Goal: Task Accomplishment & Management: Use online tool/utility

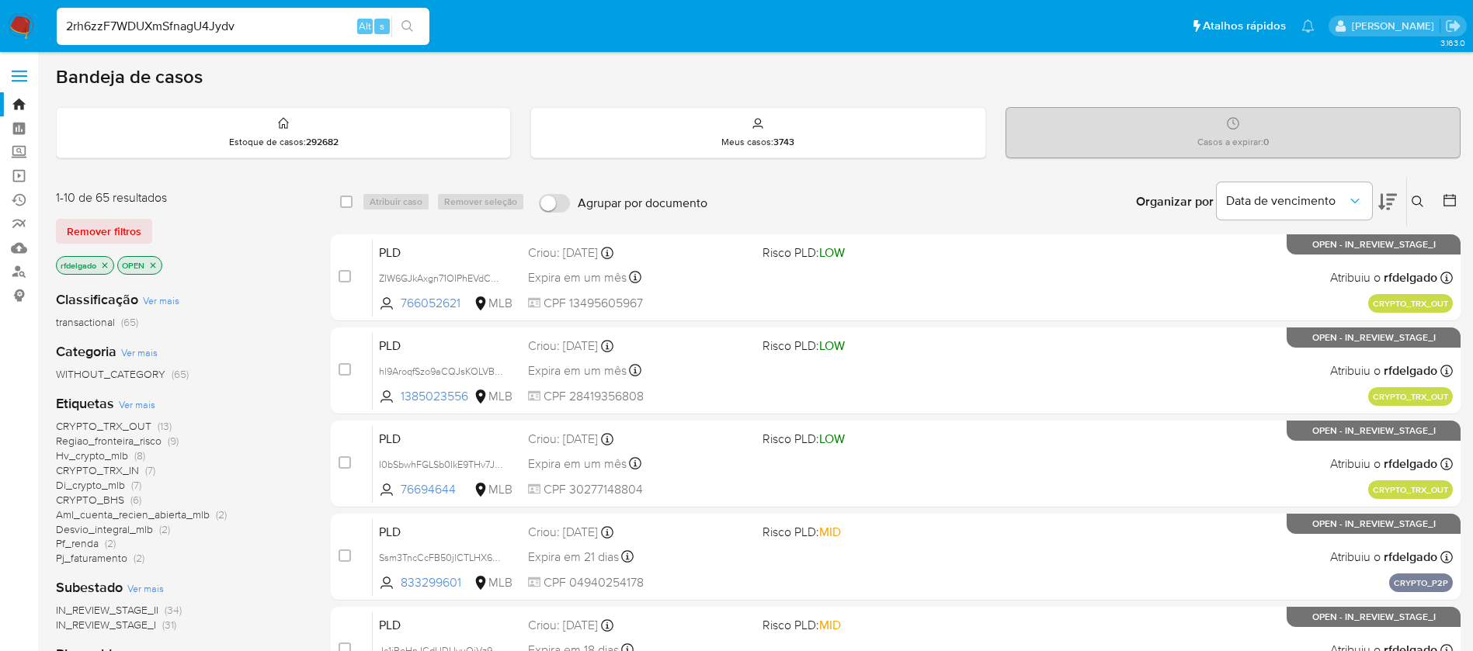
type input "2rh6zzF7WDUXmSfnagU4Jydv"
click at [406, 26] on icon "search-icon" at bounding box center [407, 26] width 12 height 12
click at [412, 35] on button "search-icon" at bounding box center [407, 27] width 32 height 22
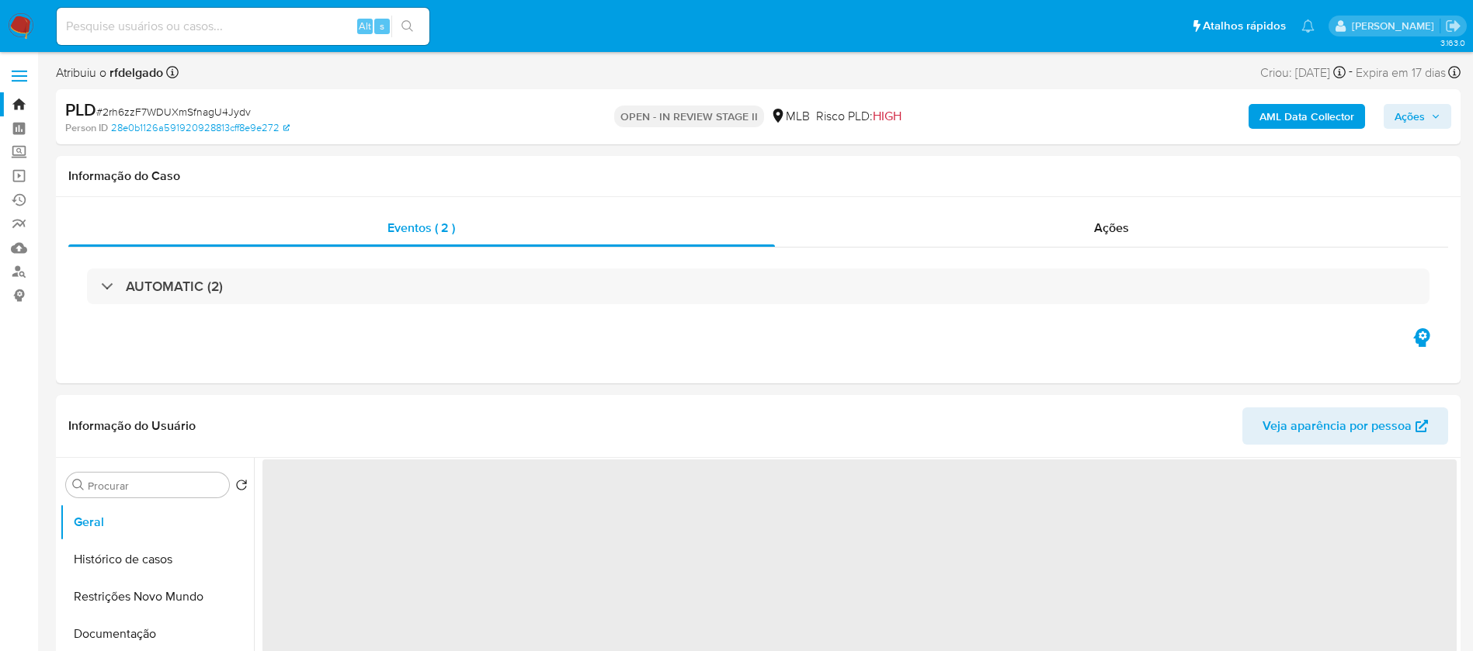
select select "10"
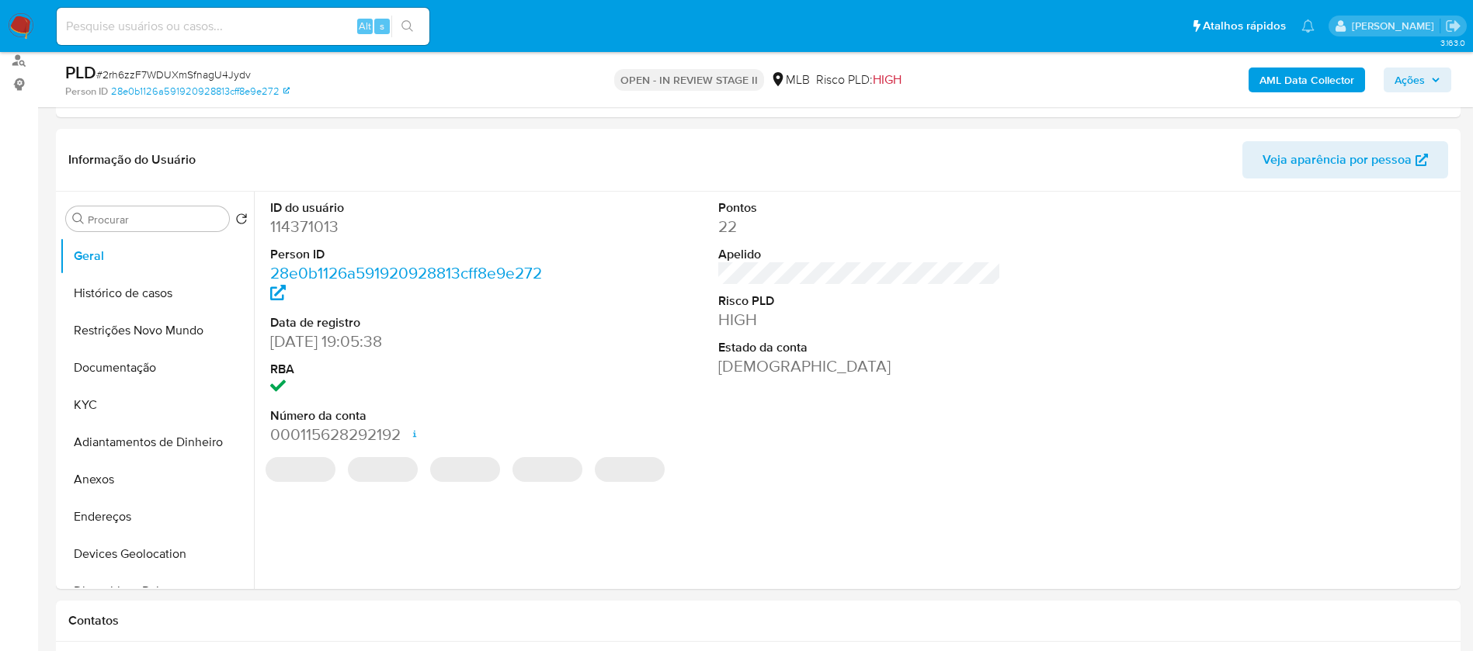
scroll to position [233, 0]
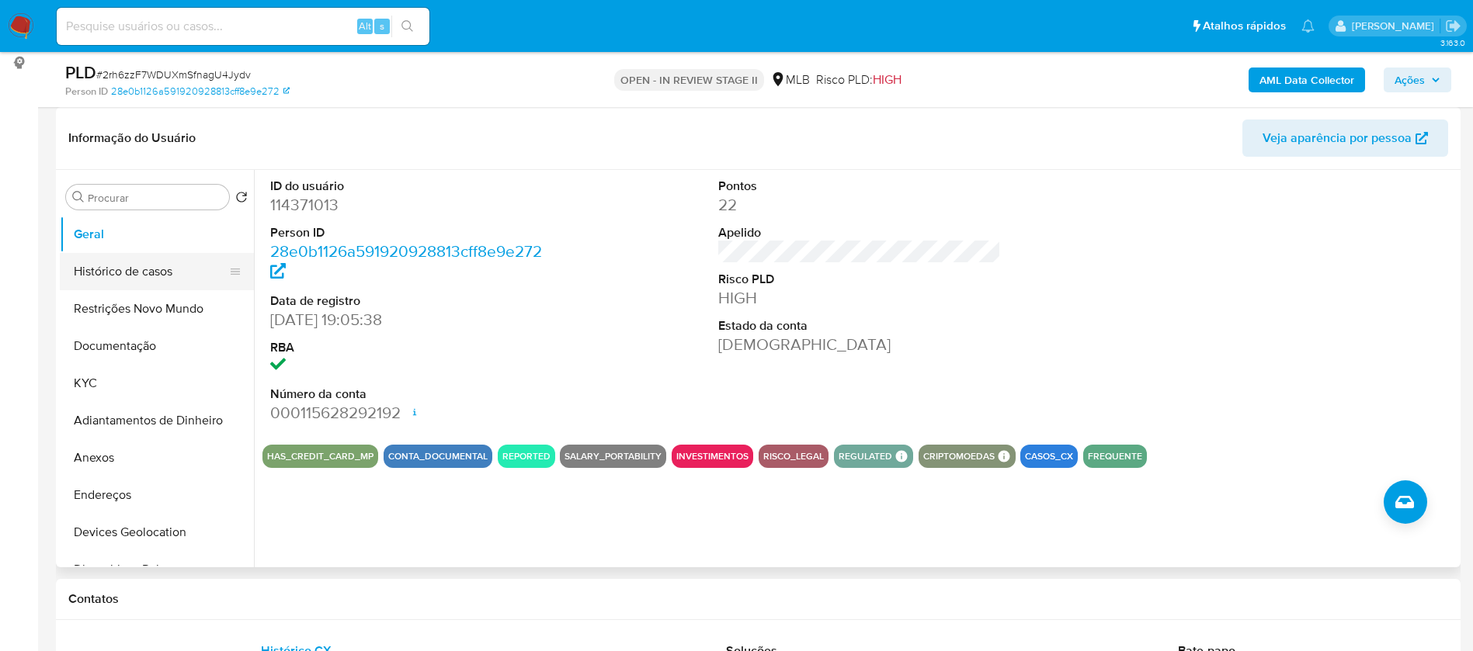
click at [174, 265] on button "Histórico de casos" at bounding box center [151, 271] width 182 height 37
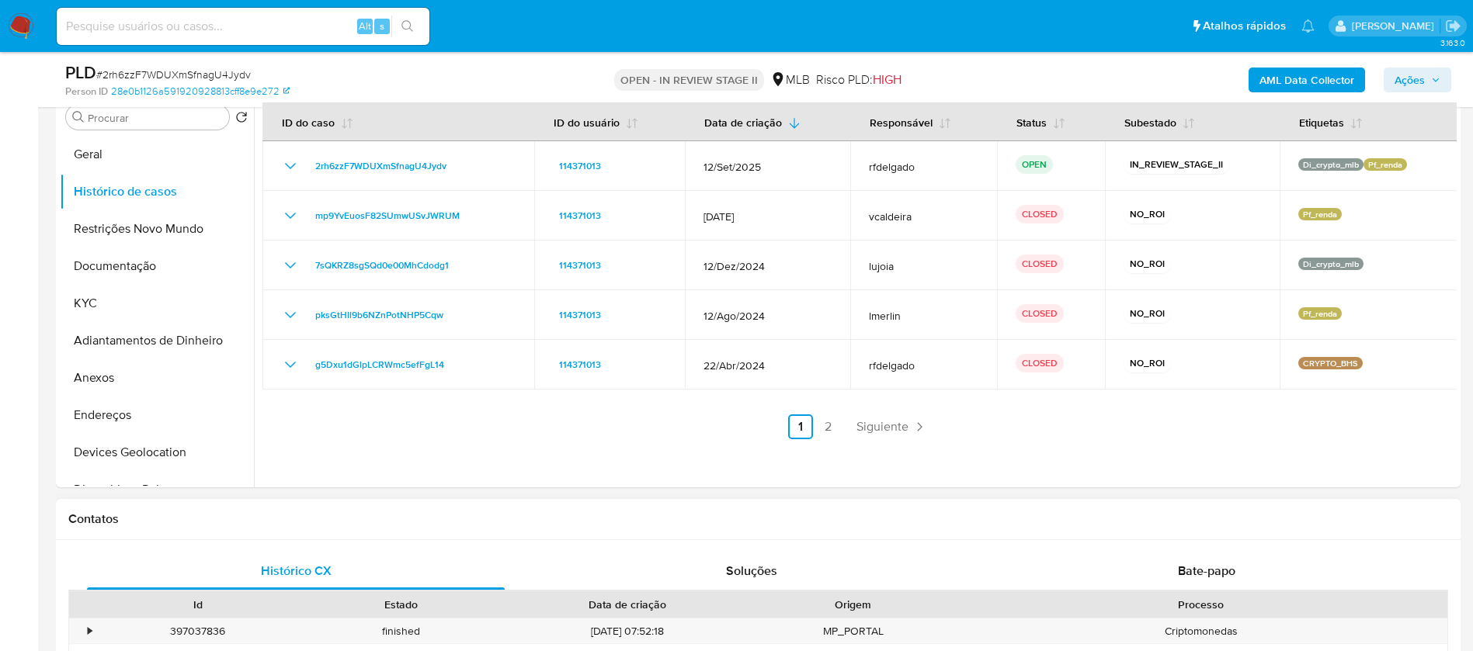
scroll to position [349, 0]
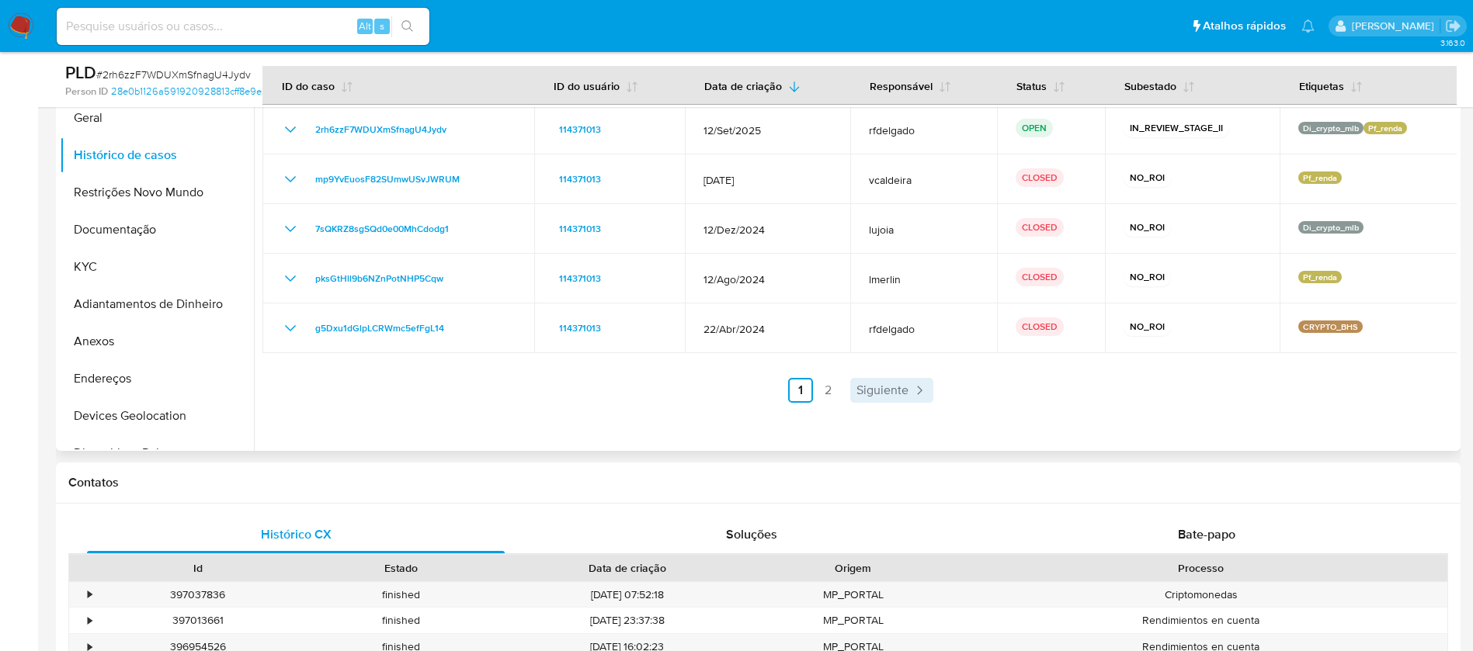
click at [893, 387] on span "Siguiente" at bounding box center [882, 390] width 52 height 12
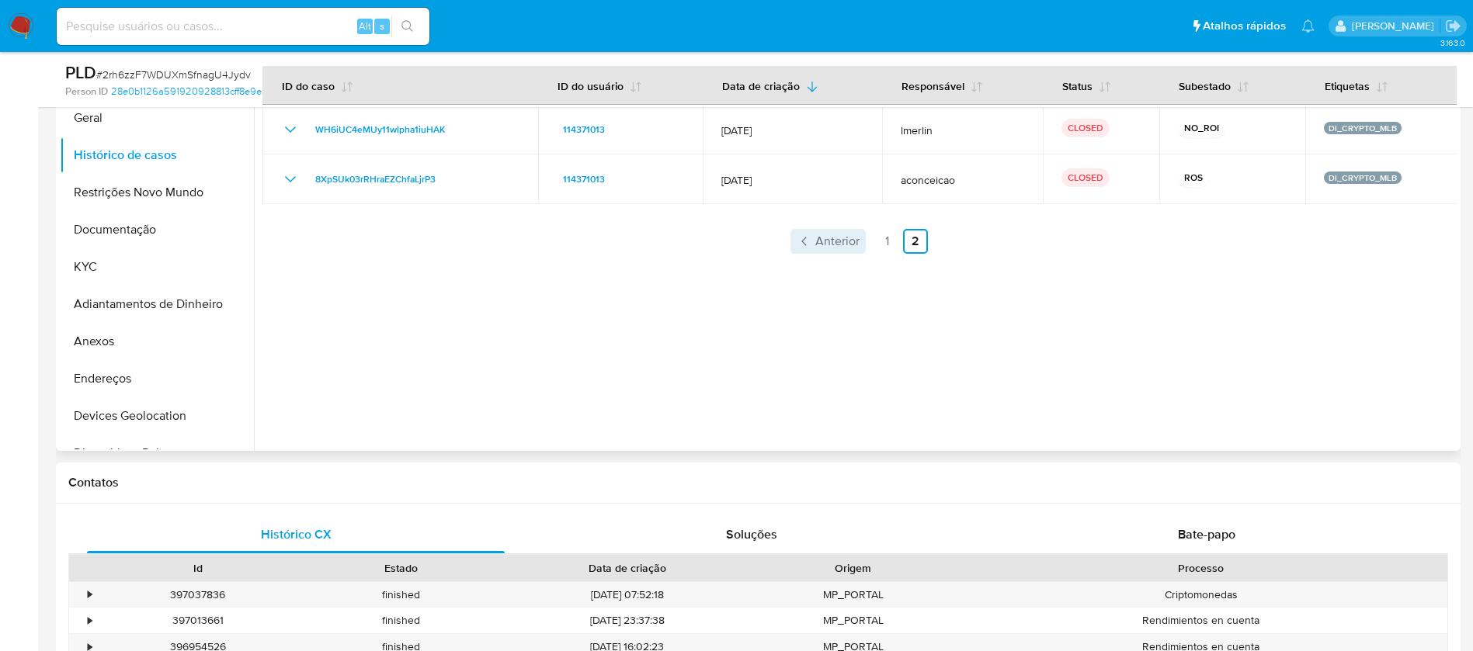
click at [833, 248] on span "Anterior" at bounding box center [837, 241] width 44 height 12
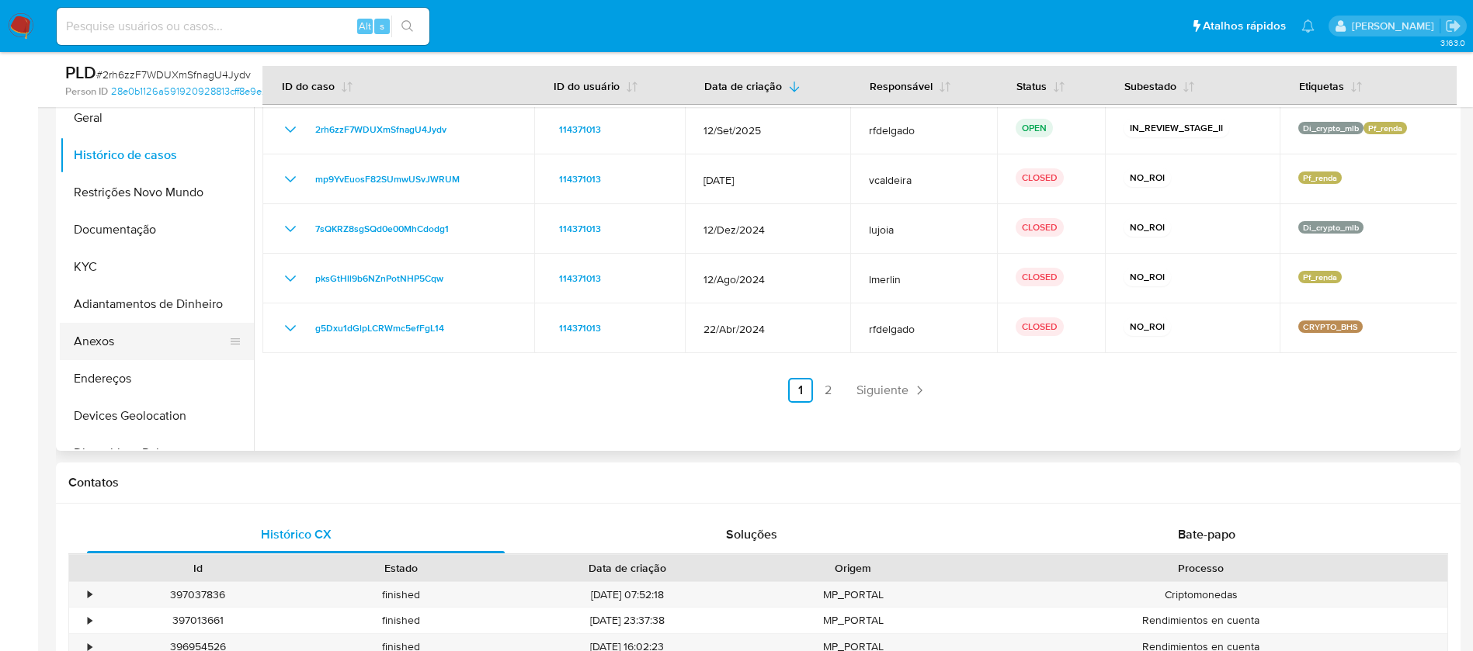
click at [127, 349] on button "Anexos" at bounding box center [151, 341] width 182 height 37
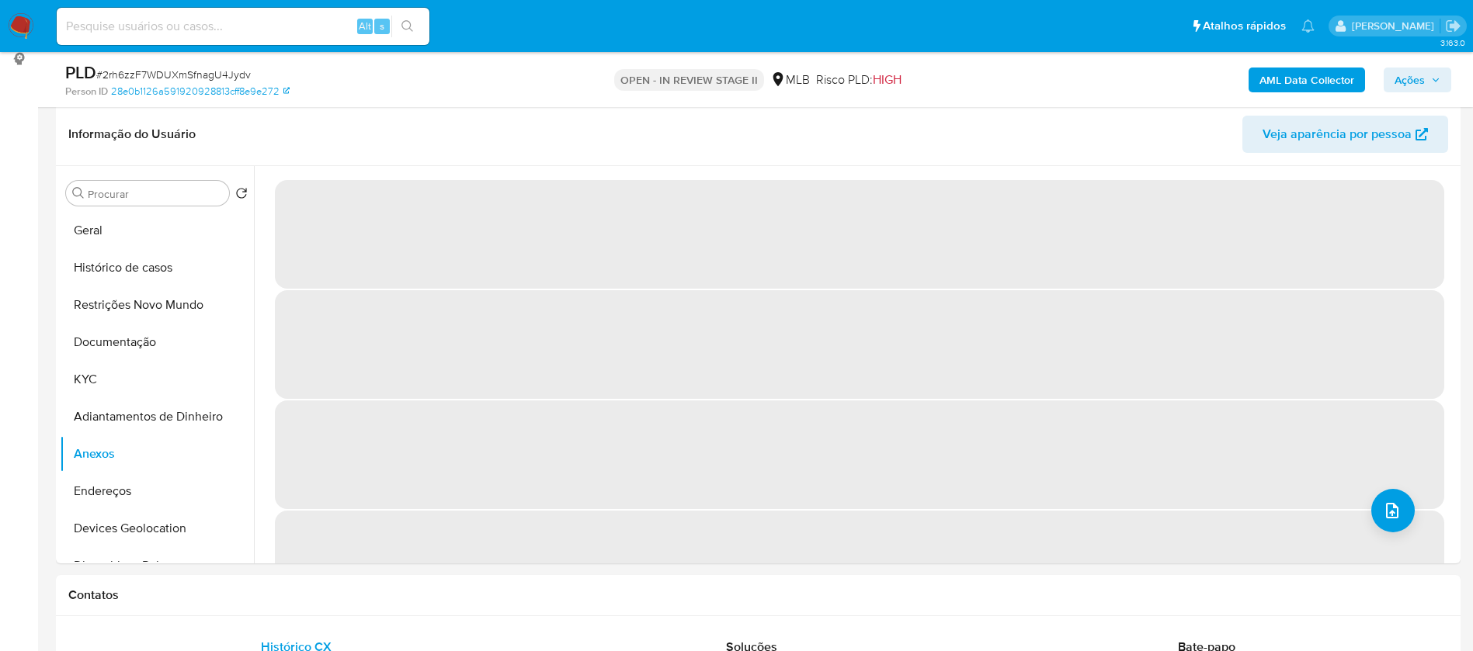
scroll to position [233, 0]
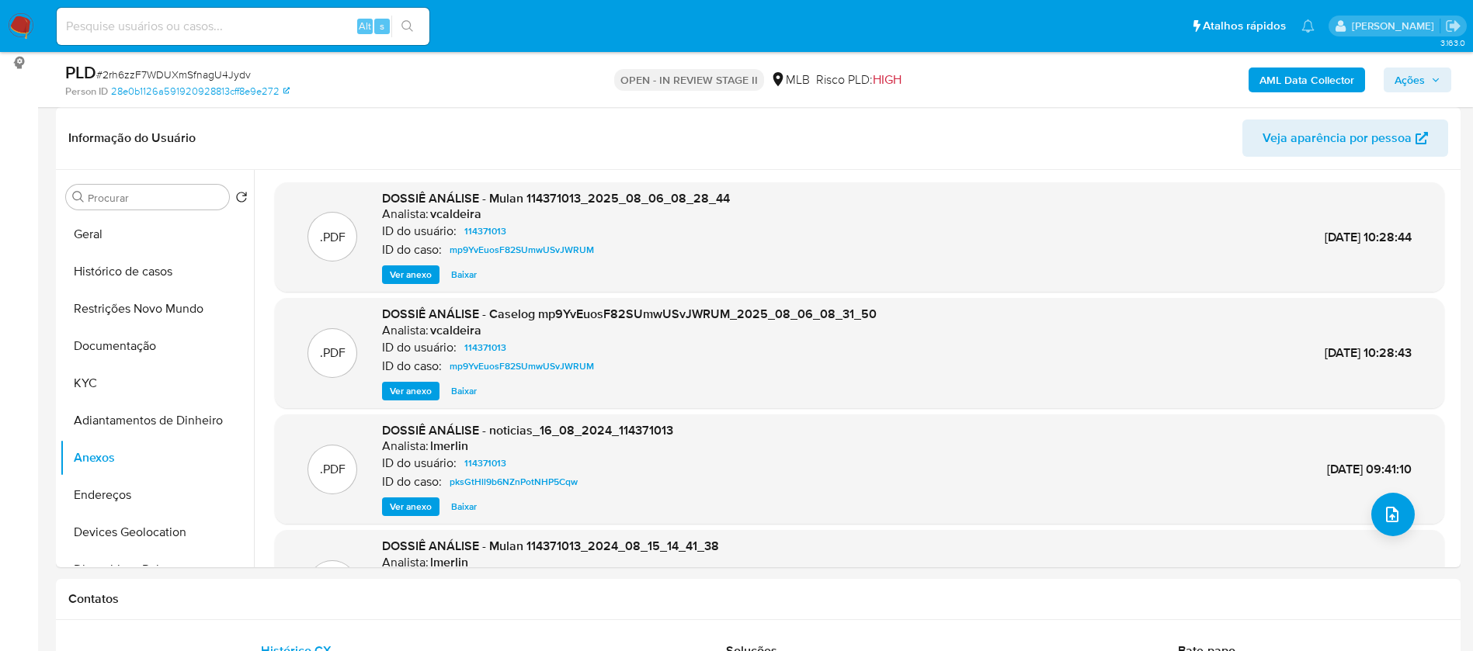
click at [402, 279] on span "Ver anexo" at bounding box center [411, 275] width 42 height 16
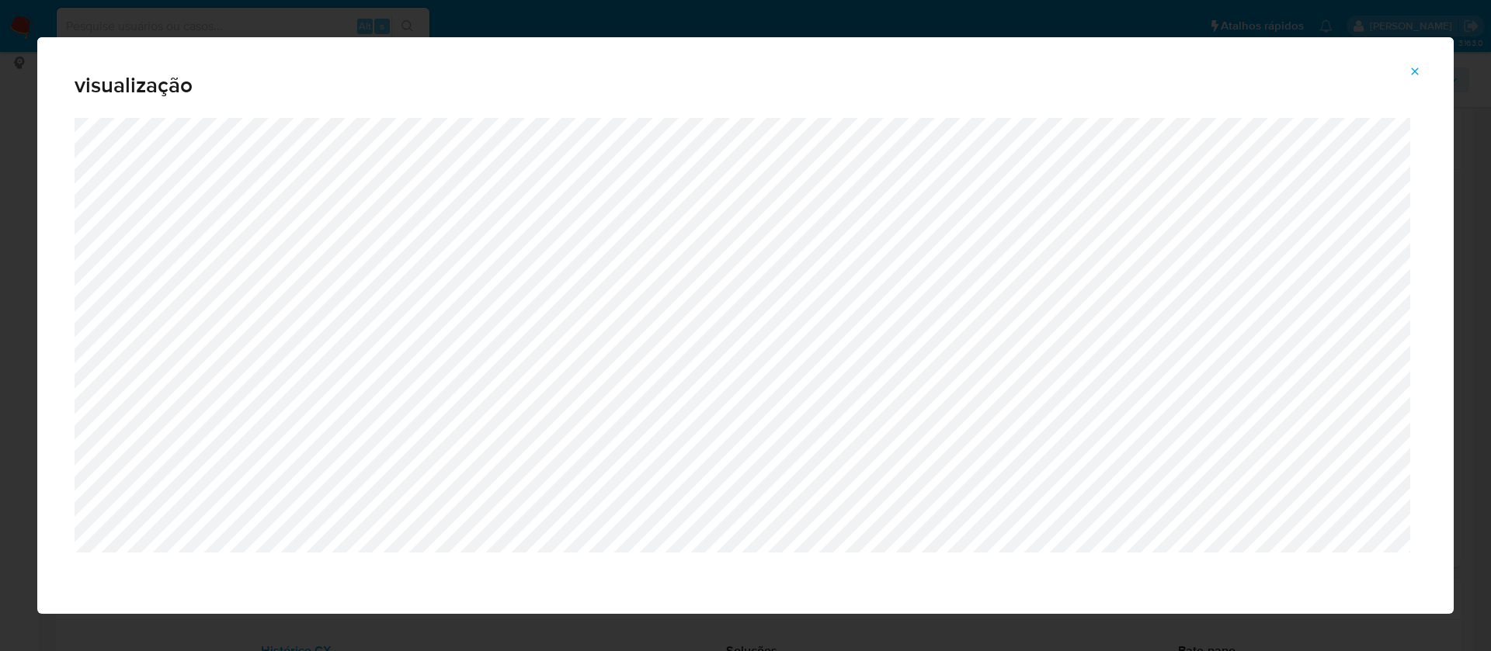
click at [1421, 68] on button "Attachment preview" at bounding box center [1414, 71] width 34 height 25
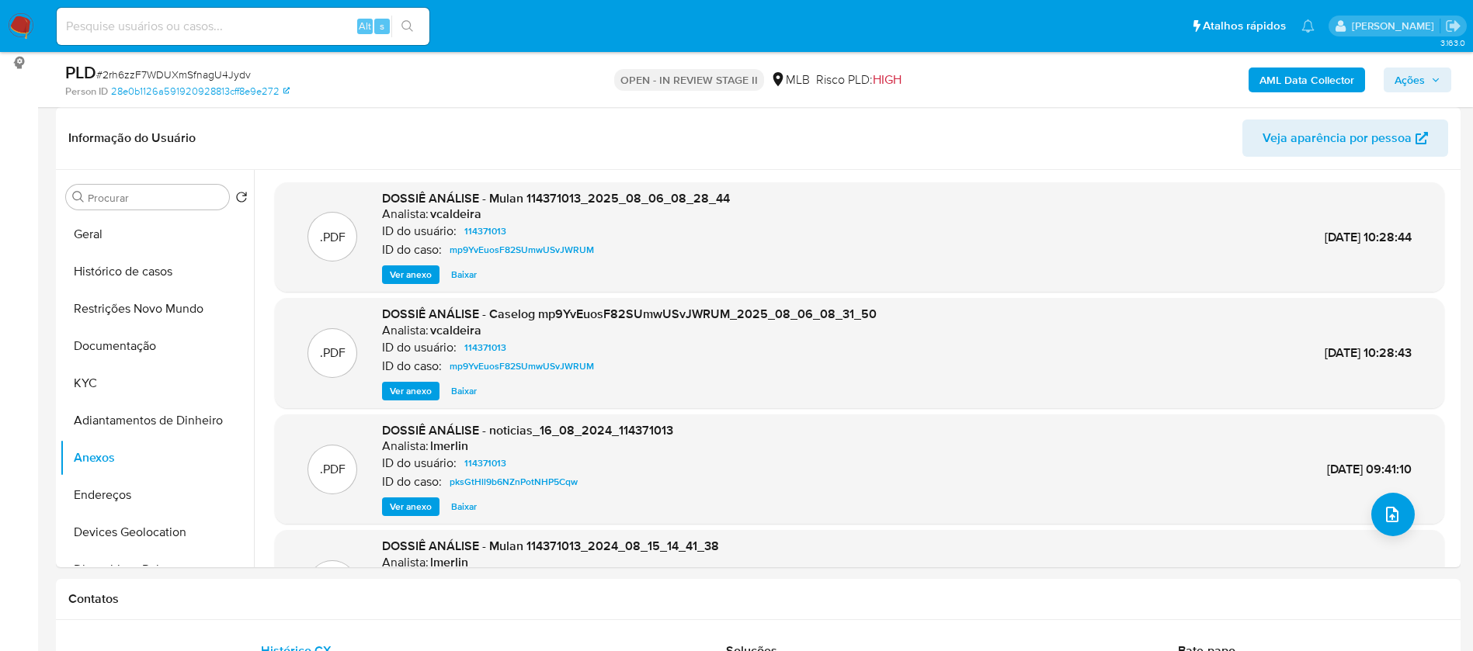
click at [422, 392] on span "Ver anexo" at bounding box center [411, 391] width 42 height 16
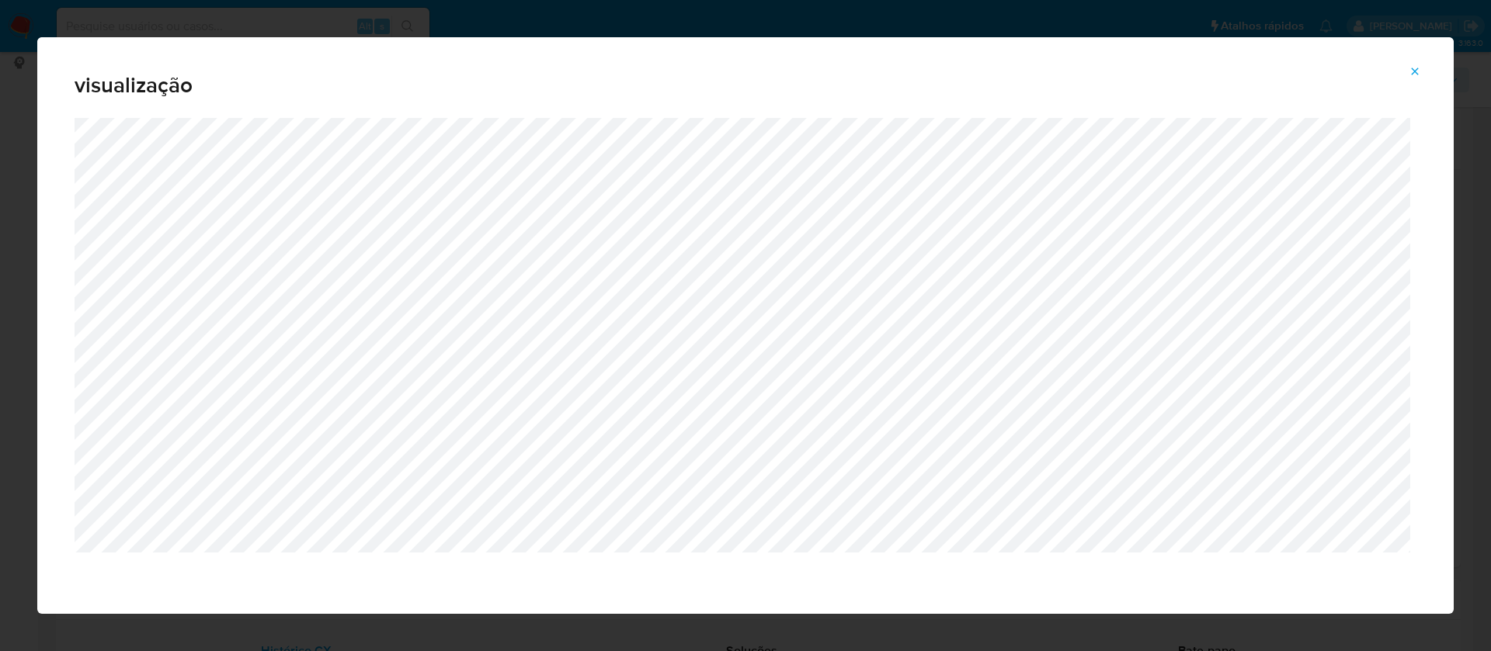
click at [1411, 70] on icon "Attachment preview" at bounding box center [1414, 71] width 12 height 12
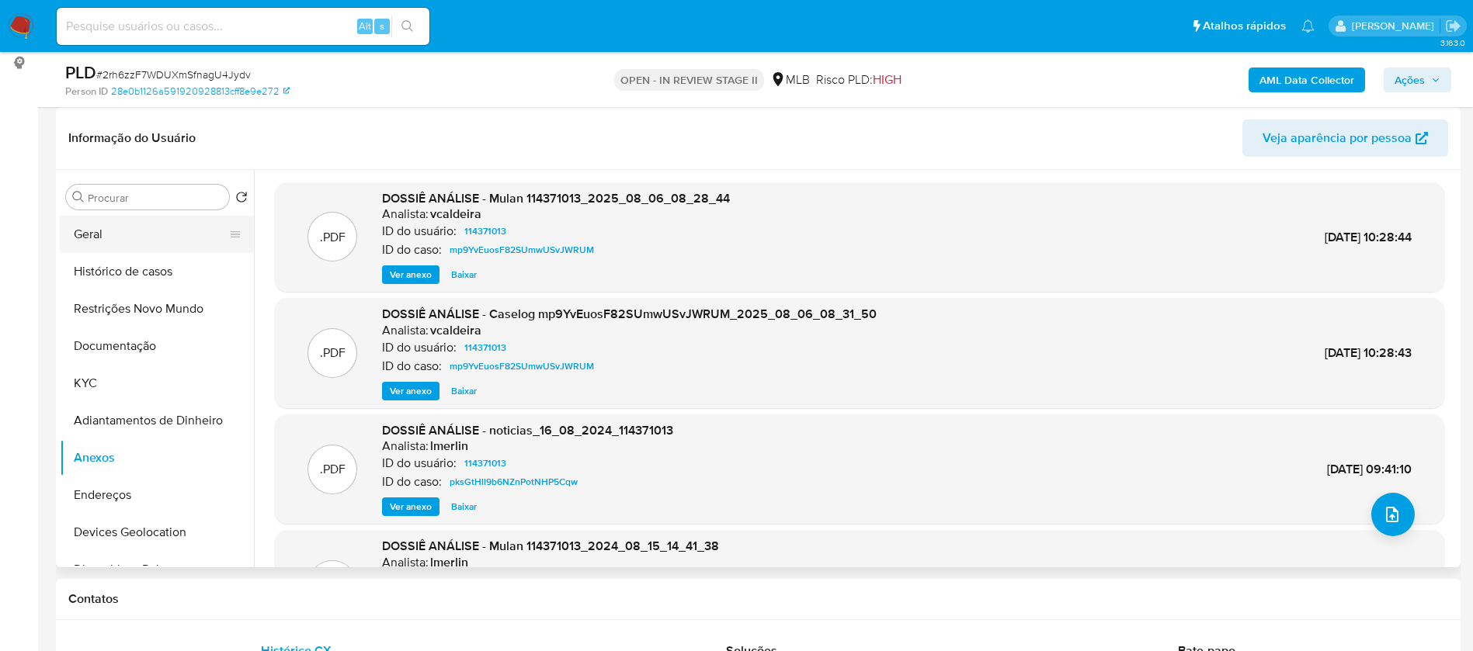
click at [112, 235] on button "Geral" at bounding box center [151, 234] width 182 height 37
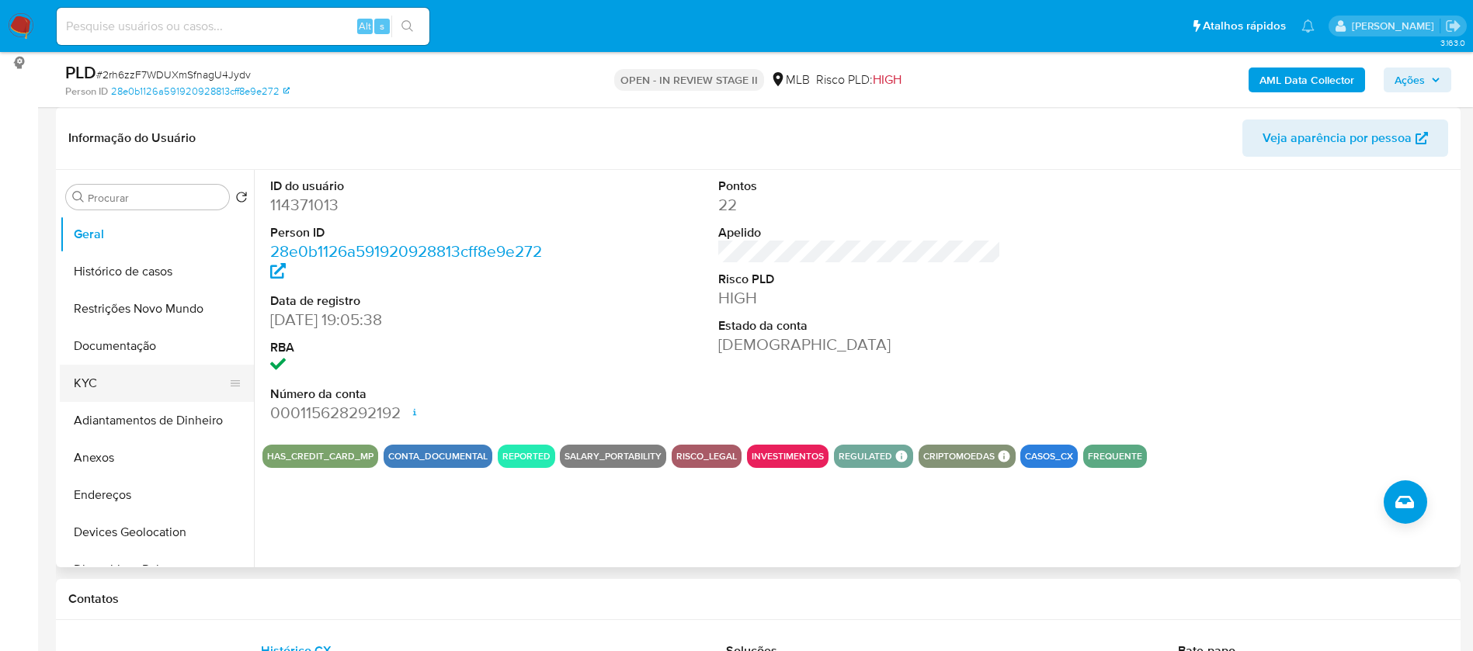
click at [136, 386] on button "KYC" at bounding box center [151, 383] width 182 height 37
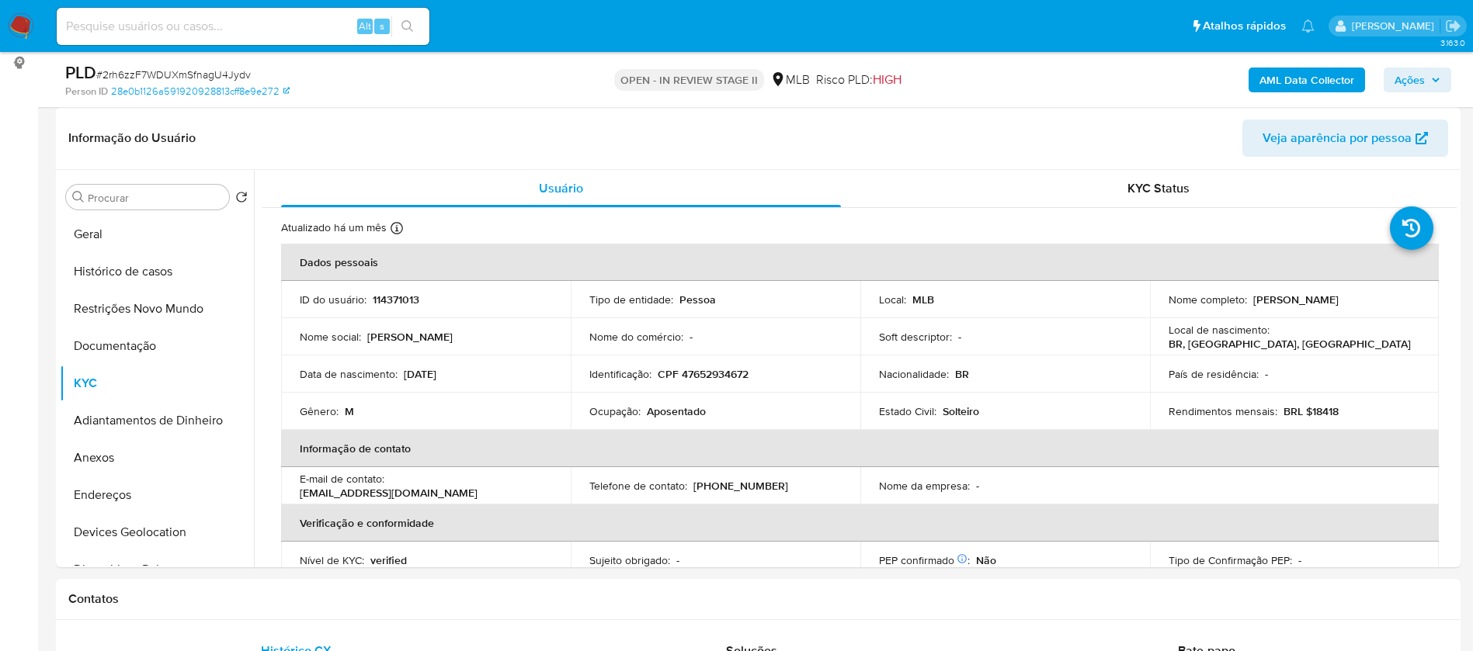
drag, startPoint x: 1397, startPoint y: 300, endPoint x: 1251, endPoint y: 297, distance: 145.2
click at [1251, 297] on div "Nome completo : Wilson Divino Pereira Borges" at bounding box center [1294, 300] width 252 height 14
copy p "Wilson Divino Pereira Borges"
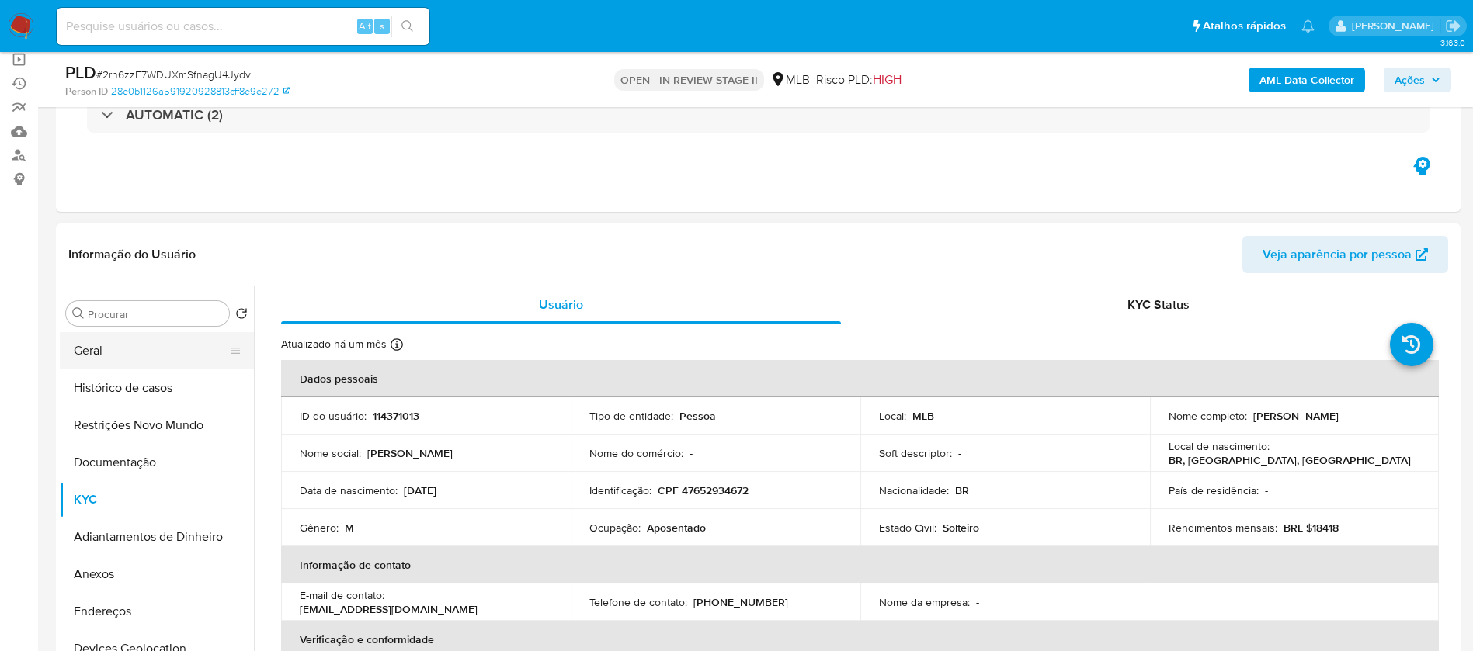
click at [77, 355] on button "Geral" at bounding box center [151, 350] width 182 height 37
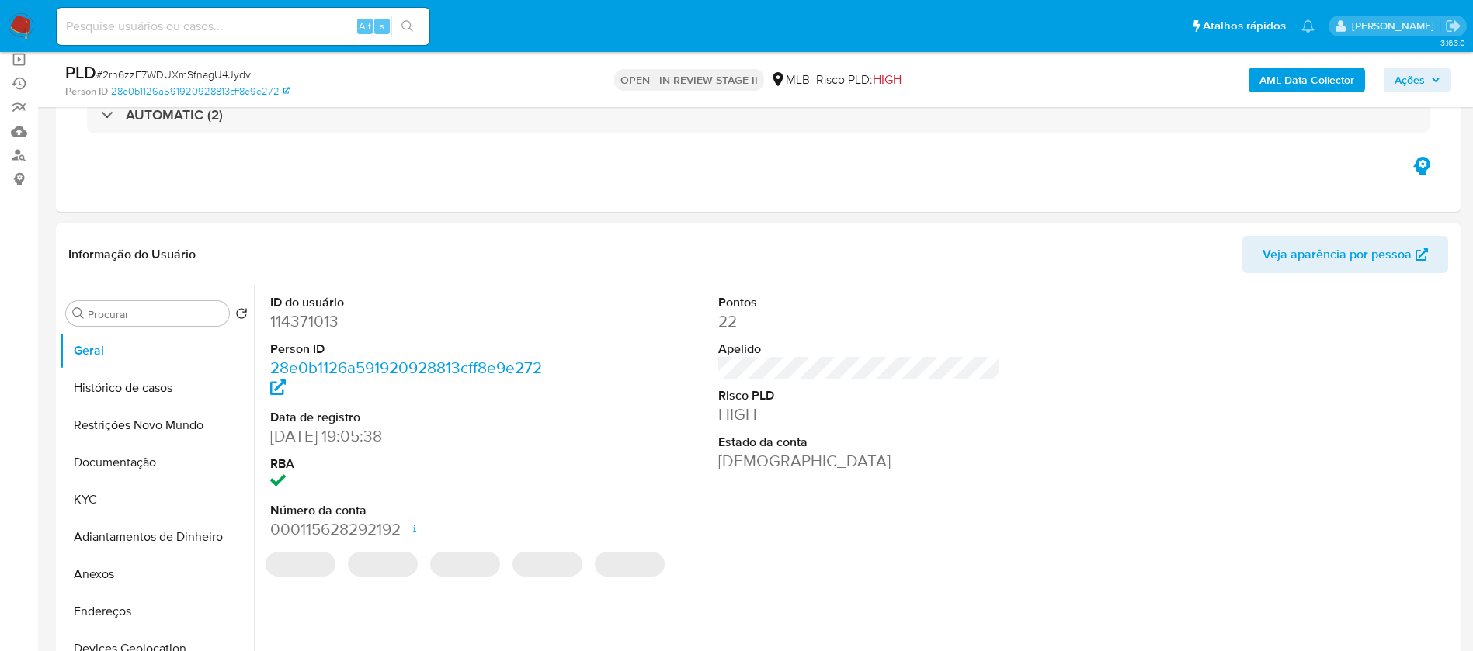
click at [325, 324] on dd "114371013" at bounding box center [411, 322] width 283 height 22
copy dd "114371013"
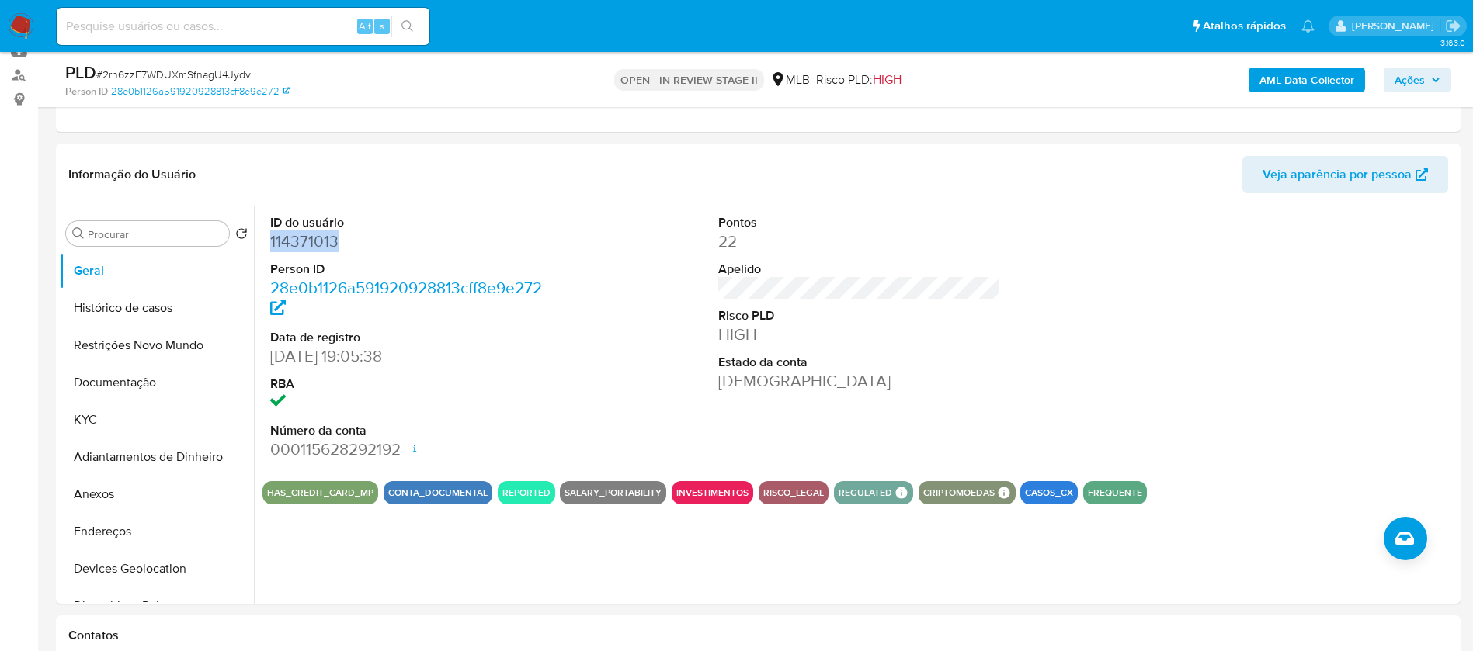
scroll to position [233, 0]
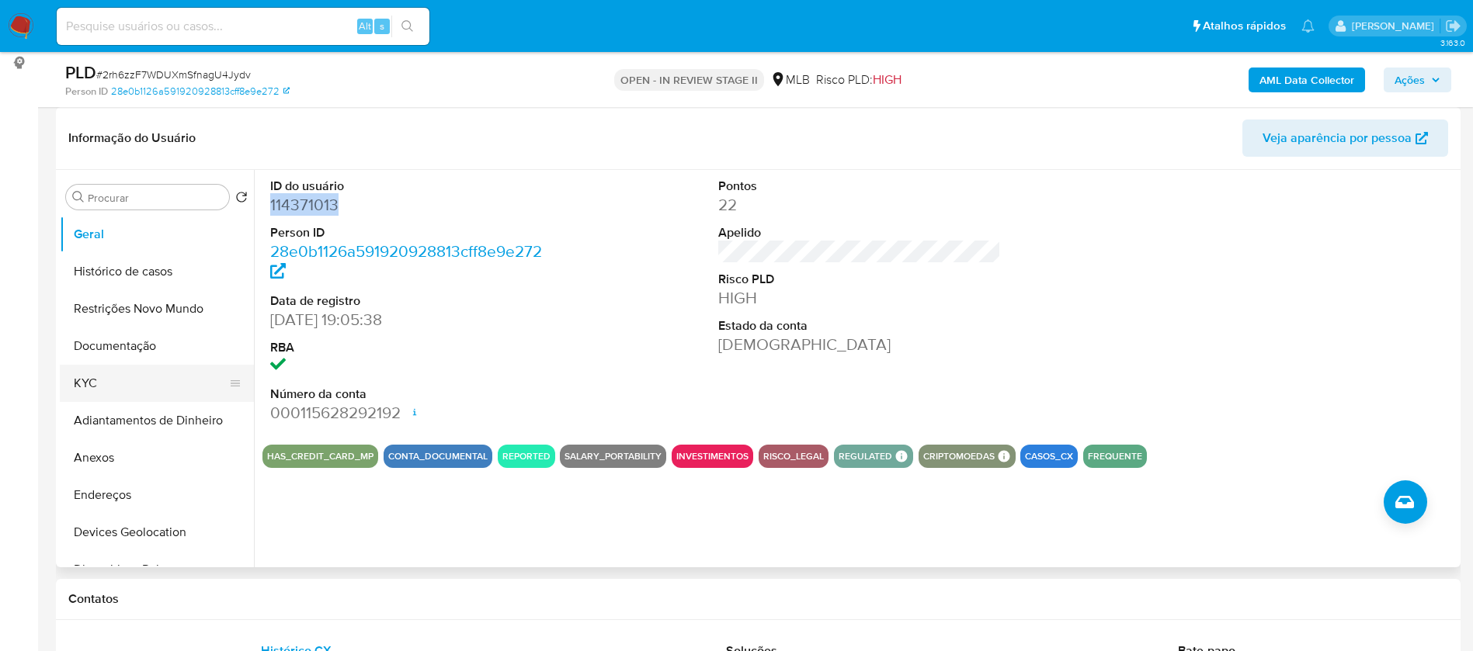
click at [135, 387] on button "KYC" at bounding box center [151, 383] width 182 height 37
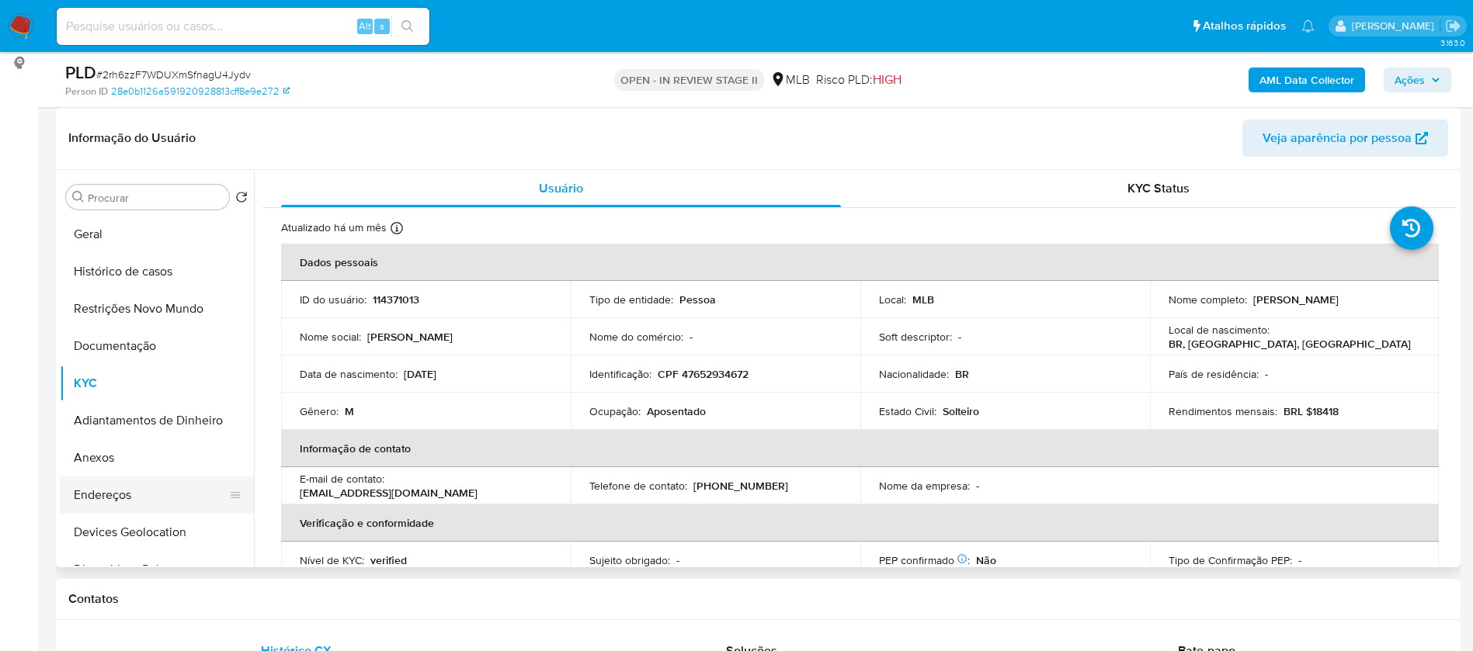
click at [137, 483] on button "Endereços" at bounding box center [151, 495] width 182 height 37
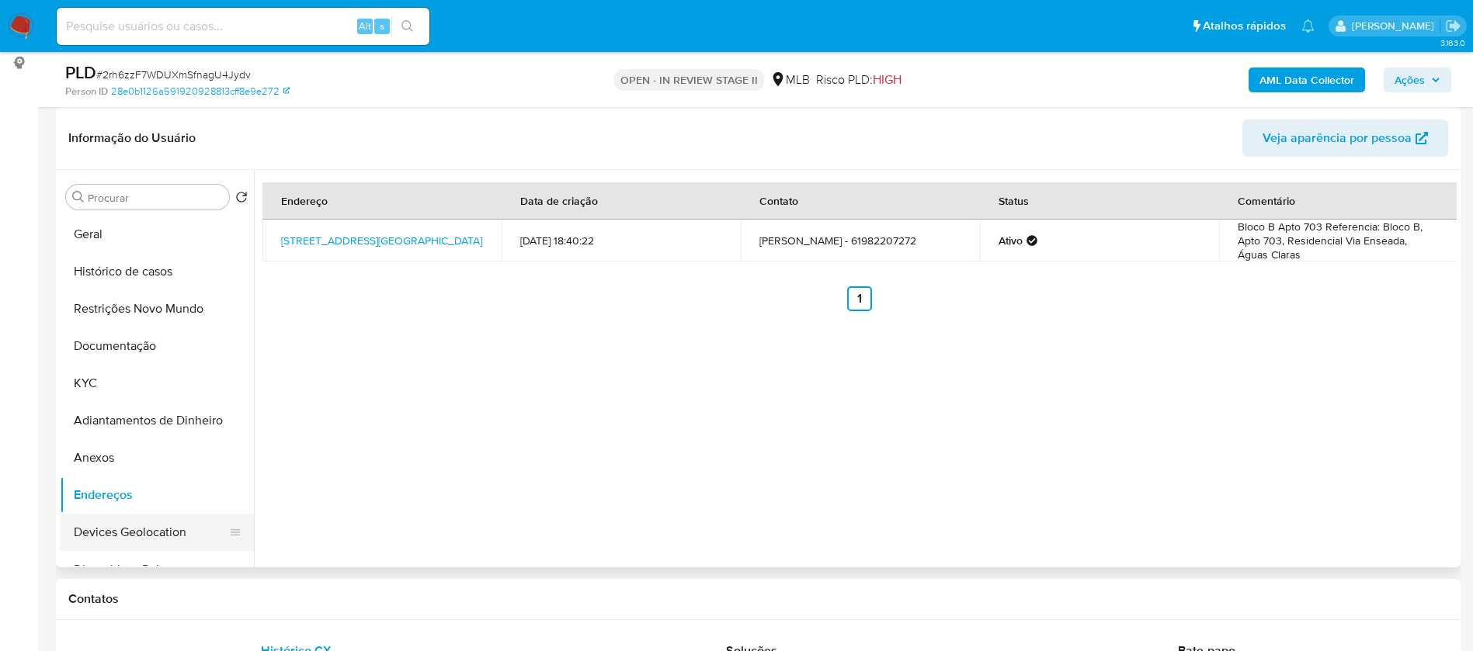
click at [110, 540] on button "Devices Geolocation" at bounding box center [151, 532] width 182 height 37
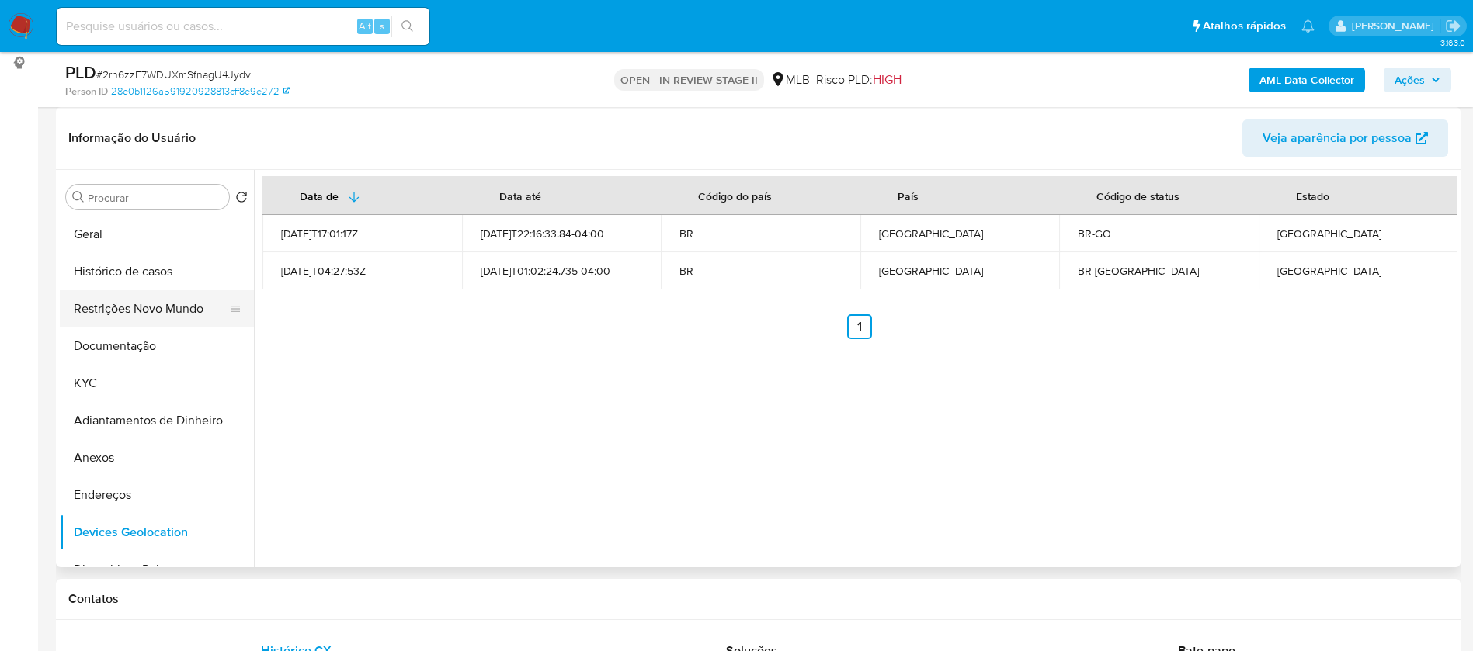
click at [92, 305] on button "Restrições Novo Mundo" at bounding box center [151, 308] width 182 height 37
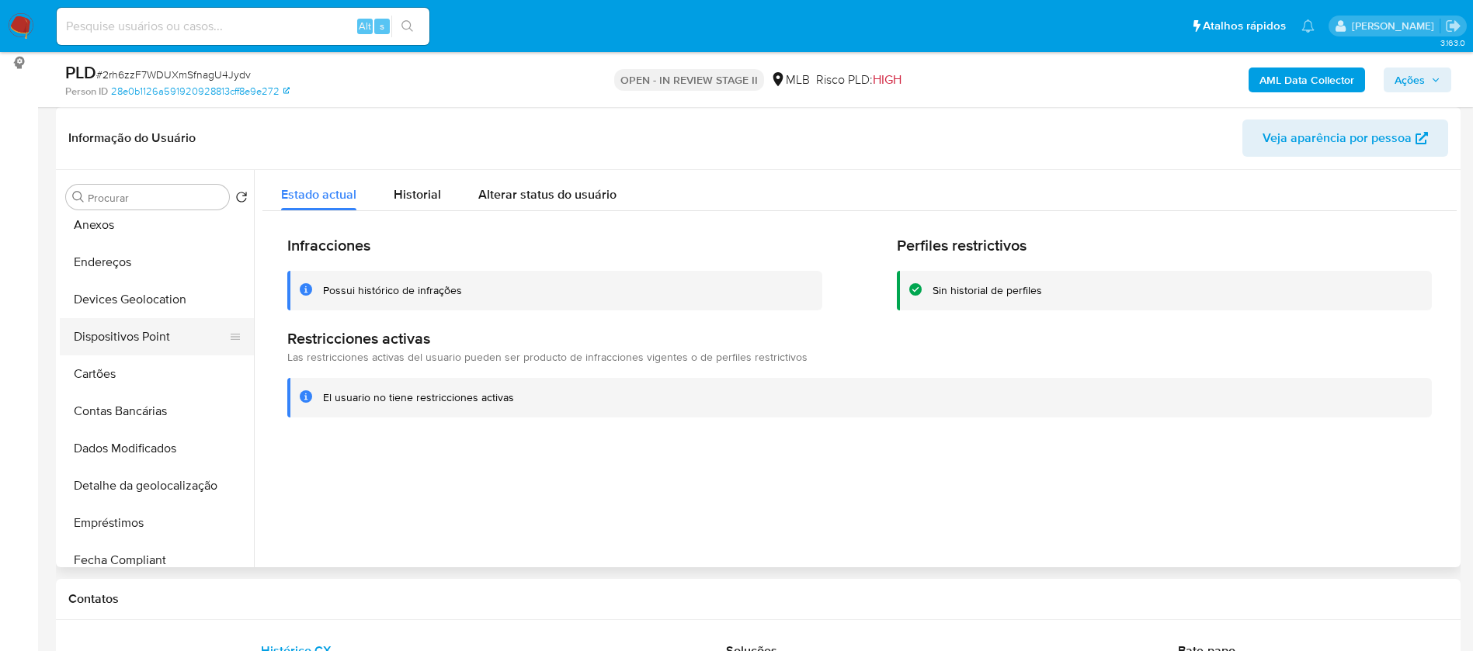
click at [162, 337] on button "Dispositivos Point" at bounding box center [151, 336] width 182 height 37
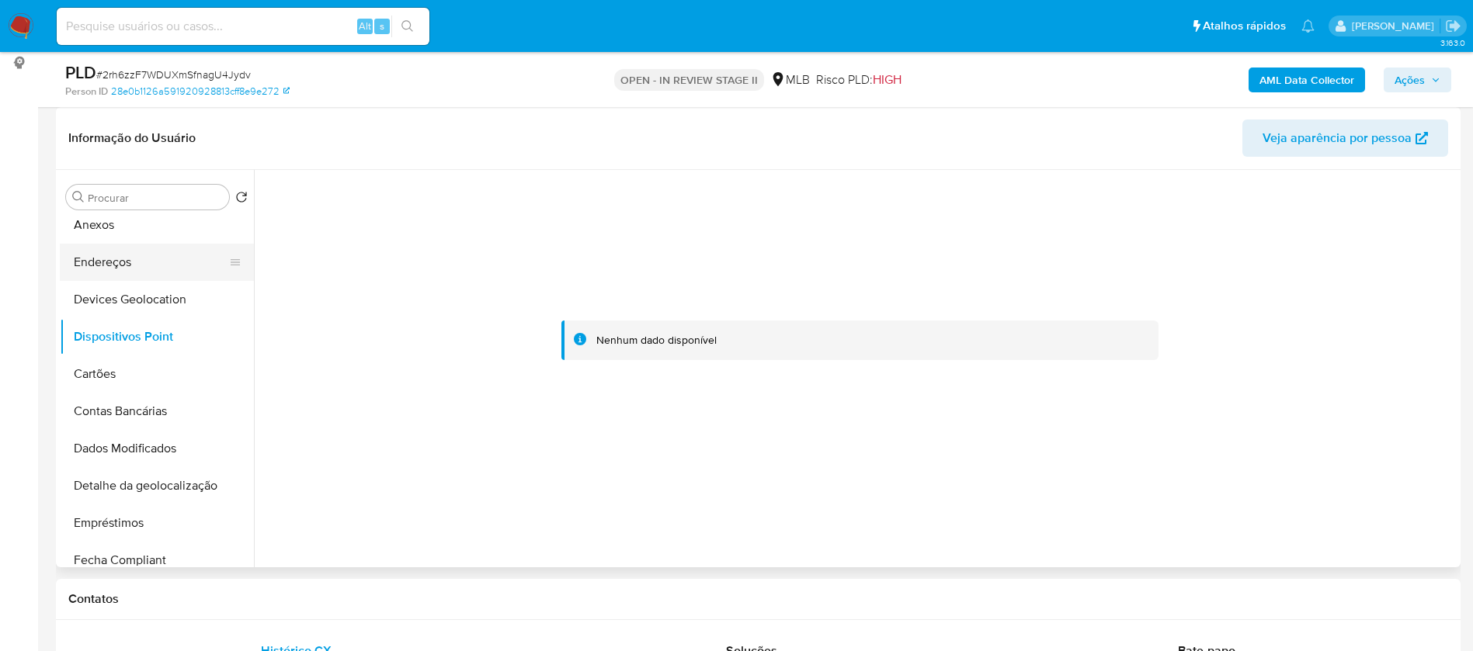
click at [106, 261] on button "Endereços" at bounding box center [151, 262] width 182 height 37
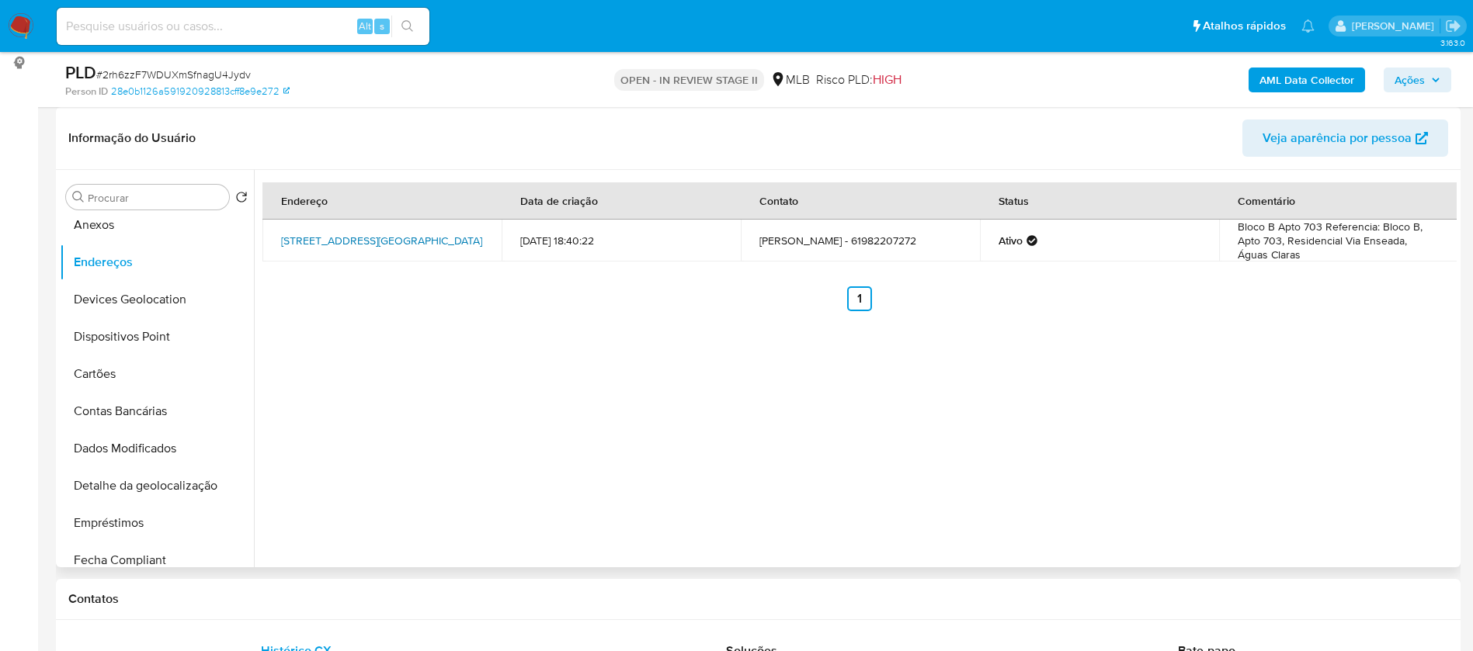
click at [397, 233] on link "Avenida Das Araucárias 4400, Brasília, Distrito Federal, 71936250, Brasil 4400" at bounding box center [381, 241] width 201 height 16
click at [145, 225] on button "Anexos" at bounding box center [151, 224] width 182 height 37
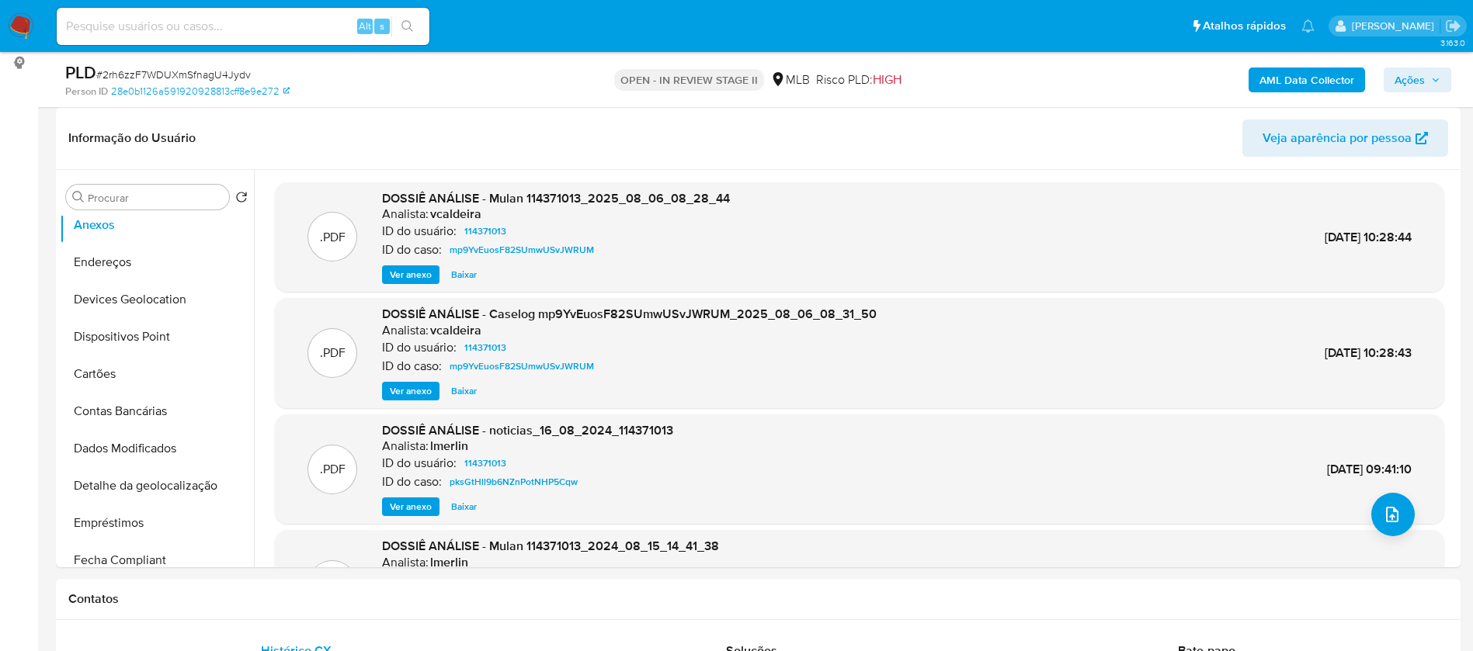
click at [1298, 82] on b "AML Data Collector" at bounding box center [1306, 80] width 95 height 25
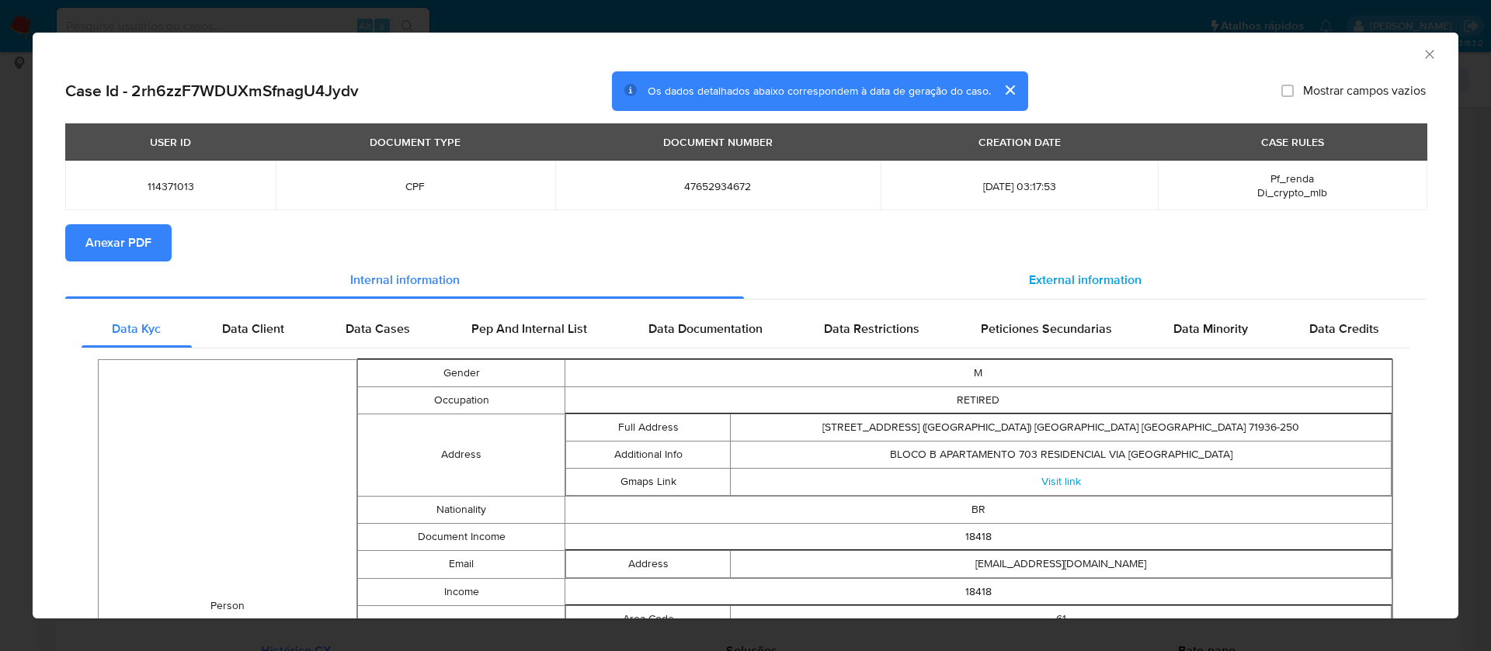
click at [1106, 292] on div "External information" at bounding box center [1085, 280] width 682 height 37
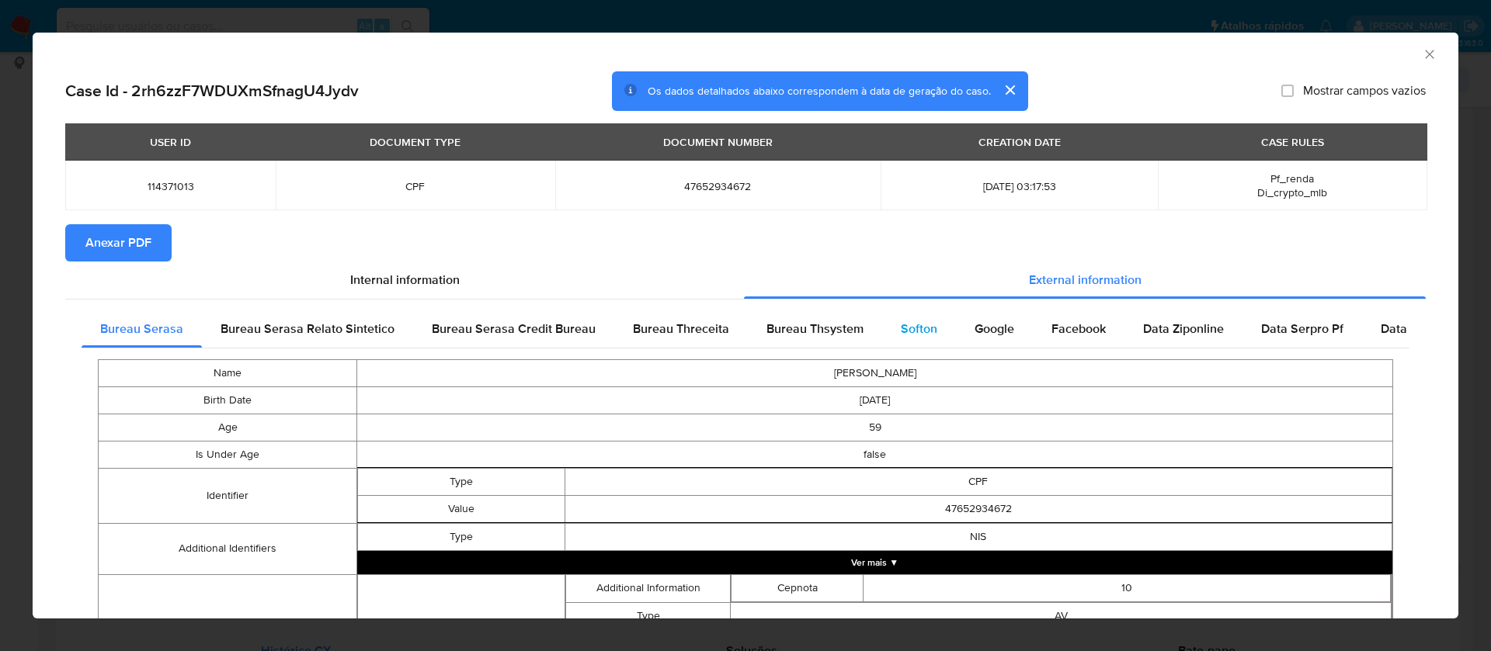
click at [923, 323] on span "Softon" at bounding box center [919, 329] width 36 height 18
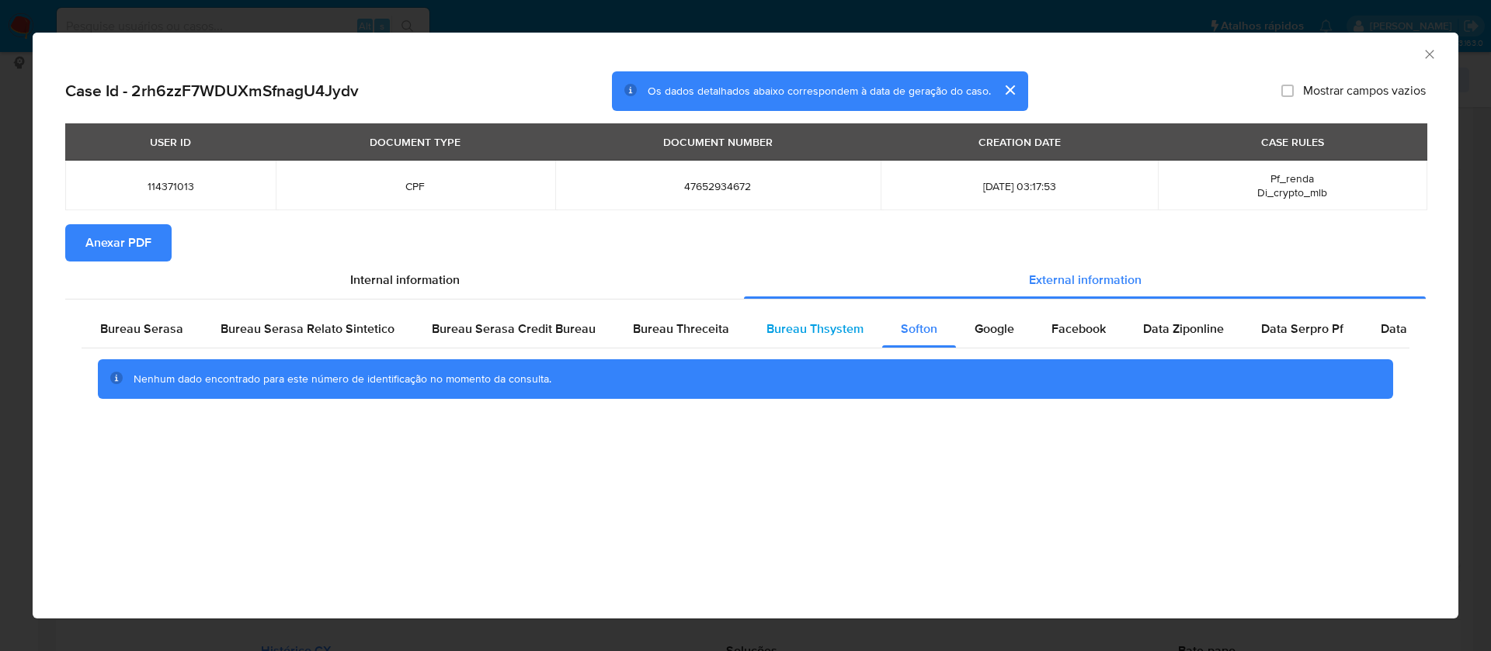
click at [800, 320] on span "Bureau Thsystem" at bounding box center [814, 329] width 97 height 18
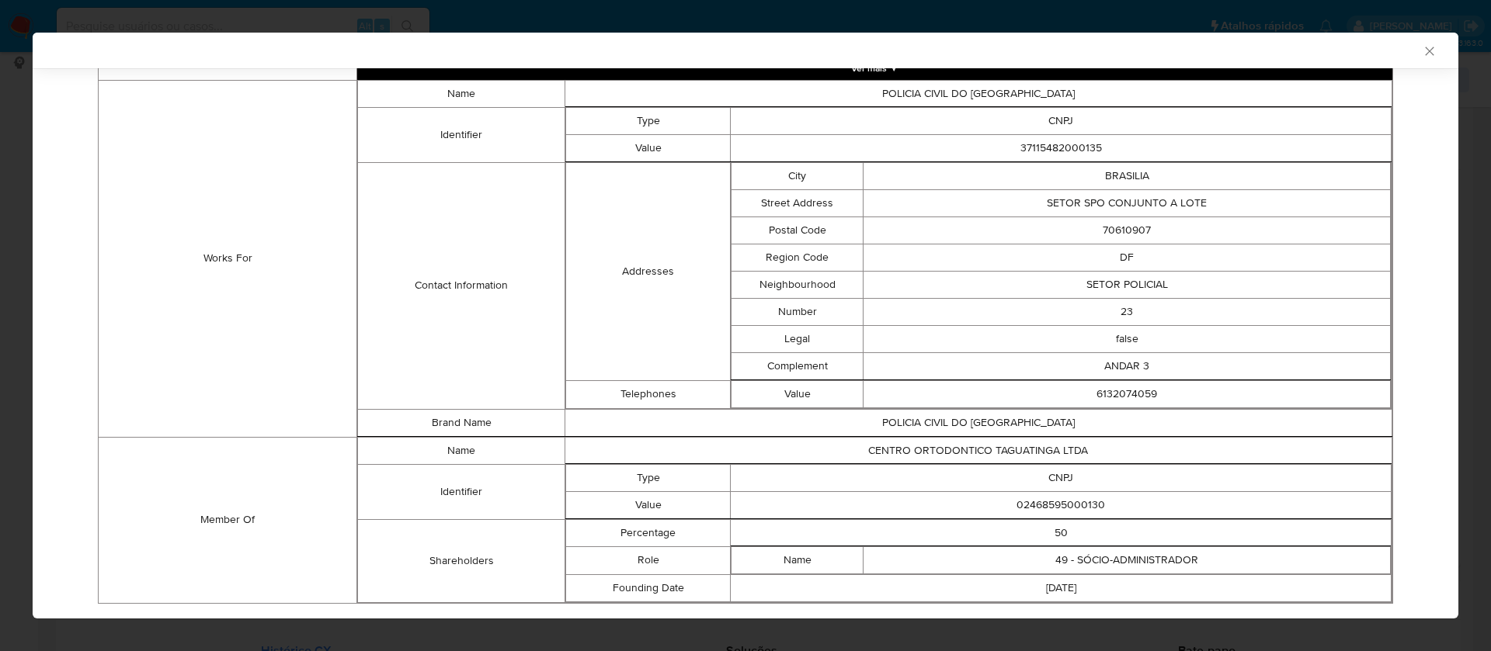
scroll to position [1126, 0]
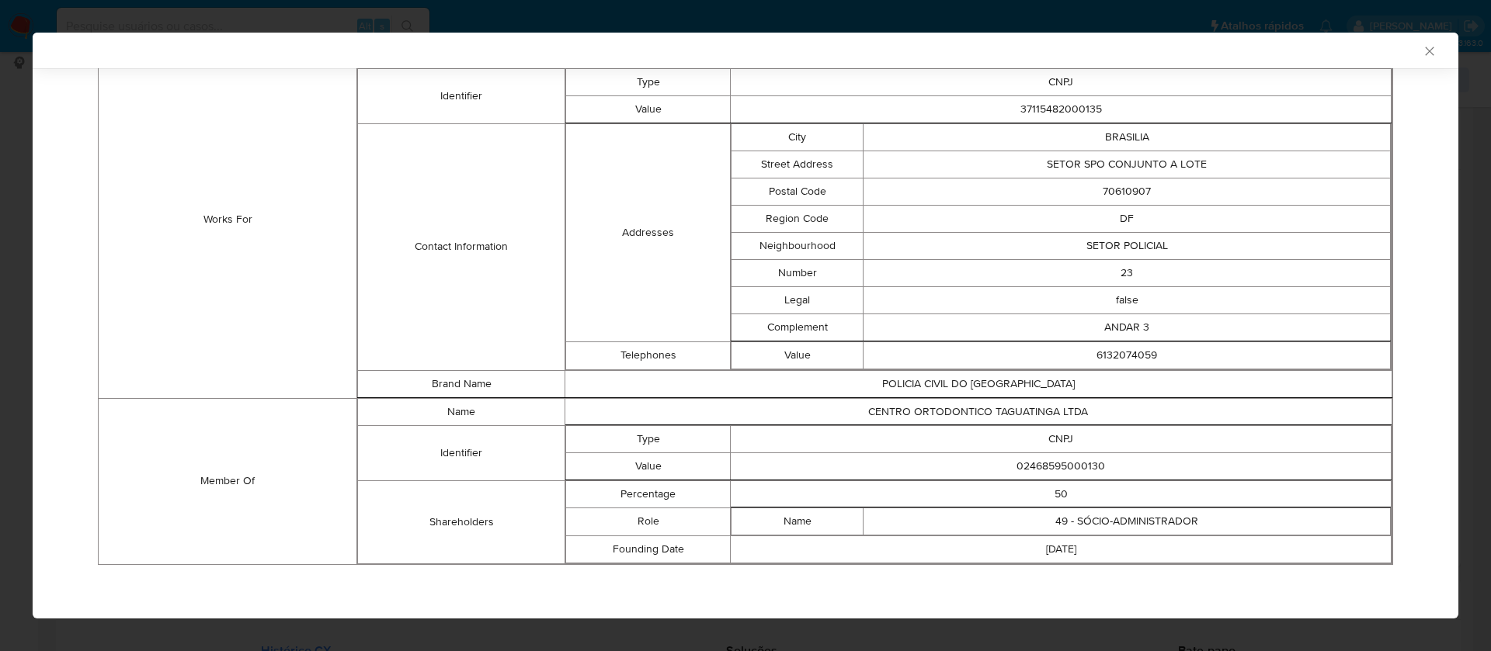
click at [1075, 467] on td "02468595000130" at bounding box center [1061, 466] width 661 height 27
copy td "02468595000130"
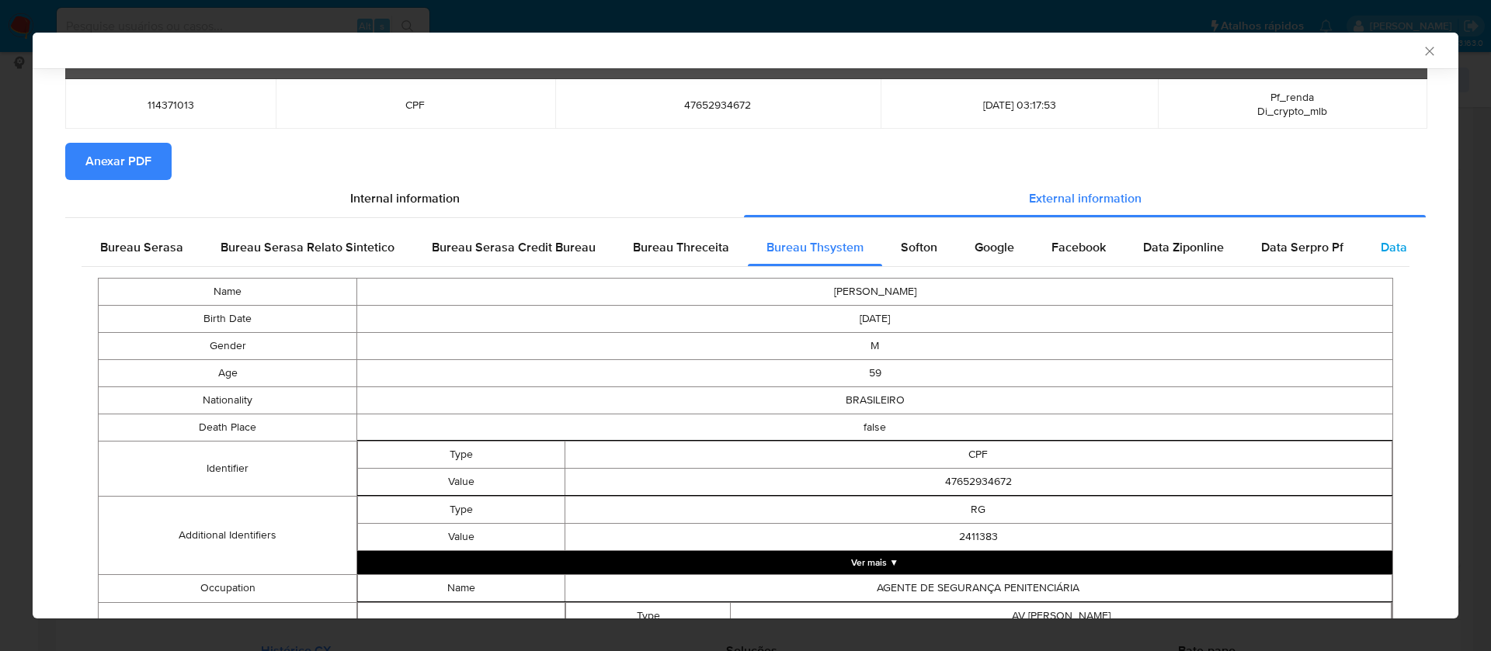
scroll to position [0, 0]
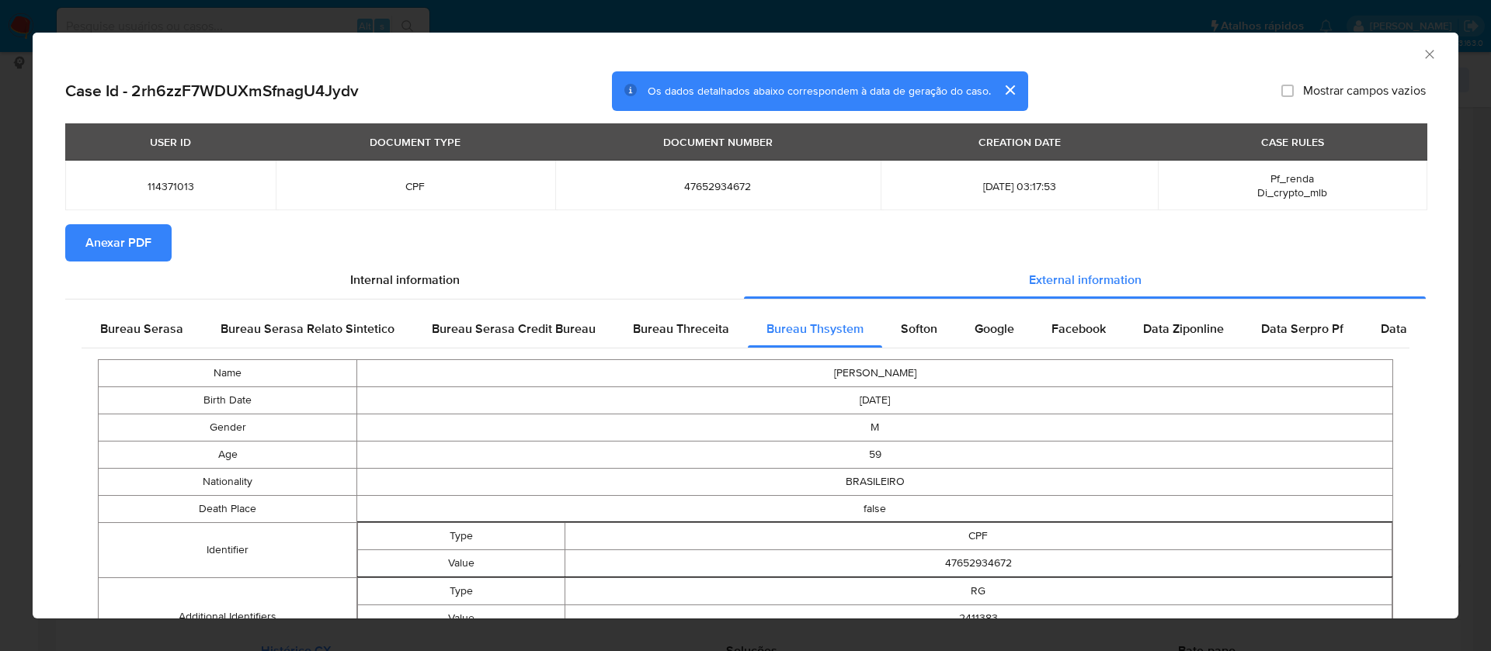
click at [98, 228] on span "Anexar PDF" at bounding box center [118, 243] width 66 height 34
click at [1421, 57] on icon "Fechar a janela" at bounding box center [1429, 55] width 16 height 16
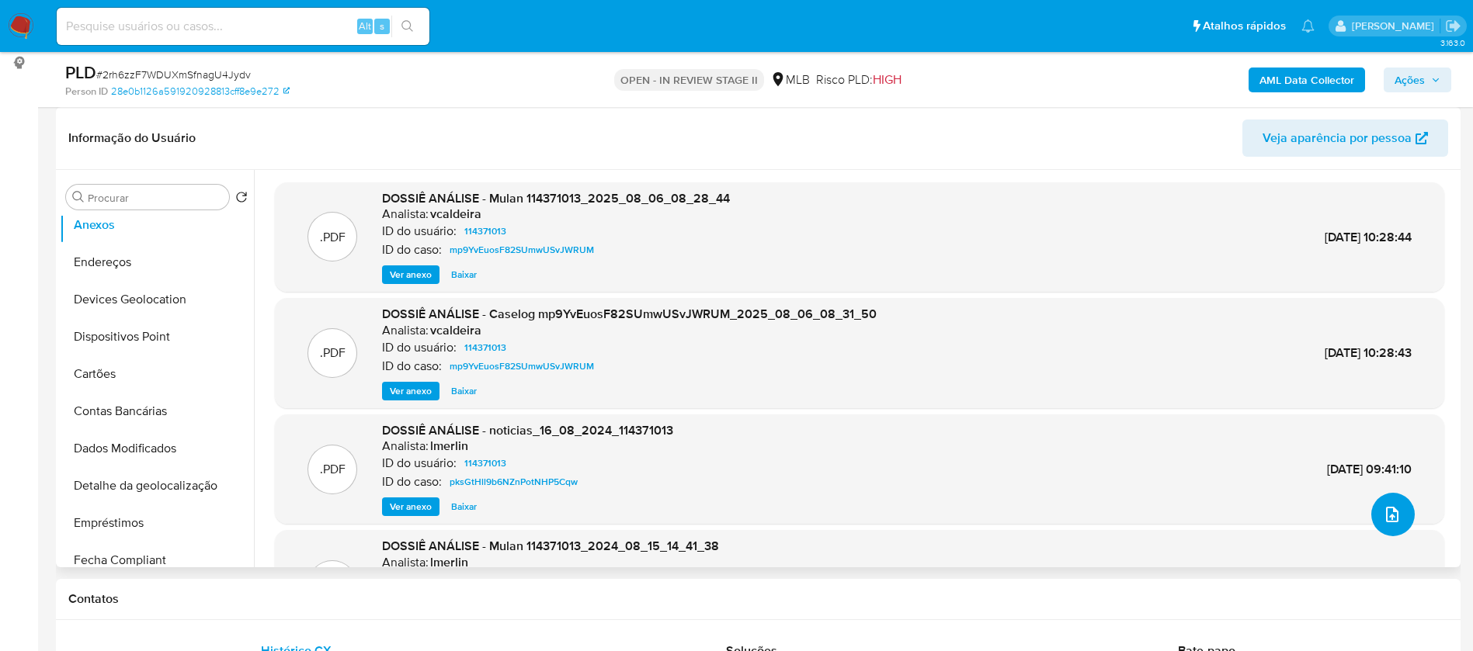
click at [1385, 510] on icon "upload-file" at bounding box center [1392, 514] width 19 height 19
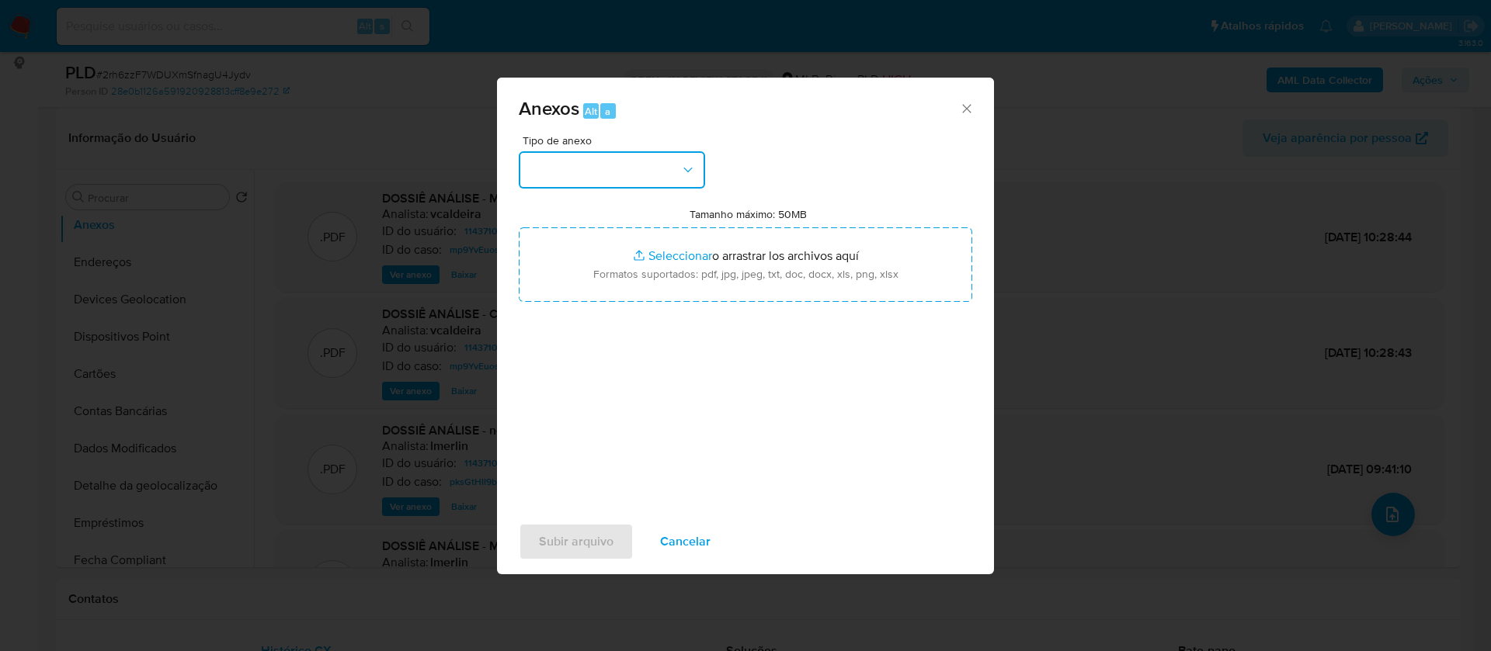
click at [662, 171] on button "button" at bounding box center [612, 169] width 186 height 37
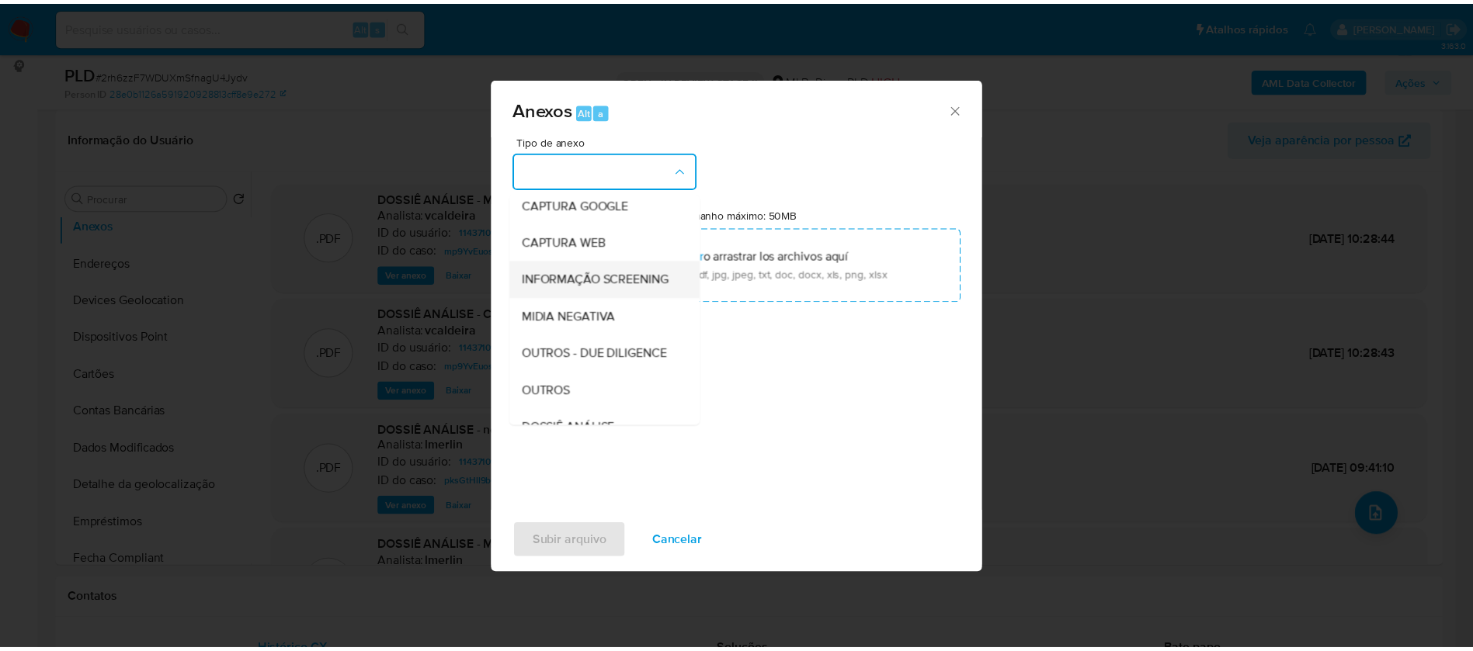
scroll to position [116, 0]
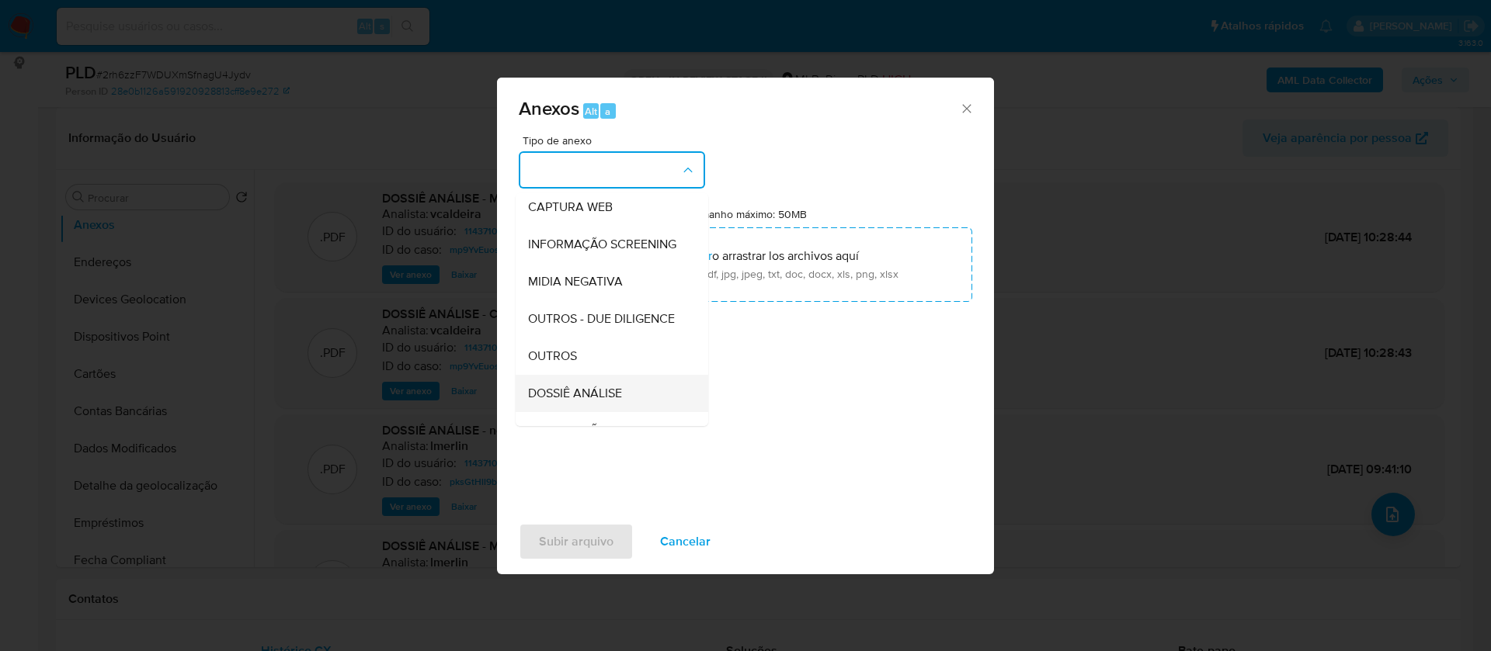
click at [597, 401] on span "DOSSIÊ ANÁLISE" at bounding box center [575, 394] width 94 height 16
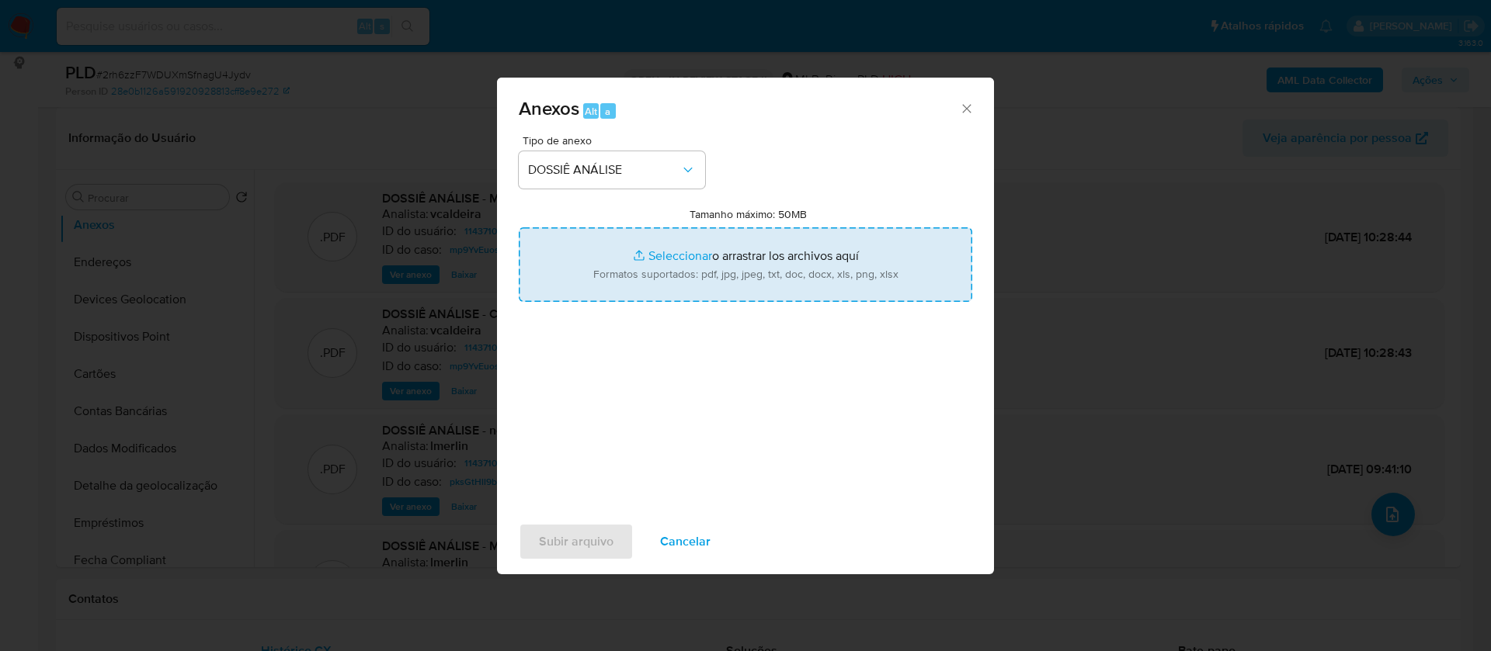
click at [675, 255] on input "Tamanho máximo: 50MB Seleccionar archivos" at bounding box center [745, 264] width 453 height 75
type input "C:\fakepath\SAR - DECLINIO- CPF 47652934672 - WILSON DIVINO PEREIRA BORGES.pdf"
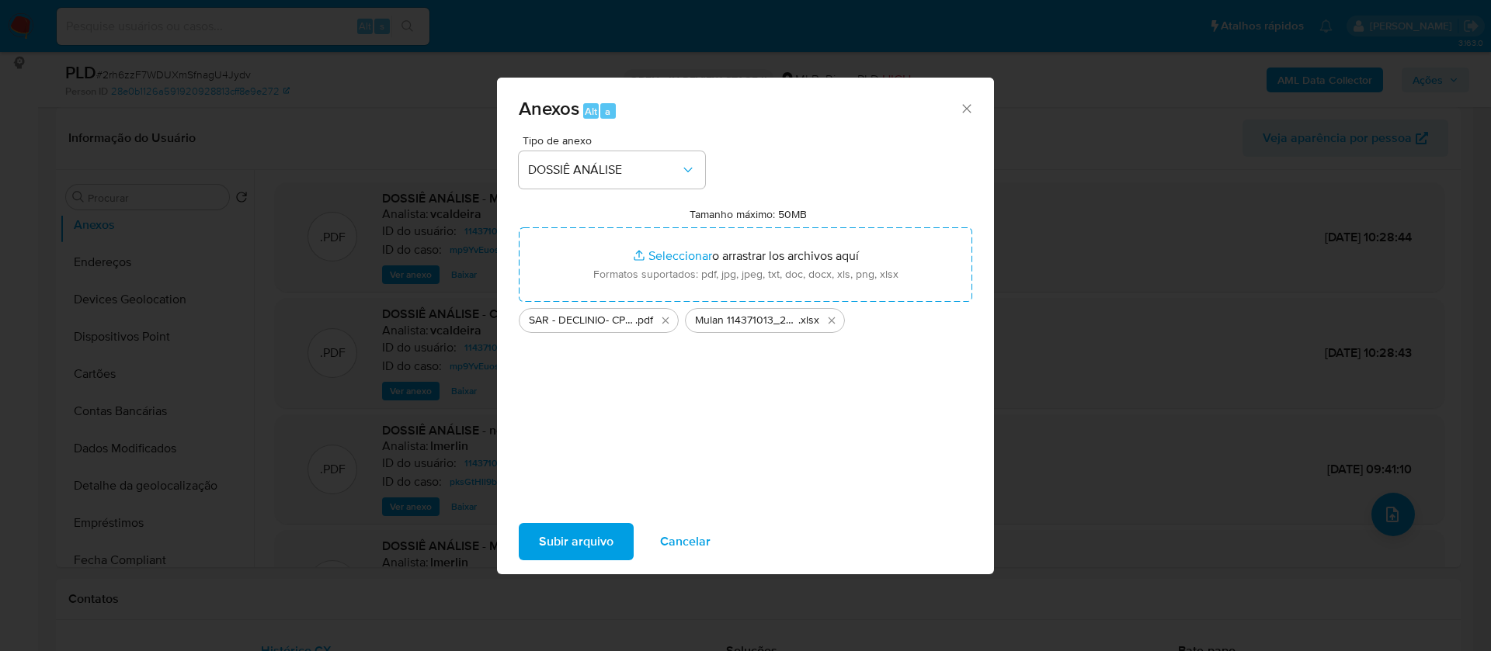
click at [564, 534] on span "Subir arquivo" at bounding box center [576, 542] width 75 height 34
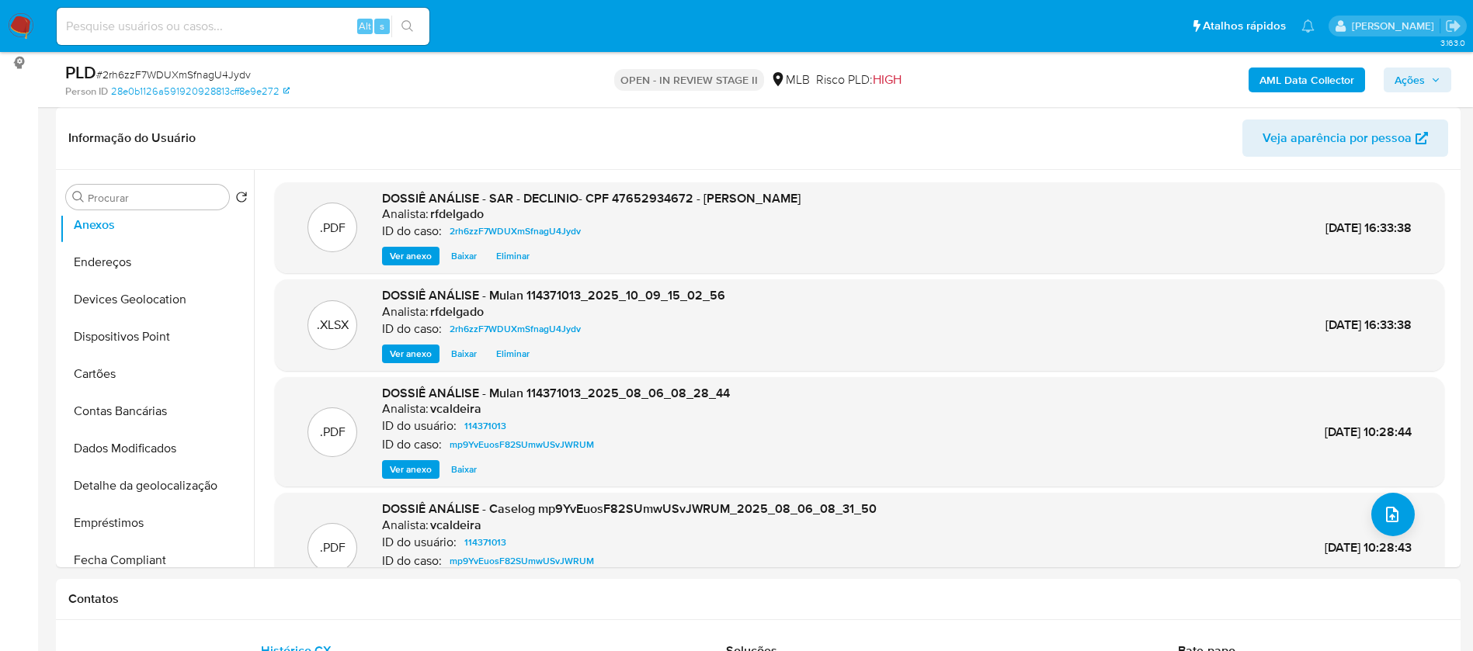
click at [1400, 75] on span "Ações" at bounding box center [1409, 80] width 30 height 25
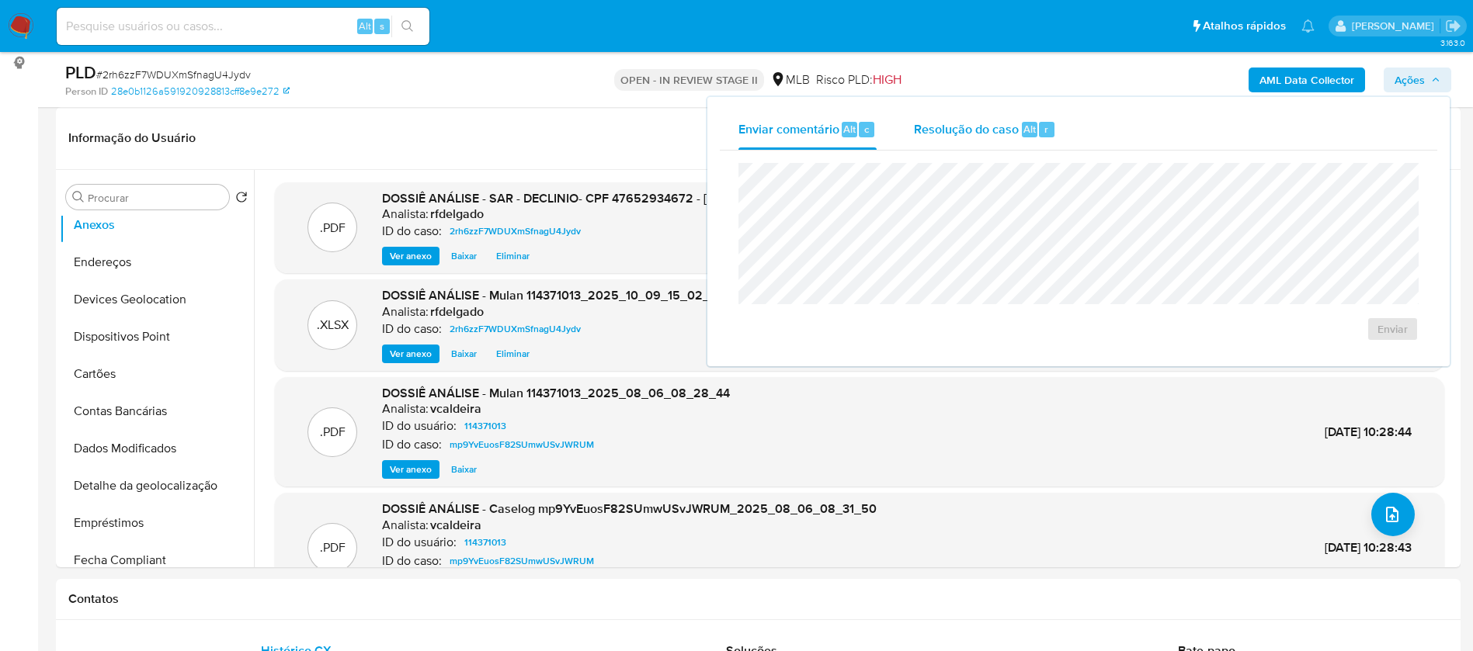
click at [951, 133] on span "Resolução do caso" at bounding box center [966, 129] width 105 height 18
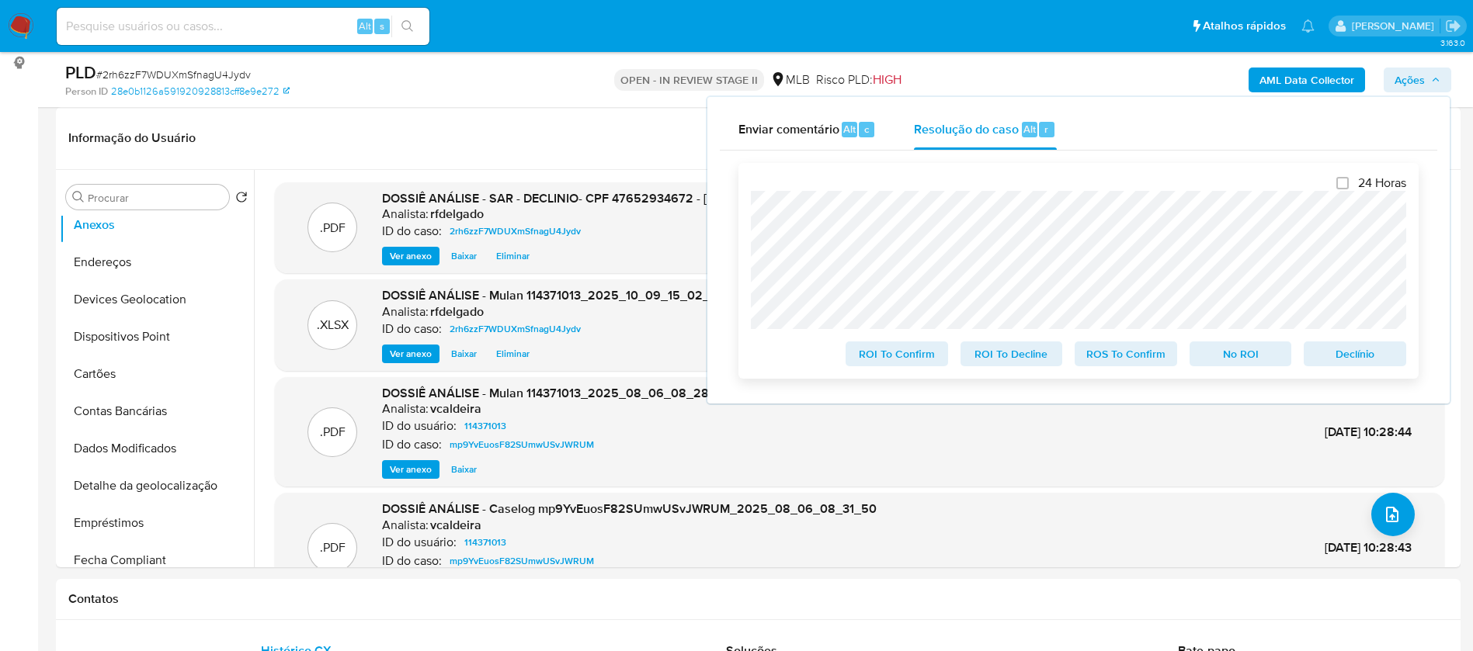
click at [1264, 355] on span "No ROI" at bounding box center [1240, 354] width 81 height 22
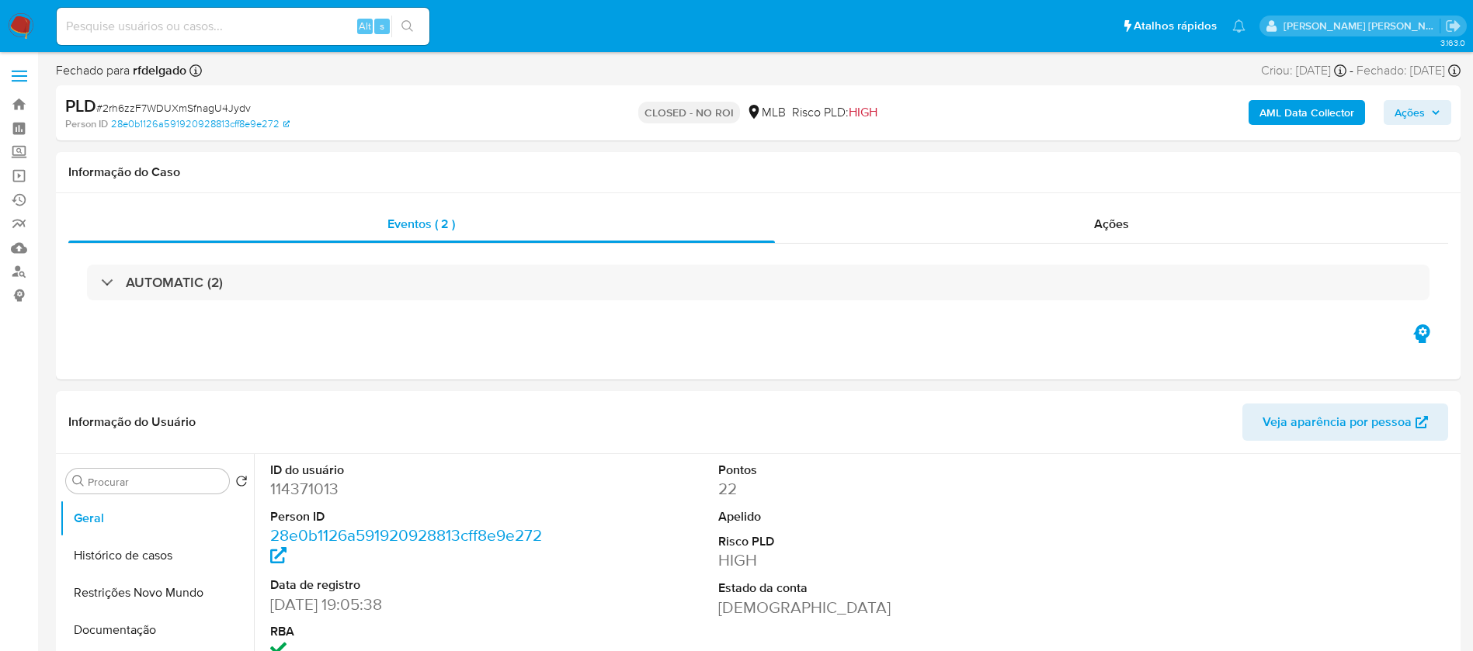
select select "10"
click at [286, 30] on input at bounding box center [243, 26] width 373 height 20
paste input "svAEcyAjLpBZBQRyWC3kieuC"
type input "svAEcyAjLpBZBQRyWC3kieuC"
click at [411, 25] on icon "search-icon" at bounding box center [407, 26] width 12 height 12
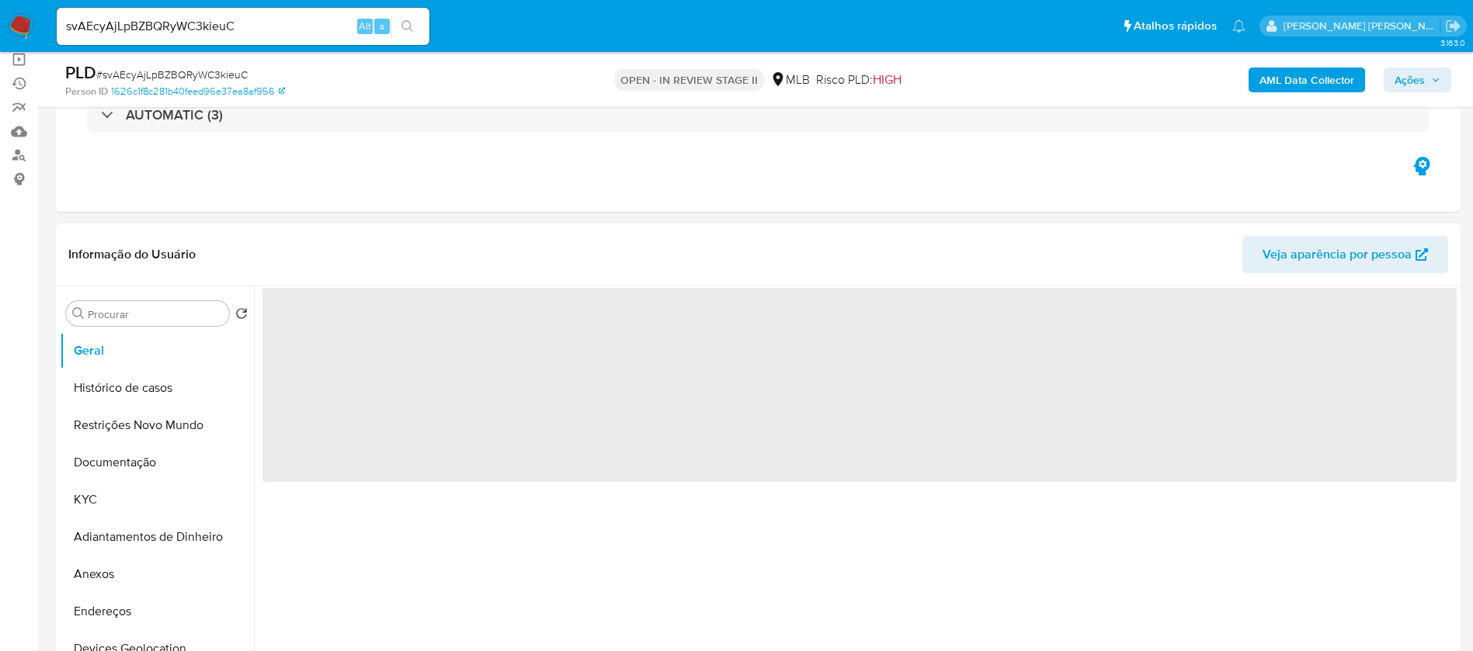
select select "10"
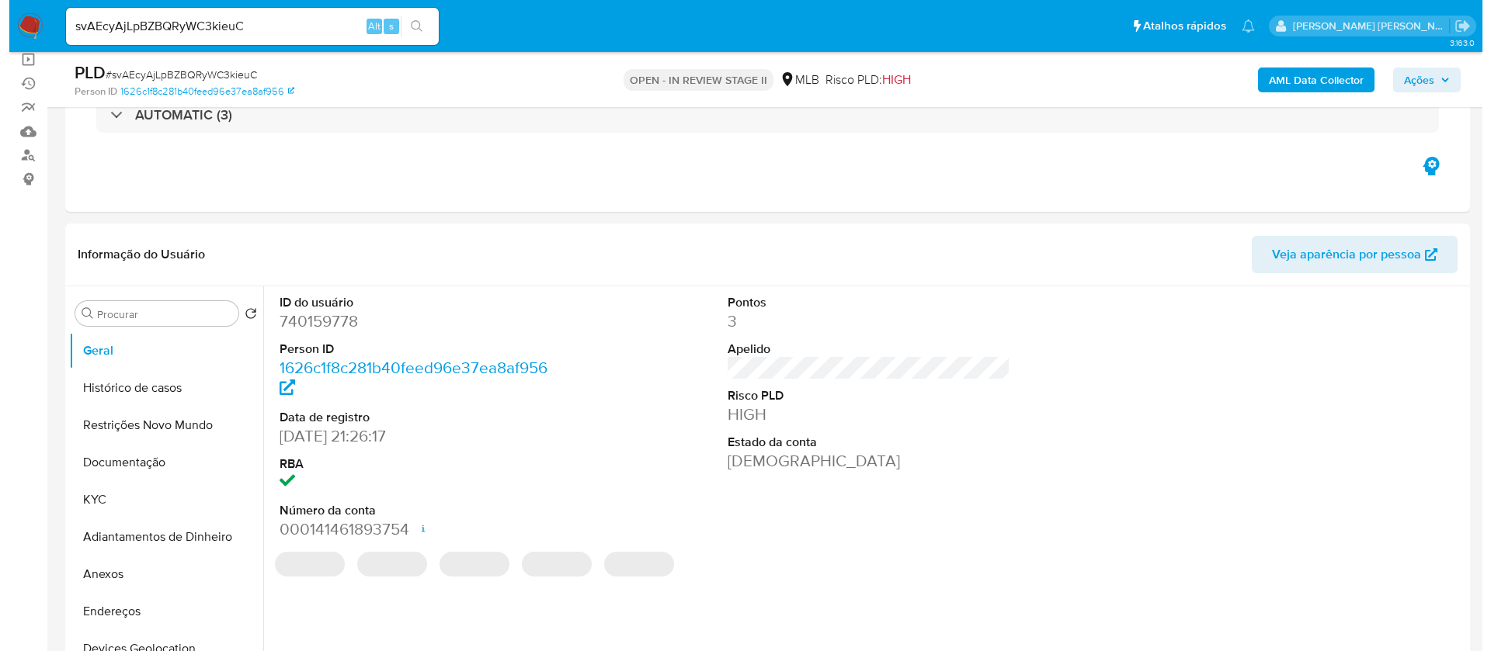
scroll to position [233, 0]
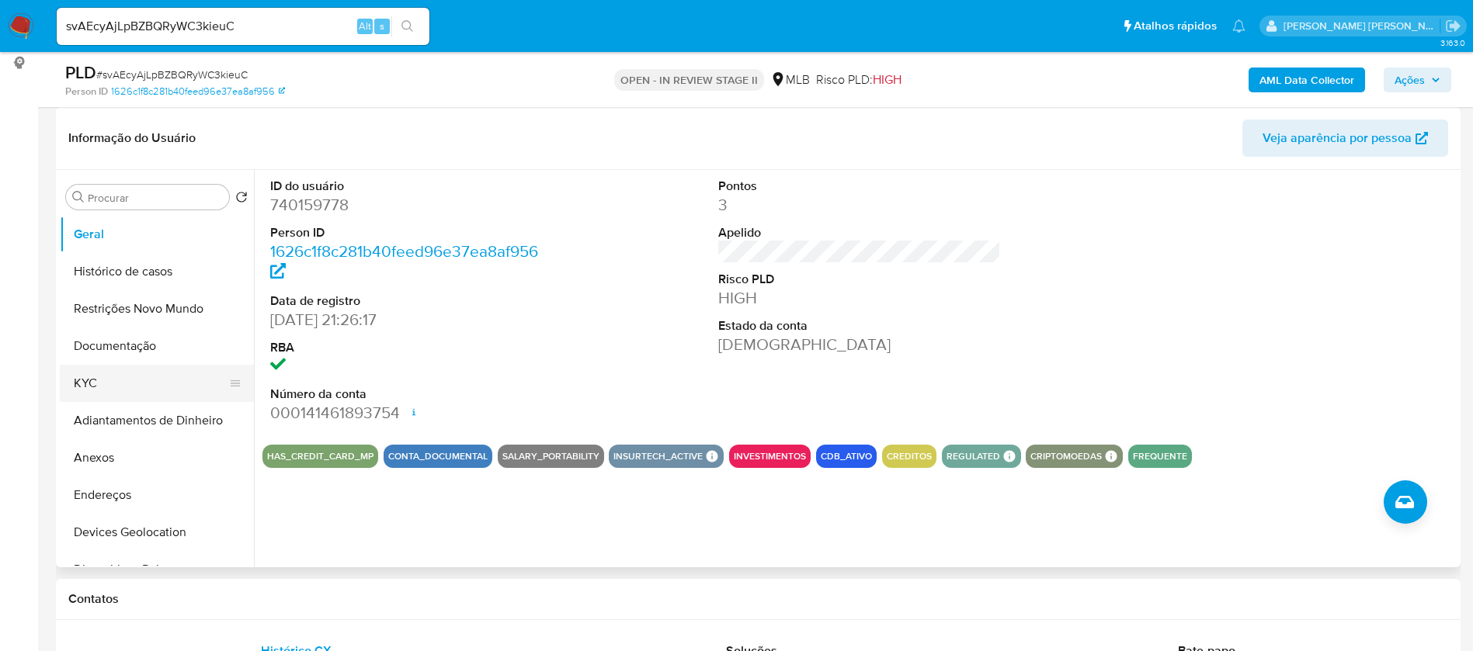
click at [141, 377] on button "KYC" at bounding box center [151, 383] width 182 height 37
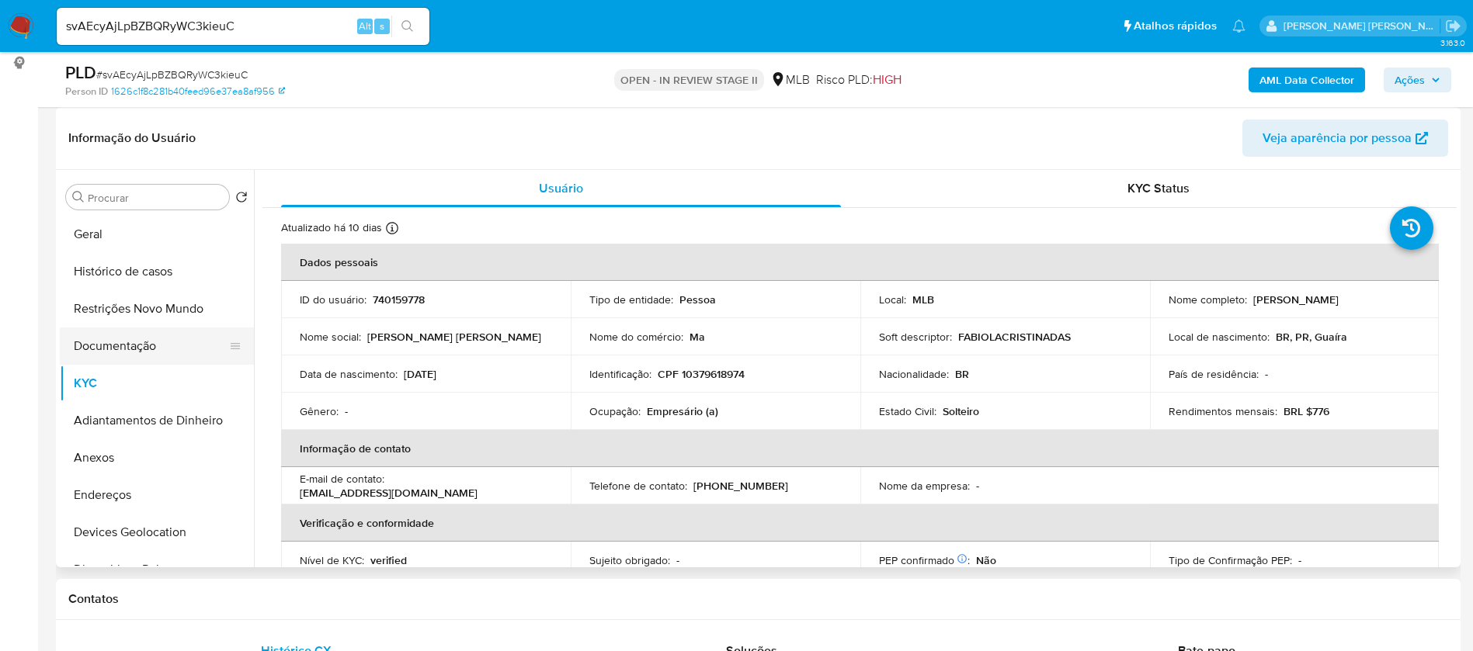
click at [128, 349] on button "Documentação" at bounding box center [151, 346] width 182 height 37
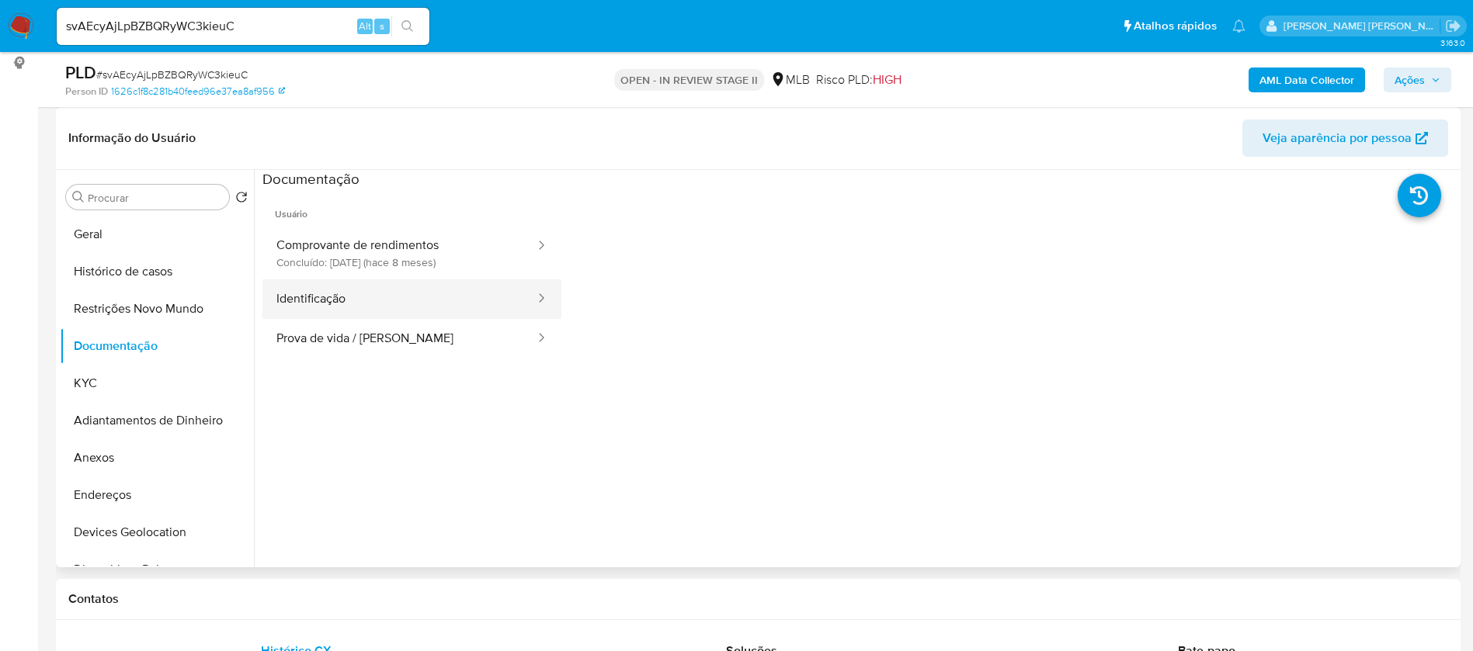
click at [367, 311] on button "Identificação" at bounding box center [399, 299] width 274 height 40
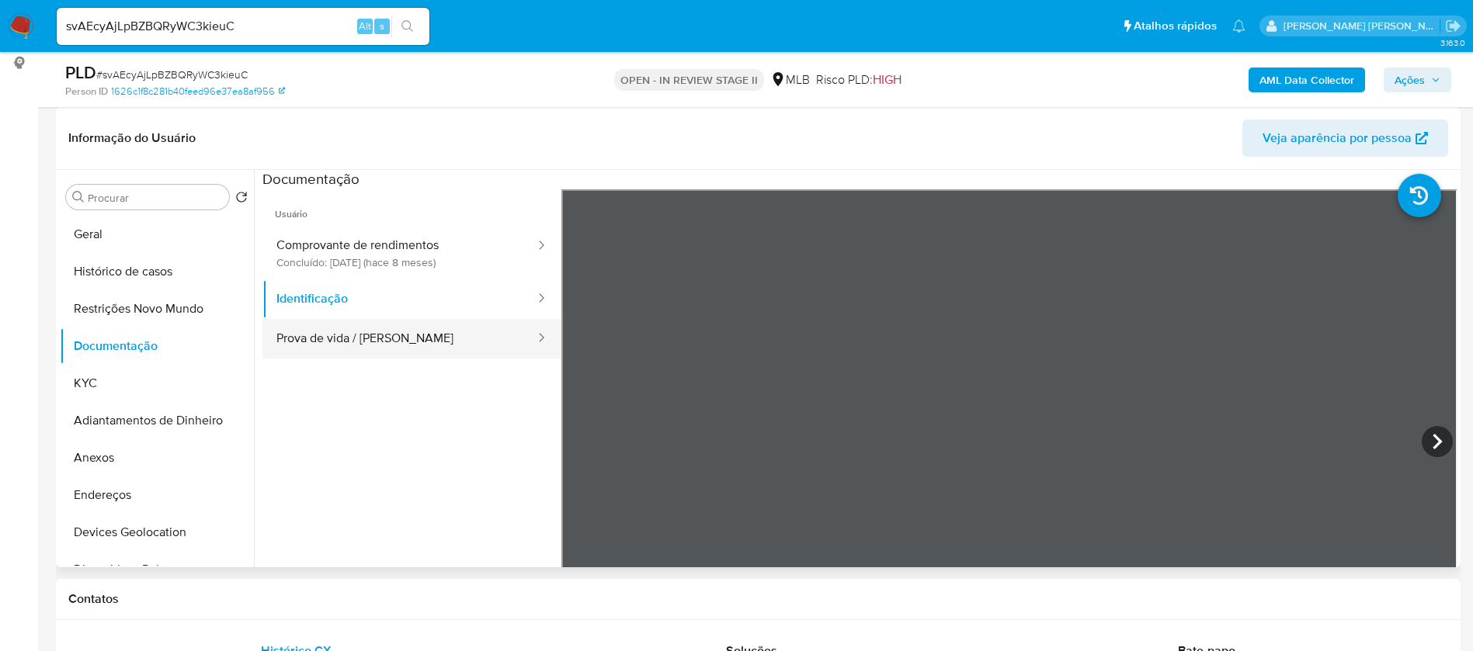
click at [386, 337] on button "Prova de vida / Selfie" at bounding box center [399, 339] width 274 height 40
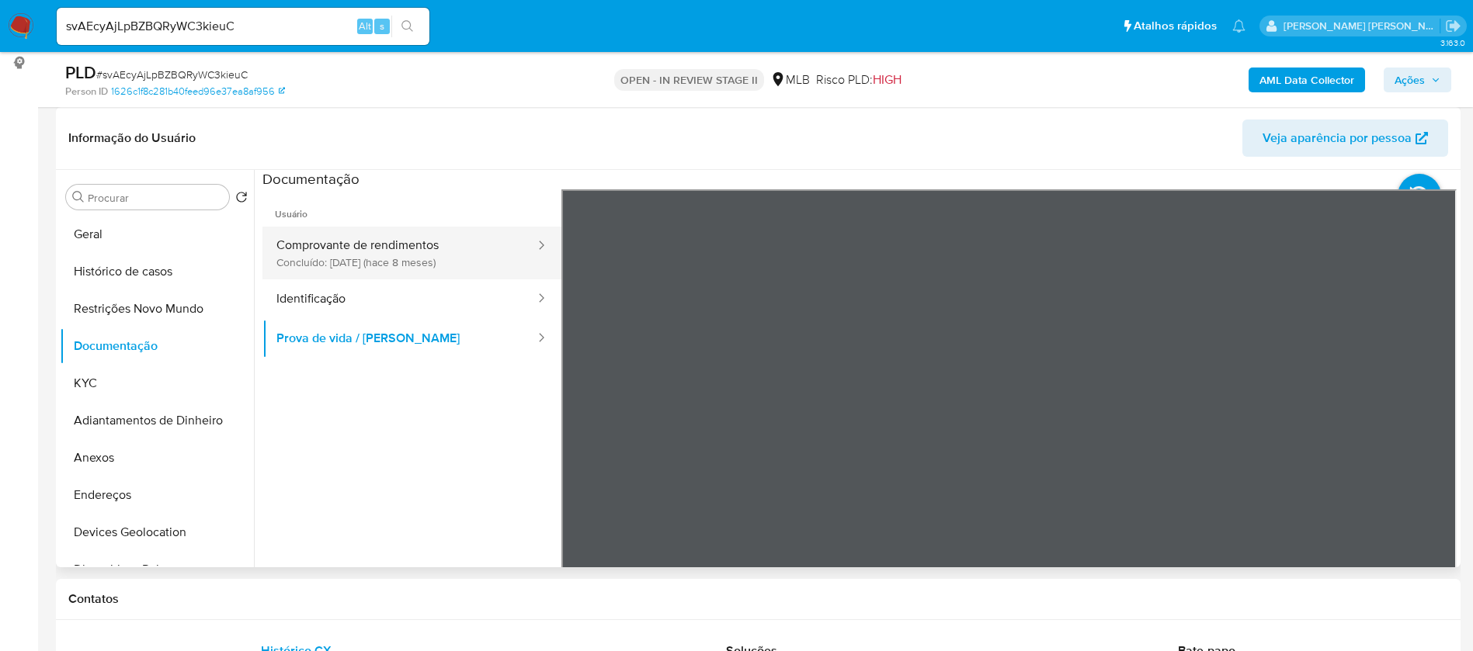
click at [426, 240] on button "Comprovante de rendimentos Concluído: 11/02/2025 (hace 8 meses)" at bounding box center [399, 253] width 274 height 53
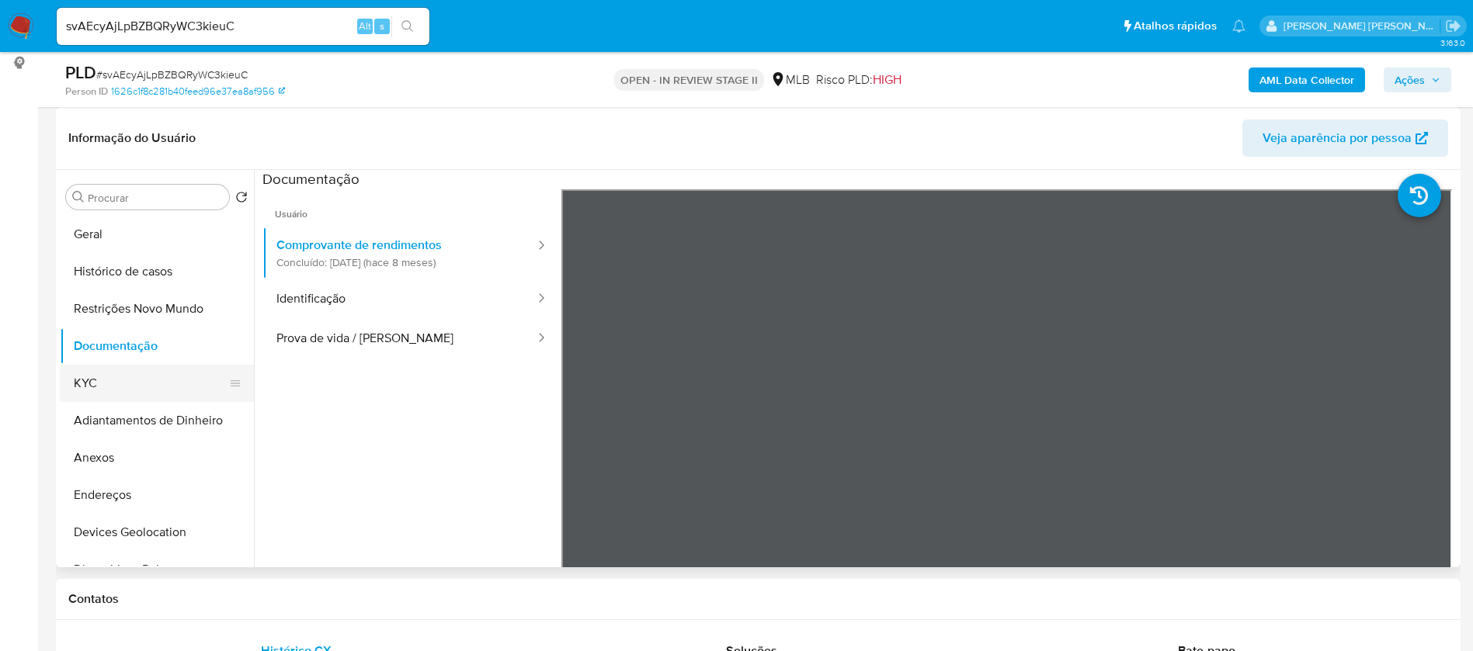
click at [134, 384] on button "KYC" at bounding box center [151, 383] width 182 height 37
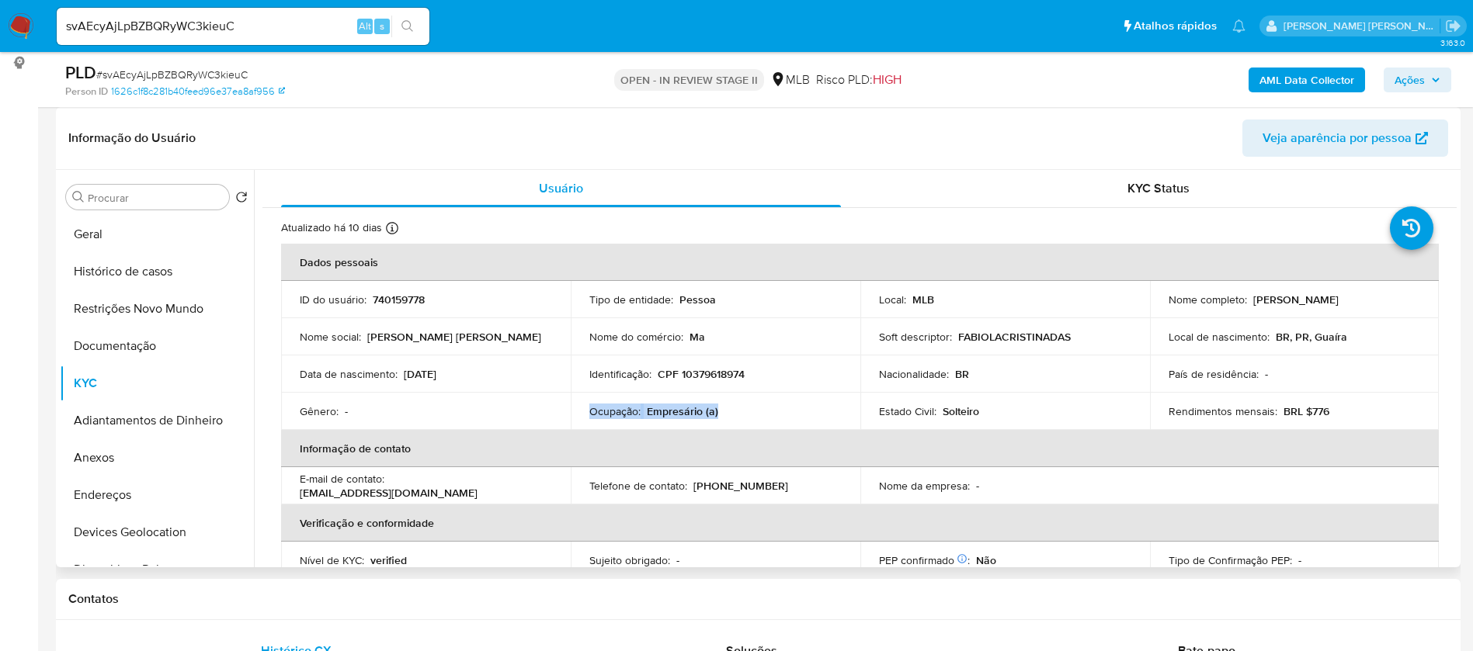
drag, startPoint x: 734, startPoint y: 411, endPoint x: 585, endPoint y: 415, distance: 149.1
click at [585, 415] on td "Ocupação : Empresário (a)" at bounding box center [716, 411] width 290 height 37
copy div "Ocupação : Empresário (a)"
click at [1272, 81] on b "AML Data Collector" at bounding box center [1306, 80] width 95 height 25
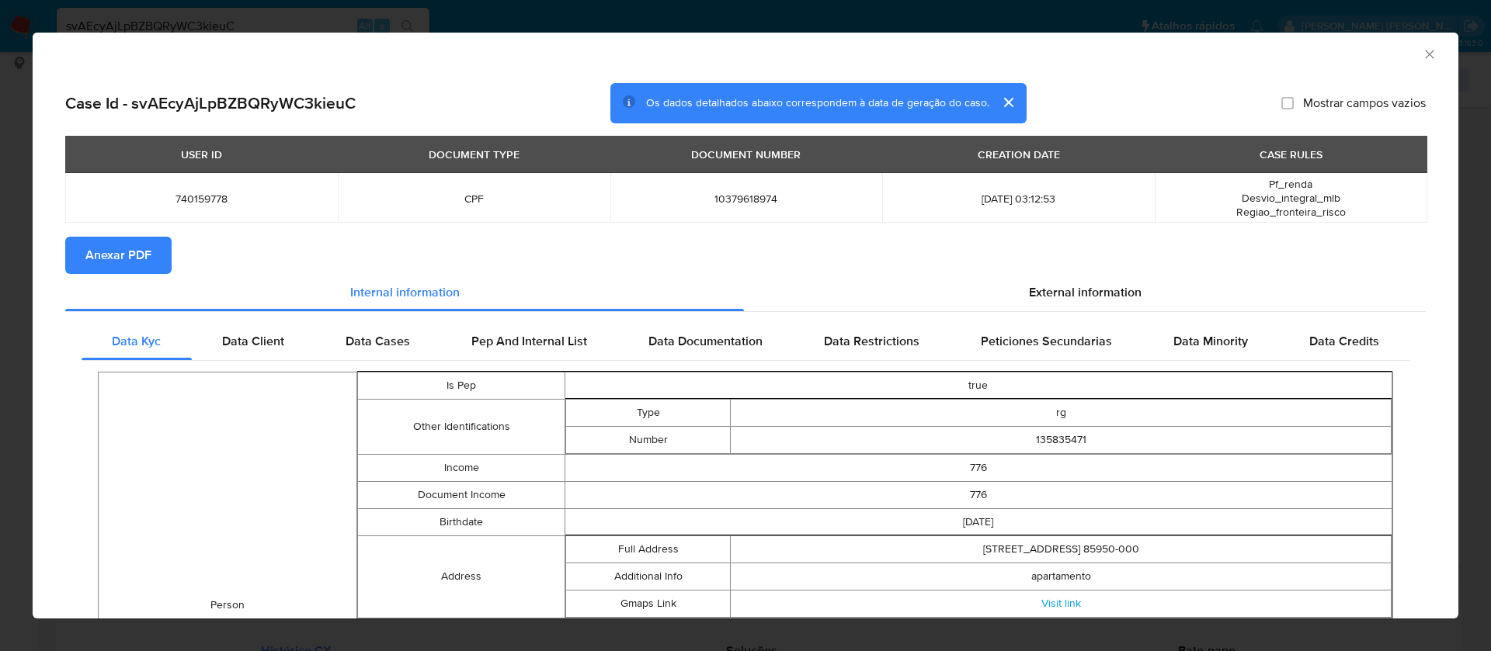
click at [1040, 271] on section "Anexar PDF" at bounding box center [745, 255] width 1360 height 37
click at [1043, 287] on span "External information" at bounding box center [1085, 292] width 113 height 18
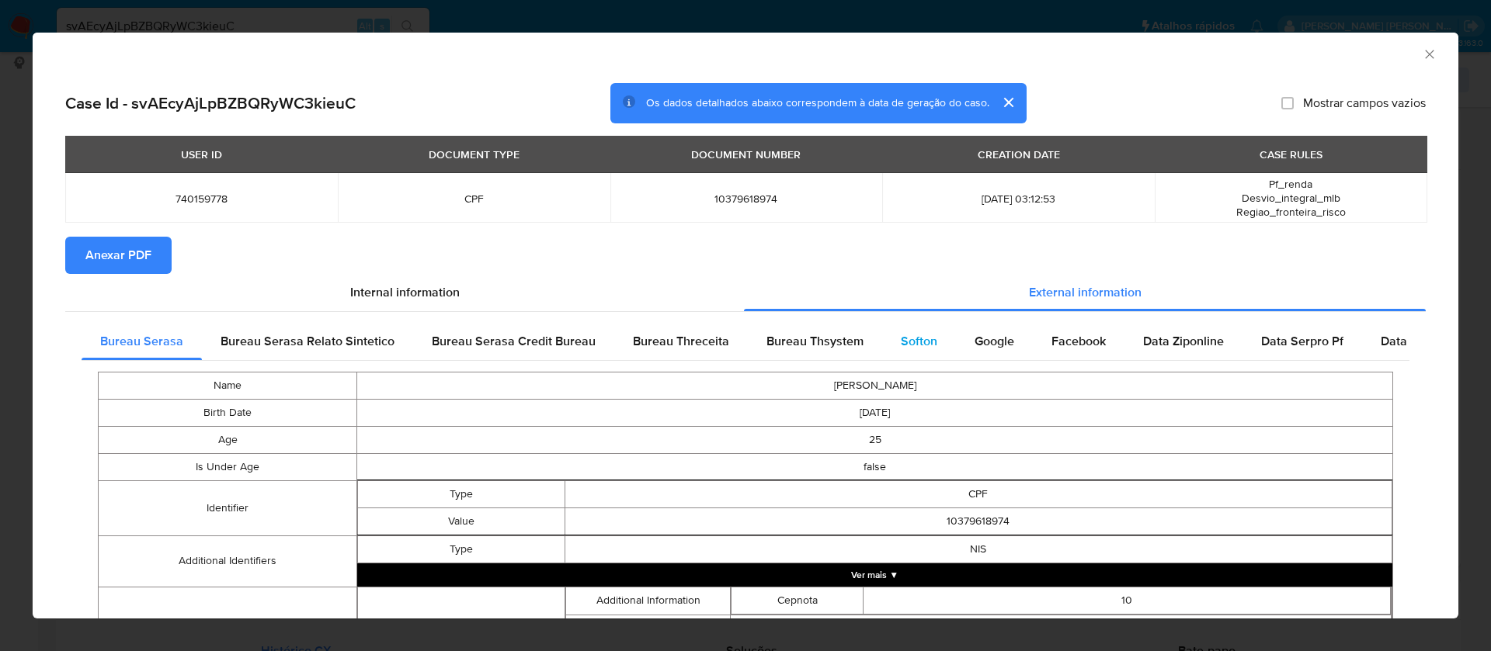
click at [913, 332] on span "Softon" at bounding box center [919, 341] width 36 height 18
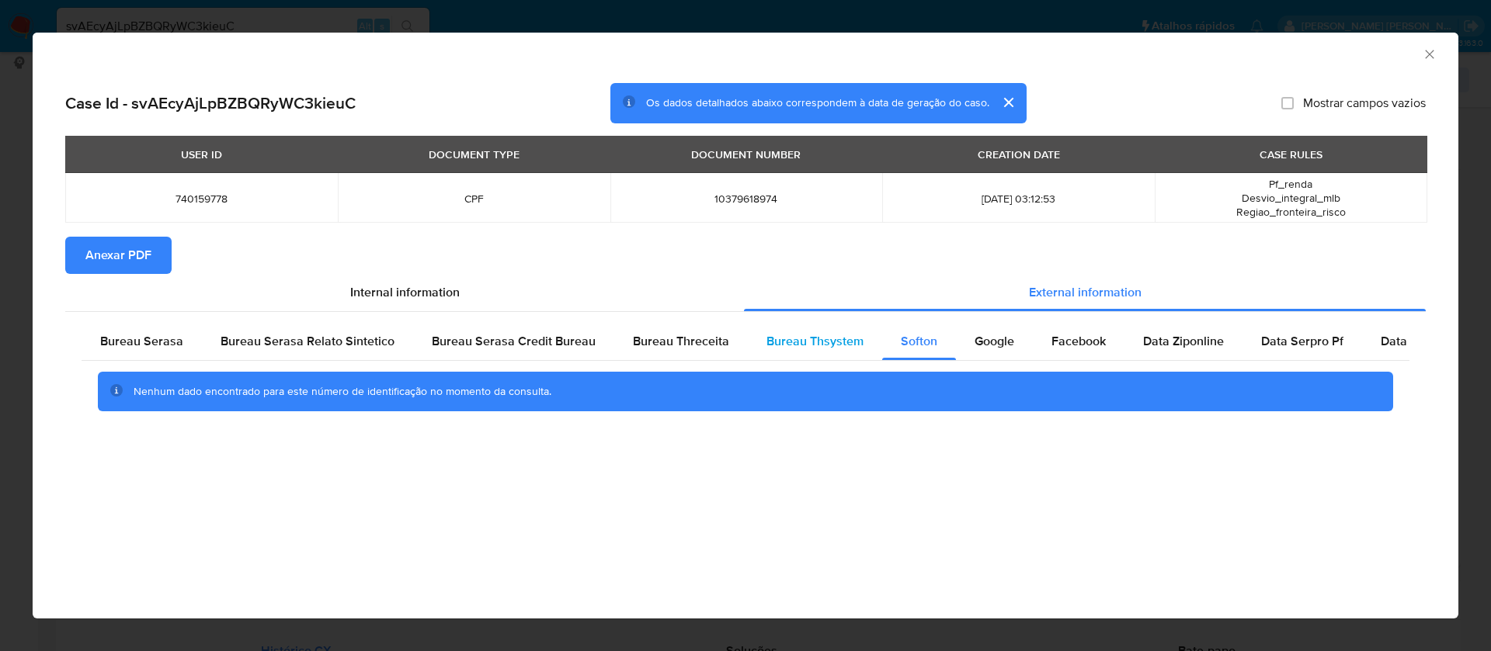
click at [823, 338] on span "Bureau Thsystem" at bounding box center [814, 341] width 97 height 18
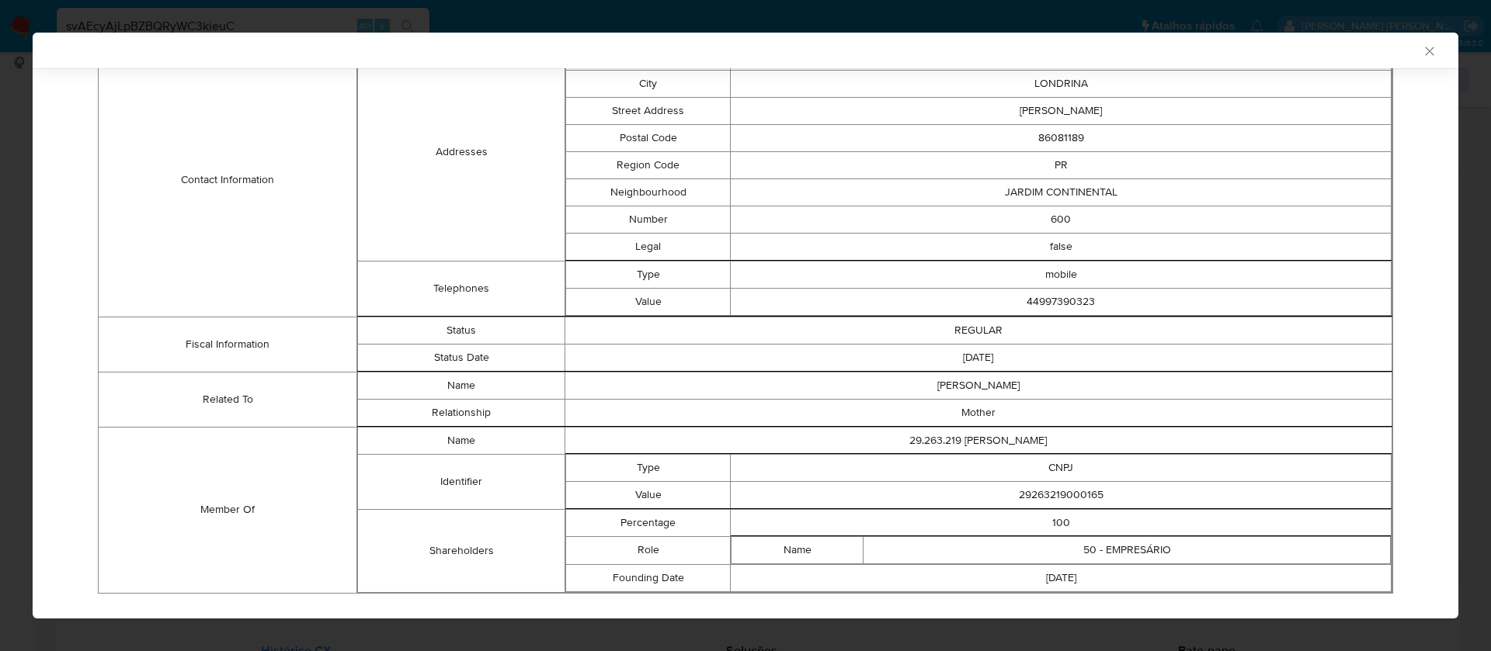
scroll to position [546, 0]
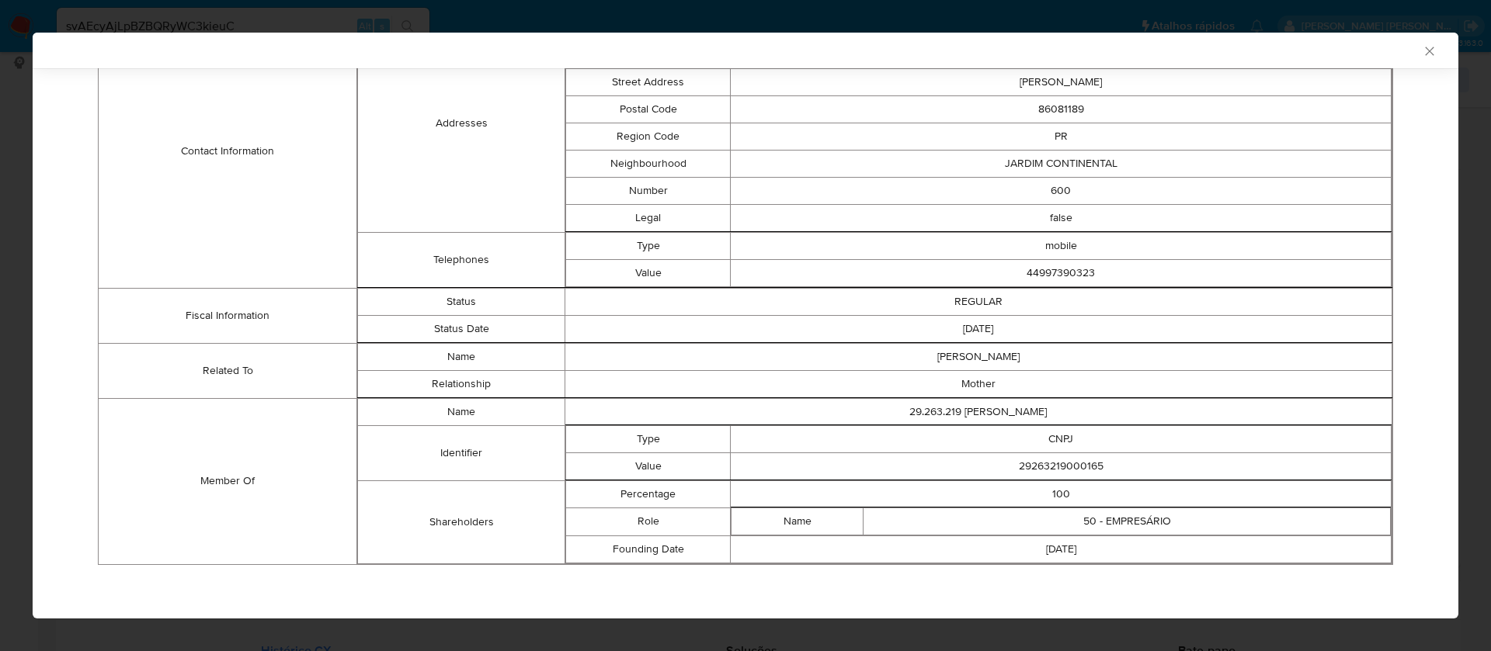
click at [1060, 468] on td "29263219000165" at bounding box center [1061, 466] width 661 height 27
copy td "29263219000165"
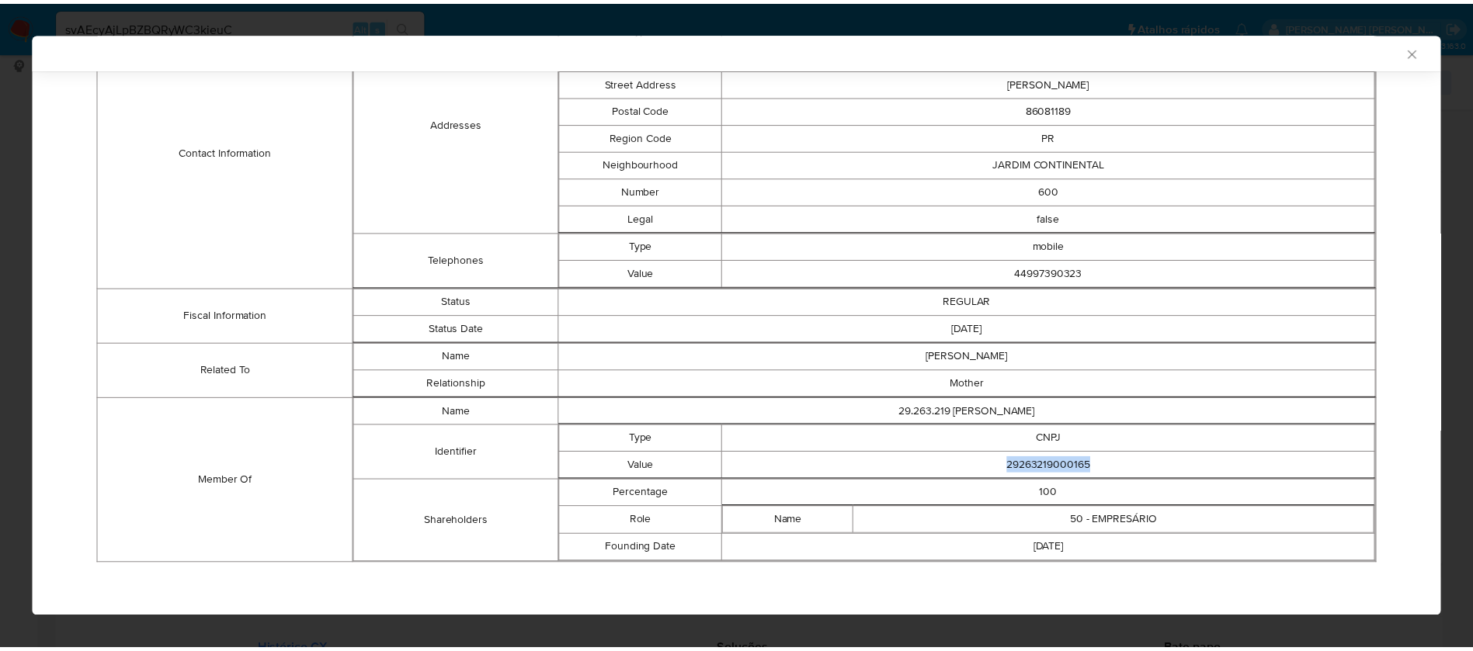
scroll to position [0, 0]
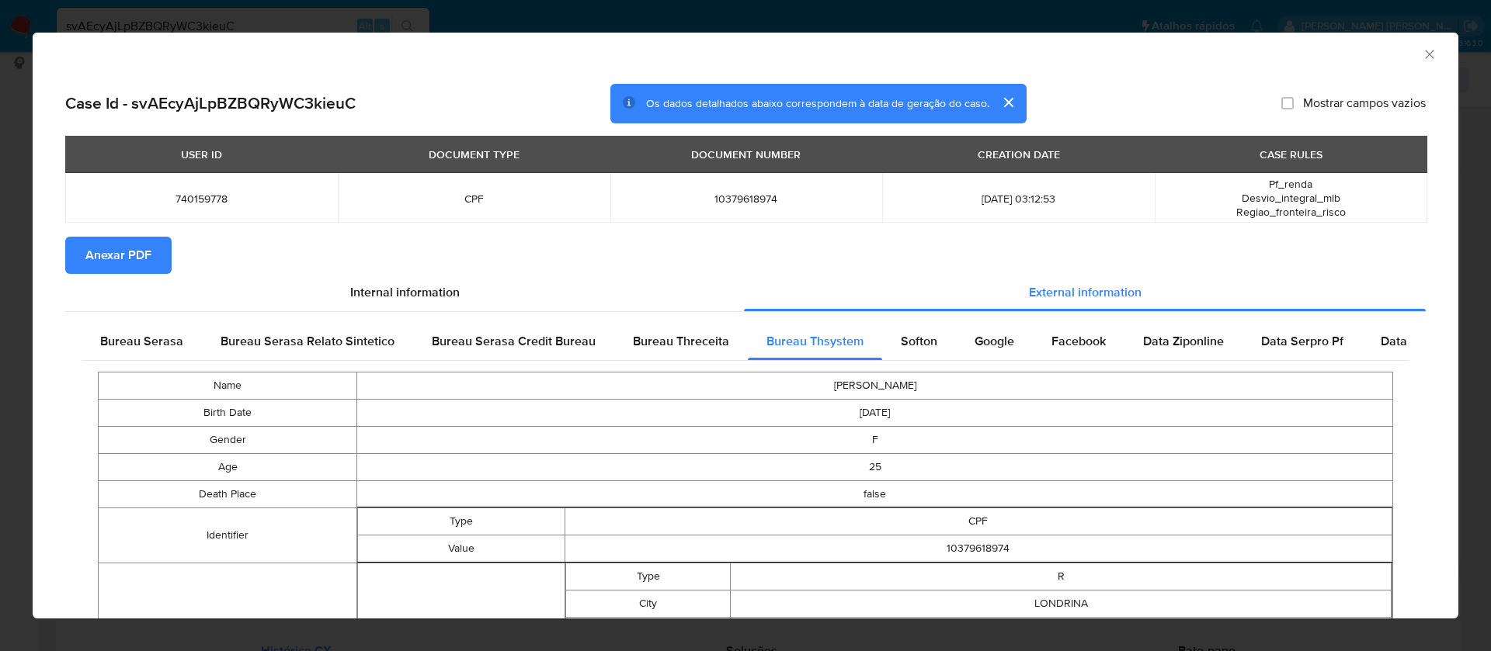
click at [116, 255] on span "Anexar PDF" at bounding box center [118, 255] width 66 height 34
click at [1415, 45] on div "AML Data Collector" at bounding box center [745, 52] width 1425 height 39
click at [1421, 54] on icon "Fechar a janela" at bounding box center [1429, 55] width 16 height 16
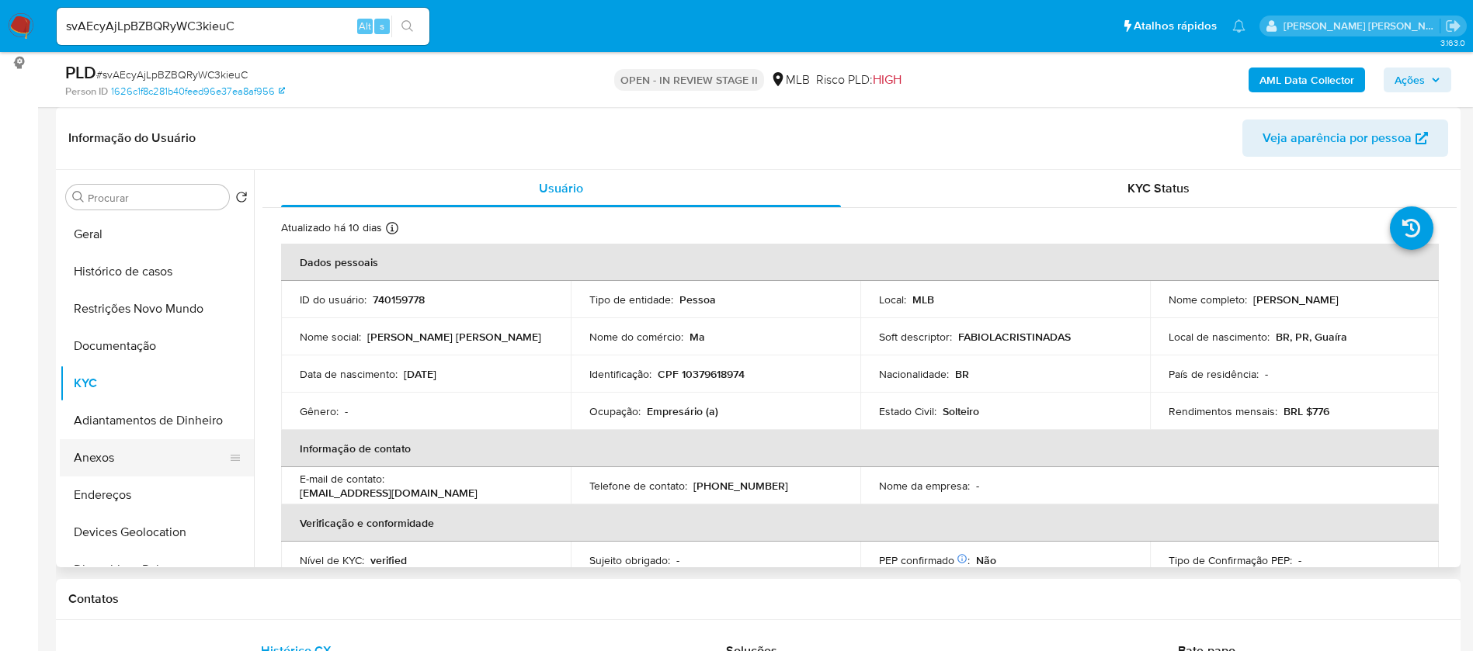
click at [143, 451] on button "Anexos" at bounding box center [151, 457] width 182 height 37
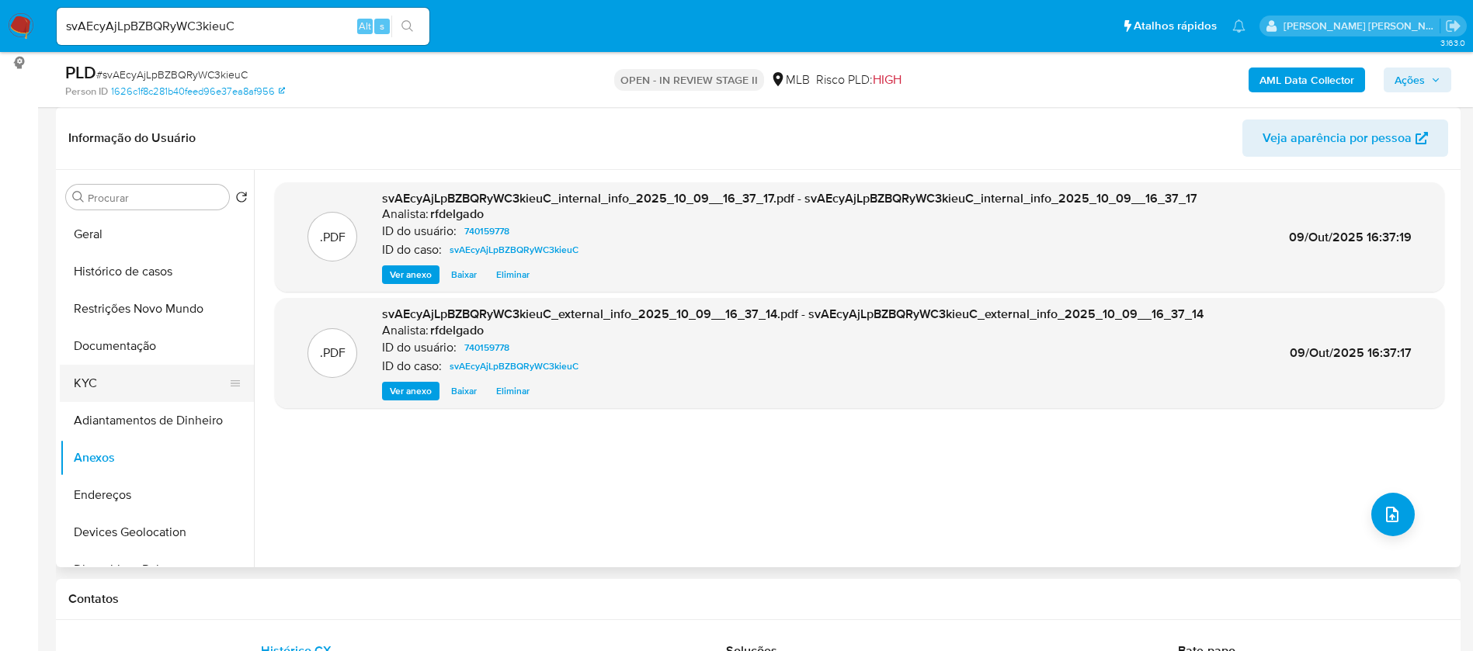
click at [128, 390] on button "KYC" at bounding box center [151, 383] width 182 height 37
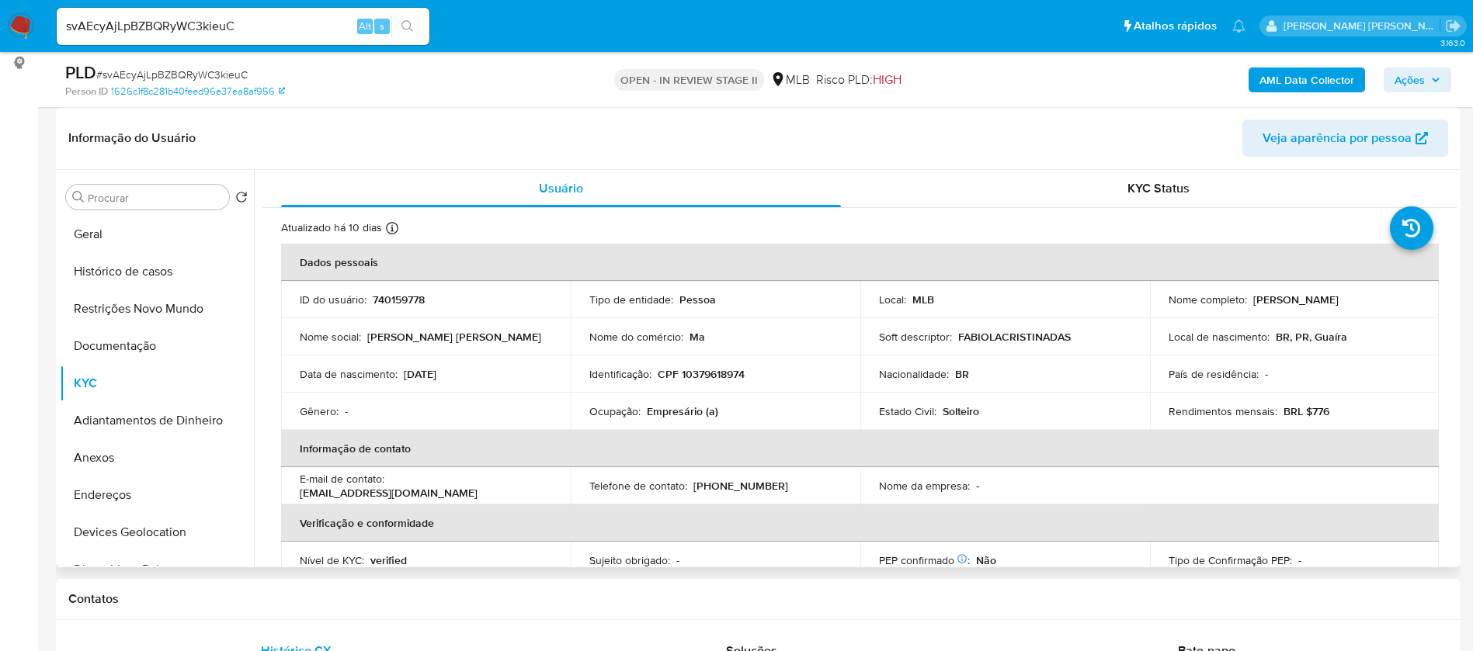
drag, startPoint x: 1363, startPoint y: 302, endPoint x: 1248, endPoint y: 300, distance: 114.9
click at [1253, 300] on p "[PERSON_NAME]" at bounding box center [1295, 300] width 85 height 14
copy p "[PERSON_NAME]"
drag, startPoint x: 749, startPoint y: 373, endPoint x: 678, endPoint y: 376, distance: 70.7
click at [678, 376] on div "Identificação : CPF 10379618974" at bounding box center [715, 374] width 252 height 14
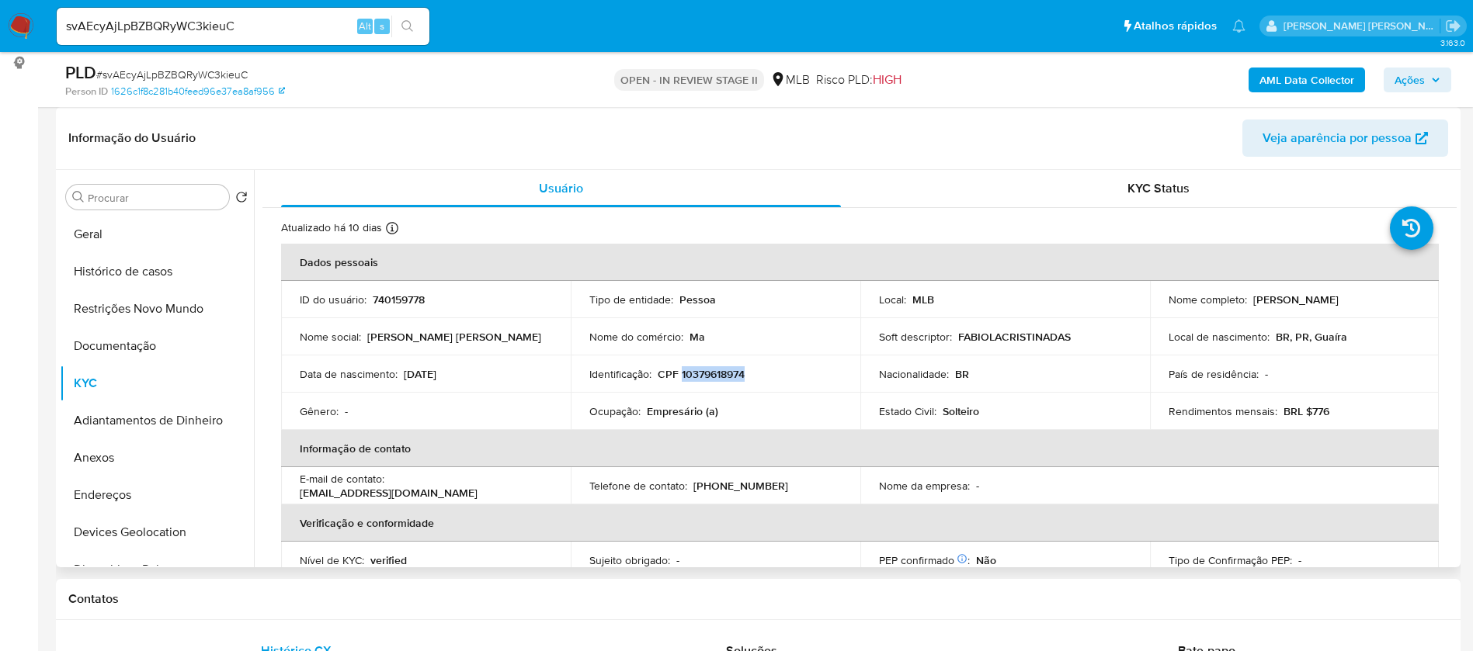
copy p "10379618974"
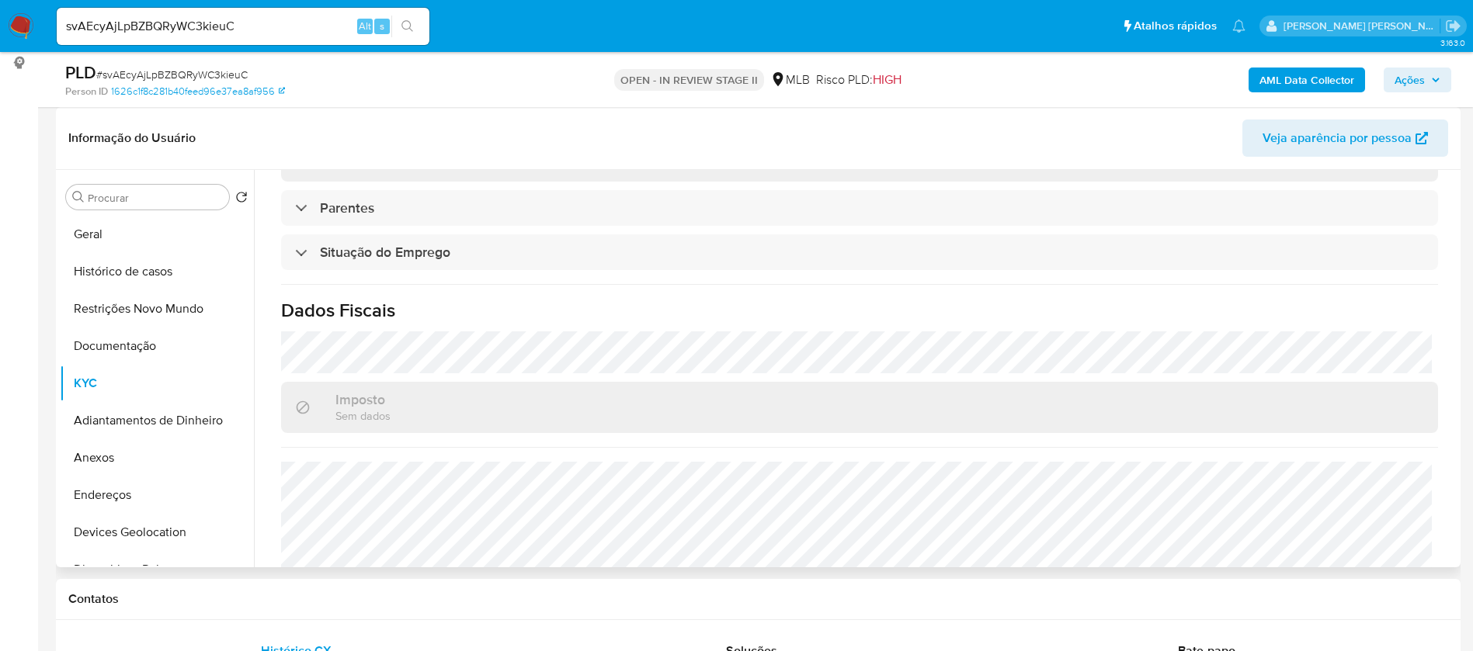
scroll to position [647, 0]
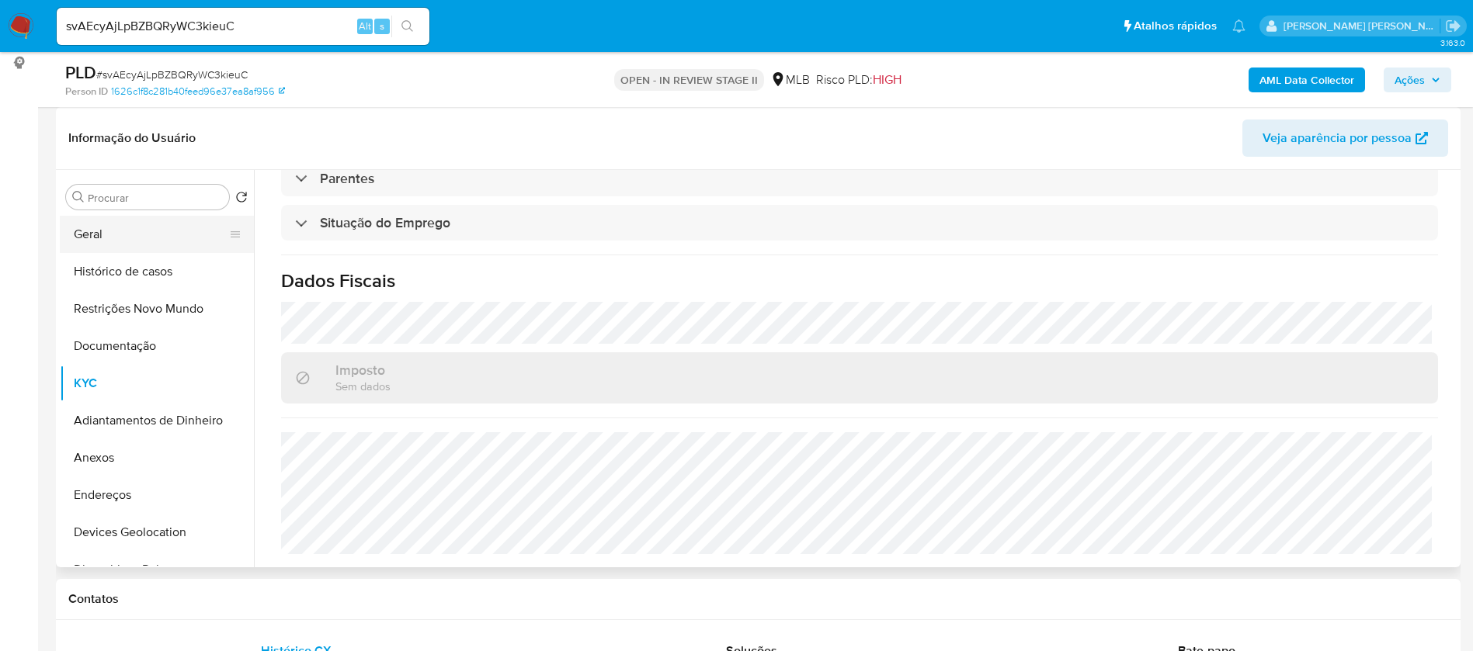
click at [123, 235] on button "Geral" at bounding box center [151, 234] width 182 height 37
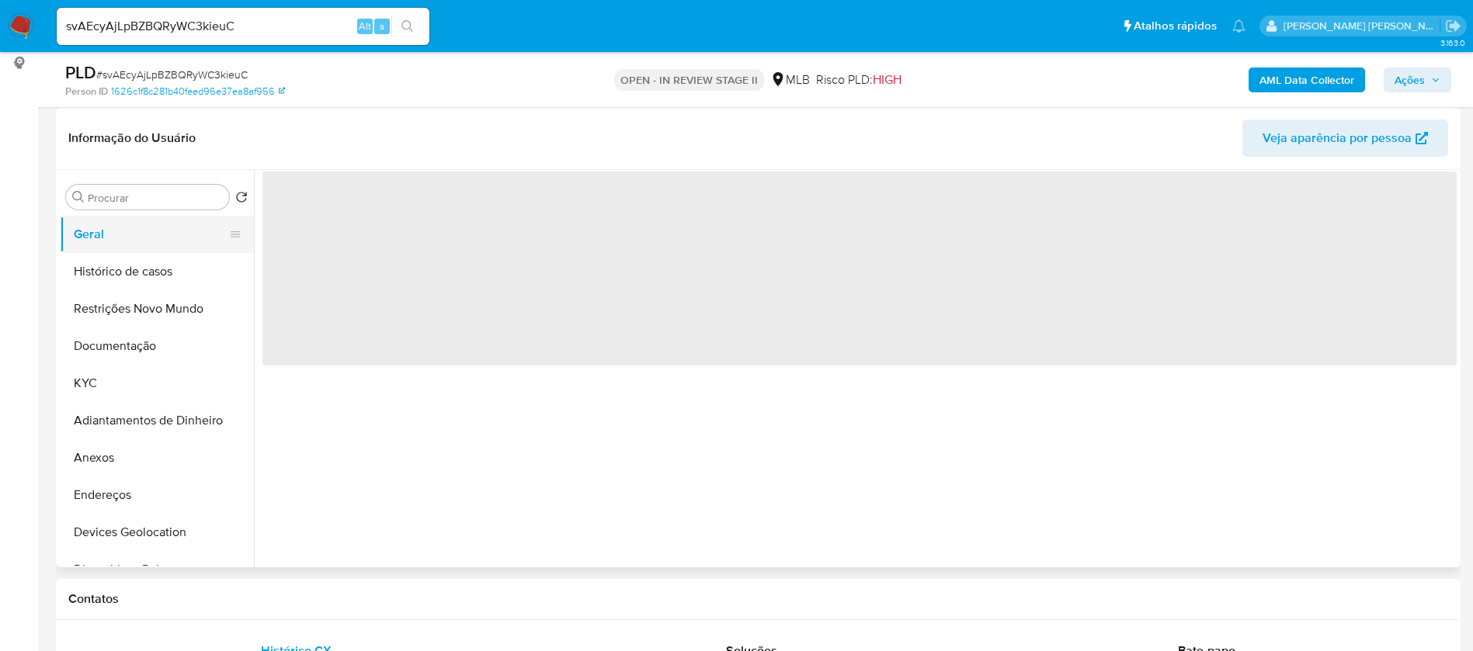
scroll to position [0, 0]
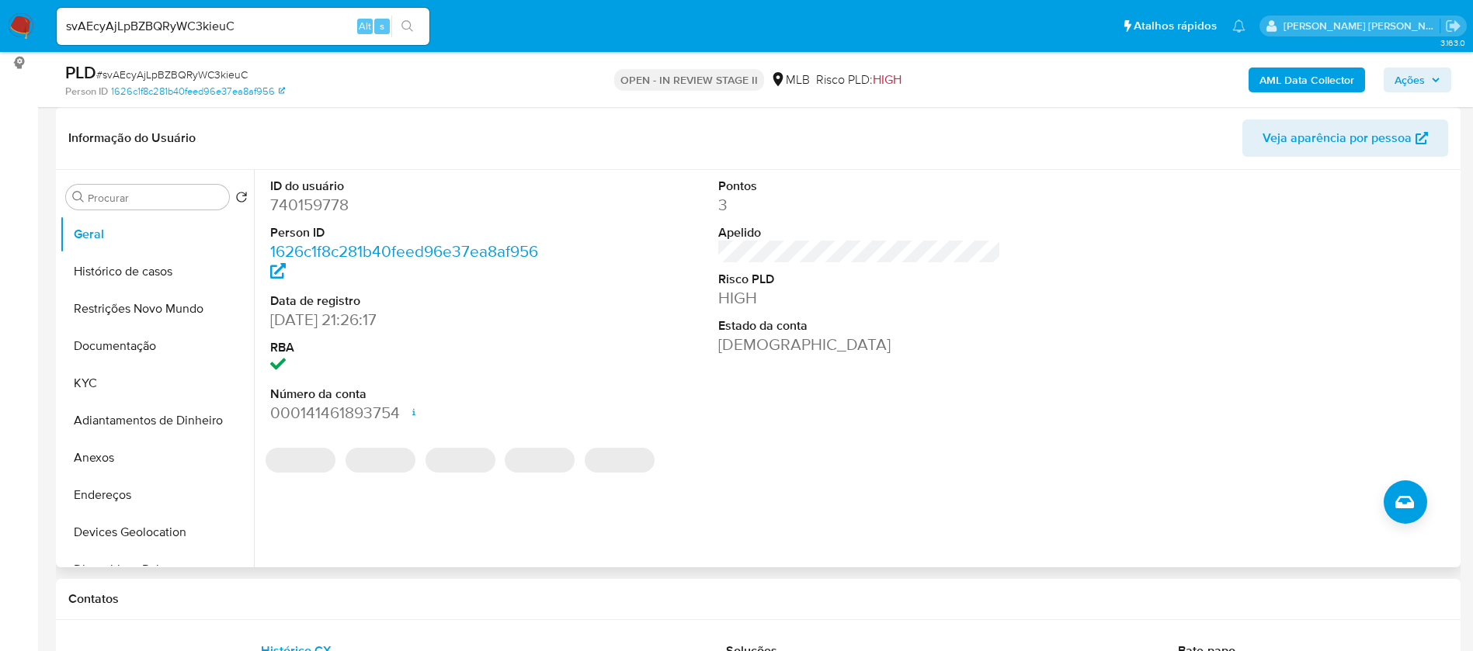
click at [322, 203] on dd "740159778" at bounding box center [411, 205] width 283 height 22
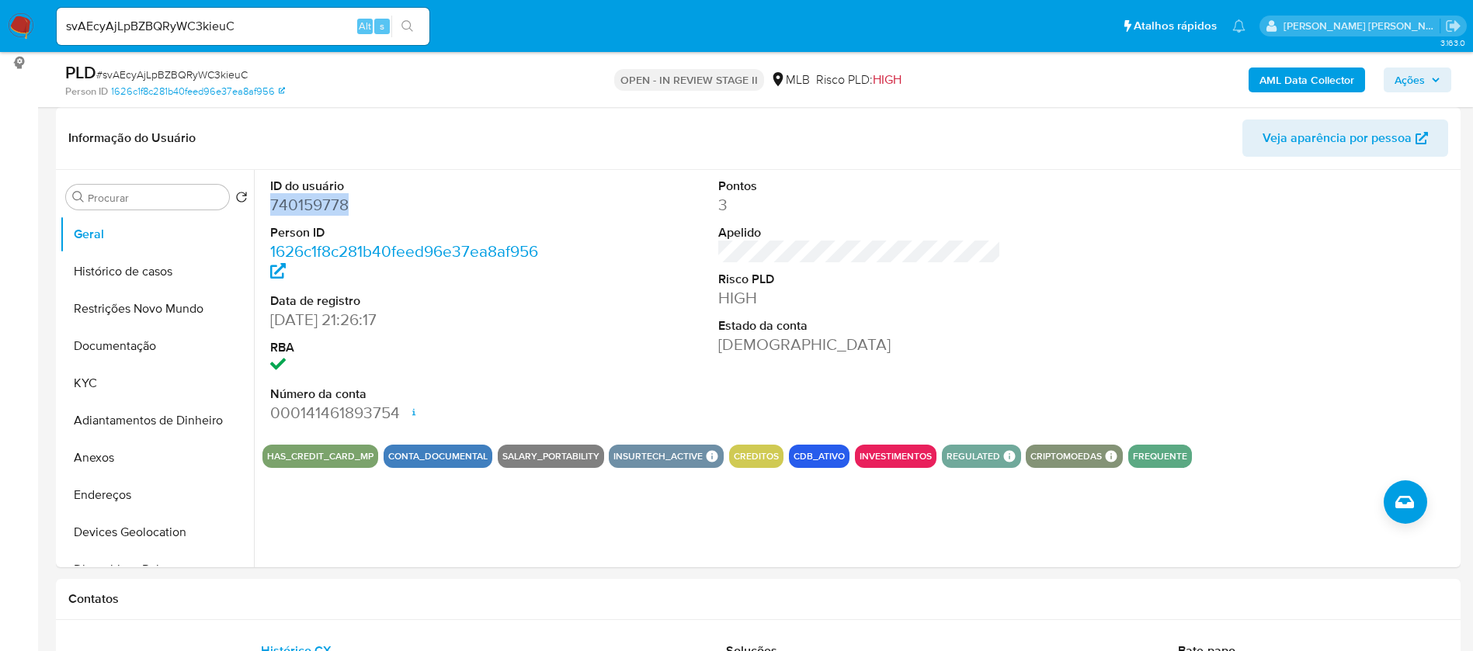
copy dd "740159778"
click at [892, 423] on div "Pontos 3 Apelido Risco PLD HIGH Estado da conta Ativa" at bounding box center [859, 301] width 299 height 262
click at [79, 375] on button "KYC" at bounding box center [151, 383] width 182 height 37
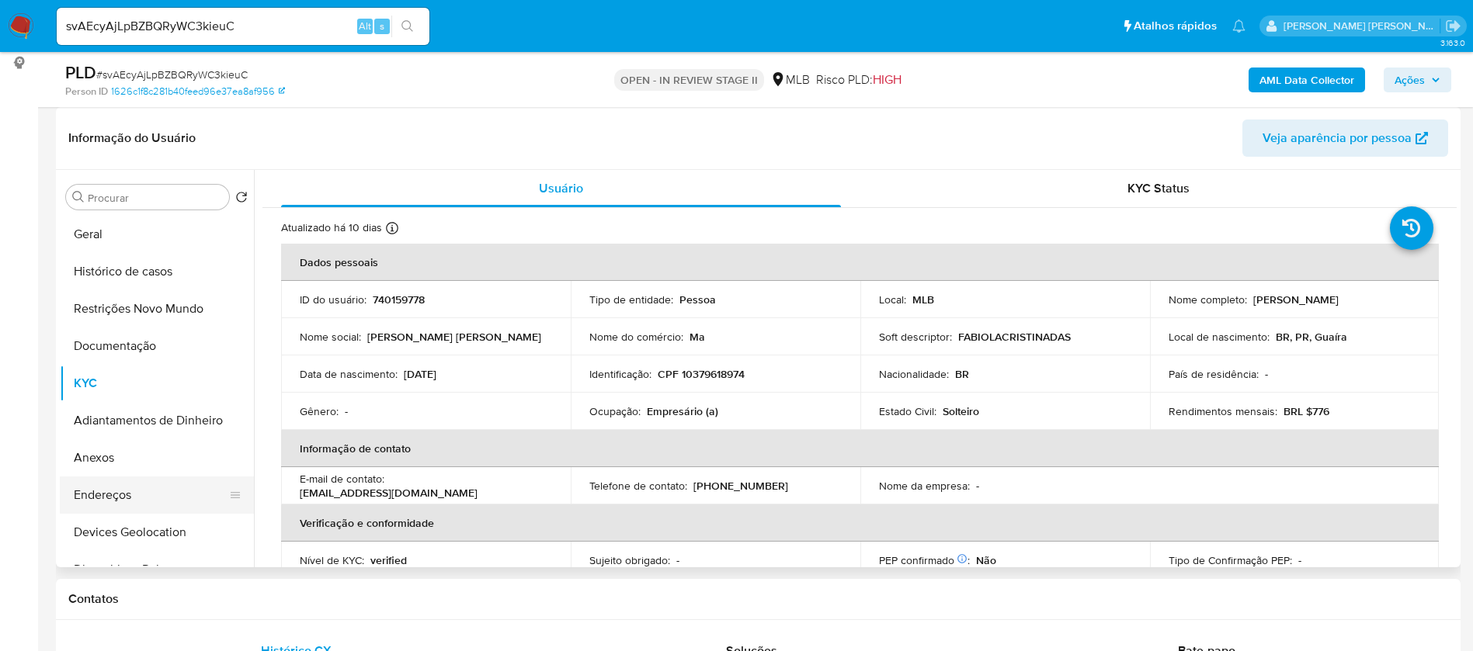
click at [130, 498] on button "Endereços" at bounding box center [151, 495] width 182 height 37
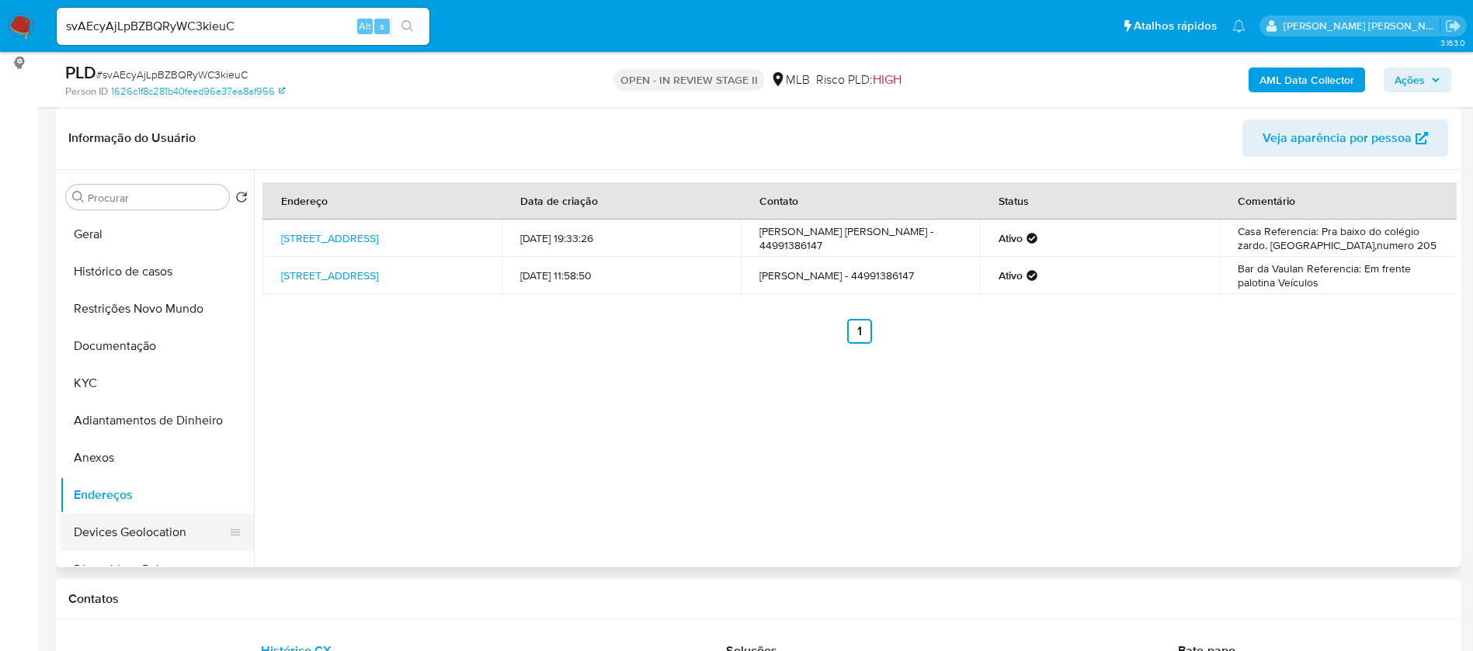
click at [170, 534] on button "Devices Geolocation" at bounding box center [151, 532] width 182 height 37
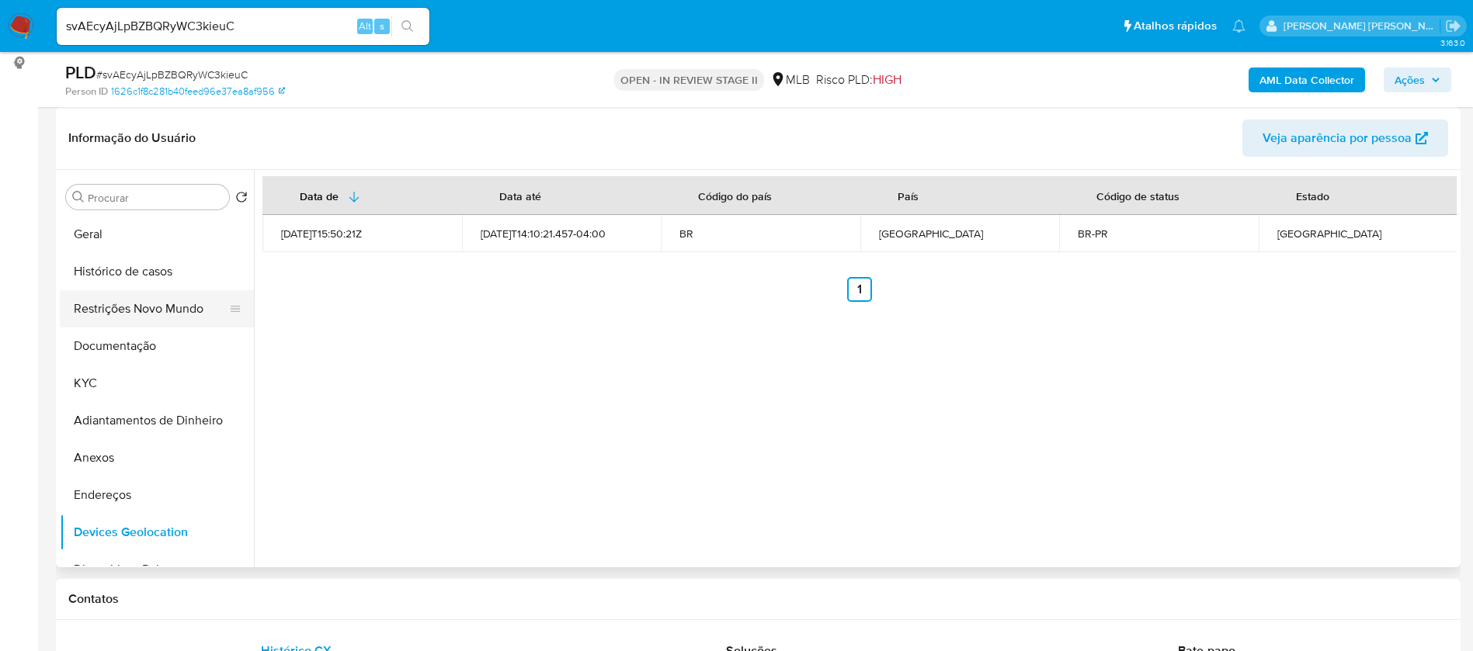
click at [126, 307] on button "Restrições Novo Mundo" at bounding box center [151, 308] width 182 height 37
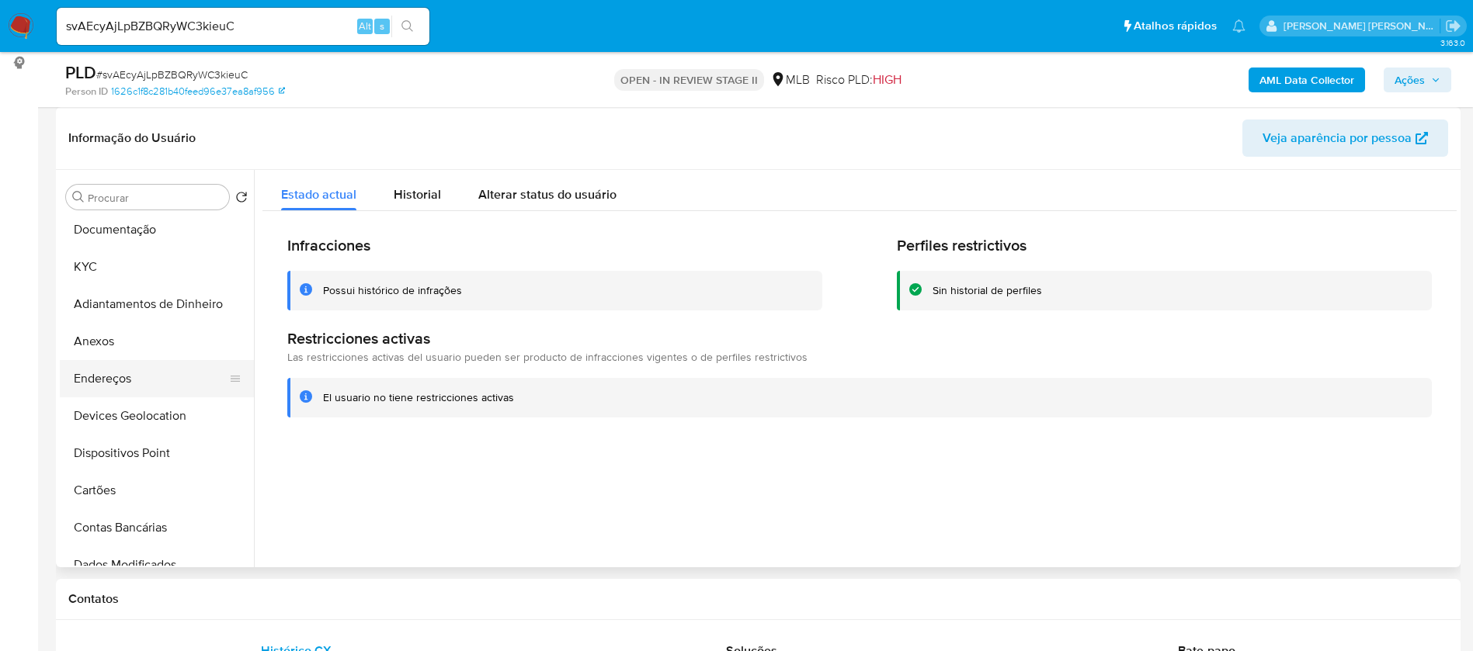
scroll to position [233, 0]
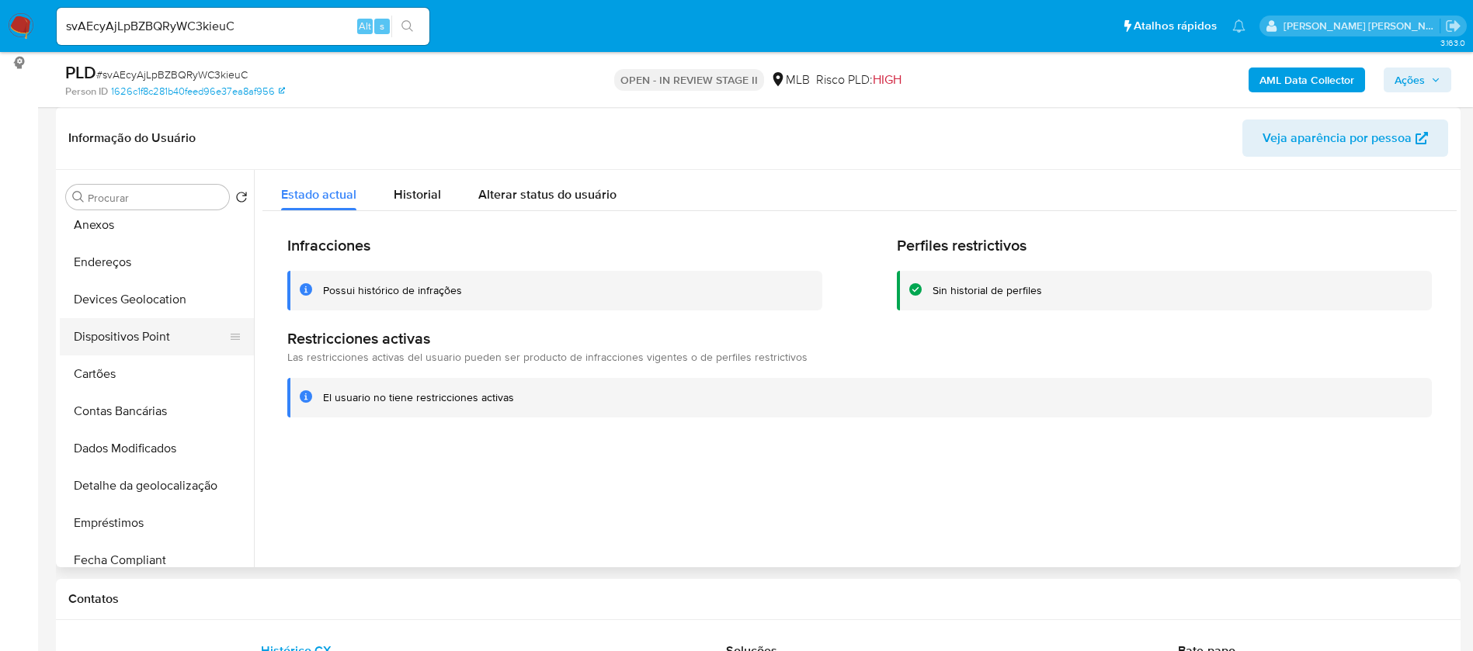
click at [158, 336] on button "Dispositivos Point" at bounding box center [151, 336] width 182 height 37
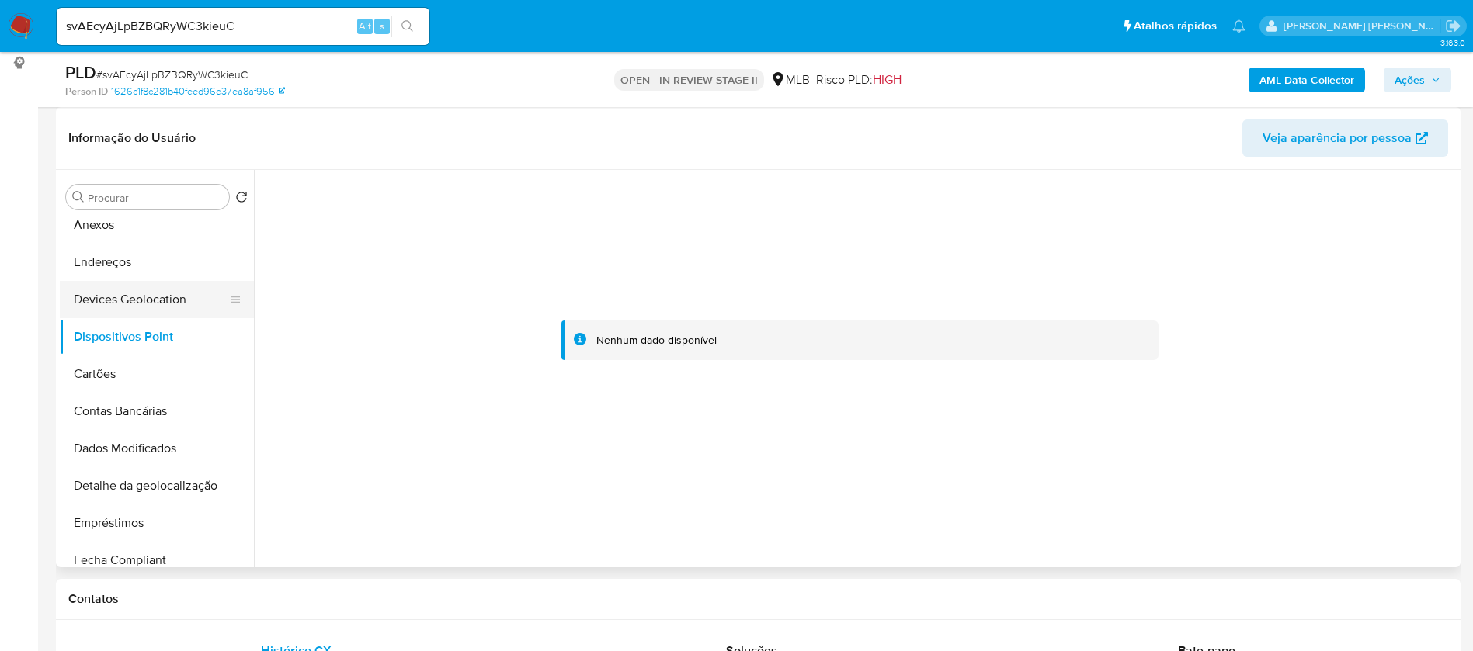
scroll to position [0, 0]
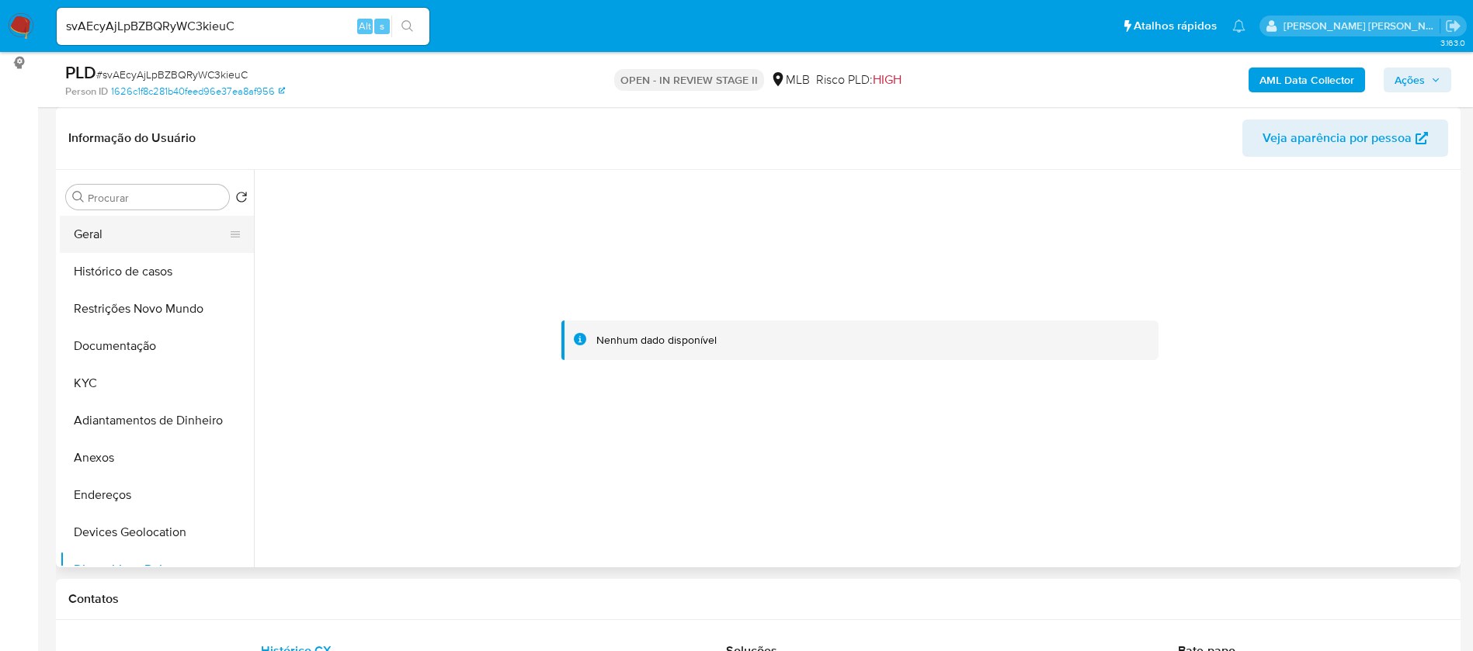
click at [137, 234] on button "Geral" at bounding box center [151, 234] width 182 height 37
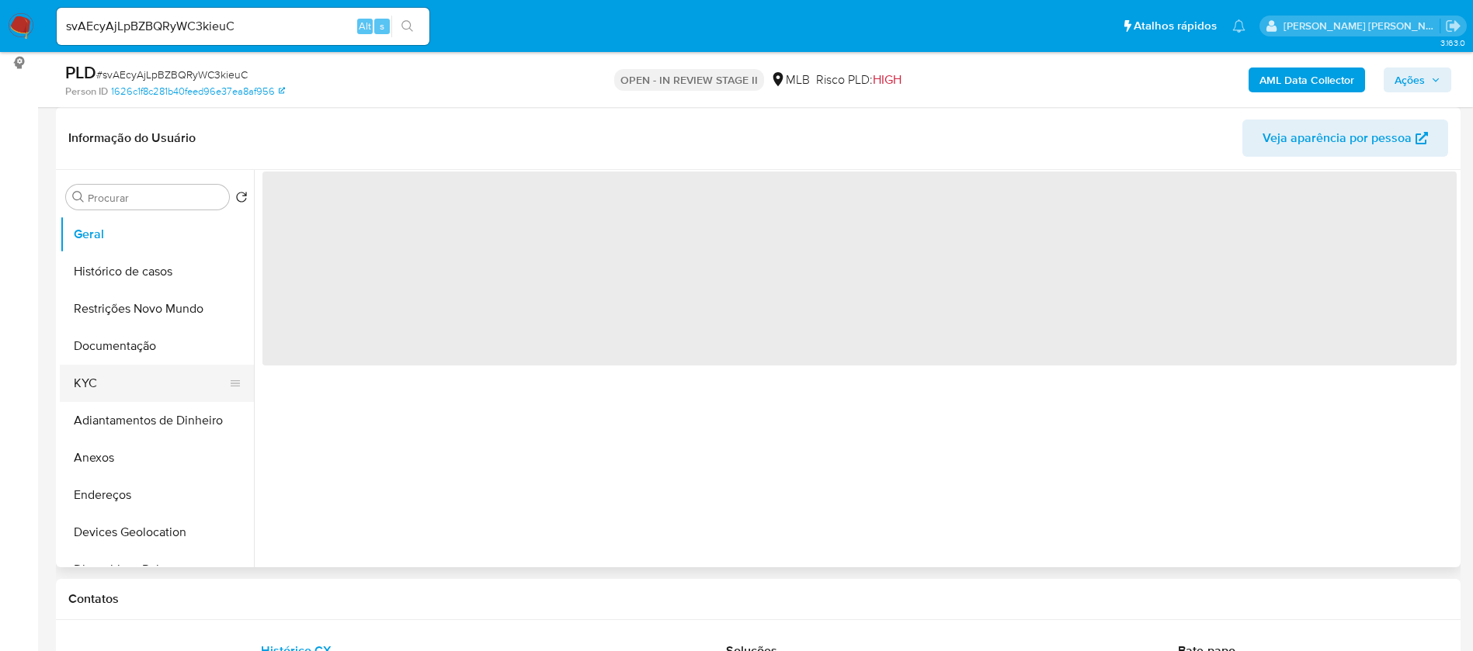
click at [148, 389] on button "KYC" at bounding box center [151, 383] width 182 height 37
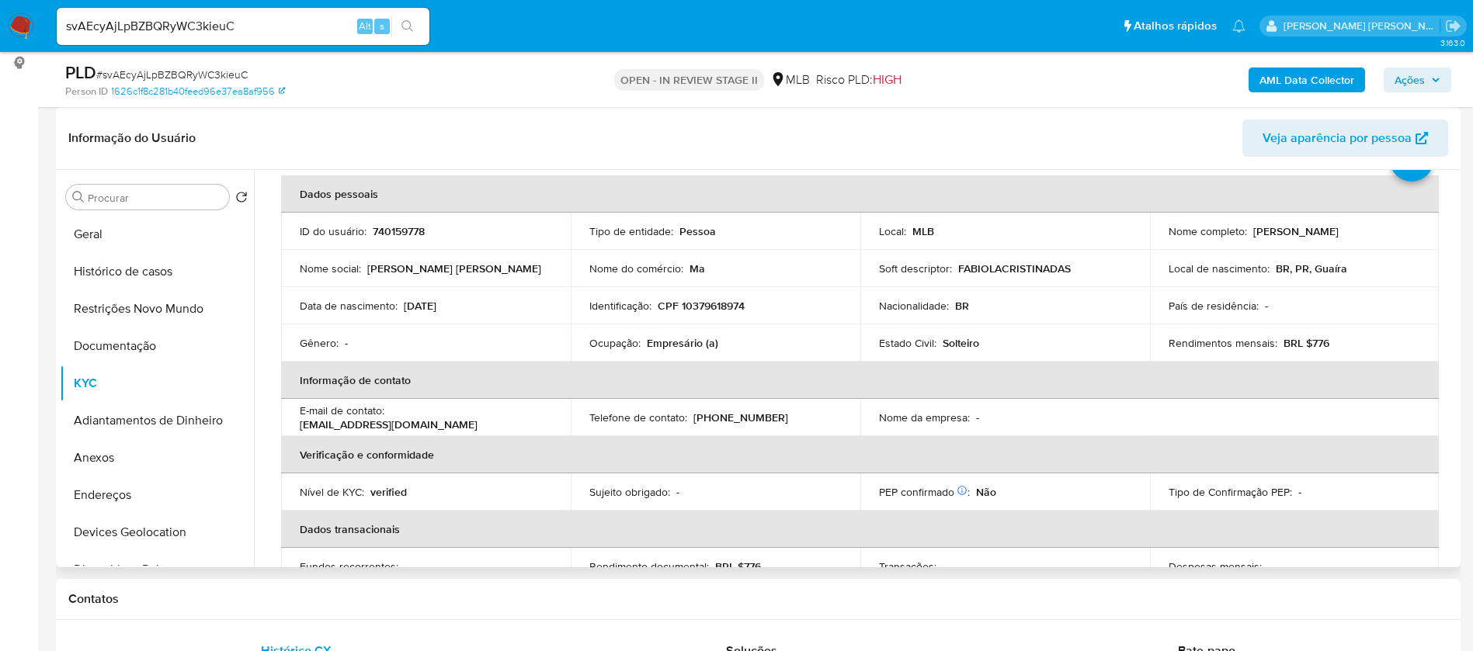
scroll to position [64, 0]
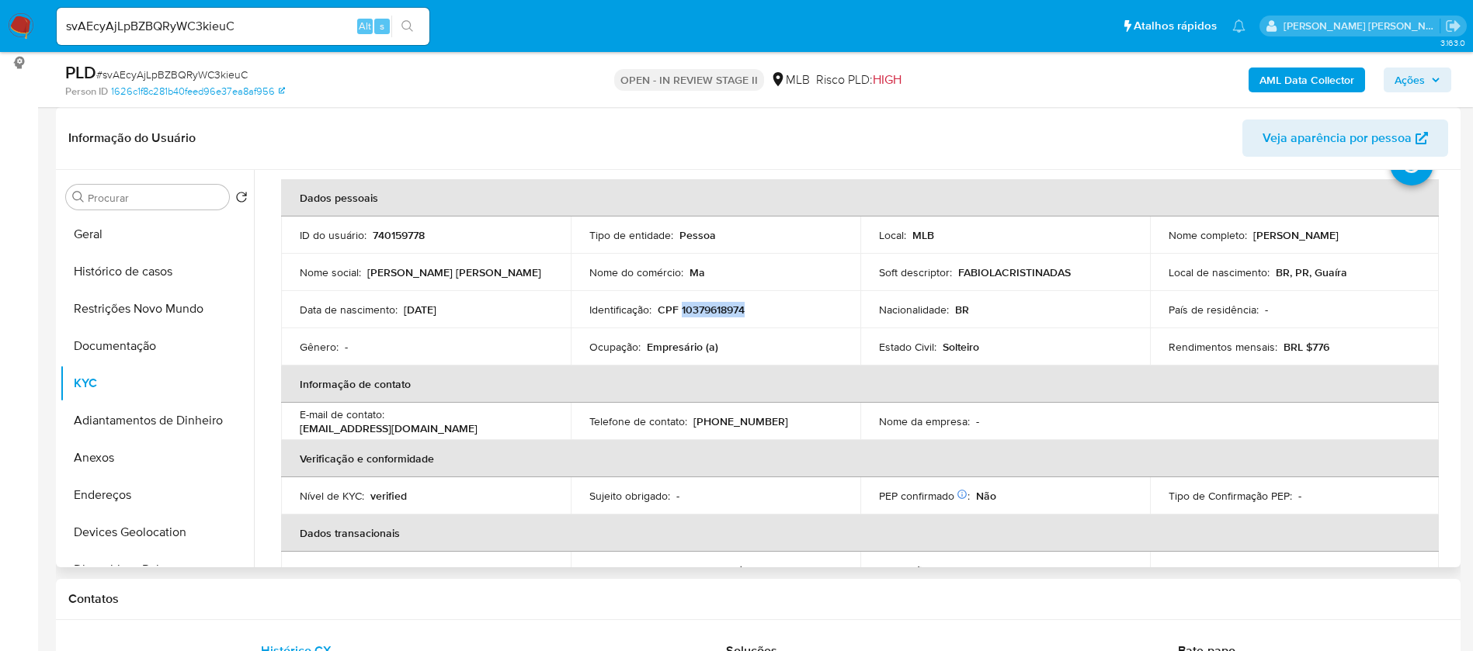
drag, startPoint x: 741, startPoint y: 311, endPoint x: 681, endPoint y: 313, distance: 60.6
click at [681, 313] on p "CPF 10379618974" at bounding box center [701, 310] width 87 height 14
copy p "10379618974"
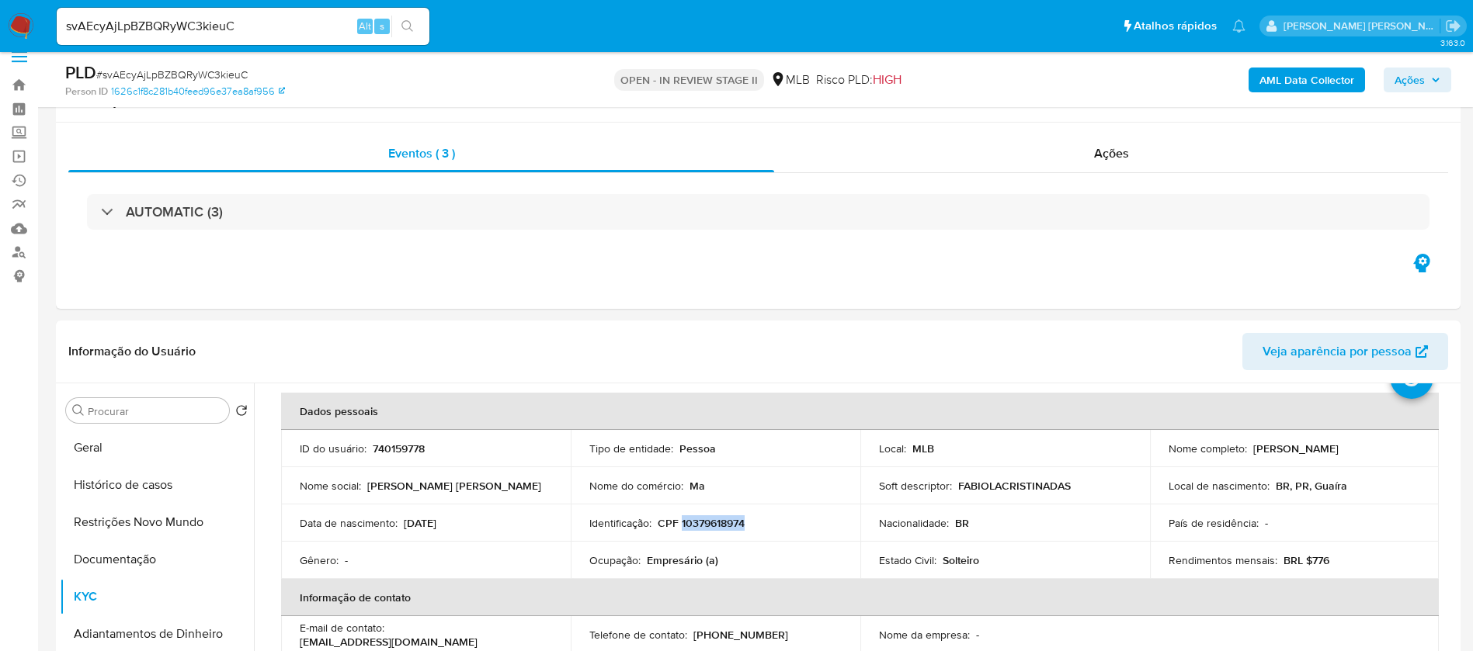
scroll to position [0, 0]
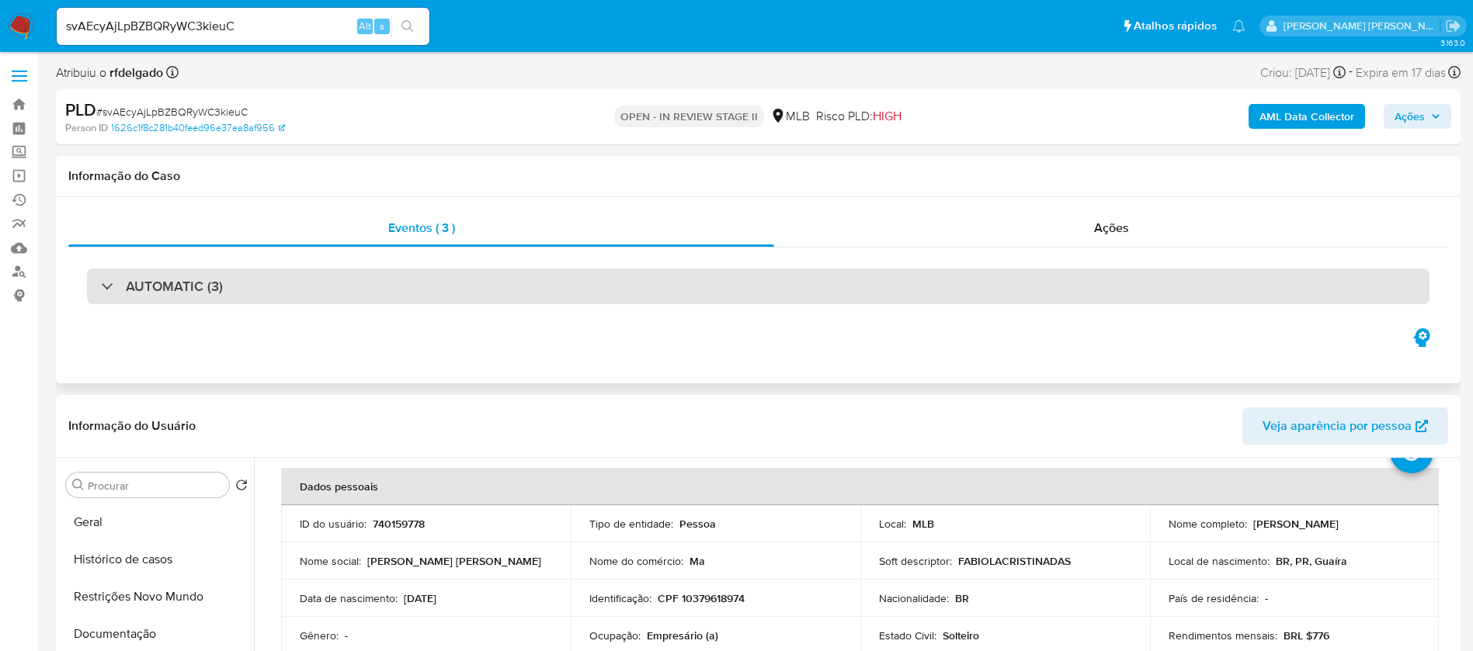
click at [151, 286] on h3 "AUTOMATIC (3)" at bounding box center [174, 286] width 97 height 17
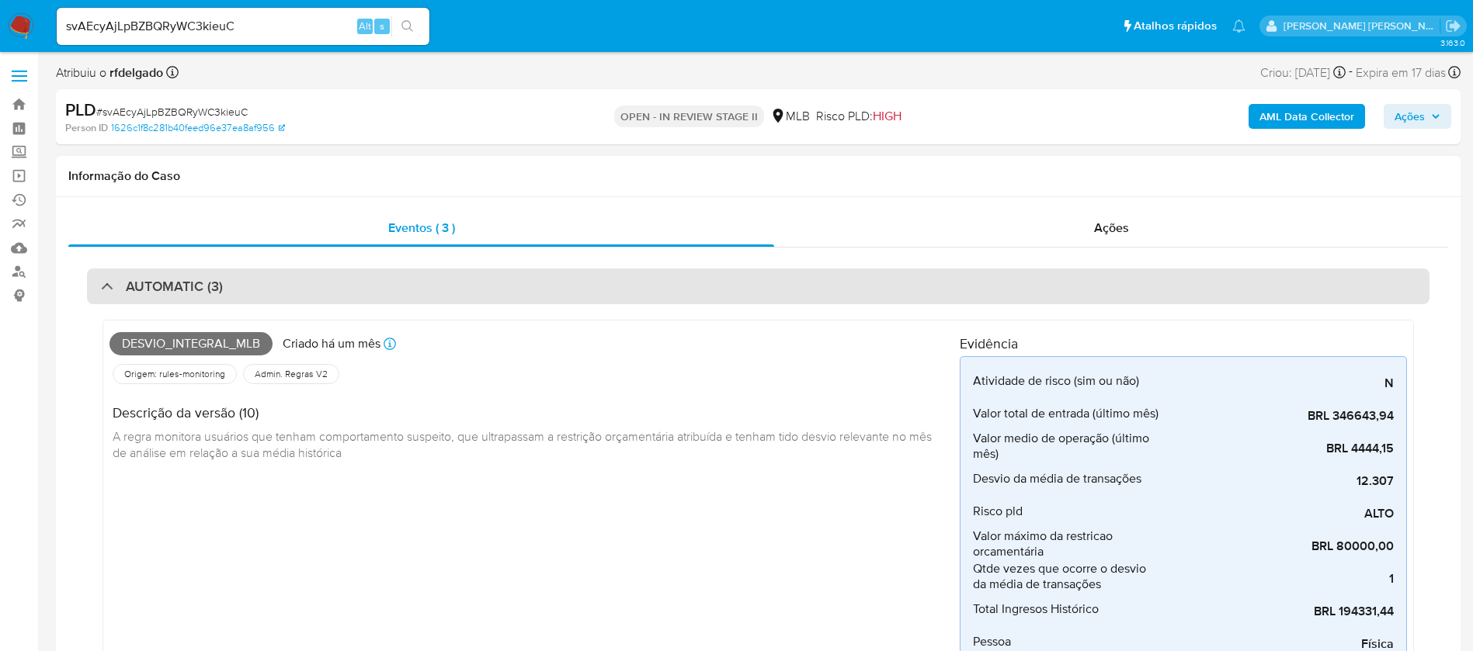
click at [102, 286] on div "AUTOMATIC (3)" at bounding box center [162, 286] width 122 height 17
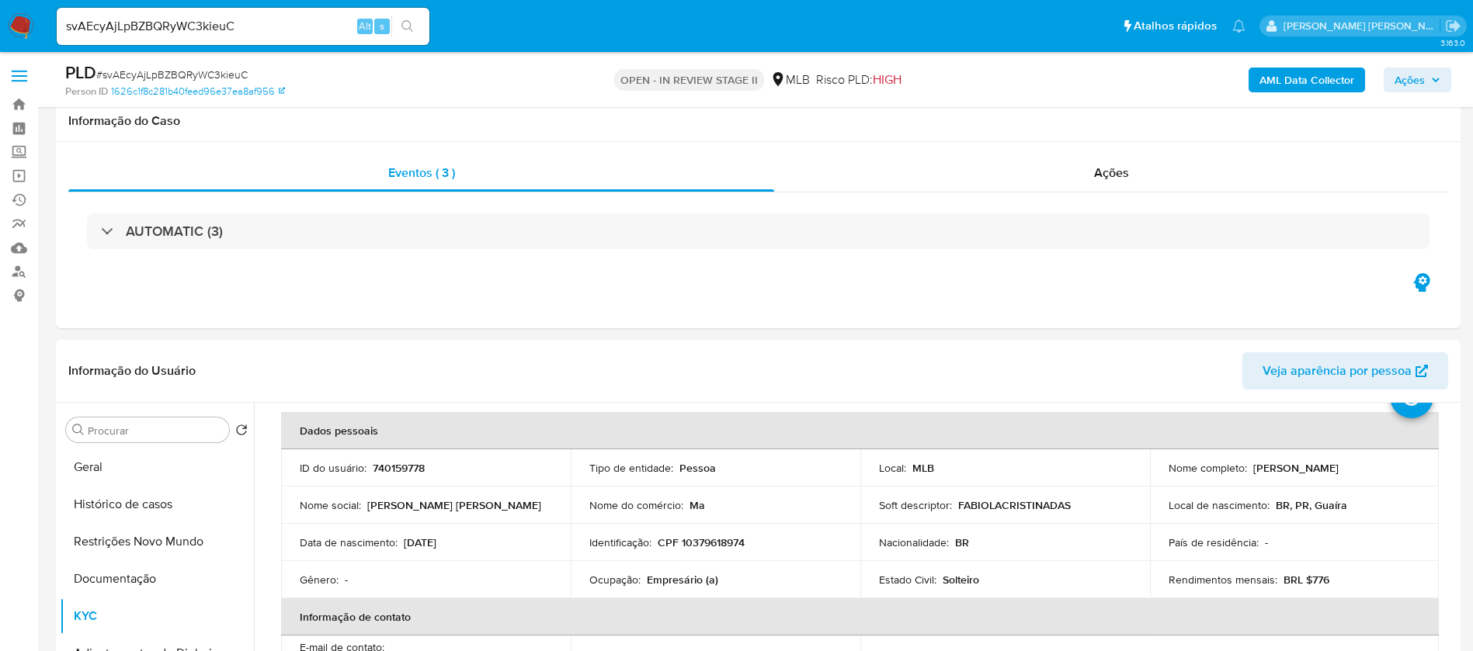
scroll to position [233, 0]
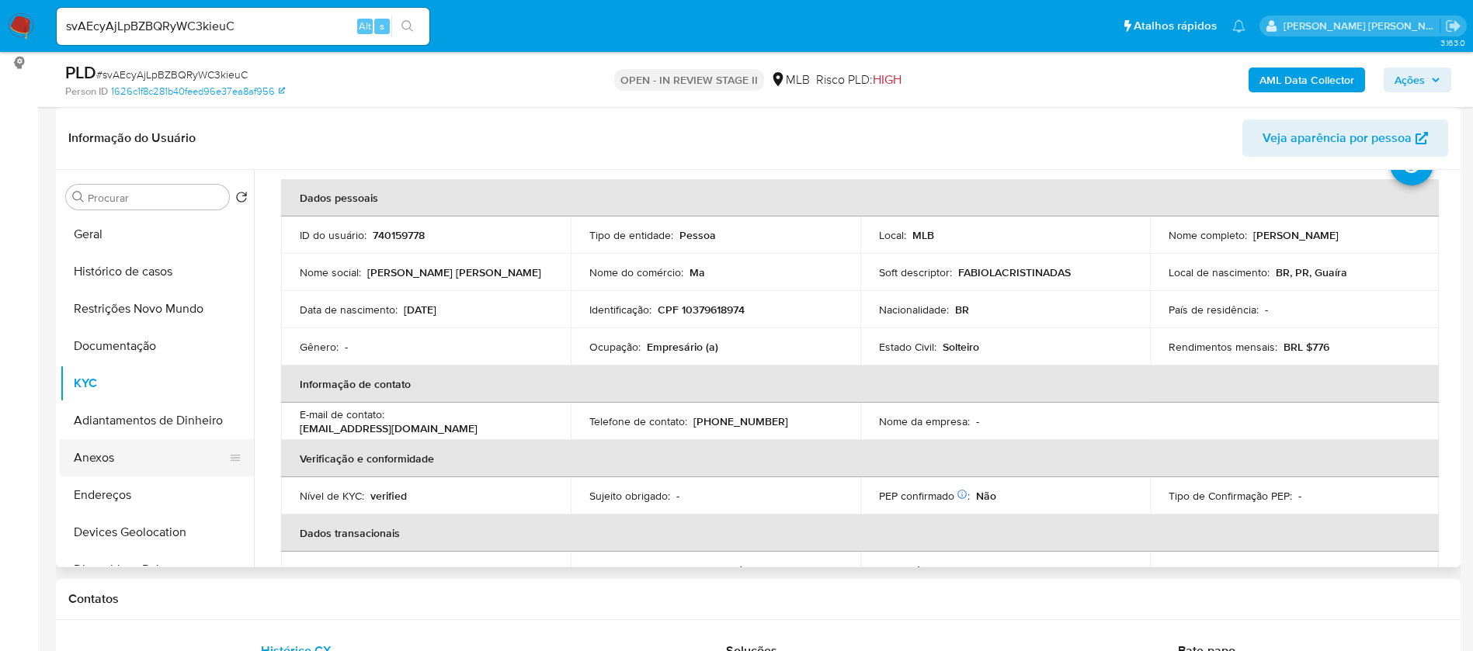
click at [90, 463] on button "Anexos" at bounding box center [151, 457] width 182 height 37
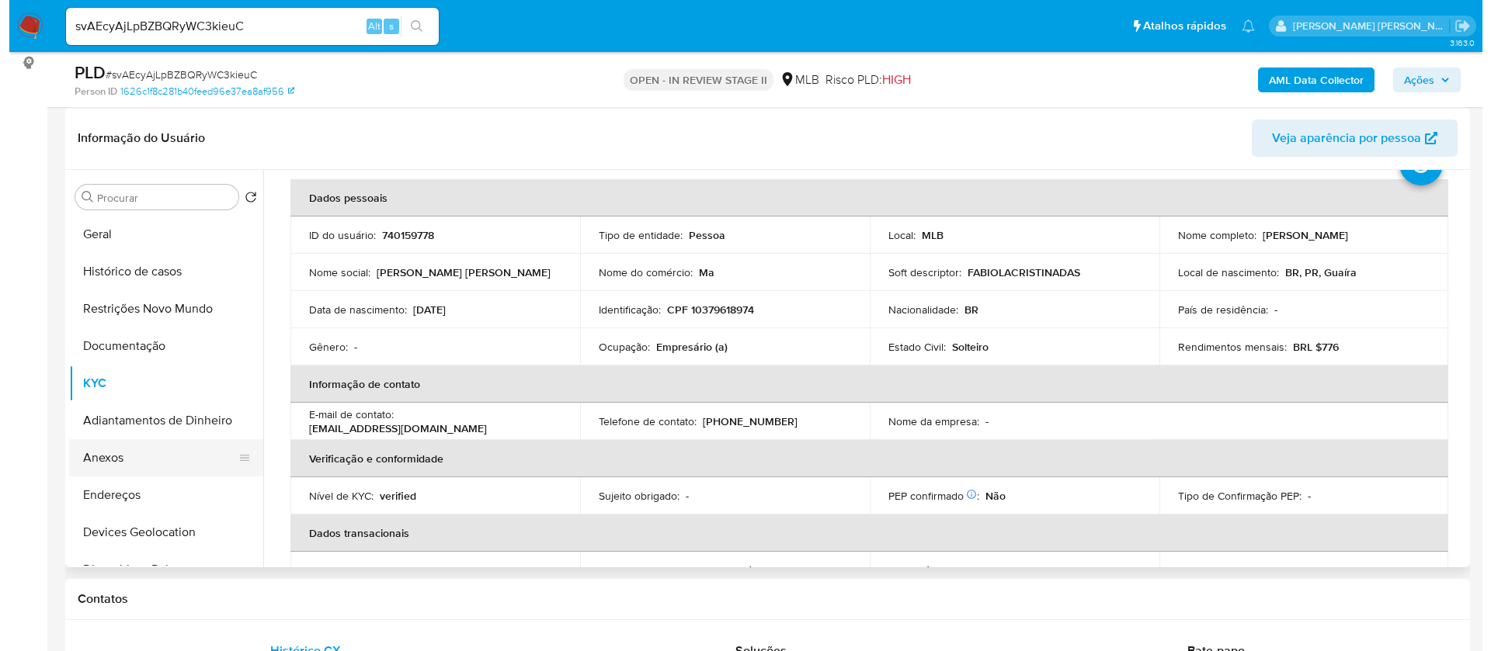
scroll to position [0, 0]
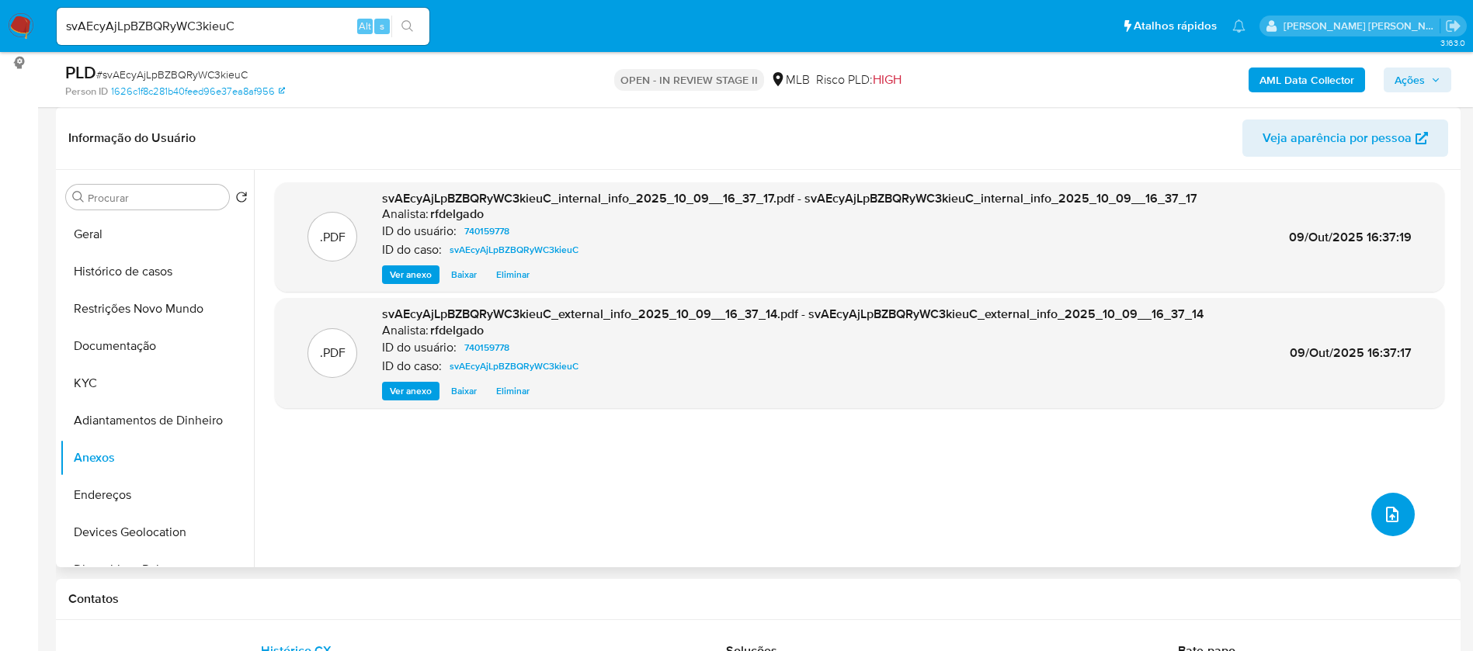
click at [1392, 515] on icon "upload-file" at bounding box center [1392, 515] width 12 height 16
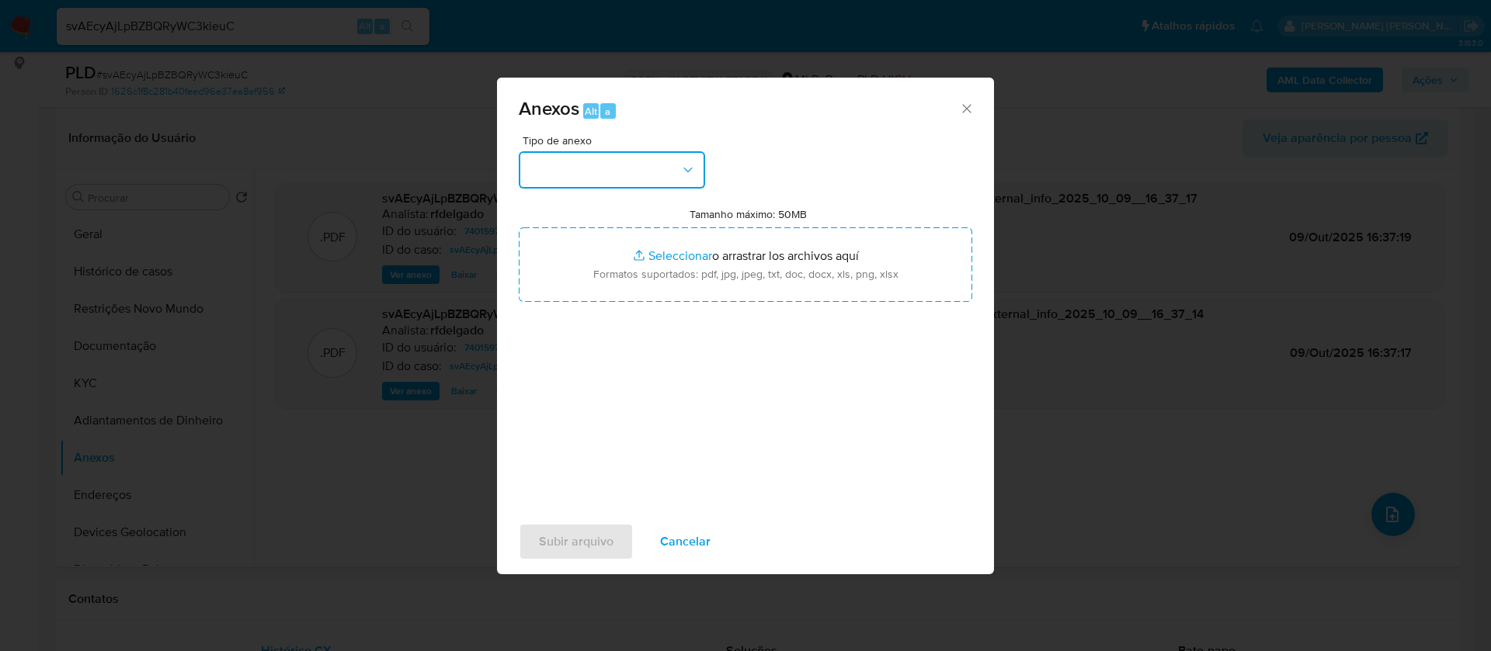
click at [605, 169] on button "button" at bounding box center [612, 169] width 186 height 37
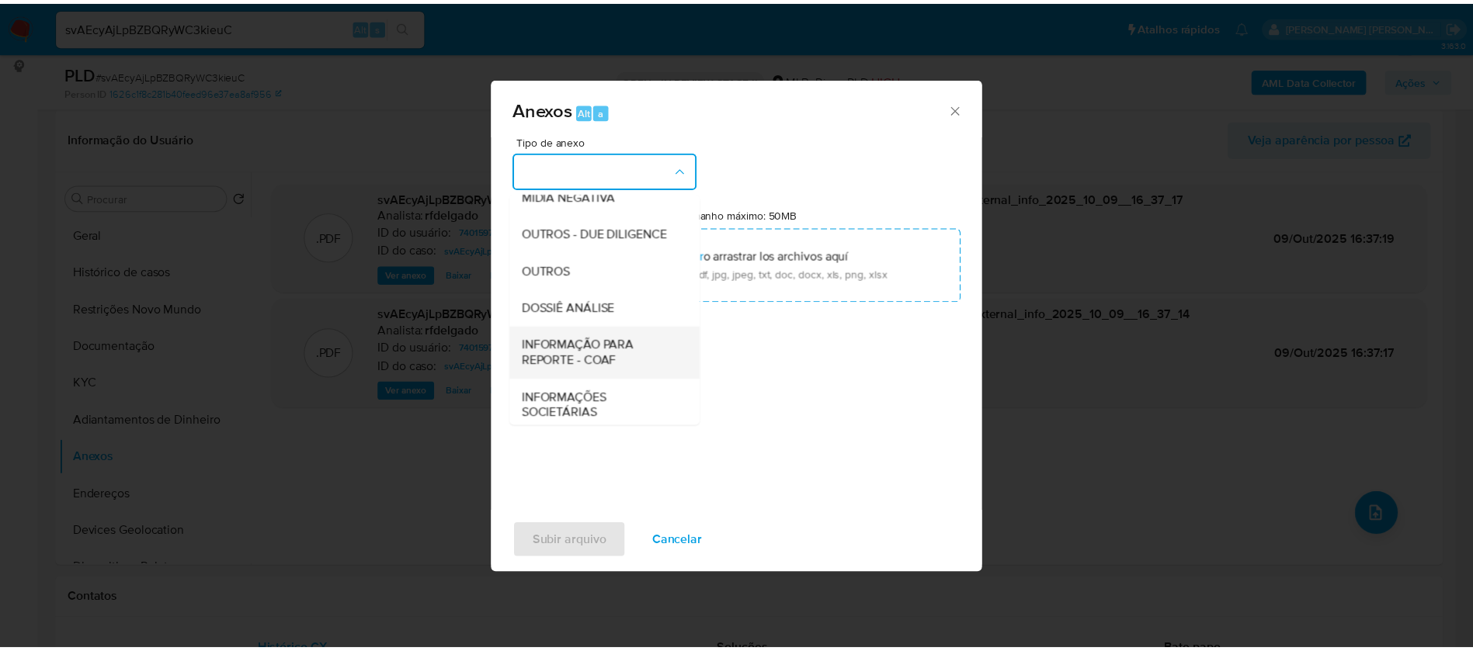
scroll to position [233, 0]
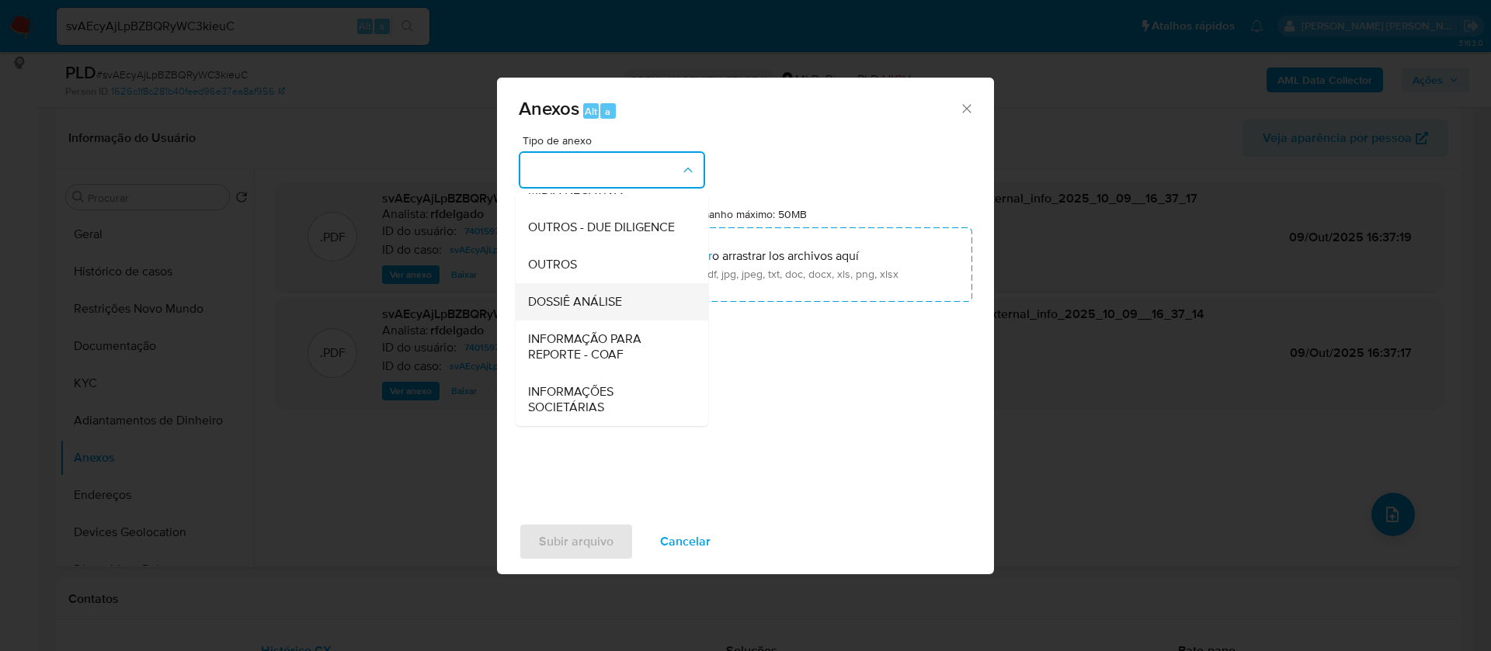
click at [599, 310] on span "DOSSIÊ ANÁLISE" at bounding box center [575, 302] width 94 height 16
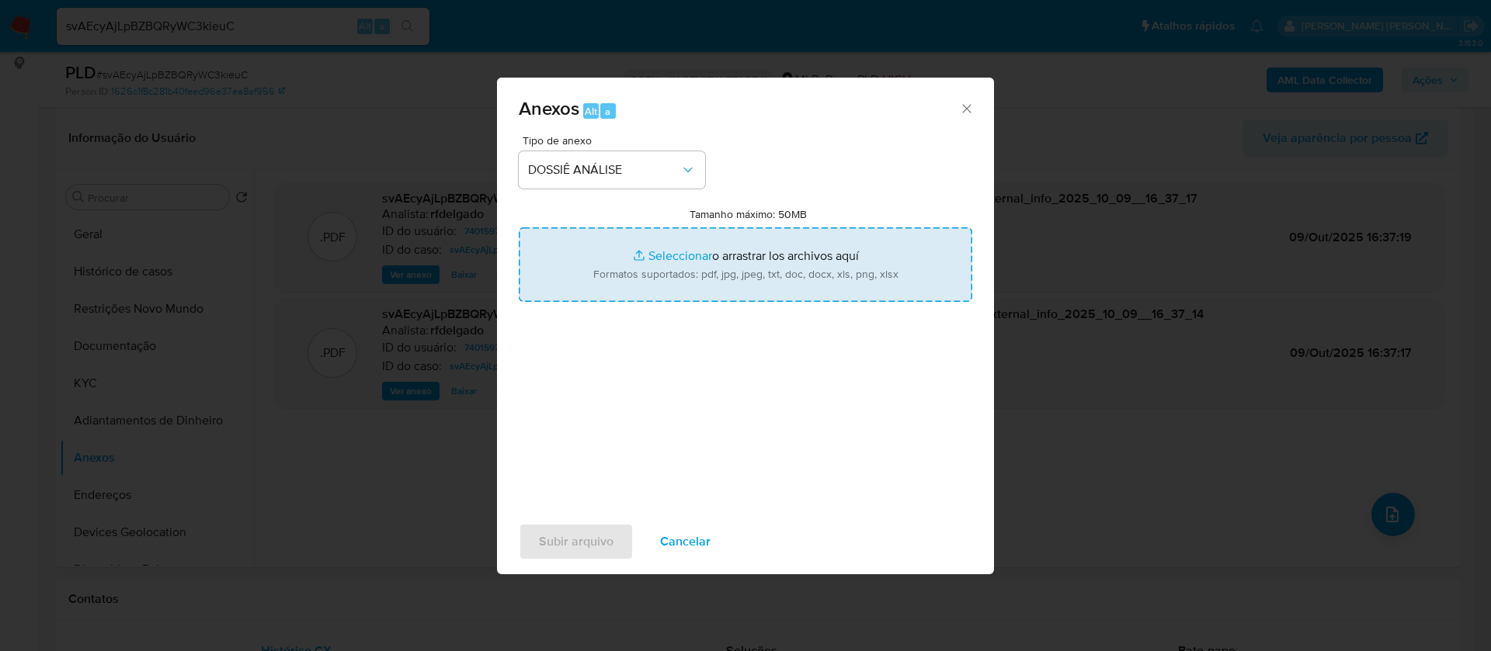
click at [661, 255] on input "Tamanho máximo: 50MB Seleccionar archivos" at bounding box center [745, 264] width 453 height 75
type input "C:\fakepath\SAR - - CPF 10379618974 - FABIOLA CRISTINA DA SILVA.pdf"
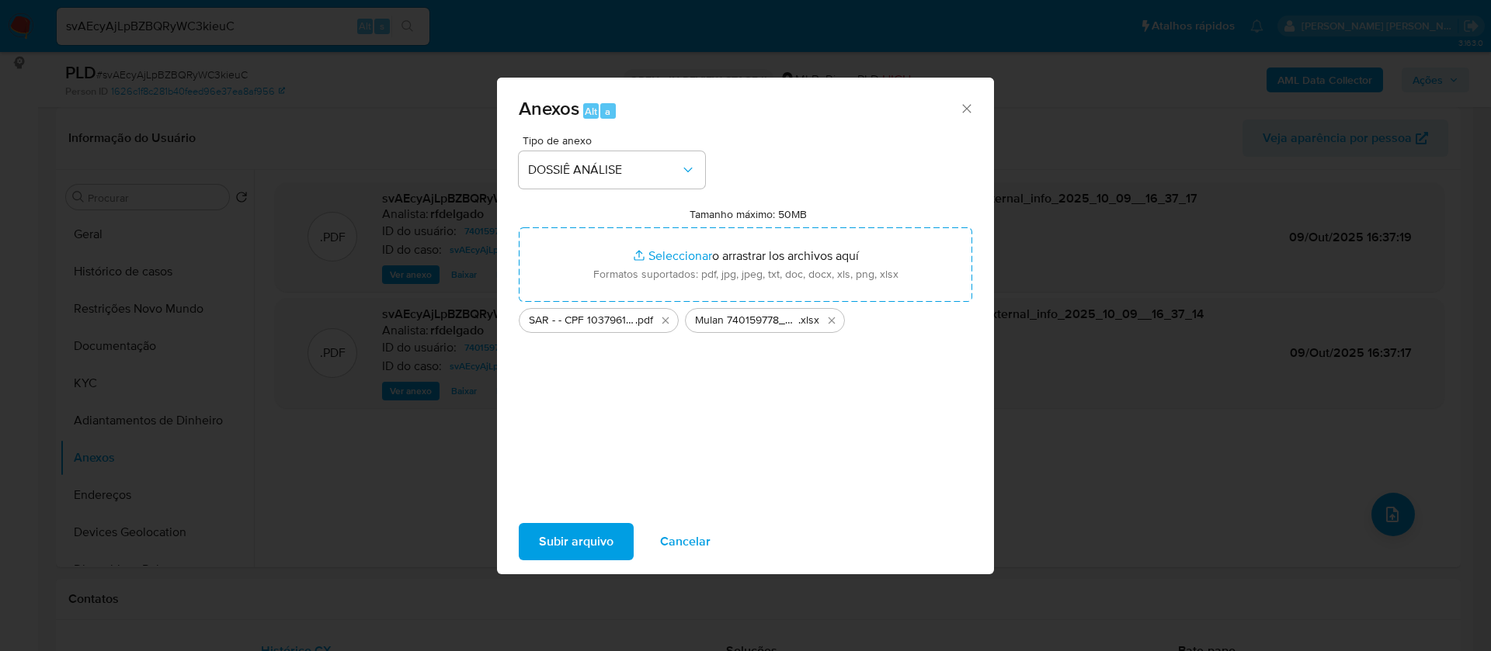
click at [616, 547] on button "Subir arquivo" at bounding box center [576, 541] width 115 height 37
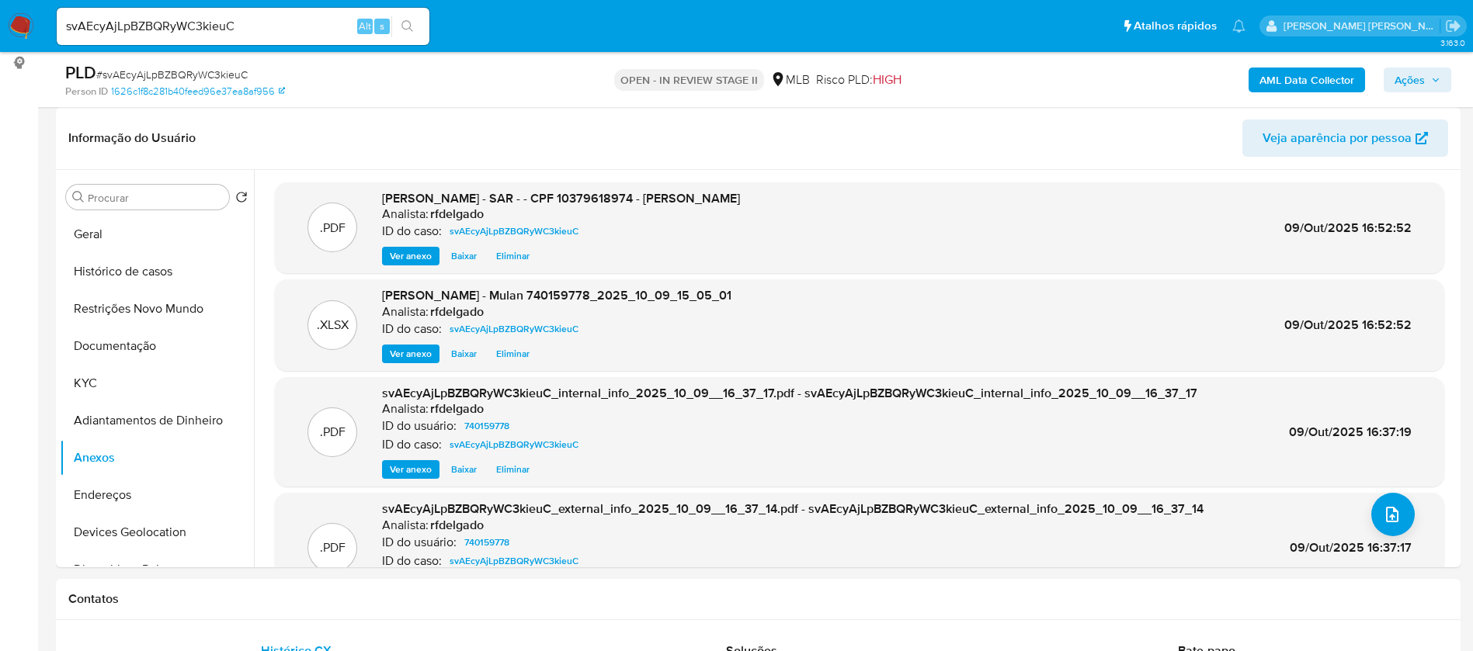
click at [1433, 83] on icon "button" at bounding box center [1435, 79] width 9 height 9
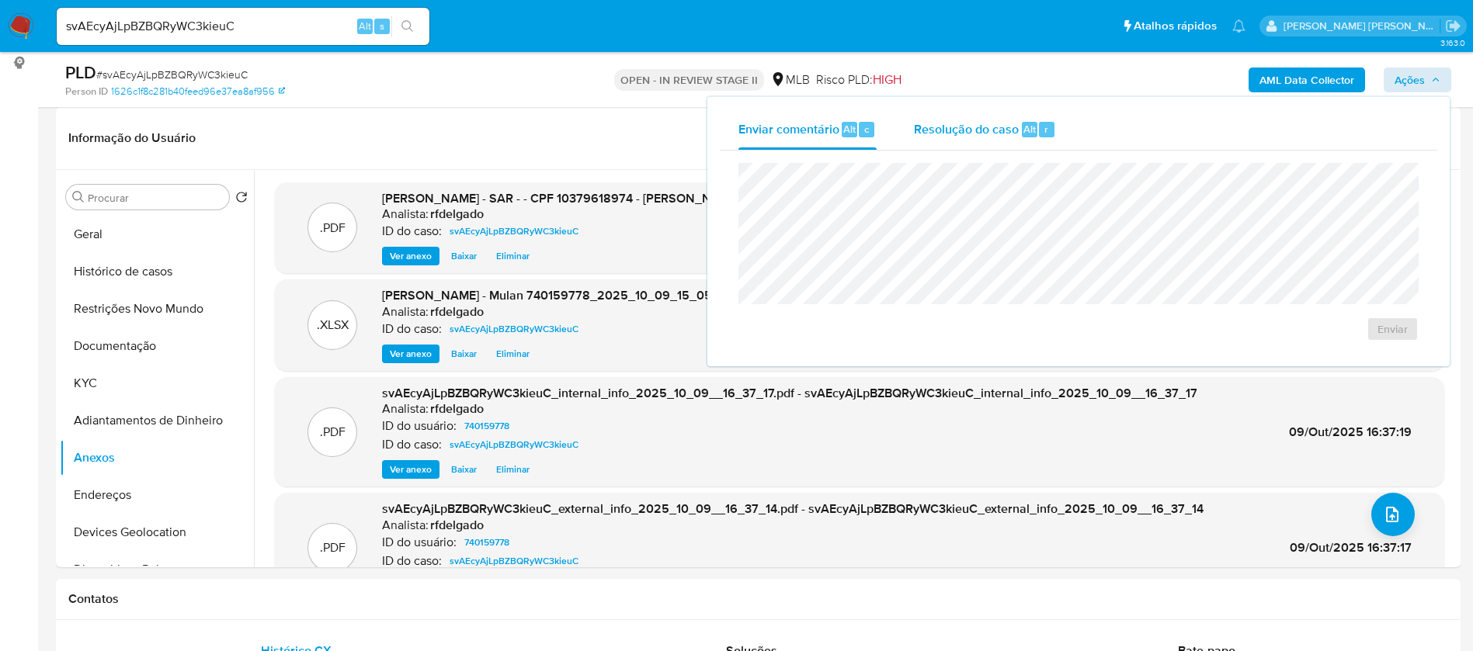
click at [1009, 121] on span "Resolução do caso" at bounding box center [966, 129] width 105 height 18
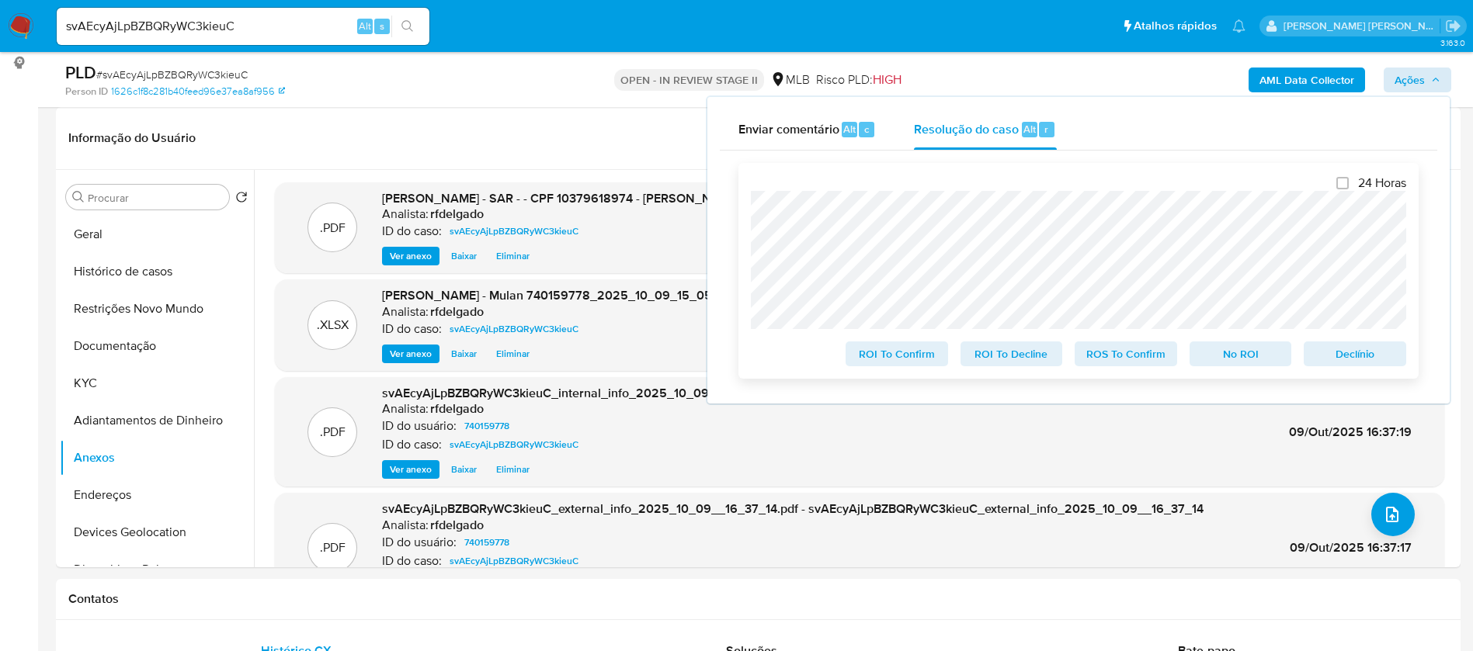
click at [1355, 356] on span "Declínio" at bounding box center [1354, 354] width 81 height 22
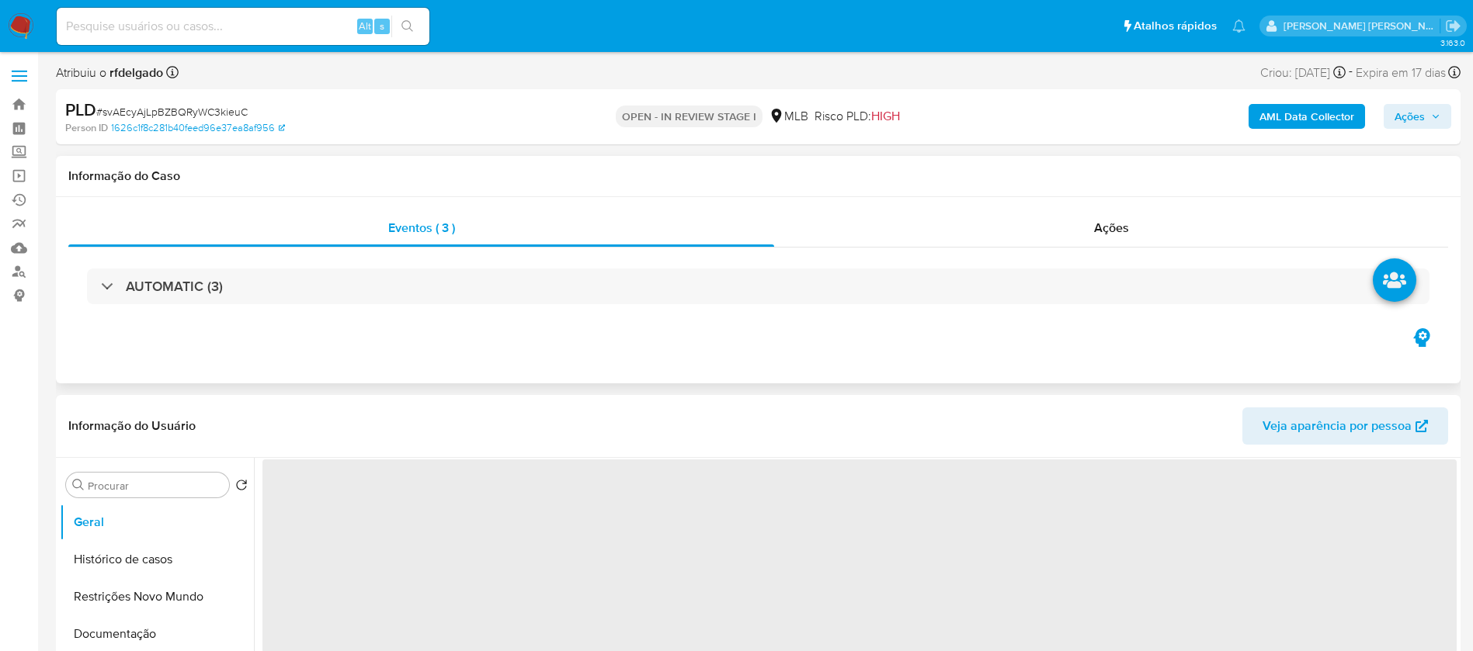
select select "10"
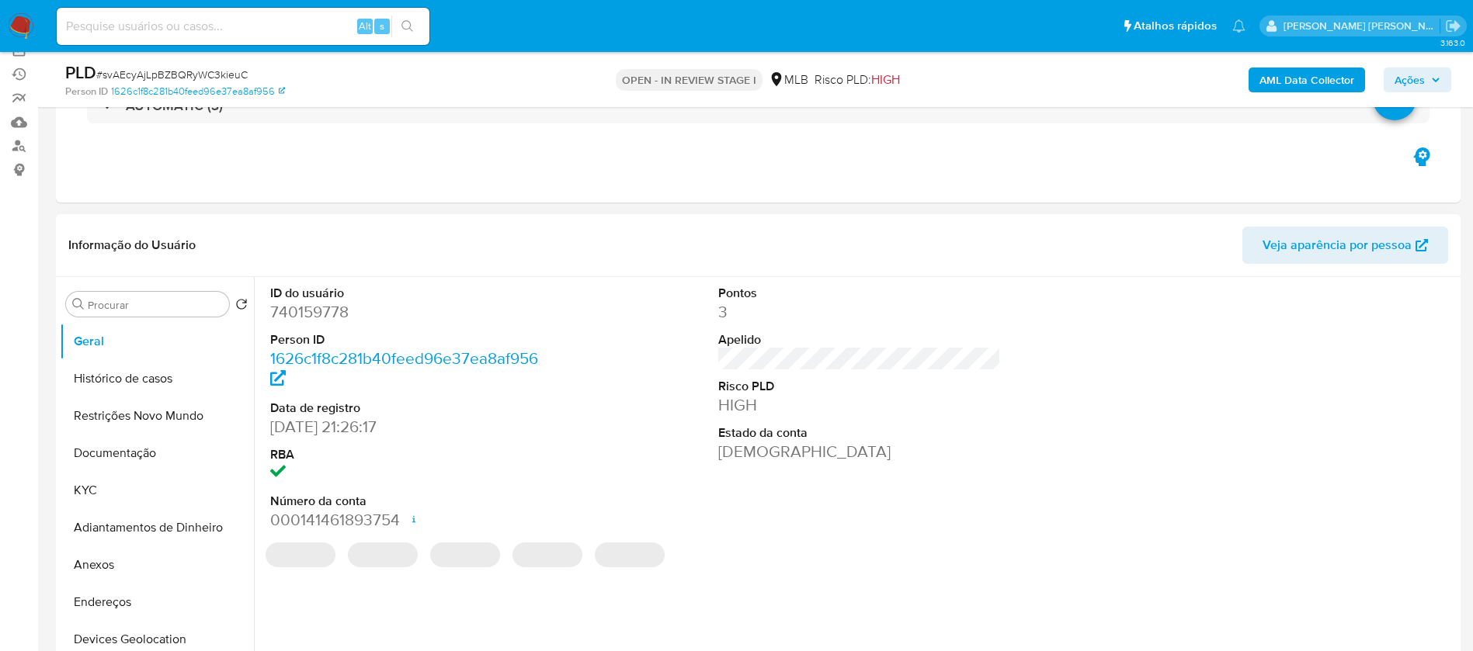
scroll to position [233, 0]
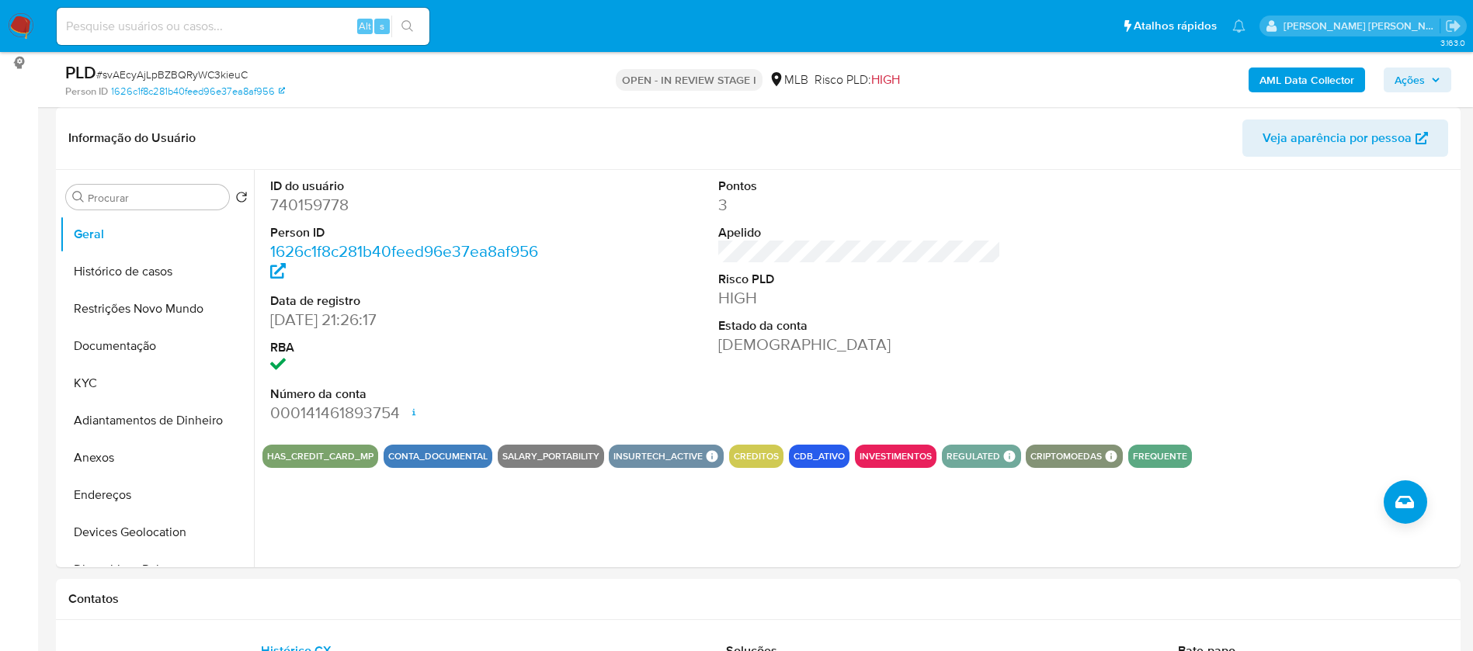
click at [1393, 75] on button "Ações" at bounding box center [1417, 80] width 68 height 25
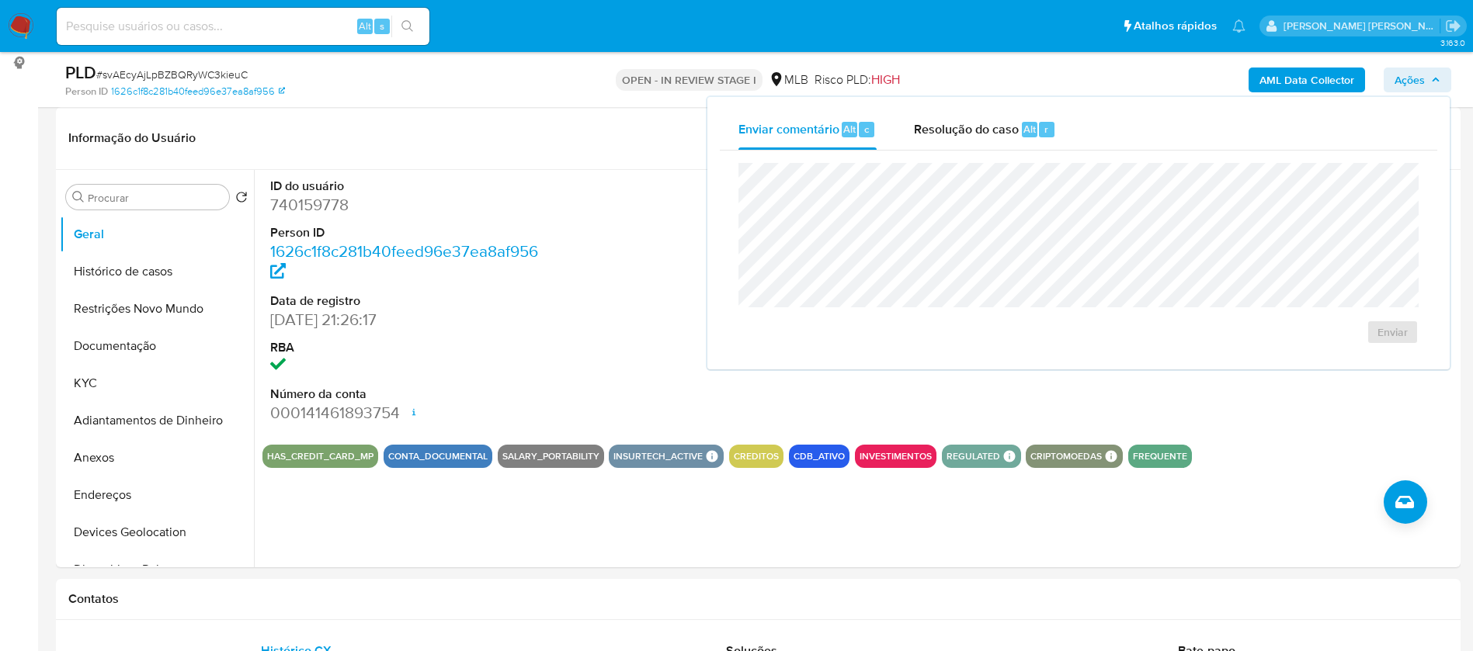
drag, startPoint x: 939, startPoint y: 130, endPoint x: 939, endPoint y: 158, distance: 27.9
click at [939, 129] on span "Resolução do caso" at bounding box center [966, 129] width 105 height 18
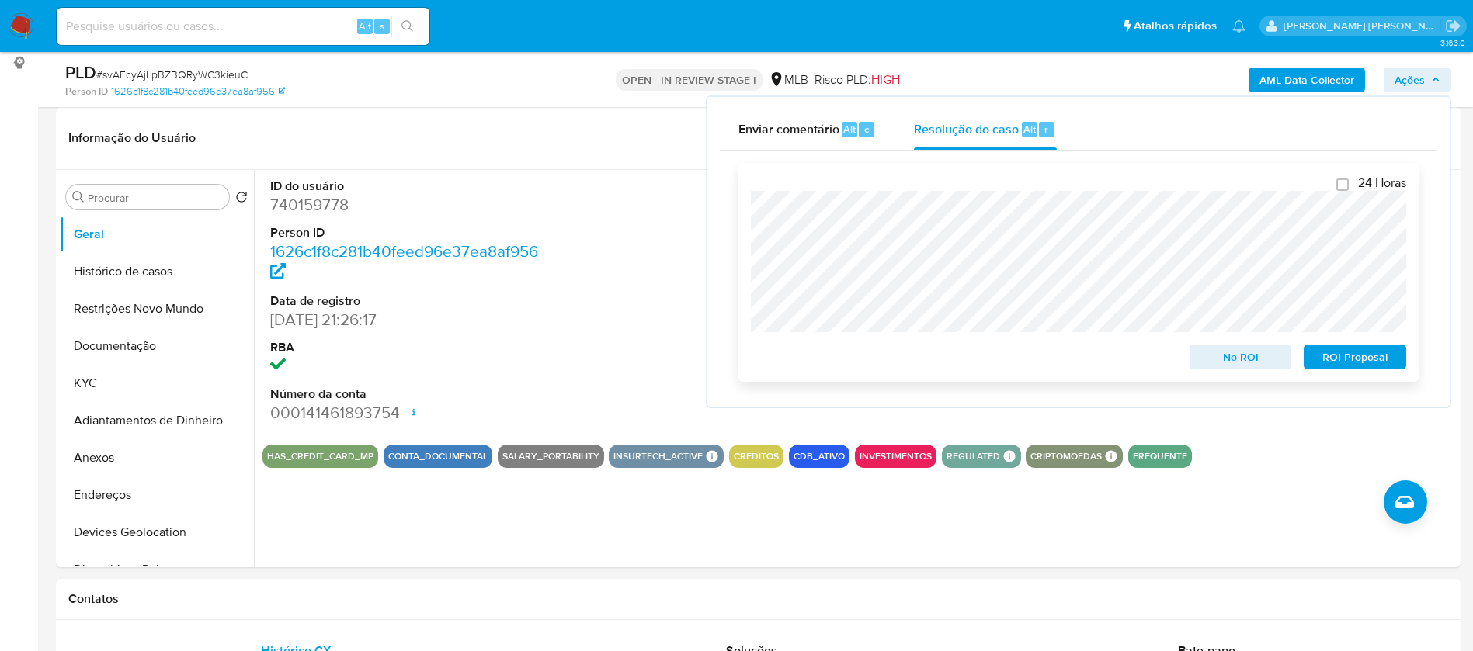
click at [1333, 364] on span "ROI Proposal" at bounding box center [1354, 357] width 81 height 22
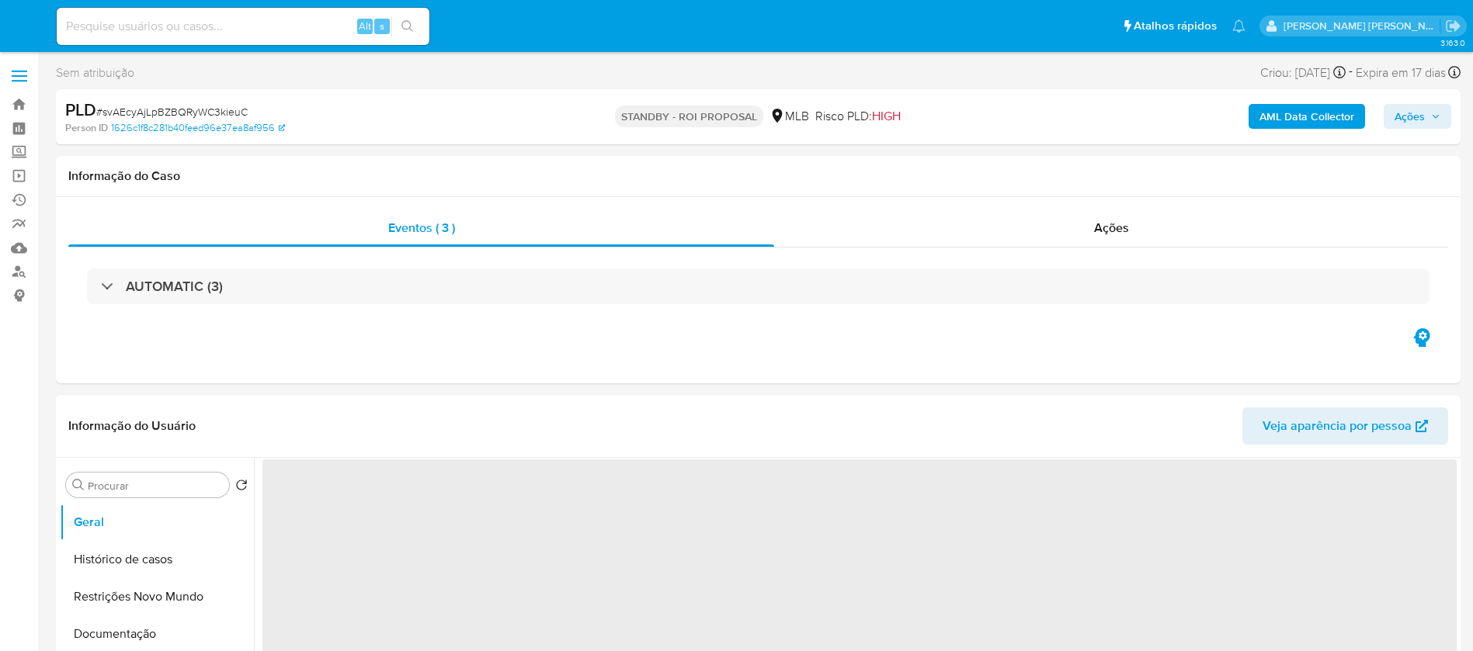
select select "10"
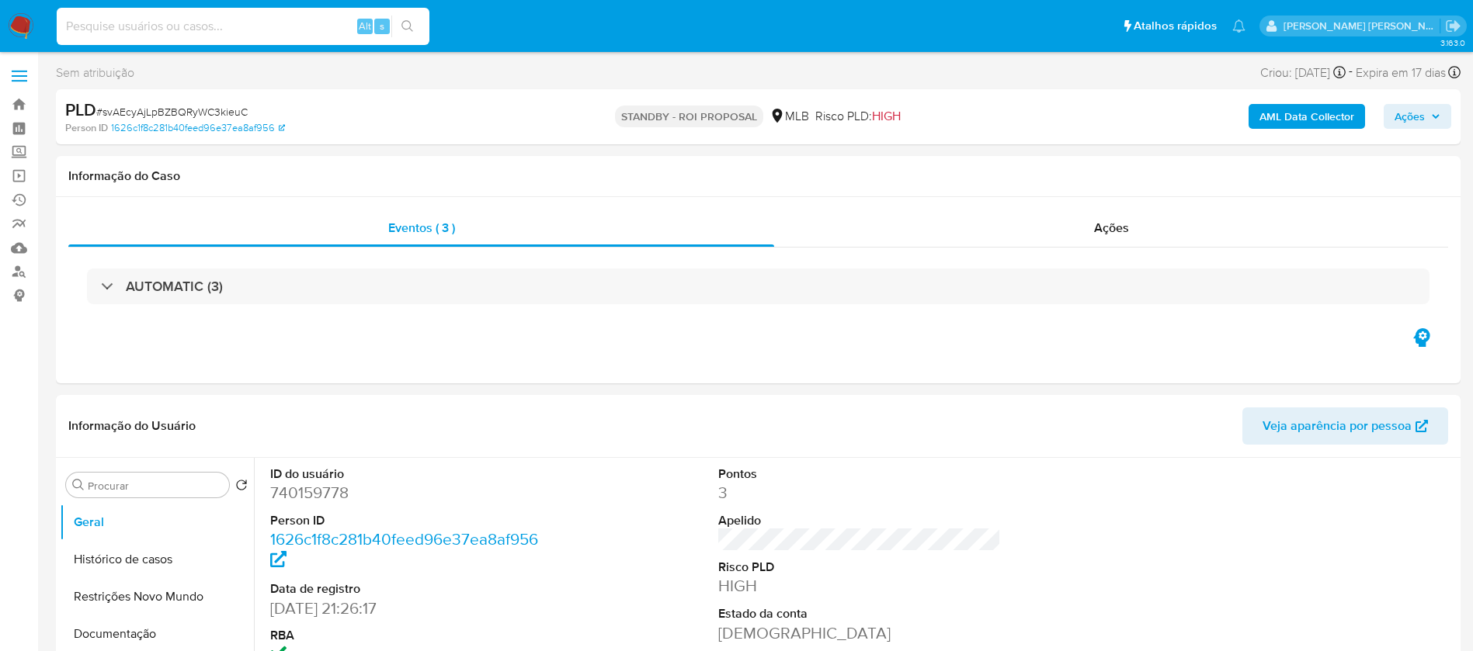
click at [307, 16] on input at bounding box center [243, 26] width 373 height 20
paste input "CeWUAM5Um7TcZqKpAMQtk22i"
type input "CeWUAM5Um7TcZqKpAMQtk22i"
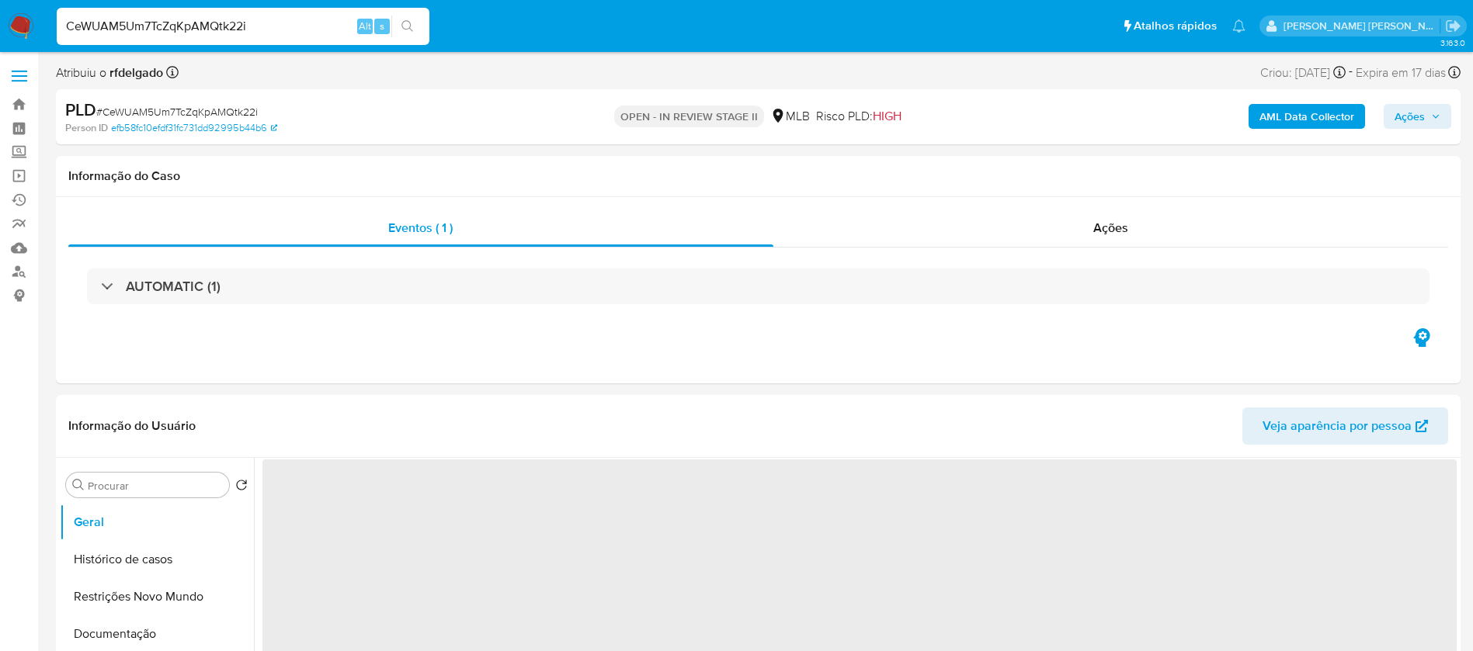
select select "10"
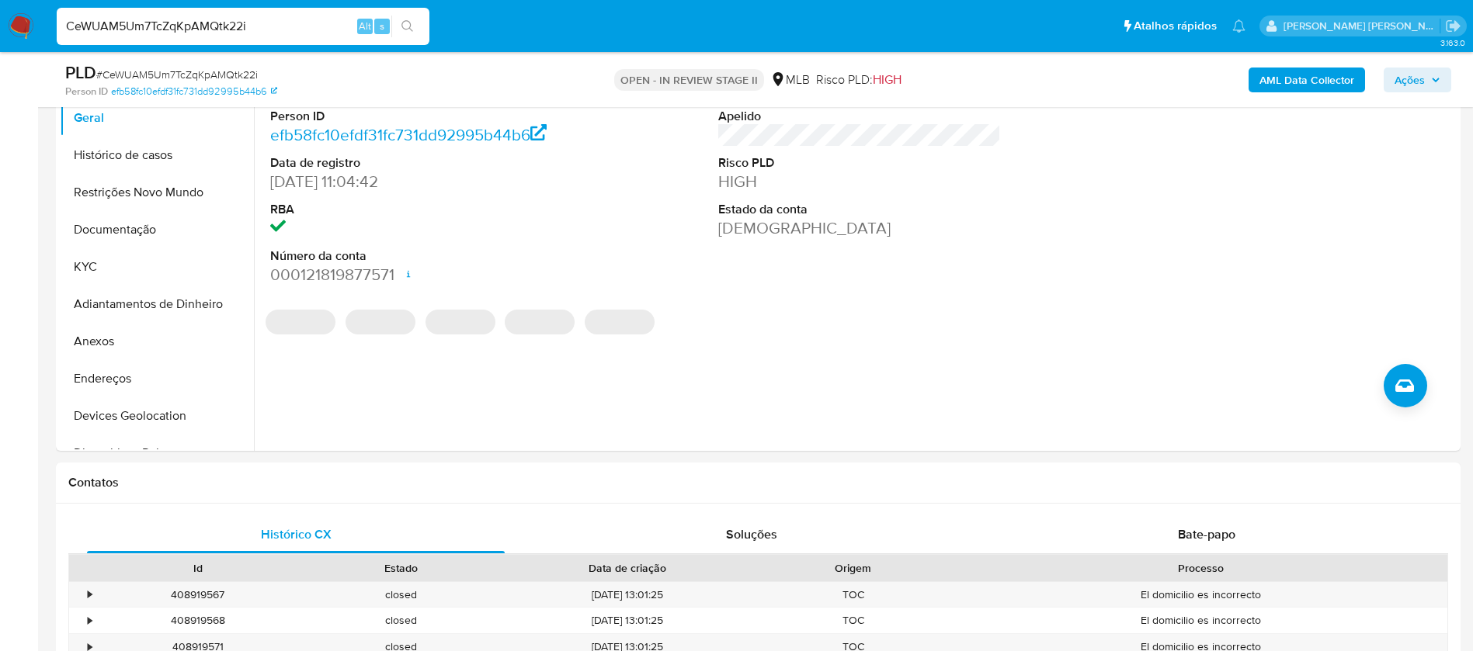
scroll to position [233, 0]
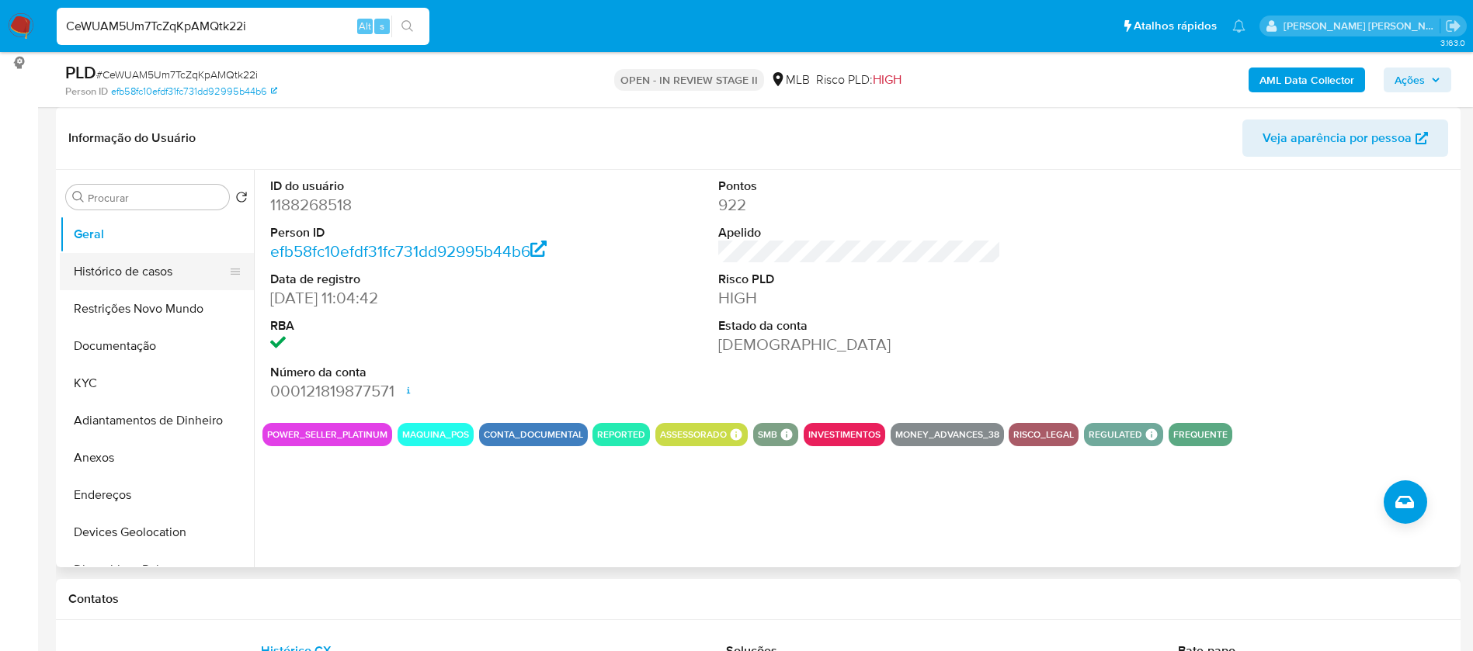
click at [128, 262] on button "Histórico de casos" at bounding box center [151, 271] width 182 height 37
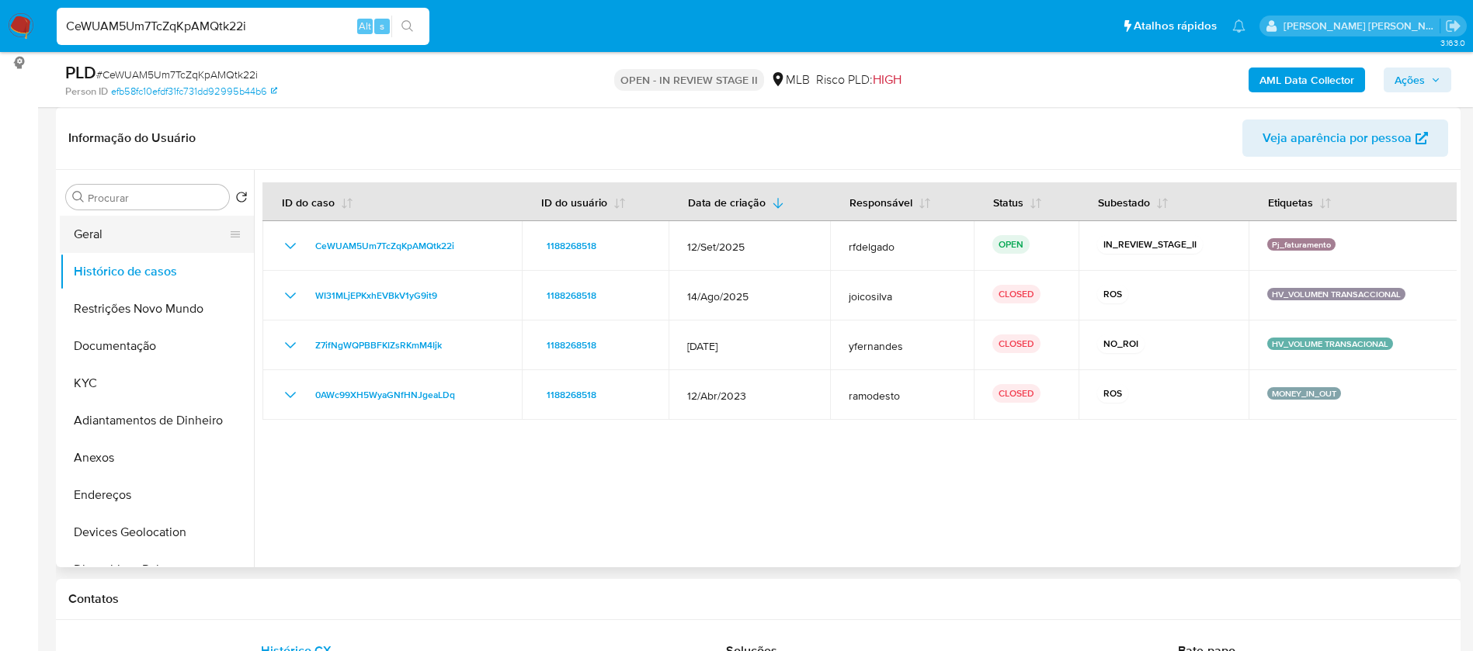
click at [144, 229] on button "Geral" at bounding box center [151, 234] width 182 height 37
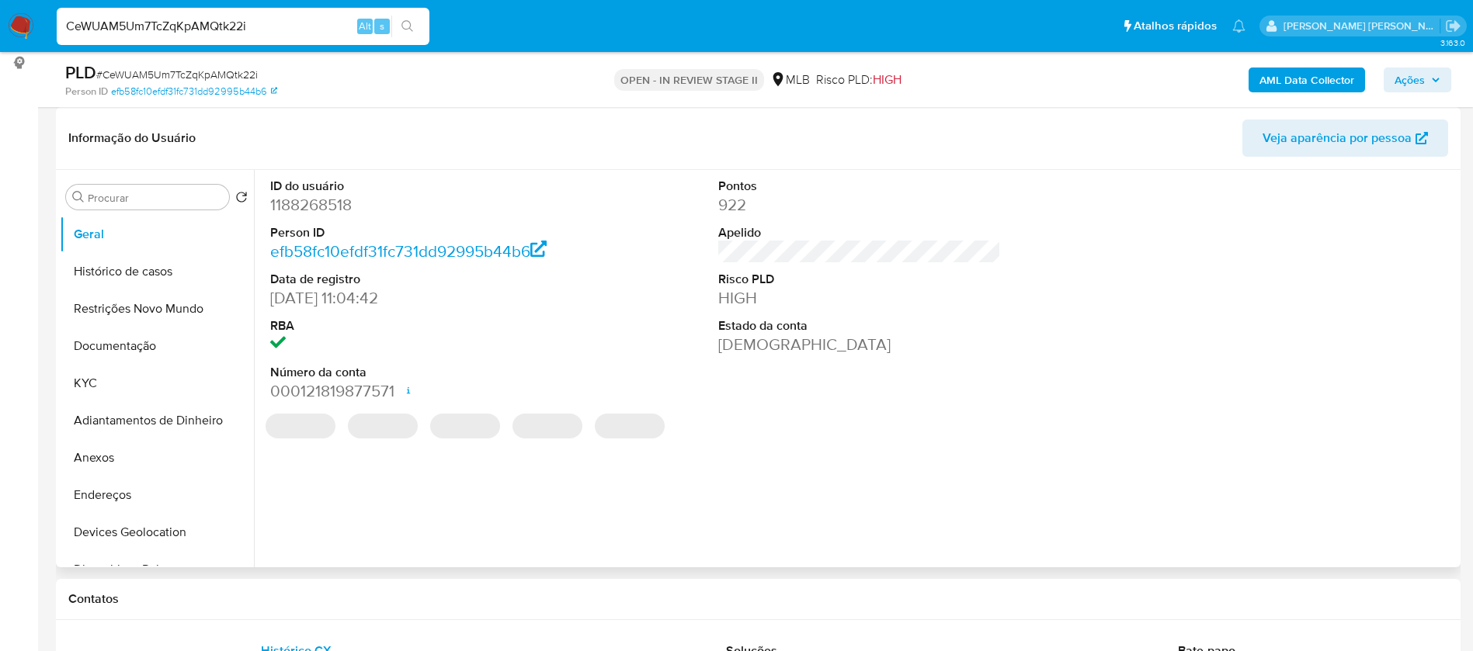
click at [324, 205] on dd "1188268518" at bounding box center [411, 205] width 283 height 22
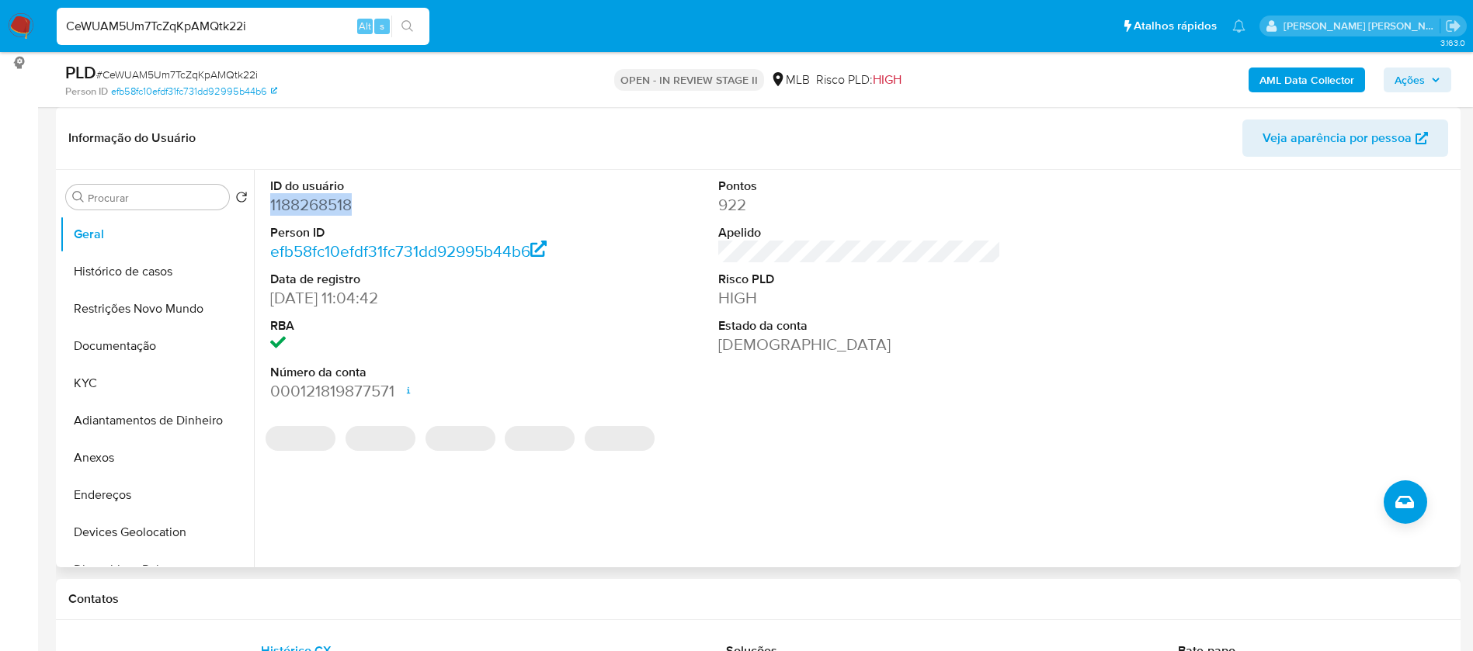
click at [324, 204] on dd "1188268518" at bounding box center [411, 205] width 283 height 22
click at [324, 203] on dd "1188268518" at bounding box center [411, 205] width 283 height 22
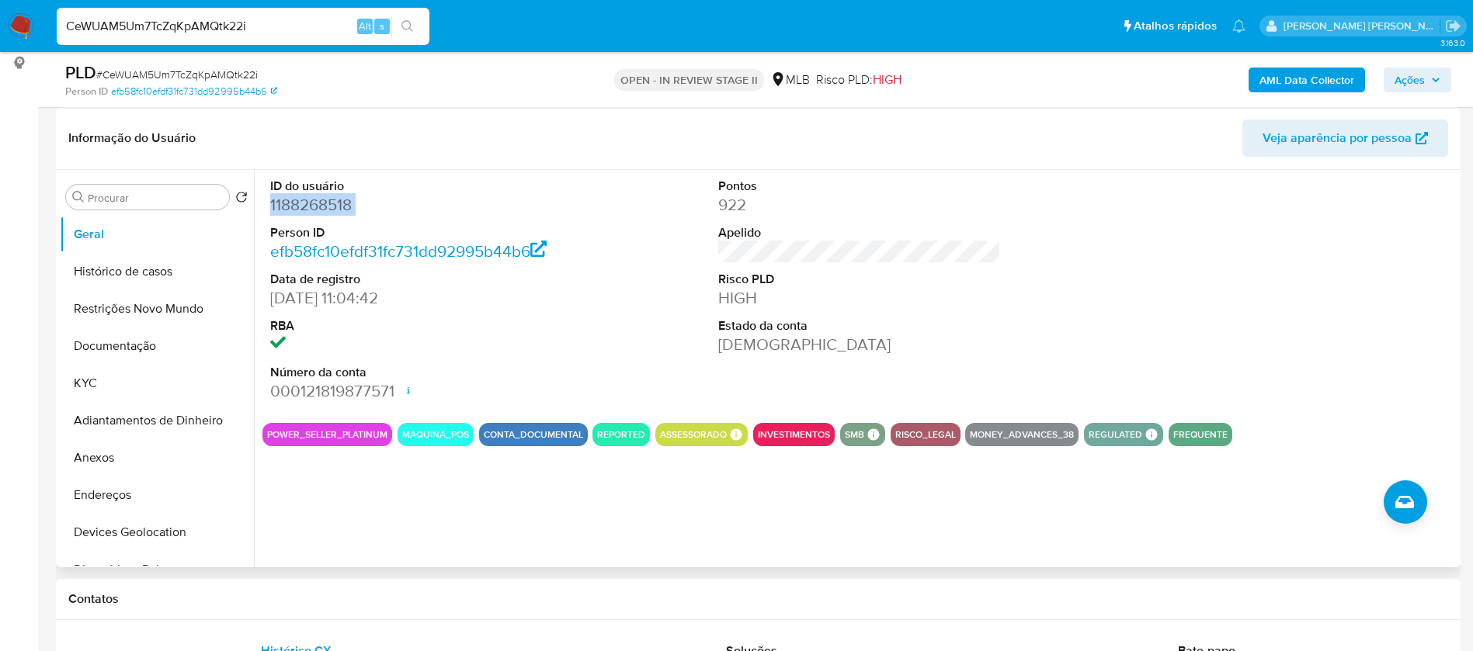
copy dd "1188268518"
click at [651, 279] on div "ID do usuário 1188268518 Person ID efb58fc10efdf31fc731dd92995b44b6 Data de reg…" at bounding box center [859, 290] width 1194 height 241
click at [330, 206] on dd "1188268518" at bounding box center [411, 205] width 283 height 22
copy dd "1188268518"
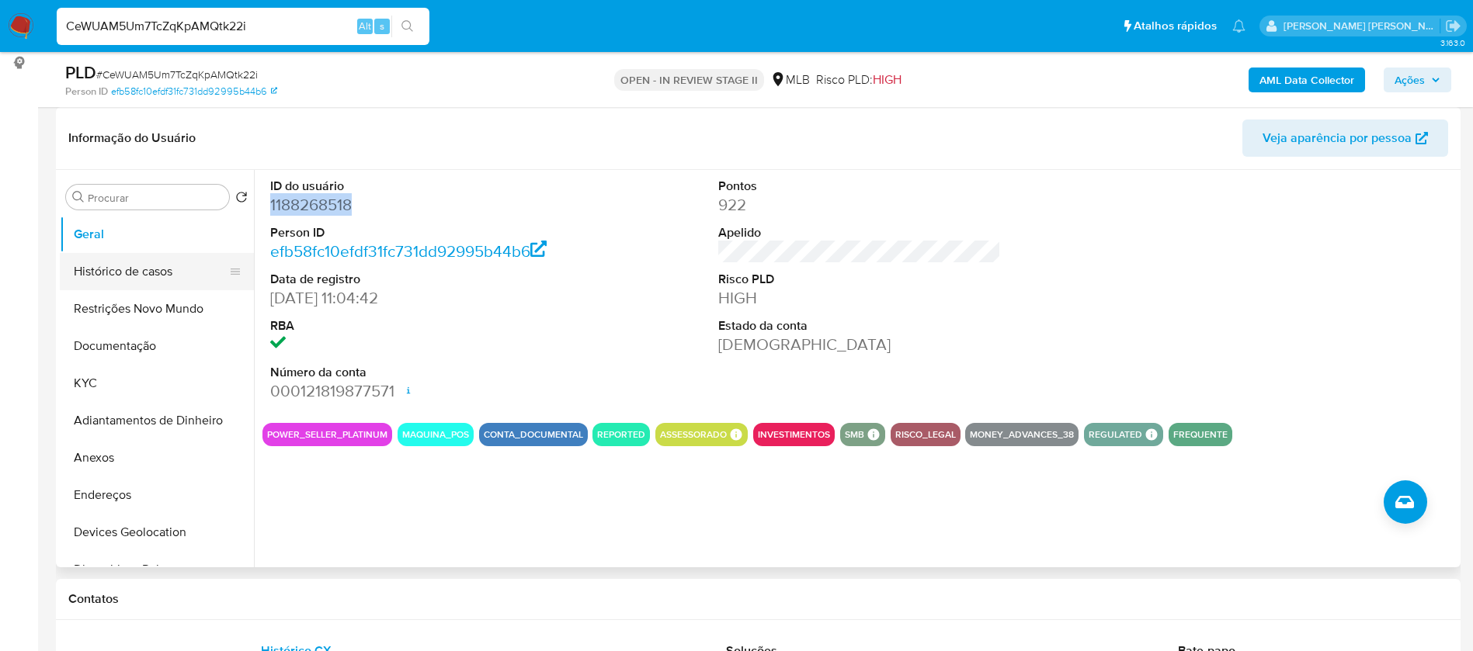
click at [116, 269] on button "Histórico de casos" at bounding box center [151, 271] width 182 height 37
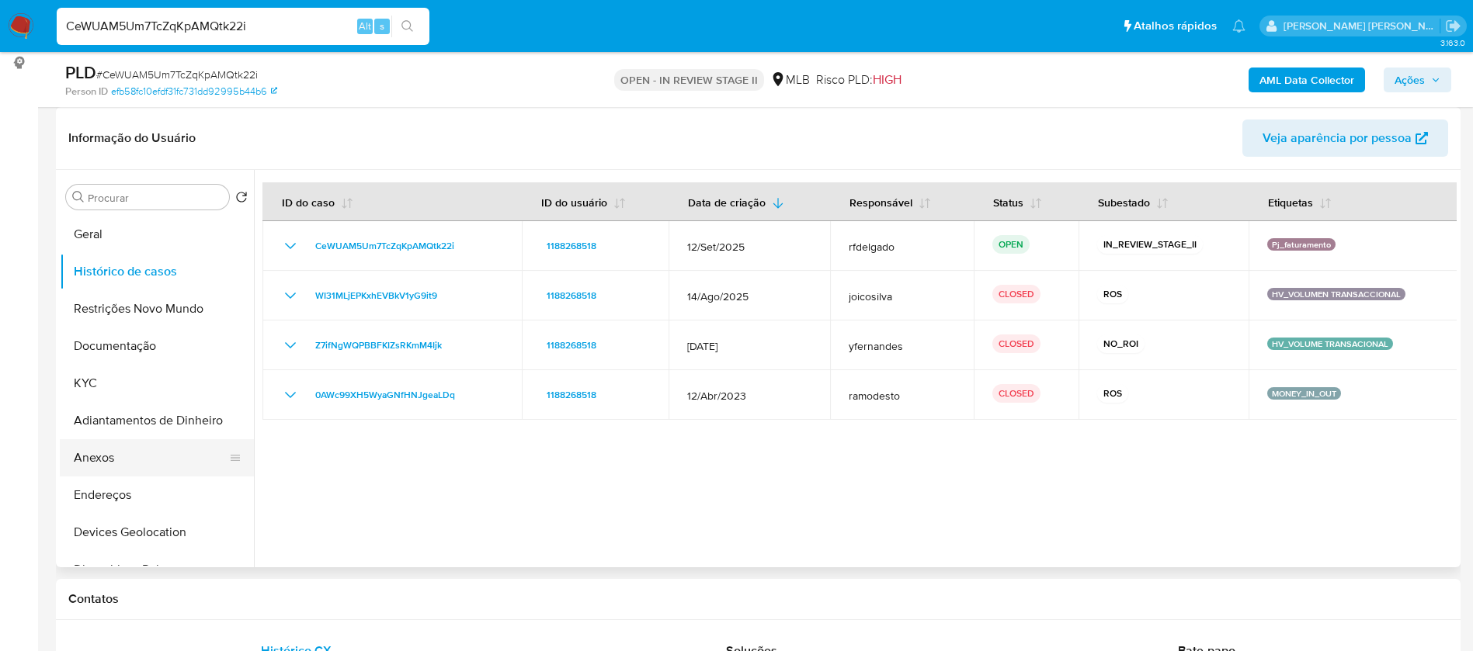
click at [128, 458] on button "Anexos" at bounding box center [151, 457] width 182 height 37
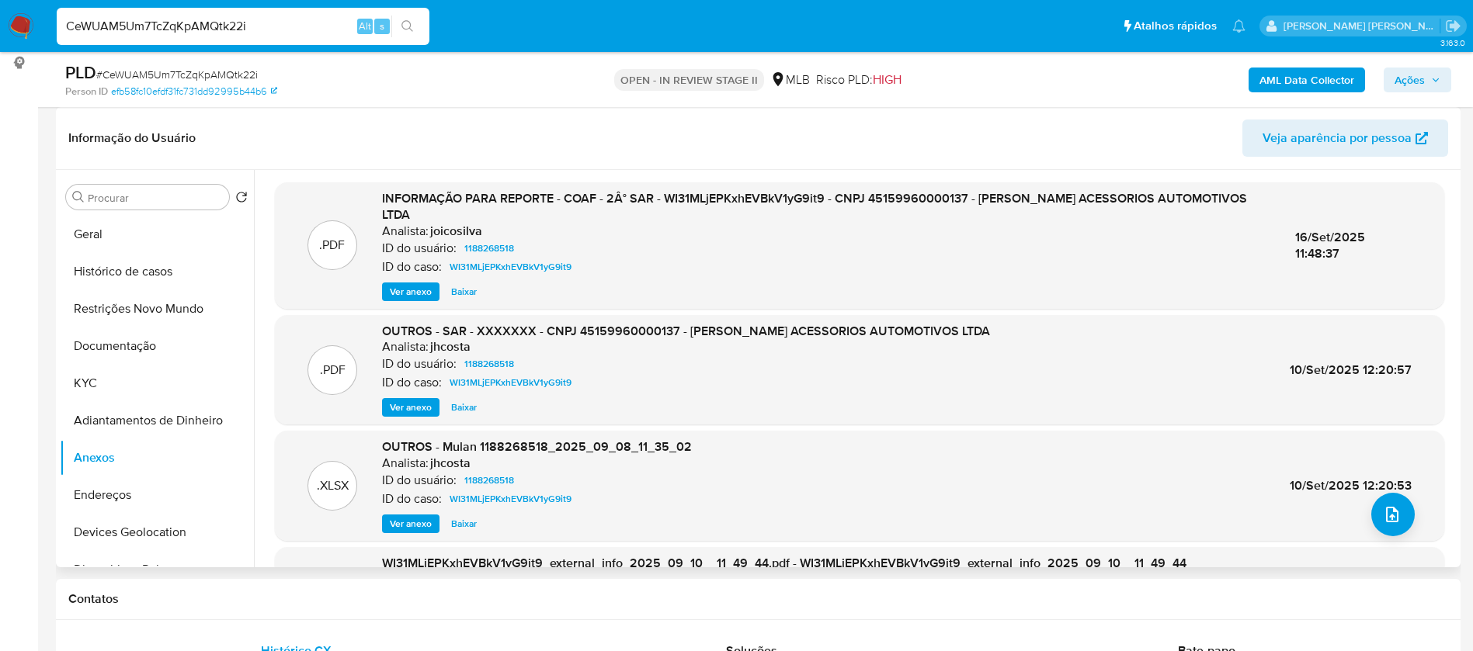
click at [418, 284] on span "Ver anexo" at bounding box center [411, 292] width 42 height 16
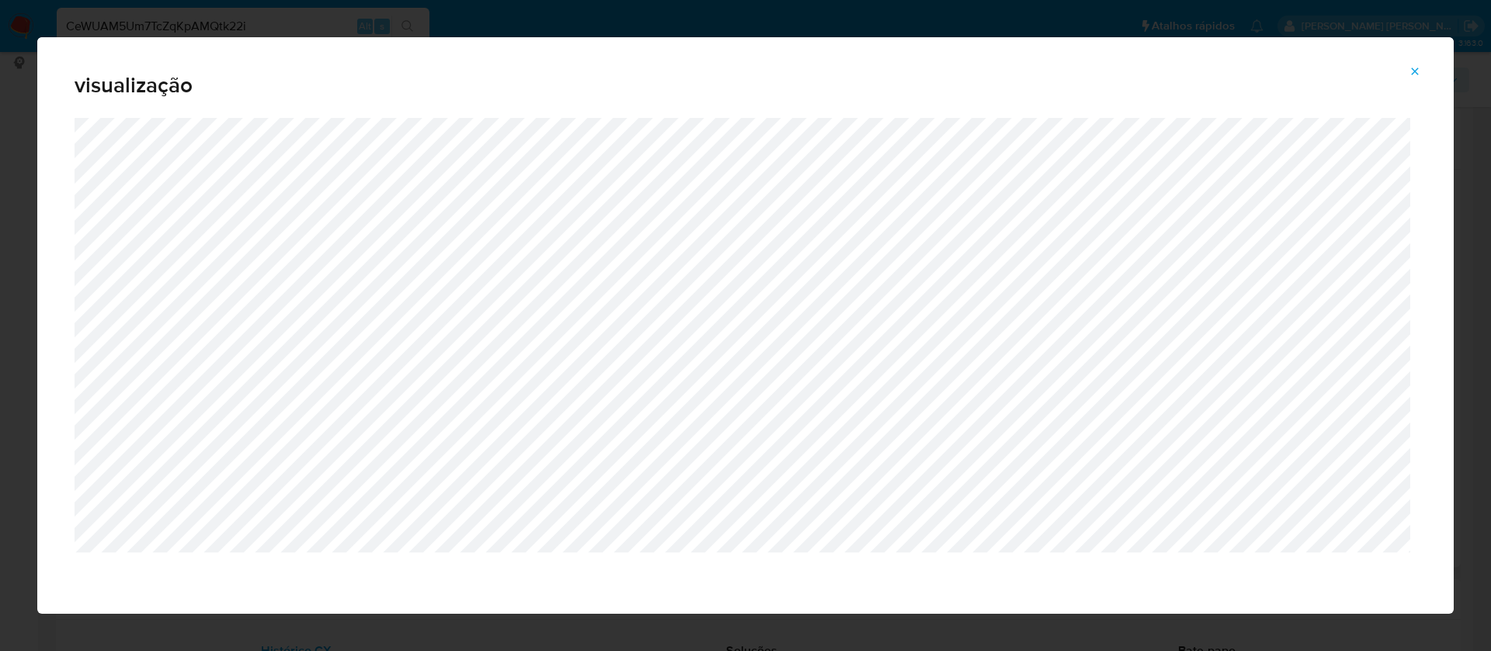
click at [1411, 71] on icon "Attachment preview" at bounding box center [1414, 71] width 12 height 12
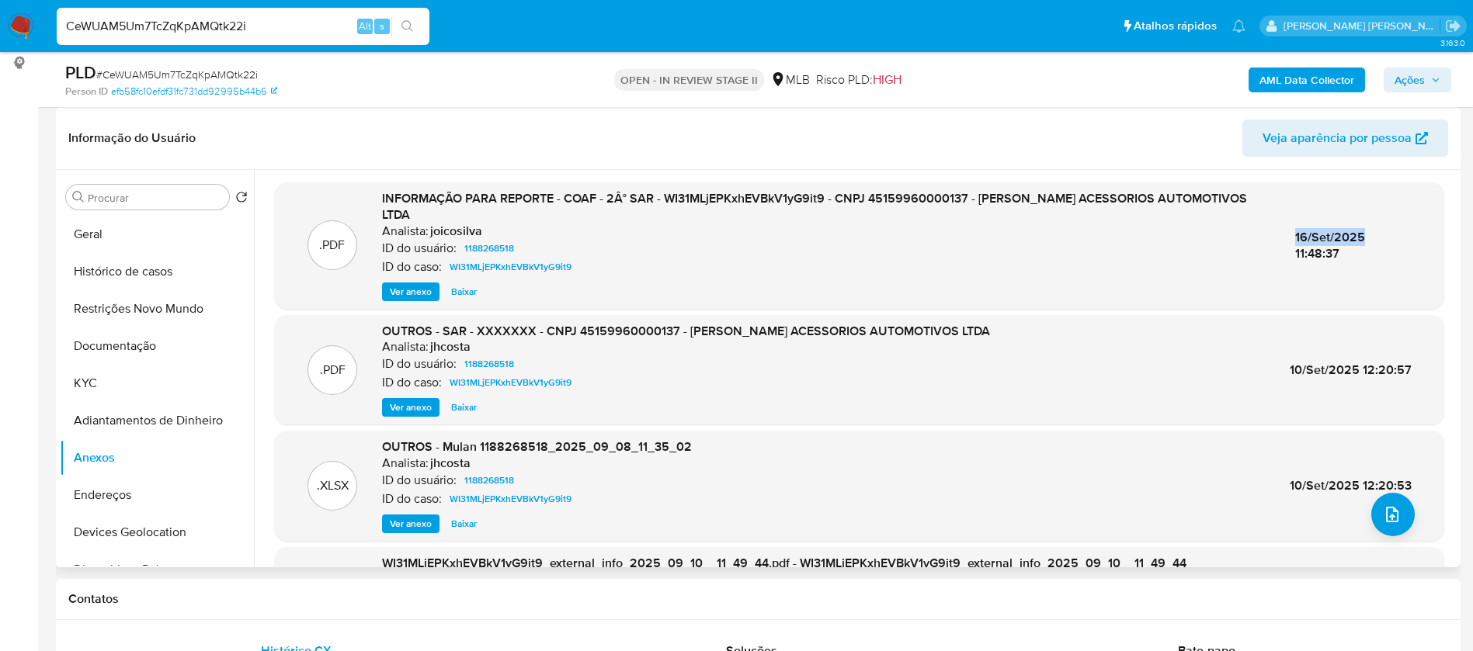
drag, startPoint x: 1292, startPoint y: 238, endPoint x: 1358, endPoint y: 236, distance: 66.0
click at [1358, 236] on span "16/Set/2025 11:48:37" at bounding box center [1330, 245] width 70 height 35
copy span "16/Set/2025"
click at [128, 379] on button "KYC" at bounding box center [151, 383] width 182 height 37
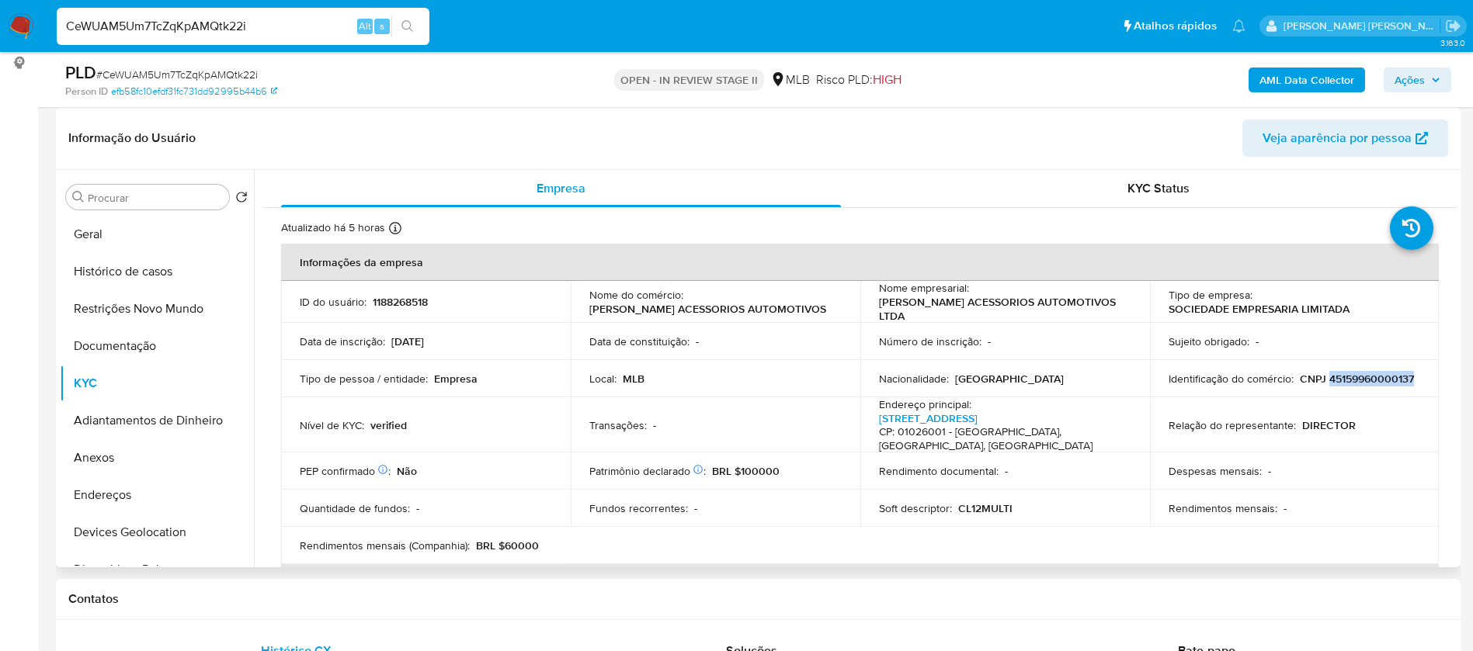
drag, startPoint x: 1281, startPoint y: 380, endPoint x: 1193, endPoint y: 383, distance: 87.8
click at [1193, 383] on div "Identificação do comércio : CNPJ 45159960000137" at bounding box center [1294, 379] width 252 height 14
copy p "45159960000137"
click at [417, 296] on p "1188268518" at bounding box center [400, 302] width 55 height 14
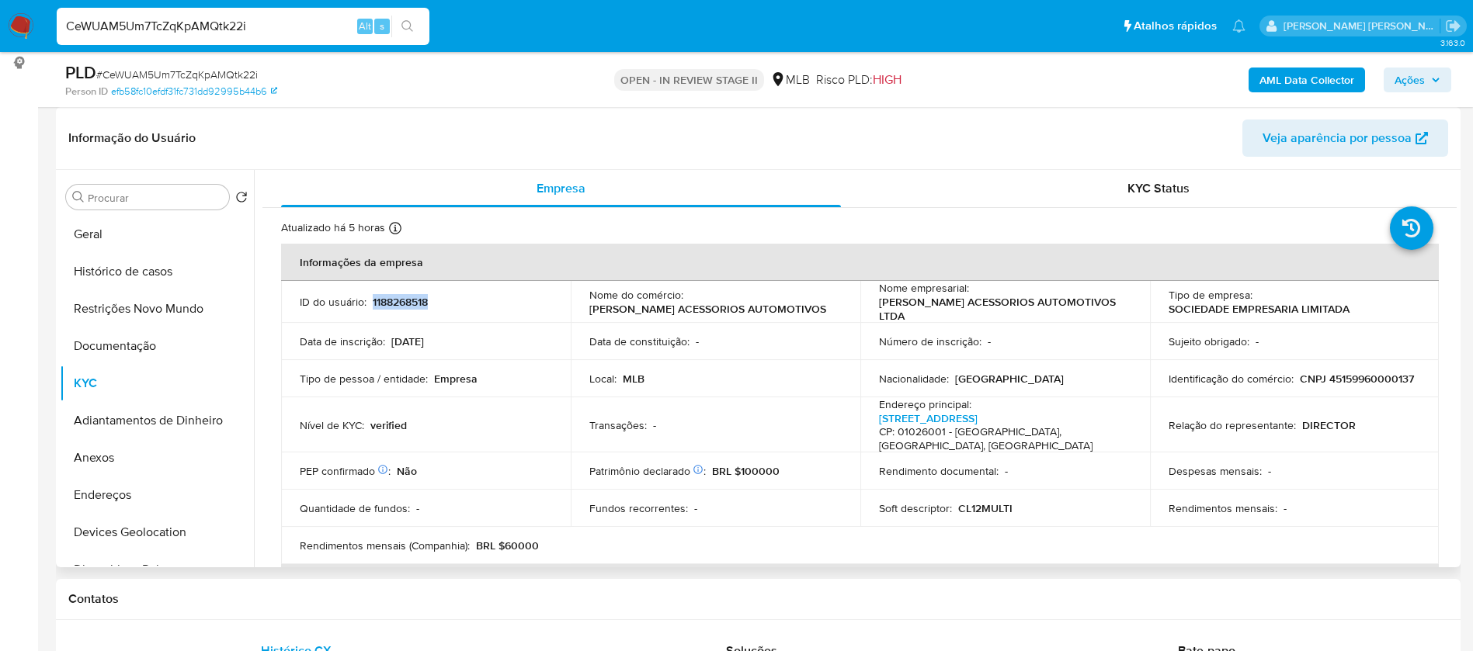
copy p "1188268518"
click at [111, 236] on button "Geral" at bounding box center [151, 234] width 182 height 37
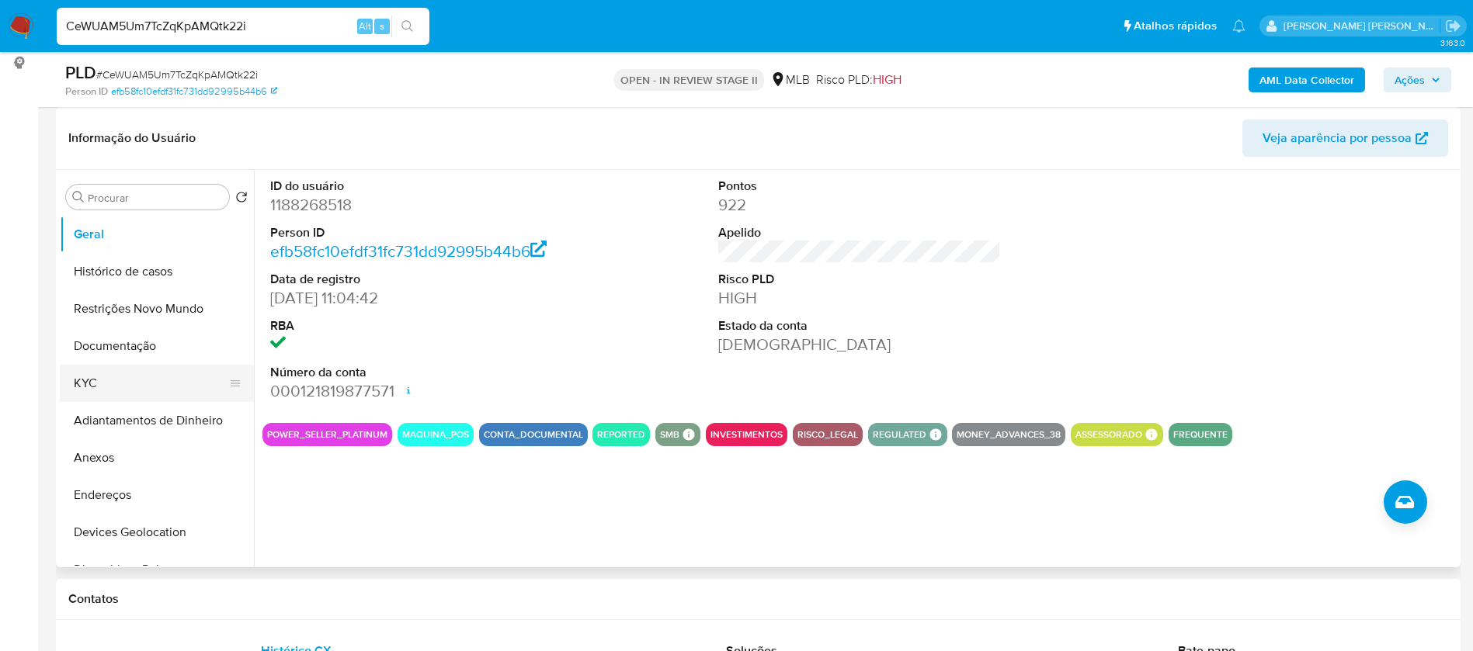
click at [83, 377] on button "KYC" at bounding box center [151, 383] width 182 height 37
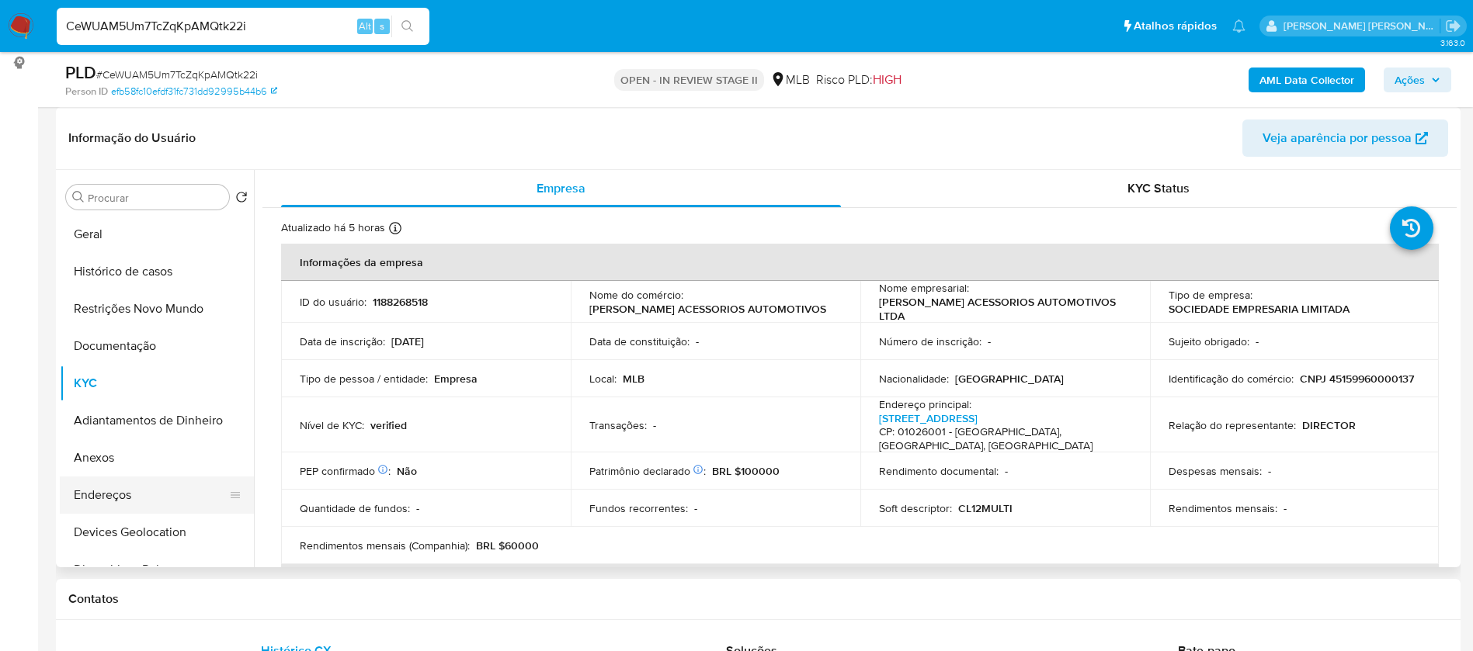
click at [145, 490] on button "Endereços" at bounding box center [151, 495] width 182 height 37
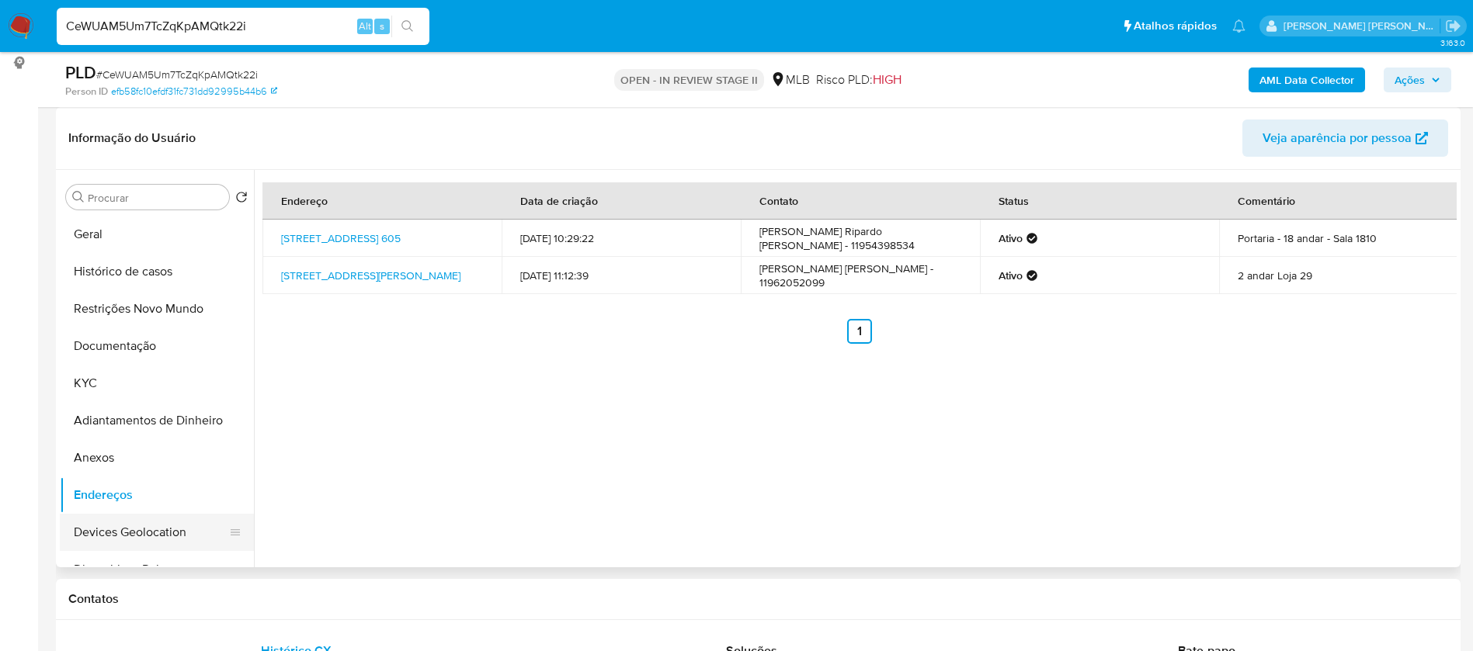
click at [162, 525] on button "Devices Geolocation" at bounding box center [151, 532] width 182 height 37
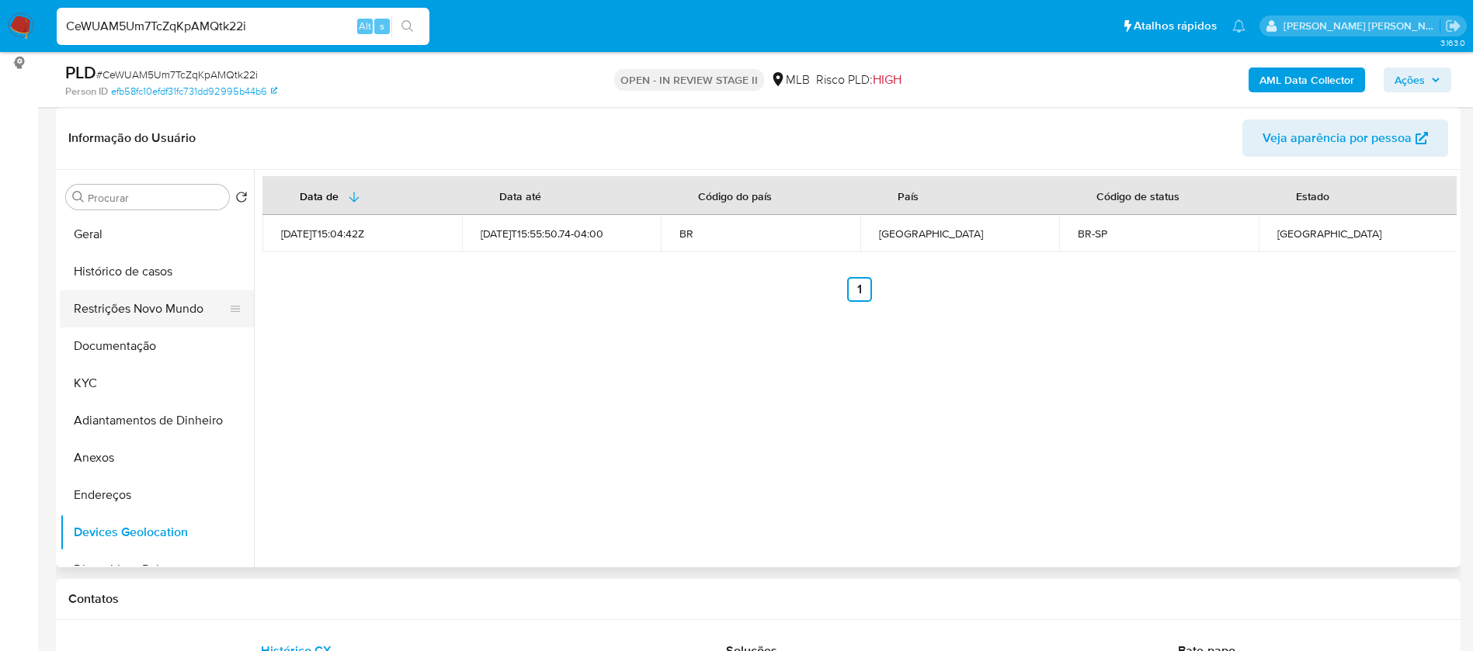
click at [180, 306] on button "Restrições Novo Mundo" at bounding box center [151, 308] width 182 height 37
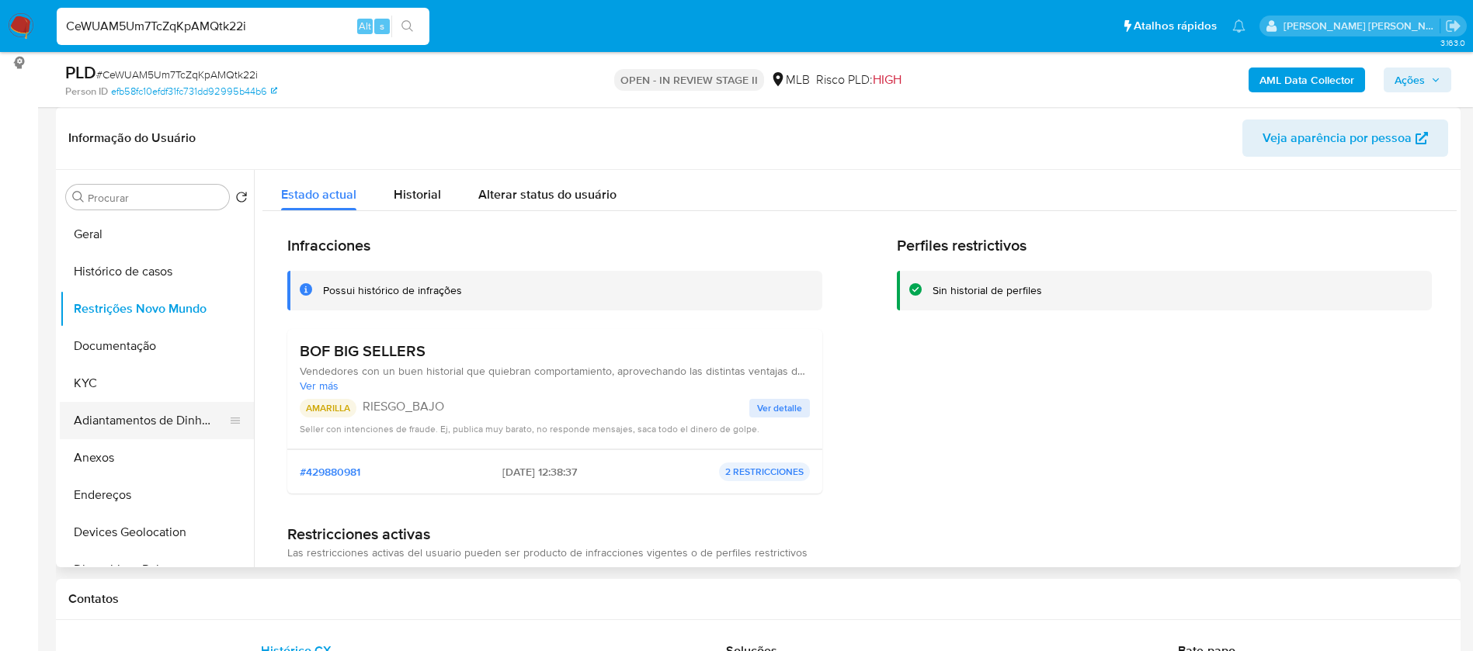
scroll to position [116, 0]
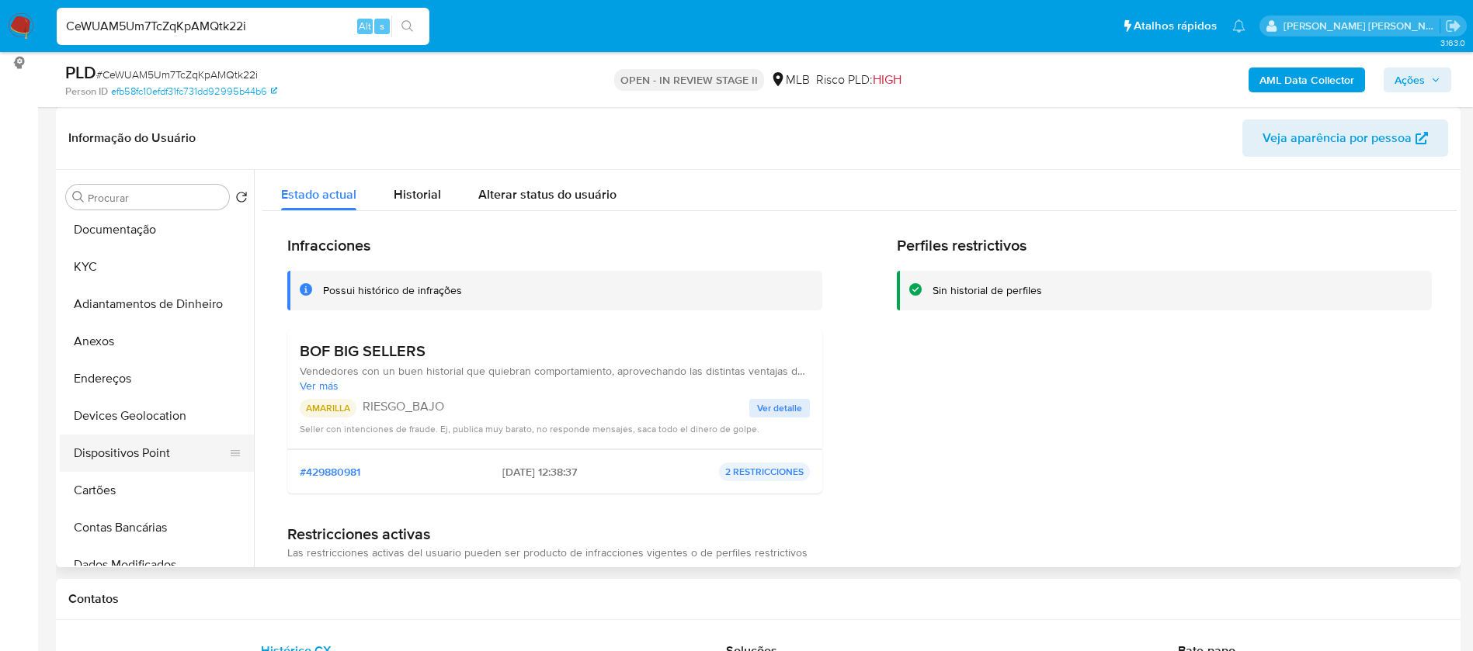
click at [169, 460] on button "Dispositivos Point" at bounding box center [151, 453] width 182 height 37
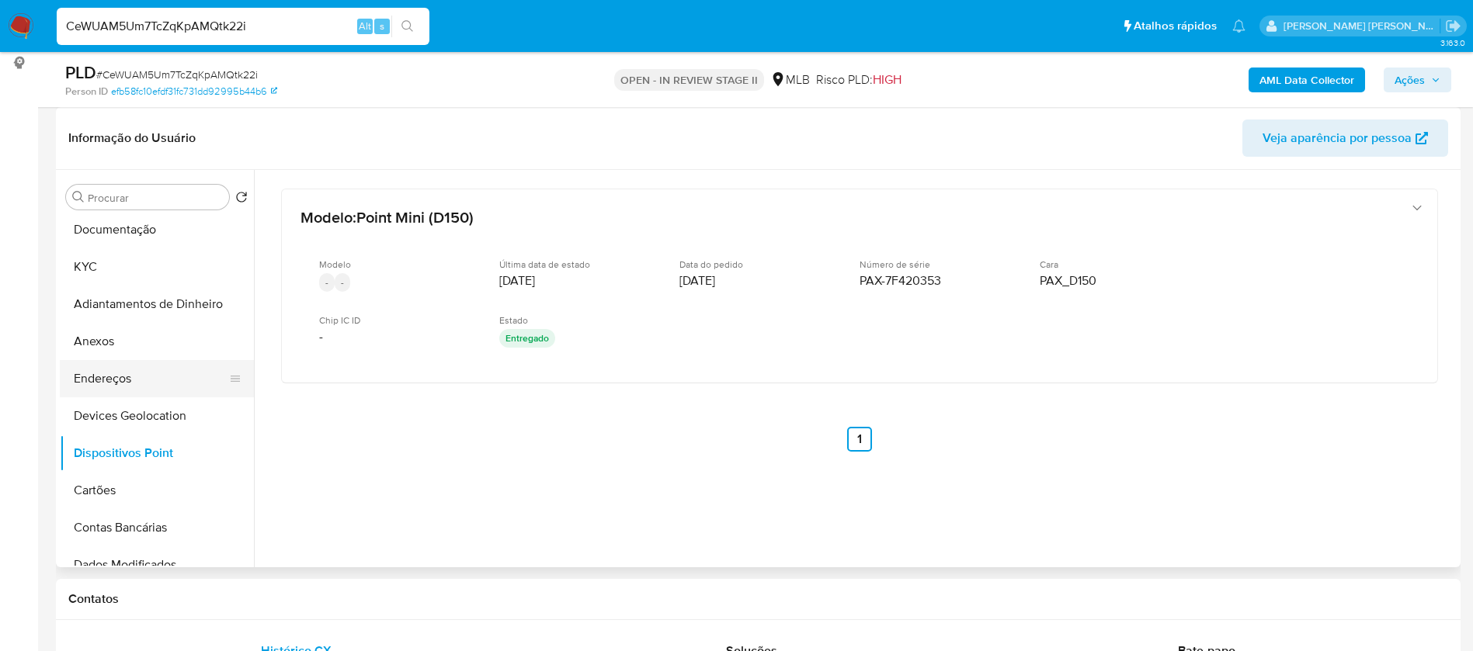
click at [155, 378] on button "Endereços" at bounding box center [151, 378] width 182 height 37
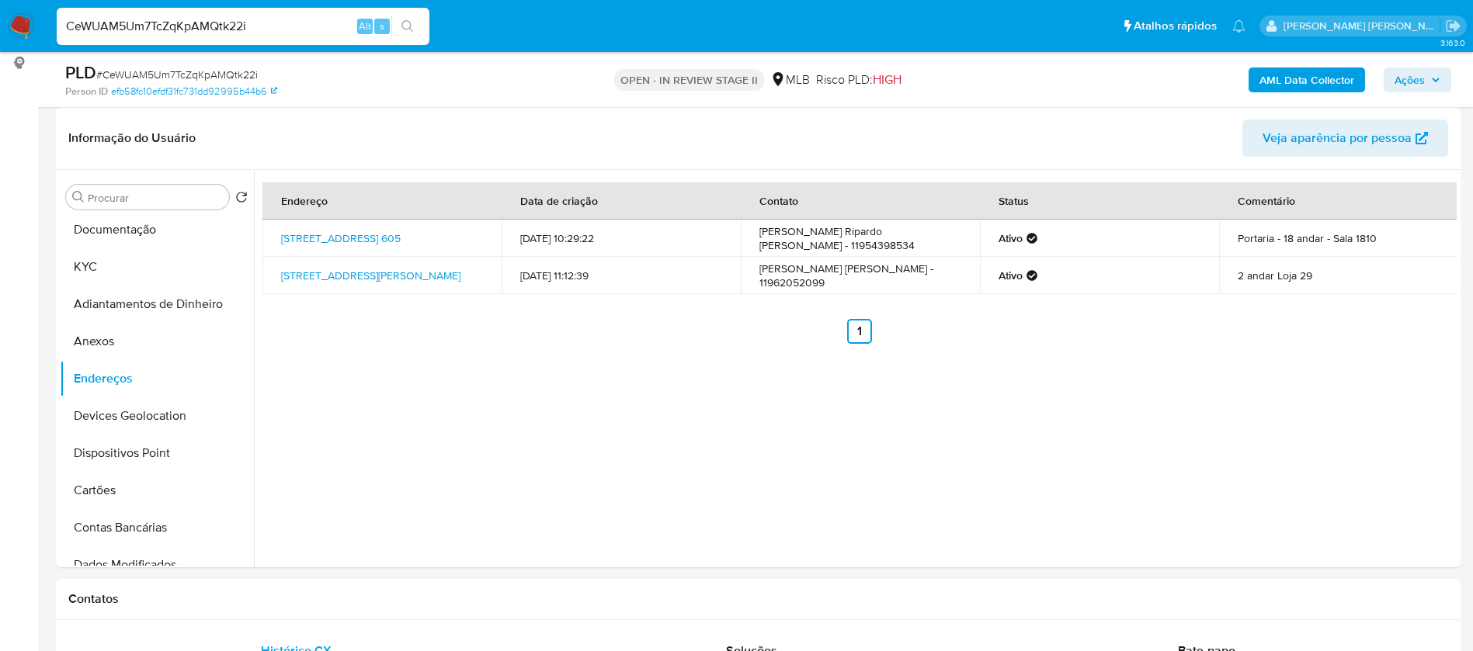
click at [1281, 72] on b "AML Data Collector" at bounding box center [1306, 80] width 95 height 25
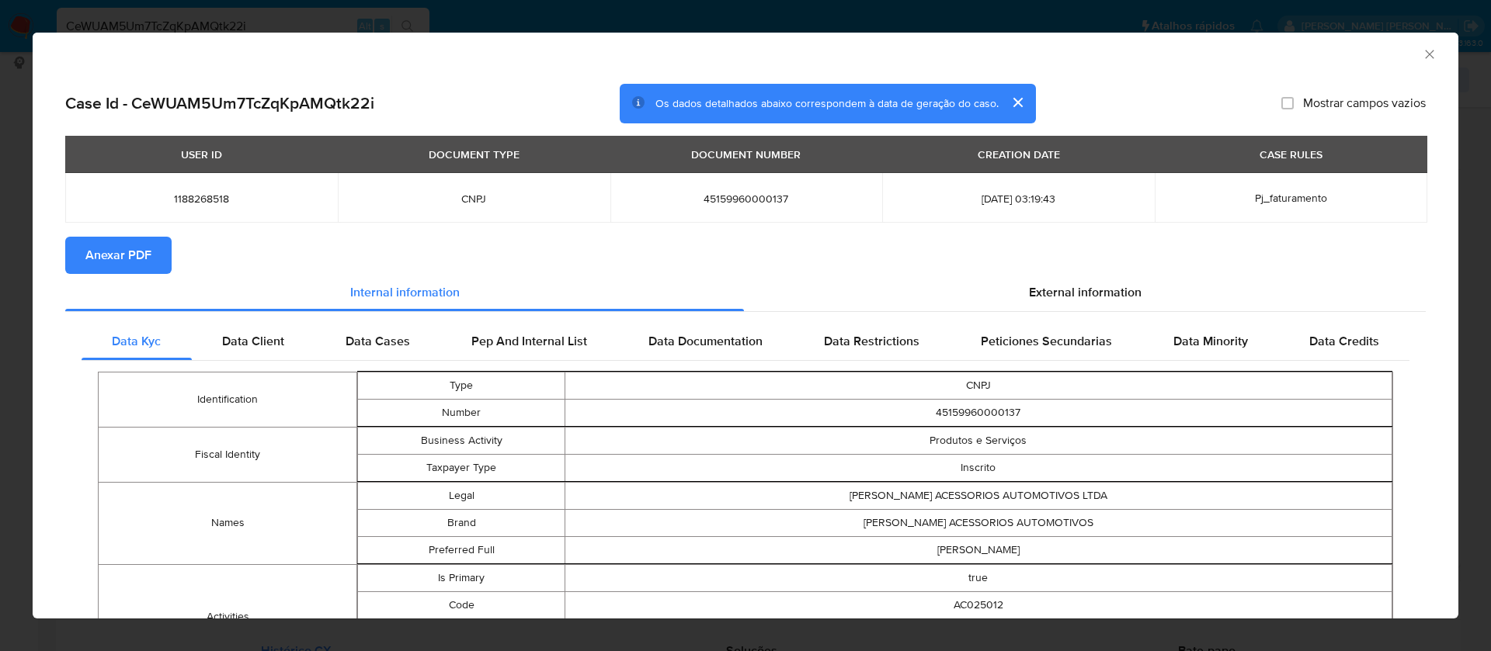
click at [154, 250] on button "Anexar PDF" at bounding box center [118, 255] width 106 height 37
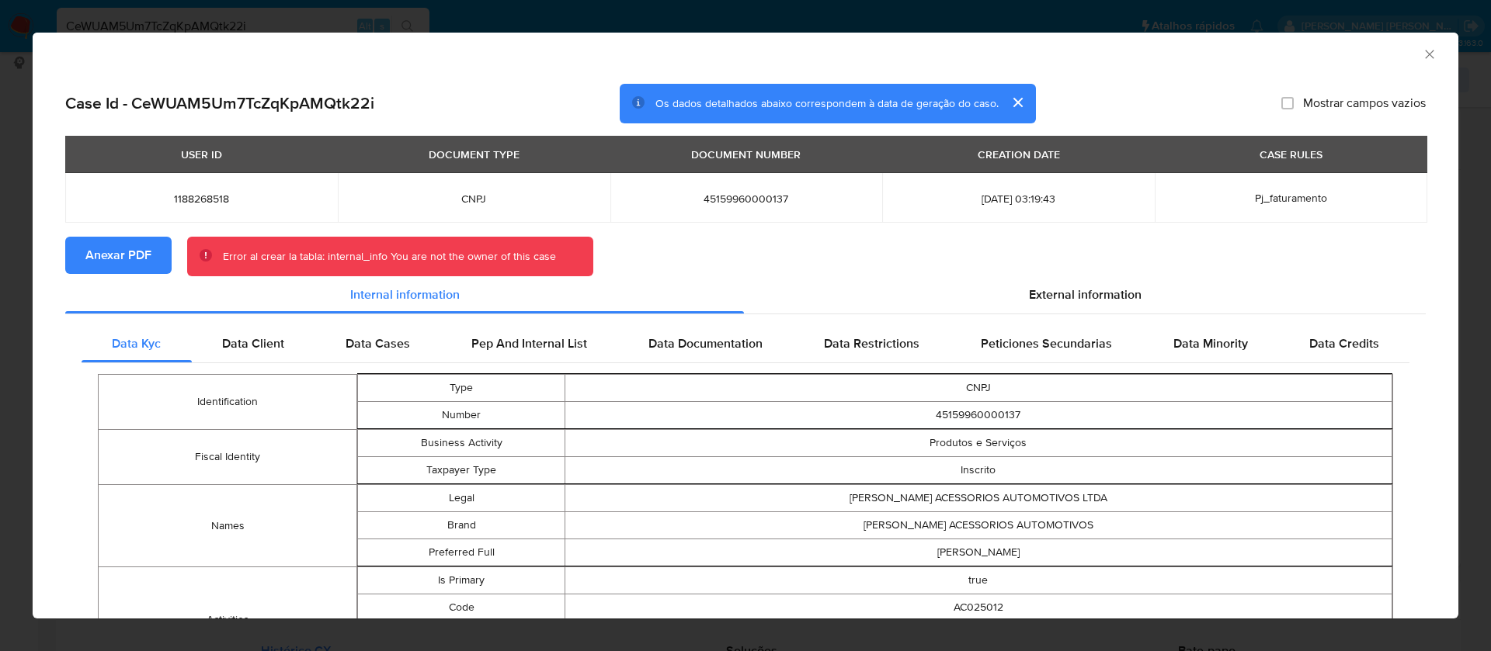
click at [1421, 56] on icon "Fechar a janela" at bounding box center [1429, 55] width 16 height 16
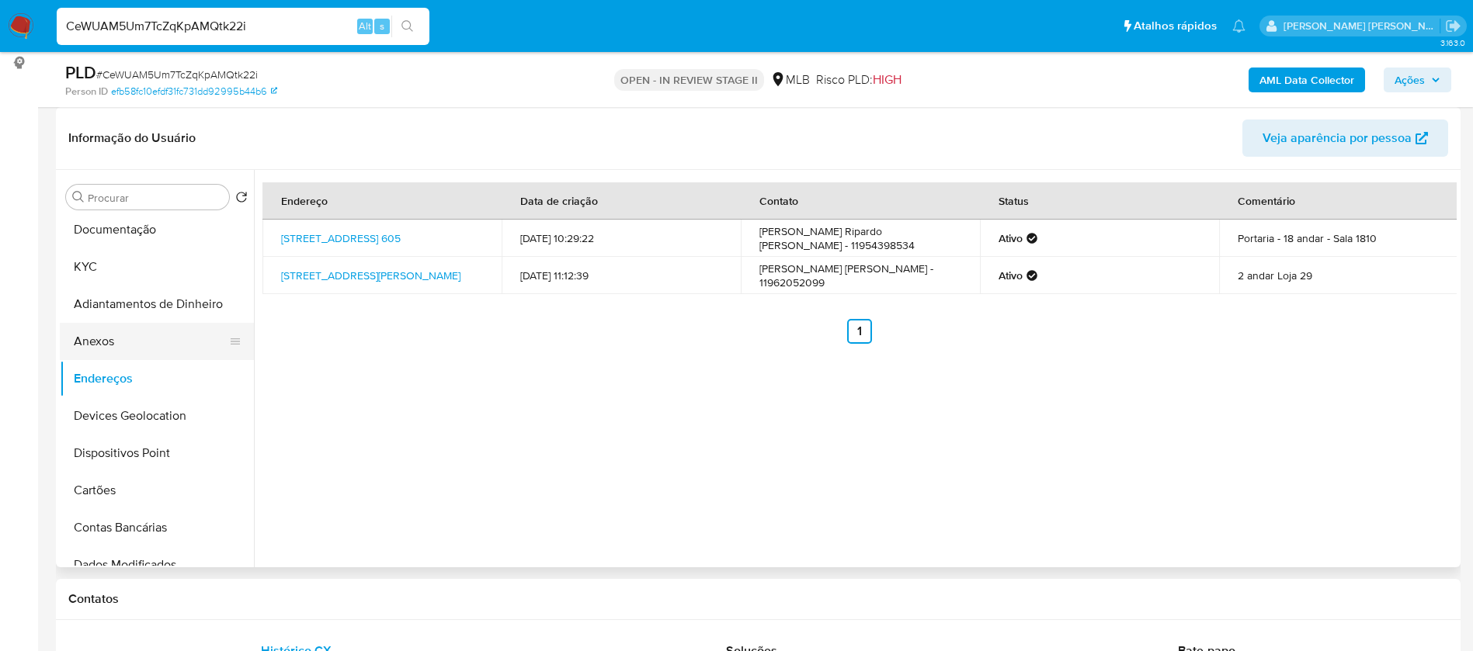
click at [133, 346] on button "Anexos" at bounding box center [151, 341] width 182 height 37
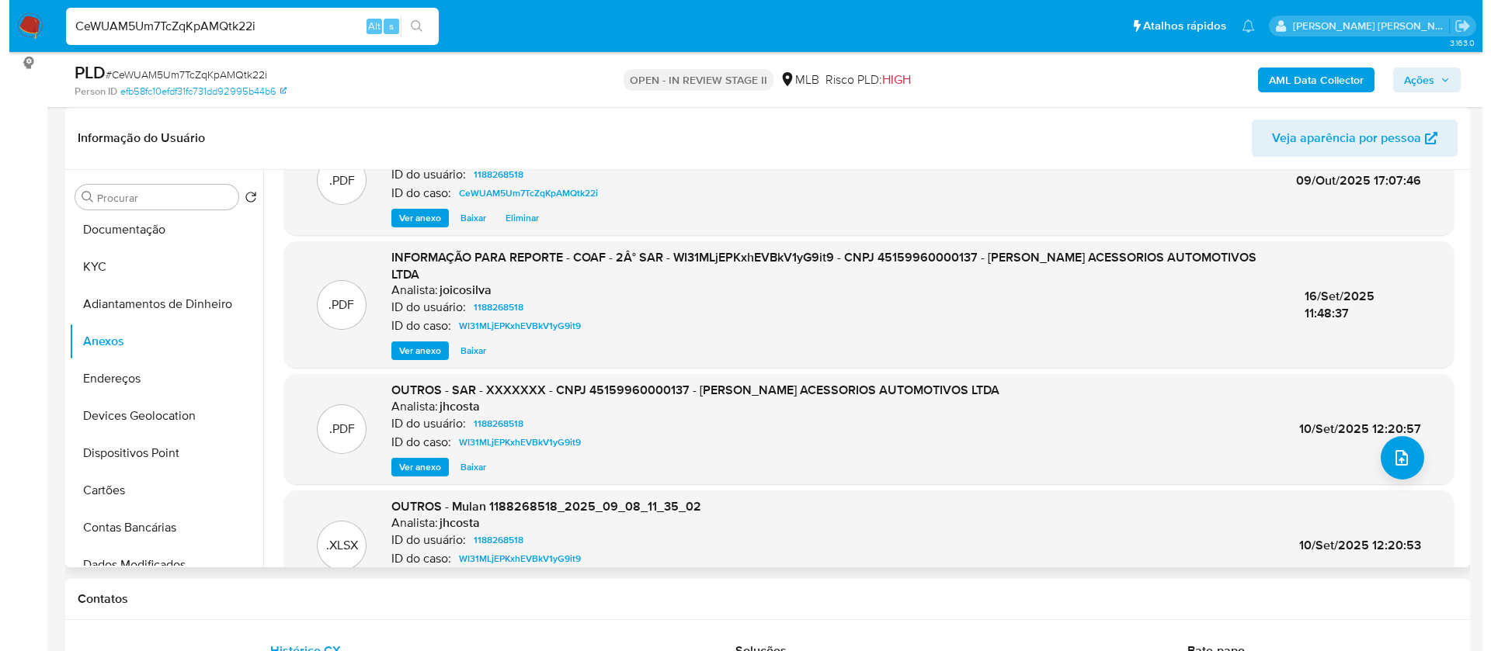
scroll to position [0, 0]
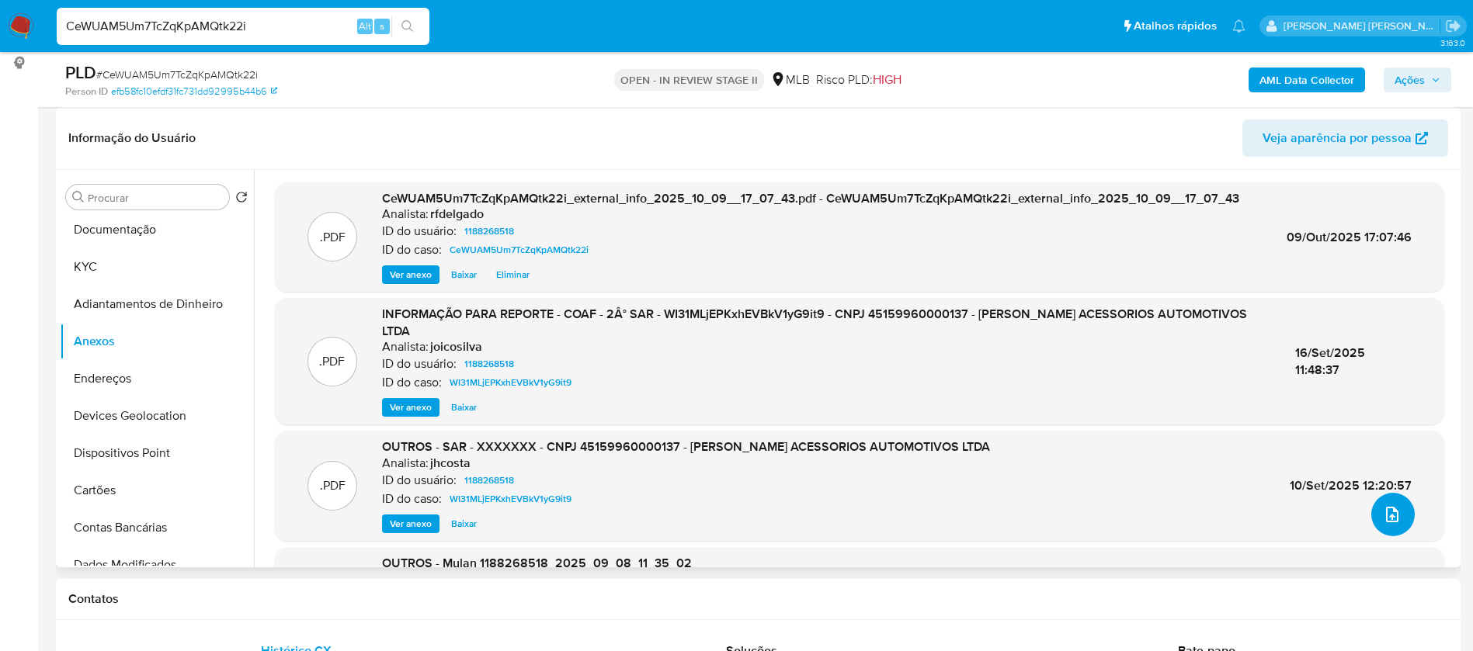
click at [1388, 521] on icon "upload-file" at bounding box center [1392, 514] width 19 height 19
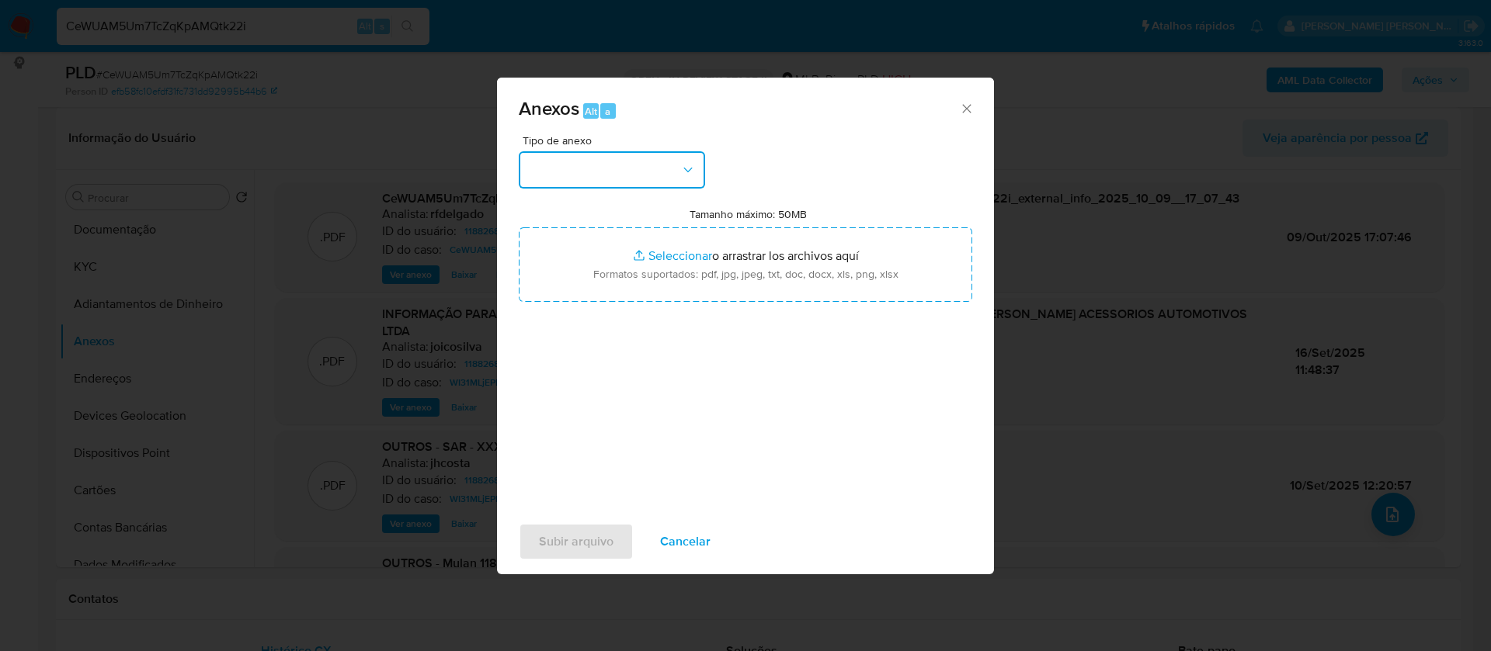
click at [615, 165] on button "button" at bounding box center [612, 169] width 186 height 37
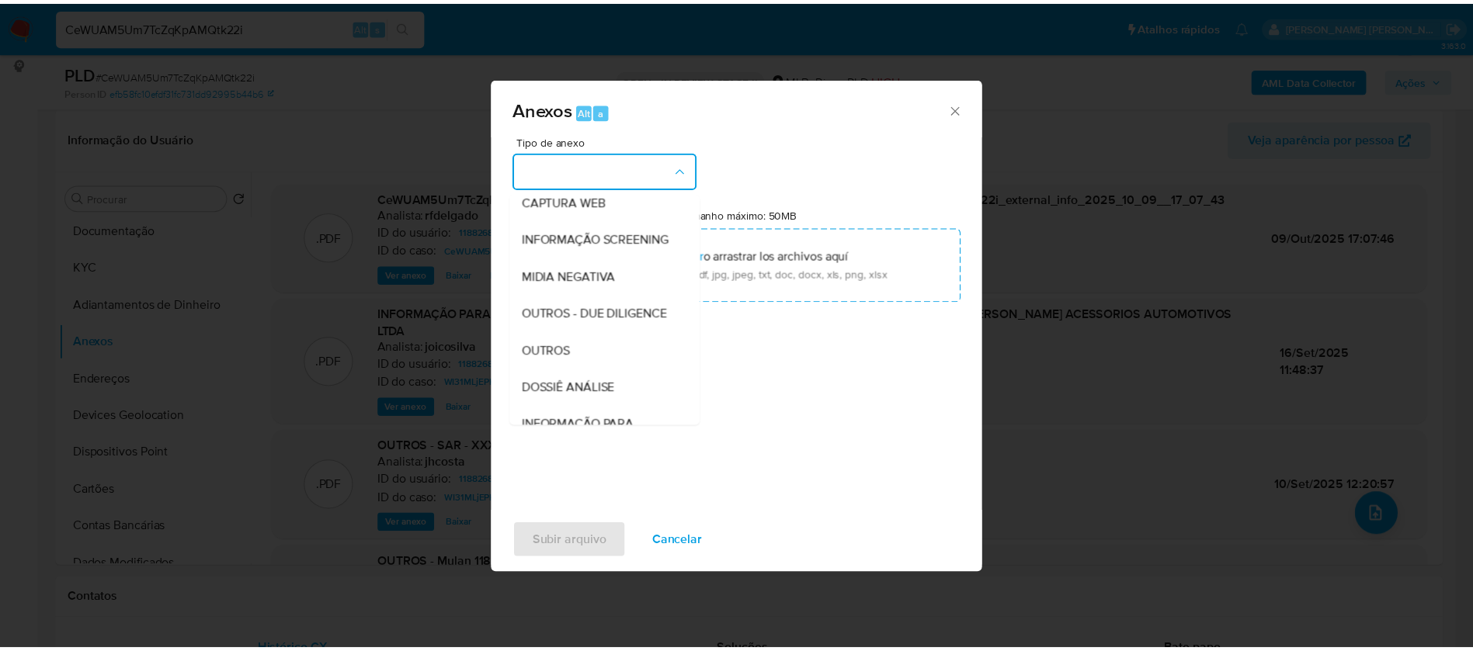
scroll to position [233, 0]
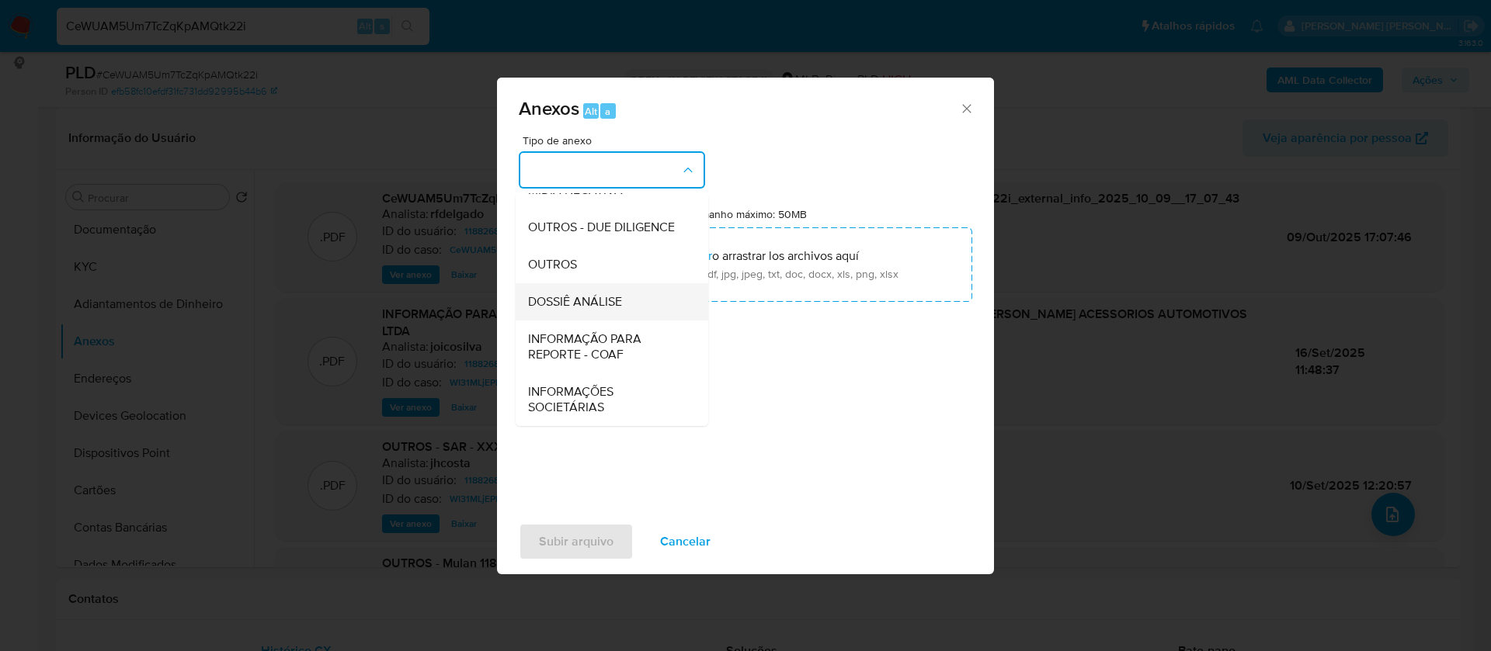
click at [615, 297] on div "DOSSIÊ ANÁLISE" at bounding box center [607, 301] width 158 height 37
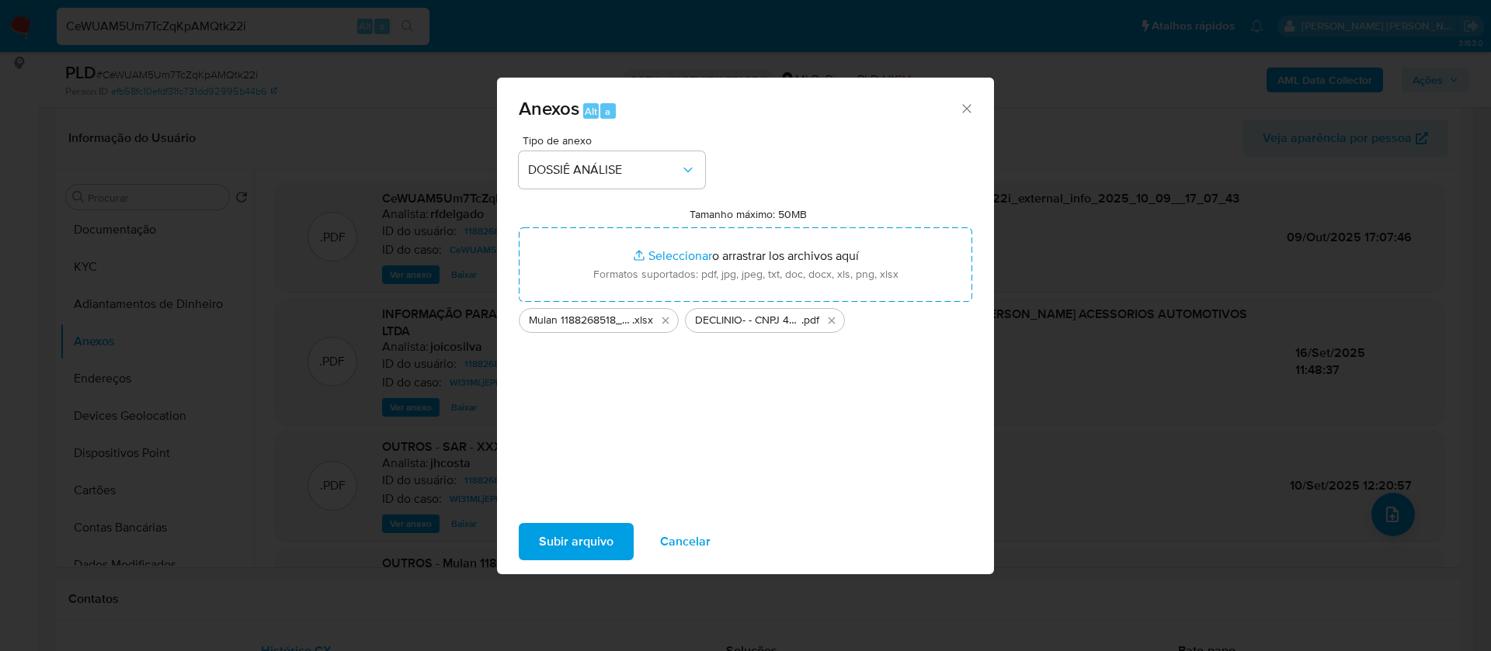
click at [602, 547] on span "Subir arquivo" at bounding box center [576, 542] width 75 height 34
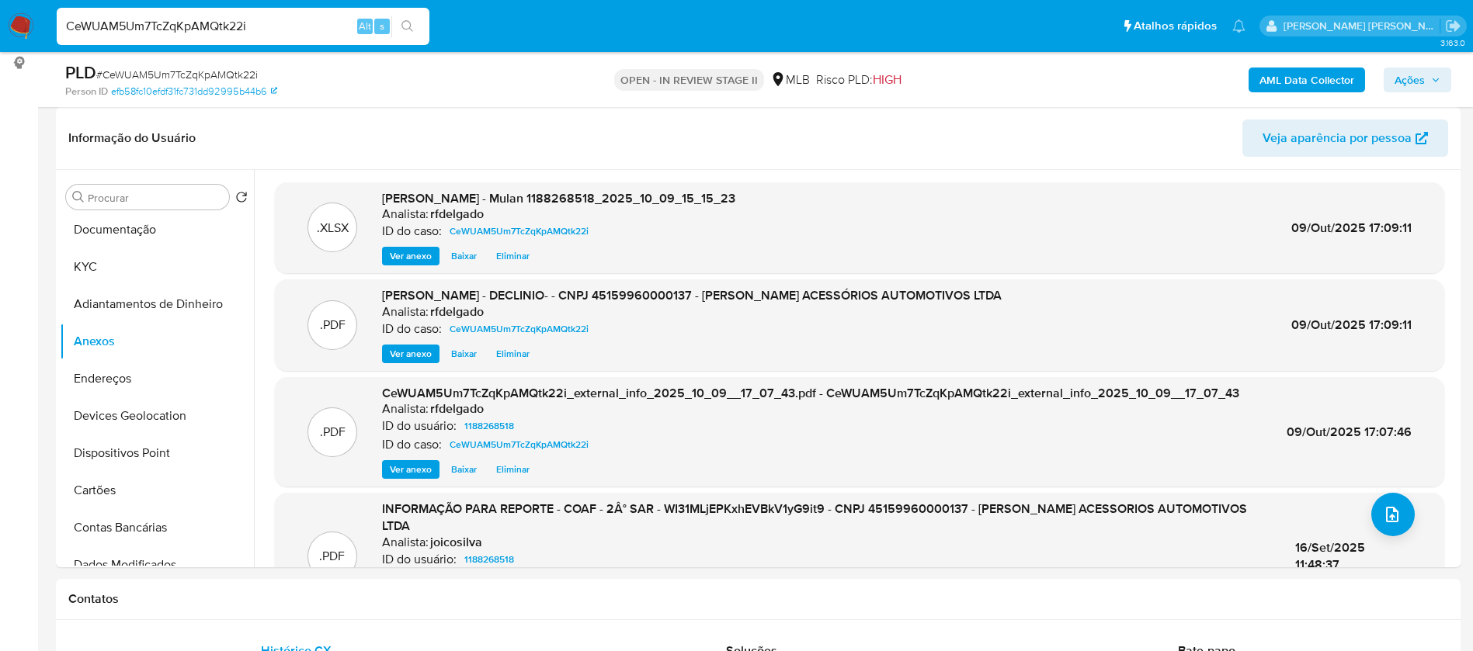
click at [1426, 78] on span "Ações" at bounding box center [1417, 80] width 46 height 22
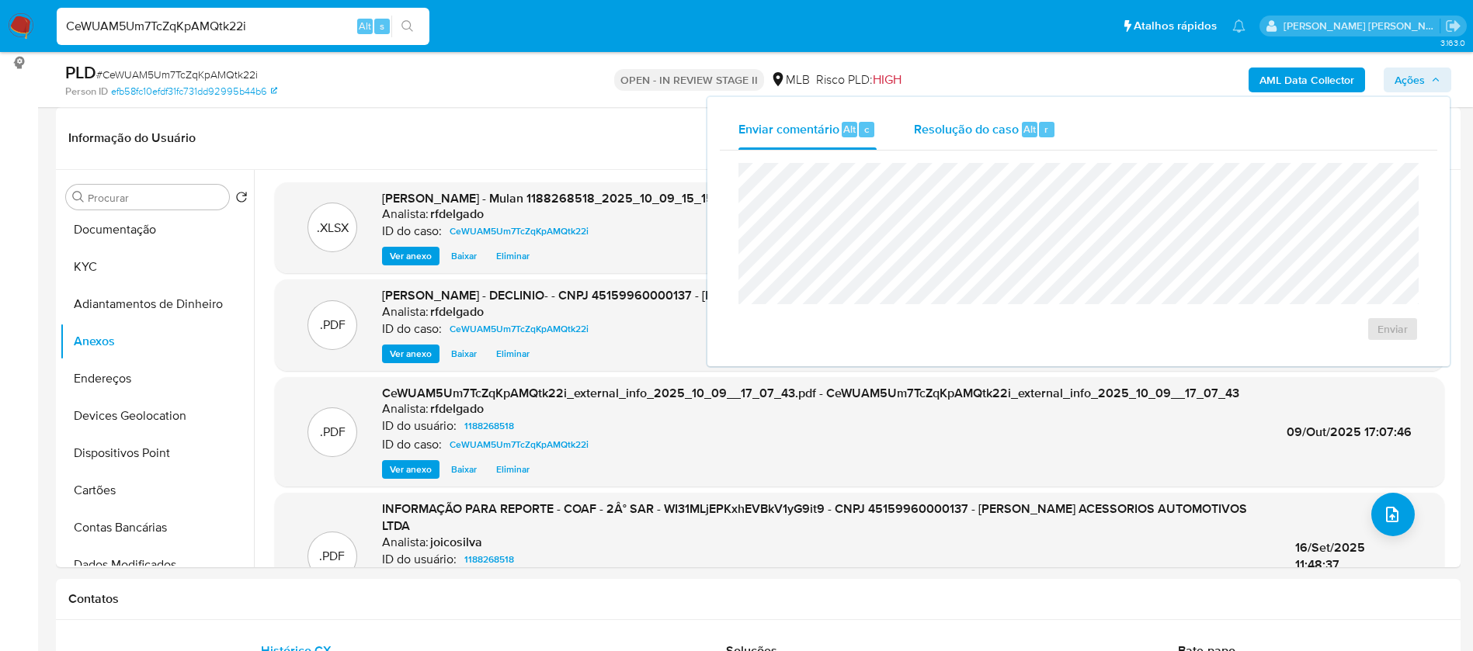
click at [916, 130] on span "Resolução do caso" at bounding box center [966, 129] width 105 height 18
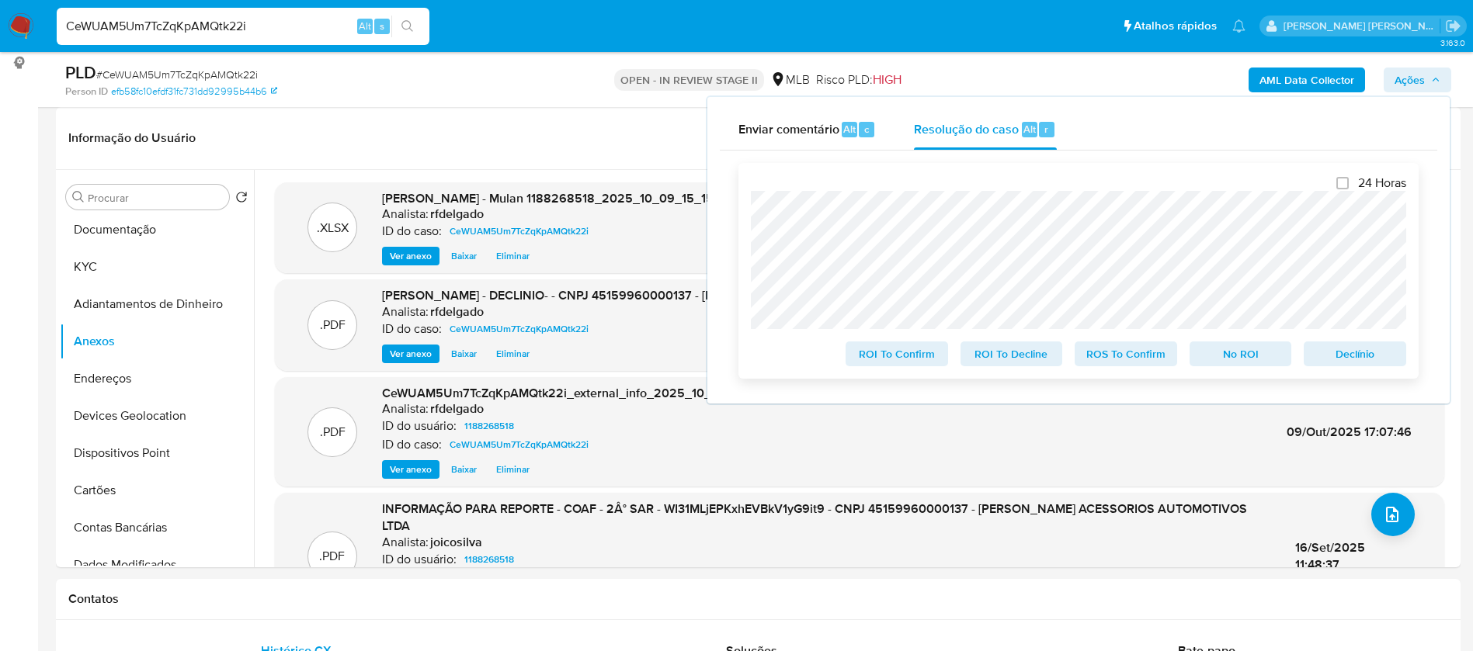
click at [1279, 356] on span "No ROI" at bounding box center [1240, 354] width 81 height 22
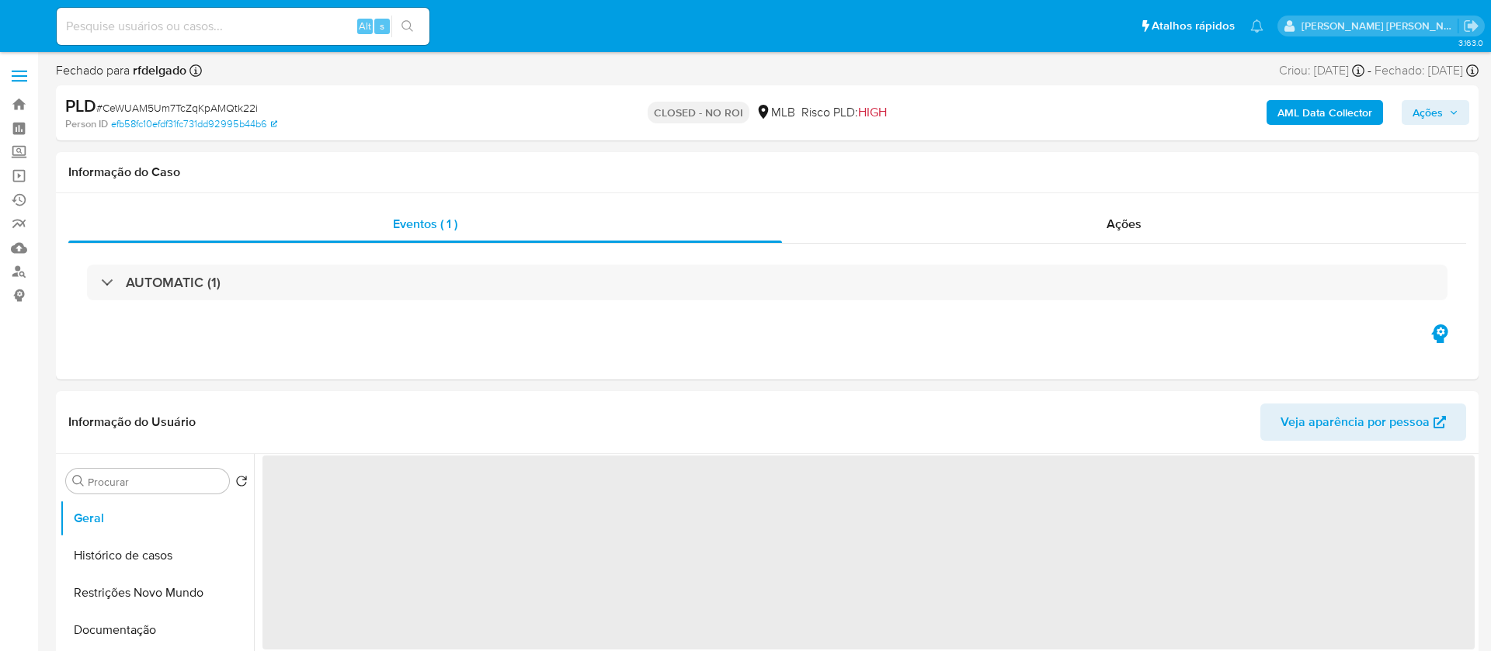
select select "10"
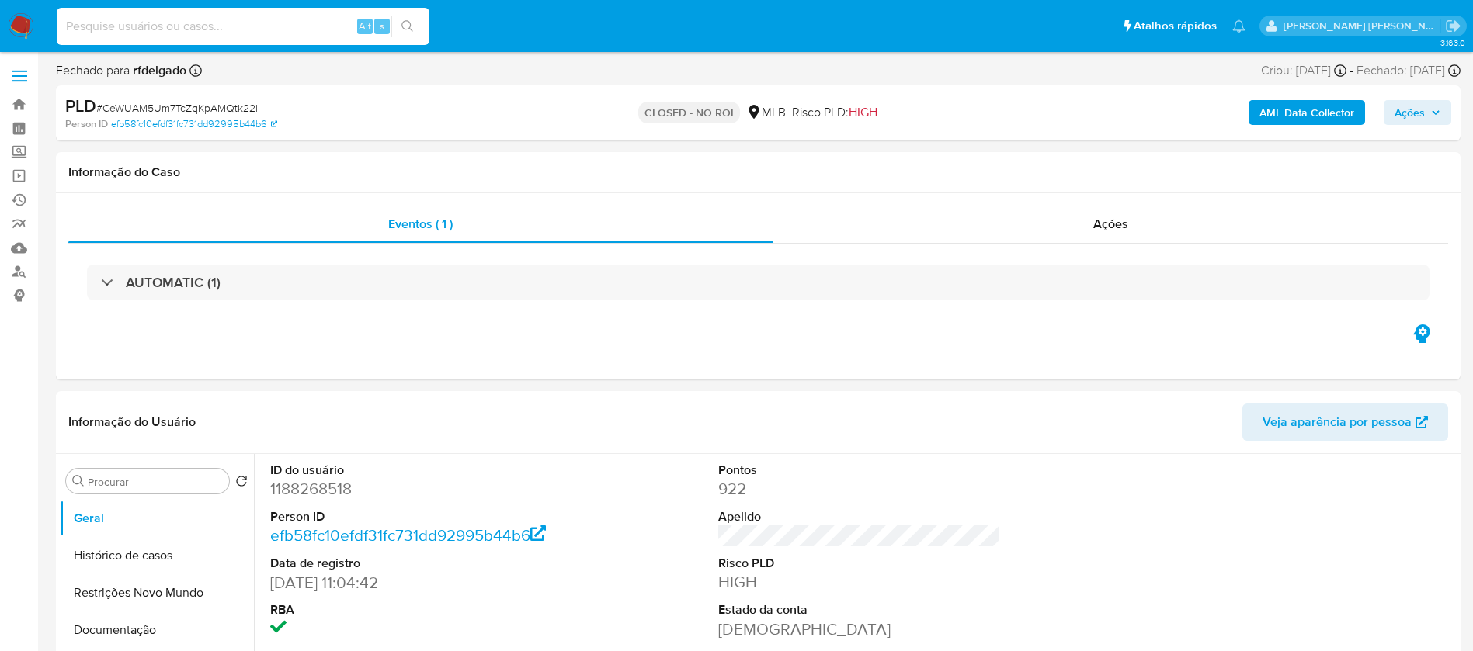
click at [215, 26] on input at bounding box center [243, 26] width 373 height 20
paste input "GI6aiq7AuG18fBBURSIIacDg"
type input "GI6aiq7AuG18fBBURSIIacDg"
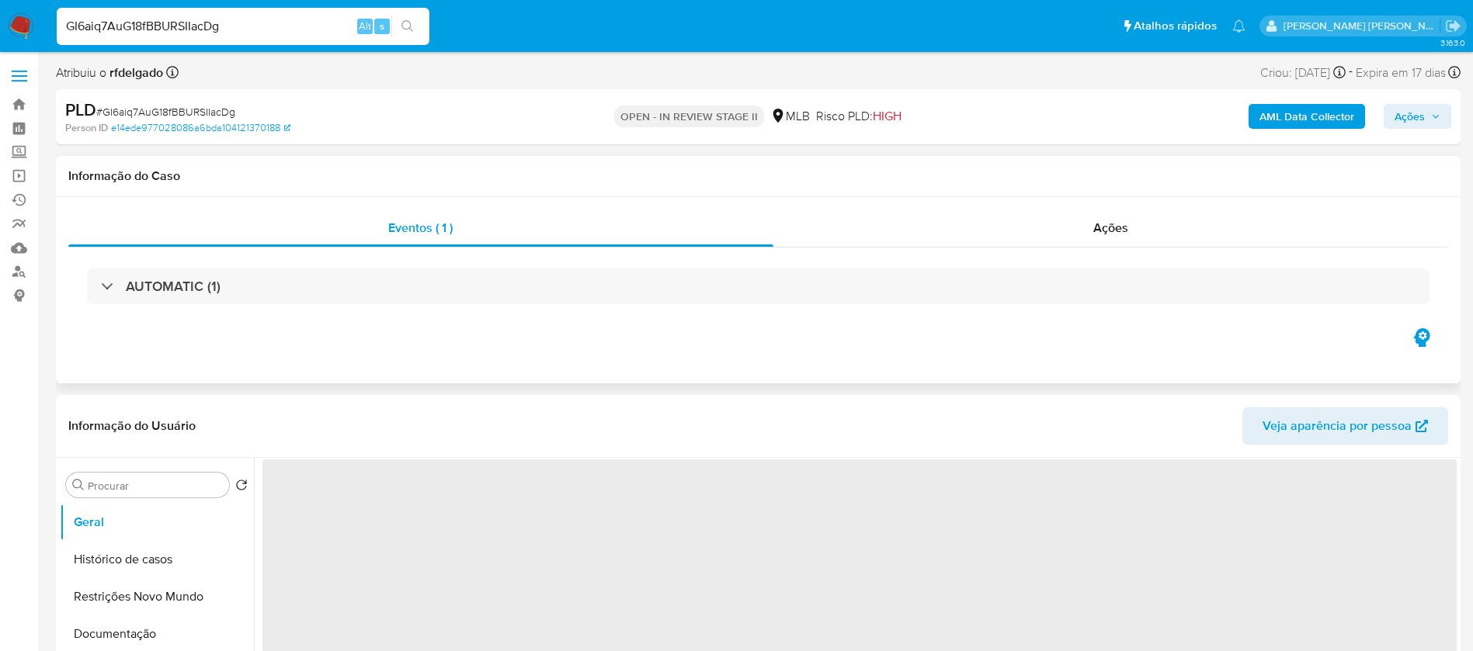
select select "10"
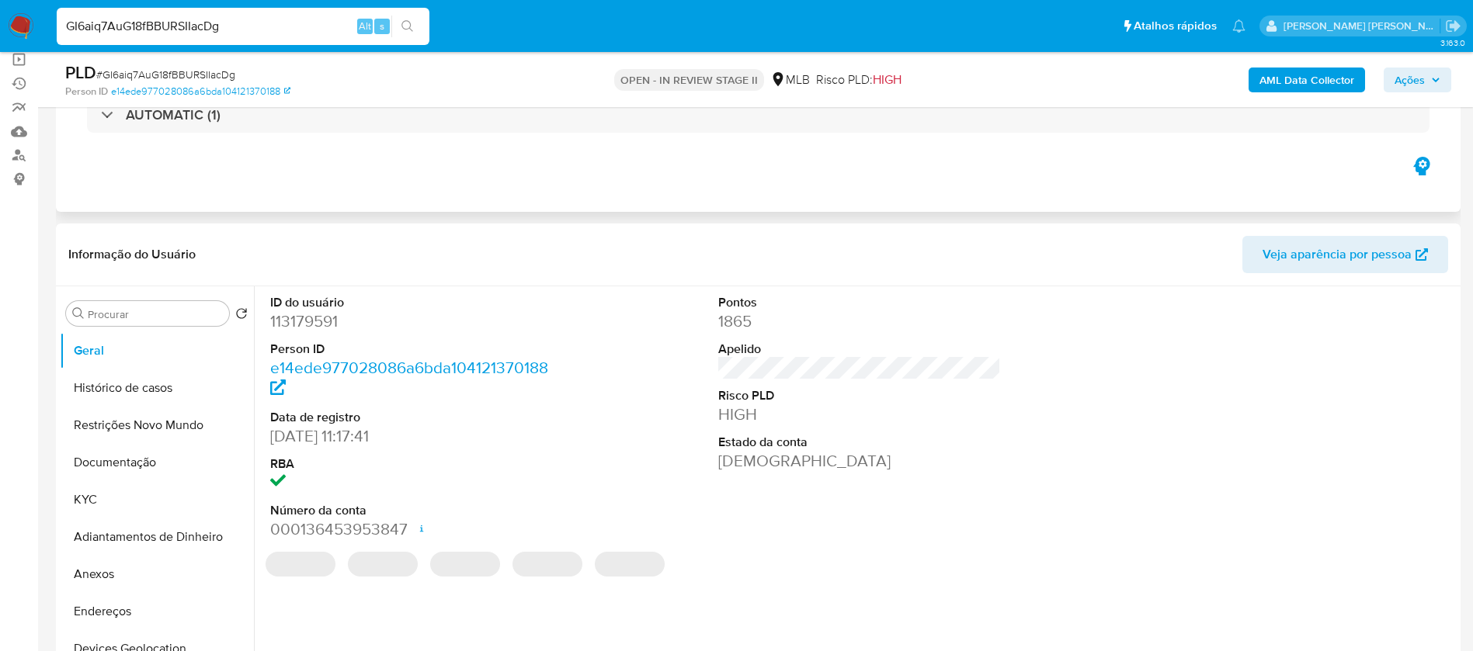
scroll to position [233, 0]
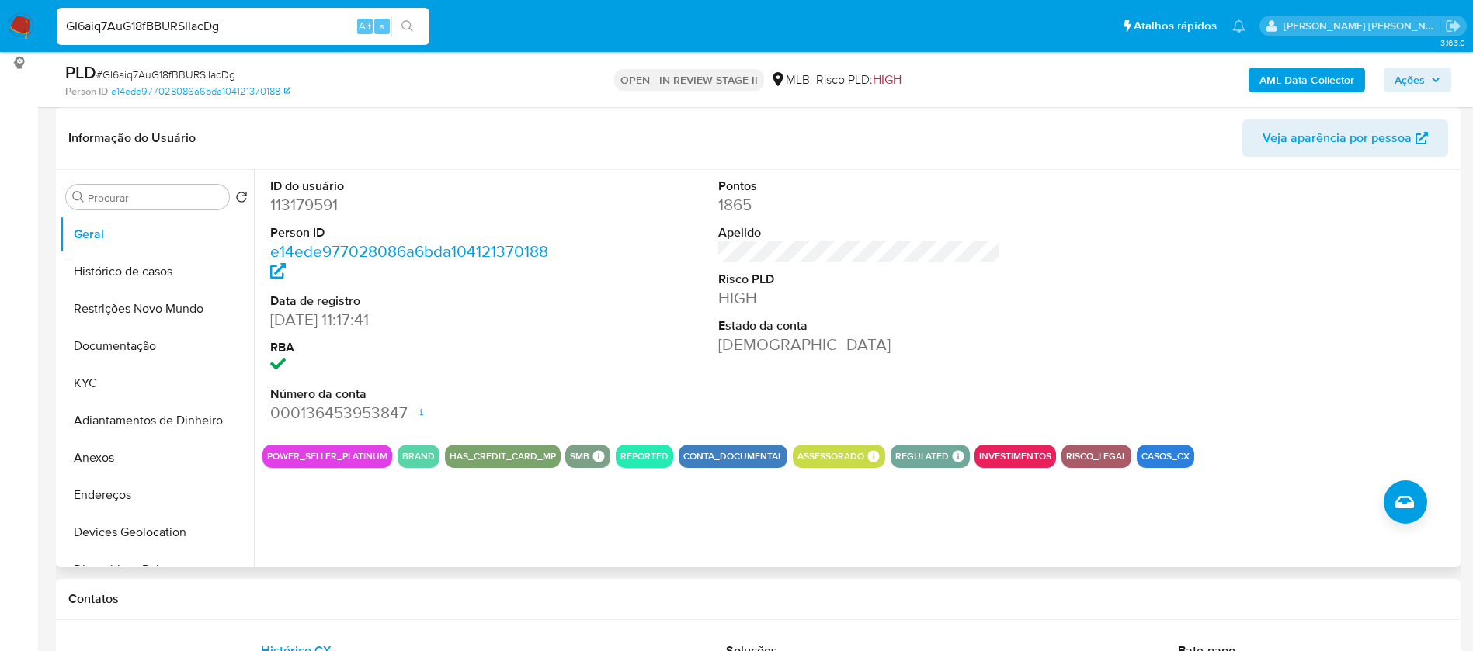
click at [330, 203] on dd "113179591" at bounding box center [411, 205] width 283 height 22
copy dd "113179591"
click at [185, 259] on button "Histórico de casos" at bounding box center [151, 271] width 182 height 37
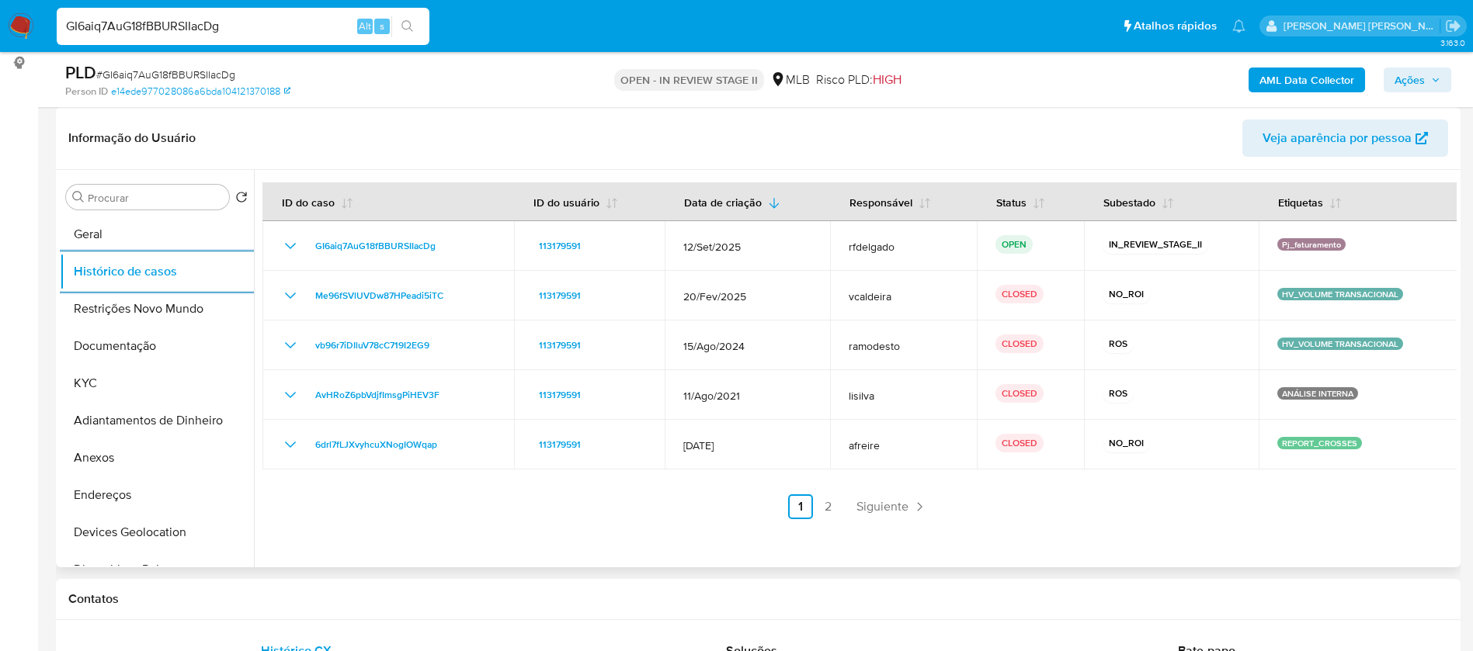
click at [870, 505] on span "Siguiente" at bounding box center [882, 507] width 52 height 12
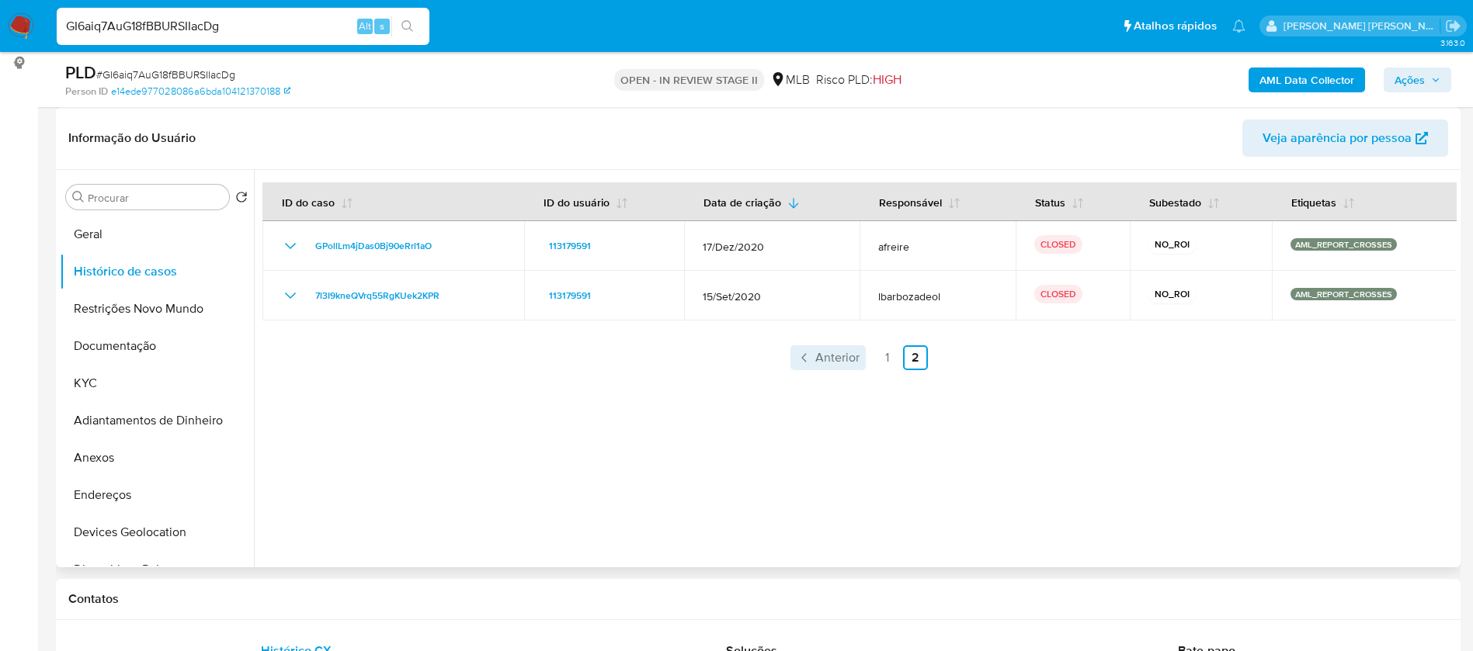
click at [840, 352] on span "Anterior" at bounding box center [837, 358] width 44 height 12
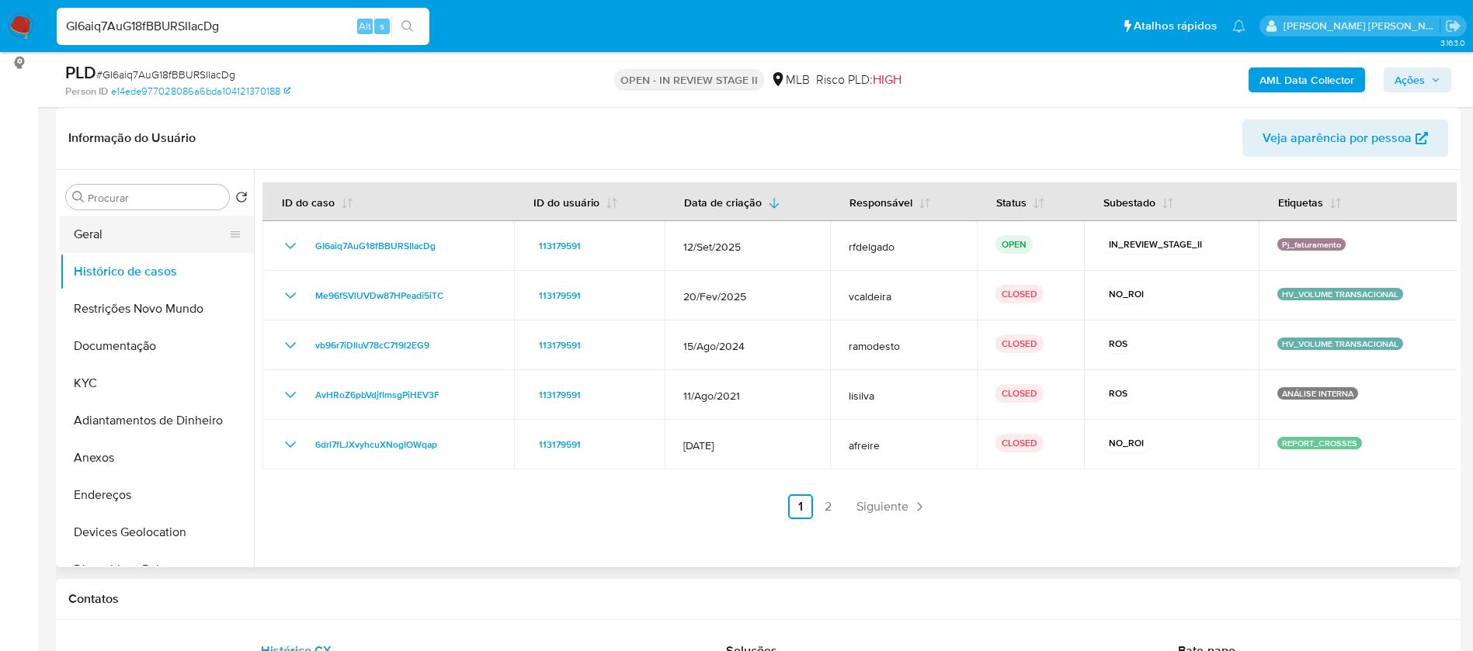
click at [95, 237] on button "Geral" at bounding box center [151, 234] width 182 height 37
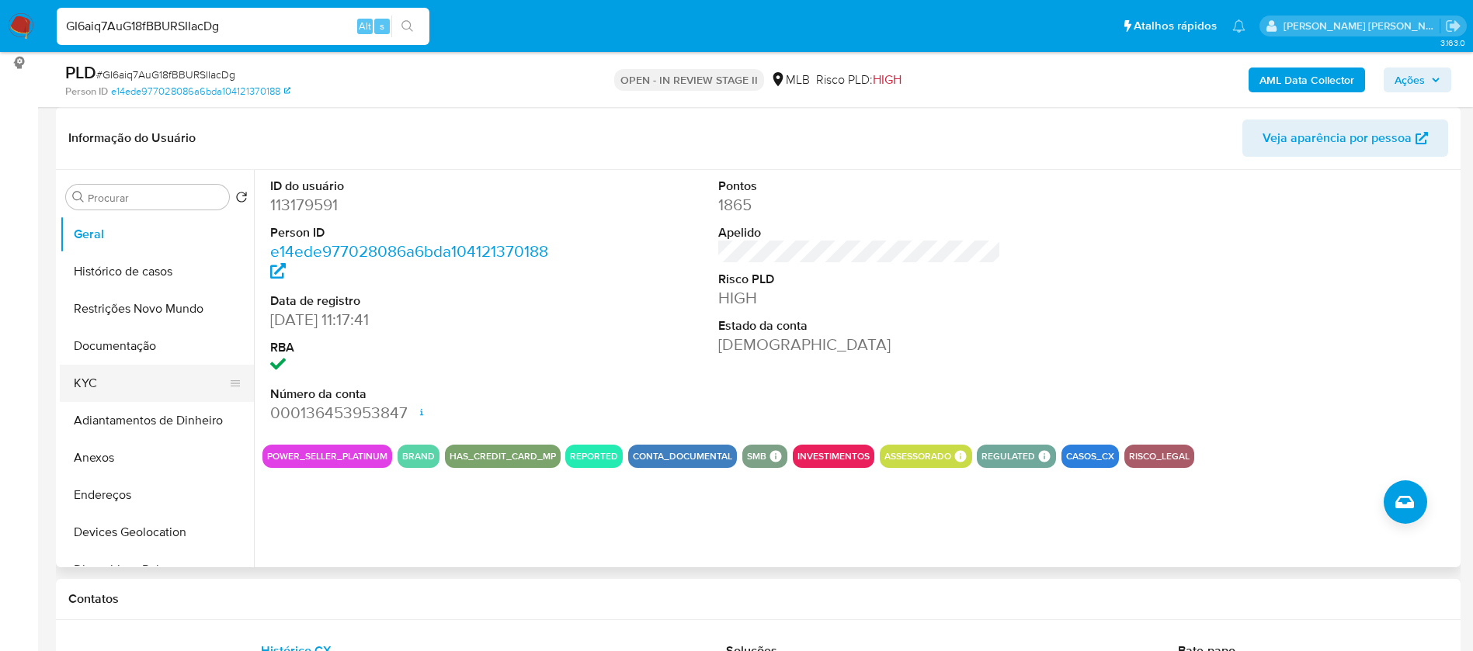
click at [107, 387] on button "KYC" at bounding box center [151, 383] width 182 height 37
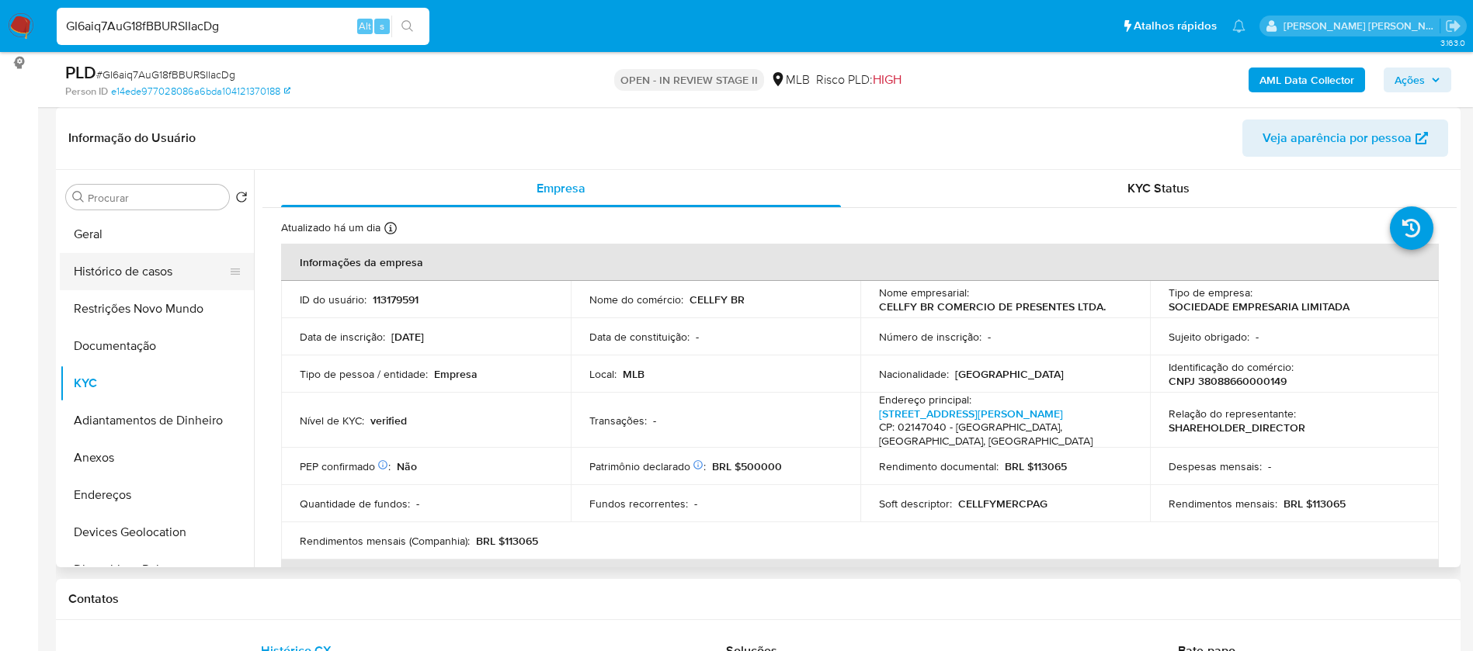
click at [101, 282] on button "Histórico de casos" at bounding box center [151, 271] width 182 height 37
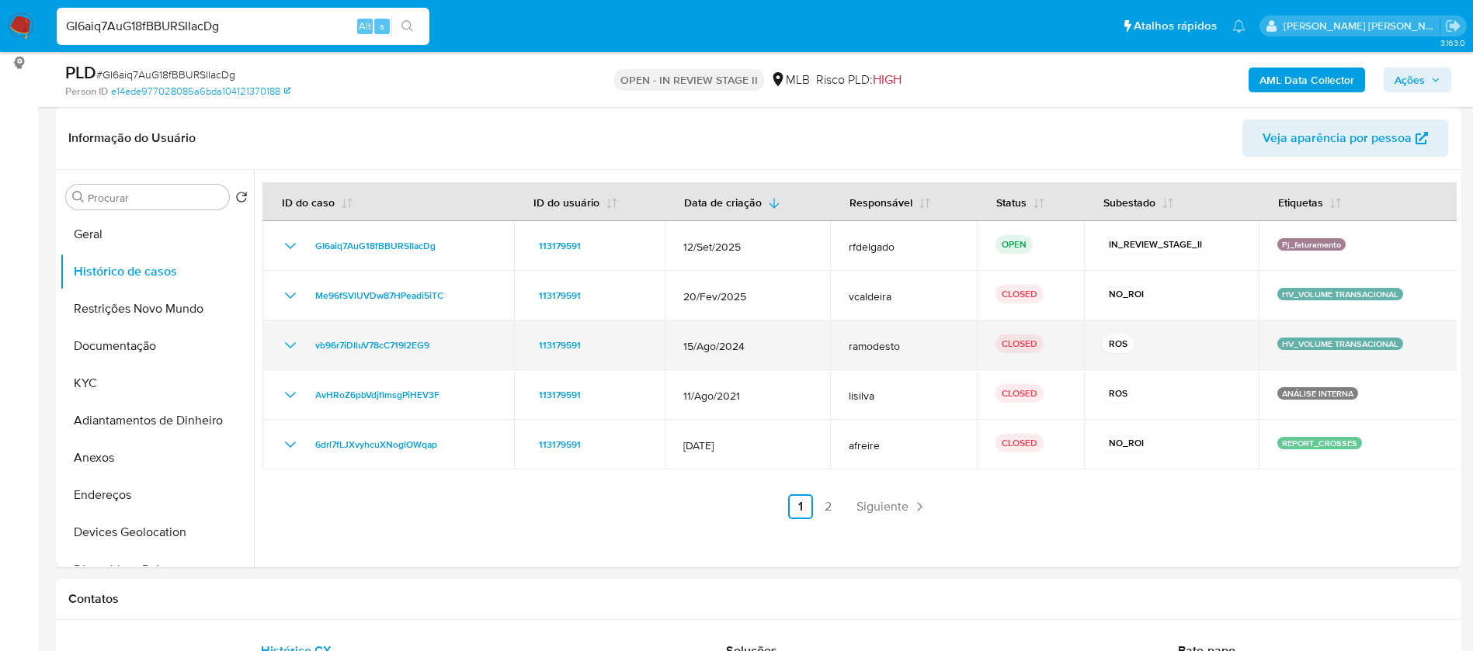
drag, startPoint x: 767, startPoint y: 344, endPoint x: 640, endPoint y: 346, distance: 126.6
click at [640, 346] on tr "vb96r7iDIluV78cC719I2EG9 113179591 15/Ago/2024 ramodesto CLOSED ROS HV_VOLUME T…" at bounding box center [860, 346] width 1196 height 50
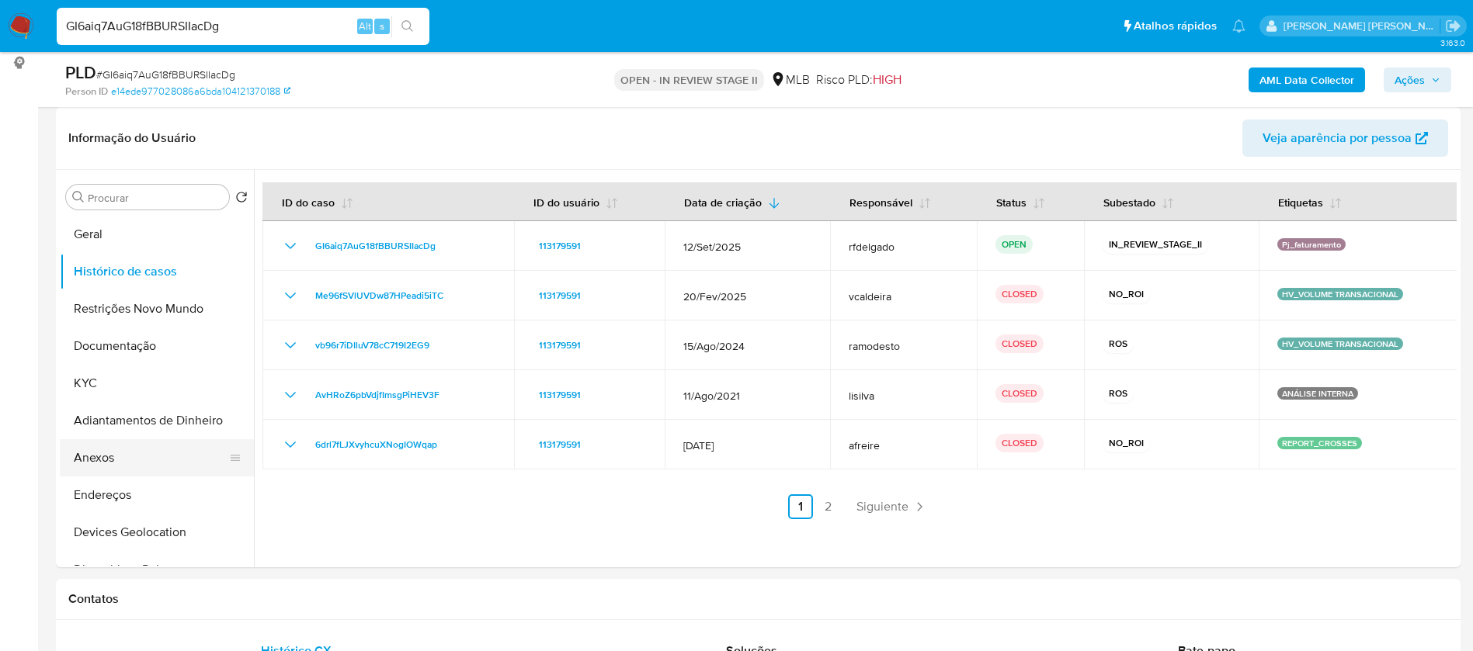
click at [132, 453] on button "Anexos" at bounding box center [151, 457] width 182 height 37
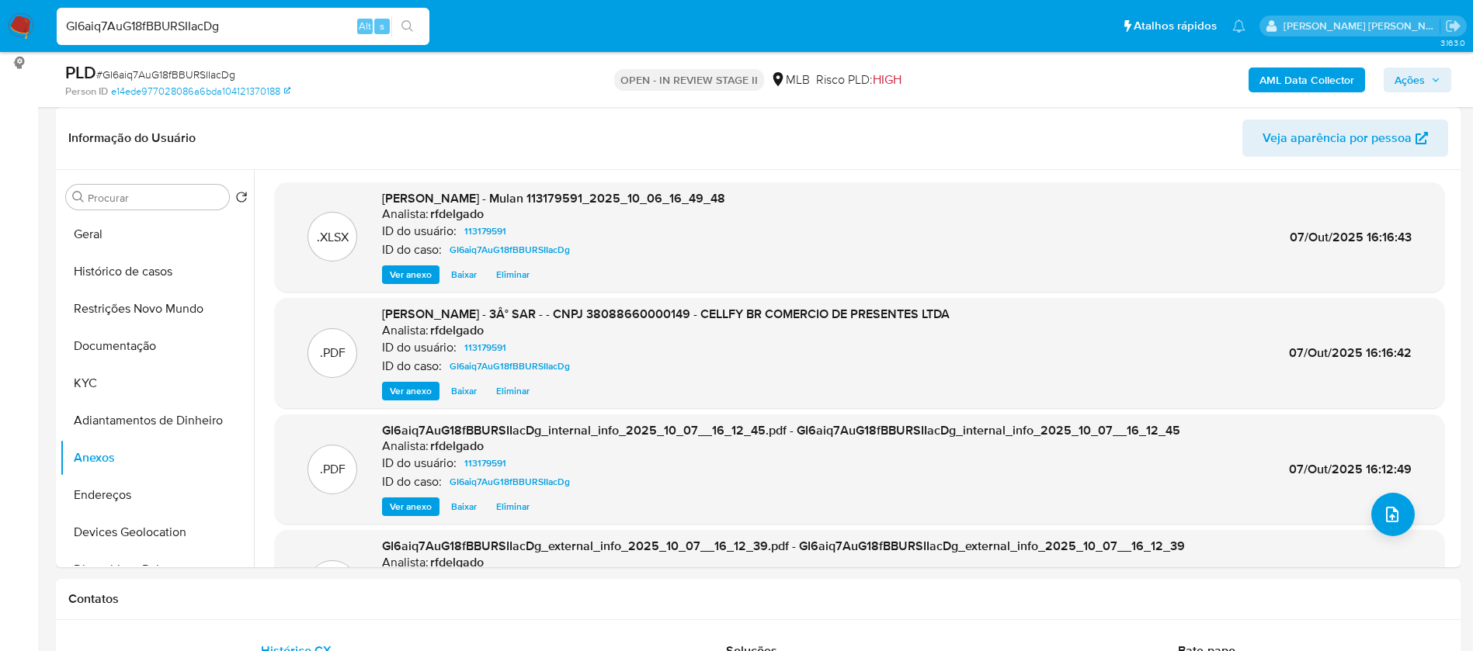
click at [422, 389] on span "Ver anexo" at bounding box center [411, 391] width 42 height 16
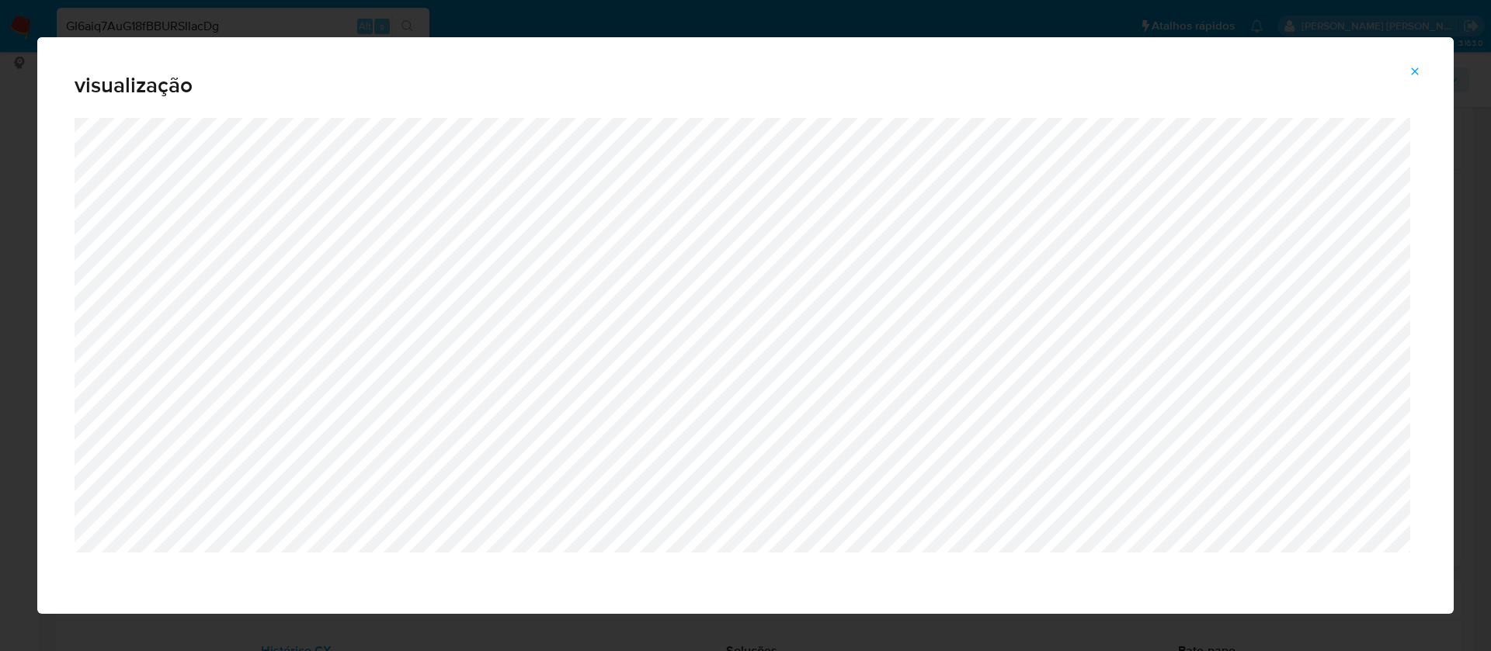
click at [1415, 66] on icon "Attachment preview" at bounding box center [1414, 71] width 12 height 12
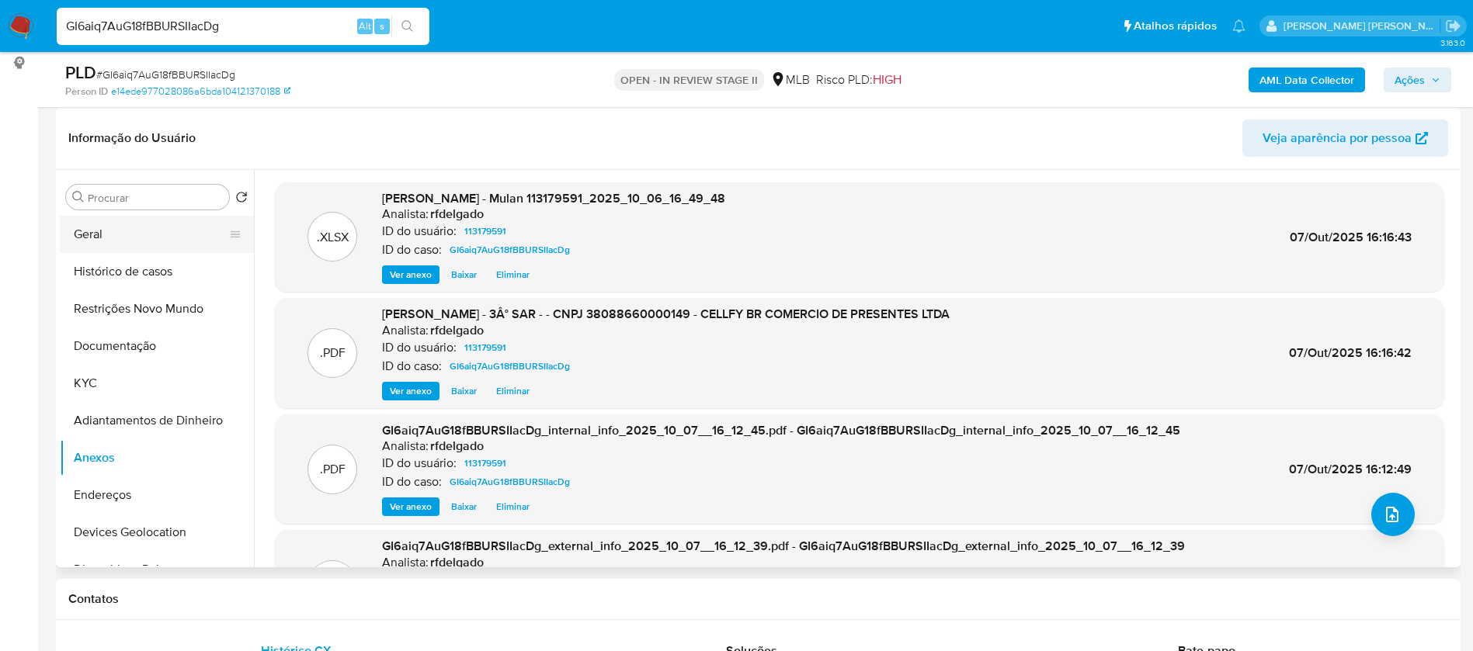
click at [131, 239] on button "Geral" at bounding box center [151, 234] width 182 height 37
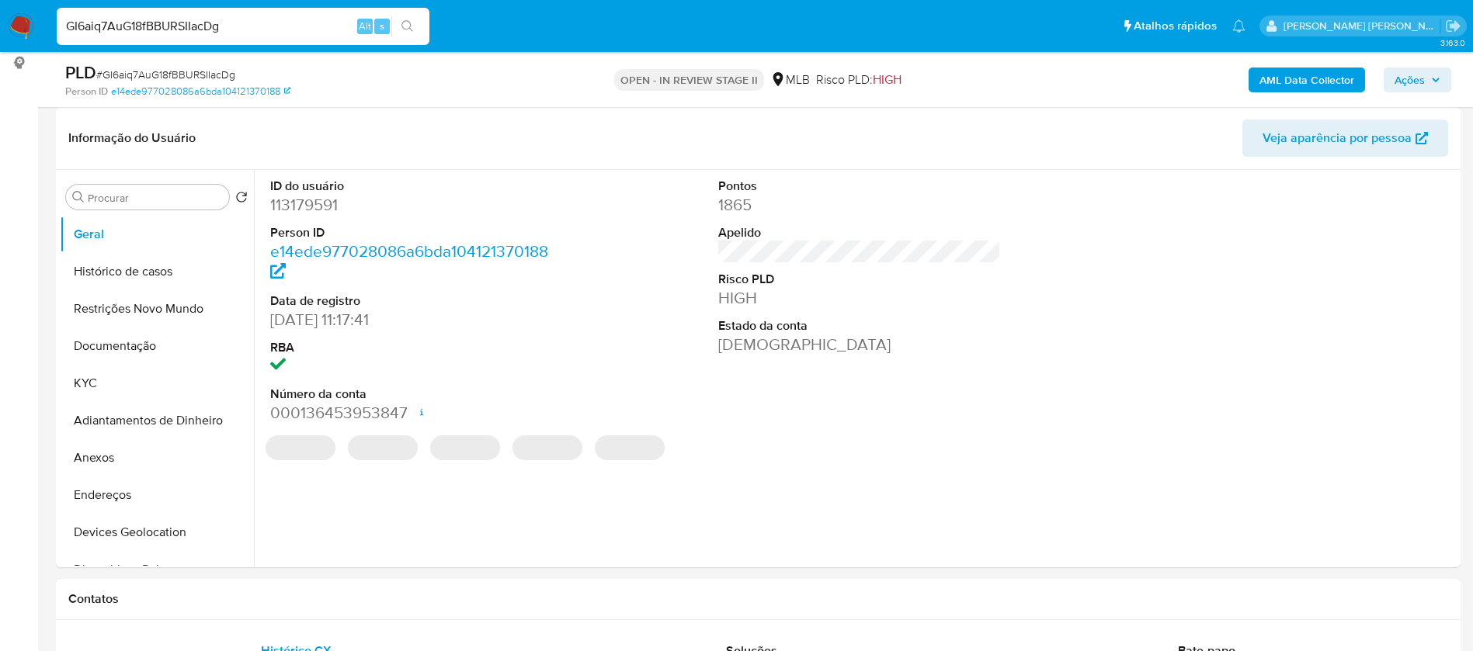
click at [316, 205] on dd "113179591" at bounding box center [411, 205] width 283 height 22
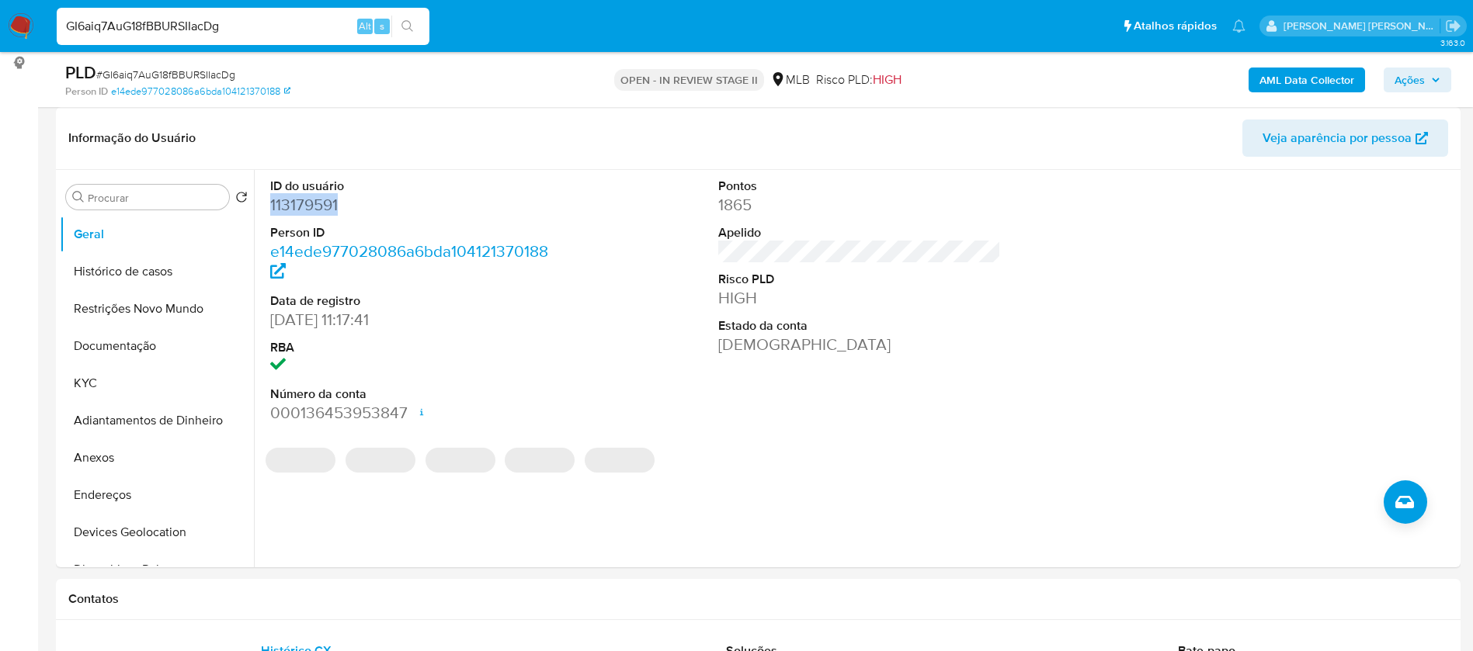
copy dd "113179591"
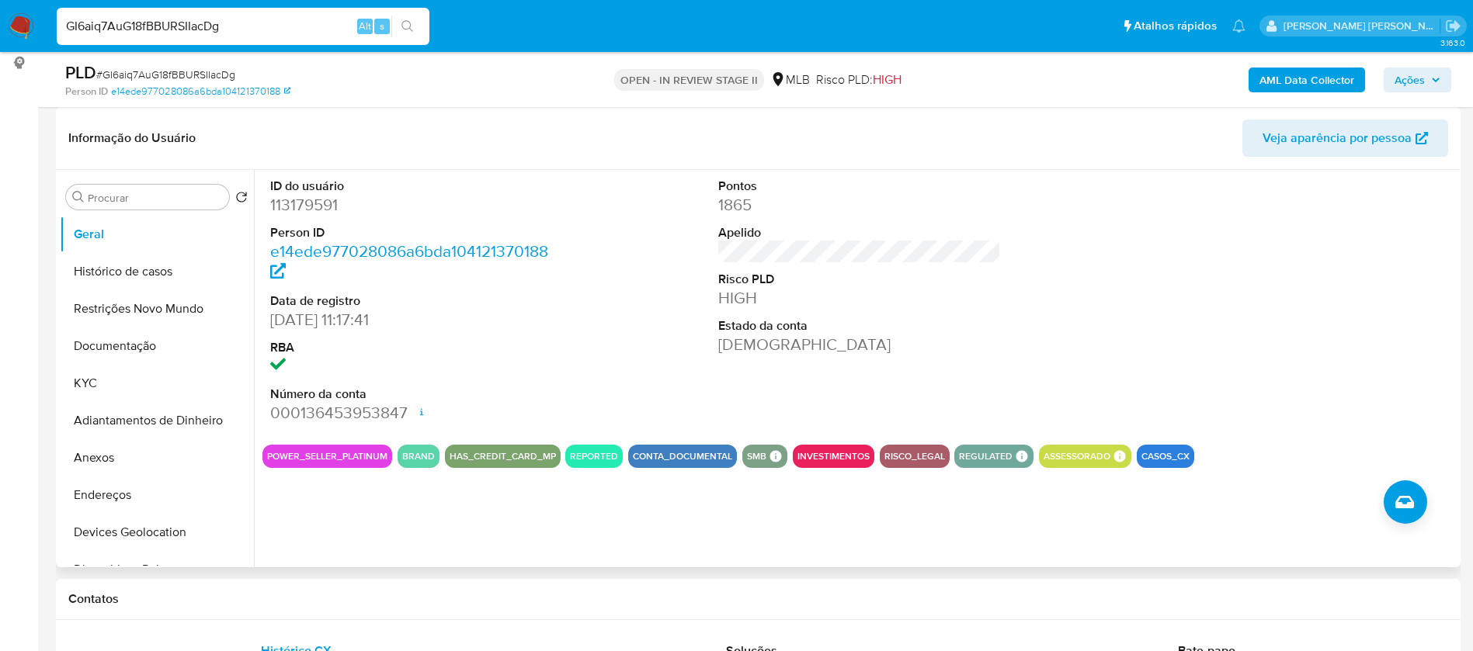
click at [651, 390] on div "ID do usuário 113179591 Person ID e14ede977028086a6bda104121370188 Data de regi…" at bounding box center [859, 301] width 1194 height 262
click at [150, 378] on button "KYC" at bounding box center [151, 383] width 182 height 37
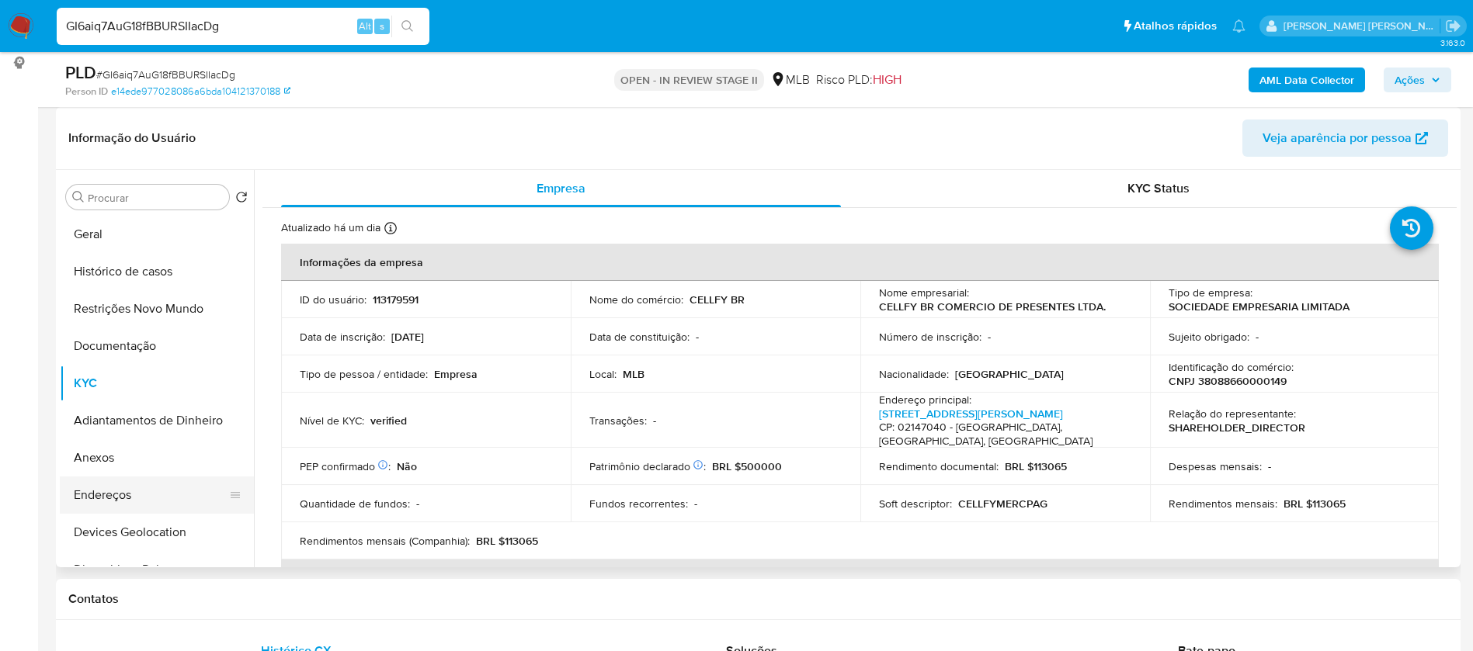
click at [132, 488] on button "Endereços" at bounding box center [151, 495] width 182 height 37
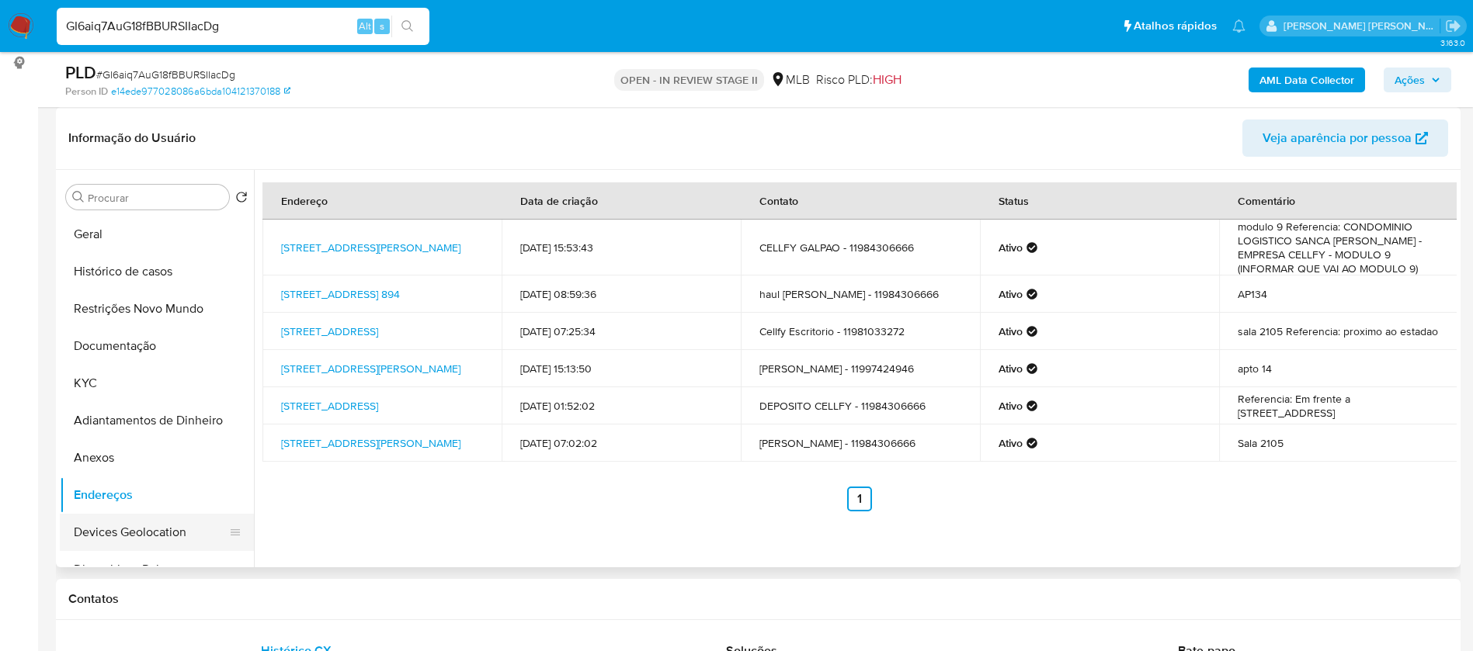
click at [154, 531] on button "Devices Geolocation" at bounding box center [151, 532] width 182 height 37
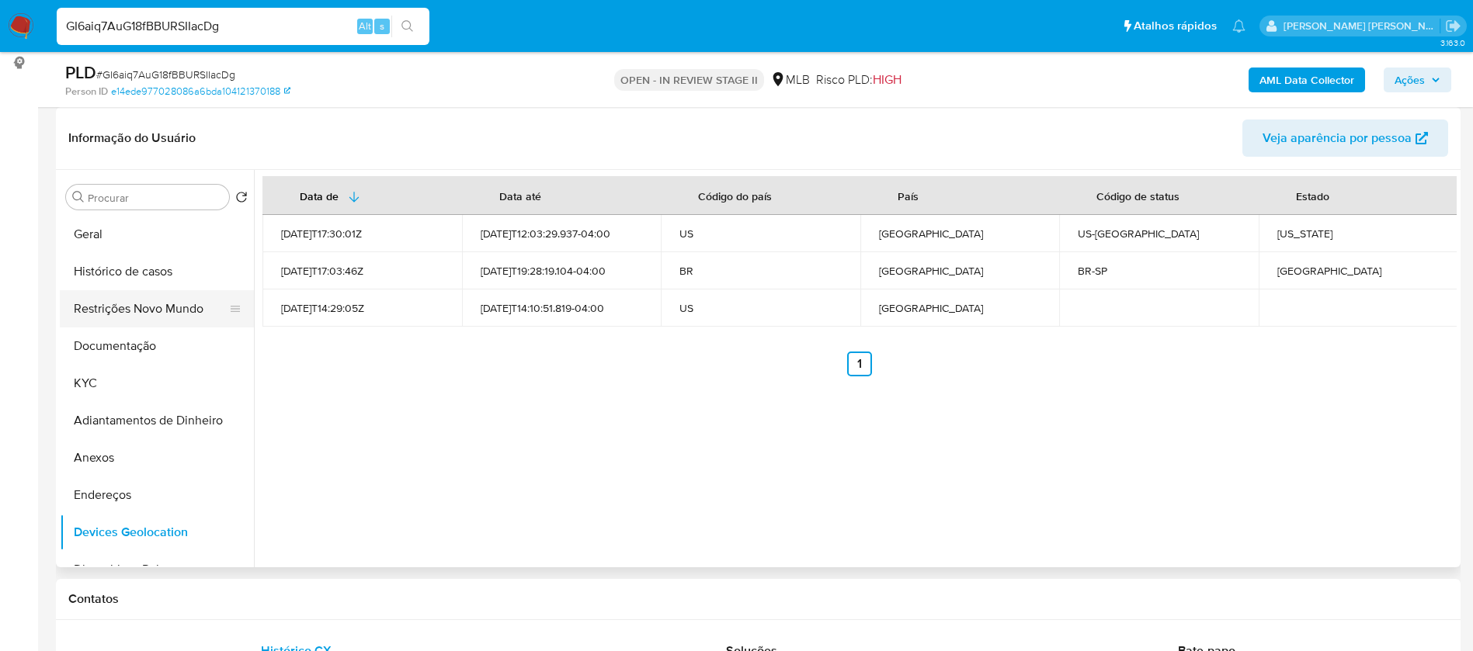
click at [172, 302] on button "Restrições Novo Mundo" at bounding box center [151, 308] width 182 height 37
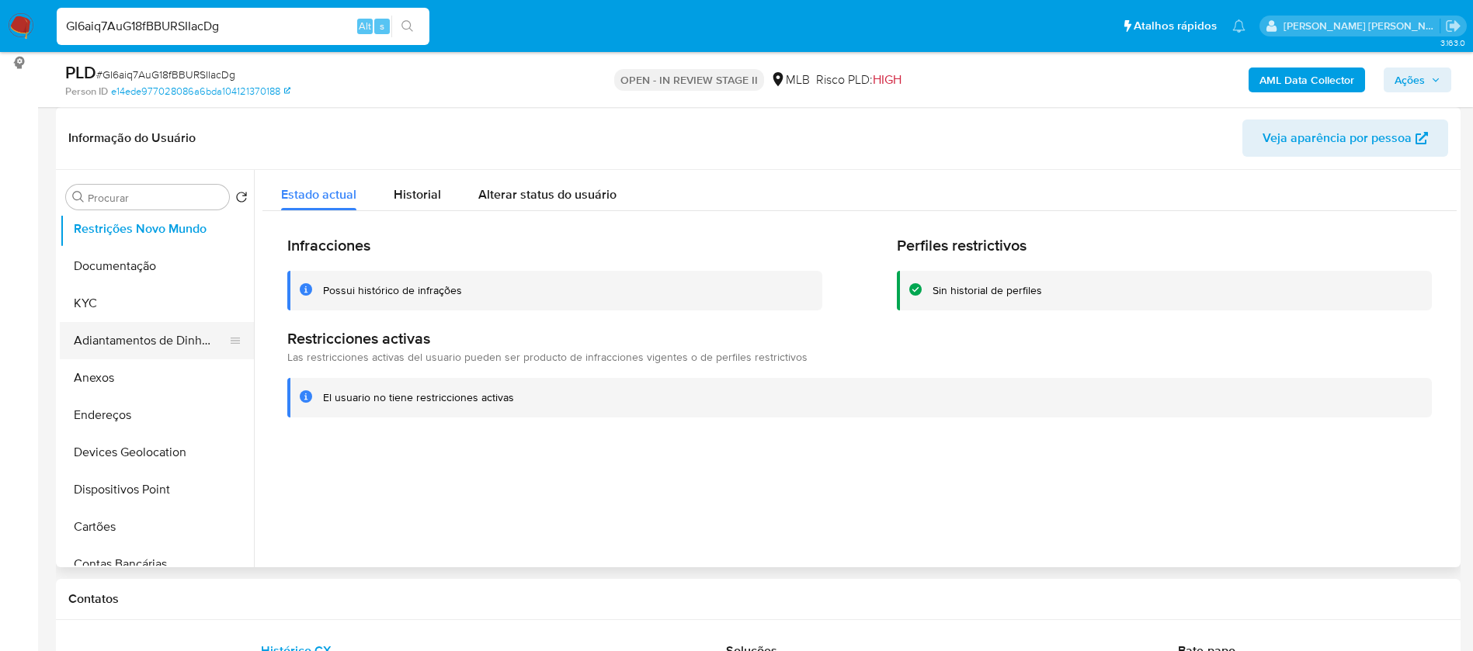
scroll to position [116, 0]
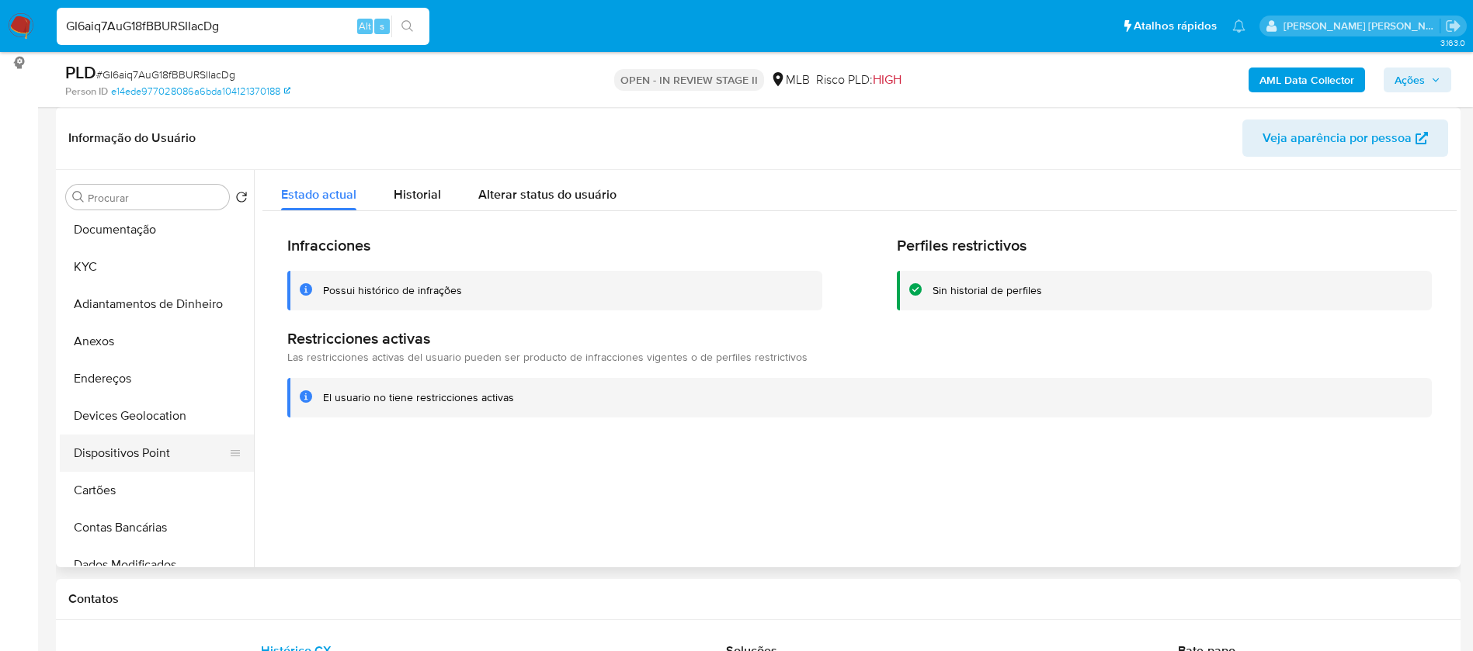
click at [165, 450] on button "Dispositivos Point" at bounding box center [151, 453] width 182 height 37
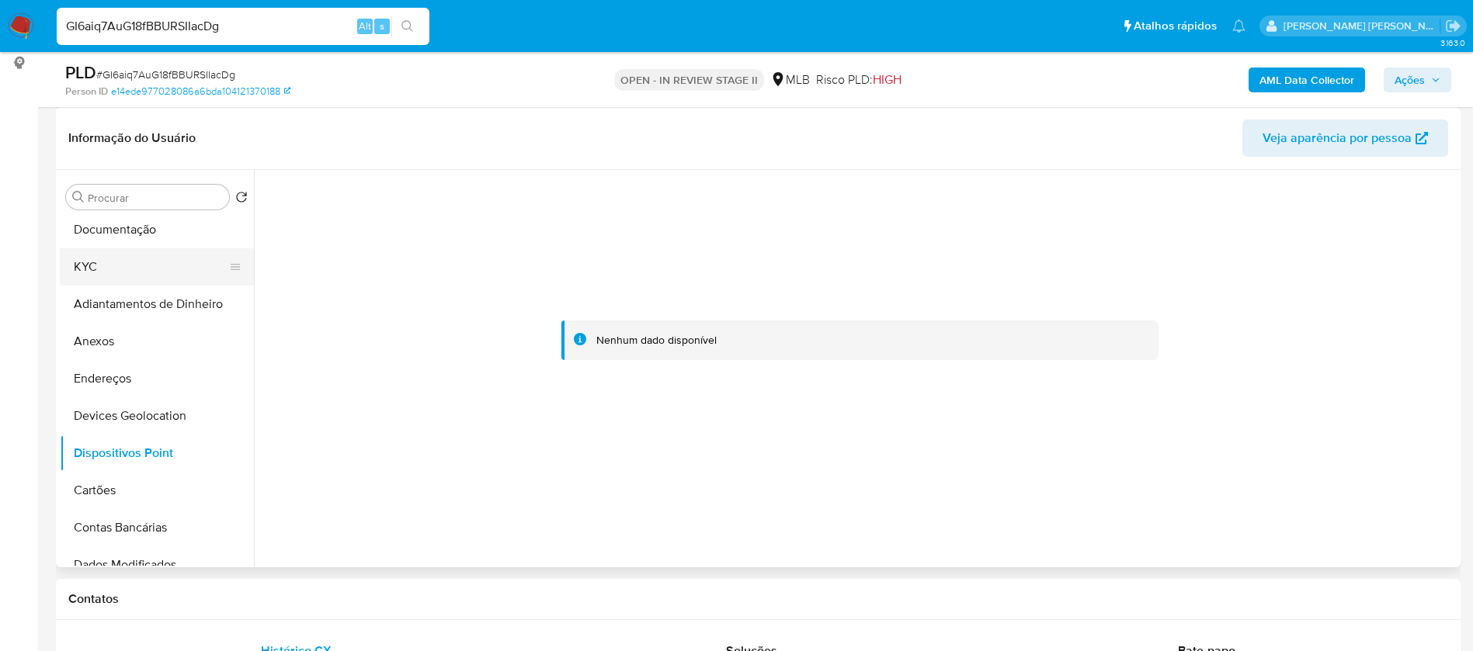
click at [123, 275] on button "KYC" at bounding box center [151, 266] width 182 height 37
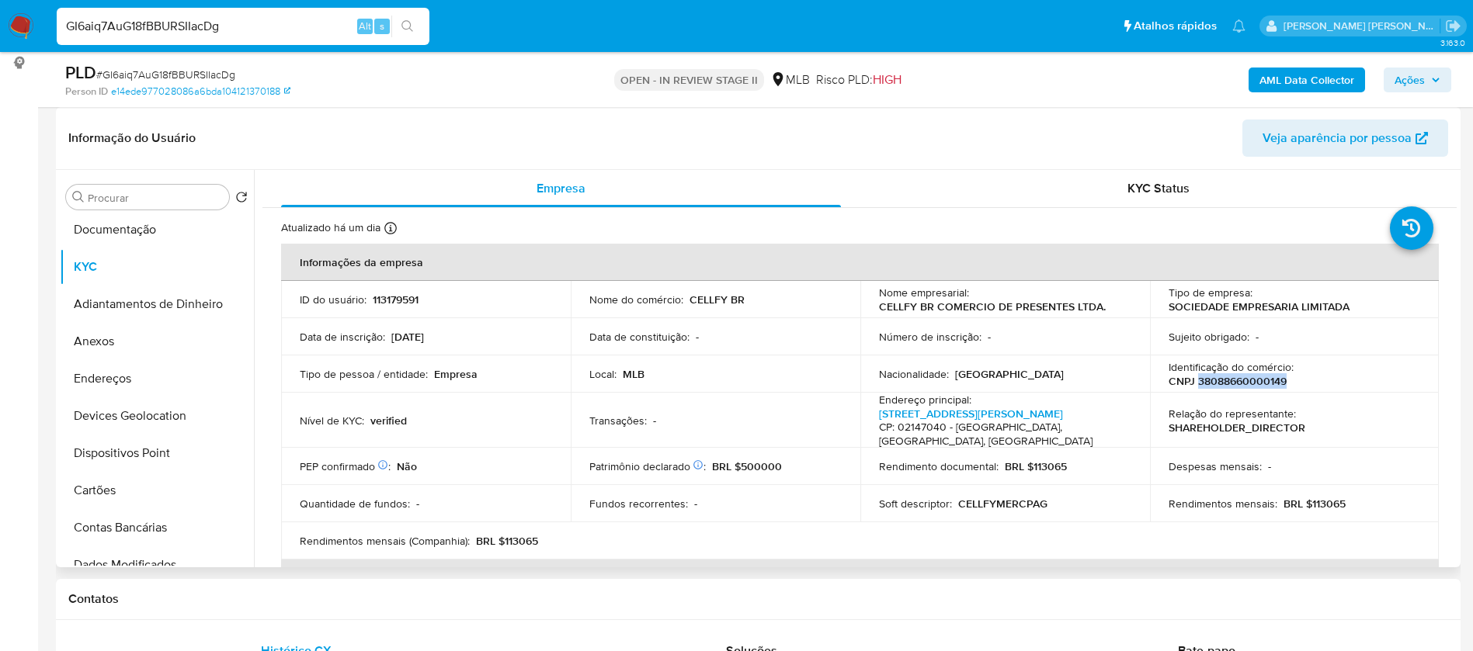
drag, startPoint x: 1283, startPoint y: 380, endPoint x: 1193, endPoint y: 383, distance: 90.1
click at [1193, 383] on div "Identificação do comércio : CNPJ 38088660000149" at bounding box center [1294, 374] width 252 height 28
copy p "38088660000149"
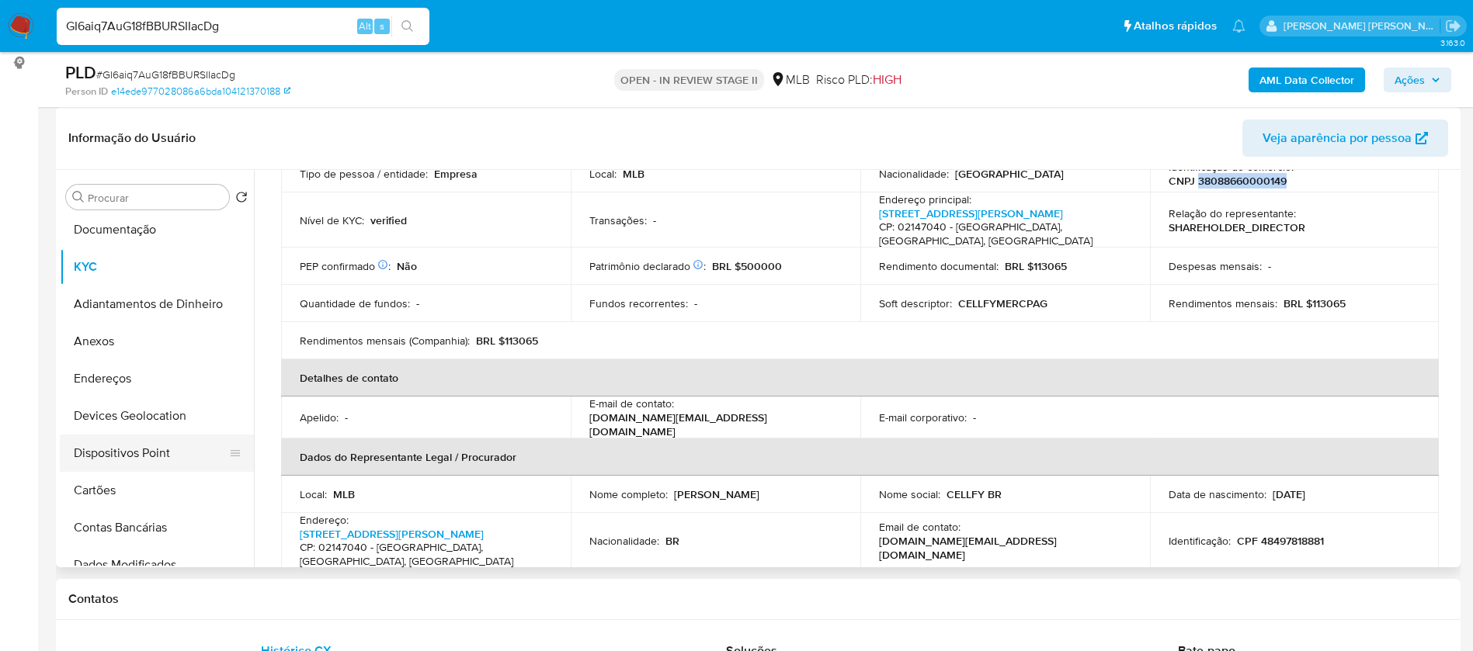
scroll to position [0, 0]
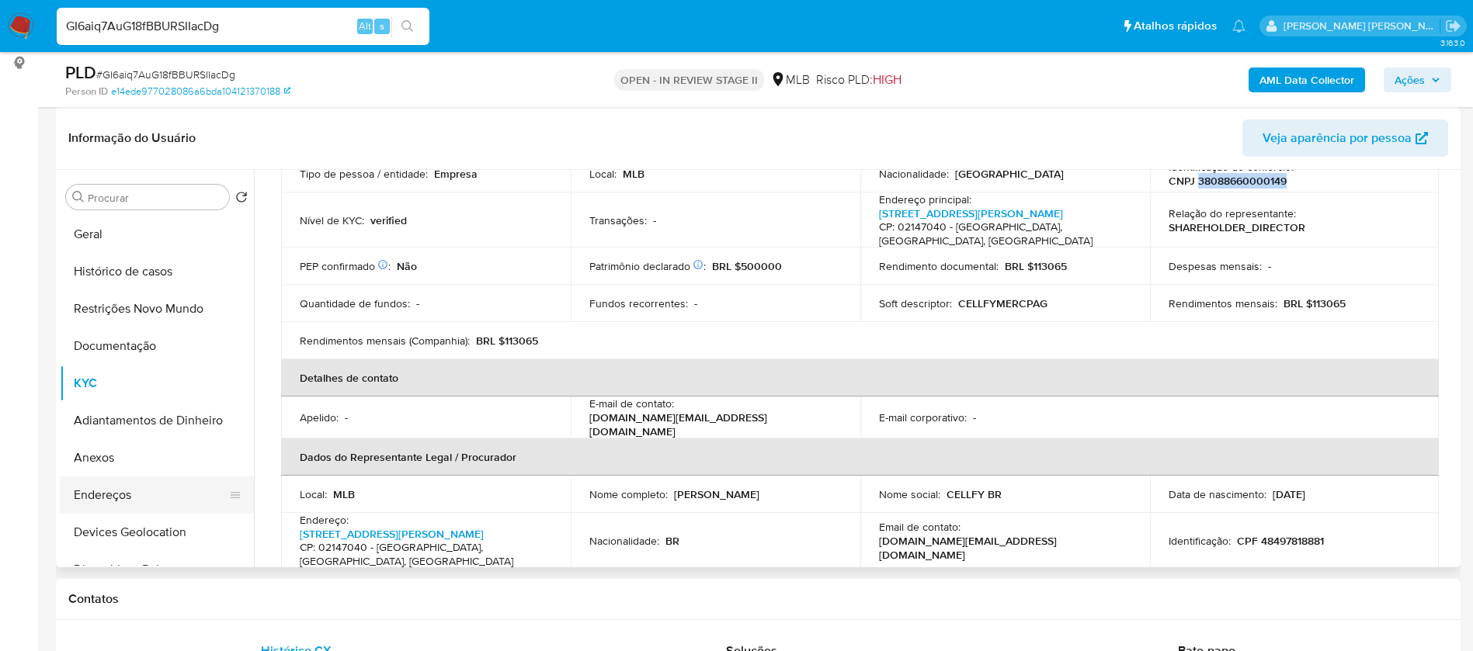
click at [130, 494] on button "Endereços" at bounding box center [151, 495] width 182 height 37
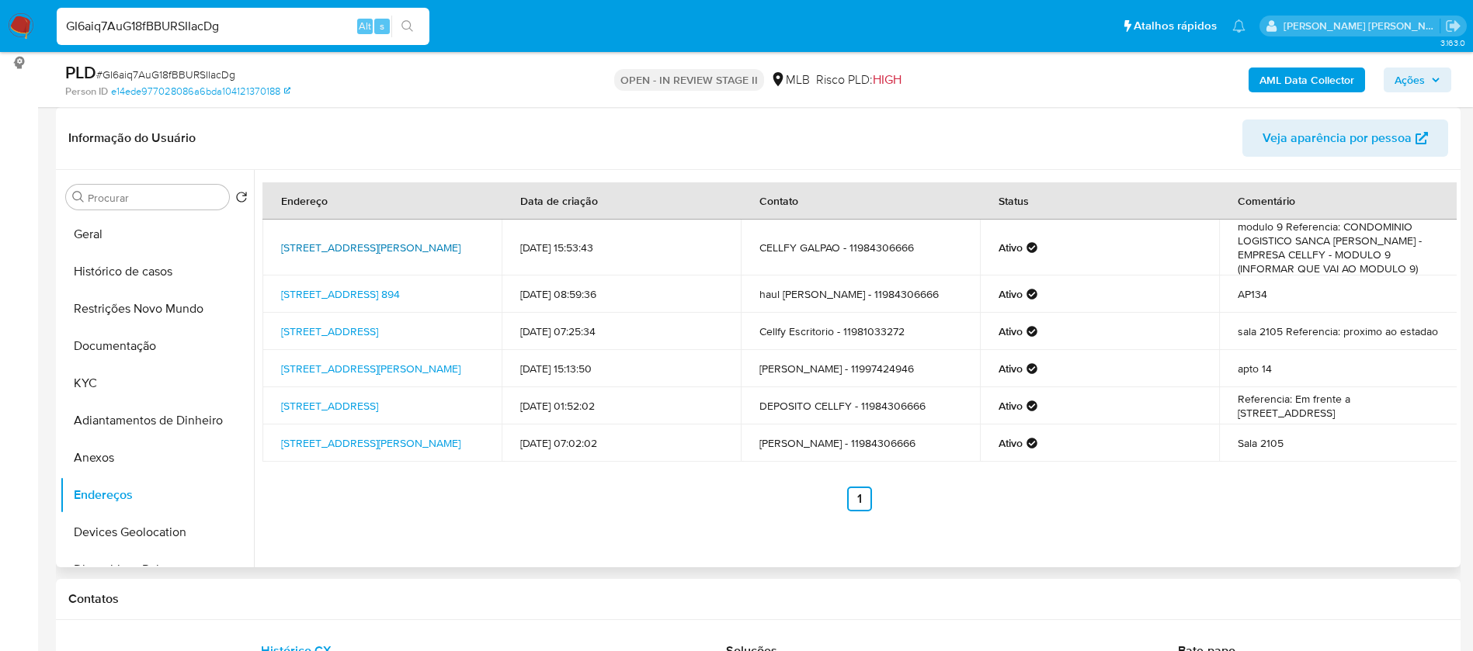
click at [394, 248] on link "Rua Cabo Norberto Enrique Weber 222, São Paulo, São Paulo, 02147040, Brasil 222" at bounding box center [370, 248] width 179 height 16
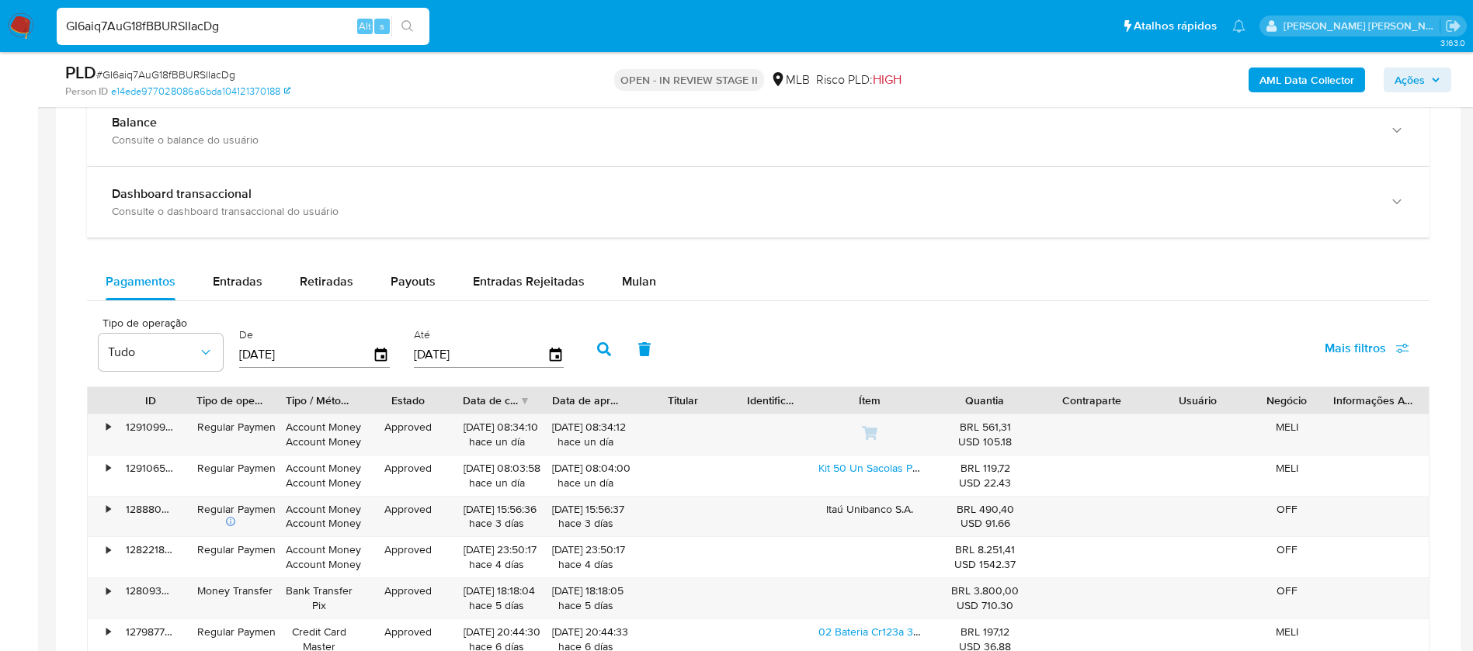
scroll to position [1281, 0]
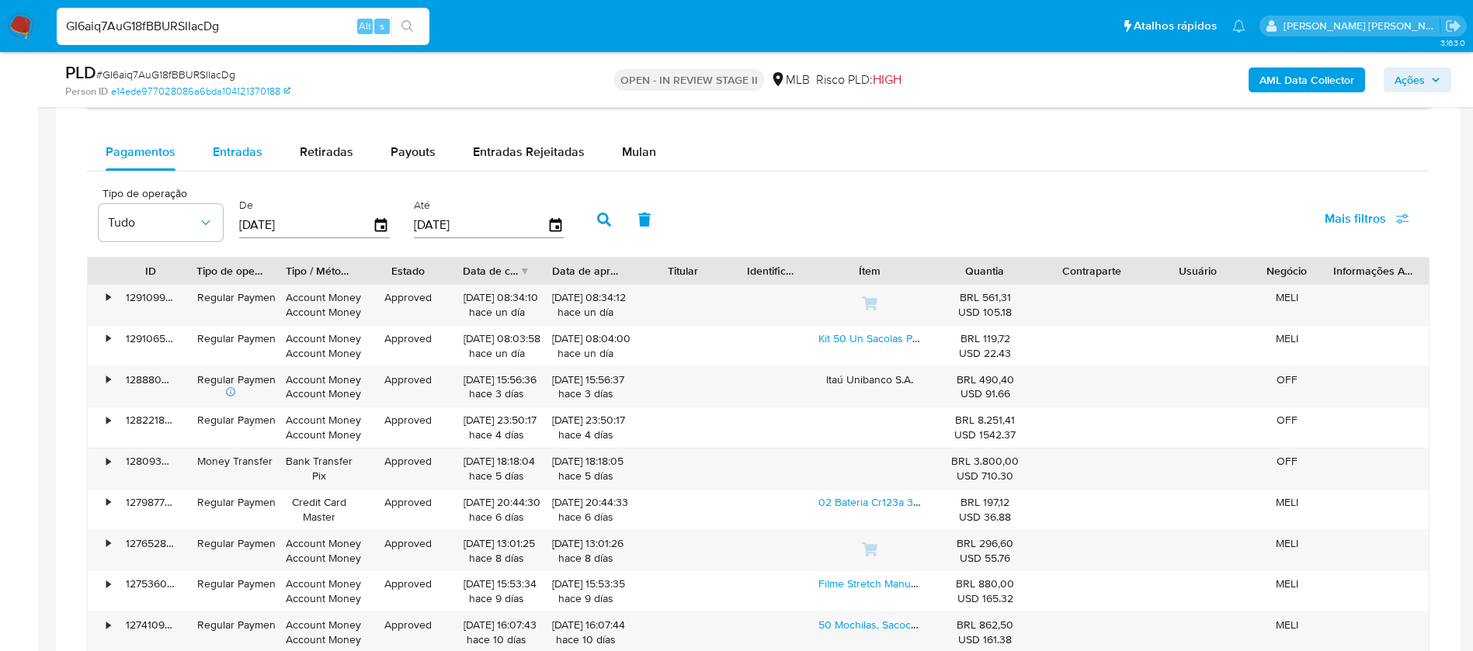
click at [224, 149] on span "Entradas" at bounding box center [238, 152] width 50 height 18
select select "10"
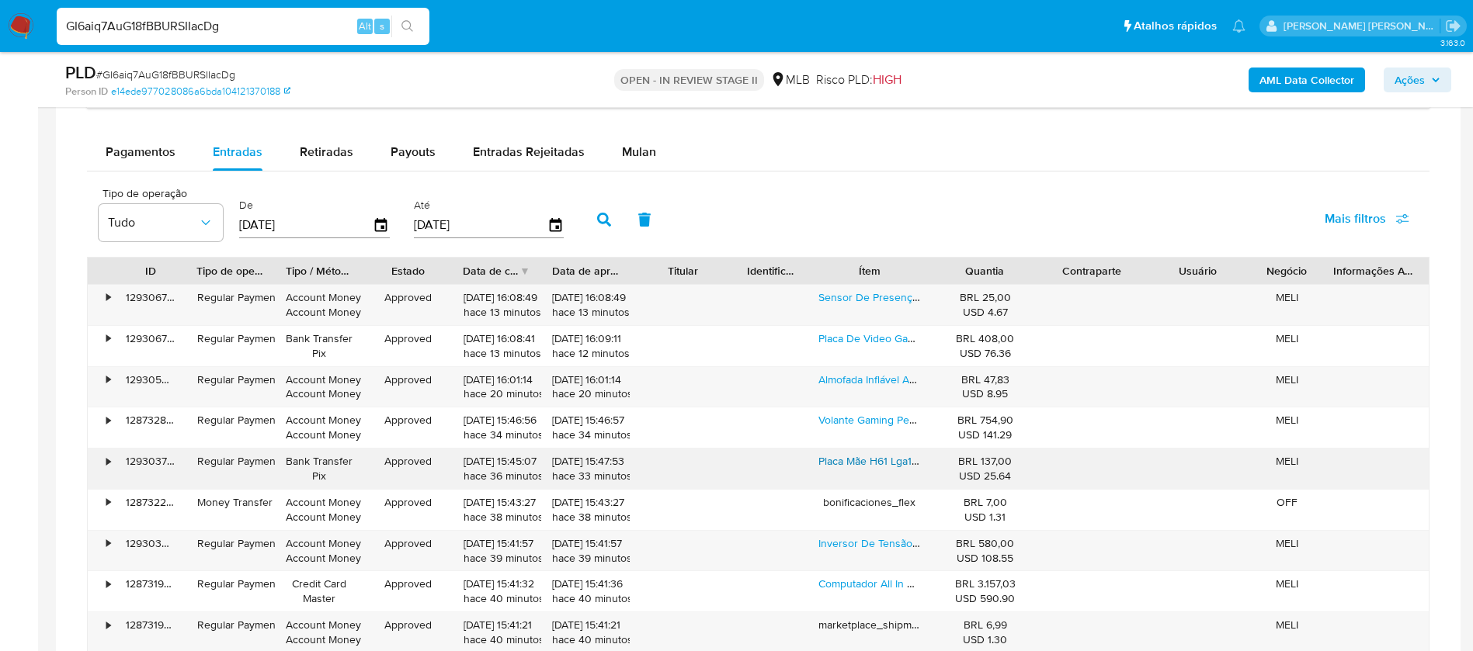
click at [839, 455] on link "Placa Mãe H61 Lga1155 Intel 2xddr3 Desempenho Pci-e X16 Nova" at bounding box center [974, 461] width 313 height 16
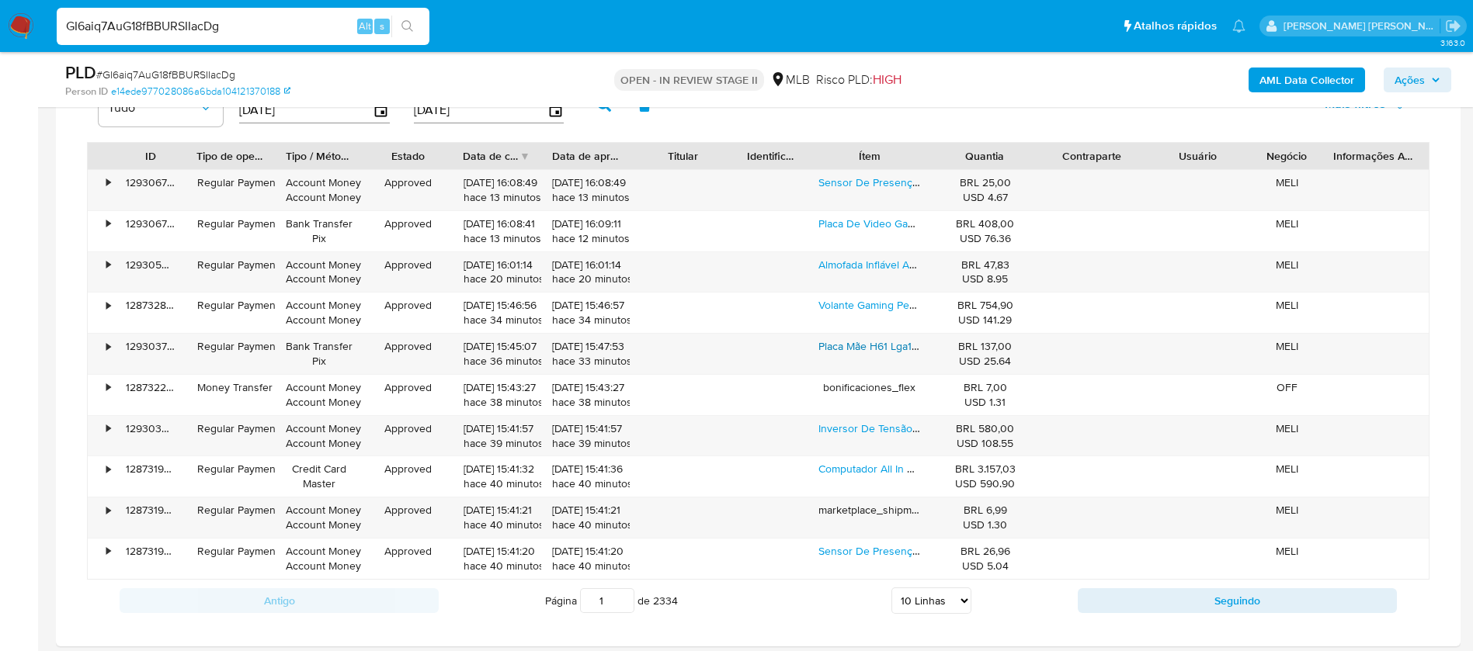
scroll to position [1630, 0]
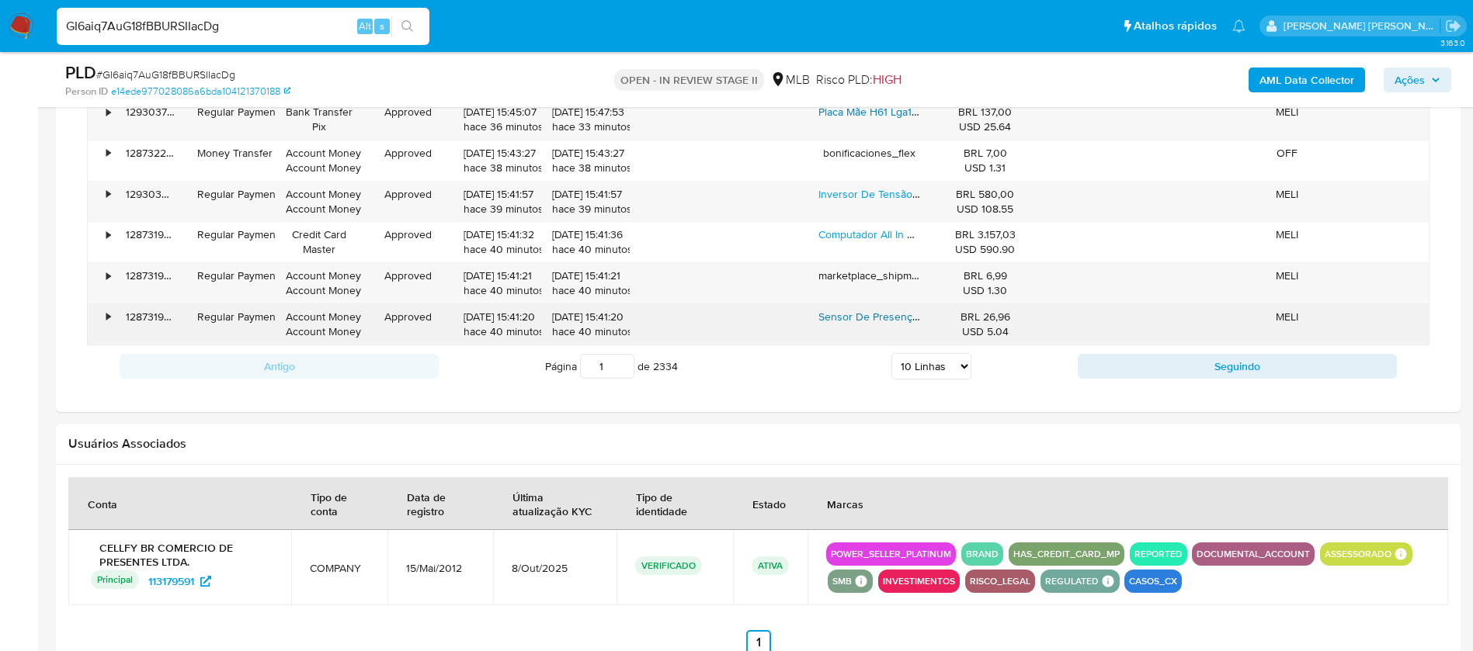
click at [838, 316] on link "Sensor De Presença Sonoro Detector Monitoramente Movimento" at bounding box center [975, 317] width 314 height 16
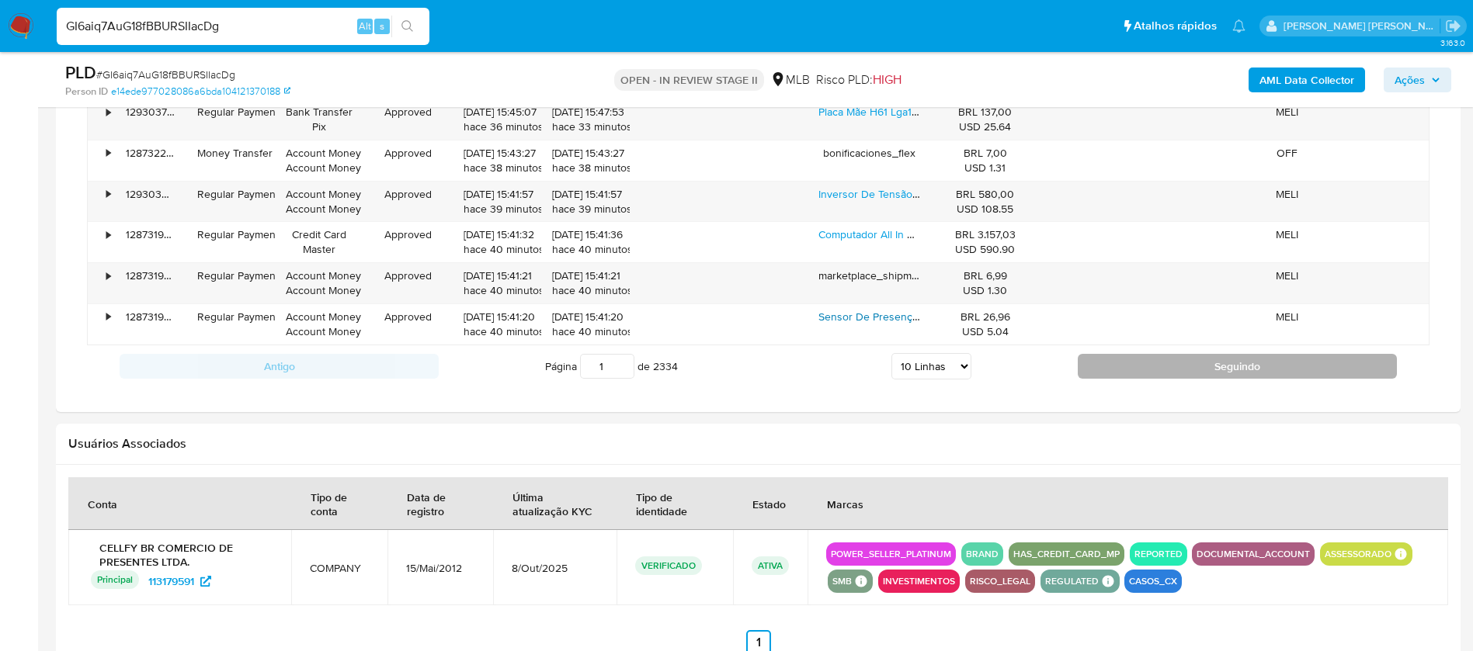
click at [1120, 361] on button "Seguindo" at bounding box center [1237, 366] width 319 height 25
type input "2"
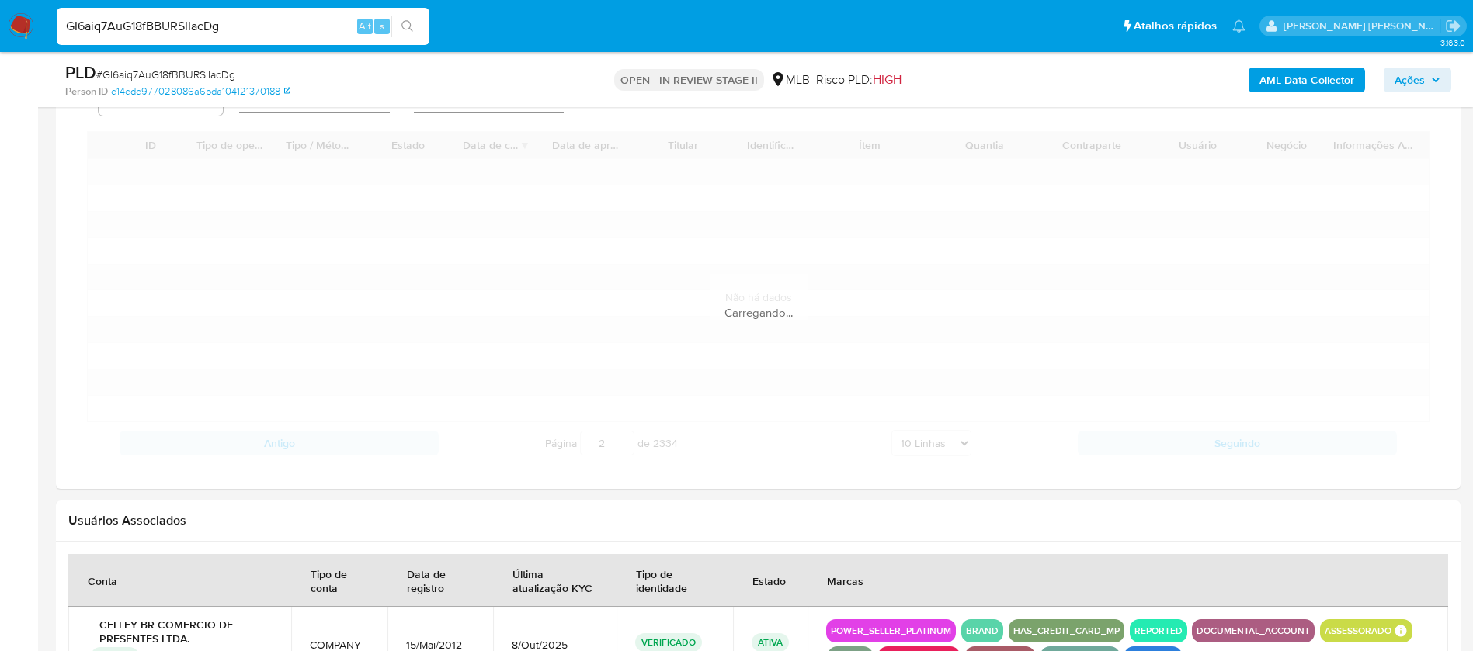
scroll to position [1281, 0]
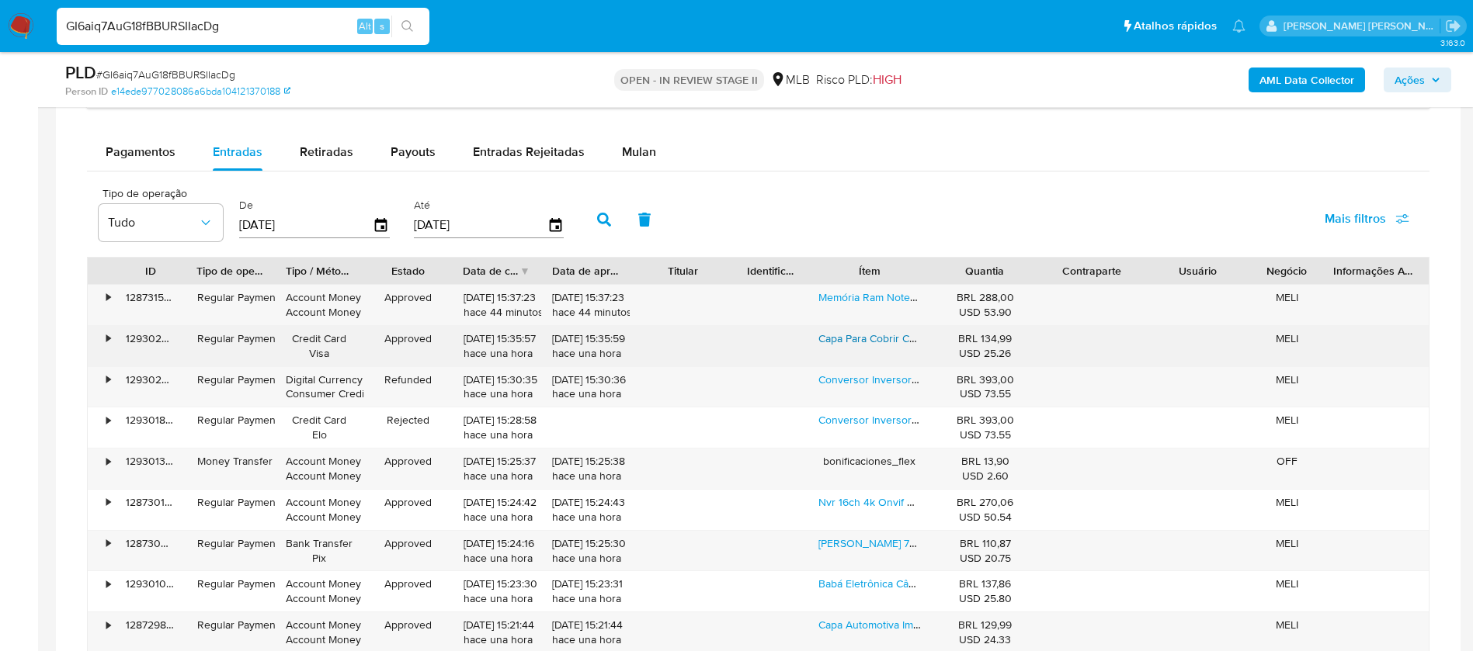
click at [875, 338] on link "Capa Para Cobrir Carro Automotiva Impermeável Com Cadeado" at bounding box center [969, 339] width 302 height 16
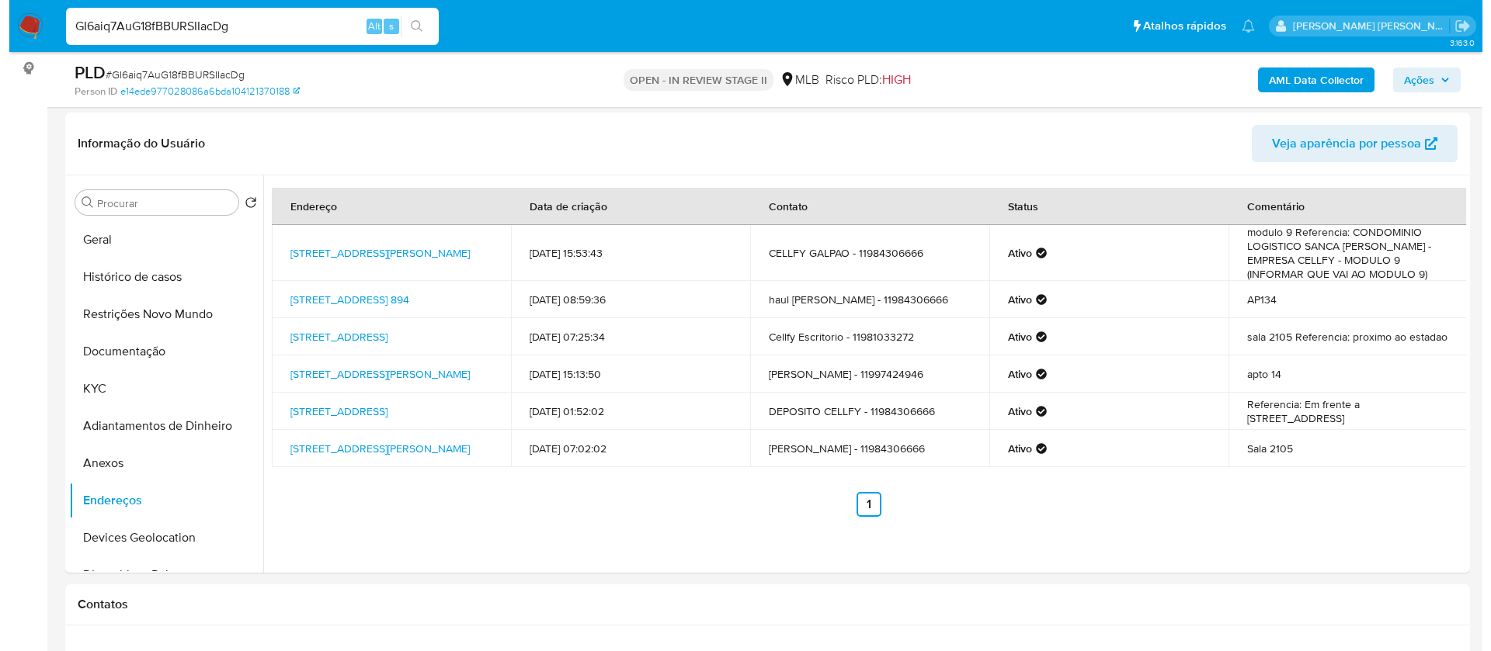
scroll to position [233, 0]
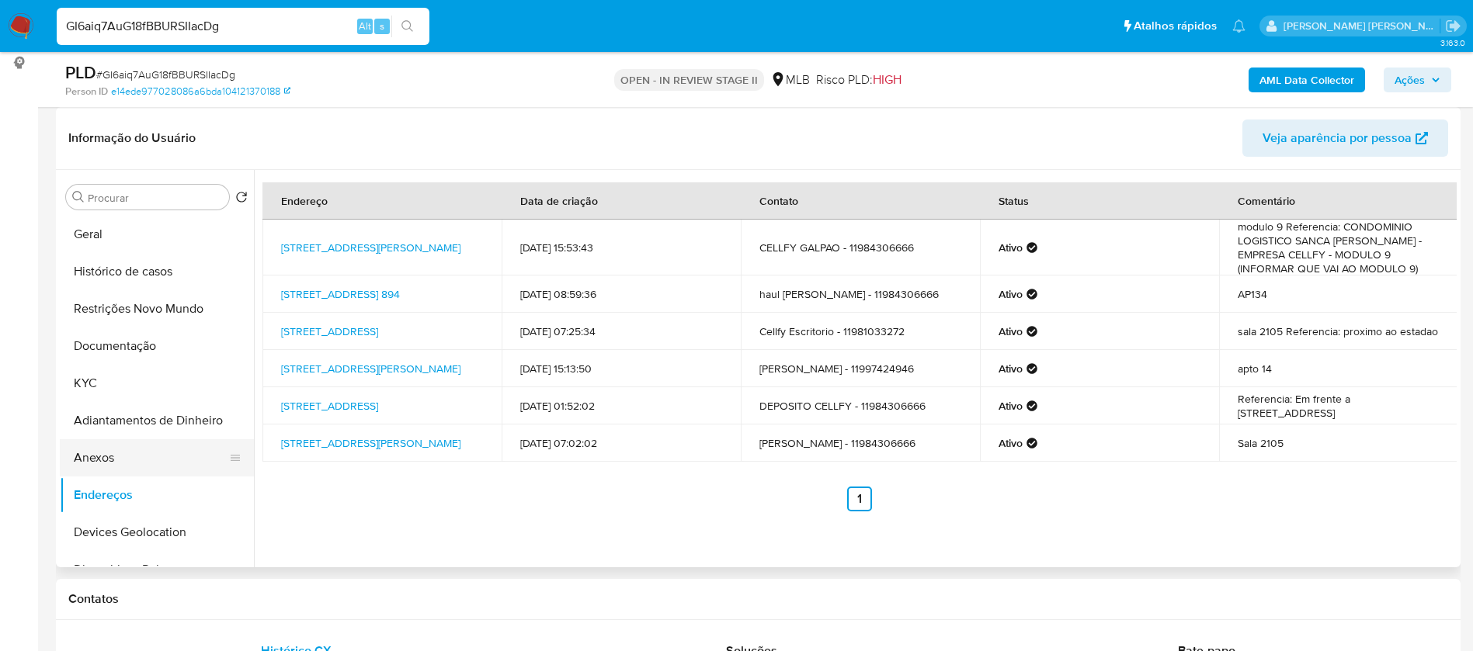
click at [92, 446] on button "Anexos" at bounding box center [151, 457] width 182 height 37
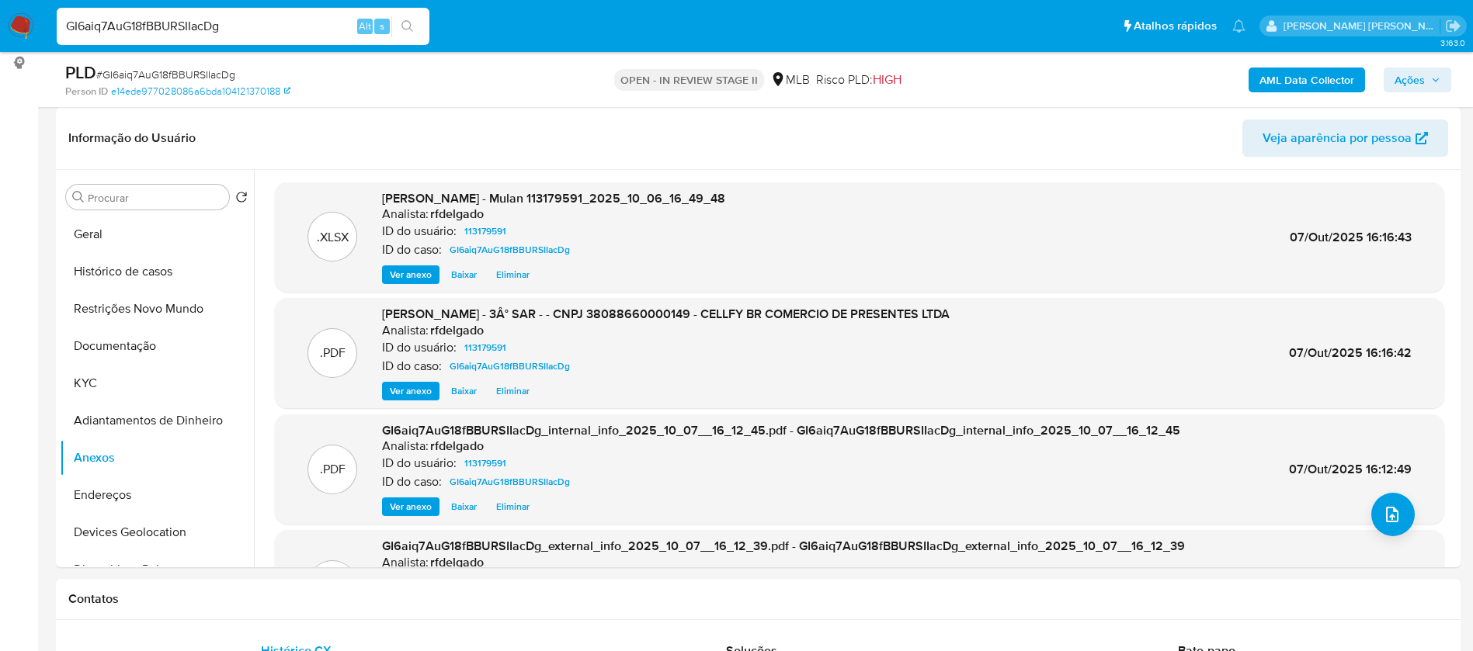
click at [1316, 84] on b "AML Data Collector" at bounding box center [1306, 80] width 95 height 25
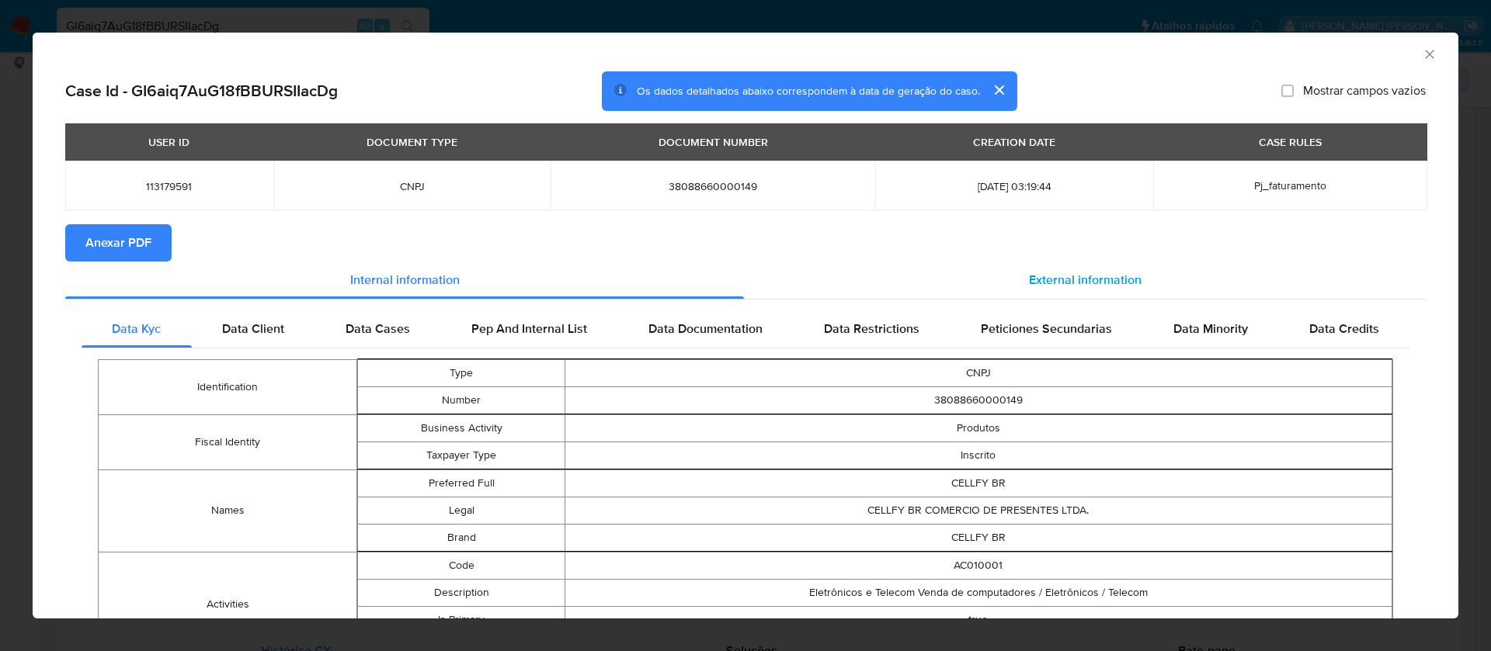
click at [1096, 278] on span "External information" at bounding box center [1085, 280] width 113 height 18
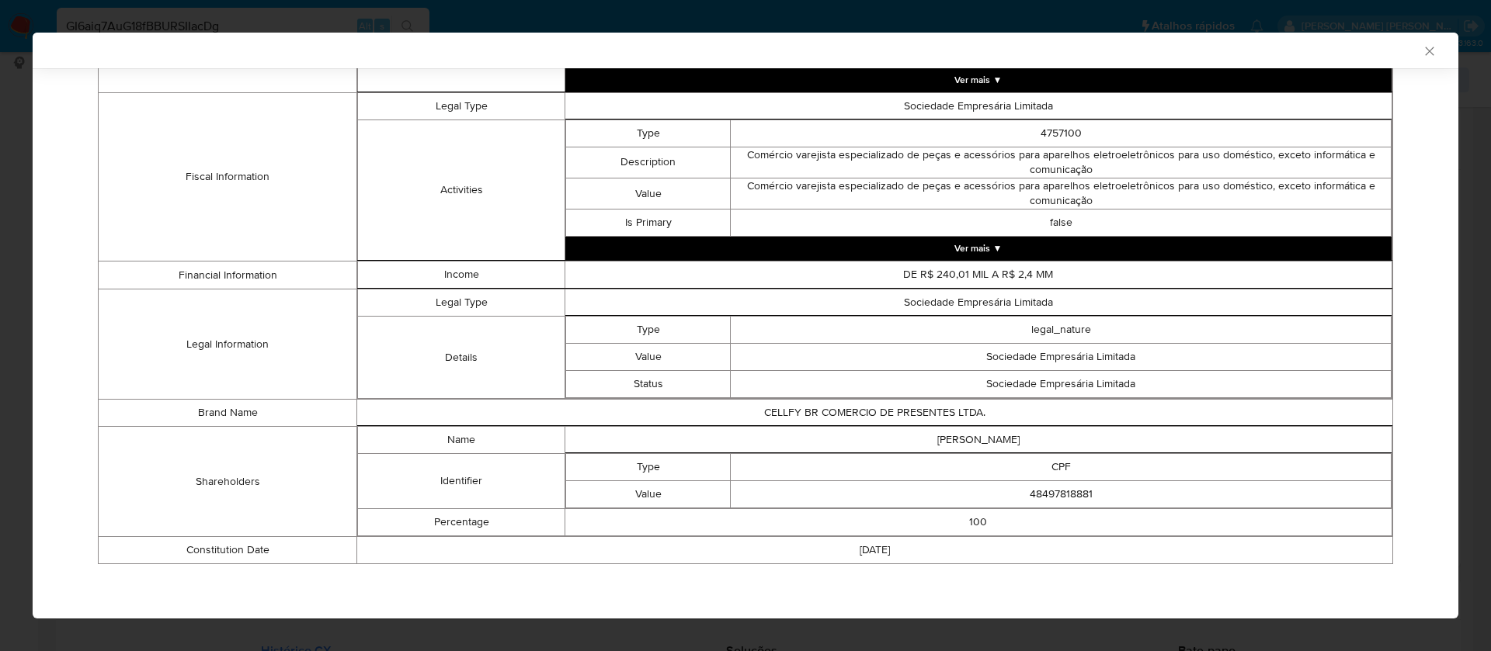
scroll to position [0, 0]
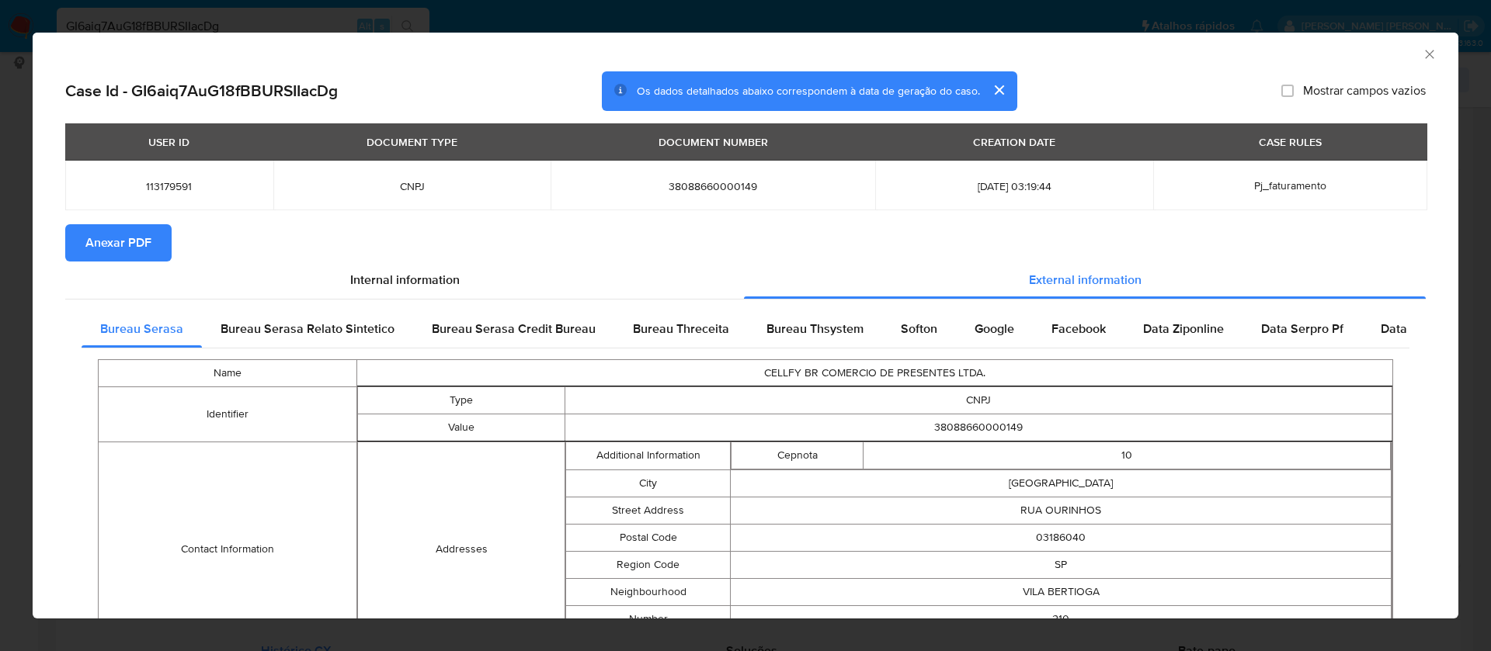
click at [130, 241] on span "Anexar PDF" at bounding box center [118, 243] width 66 height 34
click at [1421, 54] on icon "Fechar a janela" at bounding box center [1429, 55] width 16 height 16
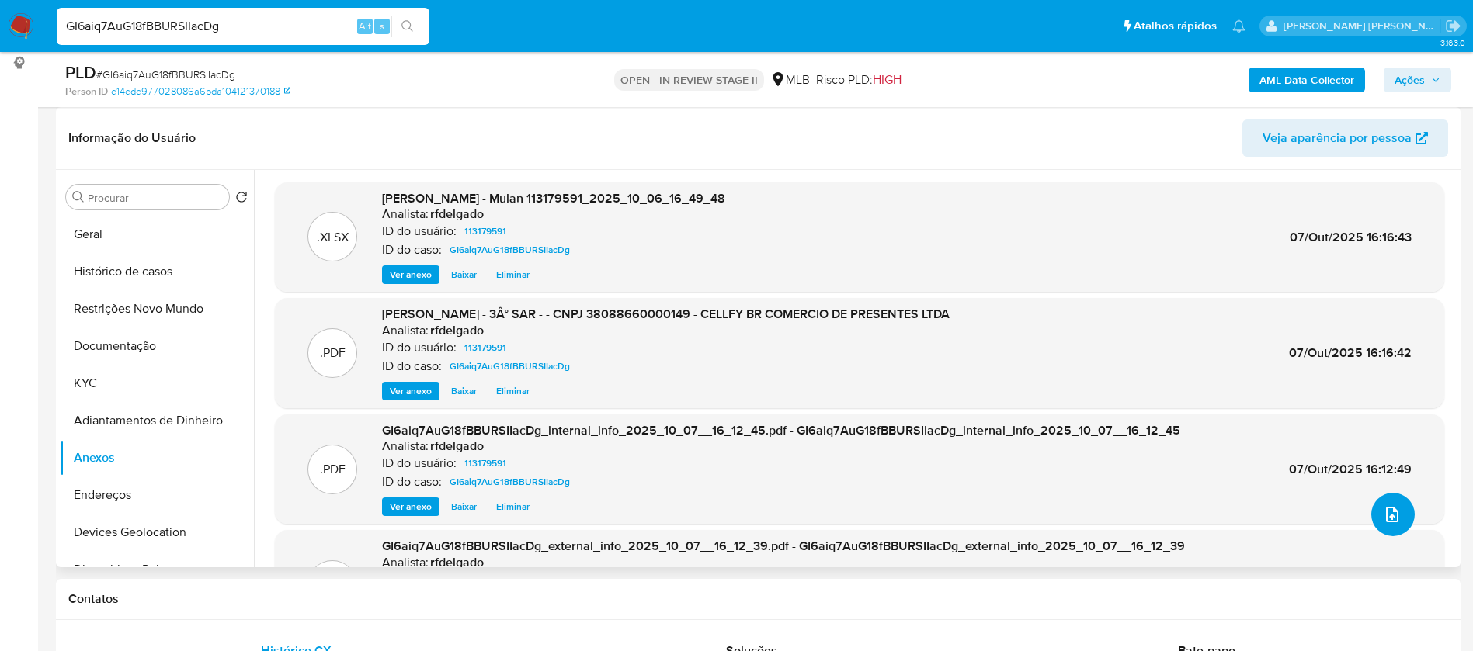
click at [1383, 511] on icon "upload-file" at bounding box center [1392, 514] width 19 height 19
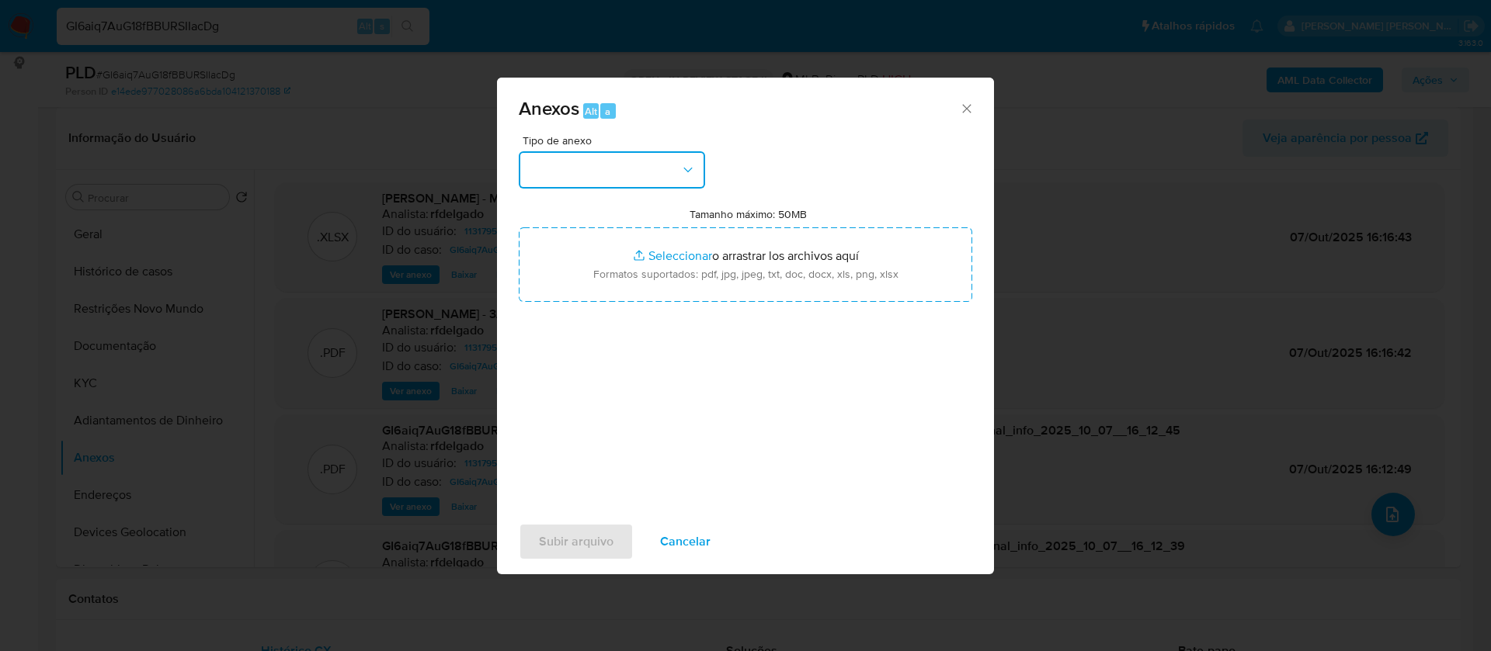
click at [665, 174] on button "button" at bounding box center [612, 169] width 186 height 37
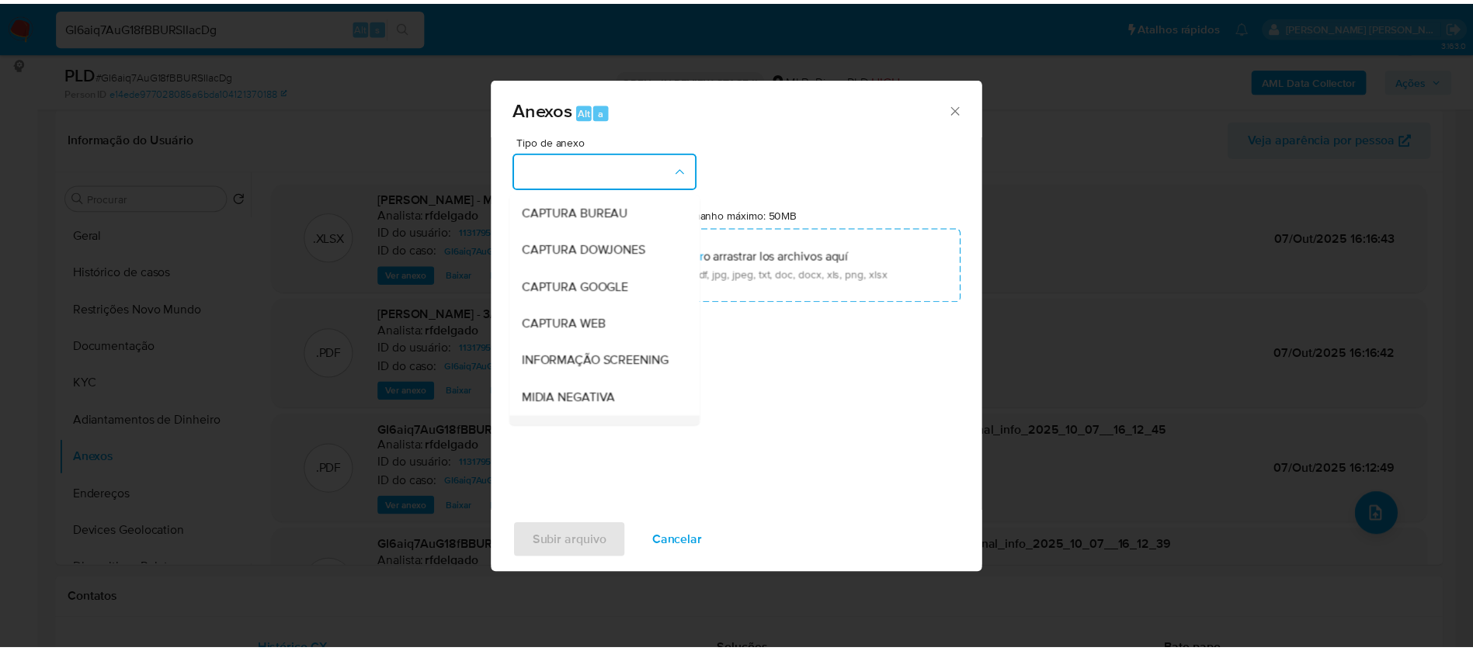
scroll to position [116, 0]
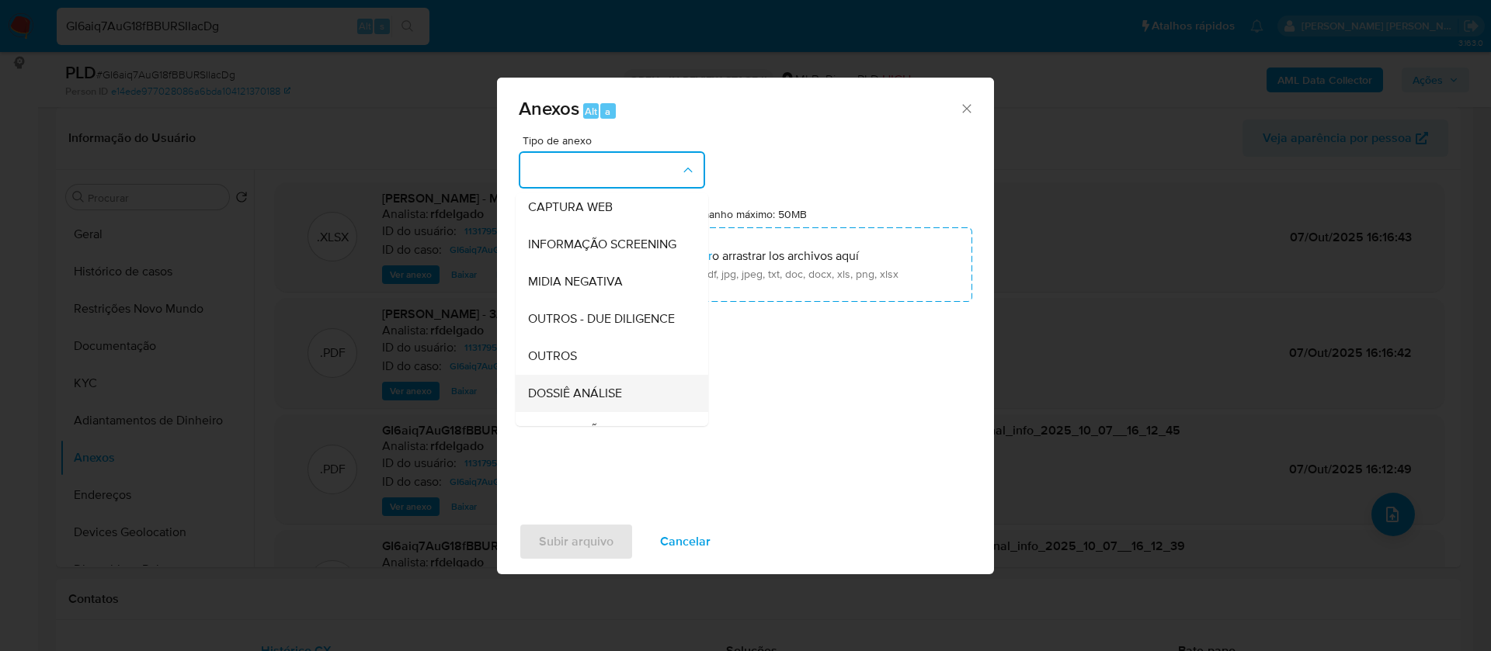
click at [606, 412] on div "DOSSIÊ ANÁLISE" at bounding box center [607, 393] width 158 height 37
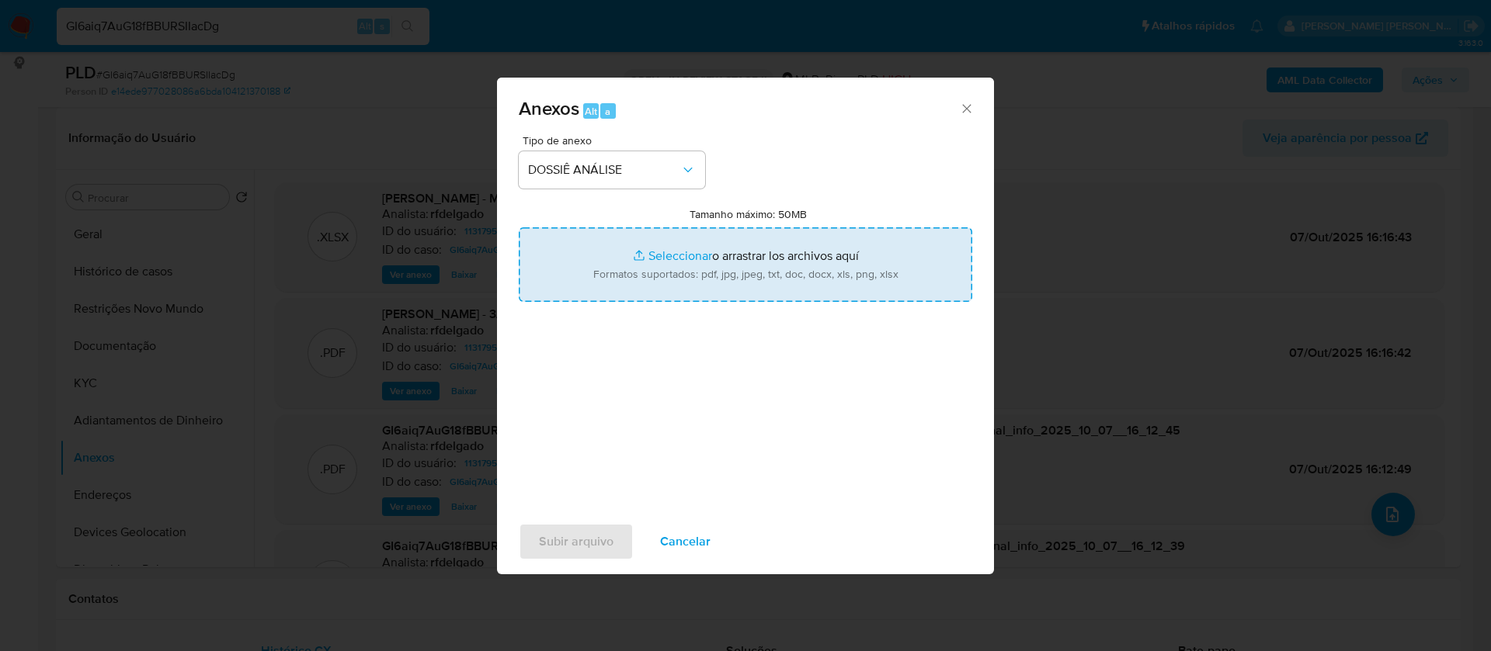
click at [642, 255] on input "Tamanho máximo: 50MB Seleccionar archivos" at bounding box center [745, 264] width 453 height 75
type input "C:\fakepath\Mulan 113179591_2025_10_09_15_16_02.xlsx"
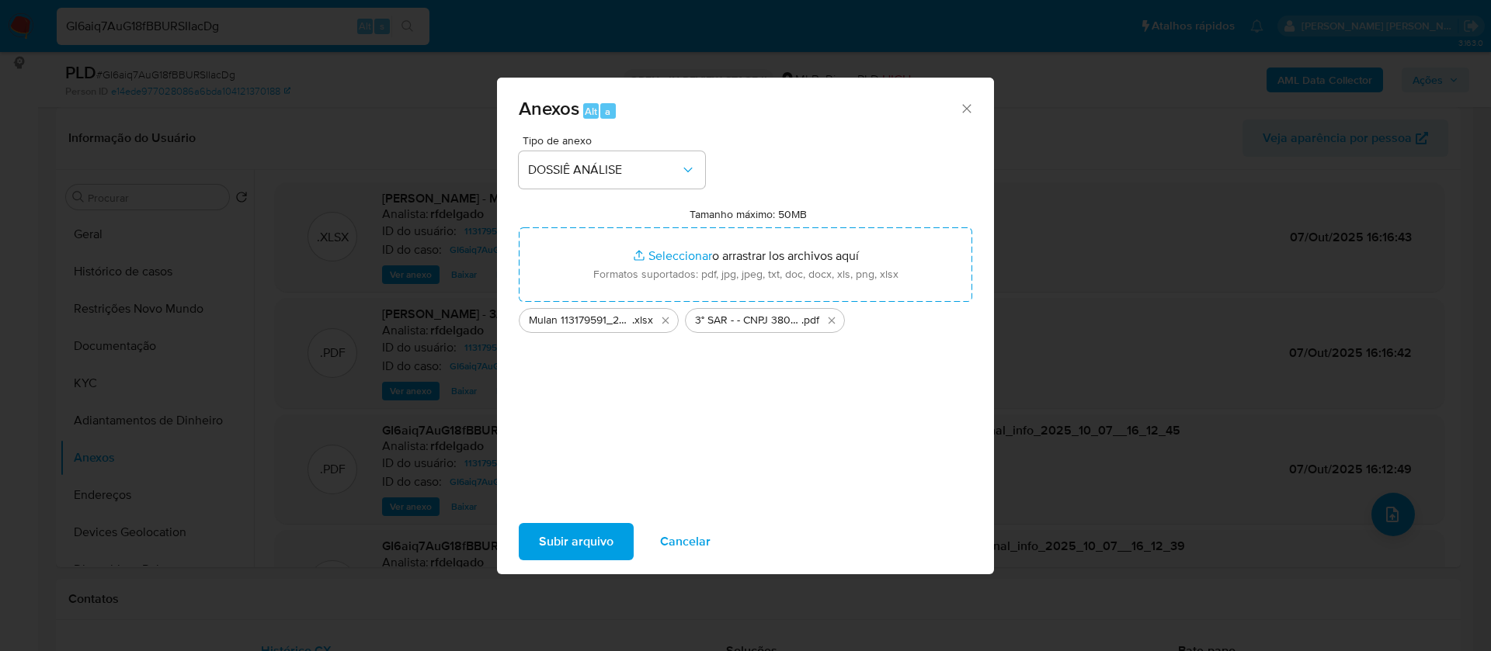
click at [567, 549] on span "Subir arquivo" at bounding box center [576, 542] width 75 height 34
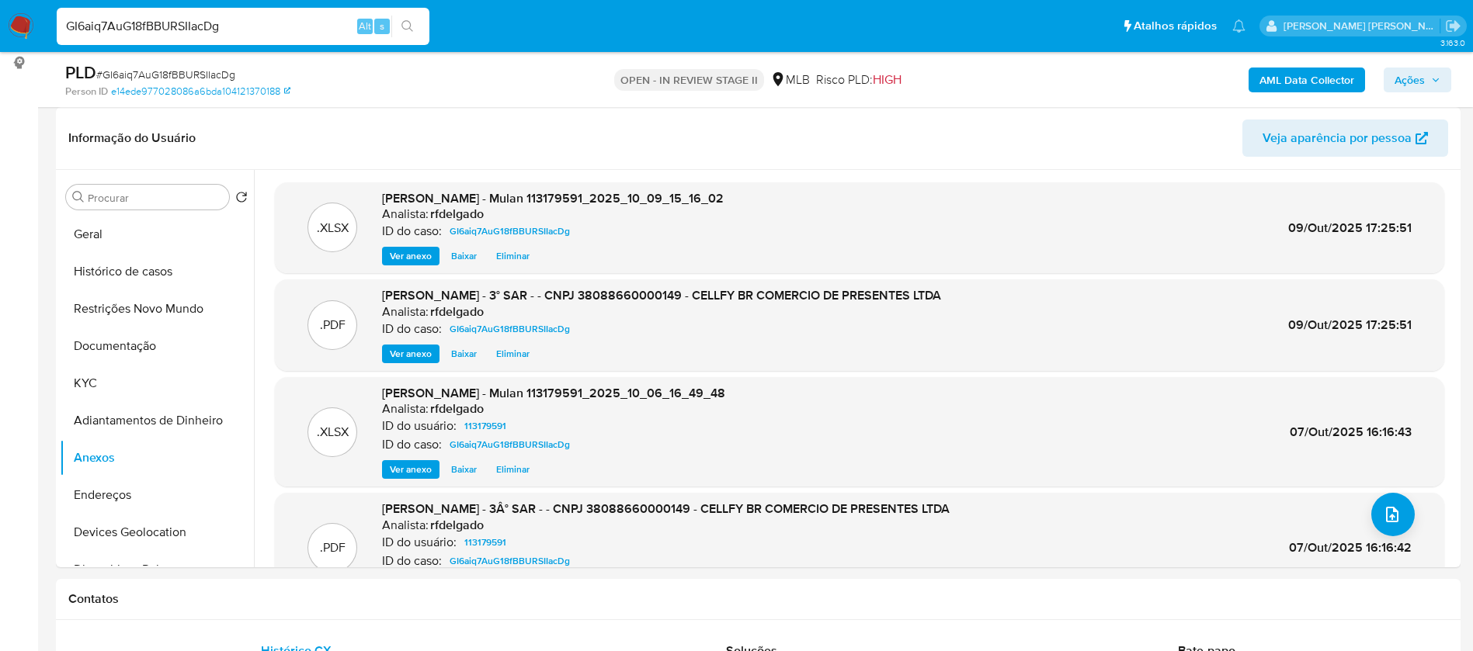
click at [1427, 84] on span "Ações" at bounding box center [1417, 80] width 46 height 22
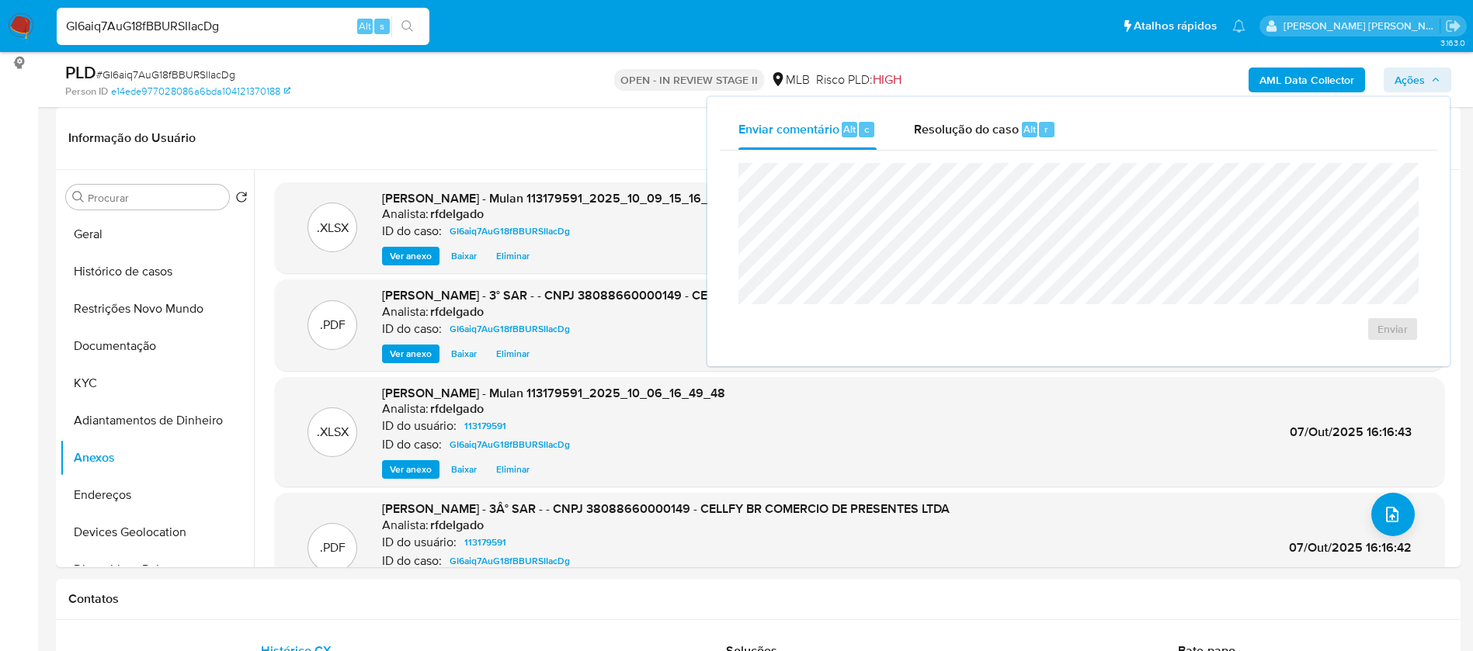
drag, startPoint x: 1003, startPoint y: 123, endPoint x: 1015, endPoint y: 155, distance: 34.9
click at [1002, 123] on span "Resolução do caso" at bounding box center [966, 129] width 105 height 18
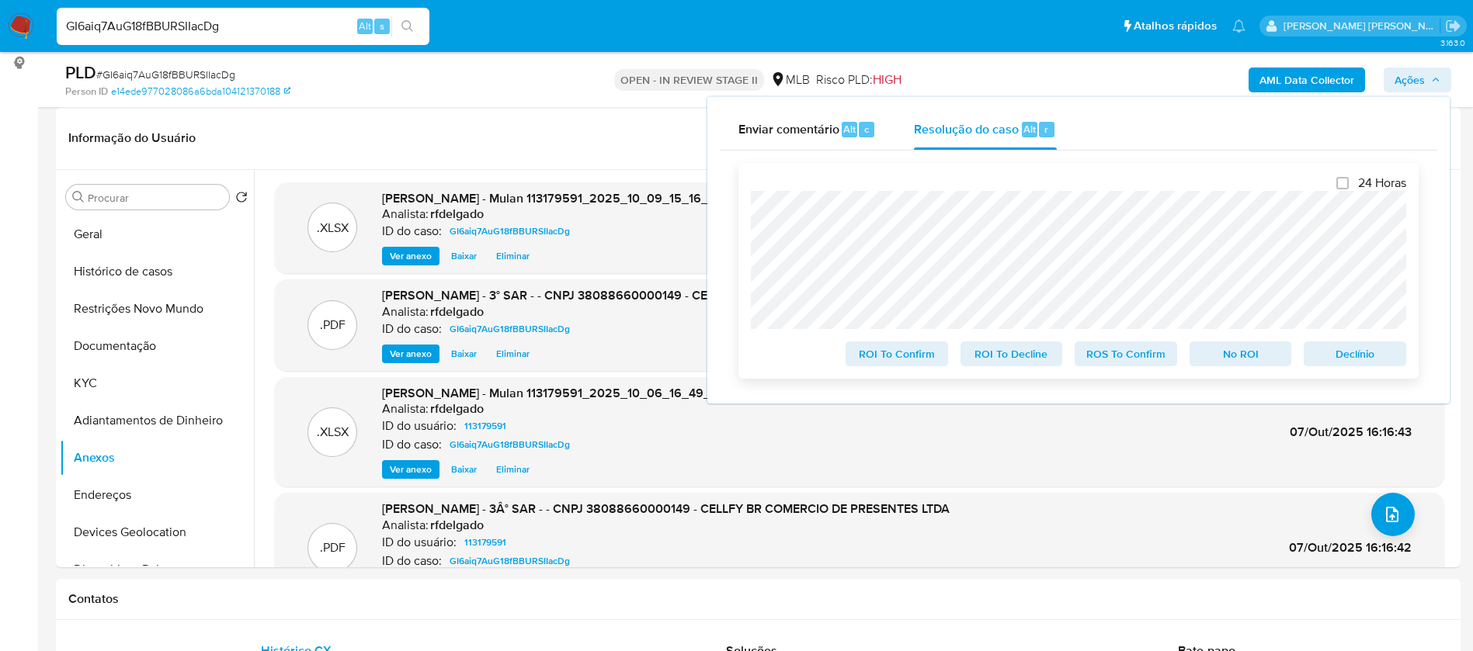
click at [1346, 359] on span "Declínio" at bounding box center [1354, 354] width 81 height 22
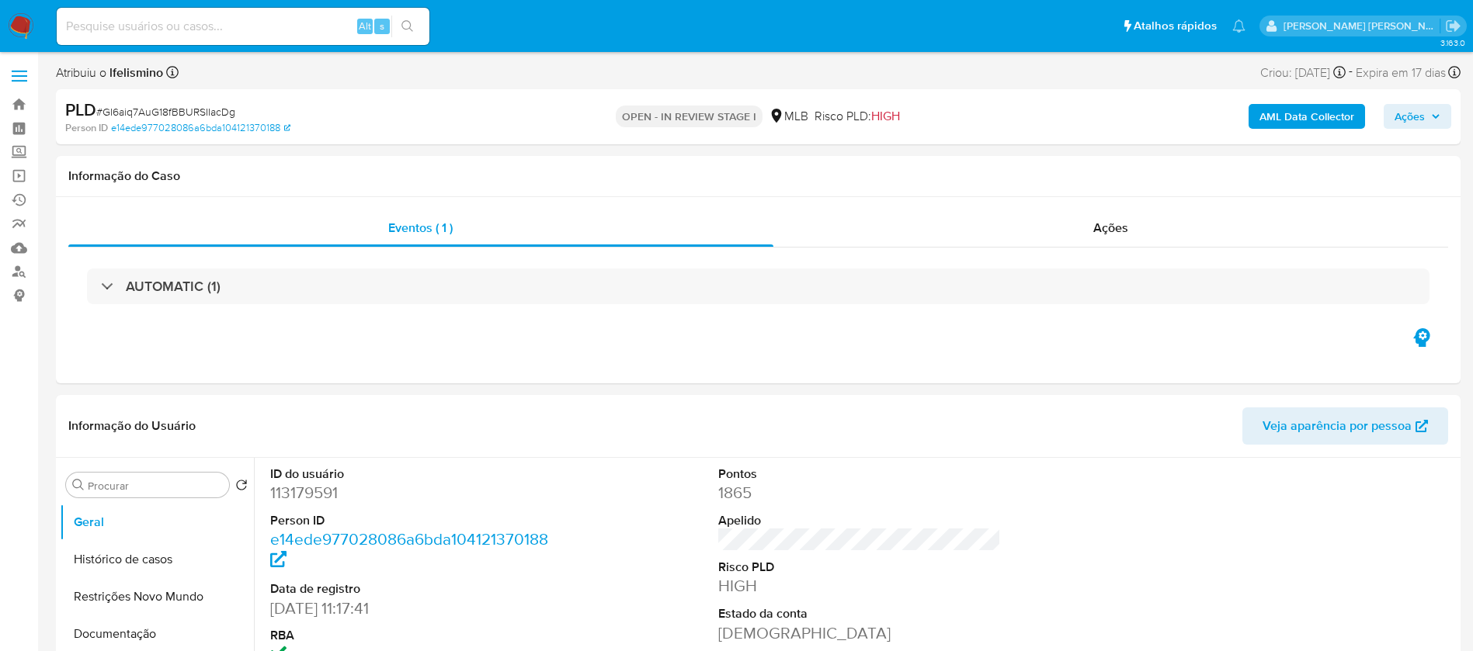
select select "10"
drag, startPoint x: 238, startPoint y: 110, endPoint x: 106, endPoint y: 116, distance: 132.9
click at [106, 116] on div "PLD # GI6aiq7AuG18fBBURSIIacDg" at bounding box center [293, 110] width 456 height 23
copy span "GI6aiq7AuG18fBBURSIIacDg"
click at [22, 19] on img at bounding box center [21, 26] width 26 height 26
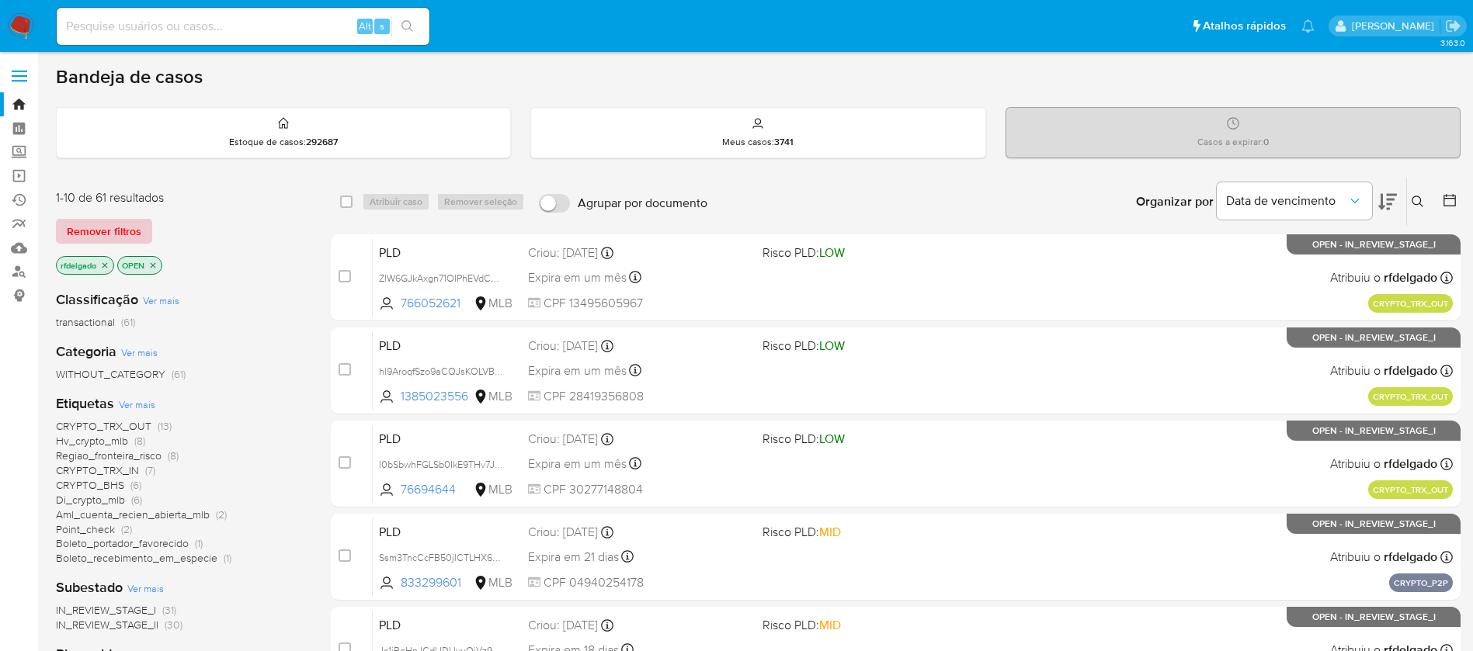
click at [105, 236] on span "Remover filtros" at bounding box center [104, 231] width 75 height 22
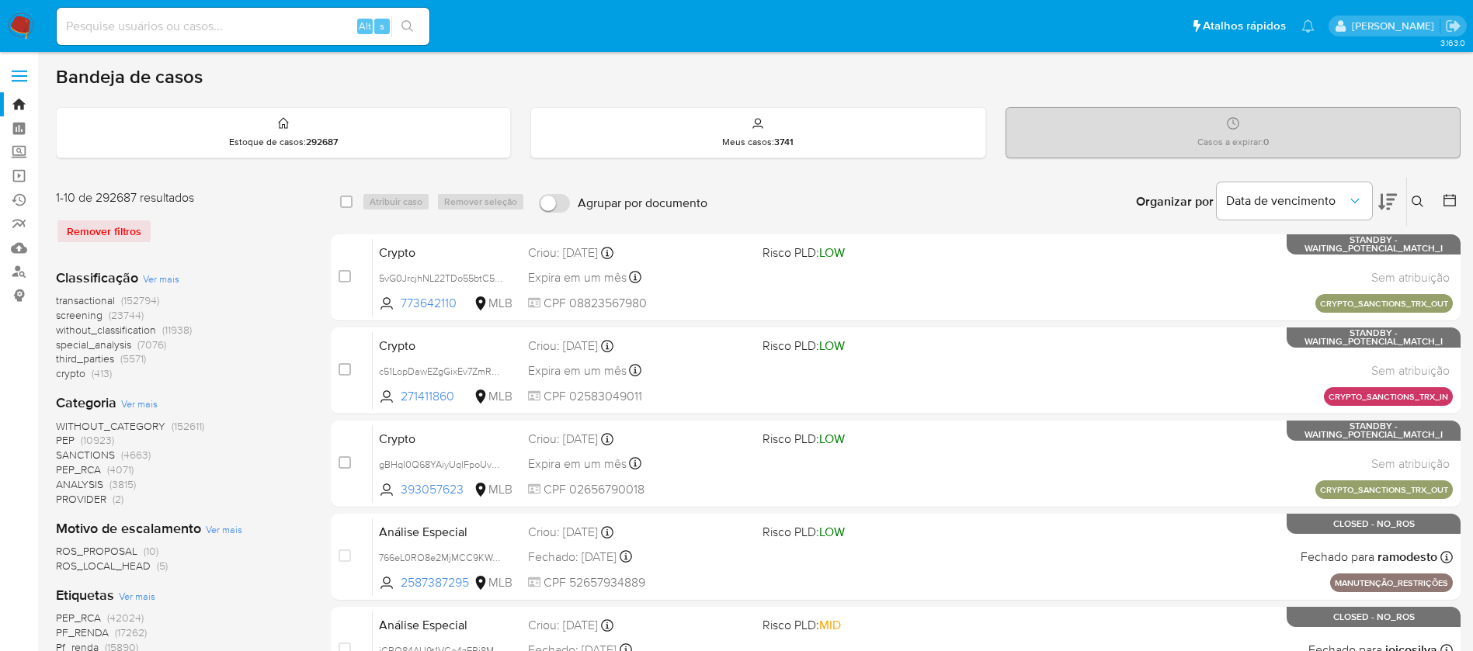
click at [1418, 200] on icon at bounding box center [1417, 202] width 12 height 12
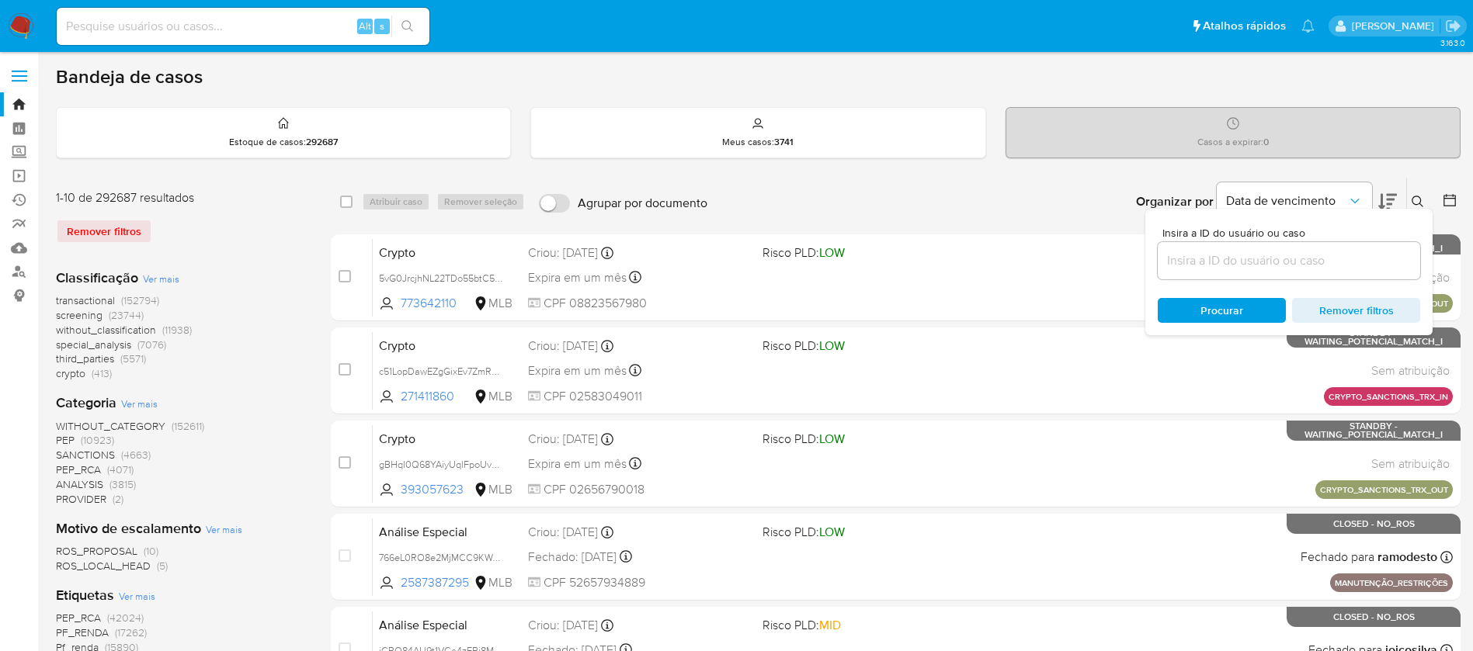
click at [1212, 263] on input at bounding box center [1288, 261] width 262 height 20
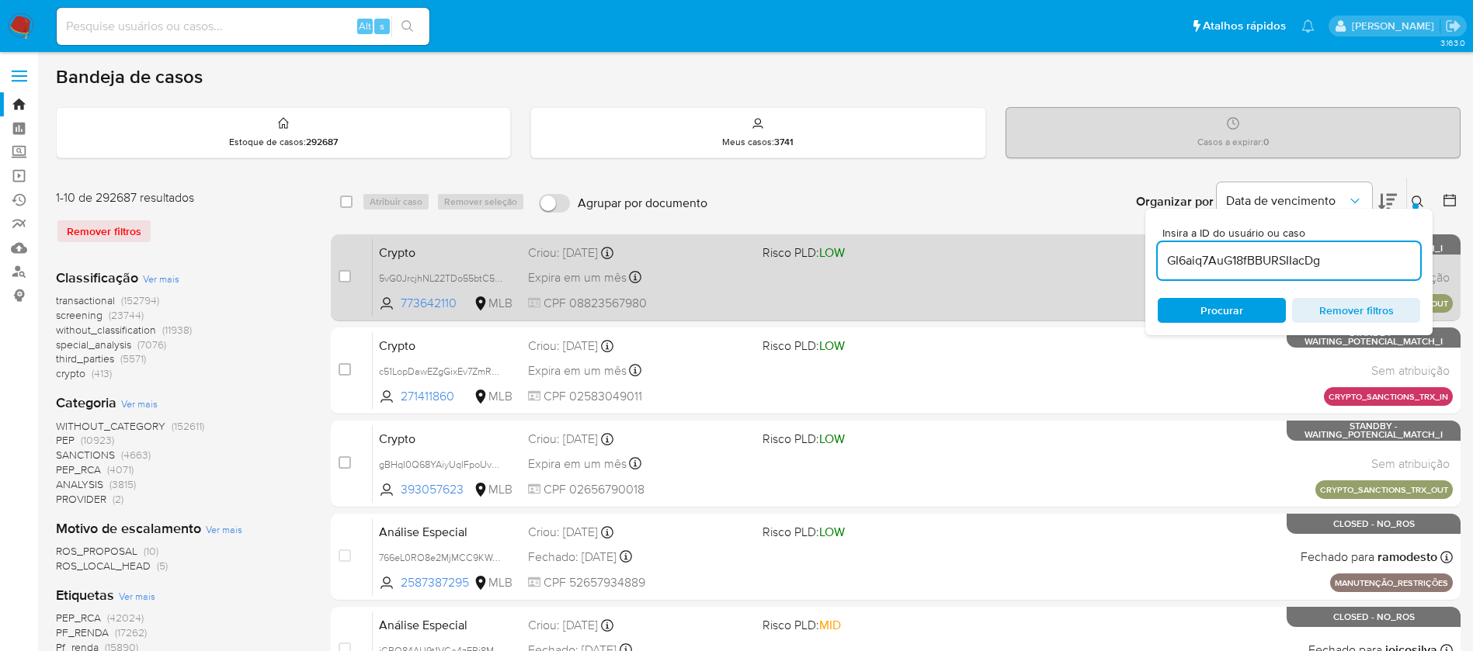
type input "GI6aiq7AuG18fBBURSIIacDg"
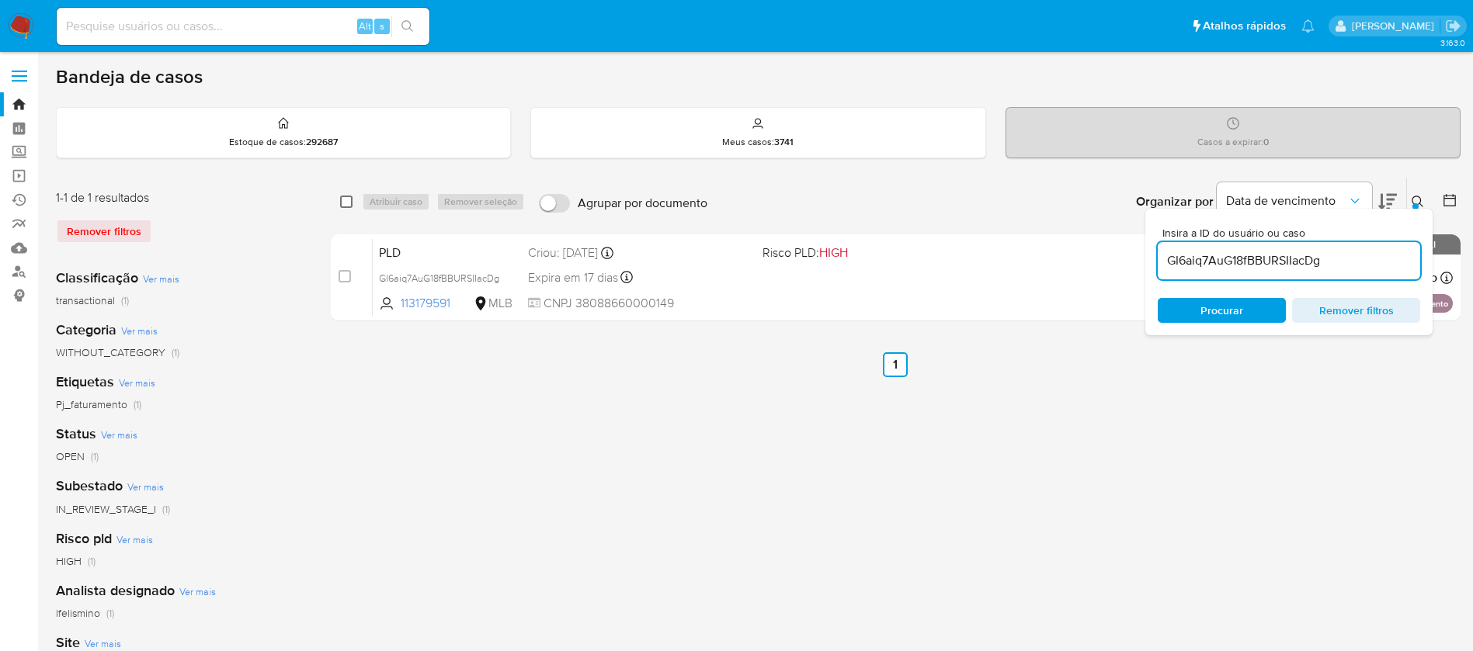
click at [345, 203] on input "checkbox" at bounding box center [346, 202] width 12 height 12
checkbox input "true"
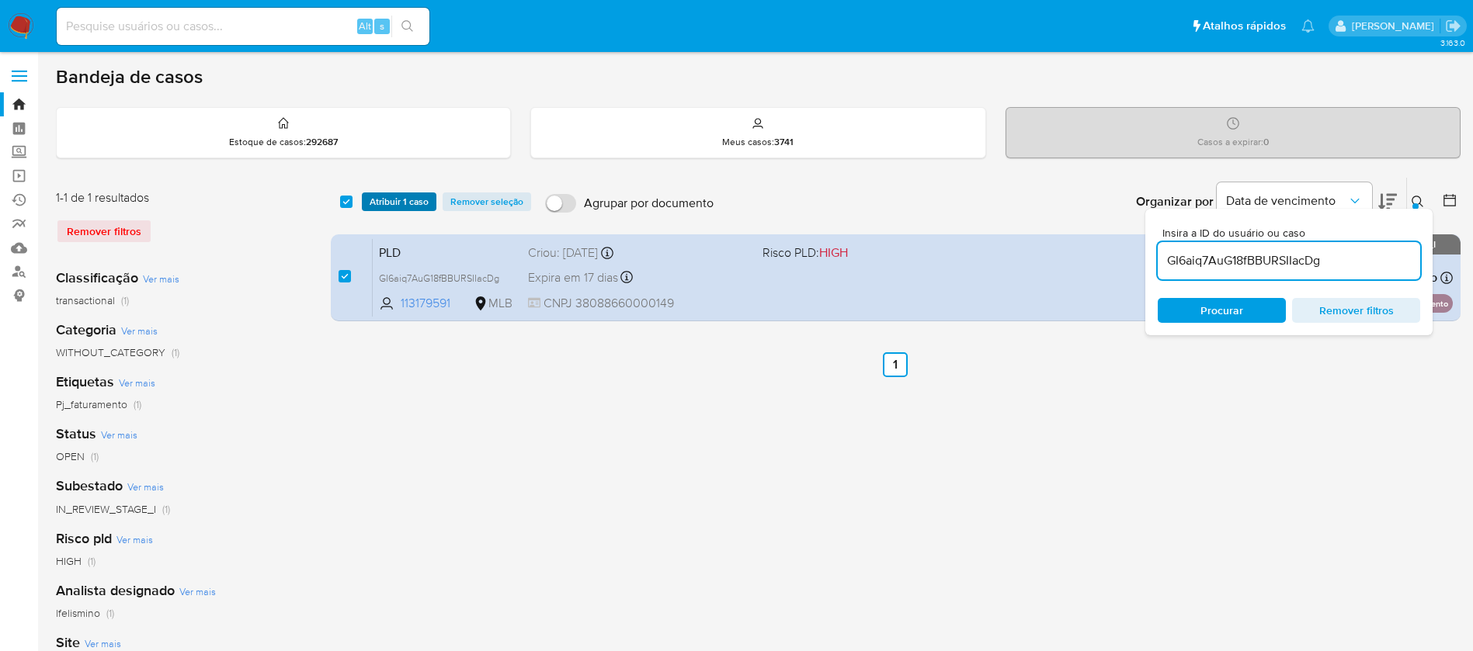
click at [381, 203] on span "Atribuir 1 caso" at bounding box center [399, 202] width 59 height 16
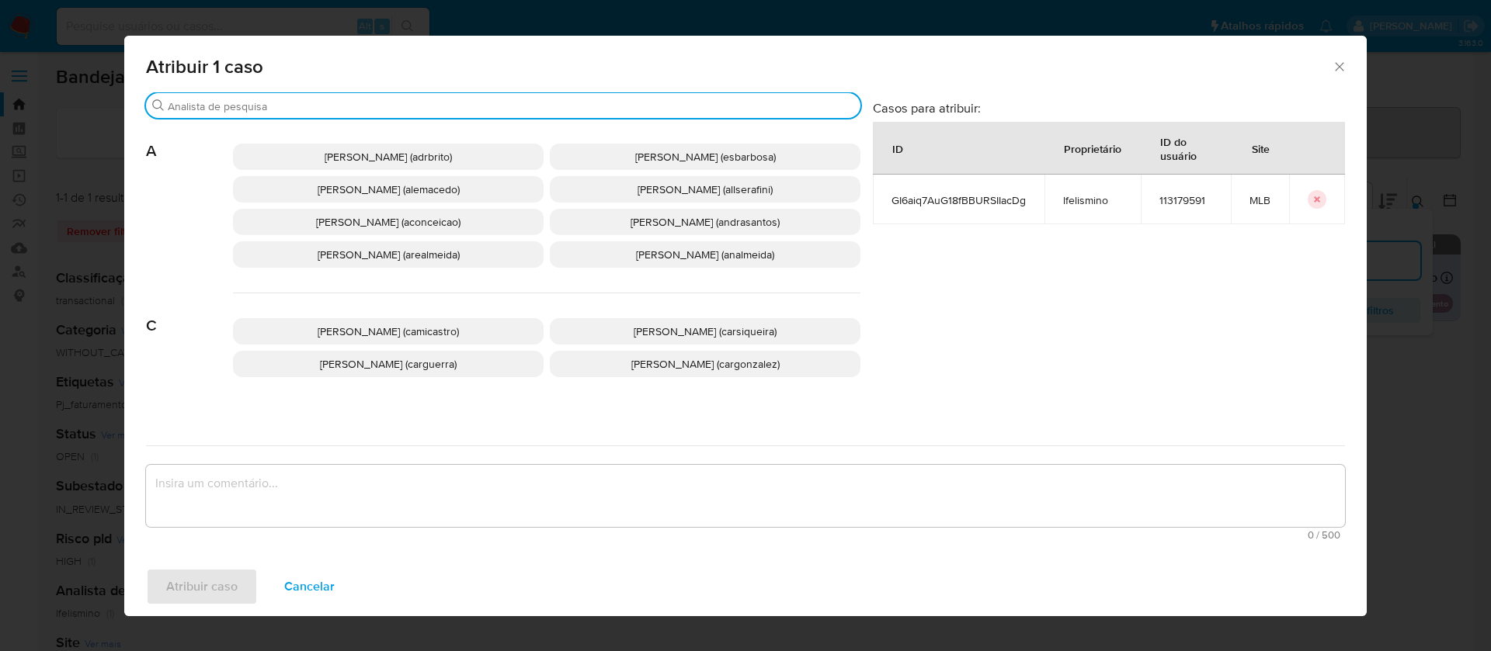
click at [441, 102] on input "Buscar" at bounding box center [511, 106] width 686 height 14
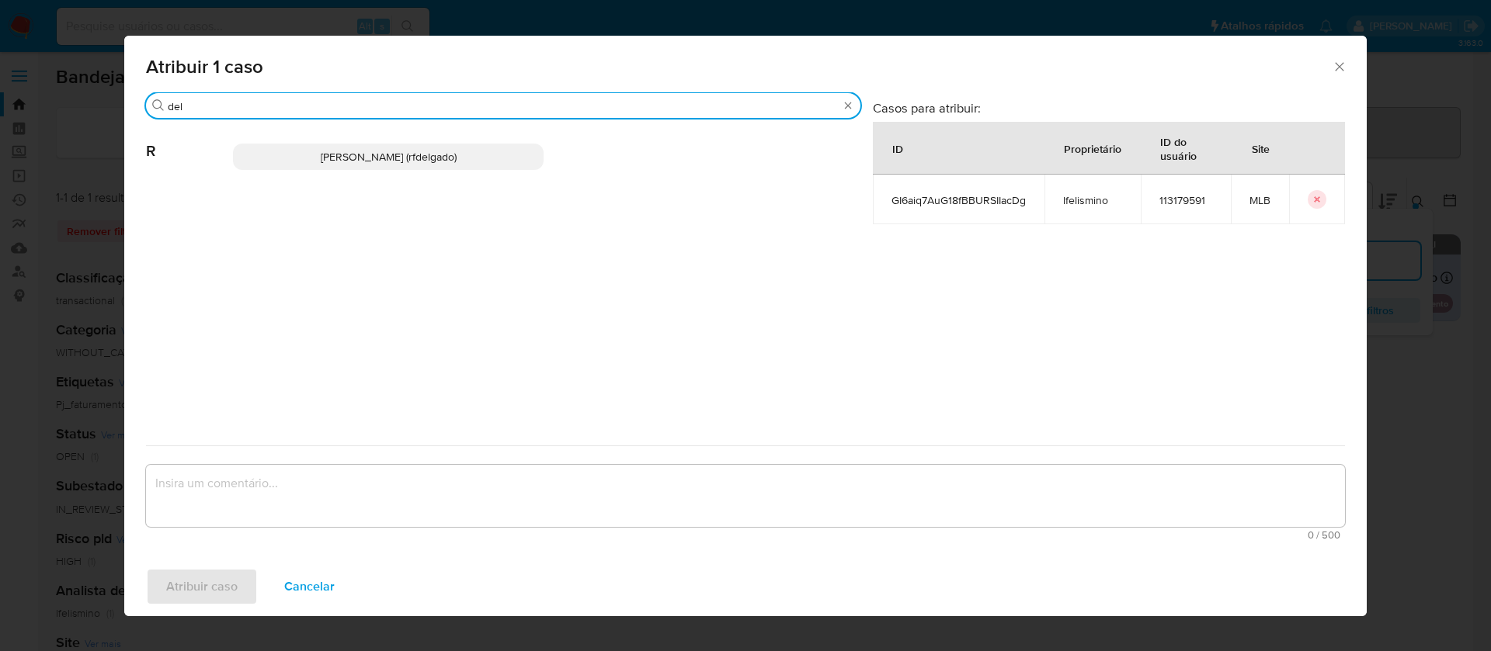
type input "del"
click at [380, 165] on p "Renata De Freitas Delgado (rfdelgado)" at bounding box center [388, 157] width 311 height 26
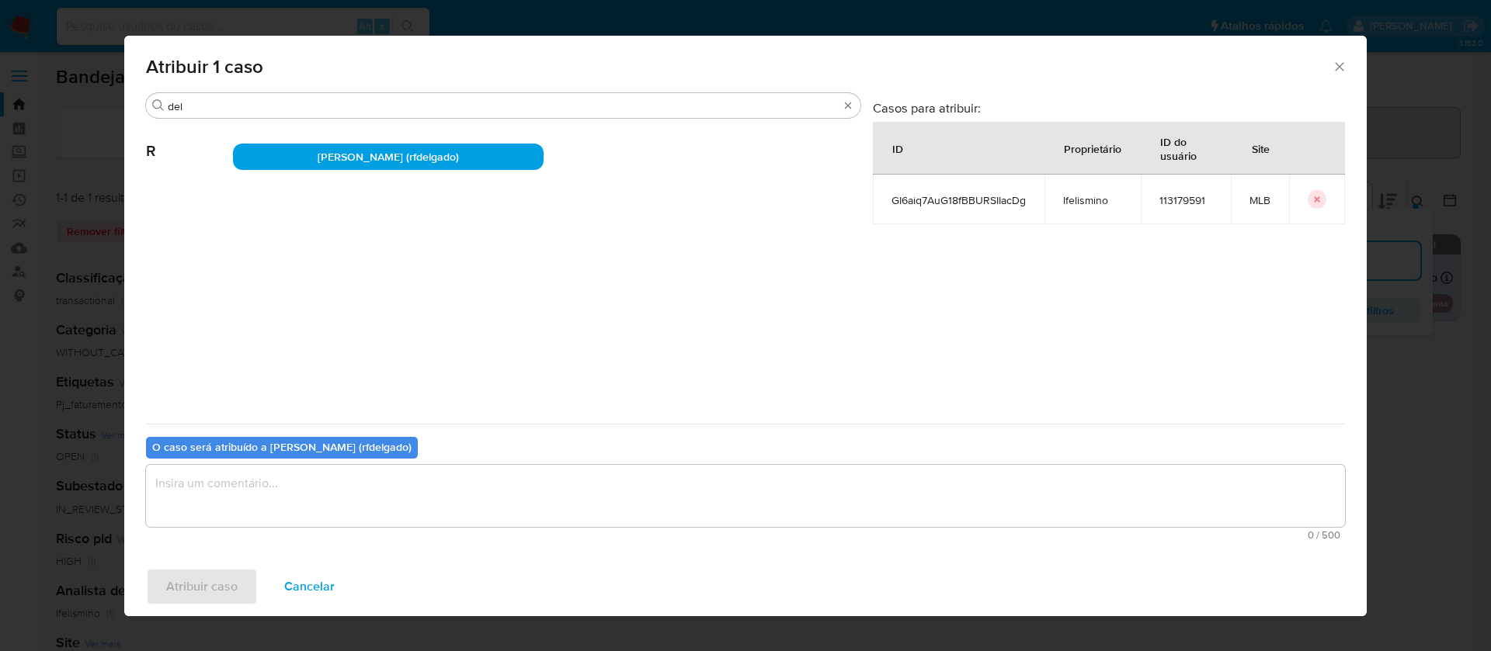
click at [550, 474] on textarea "assign-modal" at bounding box center [745, 496] width 1199 height 62
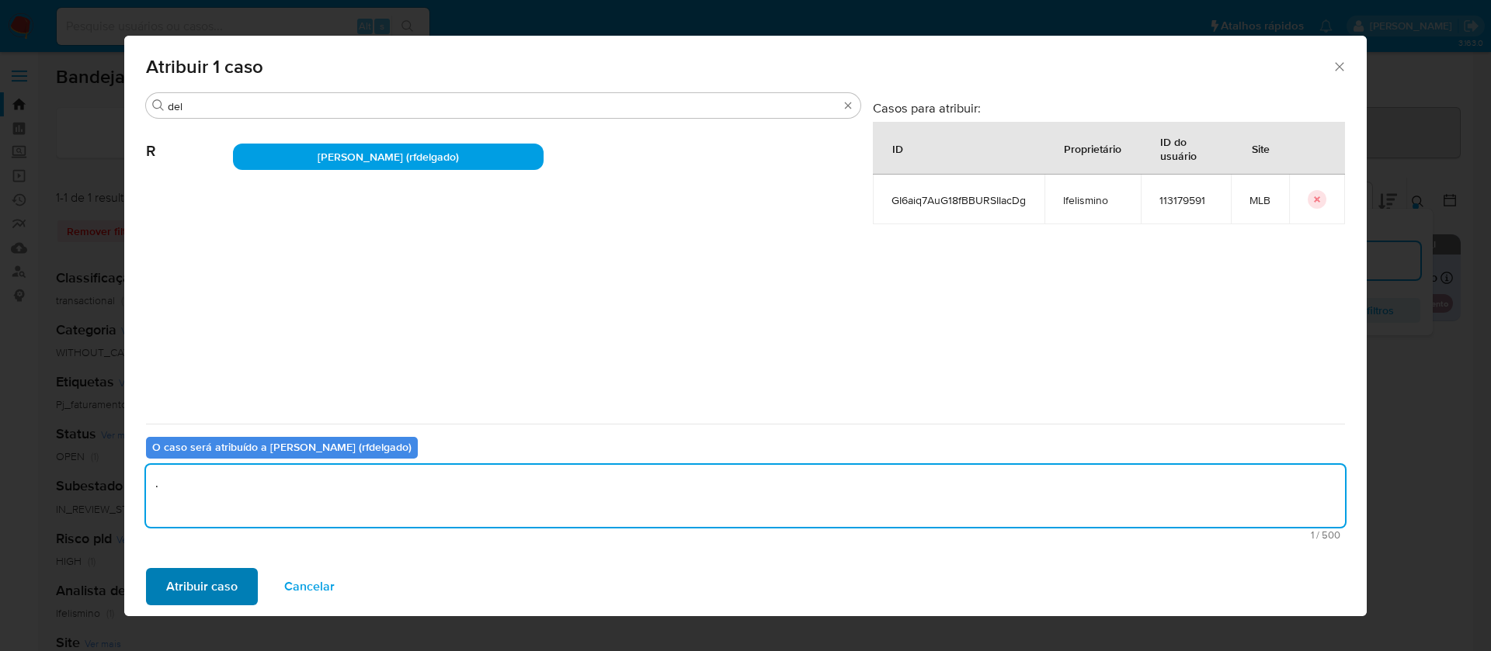
type textarea "."
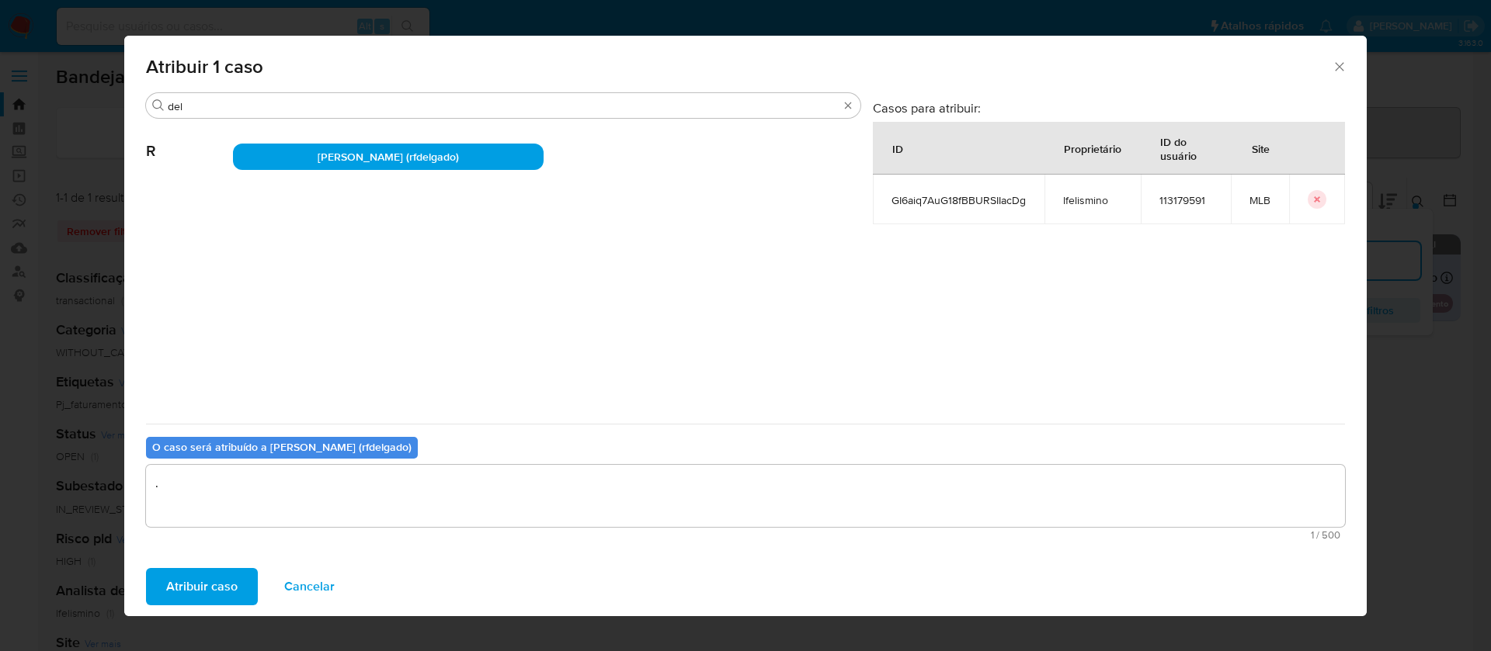
click at [212, 588] on span "Atribuir caso" at bounding box center [201, 587] width 71 height 34
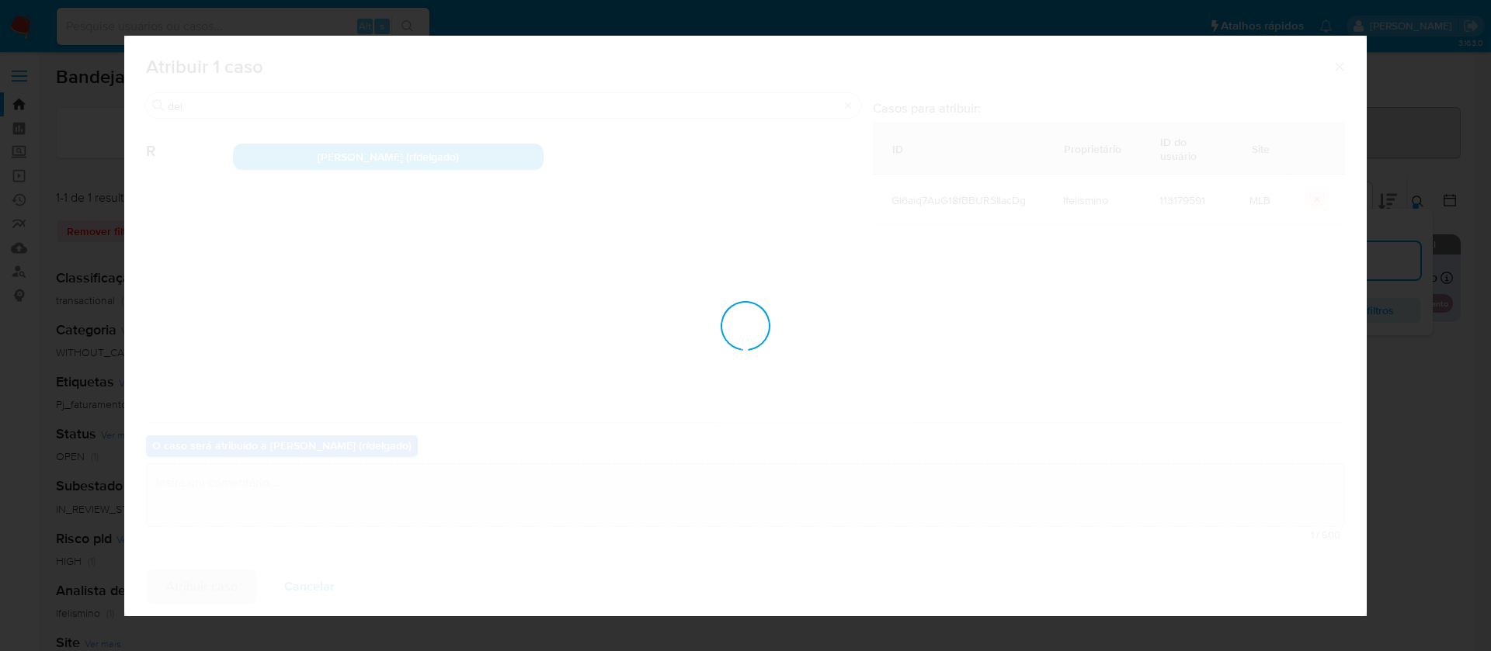
checkbox input "false"
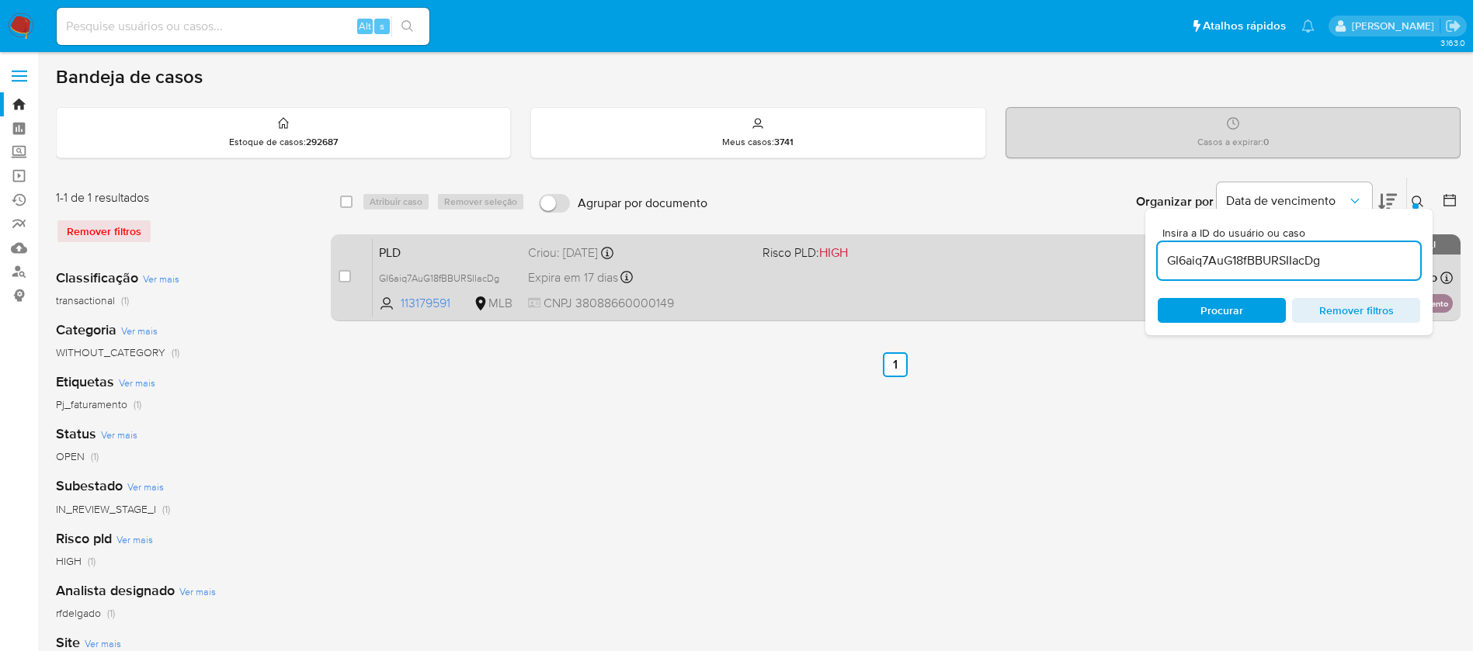
click at [709, 291] on div "PLD GI6aiq7AuG18fBBURSIIacDg 113179591 MLB Risco PLD: HIGH Criou: 12/09/2025 Cr…" at bounding box center [913, 277] width 1080 height 78
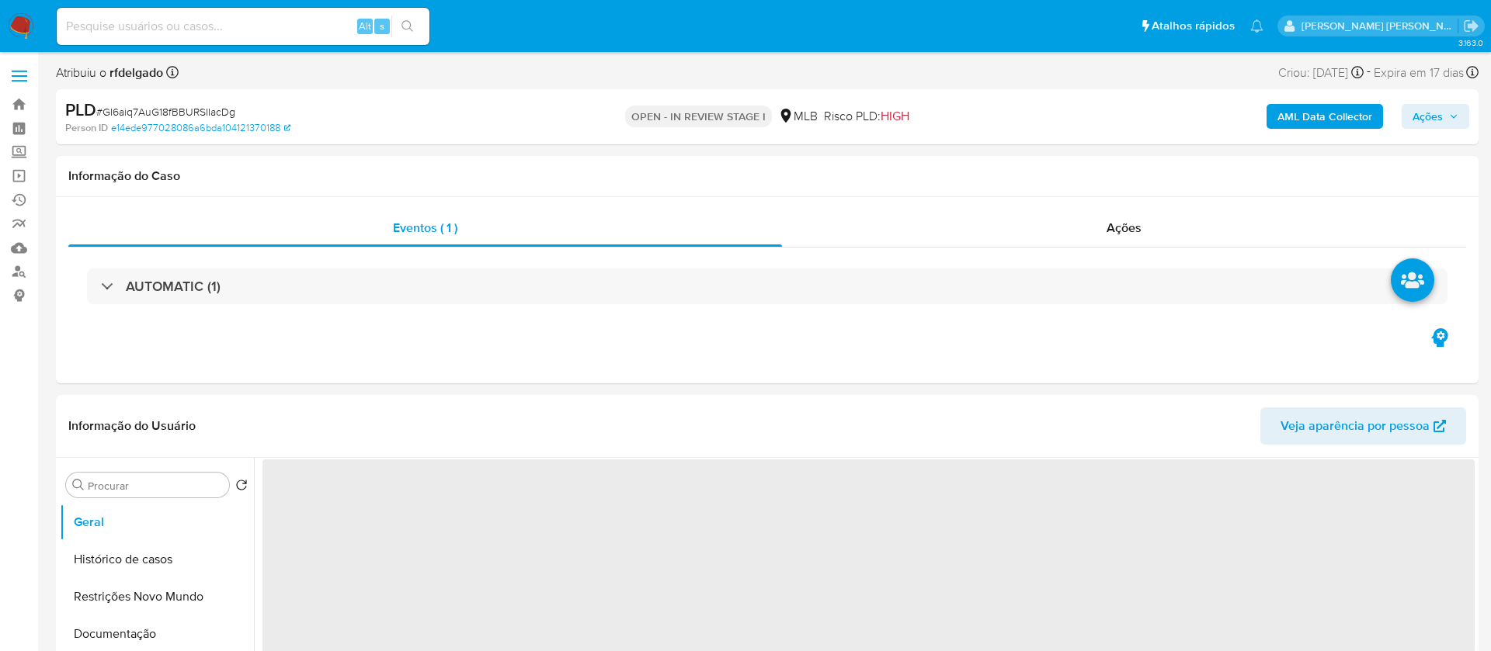
select select "10"
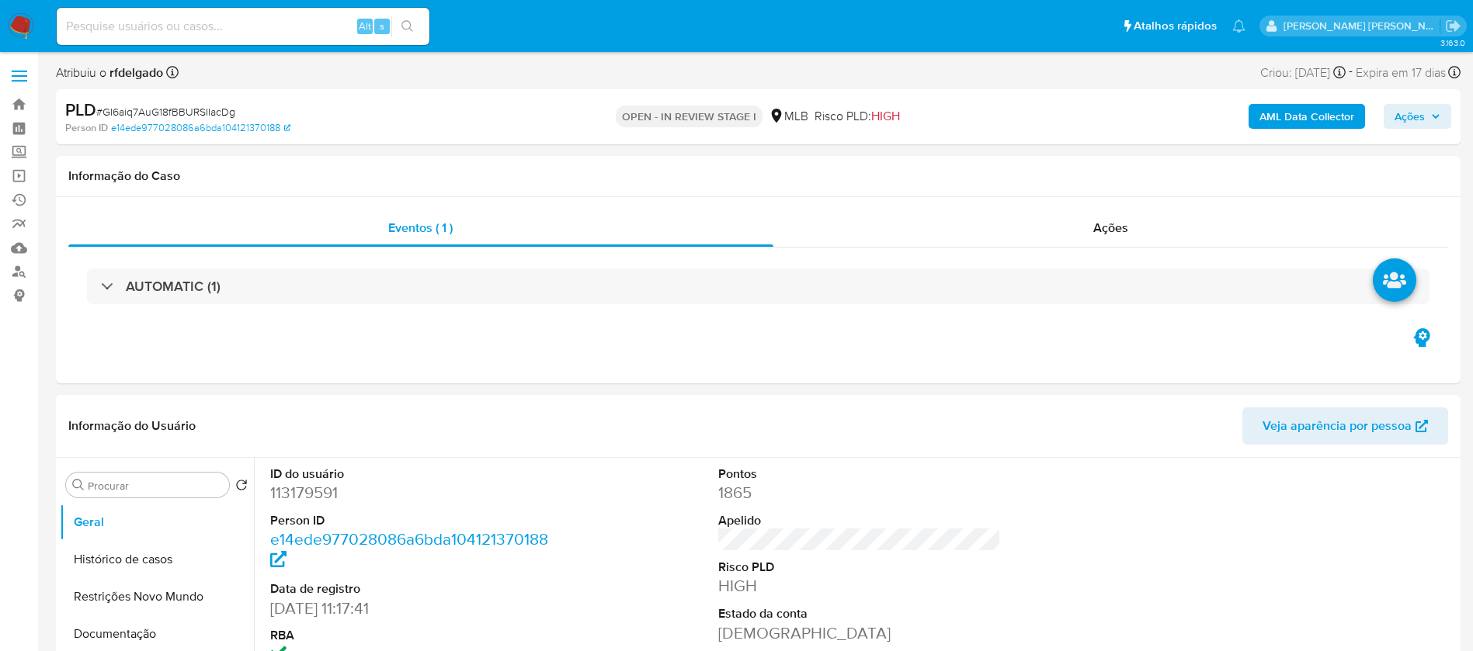
click at [1416, 120] on span "Ações" at bounding box center [1409, 116] width 30 height 25
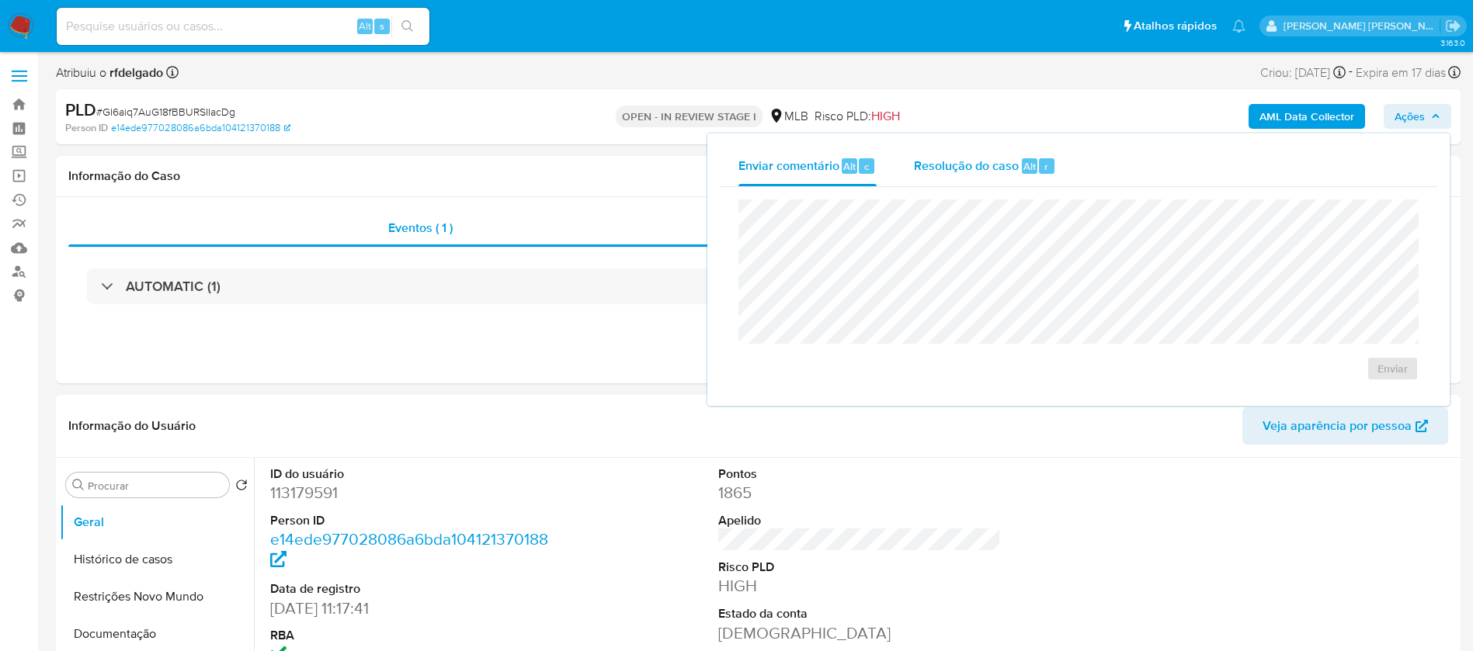
click at [1032, 169] on span "Alt" at bounding box center [1029, 166] width 12 height 15
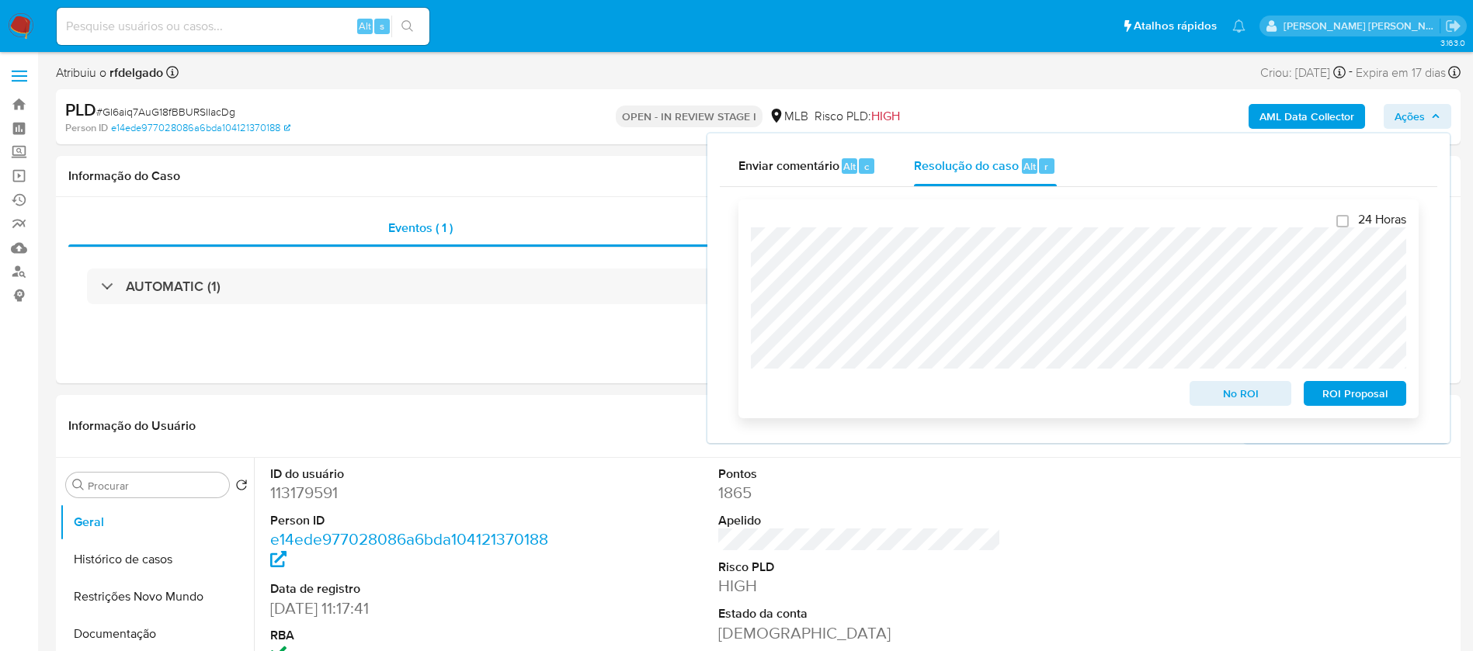
click at [1364, 395] on span "ROI Proposal" at bounding box center [1354, 394] width 81 height 22
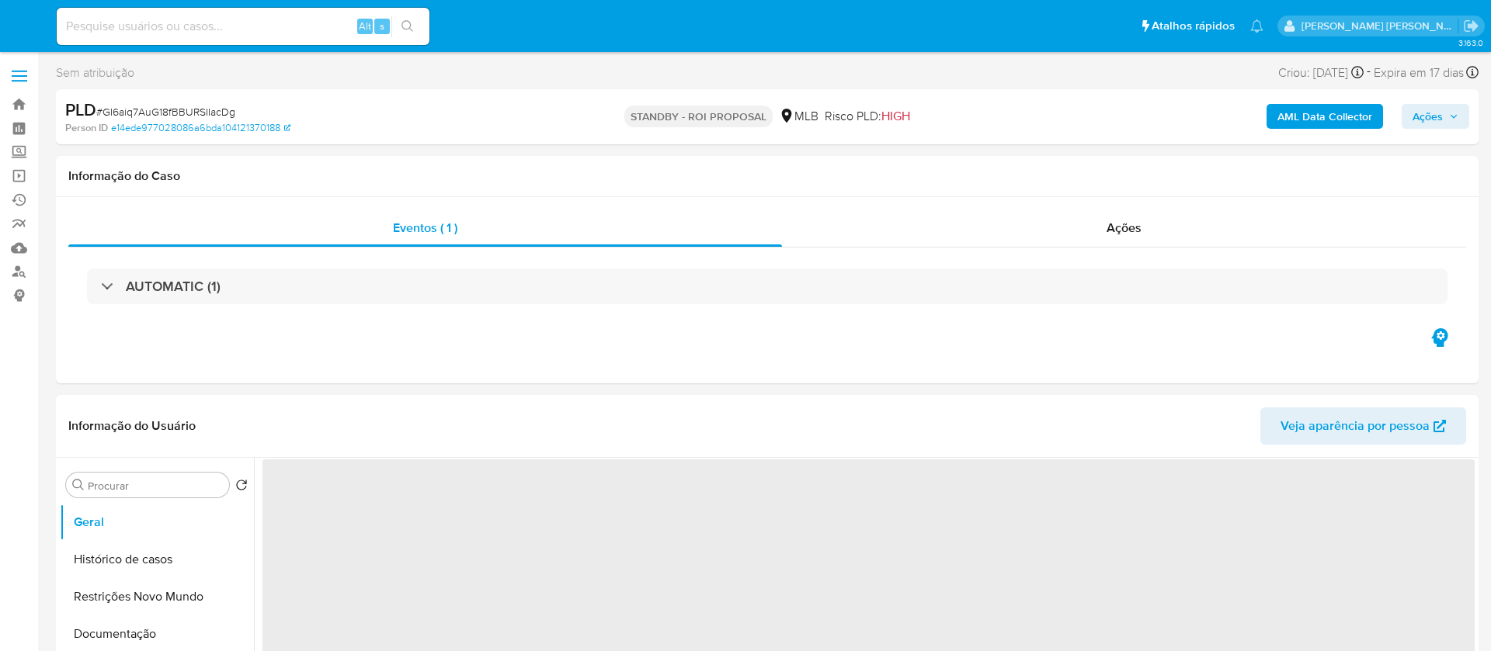
select select "10"
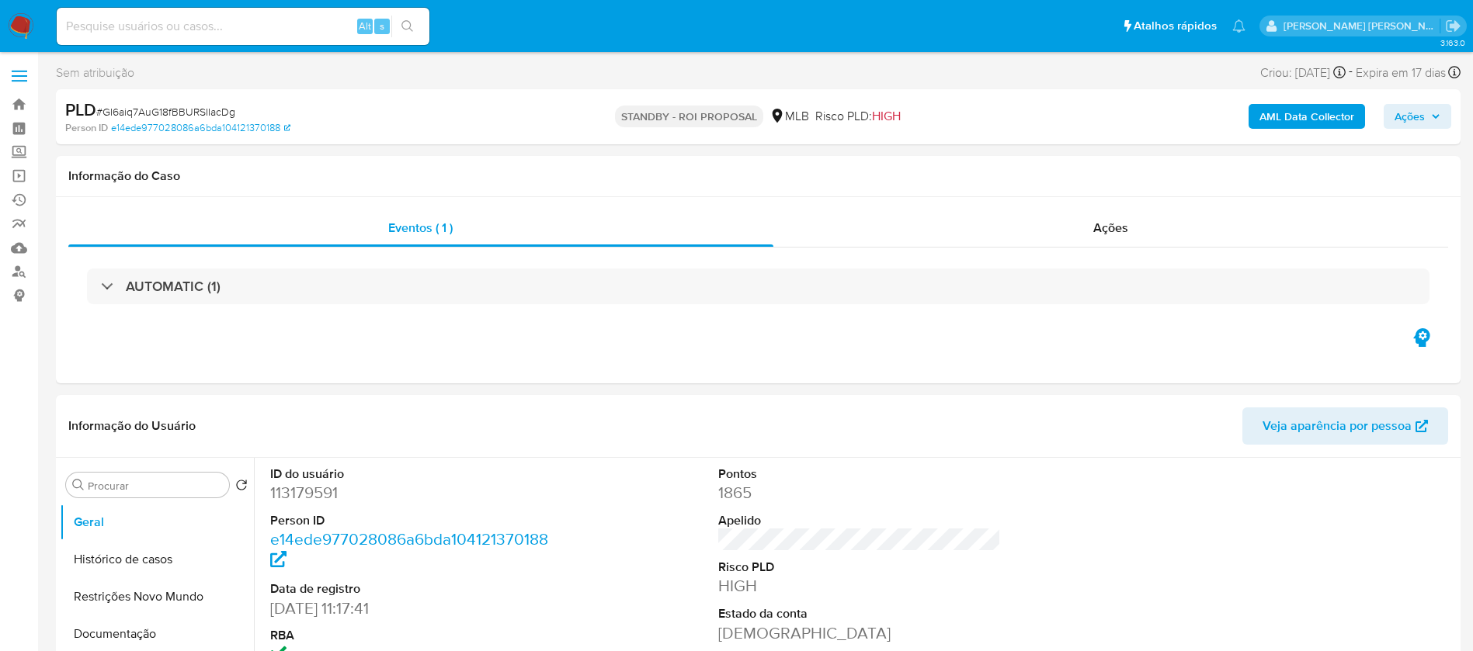
click at [212, 18] on input at bounding box center [243, 26] width 373 height 20
paste input "Jc1jRoHnJGdUDUvuQiVz9Cp2"
type input "Jc1jRoHnJGdUDUvuQiVz9Cp2"
click at [413, 22] on icon "search-icon" at bounding box center [407, 26] width 12 height 12
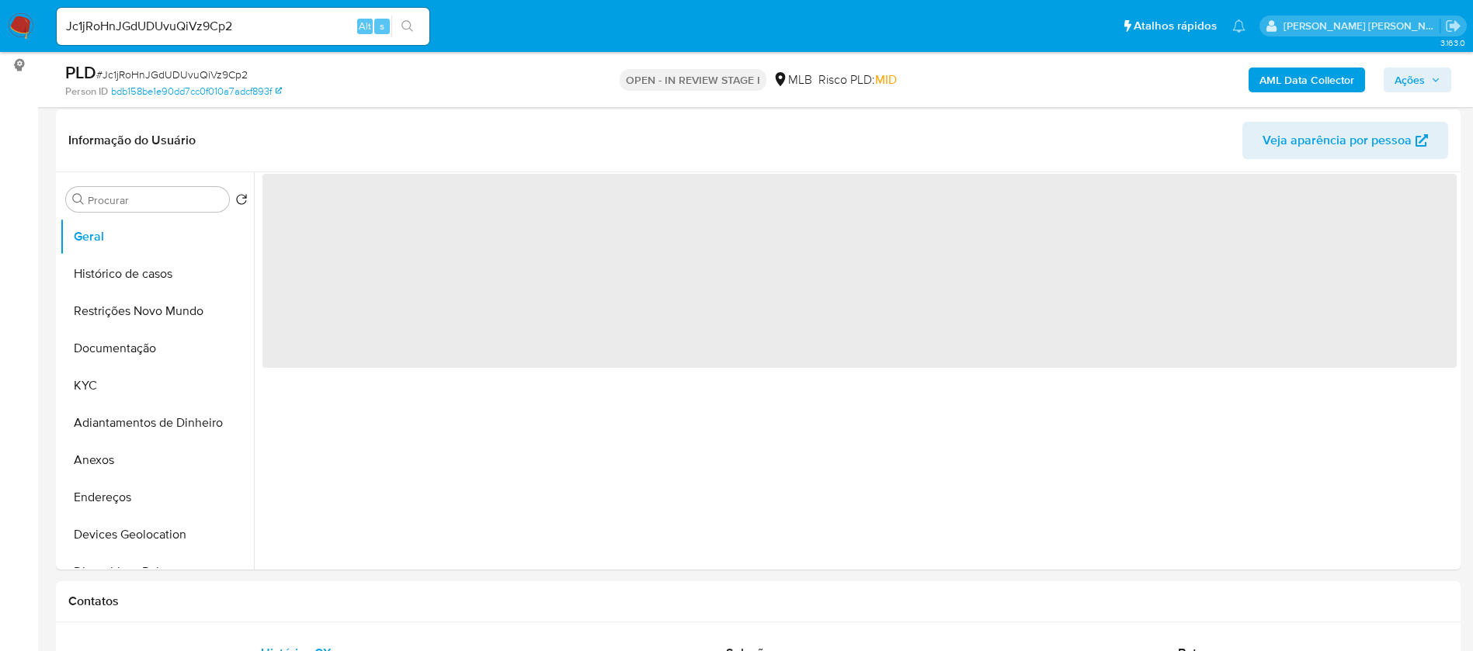
select select "10"
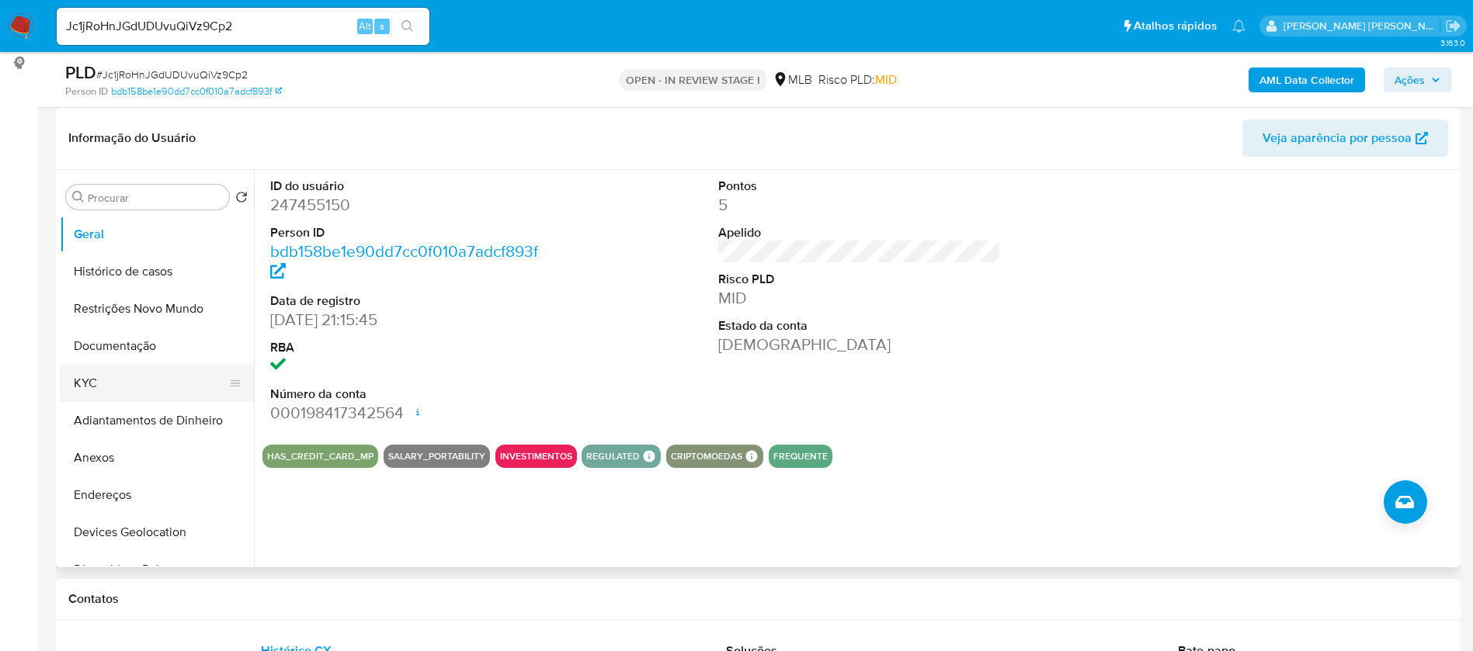
click at [161, 387] on button "KYC" at bounding box center [151, 383] width 182 height 37
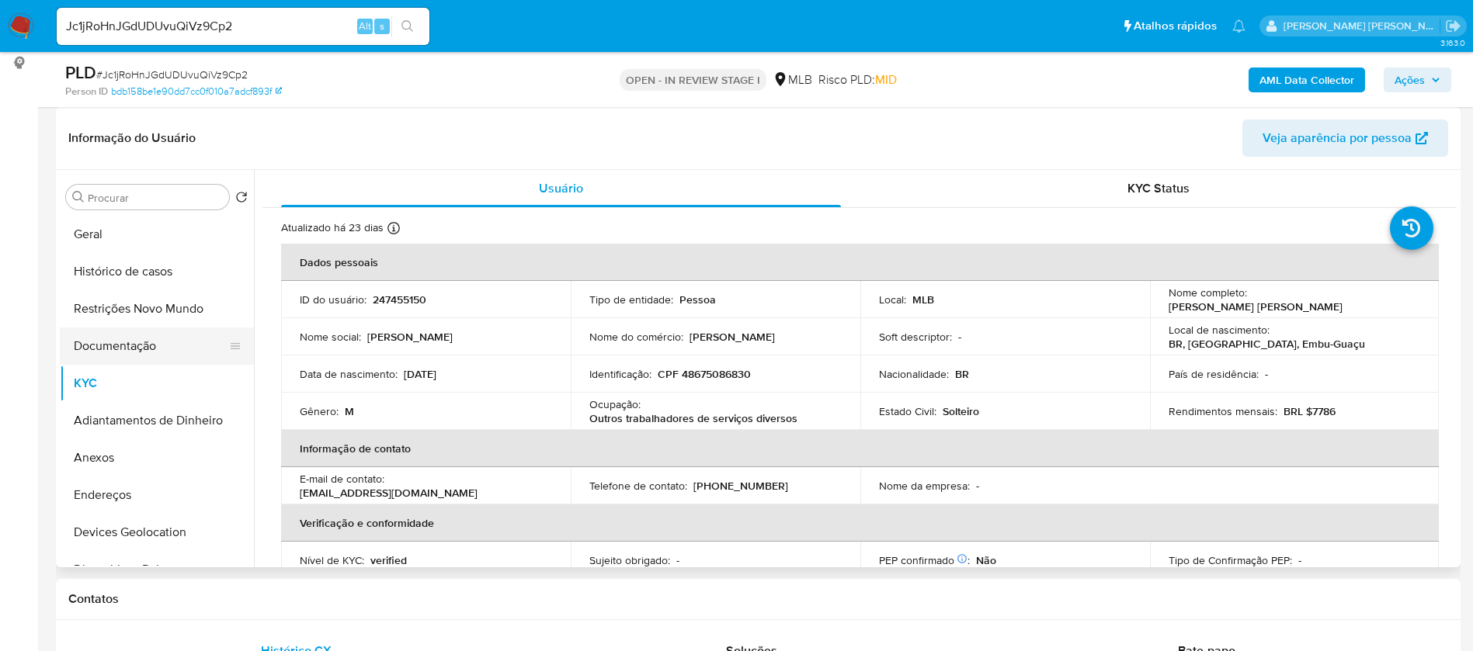
click at [142, 345] on button "Documentação" at bounding box center [151, 346] width 182 height 37
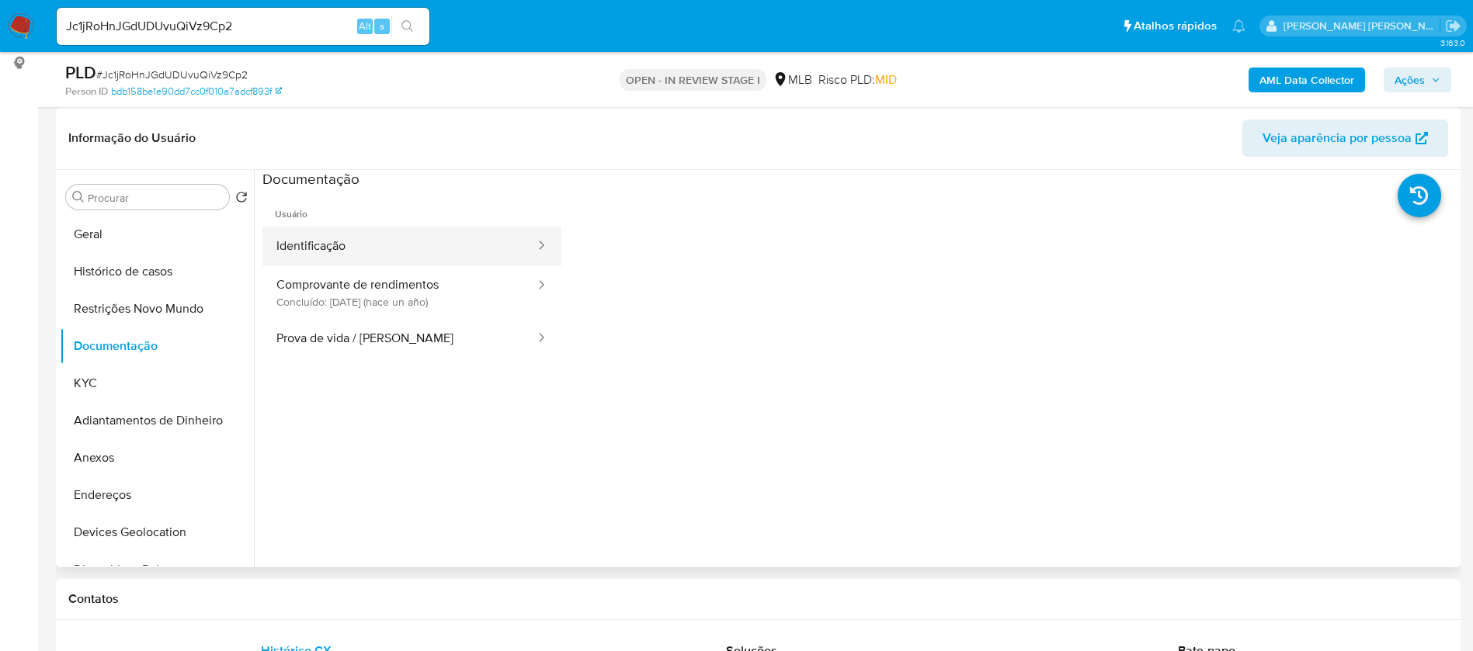
click at [339, 252] on button "Identificação" at bounding box center [399, 247] width 274 height 40
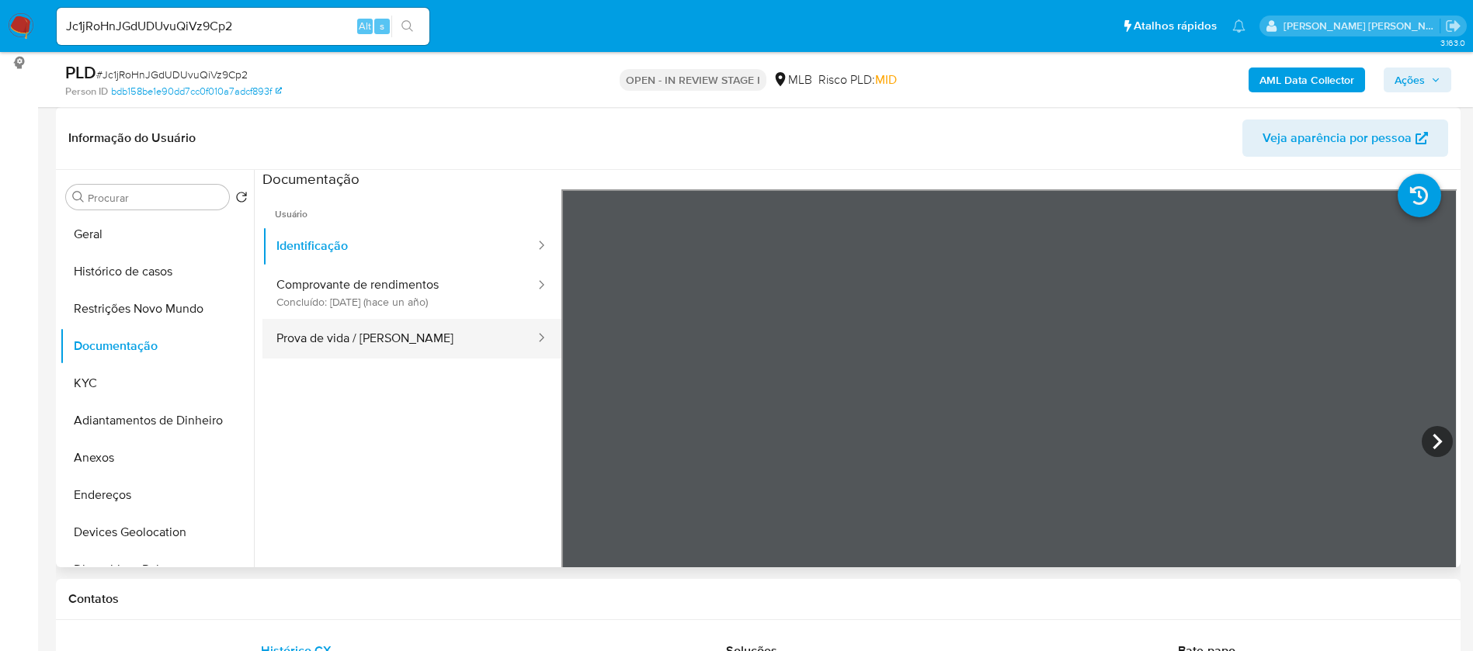
click at [399, 346] on button "Prova de vida / Selfie" at bounding box center [399, 339] width 274 height 40
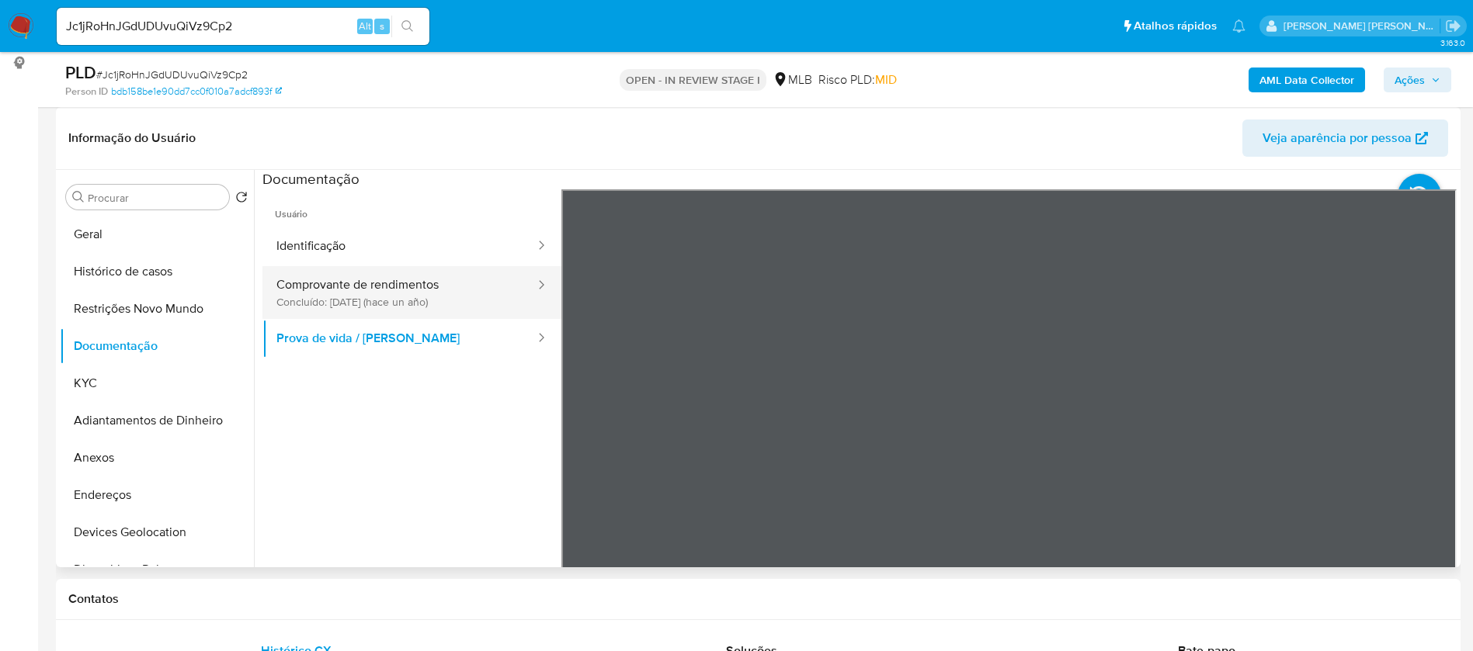
click at [395, 285] on button "Comprovante de rendimentos Concluído: 06/11/2024 (hace un año)" at bounding box center [399, 292] width 274 height 53
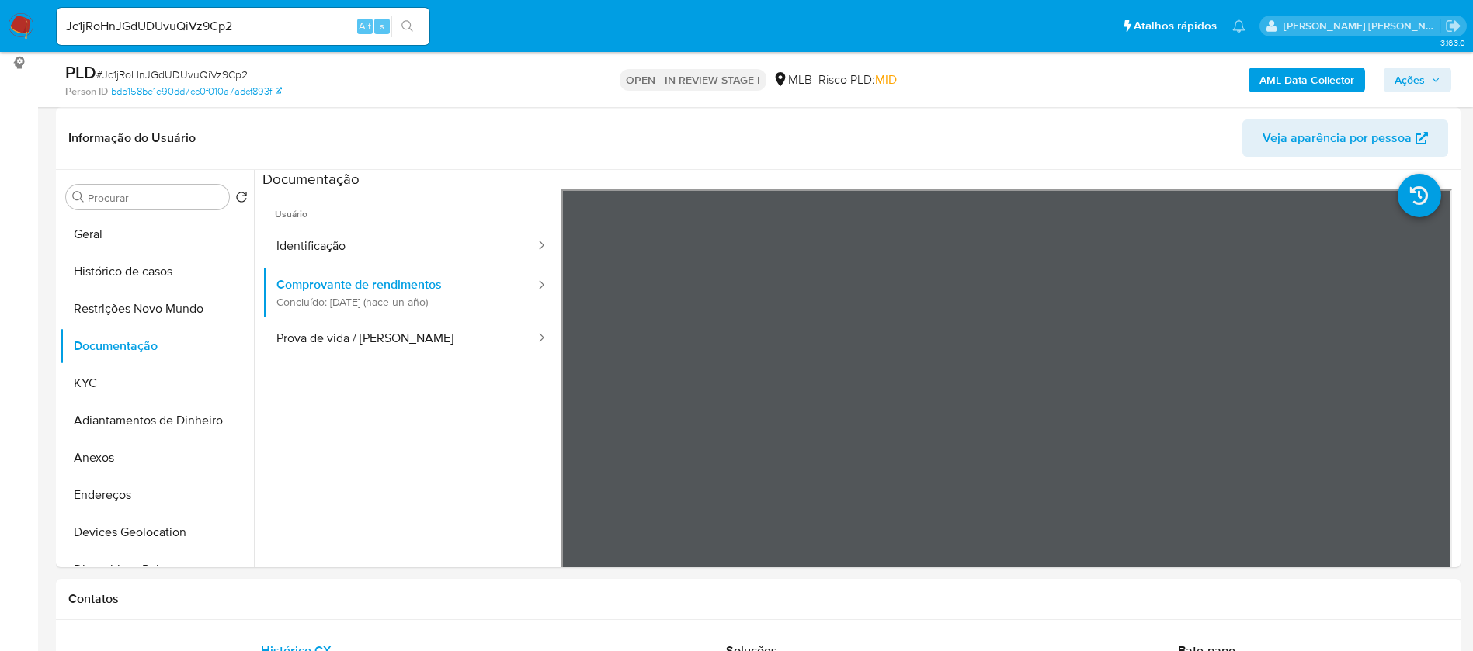
click at [1314, 79] on b "AML Data Collector" at bounding box center [1306, 80] width 95 height 25
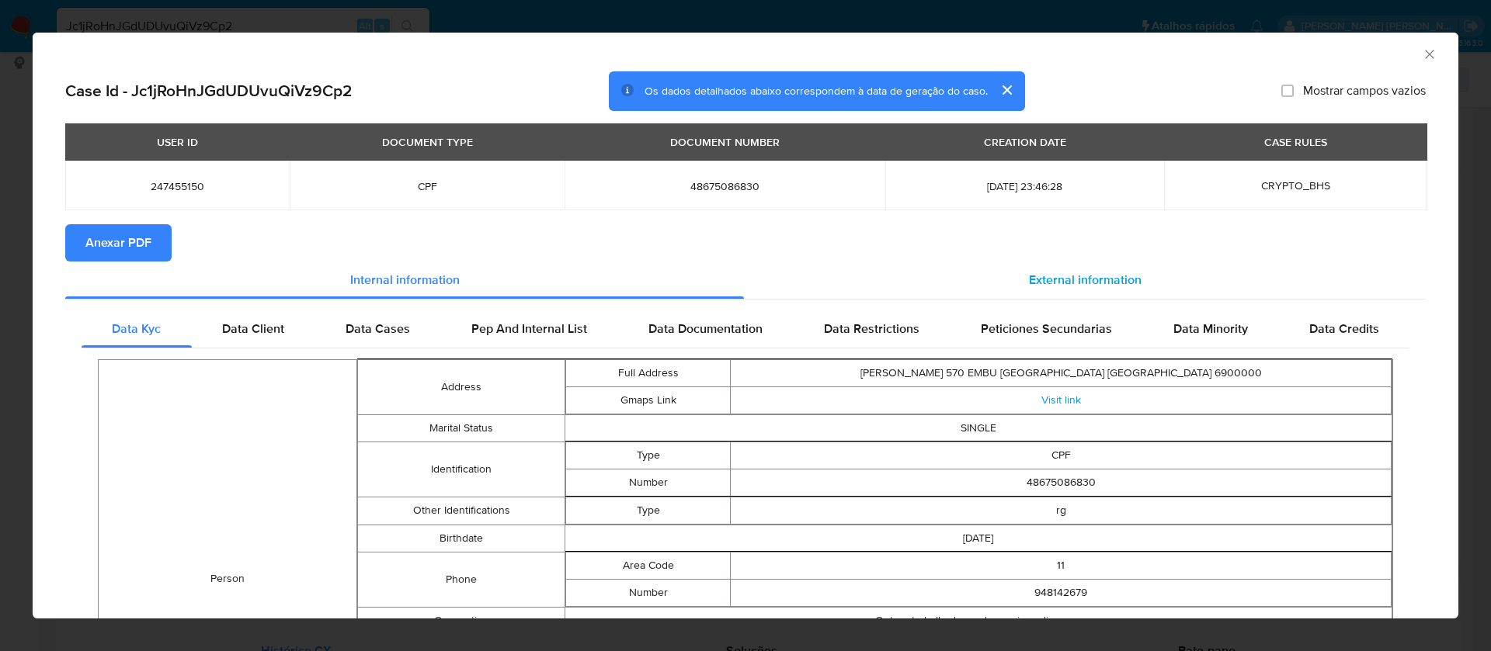
click at [1077, 283] on span "External information" at bounding box center [1085, 280] width 113 height 18
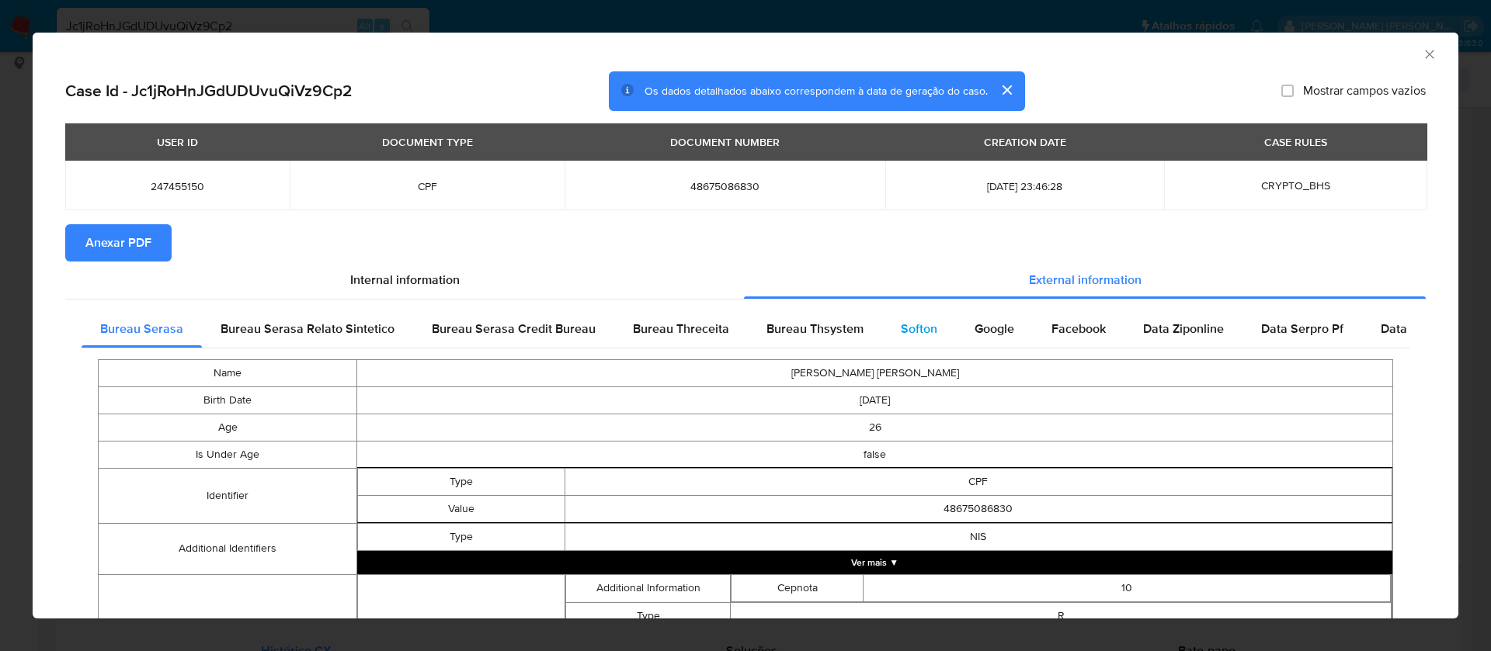
click at [918, 323] on span "Softon" at bounding box center [919, 329] width 36 height 18
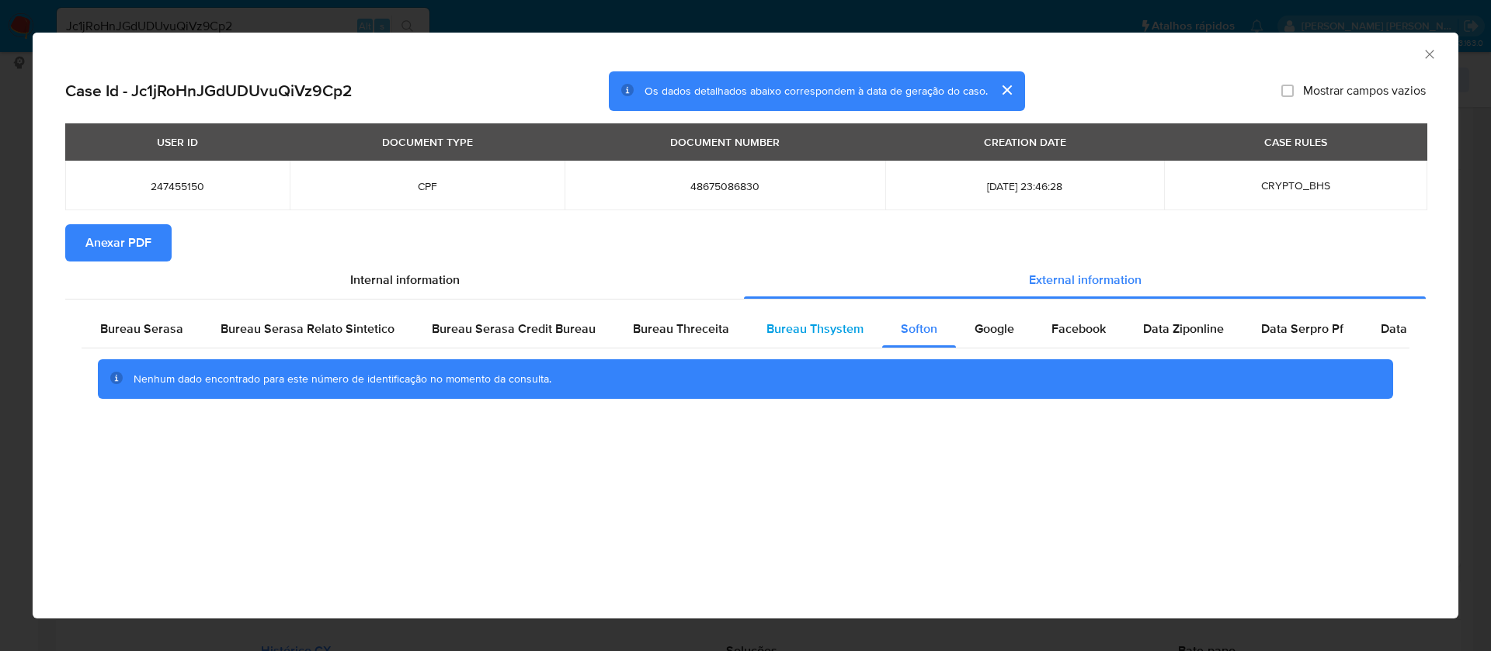
click at [838, 320] on span "Bureau Thsystem" at bounding box center [814, 329] width 97 height 18
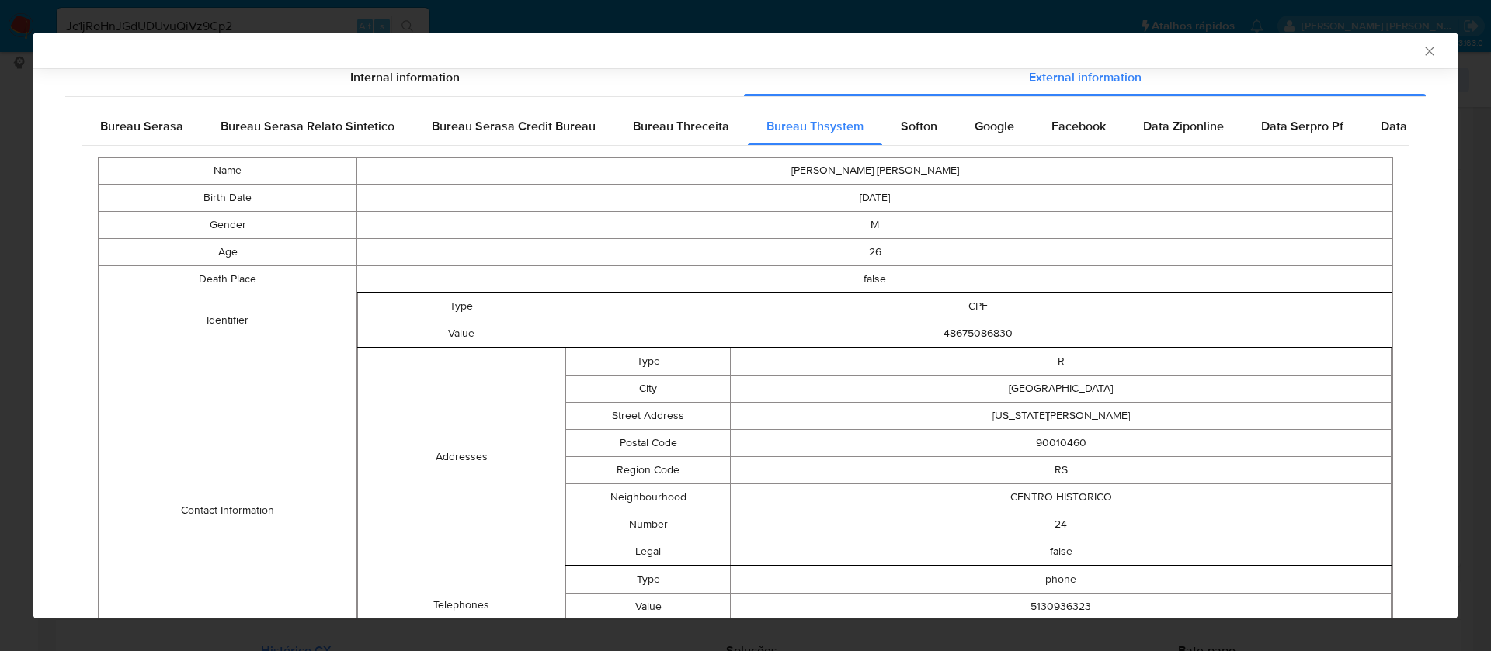
scroll to position [576, 0]
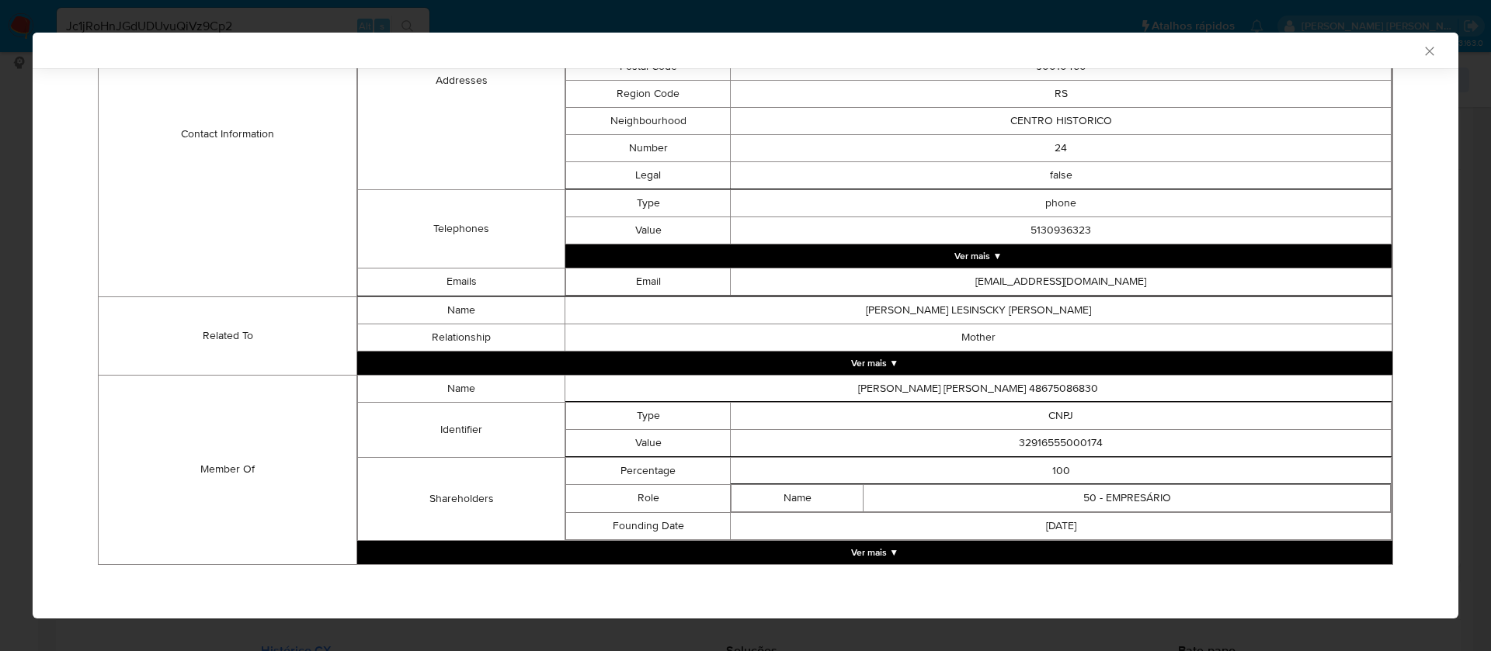
click at [1085, 443] on td "32916555000174" at bounding box center [1061, 442] width 661 height 27
click at [1085, 442] on td "32916555000174" at bounding box center [1061, 442] width 661 height 27
copy td "32916555000174"
click at [856, 546] on button "Ver mais ▼" at bounding box center [874, 552] width 1035 height 23
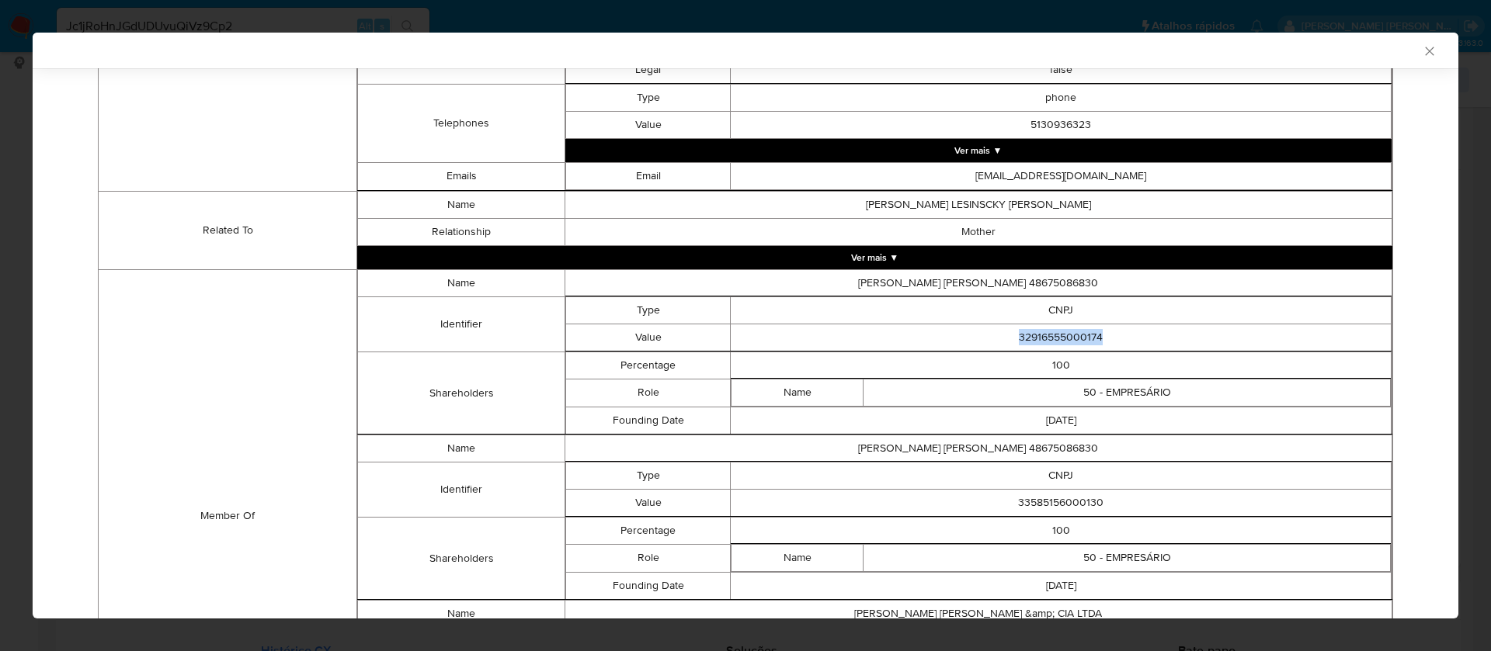
scroll to position [809, 0]
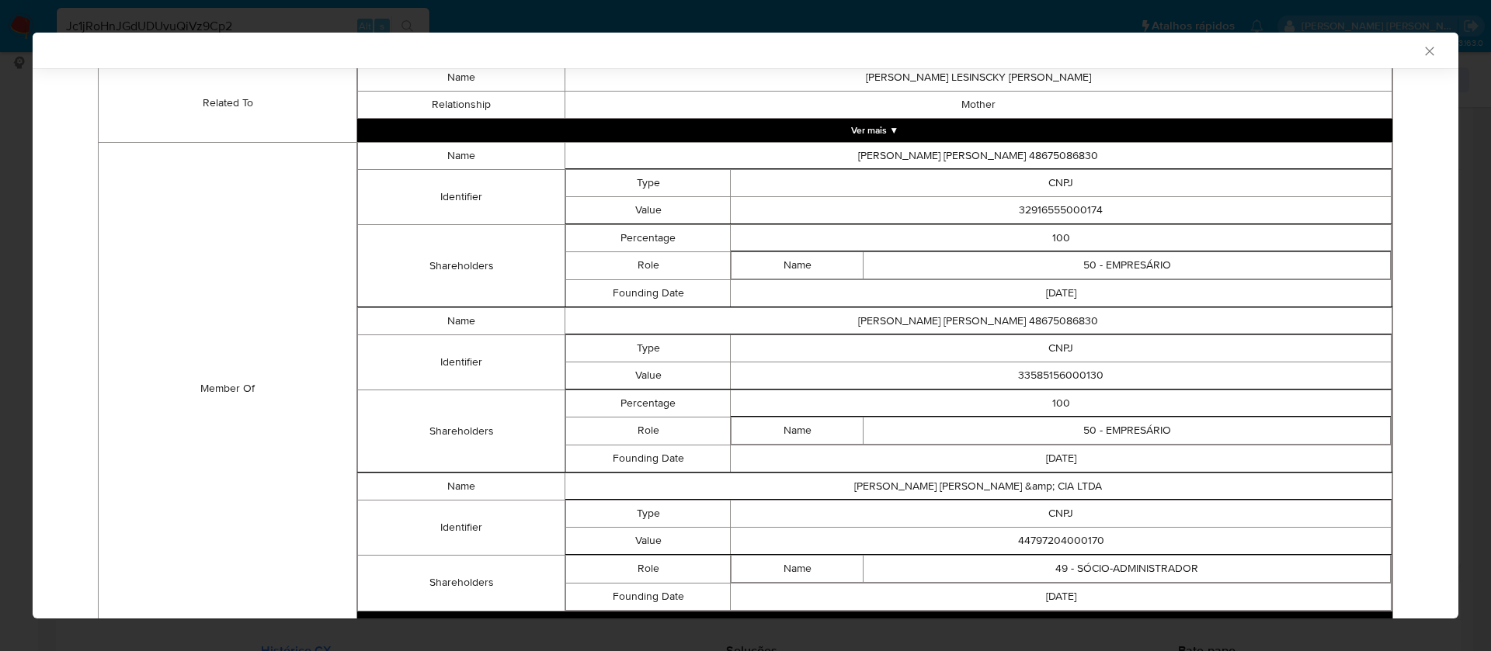
click at [1038, 377] on td "33585156000130" at bounding box center [1061, 375] width 661 height 27
copy td "33585156000130"
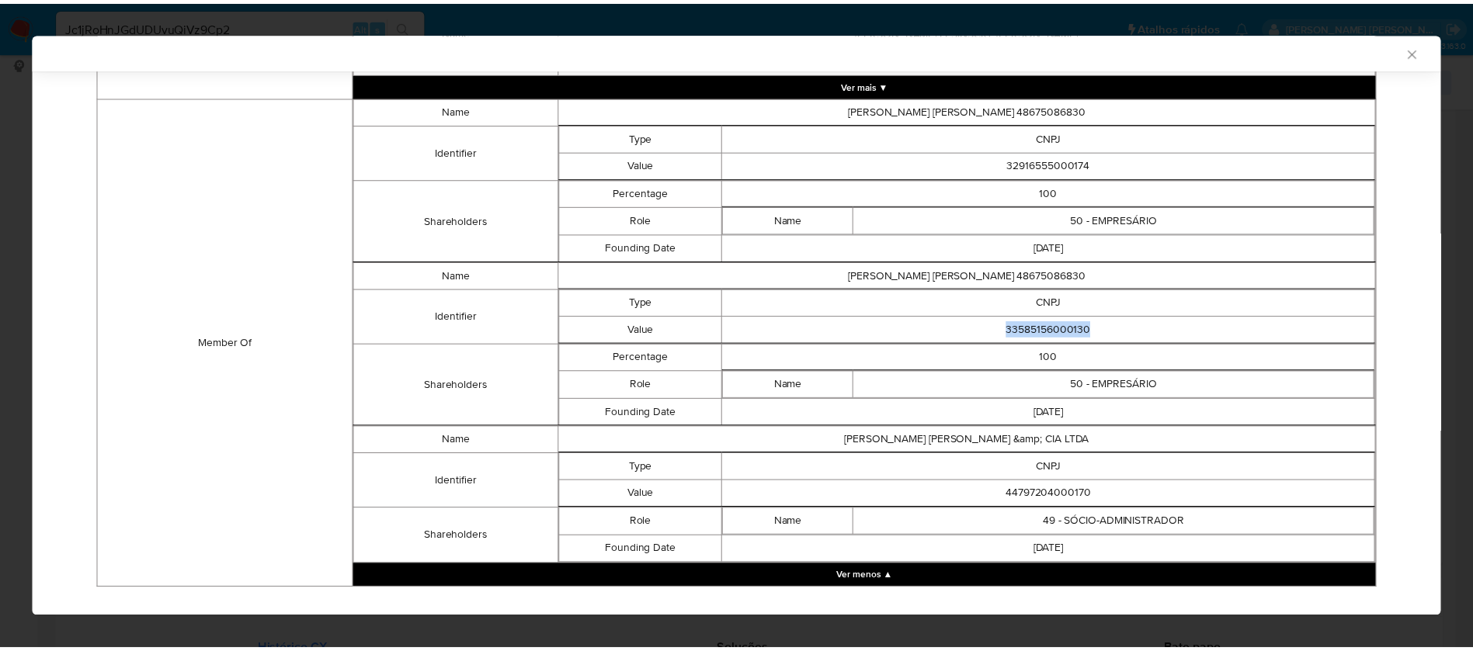
scroll to position [880, 0]
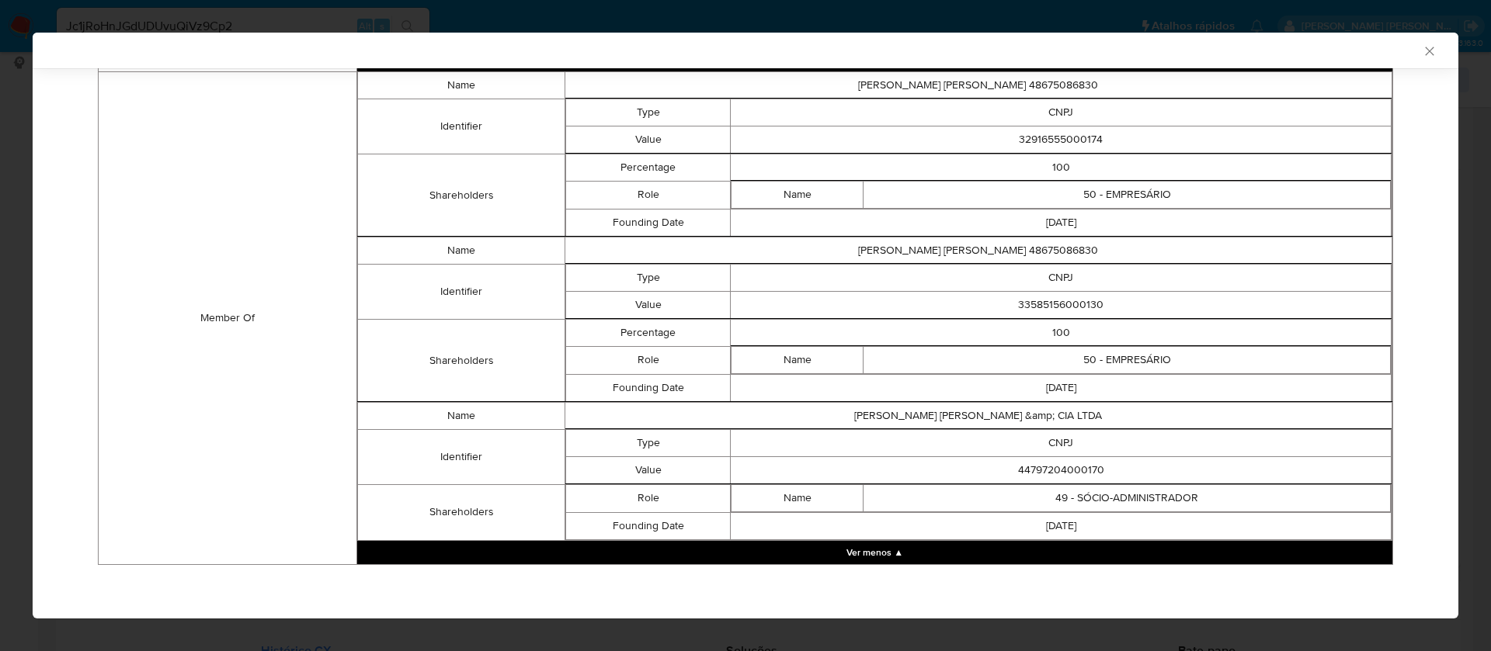
click at [1050, 469] on td "44797204000170" at bounding box center [1061, 469] width 661 height 27
copy td "44797204000170"
click at [1058, 474] on td "44797204000170" at bounding box center [1061, 469] width 661 height 27
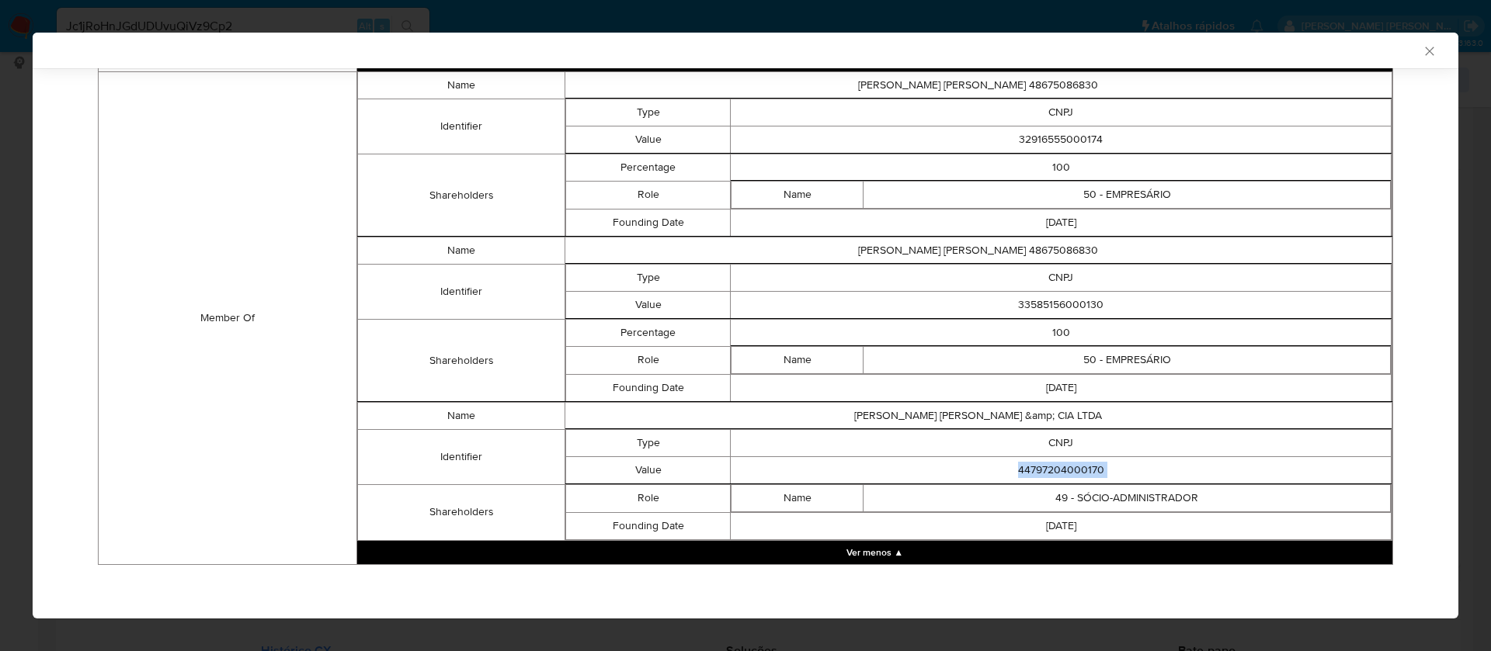
click at [1058, 474] on td "44797204000170" at bounding box center [1061, 469] width 661 height 27
click at [1421, 47] on icon "Fechar a janela" at bounding box center [1429, 51] width 16 height 16
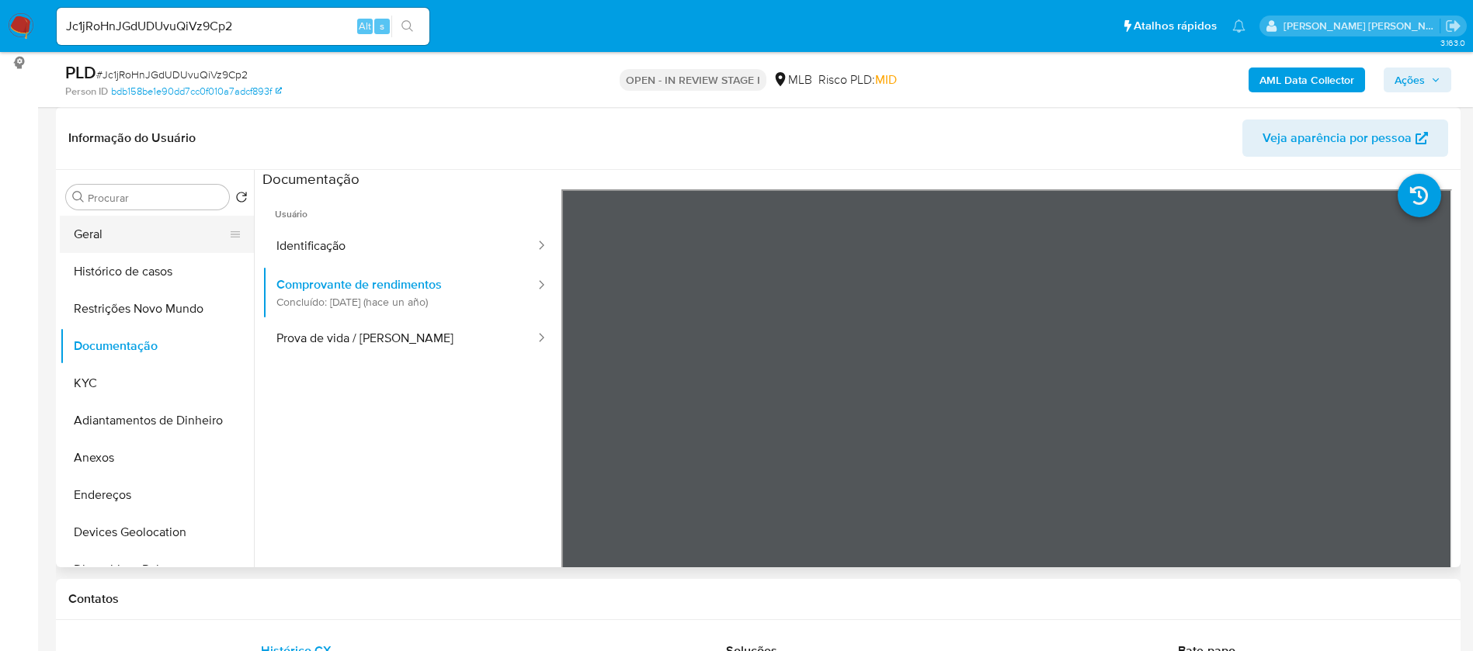
click at [116, 240] on button "Geral" at bounding box center [151, 234] width 182 height 37
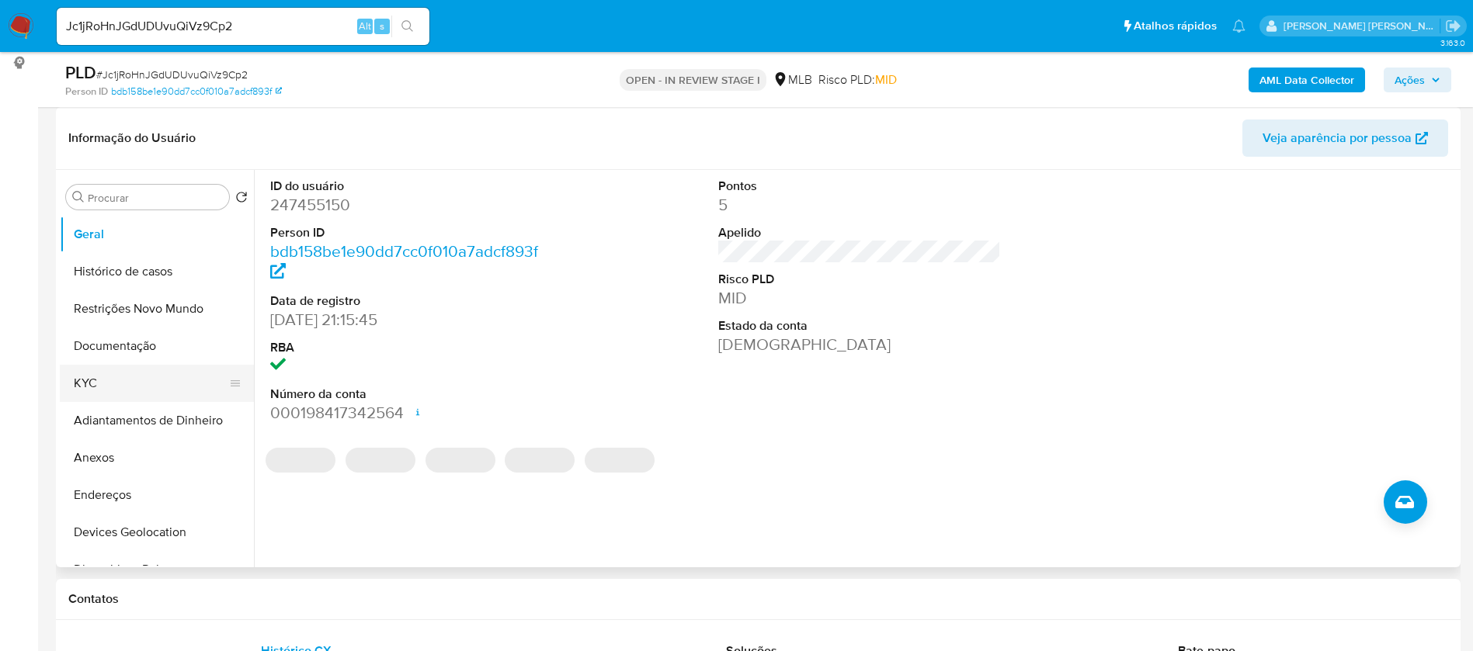
click at [82, 386] on button "KYC" at bounding box center [151, 383] width 182 height 37
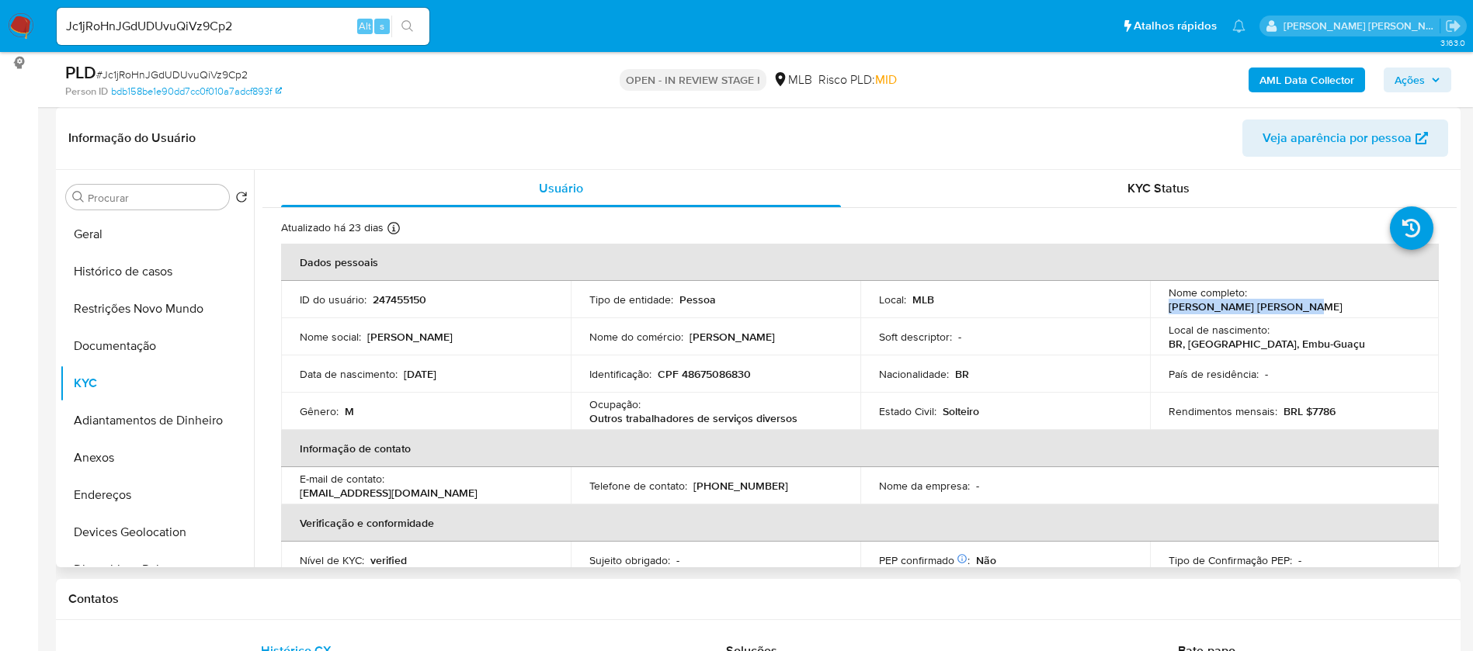
drag, startPoint x: 1376, startPoint y: 302, endPoint x: 1253, endPoint y: 300, distance: 123.5
click at [1248, 300] on div "Nome completo : Johnny Lesinscky Santana" at bounding box center [1294, 300] width 252 height 28
copy p "Johnny Lesinscky Santana"
click at [394, 296] on p "247455150" at bounding box center [400, 300] width 54 height 14
click at [393, 295] on p "247455150" at bounding box center [400, 300] width 54 height 14
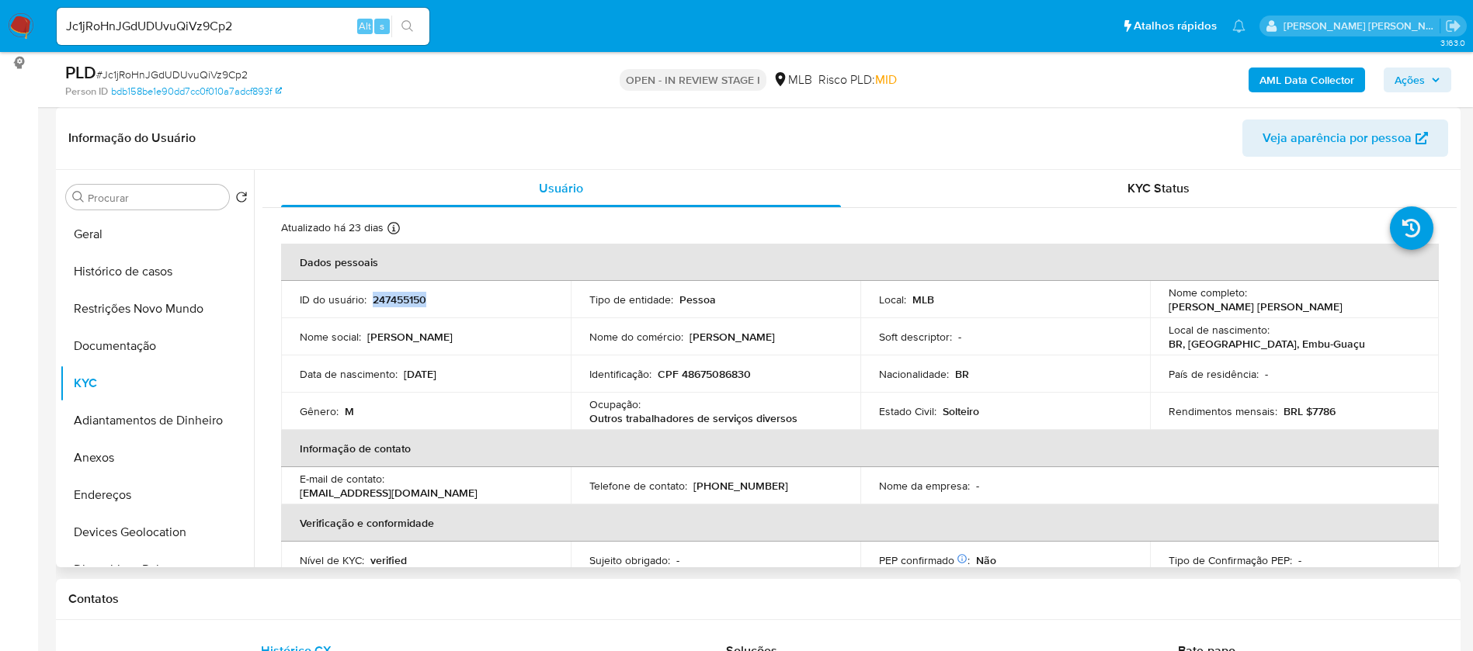
copy p "247455150"
click at [69, 248] on button "Geral" at bounding box center [151, 234] width 182 height 37
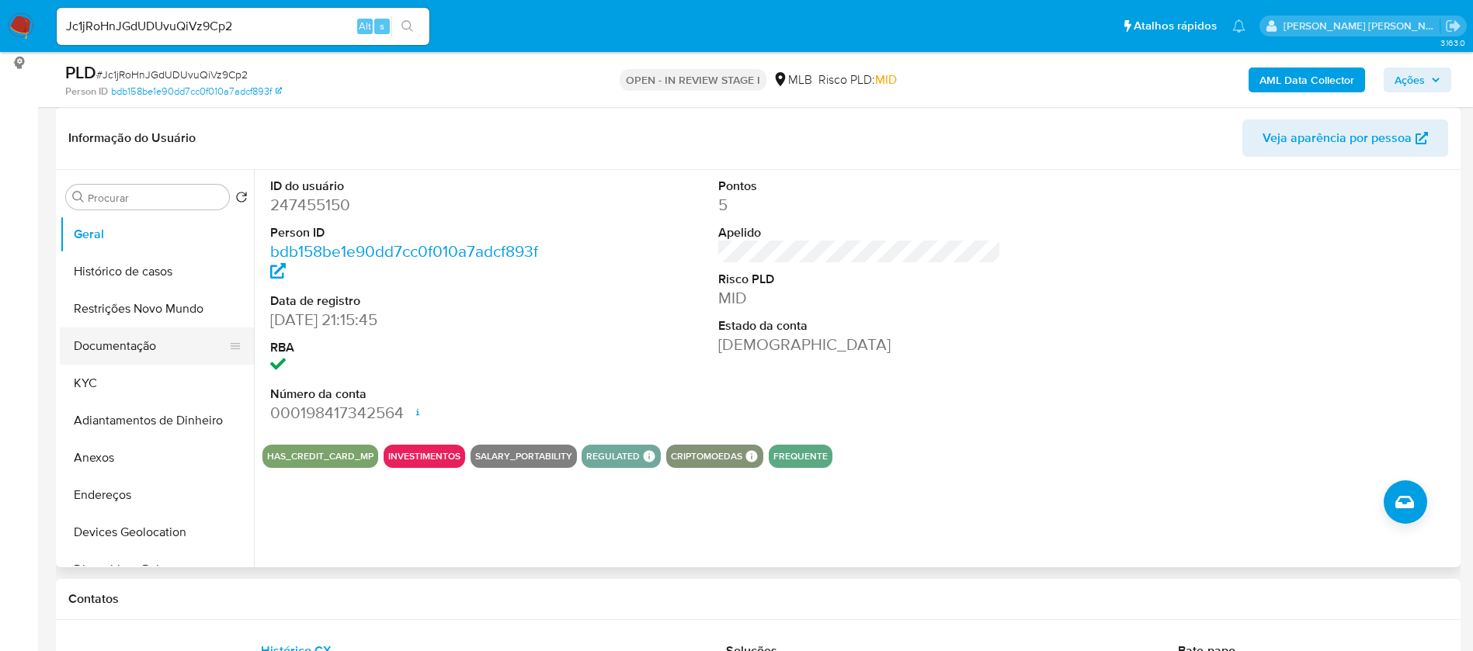
click at [160, 358] on button "Documentação" at bounding box center [151, 346] width 182 height 37
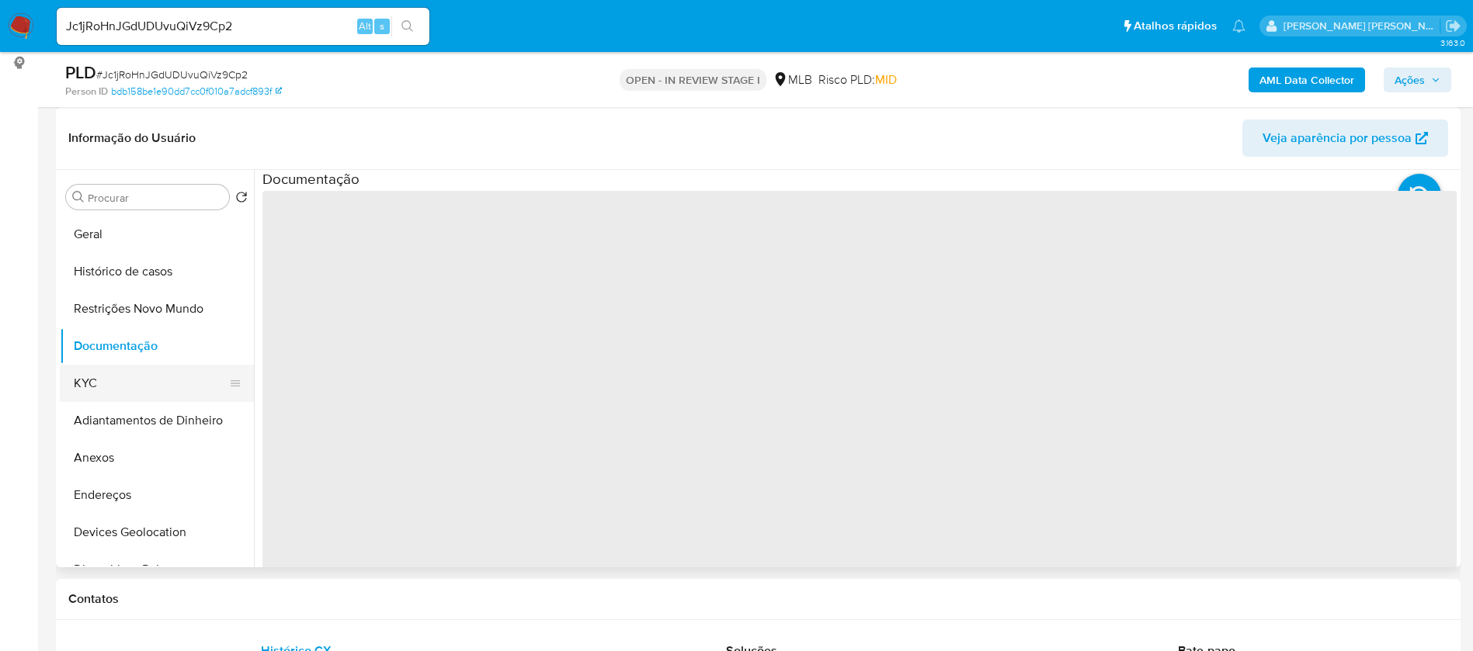
click at [160, 387] on button "KYC" at bounding box center [151, 383] width 182 height 37
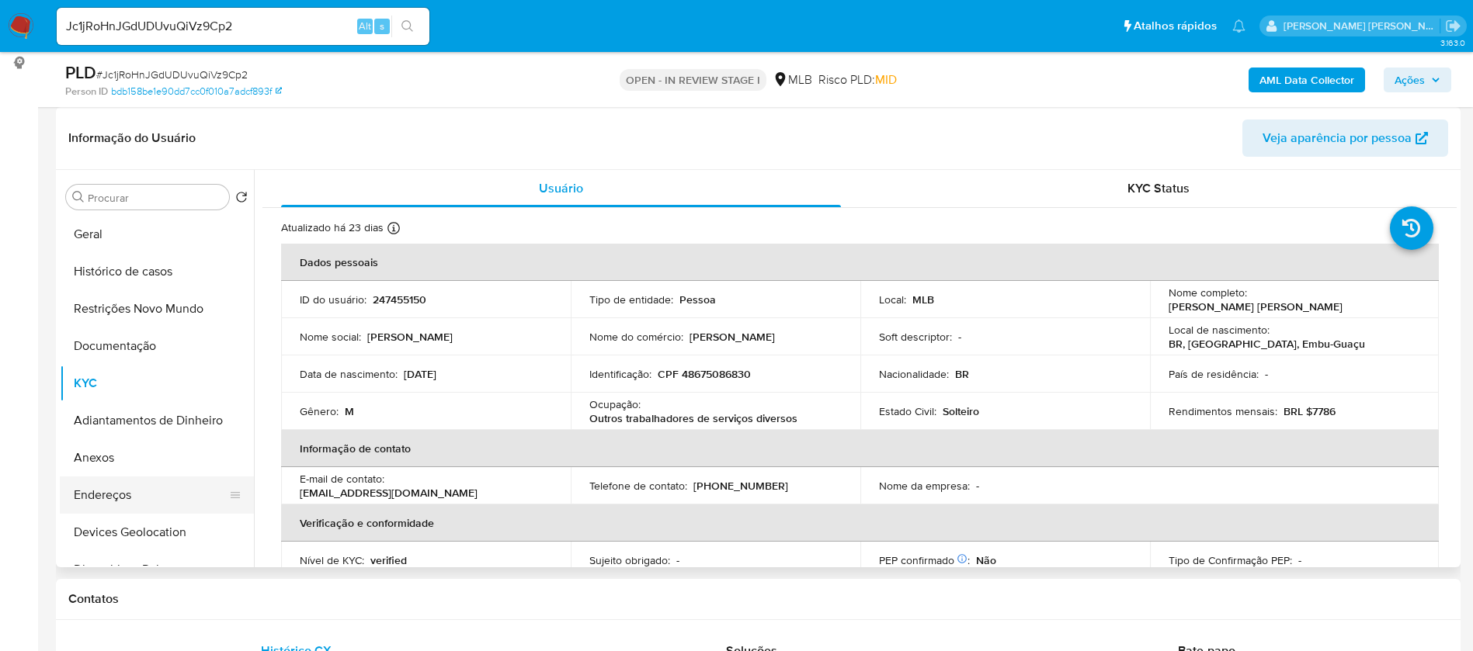
click at [158, 494] on button "Endereços" at bounding box center [151, 495] width 182 height 37
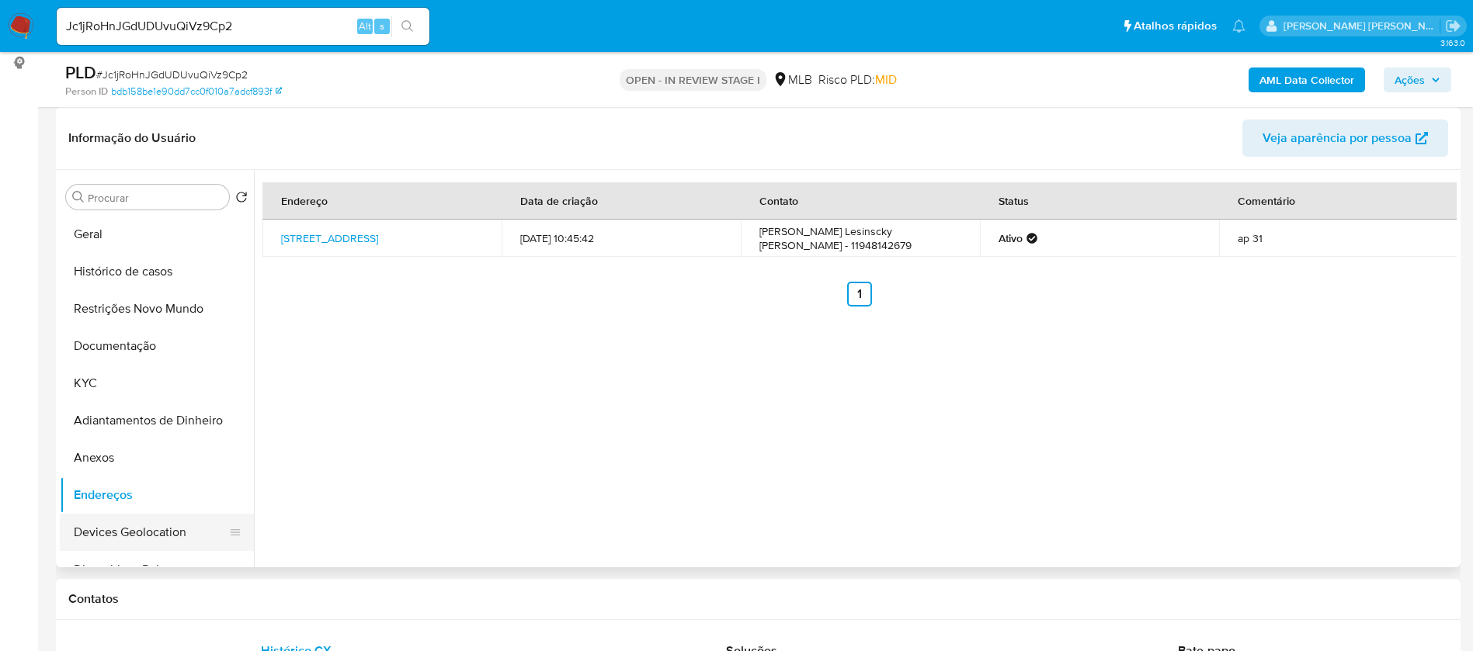
click at [113, 521] on button "Devices Geolocation" at bounding box center [151, 532] width 182 height 37
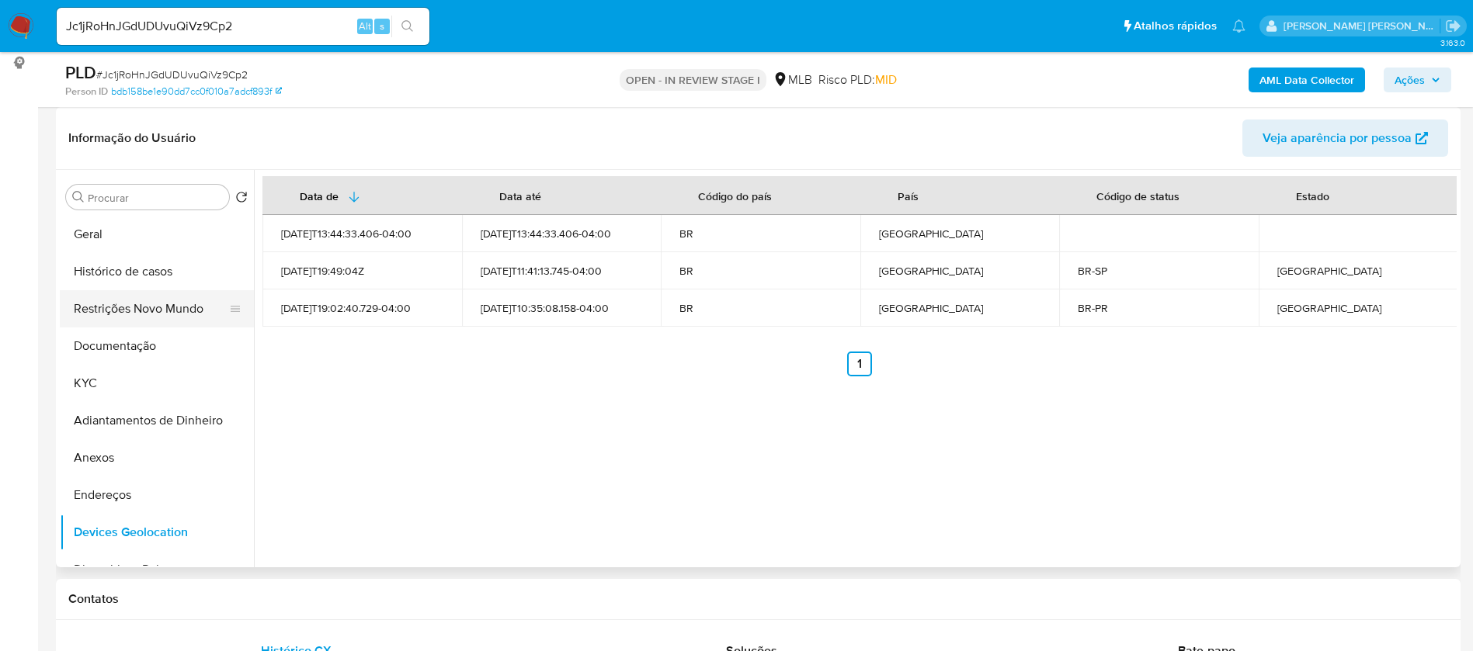
click at [154, 308] on button "Restrições Novo Mundo" at bounding box center [151, 308] width 182 height 37
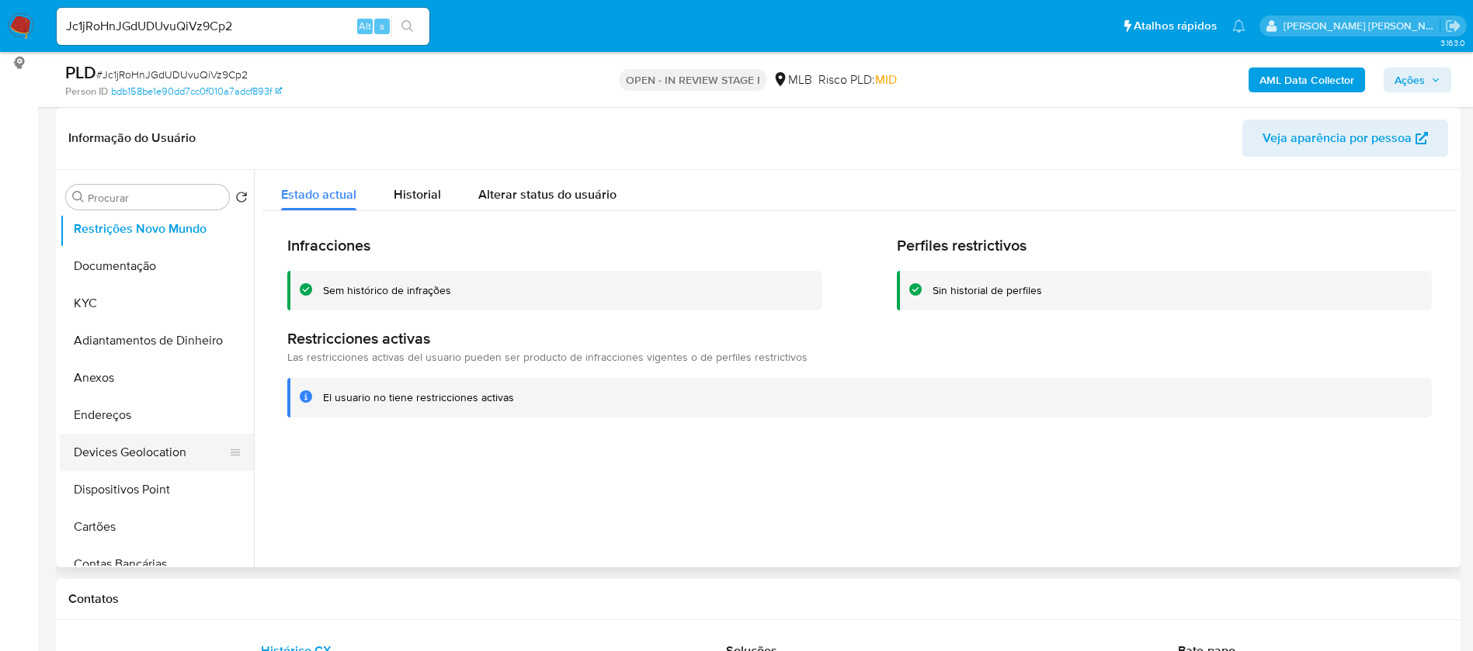
scroll to position [116, 0]
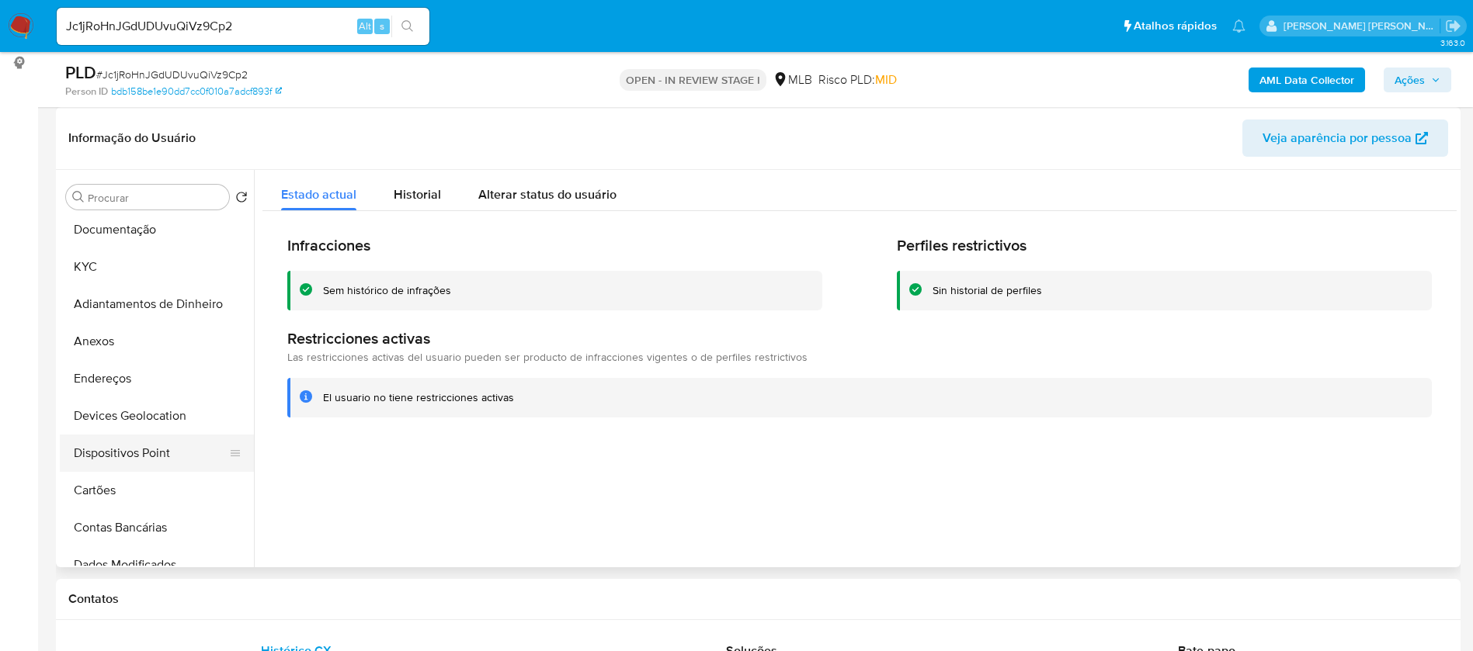
click at [154, 445] on button "Dispositivos Point" at bounding box center [151, 453] width 182 height 37
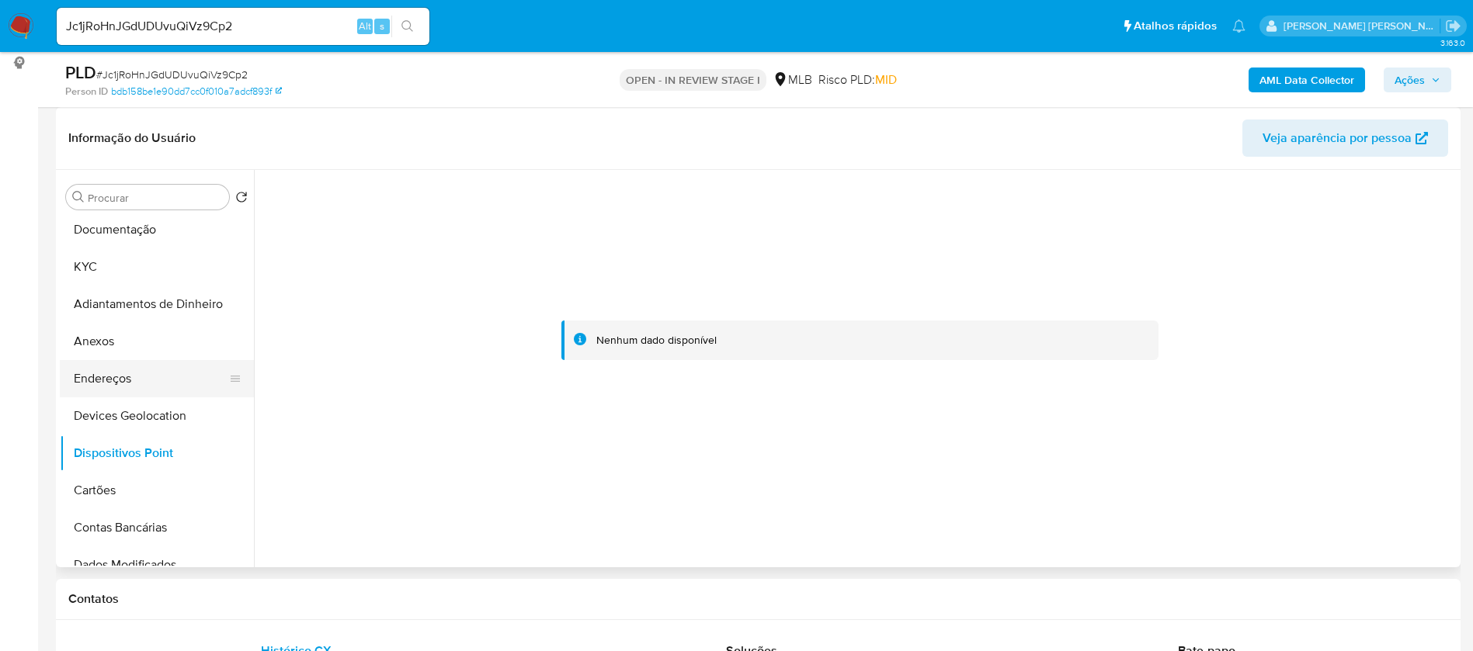
click at [139, 366] on button "Endereços" at bounding box center [151, 378] width 182 height 37
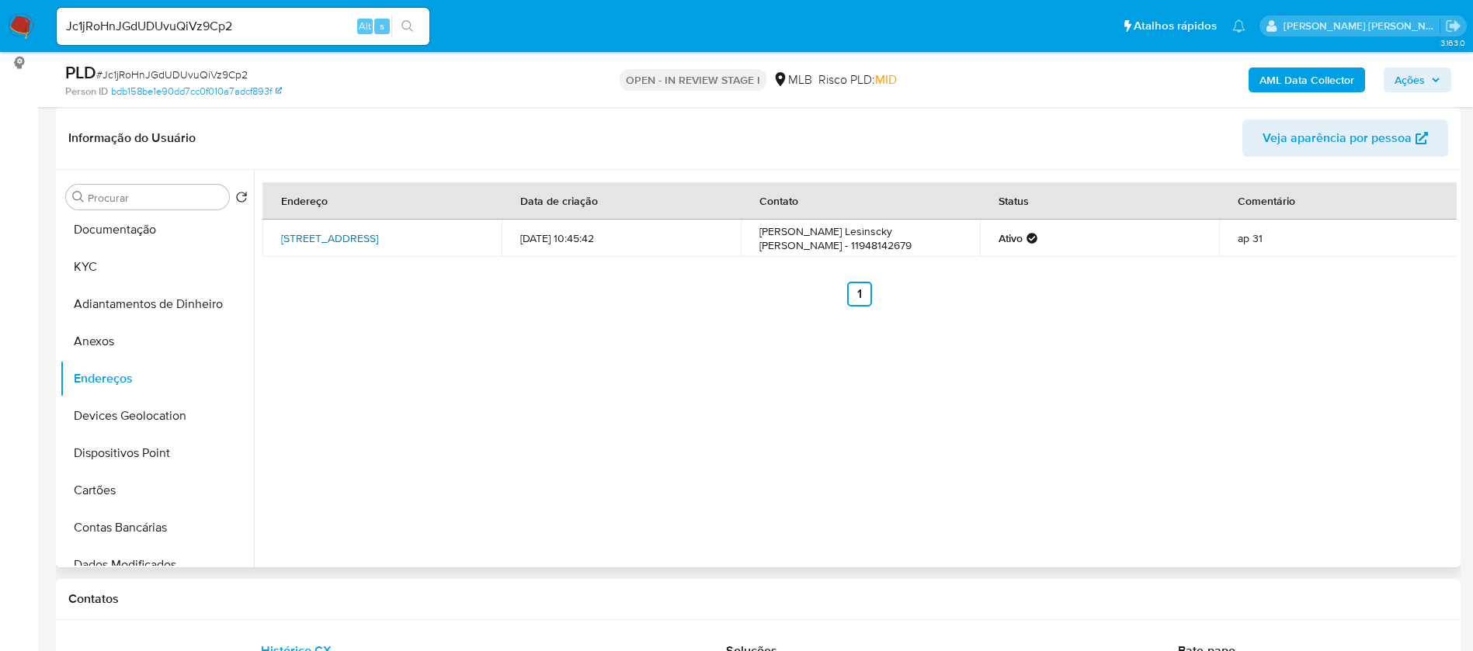
click at [378, 236] on link "Rua Paranaguá 1058, Londrina, Paraná, 86020030, Brasil 1058" at bounding box center [329, 239] width 97 height 16
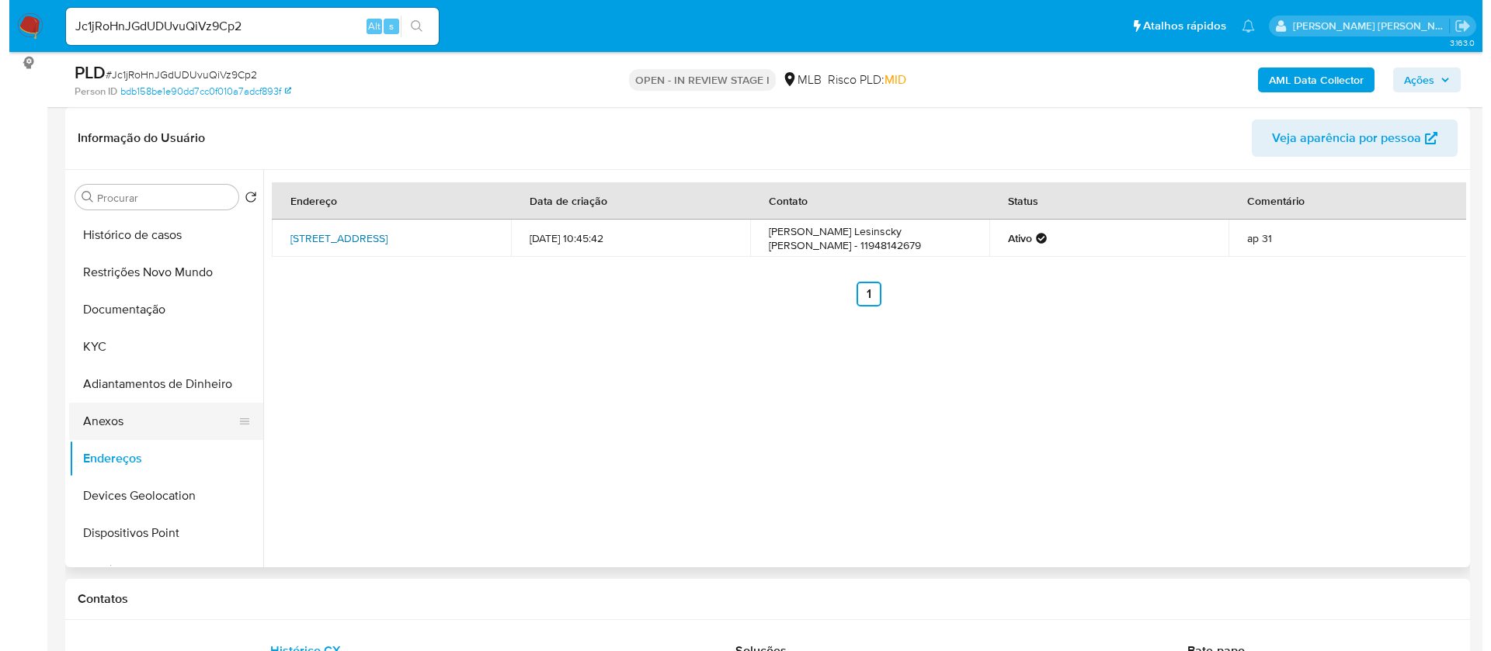
scroll to position [0, 0]
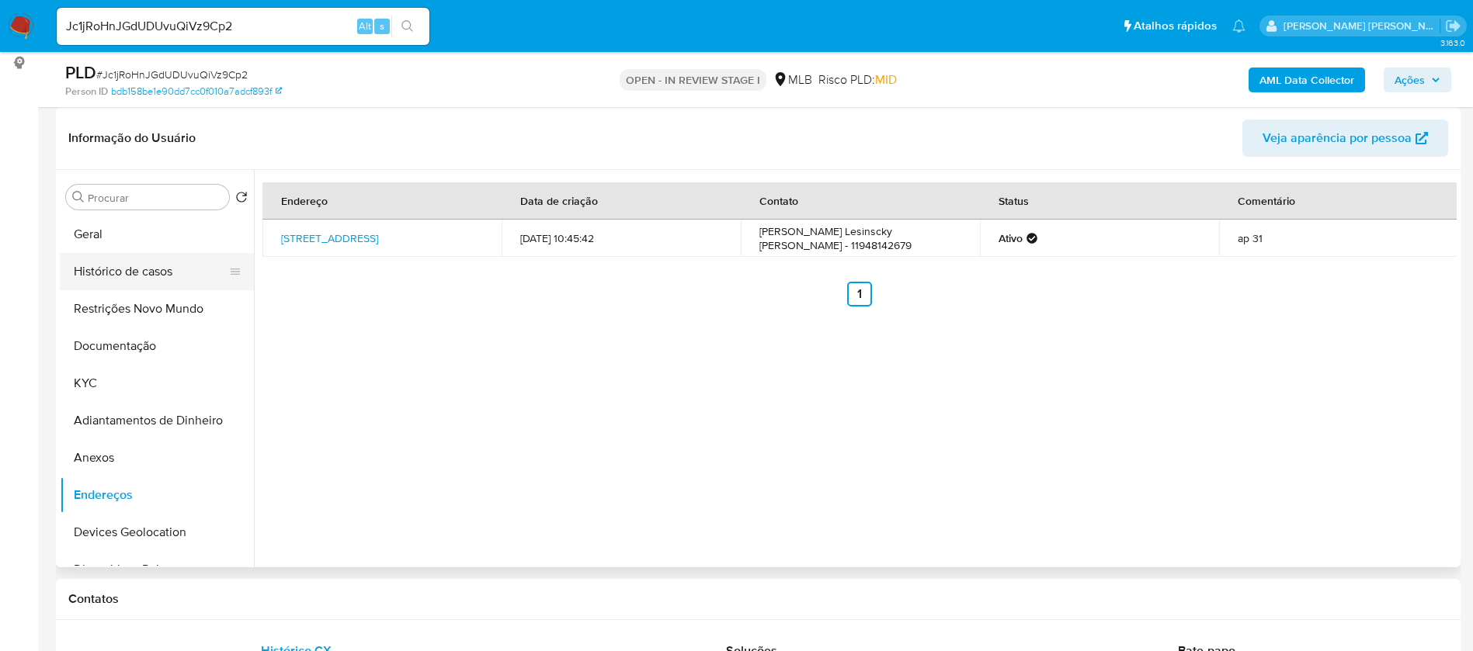
click at [112, 275] on button "Histórico de casos" at bounding box center [151, 271] width 182 height 37
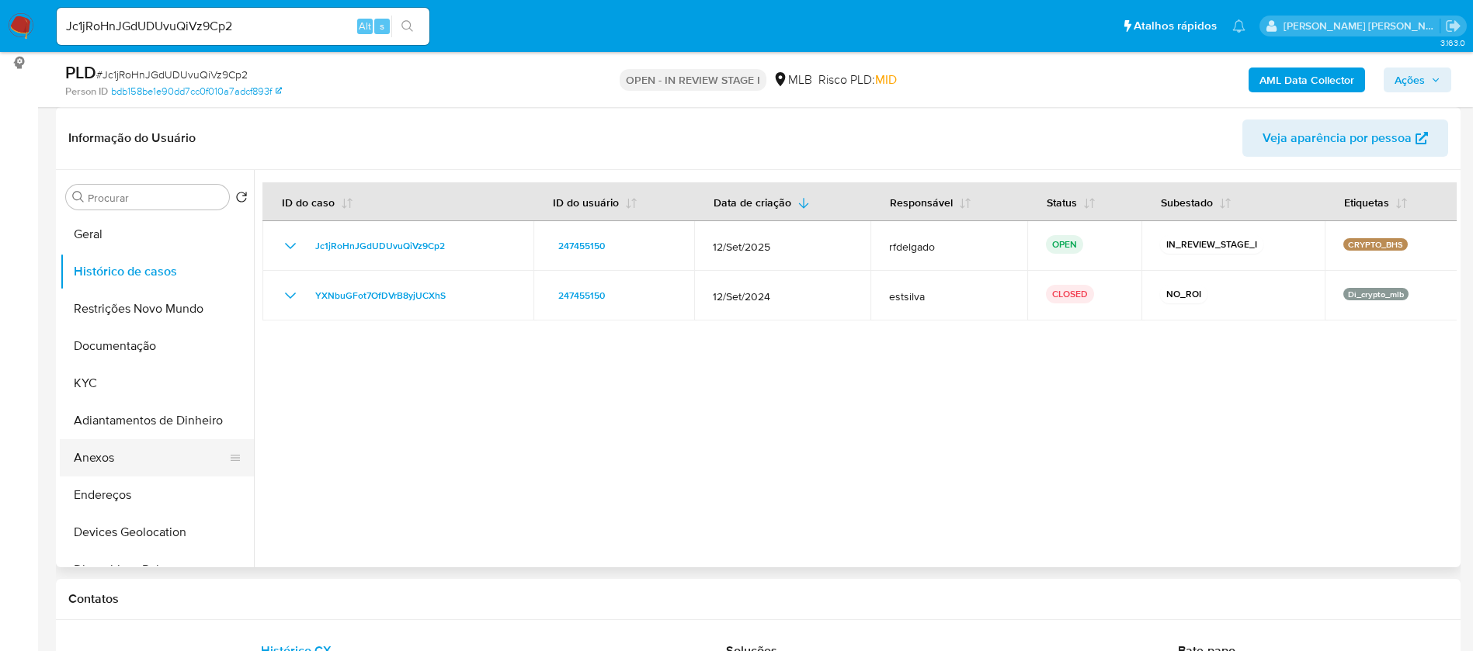
click at [127, 453] on button "Anexos" at bounding box center [151, 457] width 182 height 37
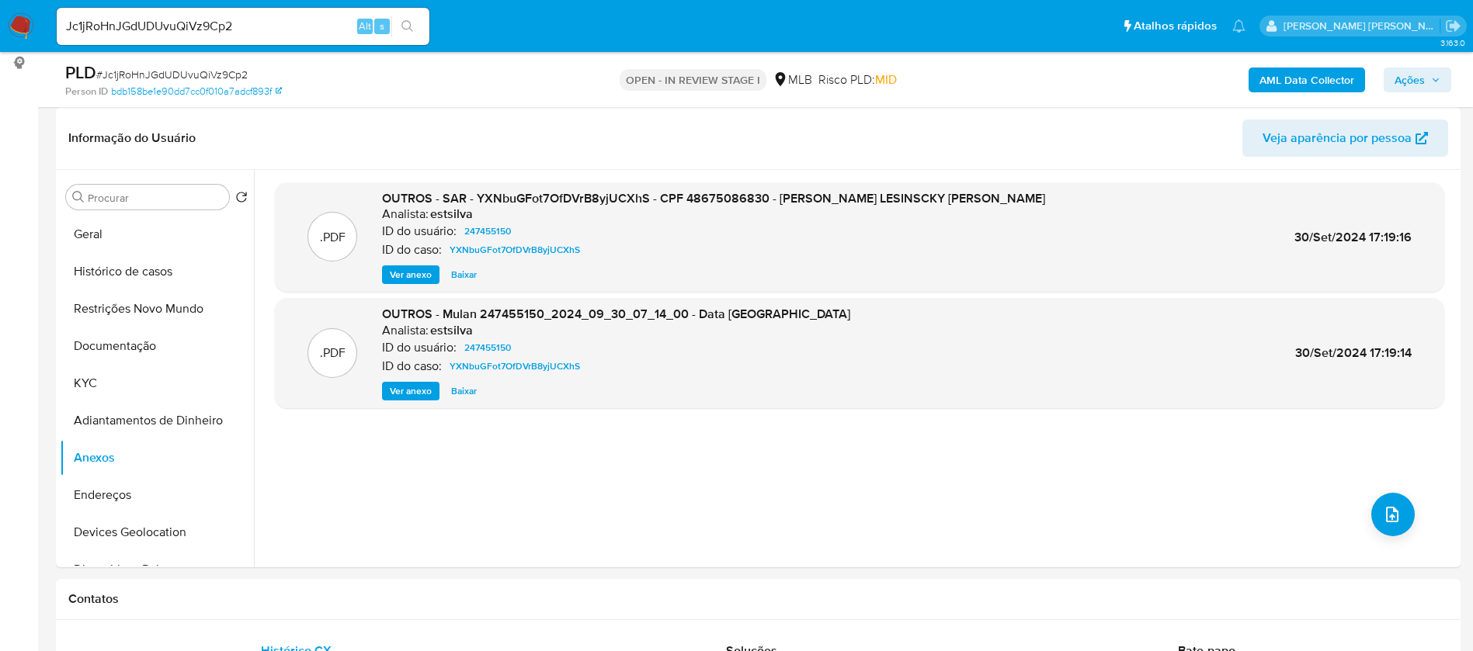
click at [1291, 83] on b "AML Data Collector" at bounding box center [1306, 80] width 95 height 25
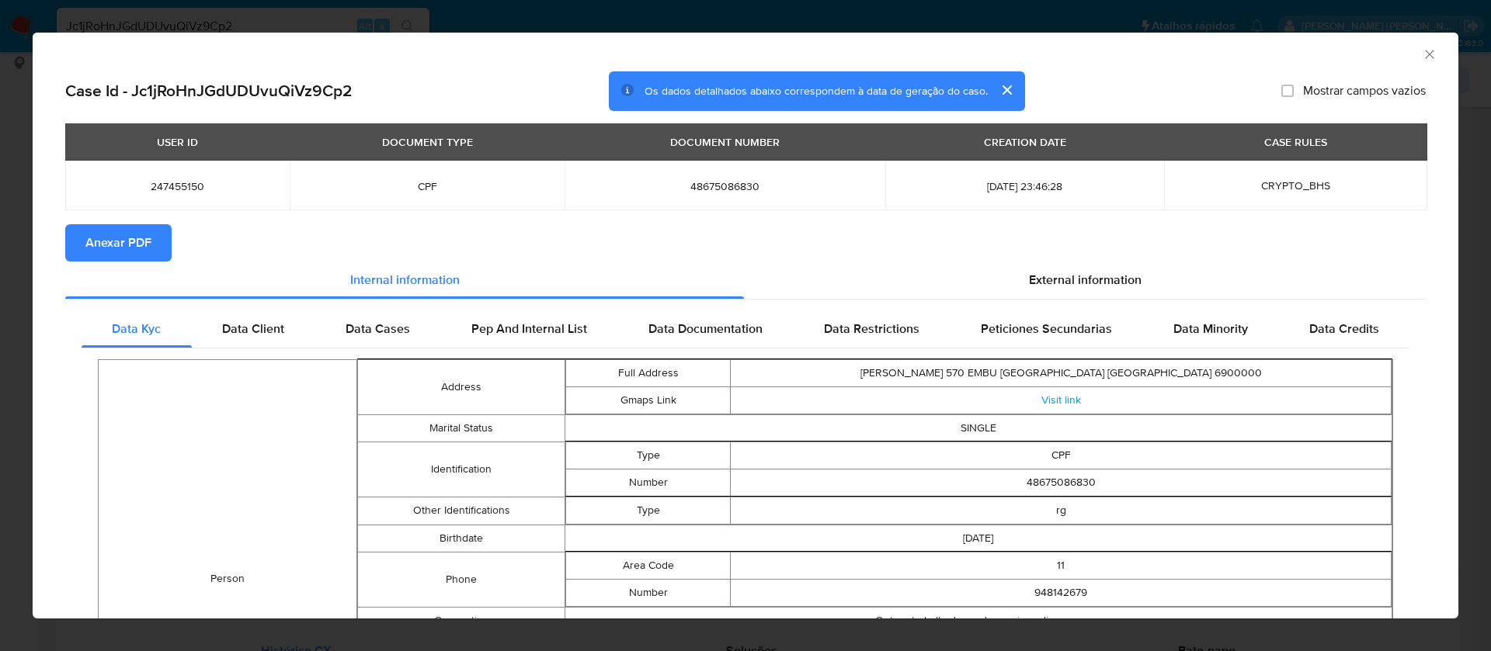
click at [96, 245] on span "Anexar PDF" at bounding box center [118, 243] width 66 height 34
click at [1421, 54] on icon "Fechar a janela" at bounding box center [1429, 55] width 16 height 16
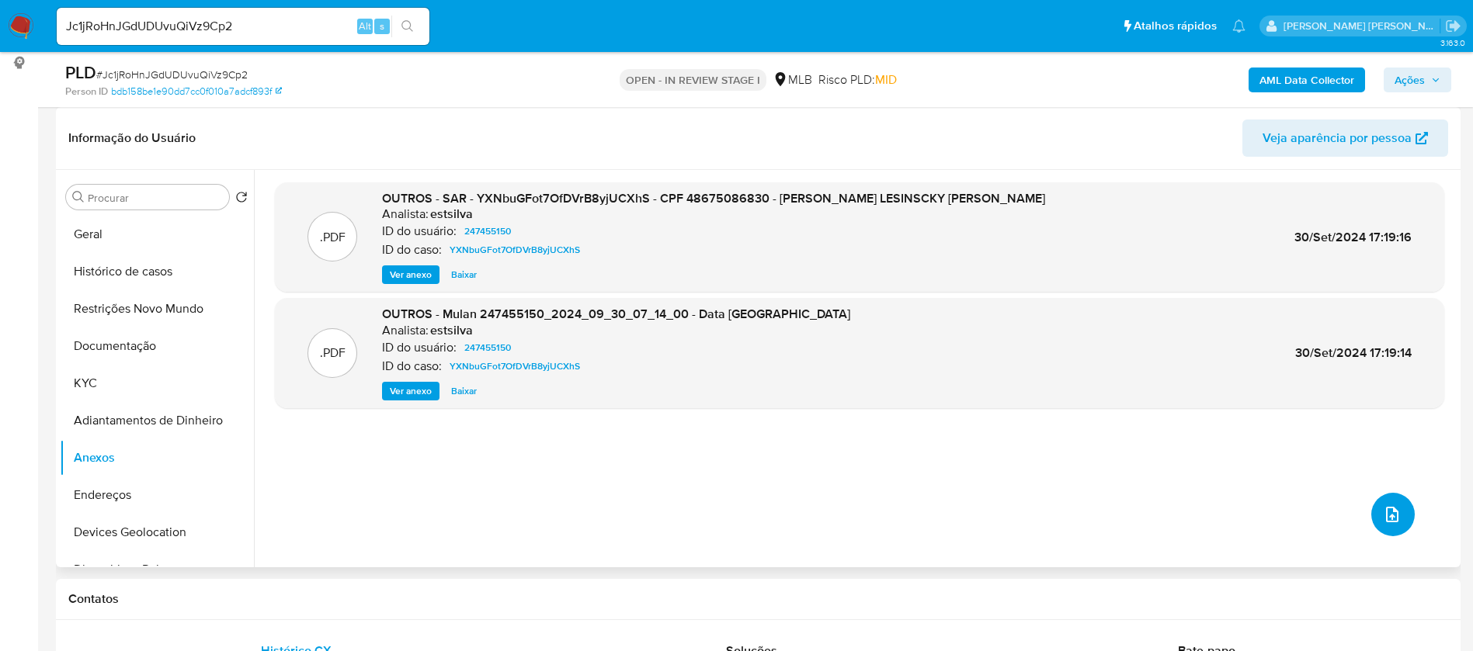
click at [1391, 511] on icon "upload-file" at bounding box center [1392, 514] width 19 height 19
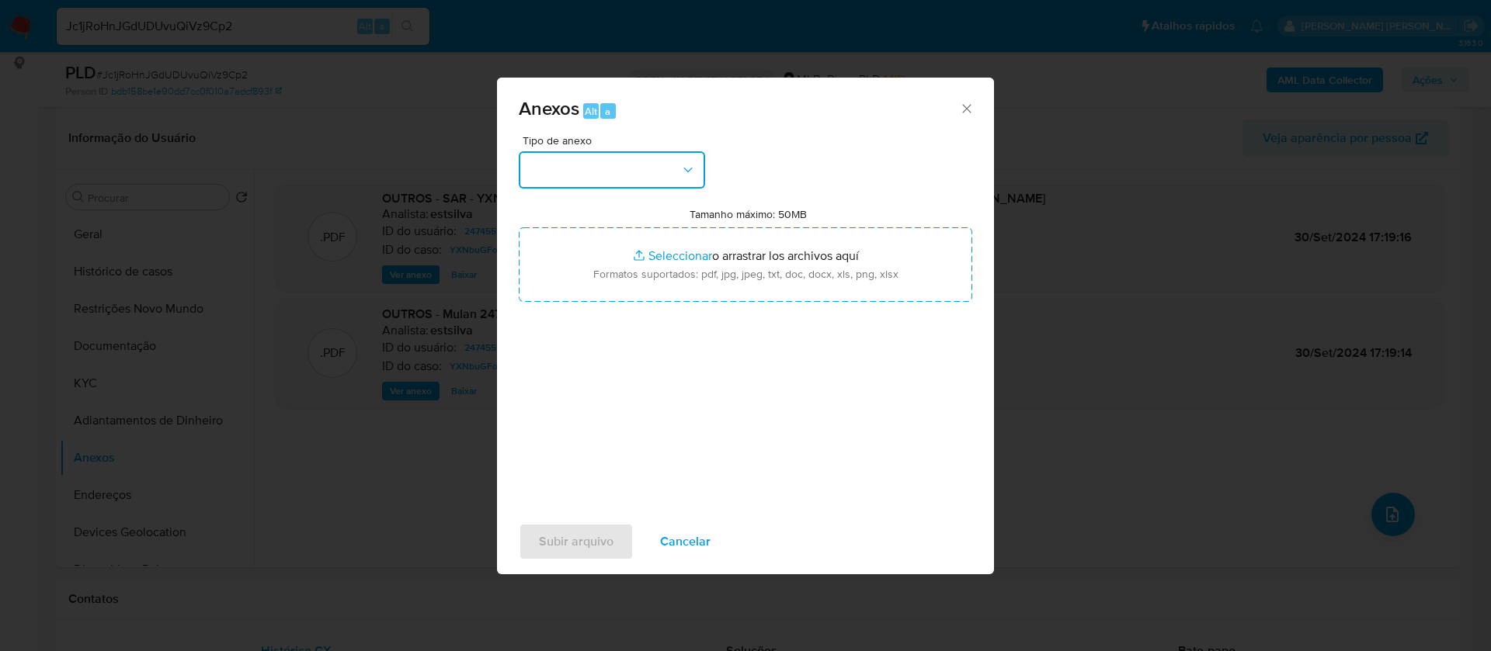
click at [661, 173] on button "button" at bounding box center [612, 169] width 186 height 37
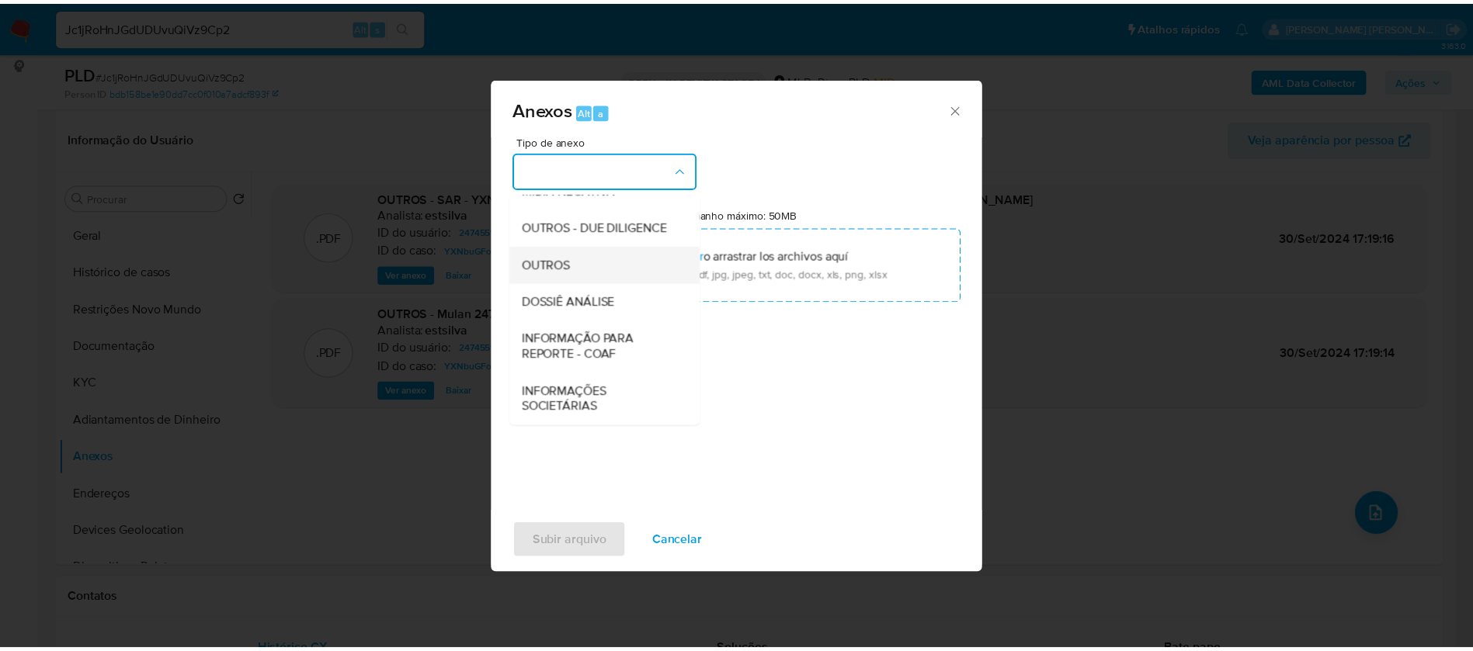
scroll to position [233, 0]
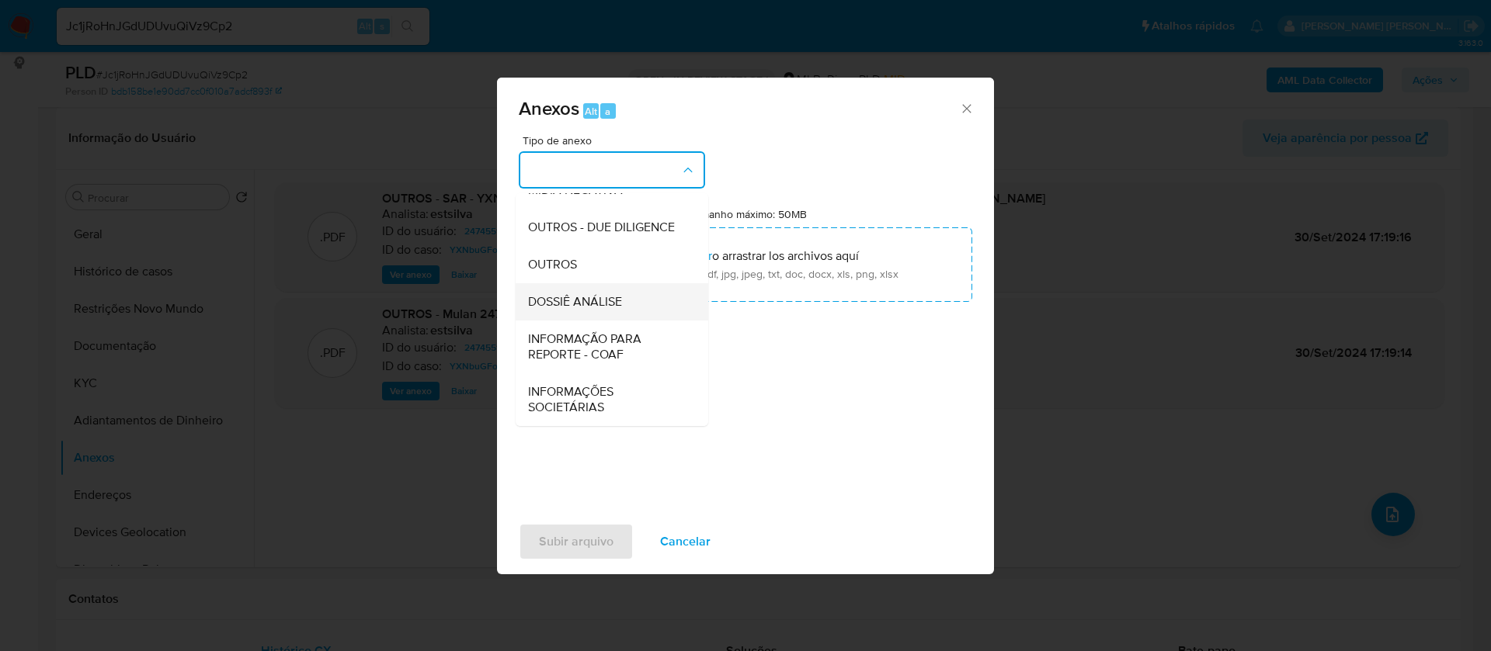
click at [610, 307] on span "DOSSIÊ ANÁLISE" at bounding box center [575, 302] width 94 height 16
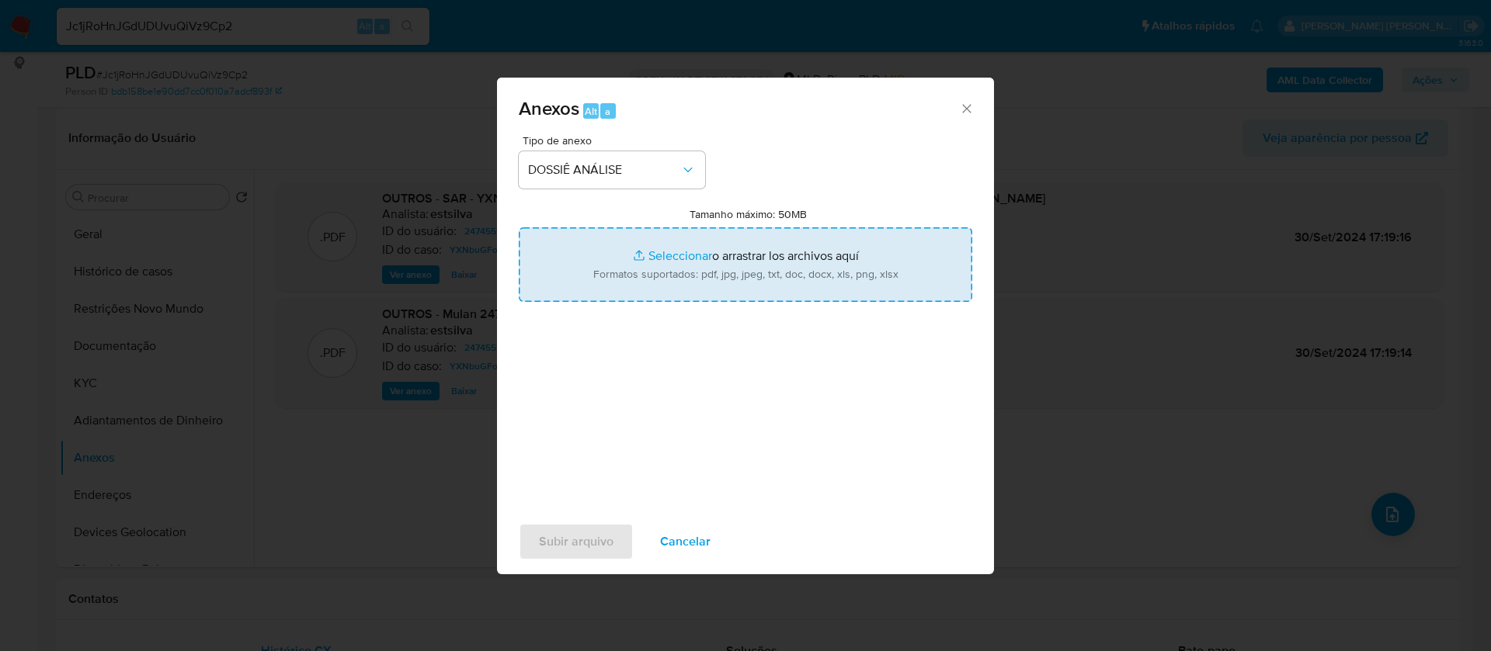
click at [676, 248] on input "Tamanho máximo: 50MB Seleccionar archivos" at bounding box center [745, 264] width 453 height 75
type input "C:\fakepath\Mulan 247455150_2025_10_09_15_18_08.xlsx"
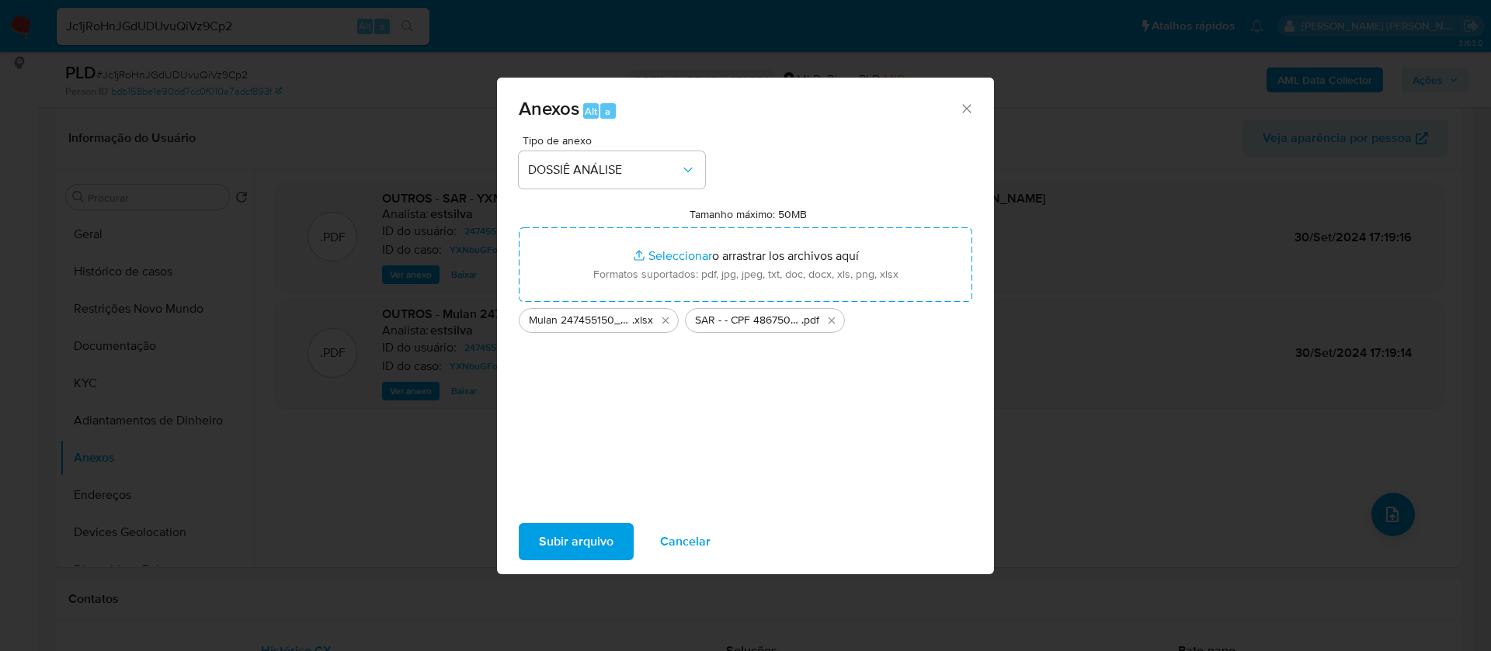
click at [584, 539] on span "Subir arquivo" at bounding box center [576, 542] width 75 height 34
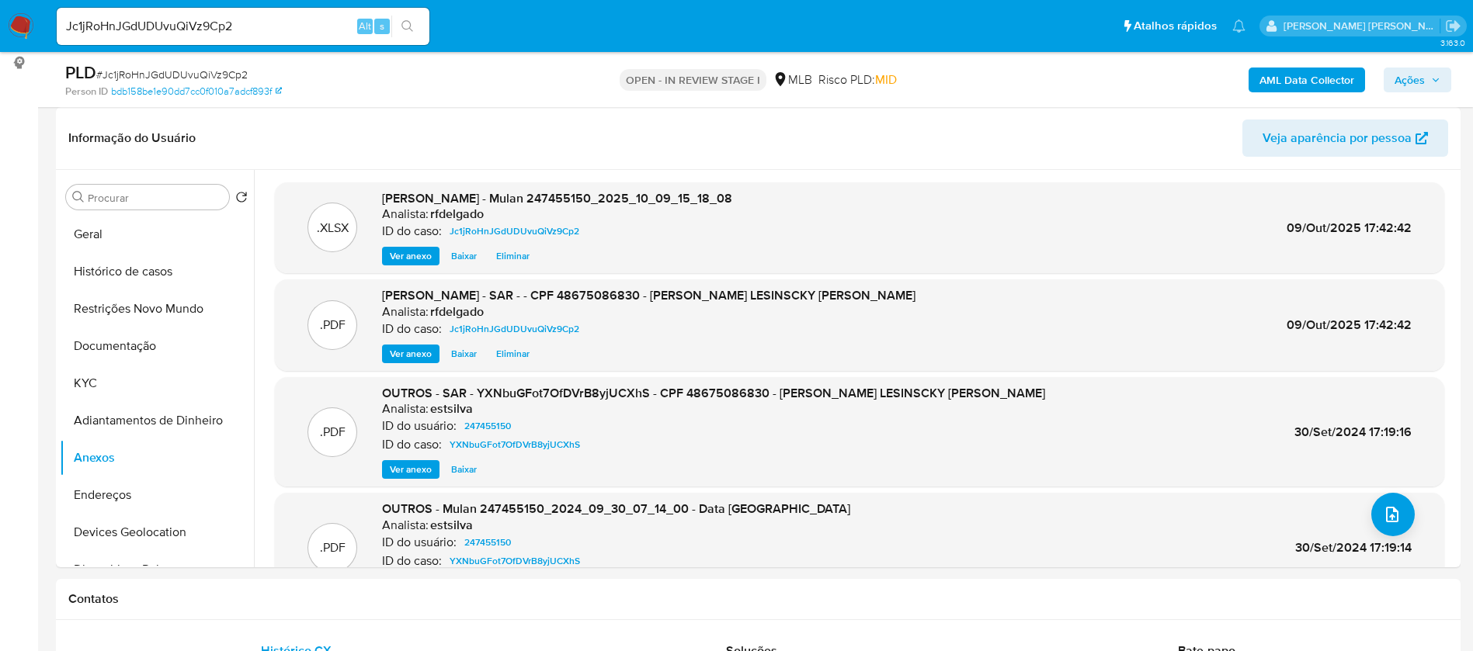
click at [1418, 70] on span "Ações" at bounding box center [1409, 80] width 30 height 25
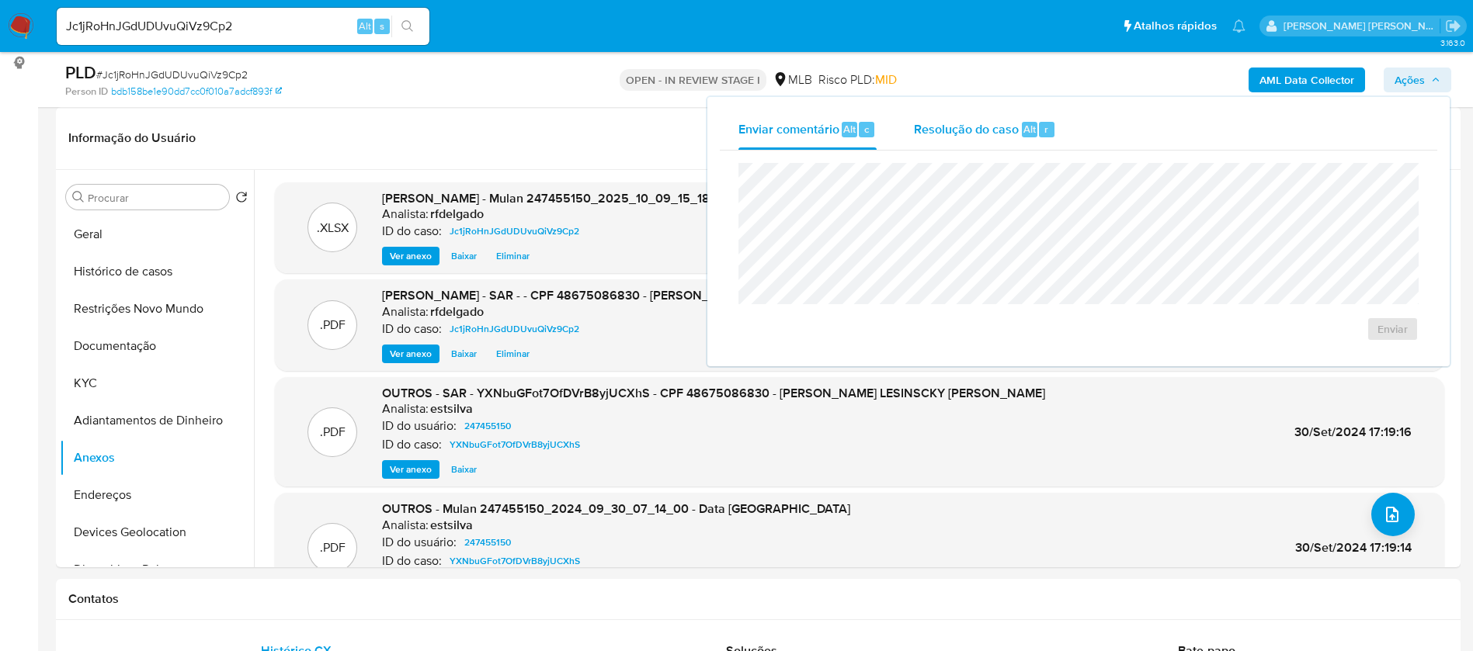
click at [1007, 136] on span "Resolução do caso" at bounding box center [966, 129] width 105 height 18
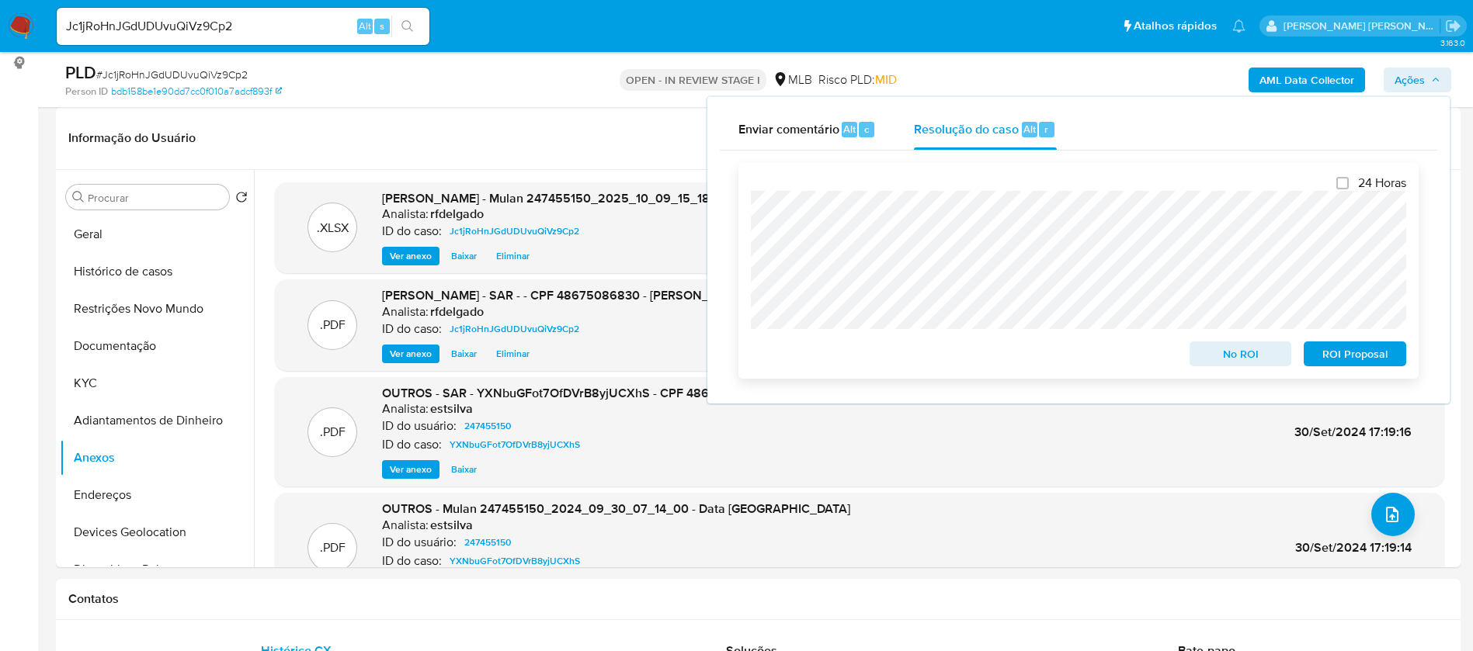
click at [1254, 365] on span "No ROI" at bounding box center [1240, 354] width 81 height 22
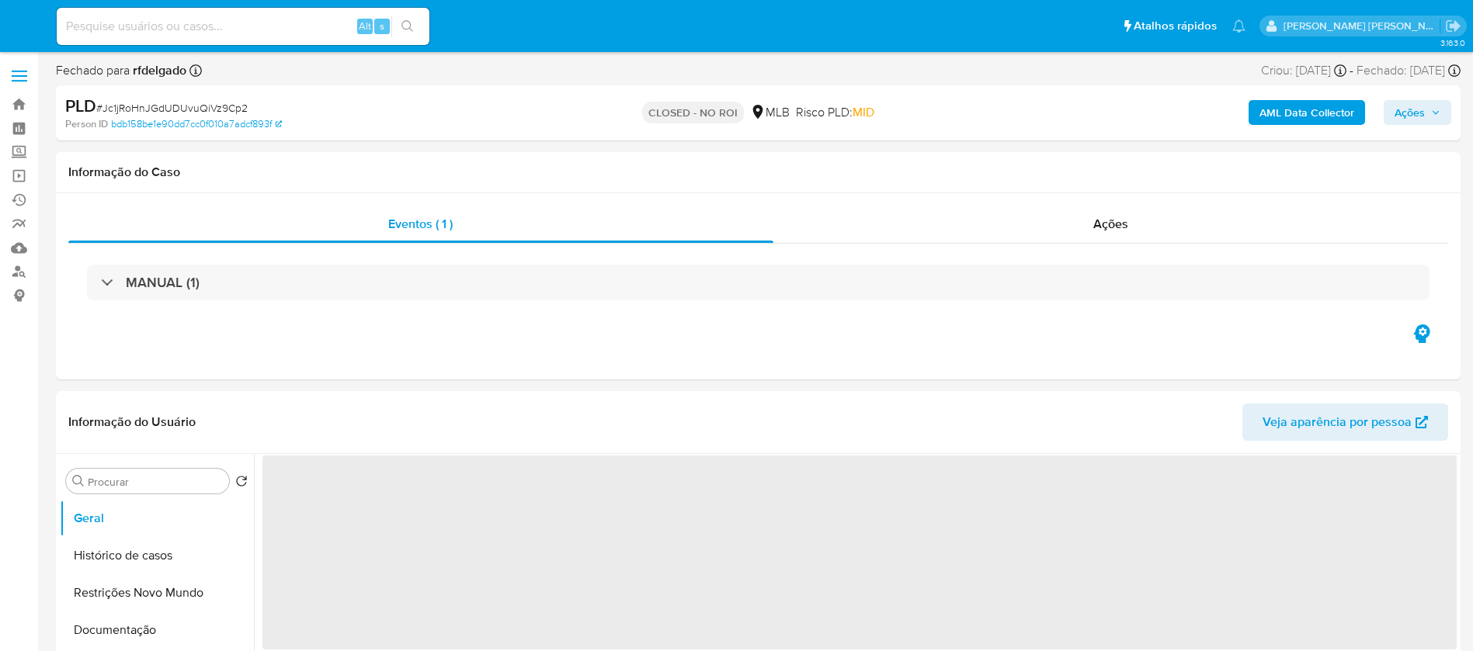
select select "10"
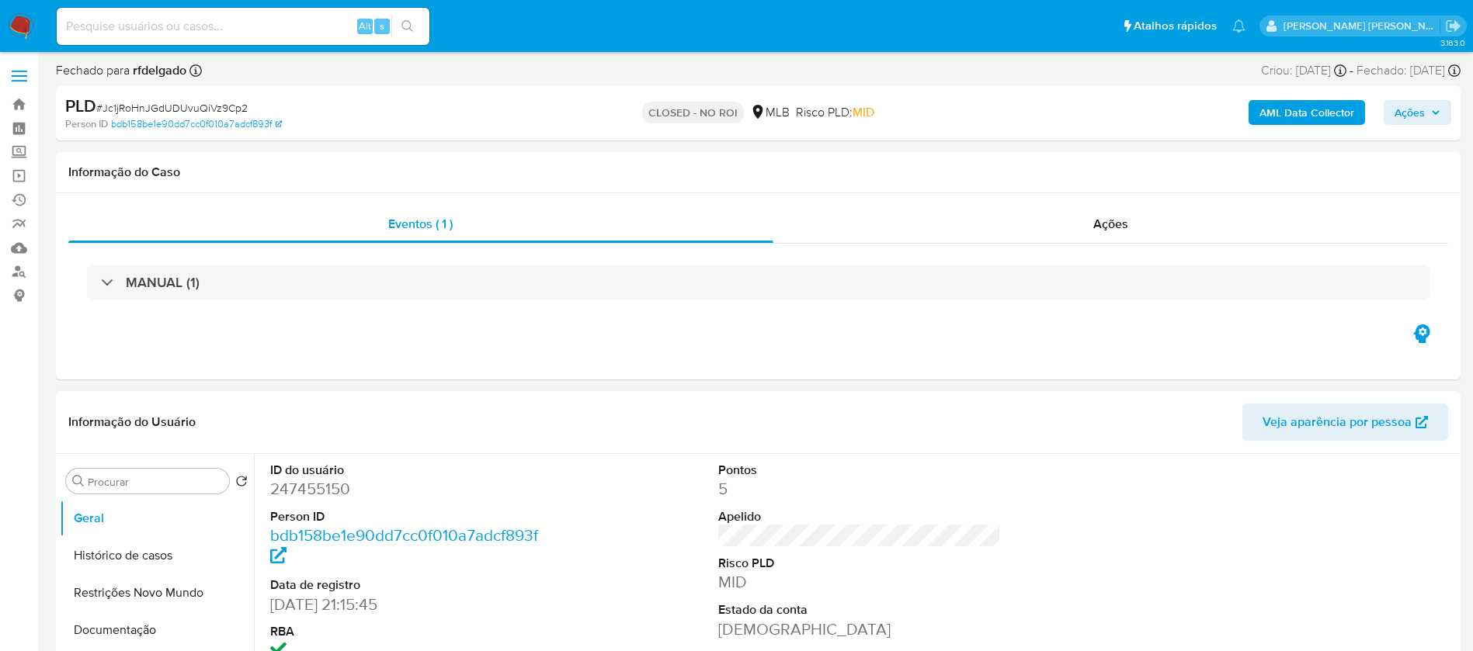
click at [17, 19] on img at bounding box center [21, 26] width 26 height 26
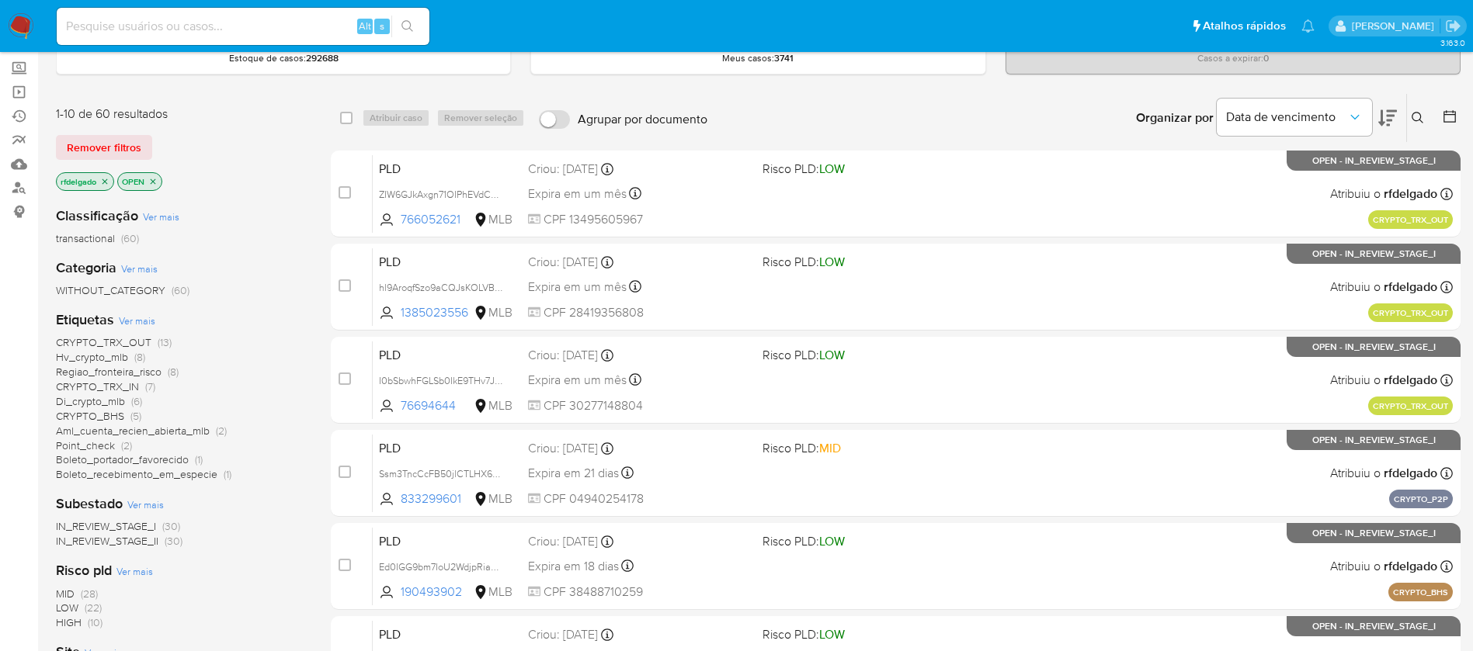
scroll to position [116, 0]
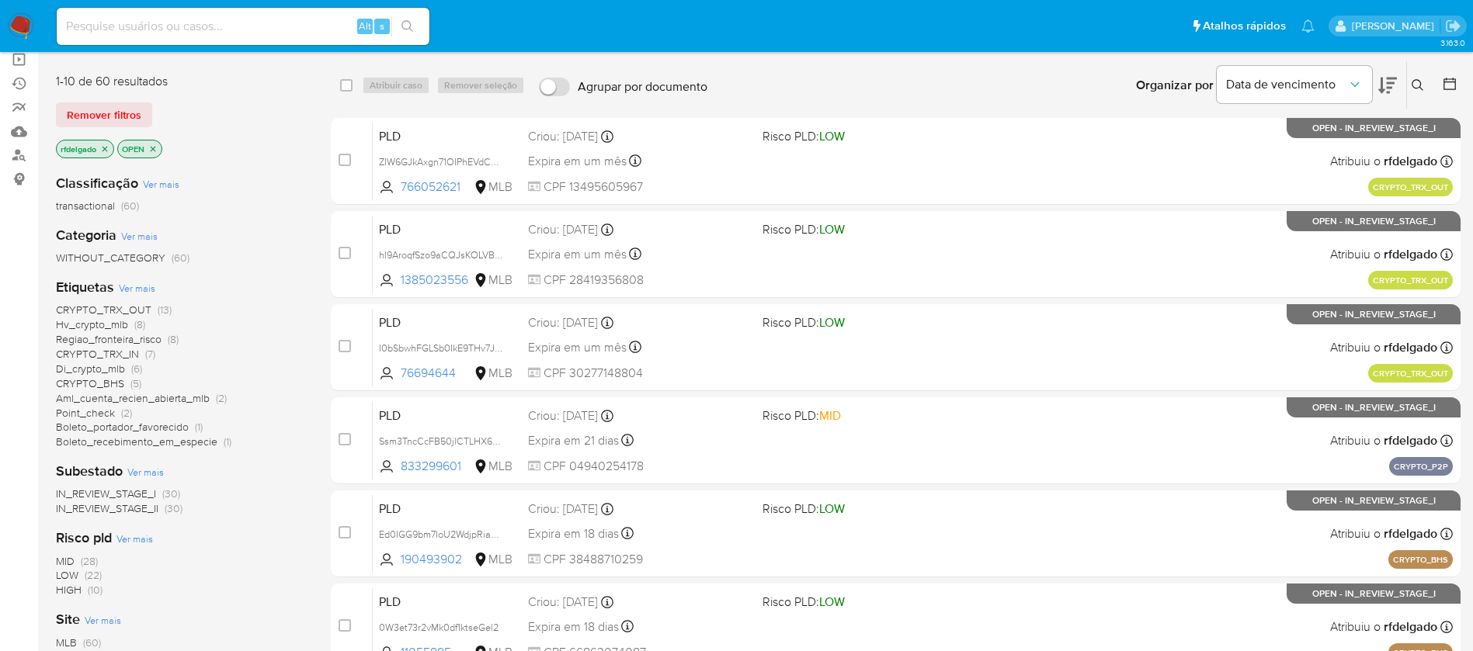
click at [158, 307] on span "(13)" at bounding box center [165, 310] width 14 height 16
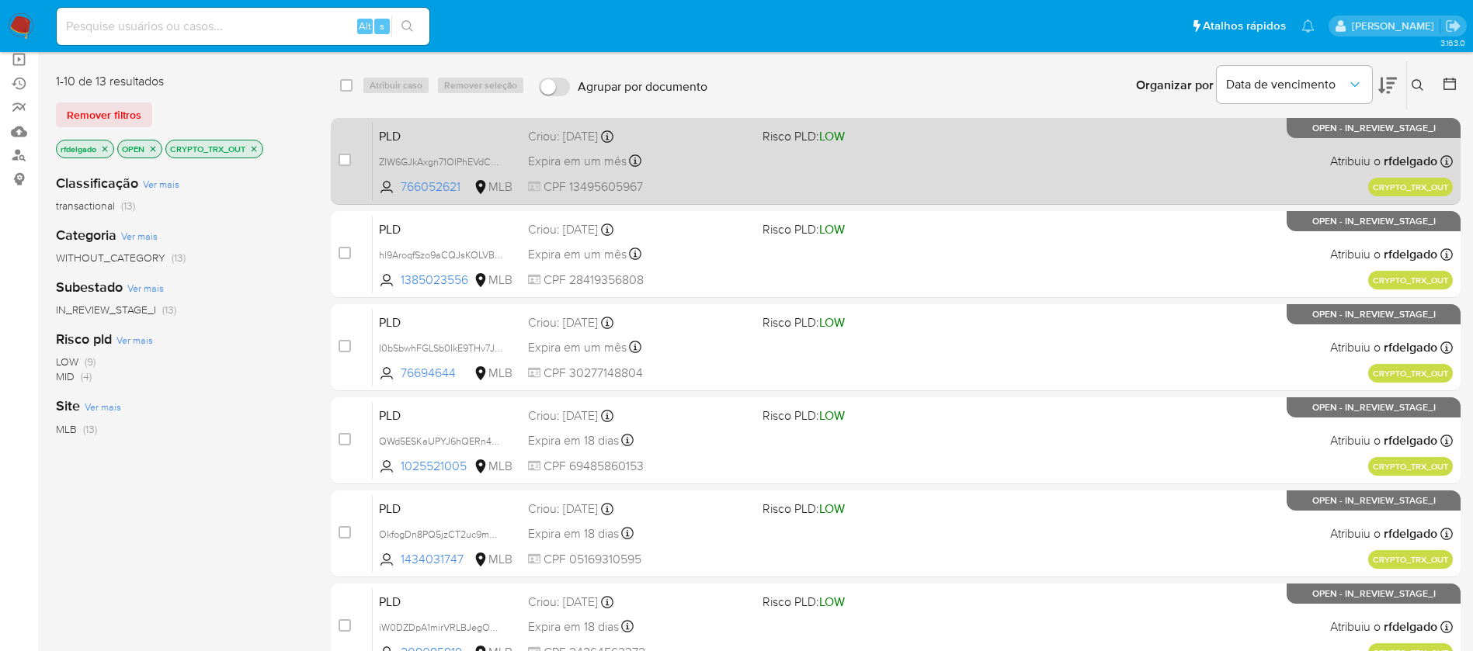
click at [956, 158] on div "PLD ZIW6GJkAxgn71OIPhEVdCAty 766052621 MLB Risco PLD: LOW Criou: [DATE] Criou: …" at bounding box center [913, 161] width 1080 height 78
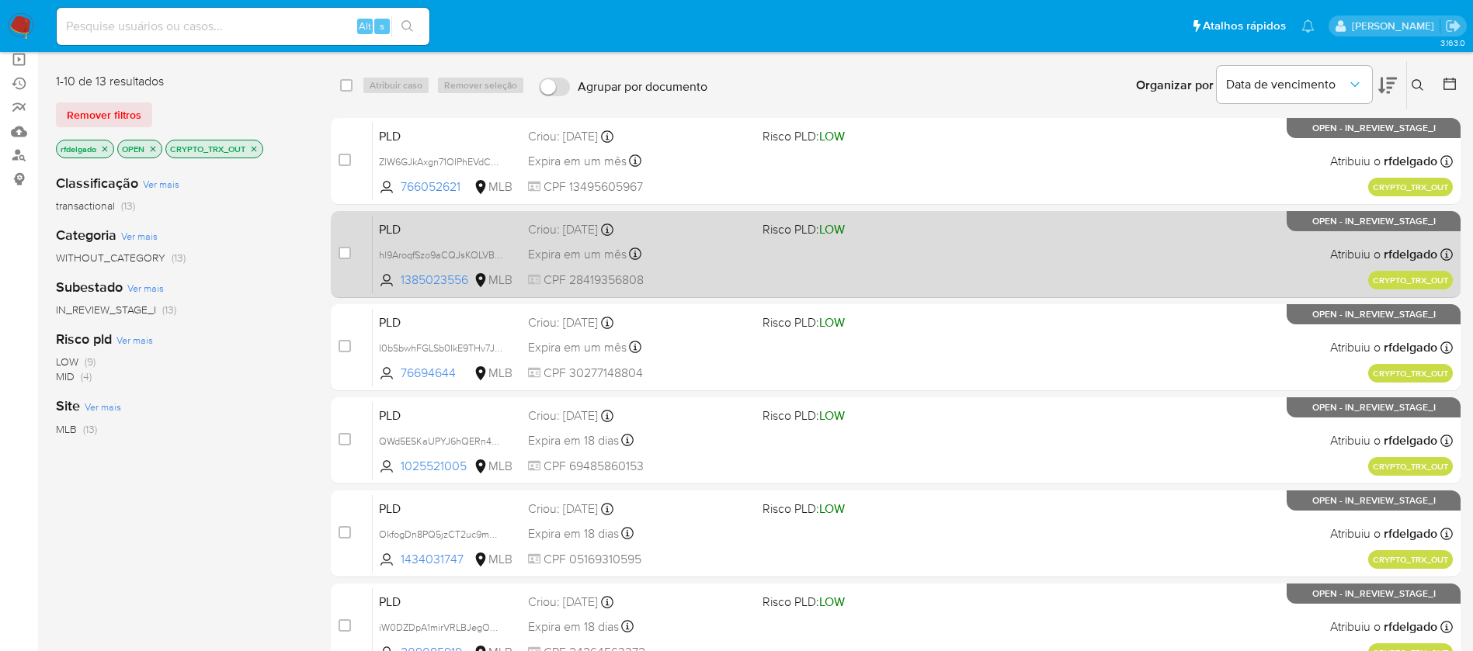
click at [866, 255] on span at bounding box center [873, 253] width 222 height 3
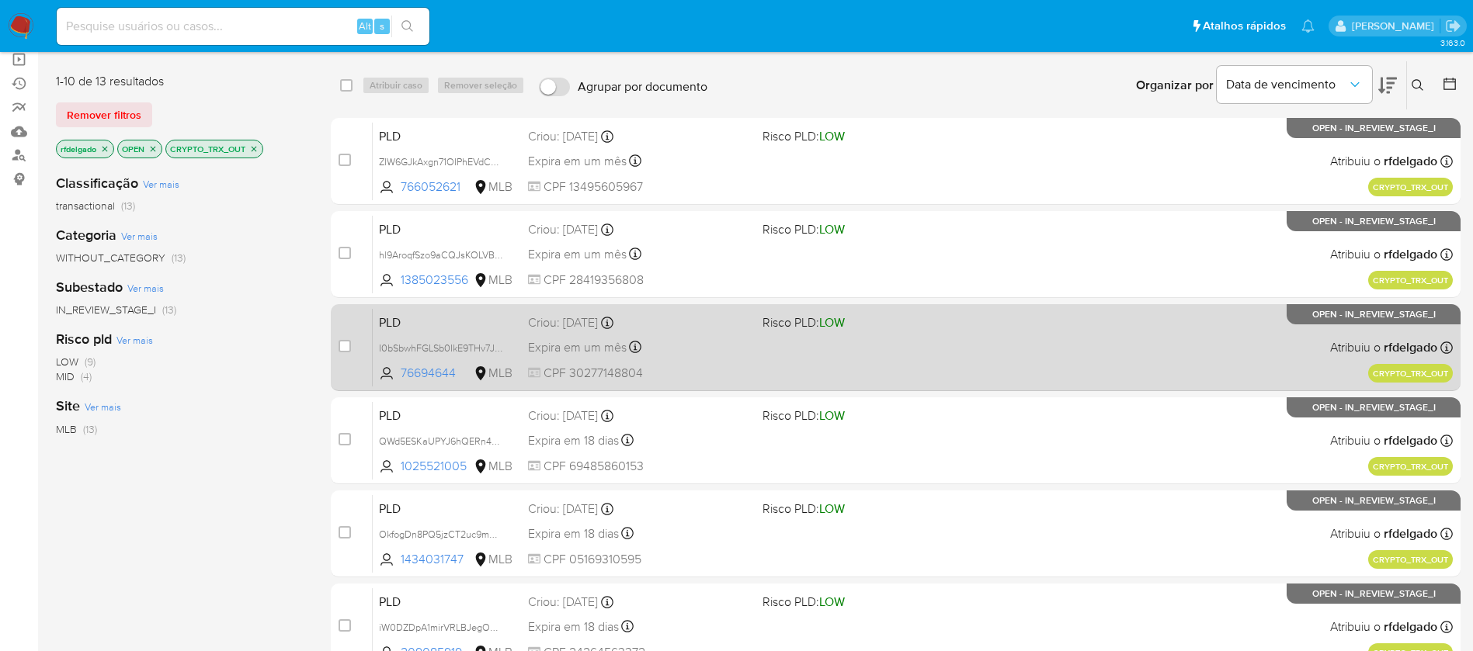
click at [707, 335] on div "PLD I0bSbwhFGLSb0IkE9THv7JnJ 76694644 MLB Risco PLD: LOW Criou: 25/09/2025 Crio…" at bounding box center [913, 347] width 1080 height 78
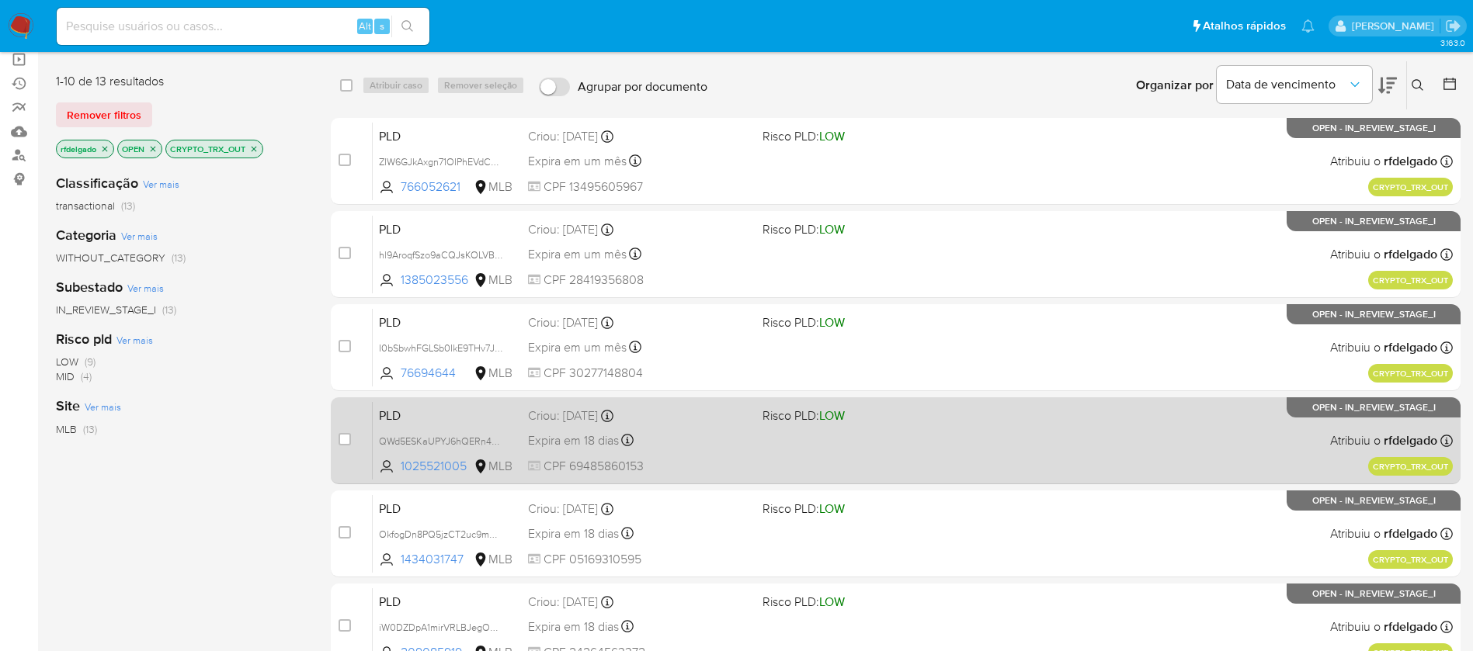
click at [800, 454] on div "PLD QWd5ESKaUPYJ6hQERn4bULv1 1025521005 MLB Risco PLD: LOW Criou: 12/09/2025 Cr…" at bounding box center [913, 440] width 1080 height 78
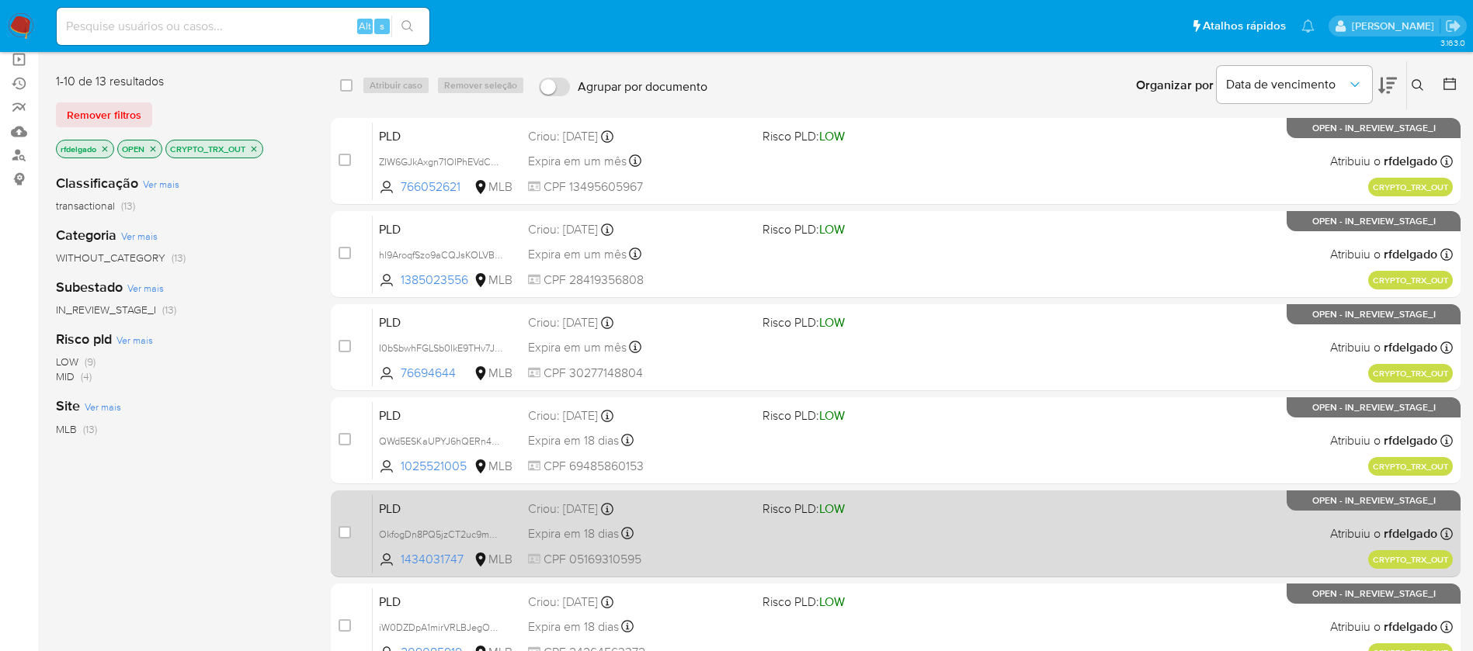
click at [850, 535] on div "PLD OkfogDn8PQ5jzCT2uc9mUCz4 1434031747 MLB Risco PLD: LOW Criou: 12/09/2025 Cr…" at bounding box center [913, 534] width 1080 height 78
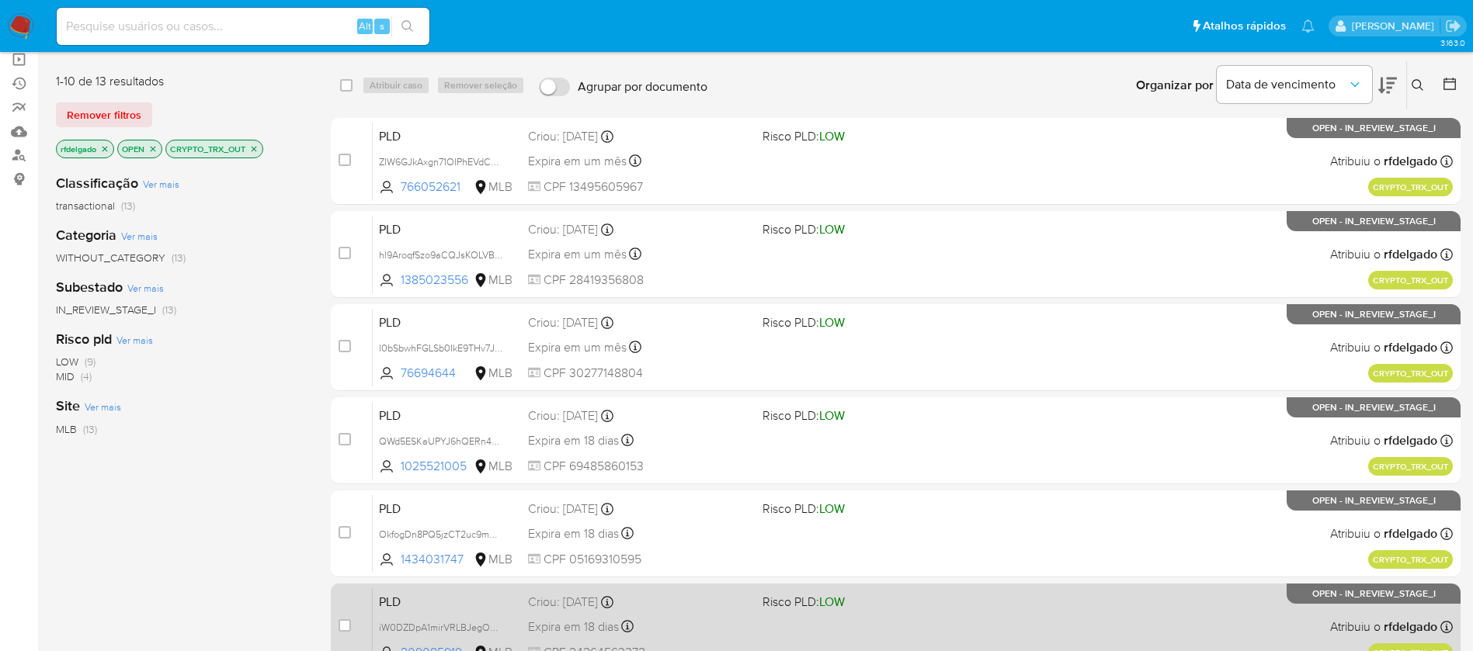
click at [1013, 630] on div "PLD iW0DZDpA1mirVRLBJegOFpGA 209085919 MLB Risco PLD: LOW Criou: 12/09/2025 Cri…" at bounding box center [913, 627] width 1080 height 78
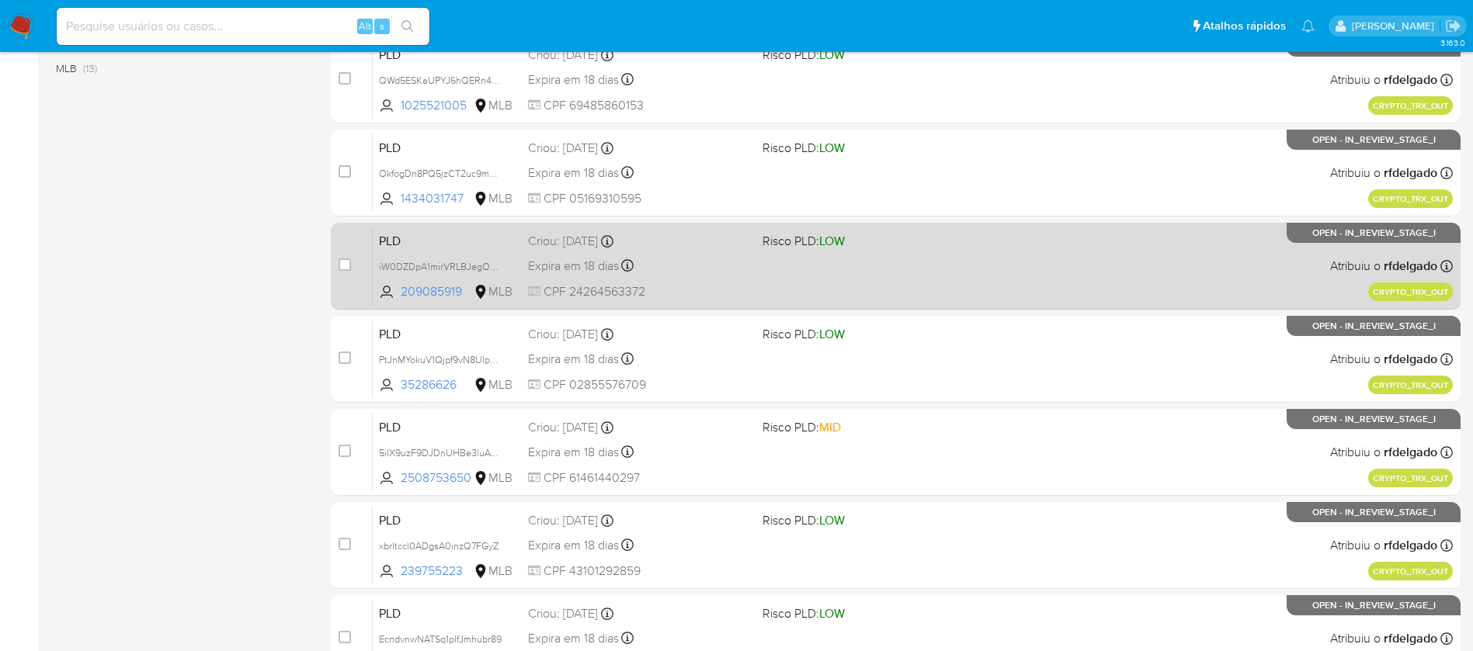
scroll to position [582, 0]
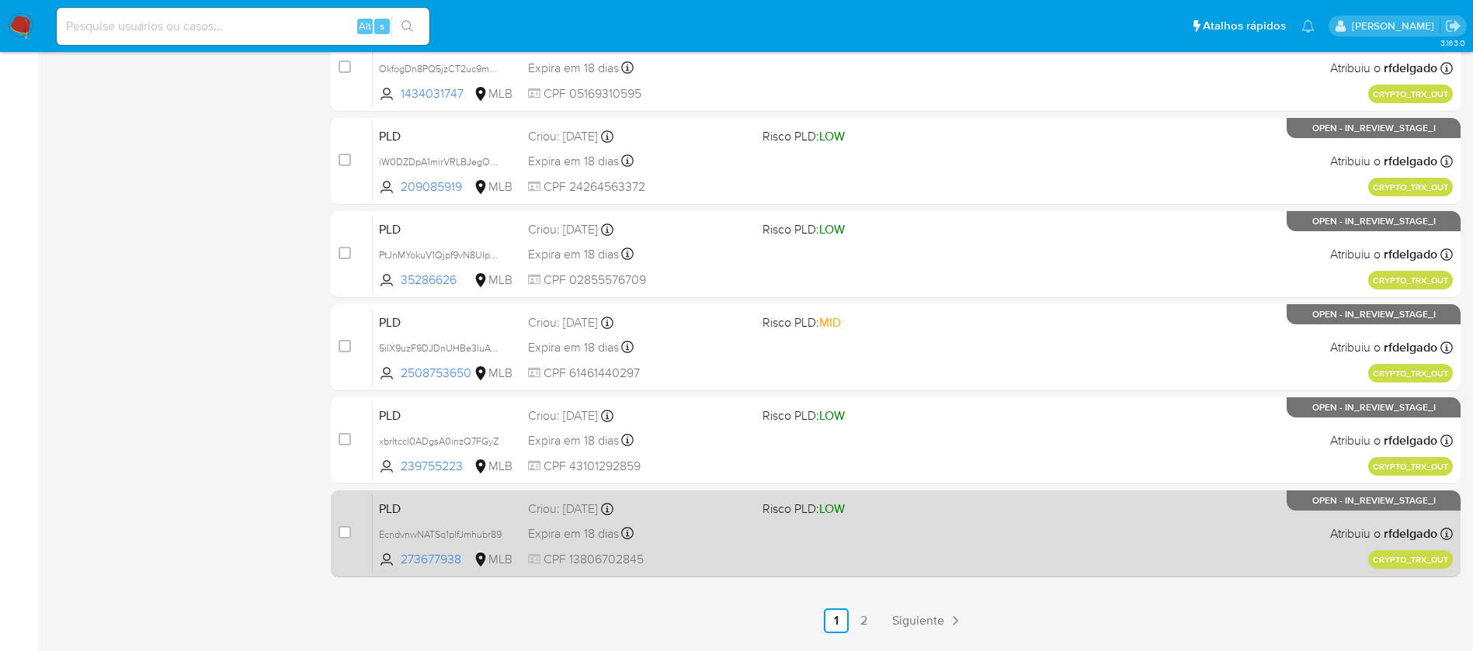
click at [772, 543] on div "PLD EcndvnwNATSq1plfJmhubr89 273677938 MLB Risco PLD: LOW Criou: 12/09/2025 Cri…" at bounding box center [913, 534] width 1080 height 78
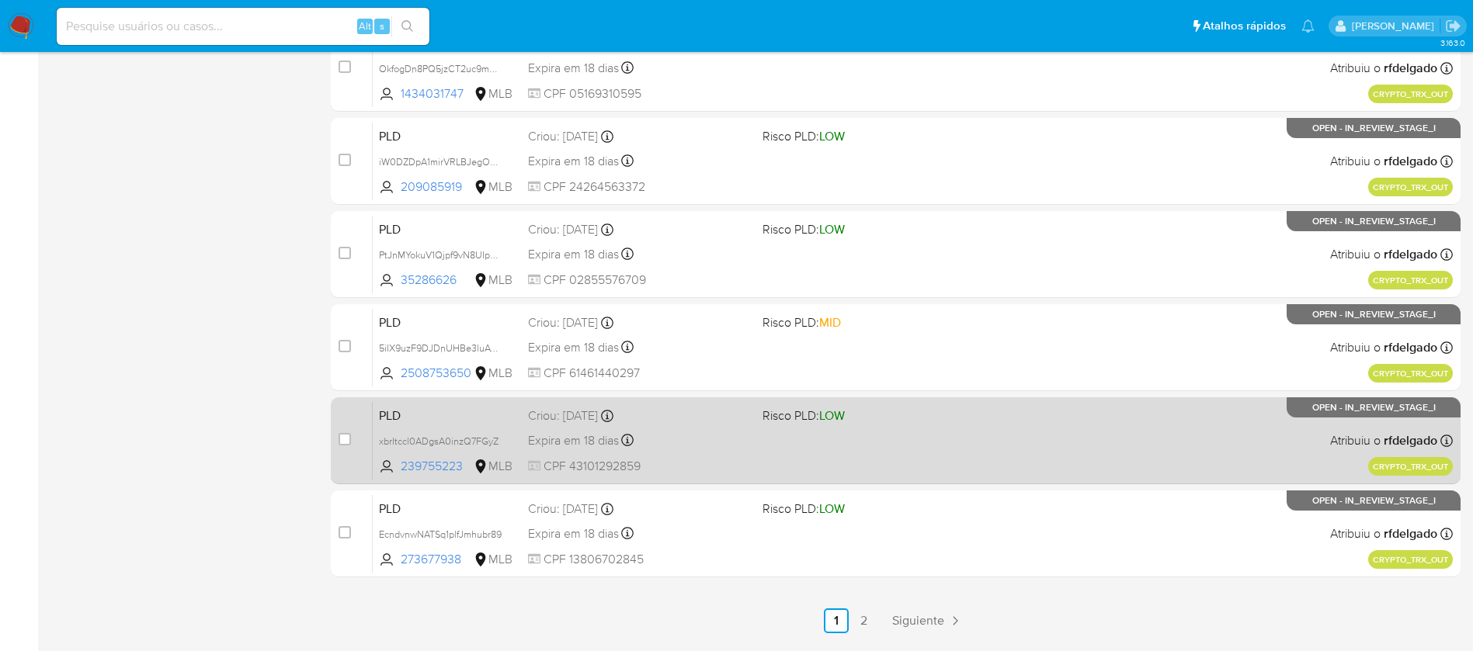
click at [731, 438] on div "Expira em 18 dias Expira em 27/10/2025 20:45:55" at bounding box center [639, 440] width 222 height 21
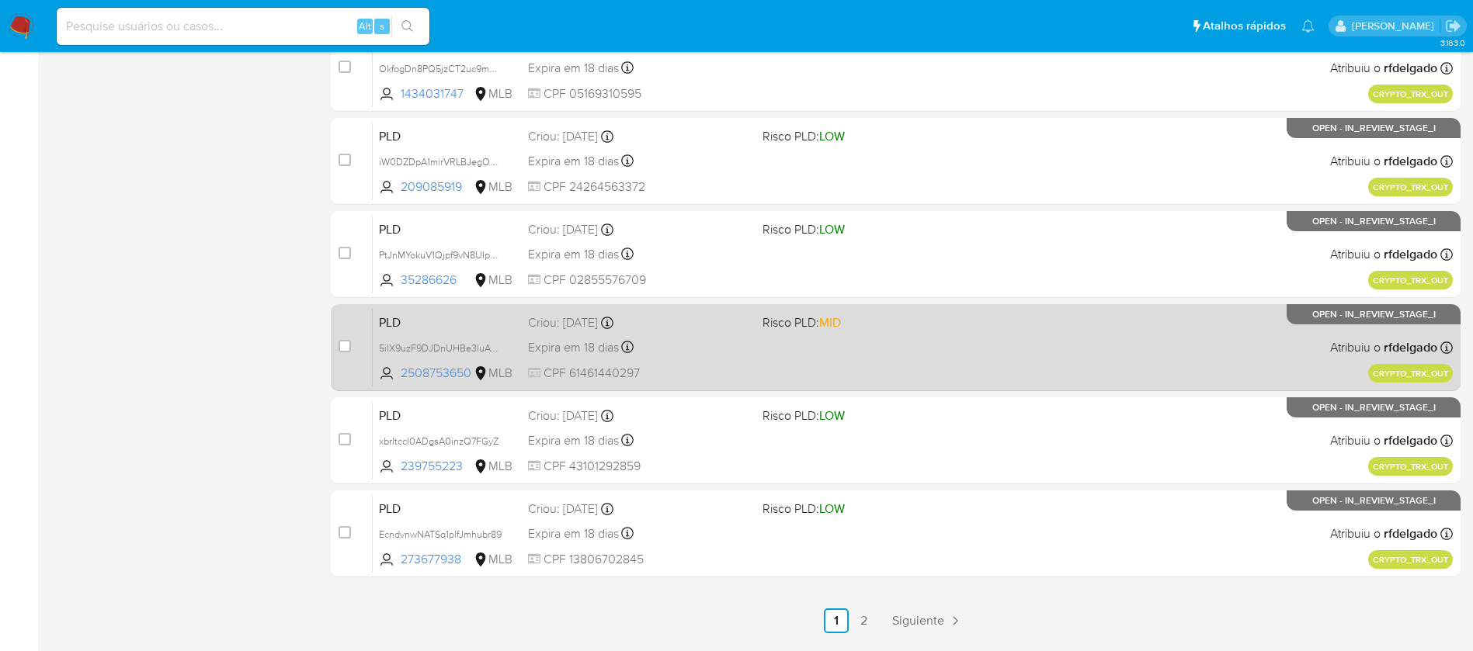
click at [747, 342] on div "Expira em 18 dias Expira em 27/10/2025 20:45:58" at bounding box center [639, 347] width 222 height 21
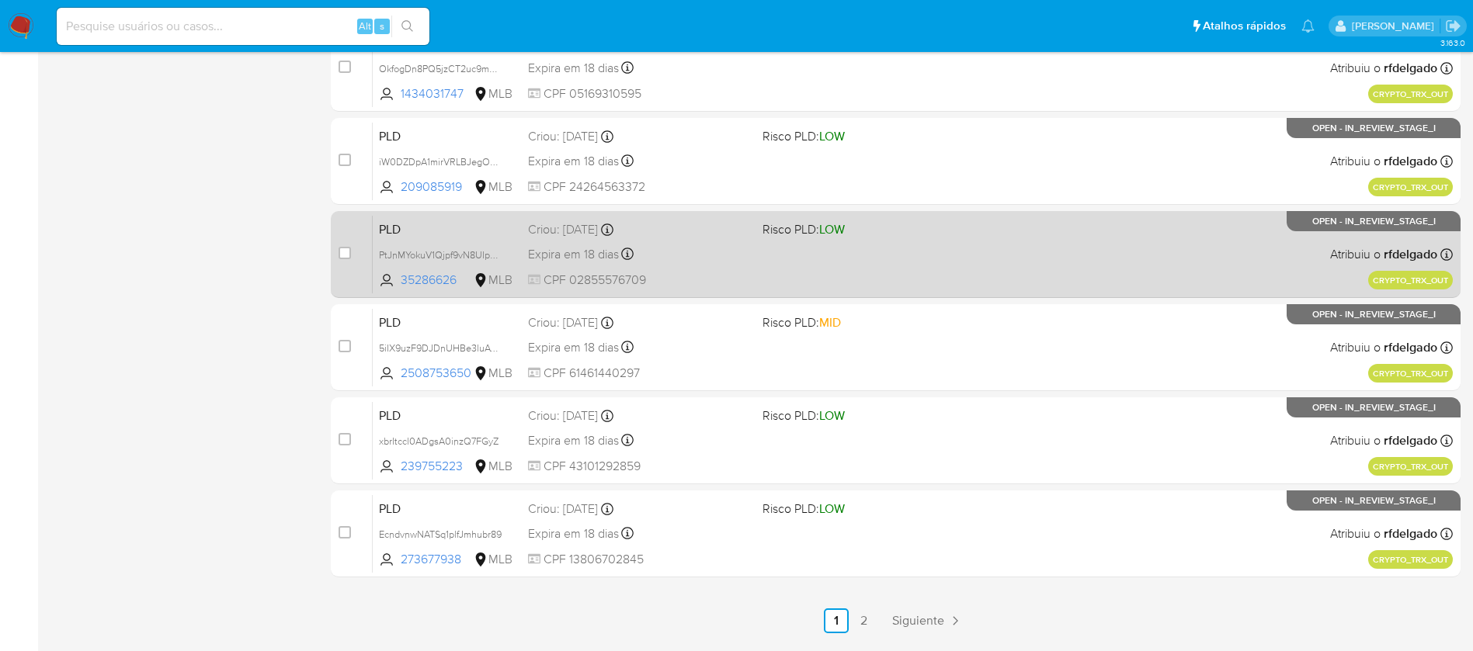
click at [801, 263] on div "PLD PtJnMYokuV1Qjpf9vN8UIpMm 35286626 MLB Risco PLD: LOW Criou: 12/09/2025 Crio…" at bounding box center [913, 254] width 1080 height 78
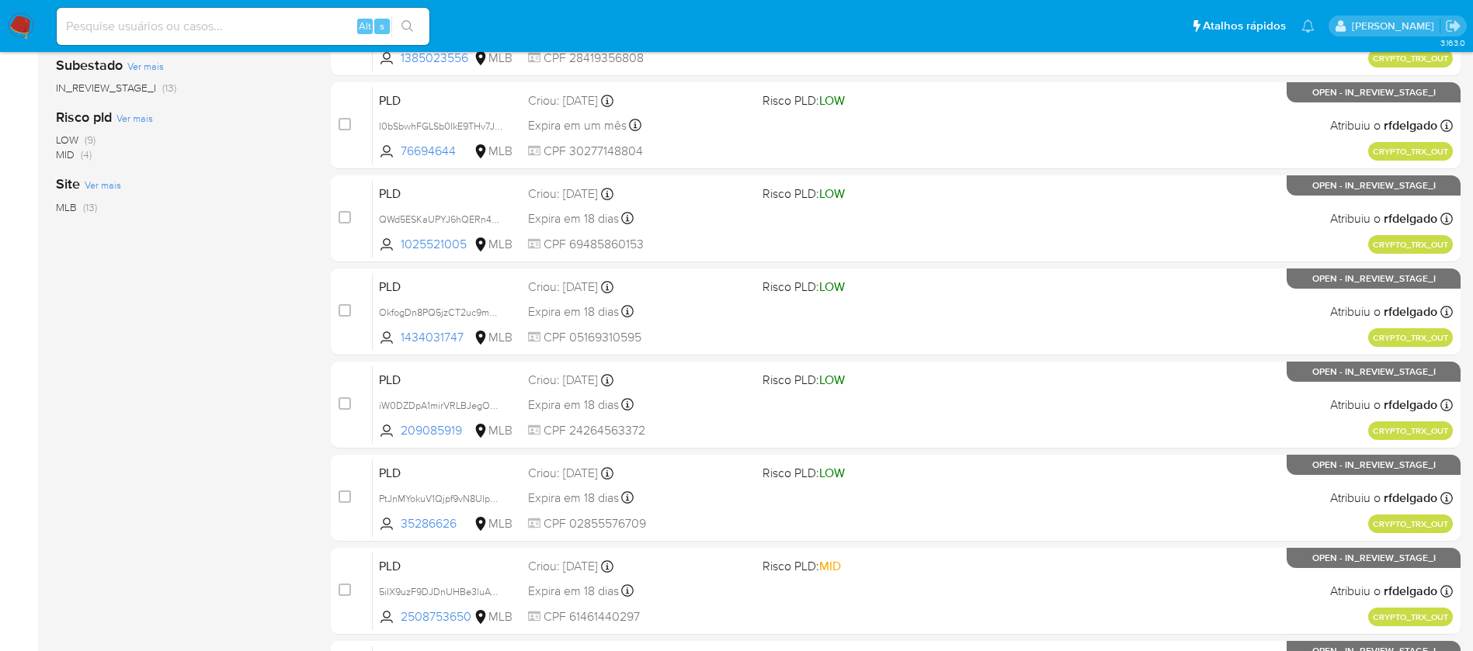
scroll to position [0, 0]
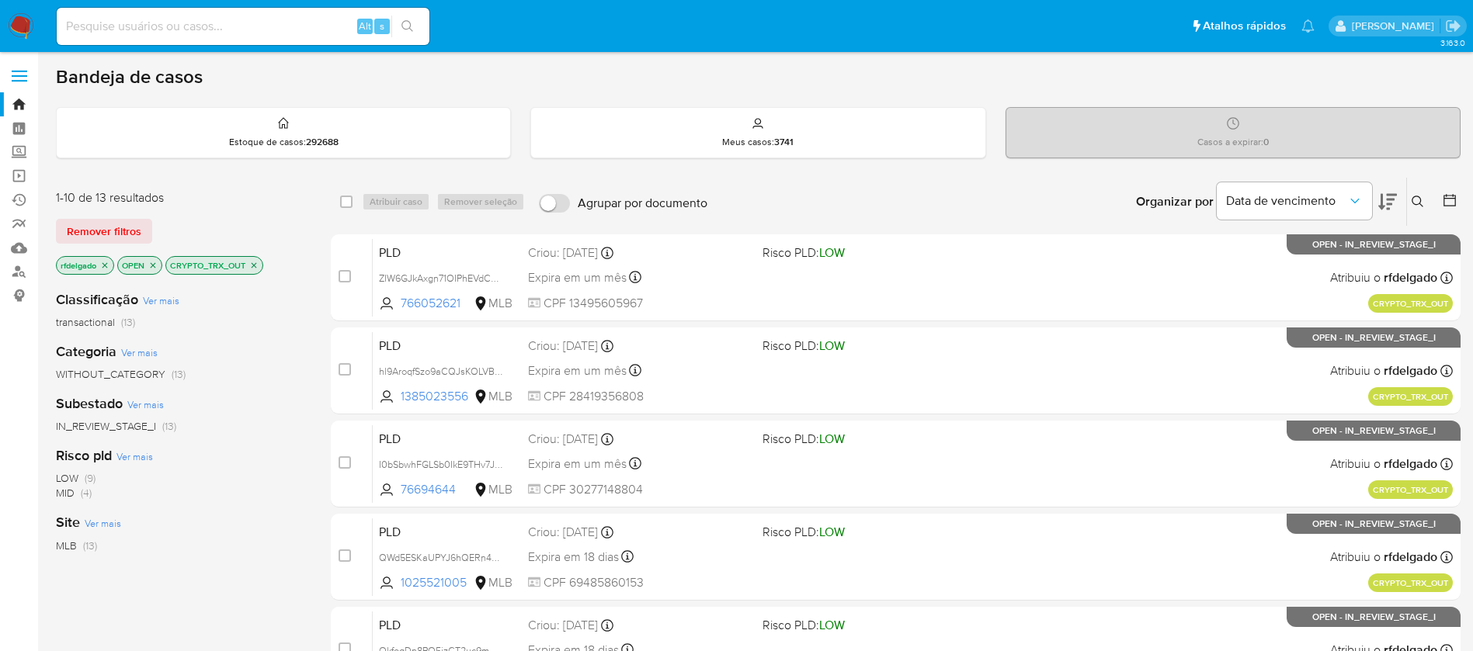
click at [25, 23] on img at bounding box center [21, 26] width 26 height 26
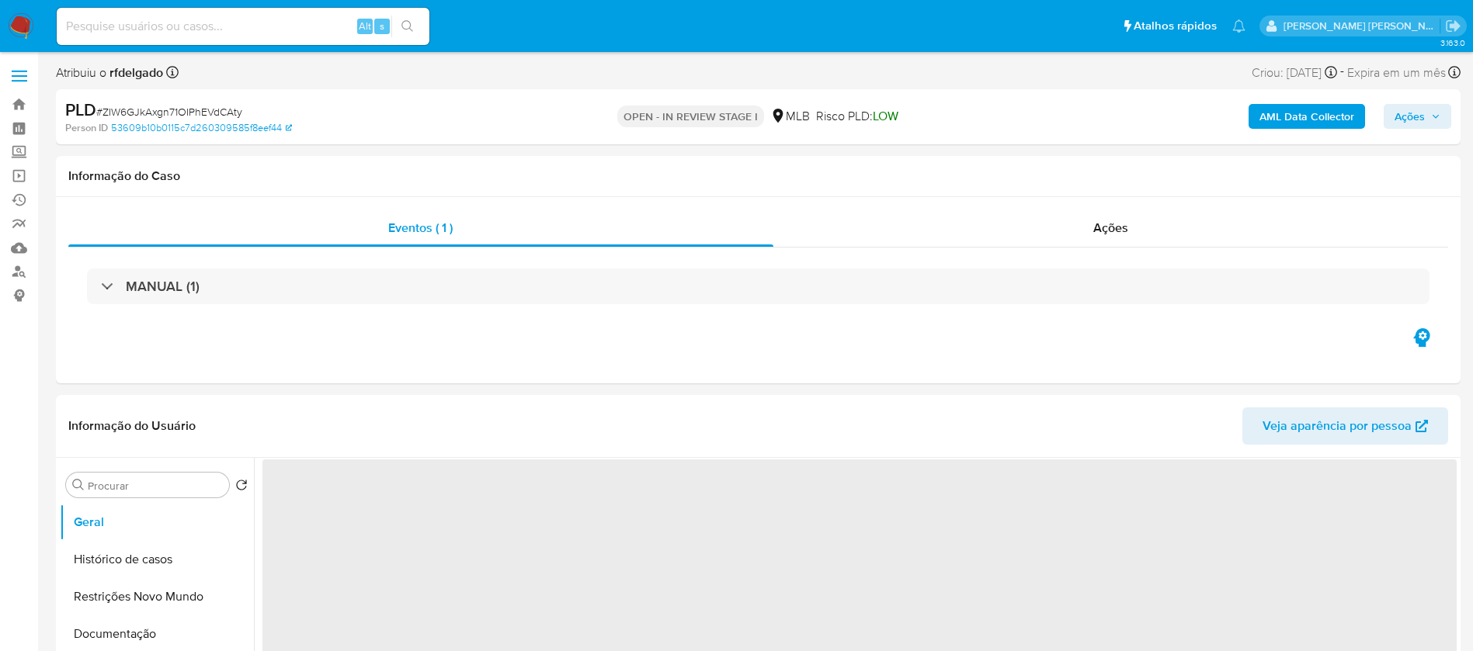
select select "10"
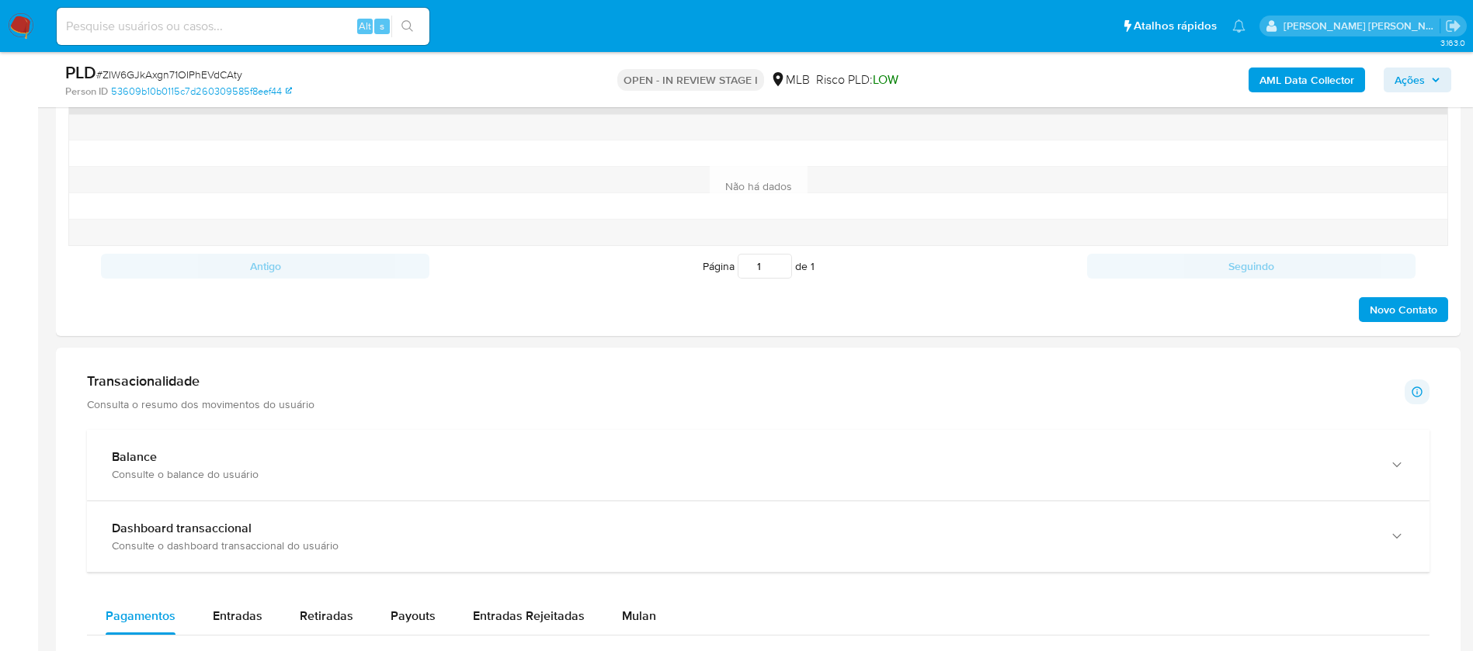
scroll to position [1048, 0]
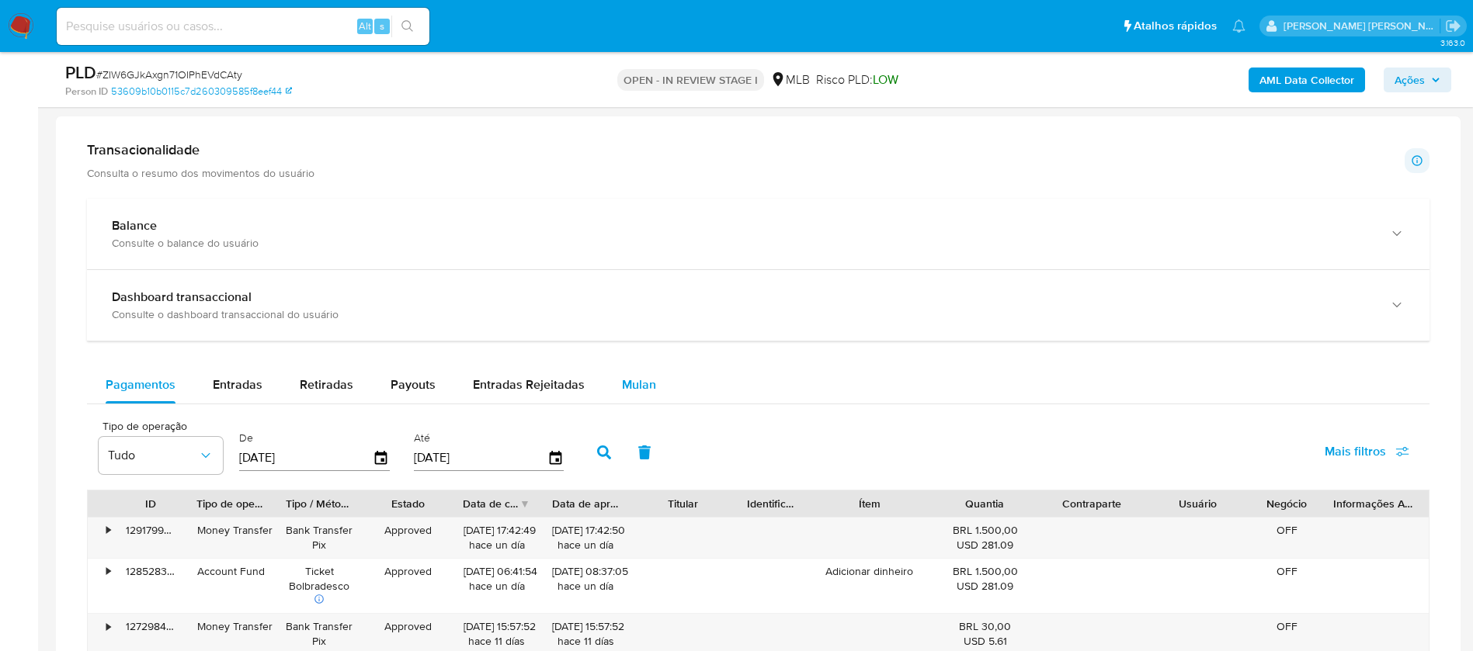
click at [637, 377] on span "Mulan" at bounding box center [639, 385] width 34 height 18
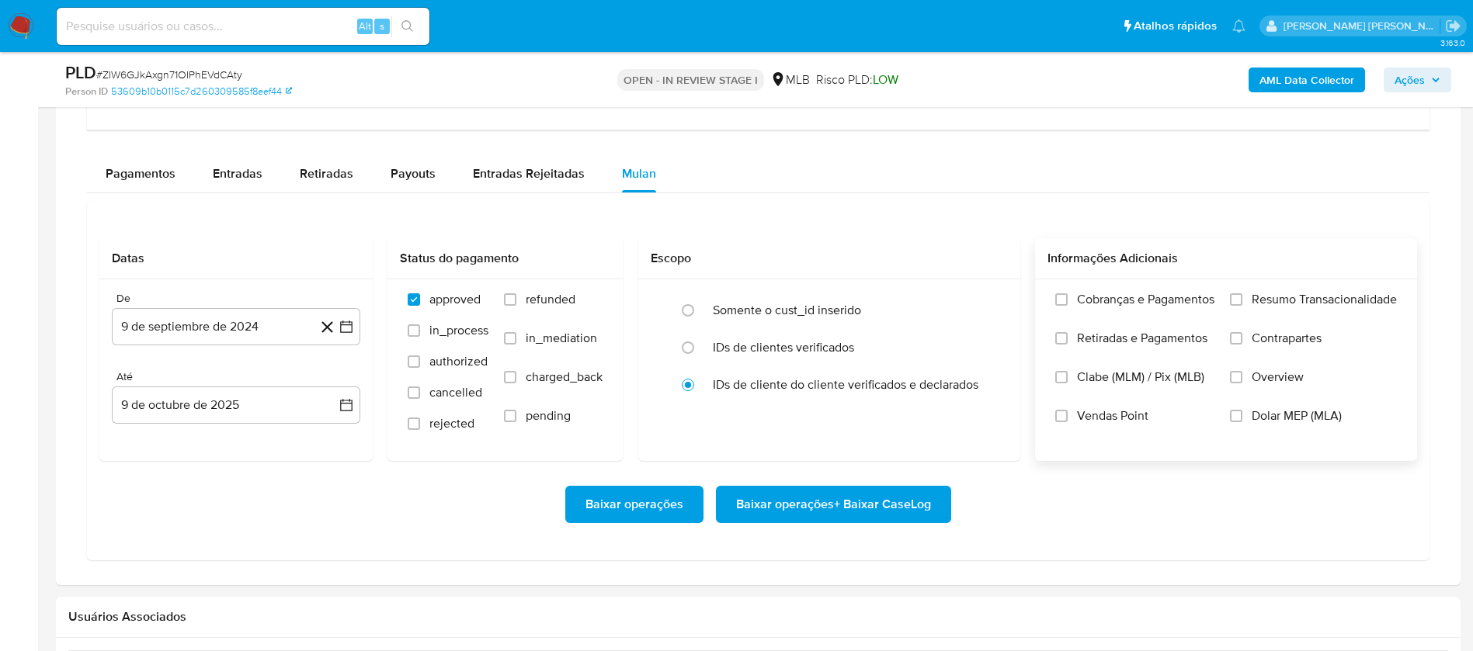
scroll to position [1281, 0]
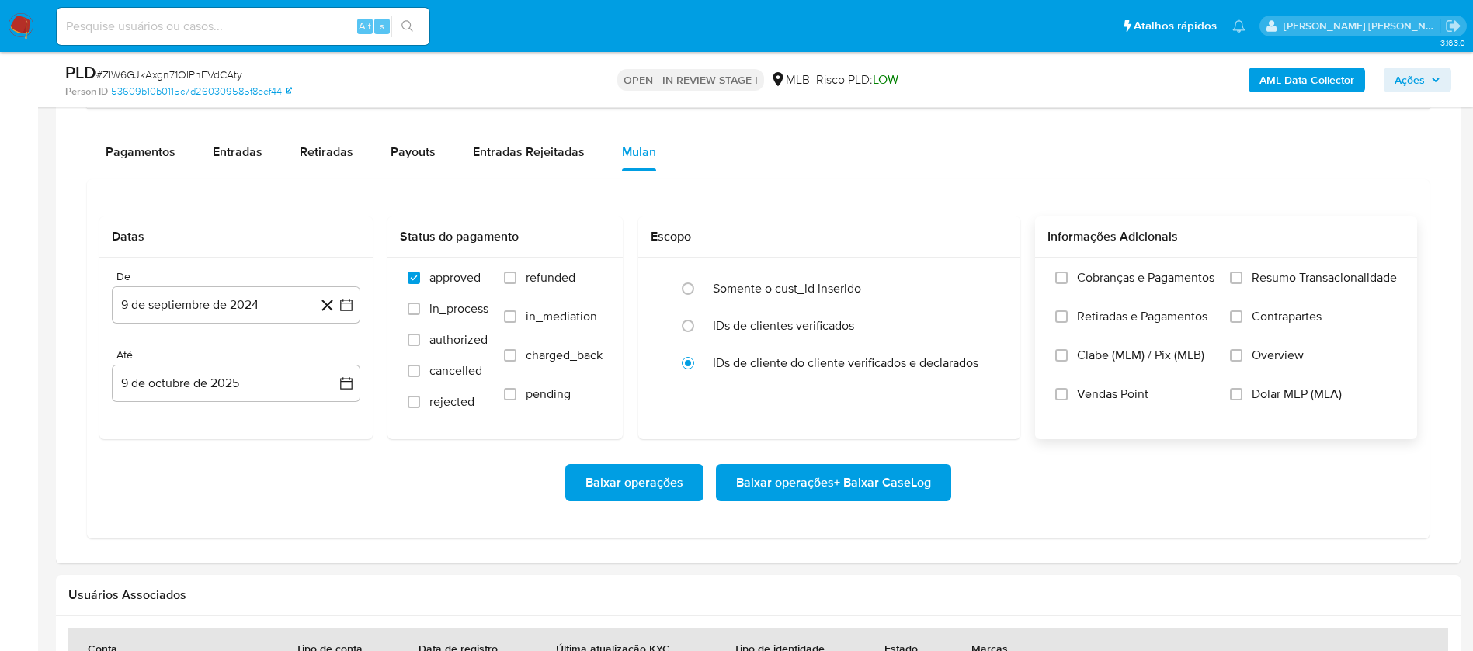
click at [1285, 277] on span "Resumo Transacionalidade" at bounding box center [1323, 278] width 145 height 16
click at [1242, 277] on input "Resumo Transacionalidade" at bounding box center [1236, 278] width 12 height 12
click at [1117, 390] on span "Vendas Point" at bounding box center [1112, 395] width 71 height 16
click at [1067, 390] on input "Vendas Point" at bounding box center [1061, 394] width 12 height 12
click at [202, 312] on button "9 de septiembre de 2024" at bounding box center [236, 304] width 248 height 37
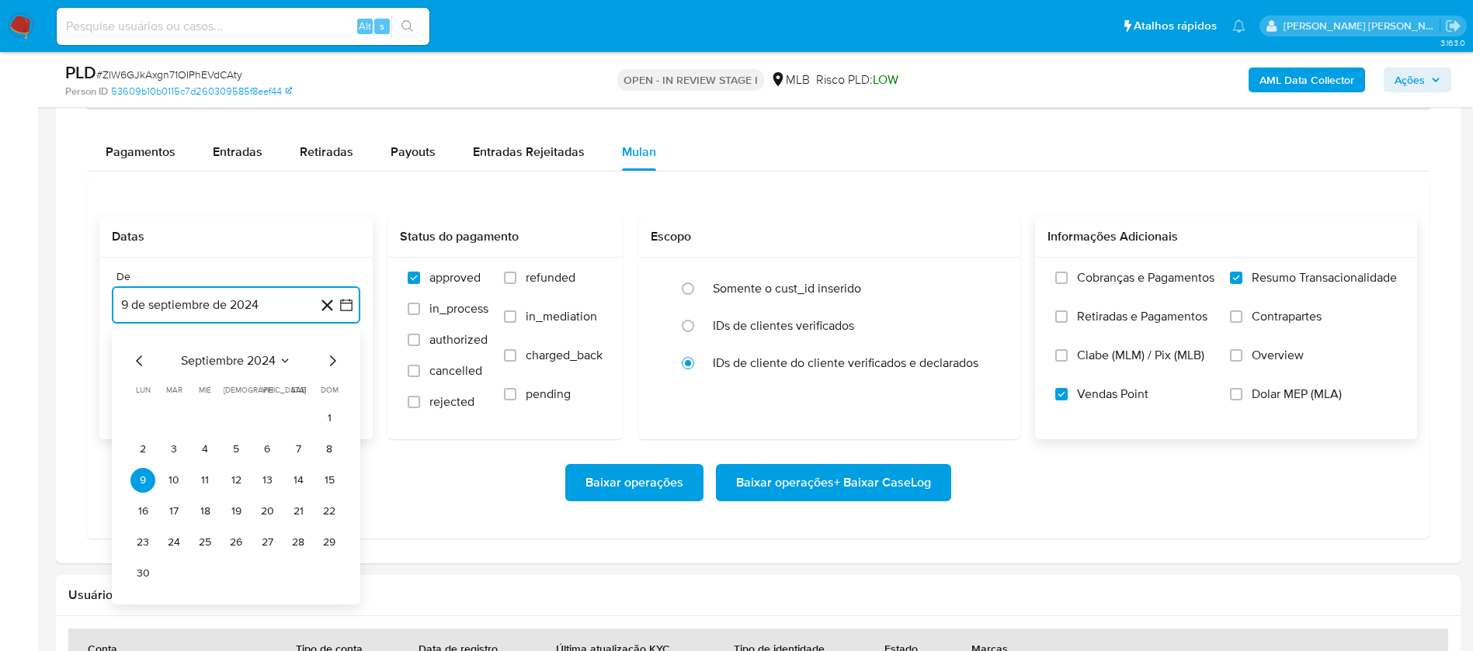
click at [250, 362] on span "septiembre 2024" at bounding box center [228, 361] width 95 height 16
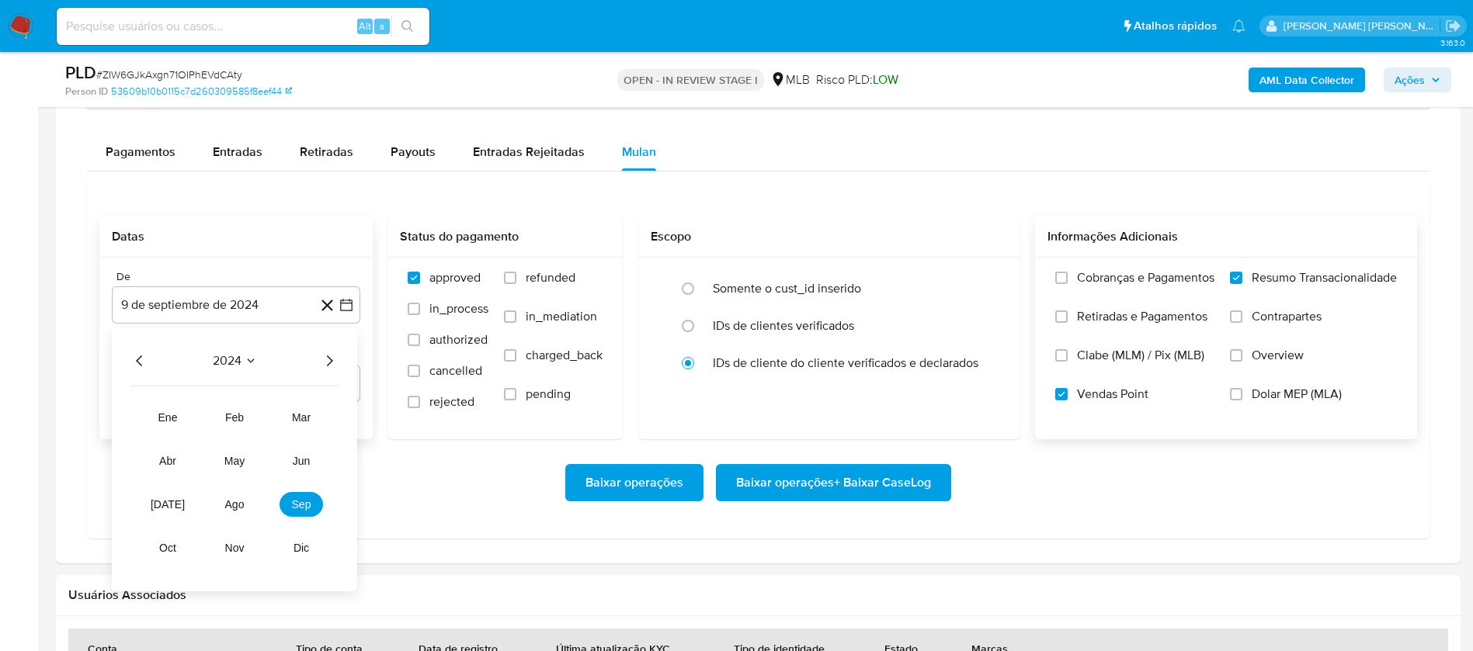
click at [322, 357] on icon "Año siguiente" at bounding box center [329, 361] width 19 height 19
click at [236, 507] on span "ago" at bounding box center [234, 504] width 19 height 12
click at [268, 415] on button "1" at bounding box center [267, 418] width 25 height 25
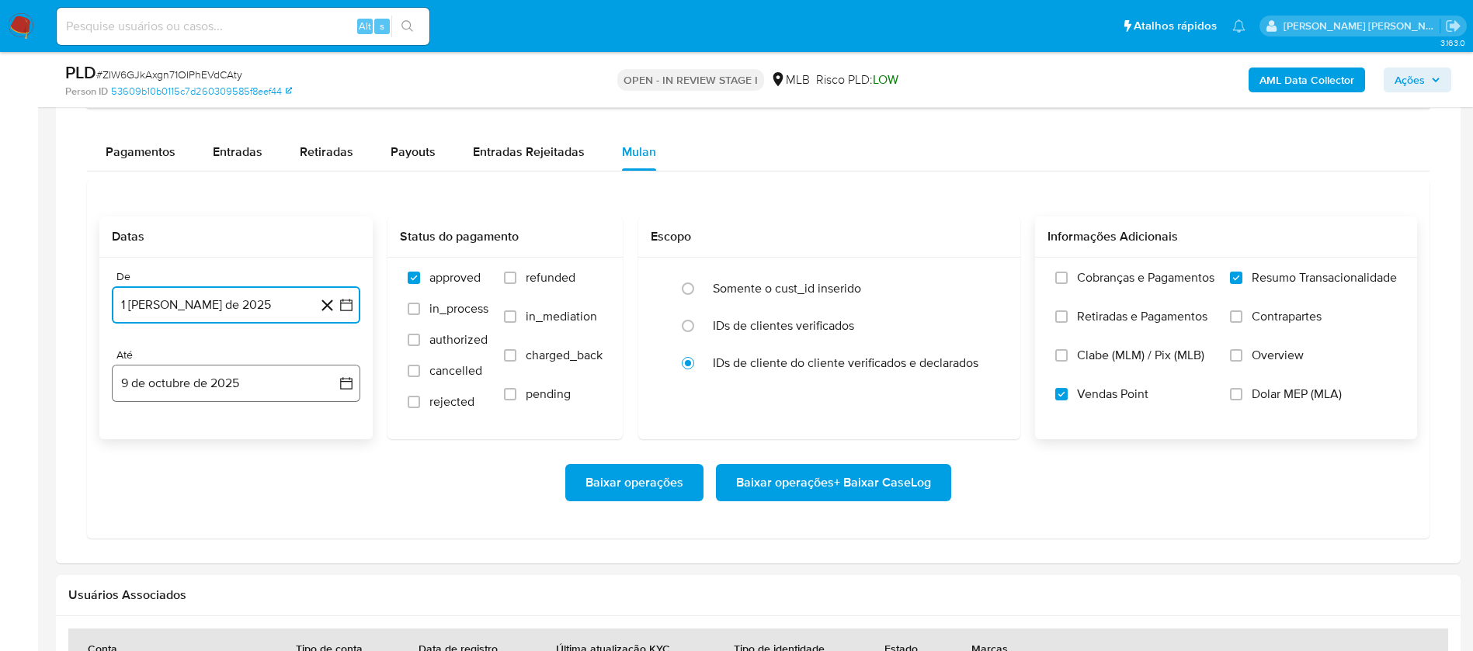
click at [193, 377] on button "9 de octubre de 2025" at bounding box center [236, 383] width 248 height 37
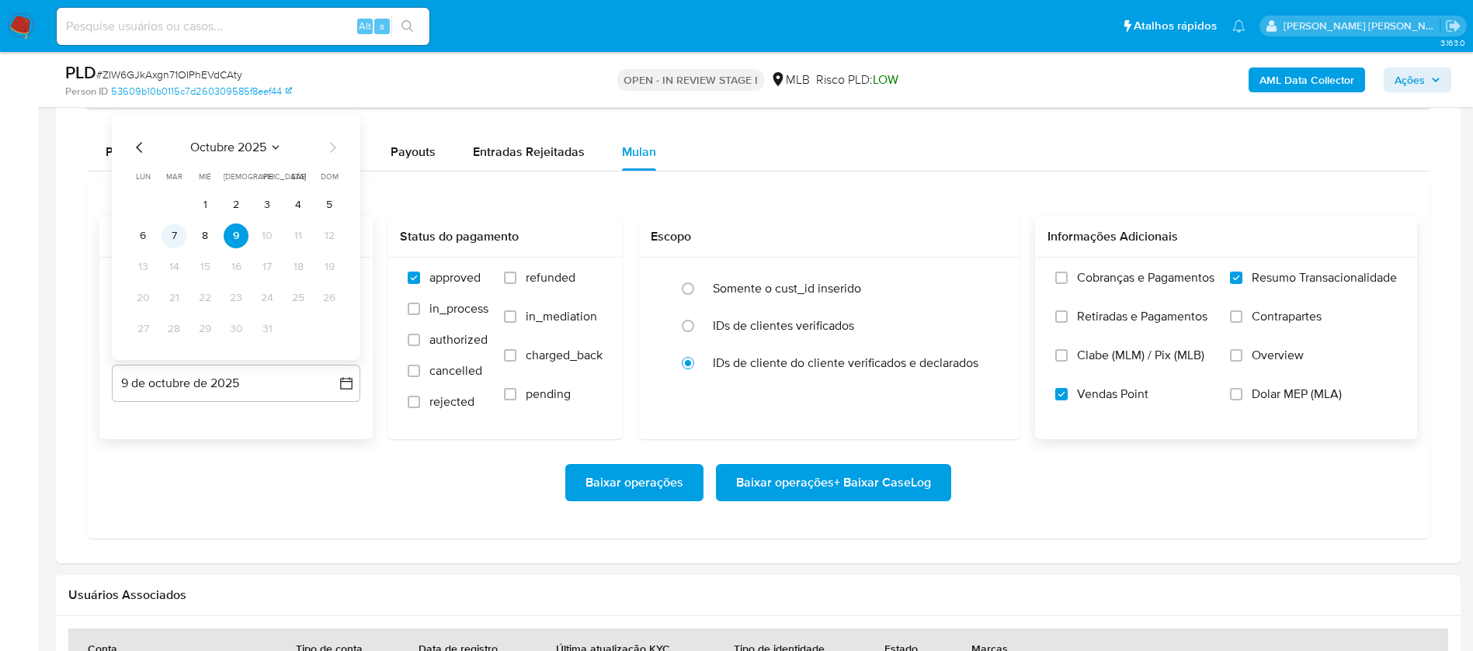
click at [172, 235] on button "7" at bounding box center [173, 236] width 25 height 25
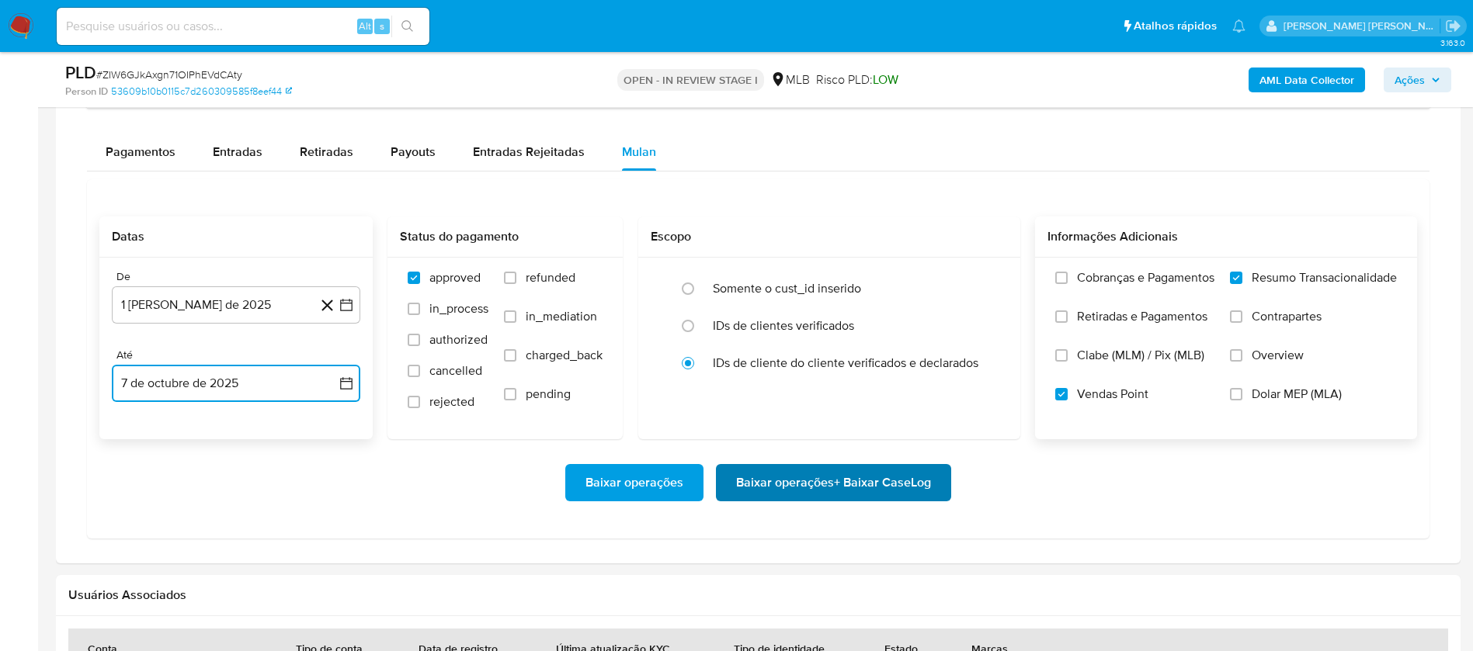
click at [805, 474] on span "Baixar operações + Baixar CaseLog" at bounding box center [833, 483] width 195 height 34
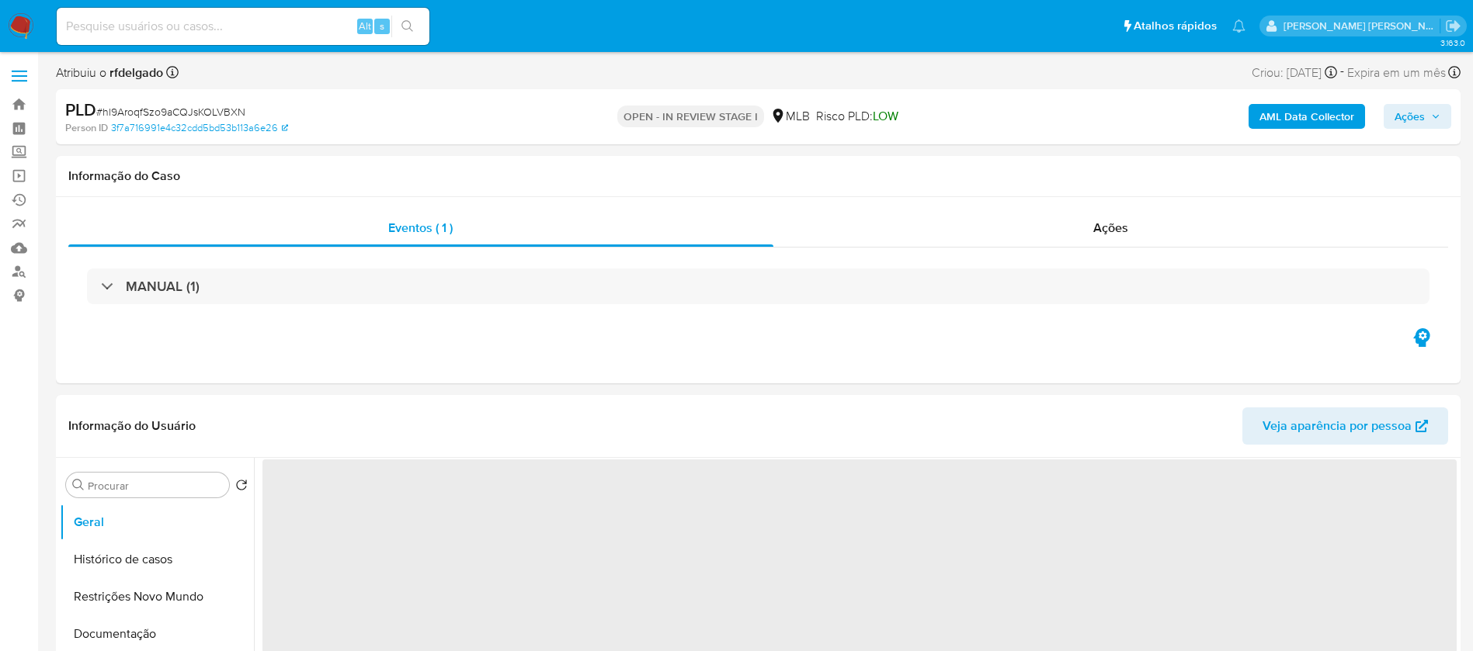
select select "10"
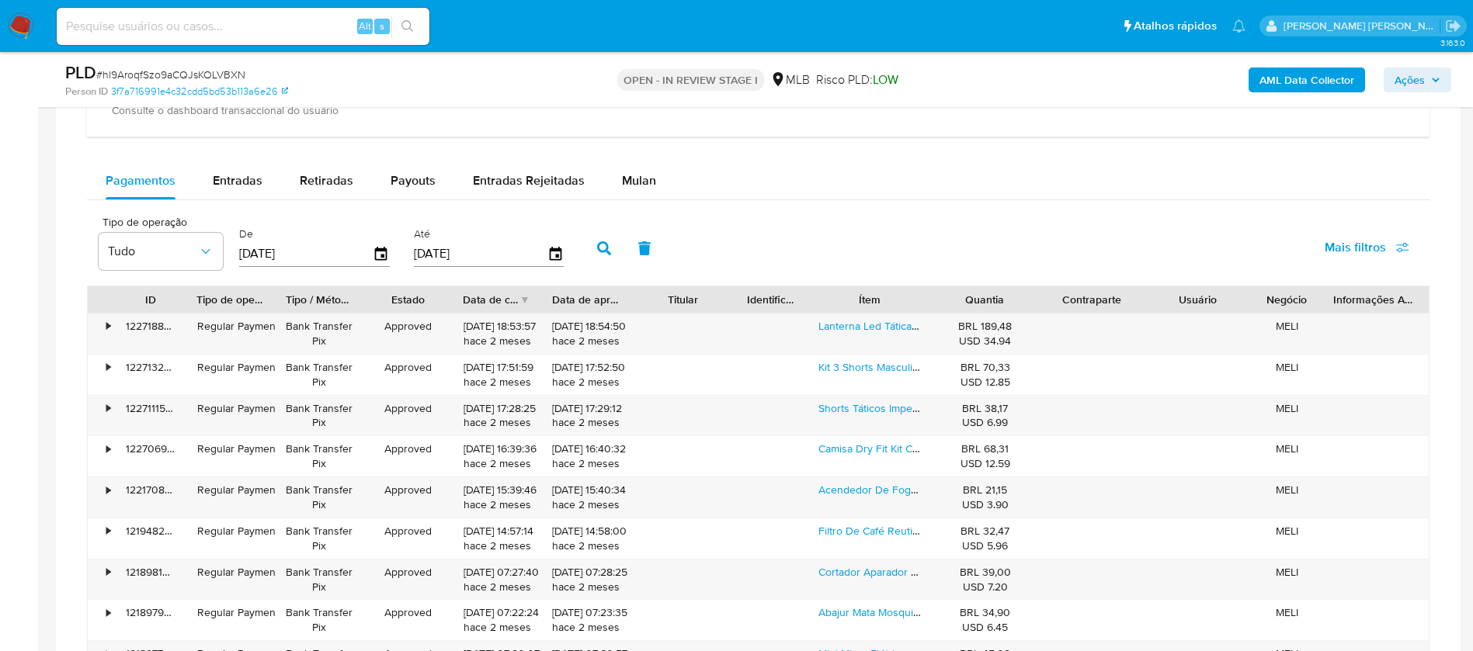
scroll to position [1281, 0]
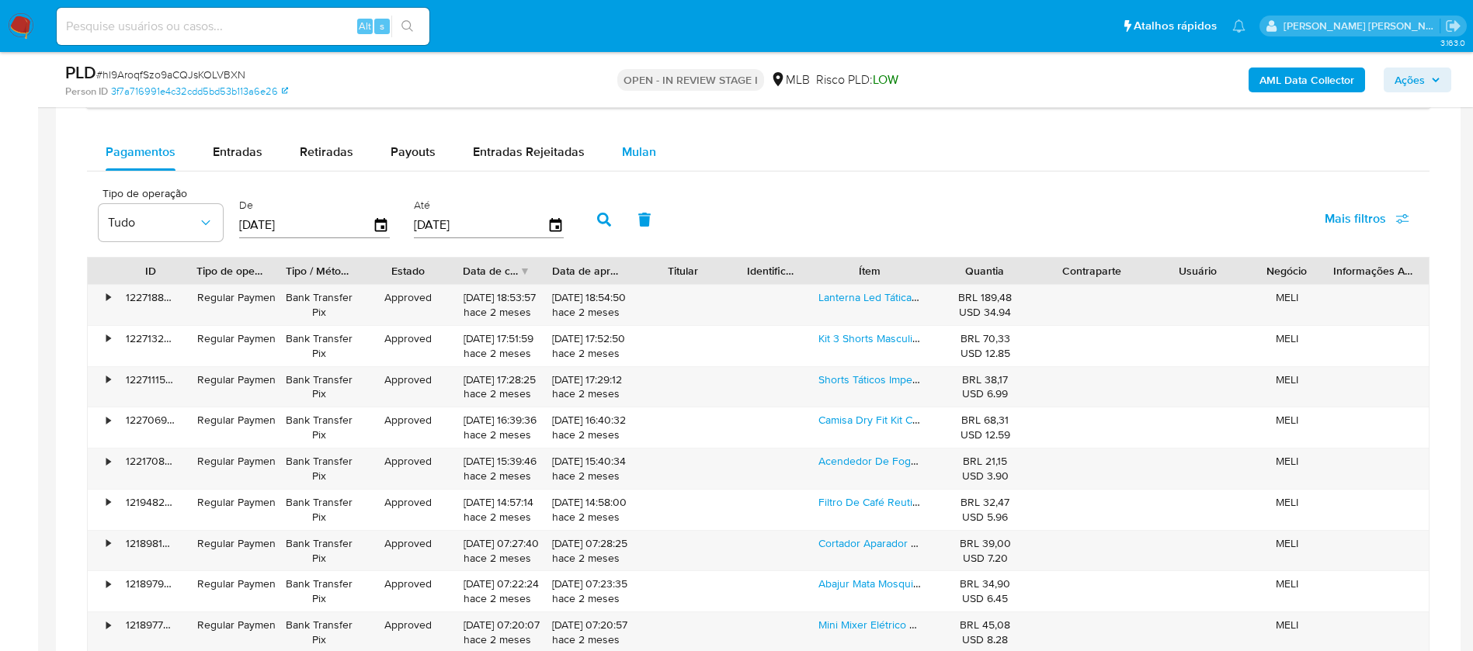
click at [636, 159] on span "Mulan" at bounding box center [639, 152] width 34 height 18
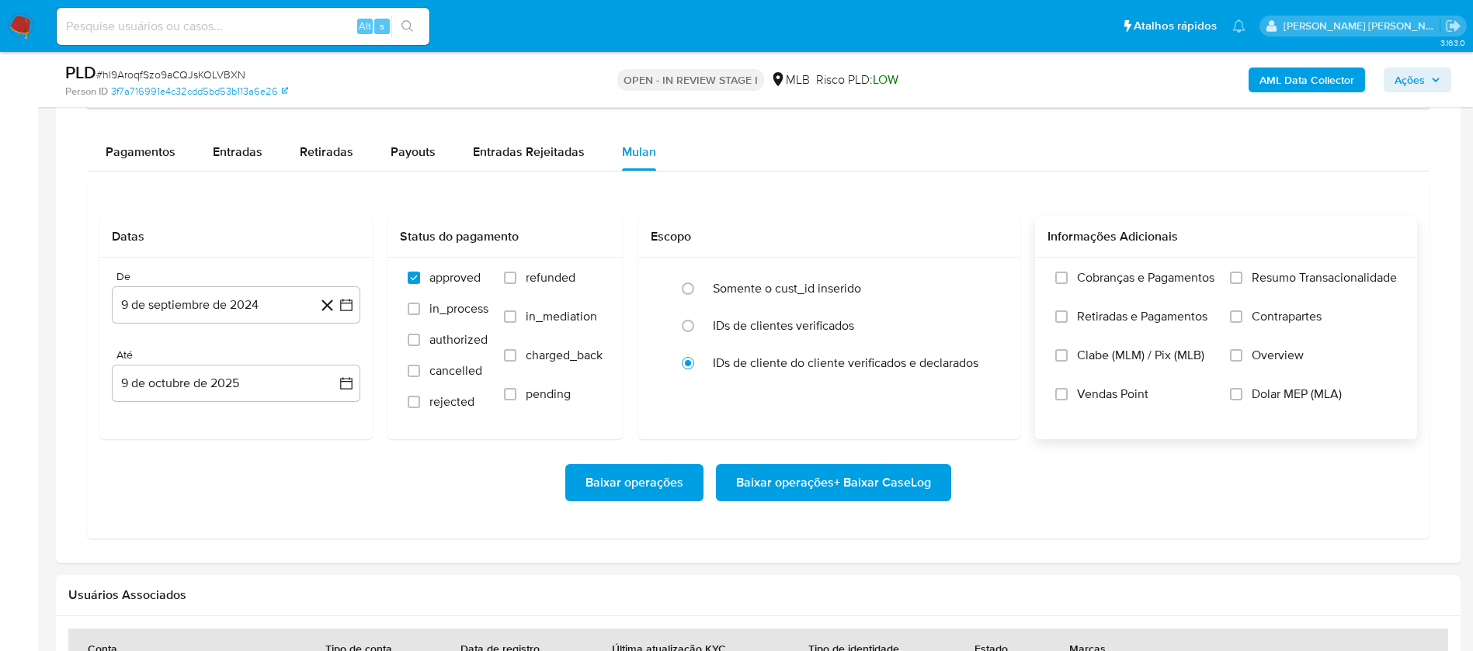
click at [1301, 272] on span "Resumo Transacionalidade" at bounding box center [1323, 278] width 145 height 16
click at [1242, 272] on input "Resumo Transacionalidade" at bounding box center [1236, 278] width 12 height 12
click at [1122, 390] on span "Vendas Point" at bounding box center [1112, 395] width 71 height 16
click at [1067, 390] on input "Vendas Point" at bounding box center [1061, 394] width 12 height 12
click at [201, 313] on button "9 de septiembre de 2024" at bounding box center [236, 304] width 248 height 37
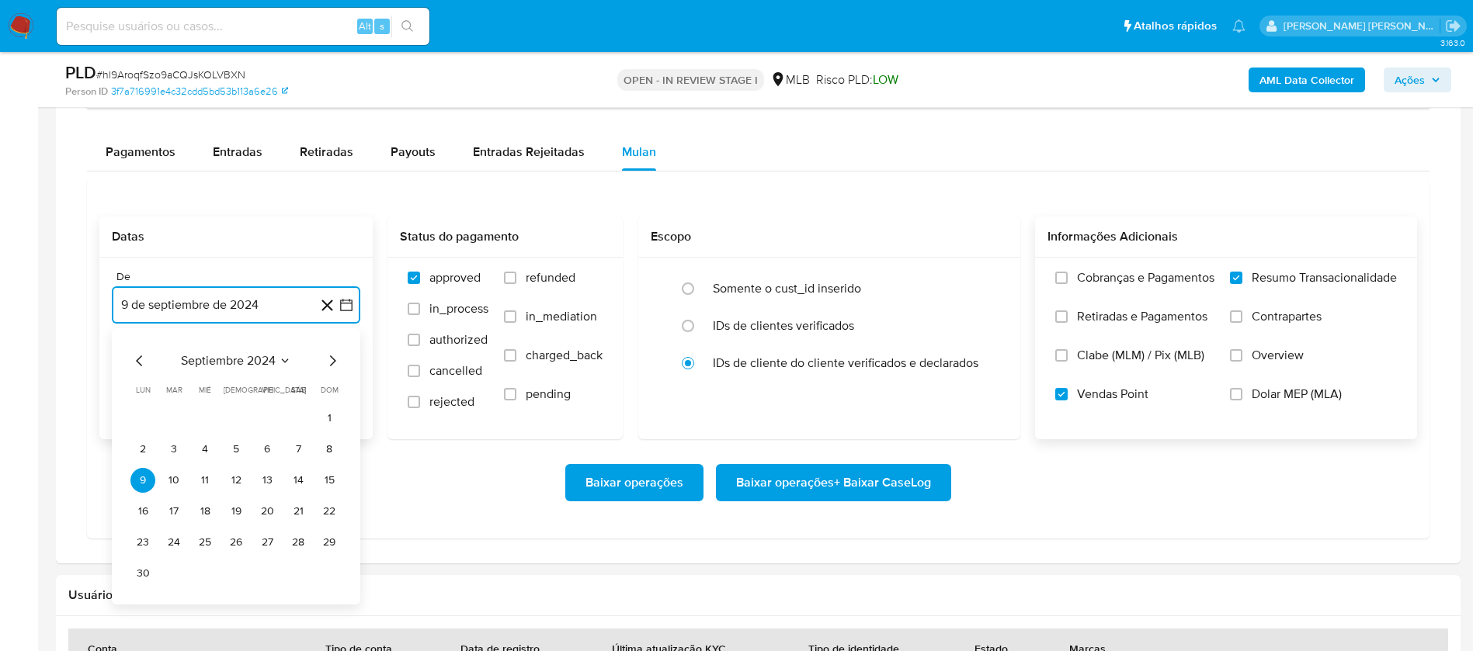
click at [241, 356] on span "septiembre 2024" at bounding box center [228, 361] width 95 height 16
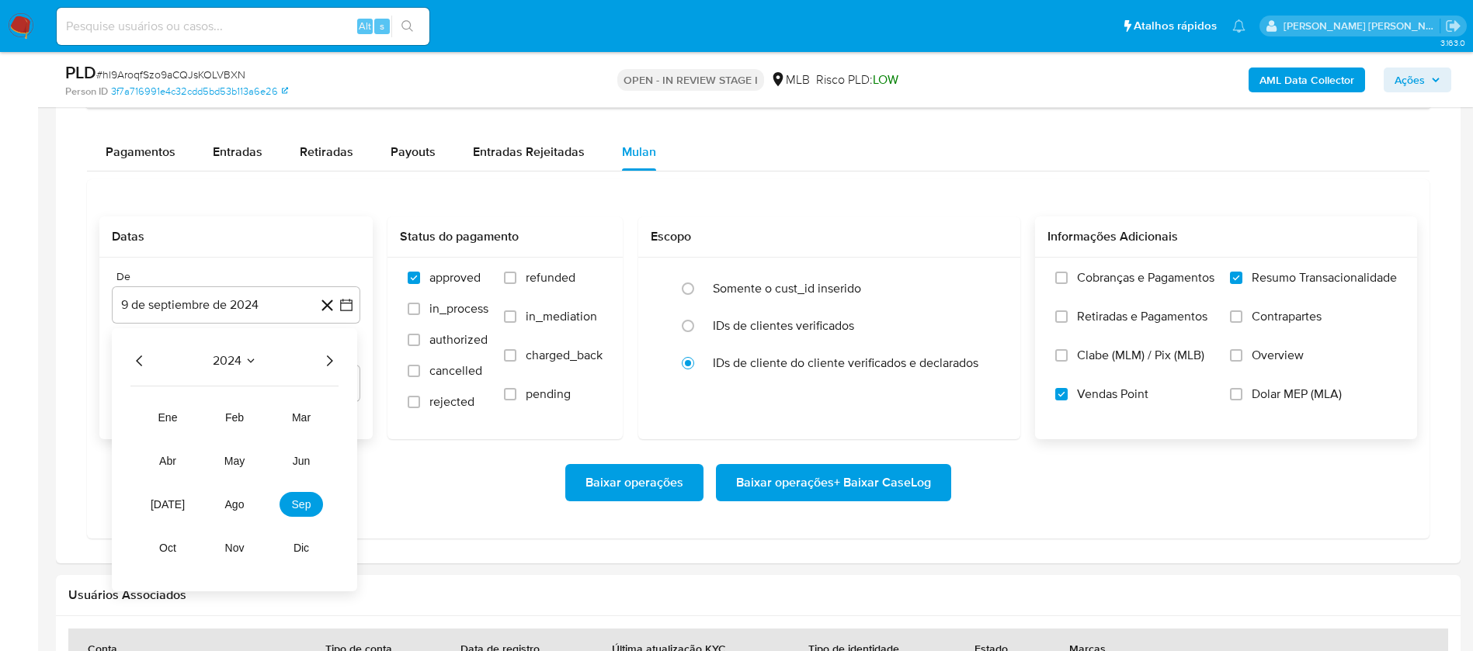
click at [331, 359] on icon "Año siguiente" at bounding box center [329, 361] width 19 height 19
click at [216, 496] on button "ago" at bounding box center [234, 504] width 43 height 25
click at [265, 417] on button "1" at bounding box center [267, 418] width 25 height 25
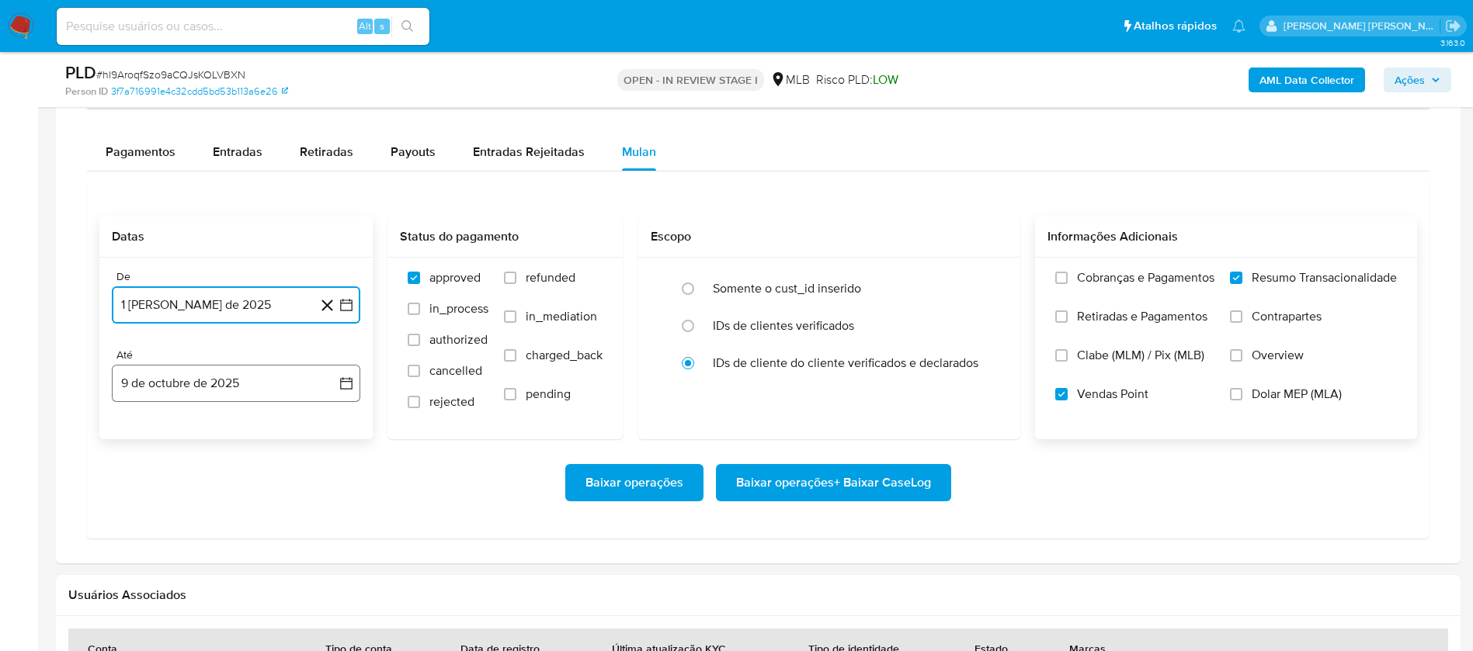
click at [258, 394] on button "9 de octubre de 2025" at bounding box center [236, 383] width 248 height 37
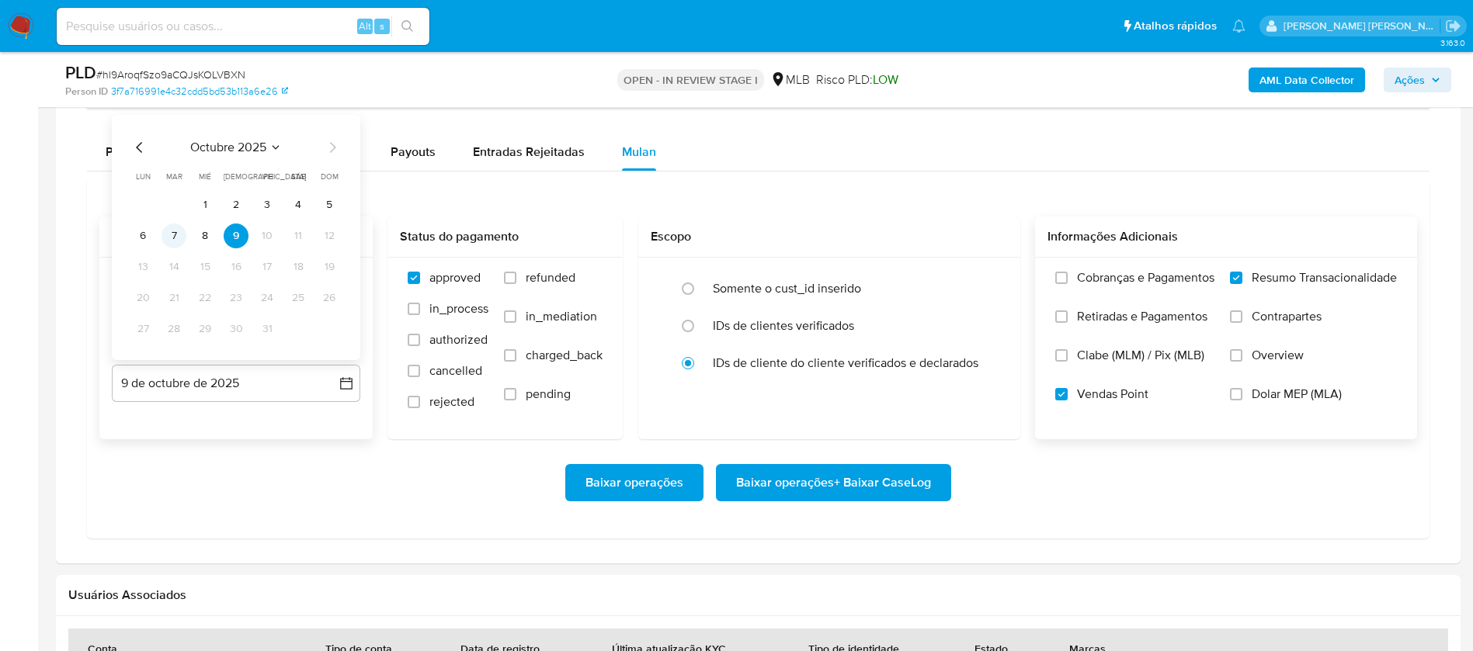
click at [175, 234] on button "7" at bounding box center [173, 236] width 25 height 25
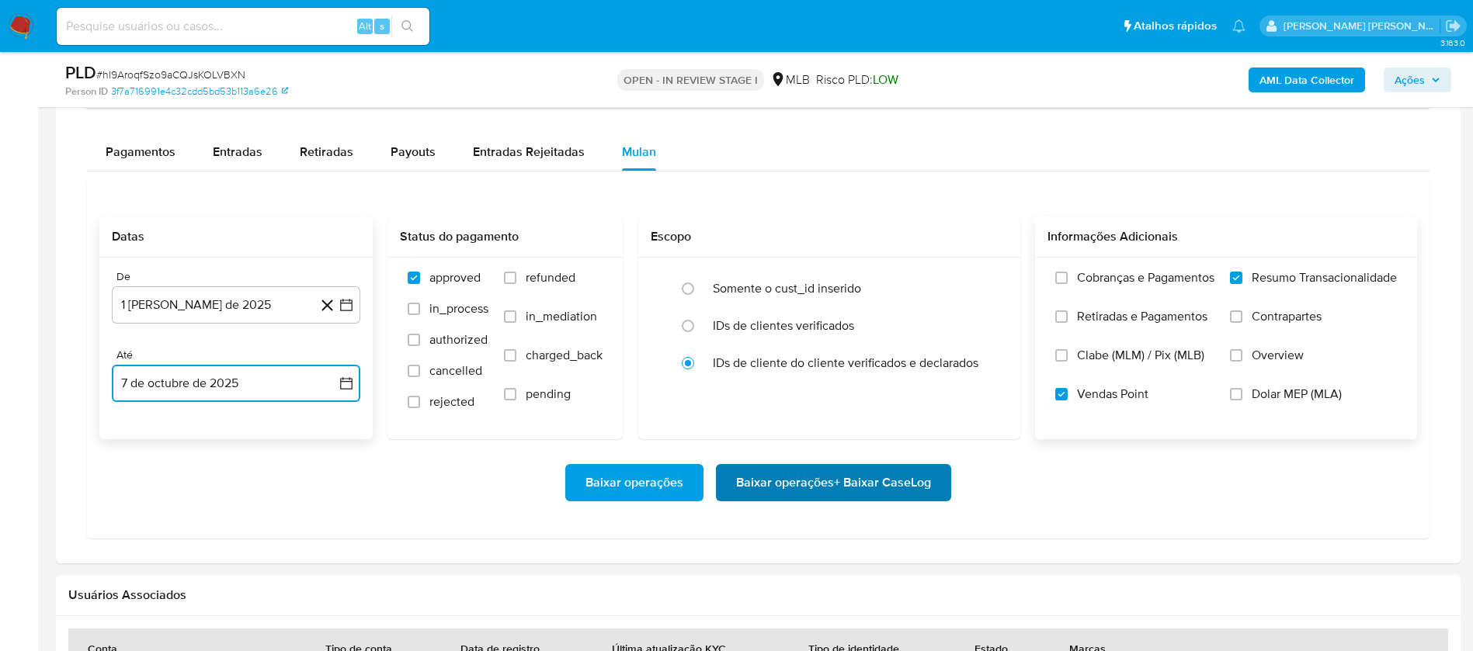
click at [782, 483] on span "Baixar operações + Baixar CaseLog" at bounding box center [833, 483] width 195 height 34
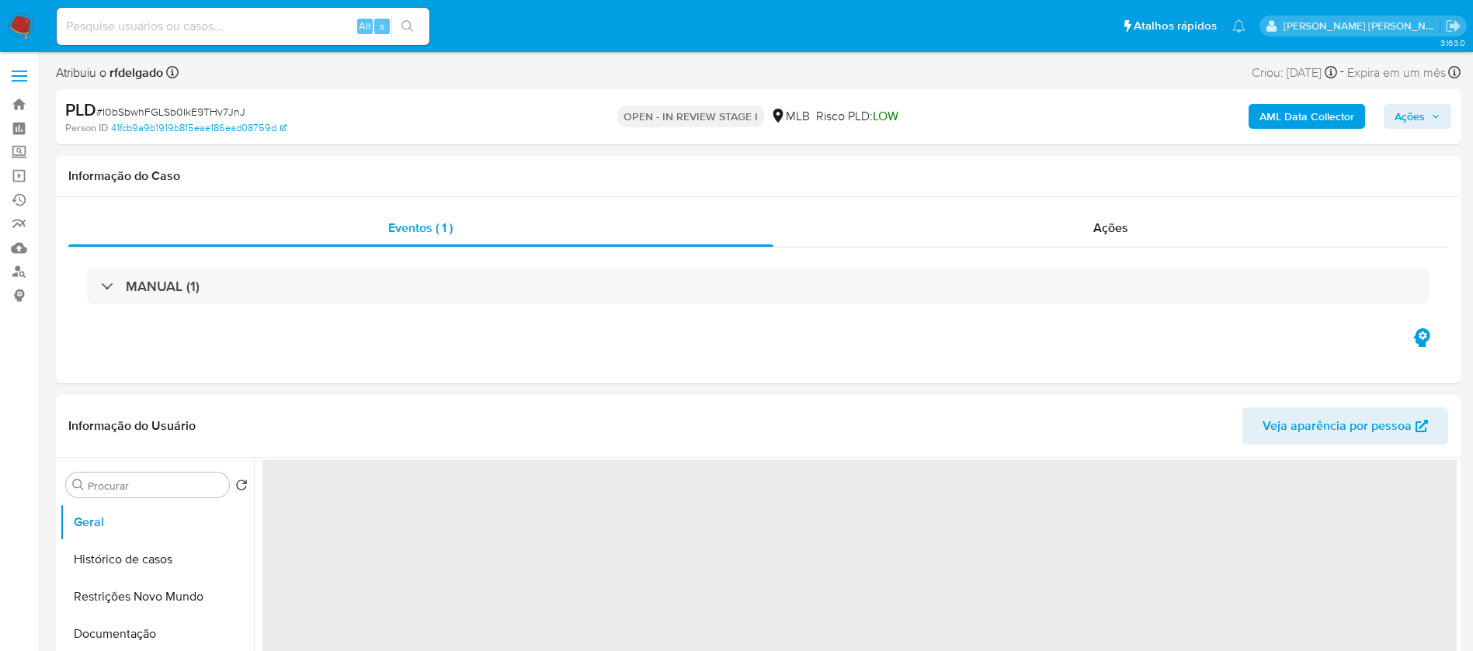
select select "10"
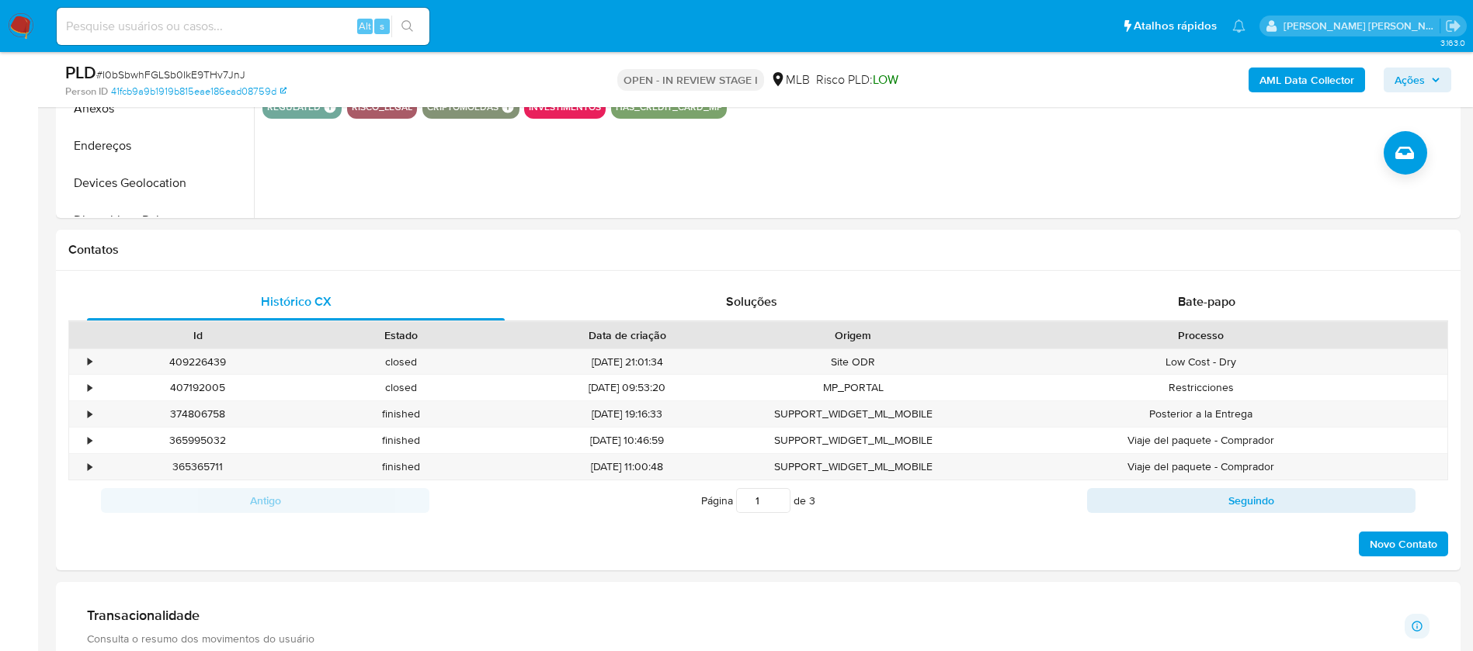
scroll to position [932, 0]
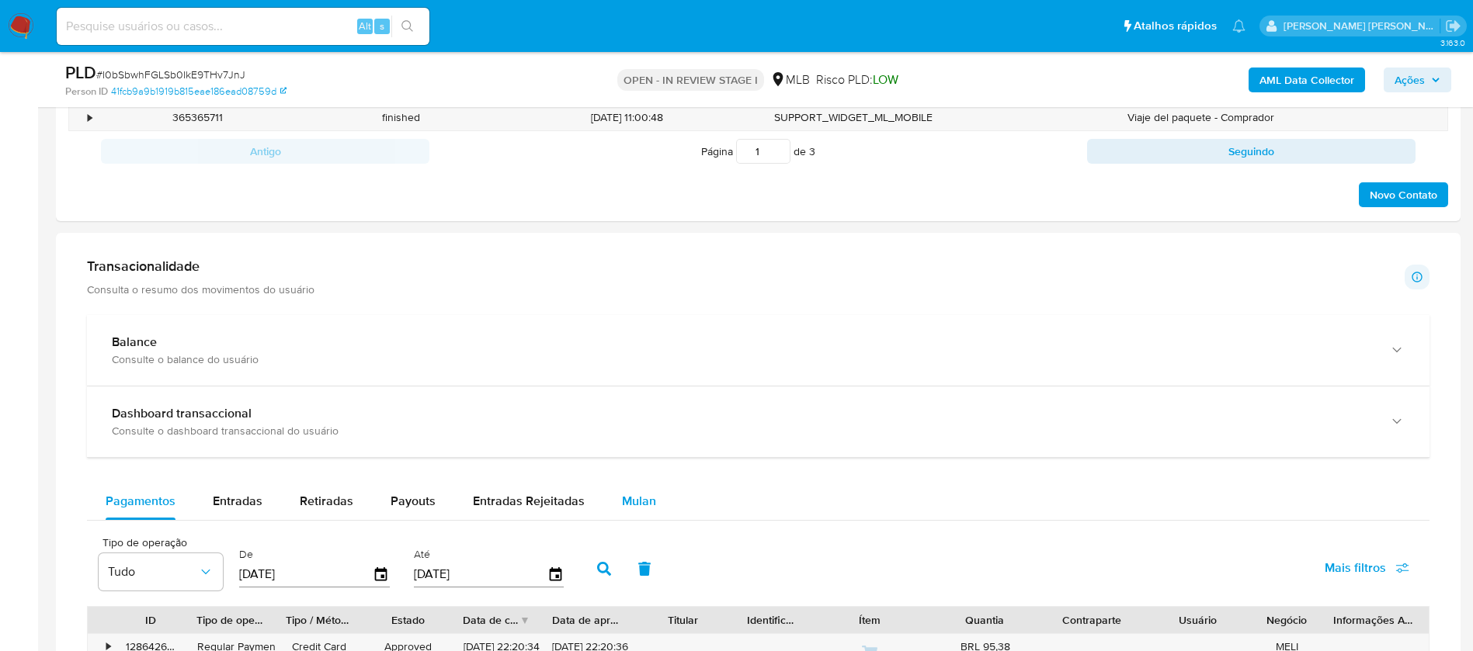
click at [645, 505] on span "Mulan" at bounding box center [639, 501] width 34 height 18
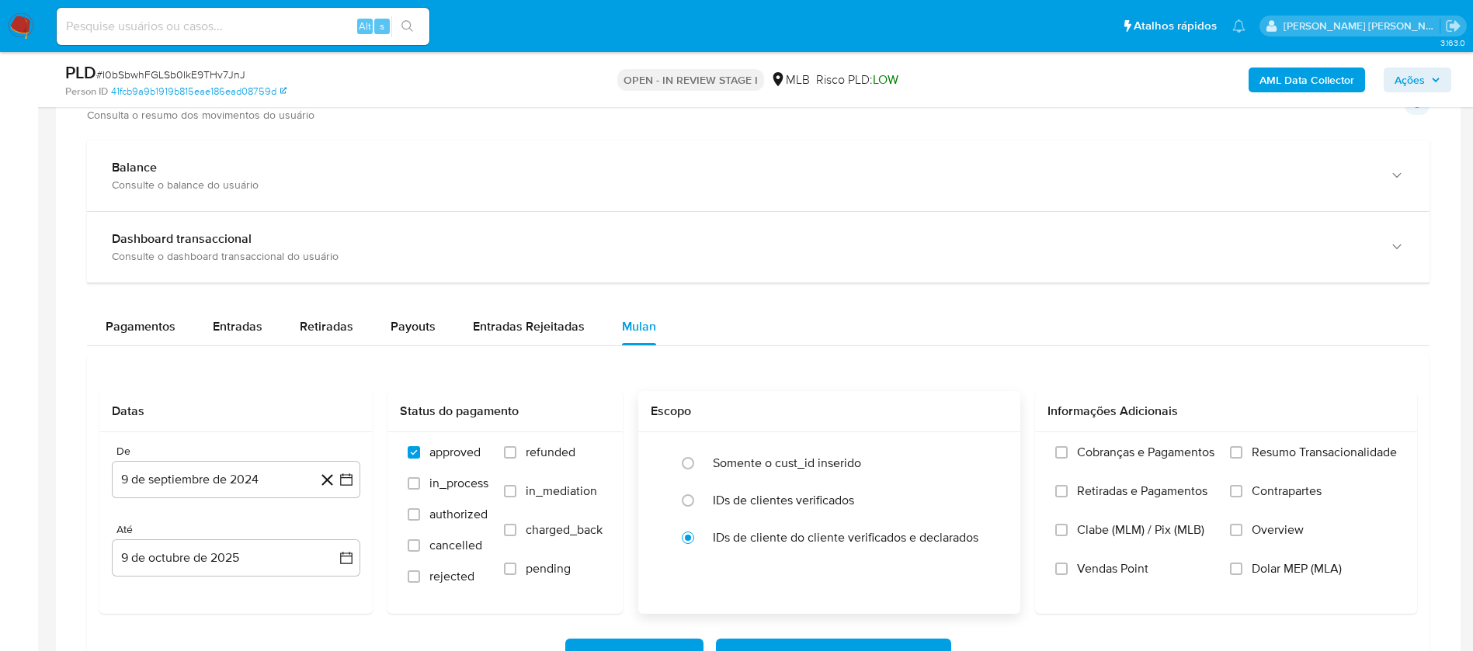
scroll to position [1397, 0]
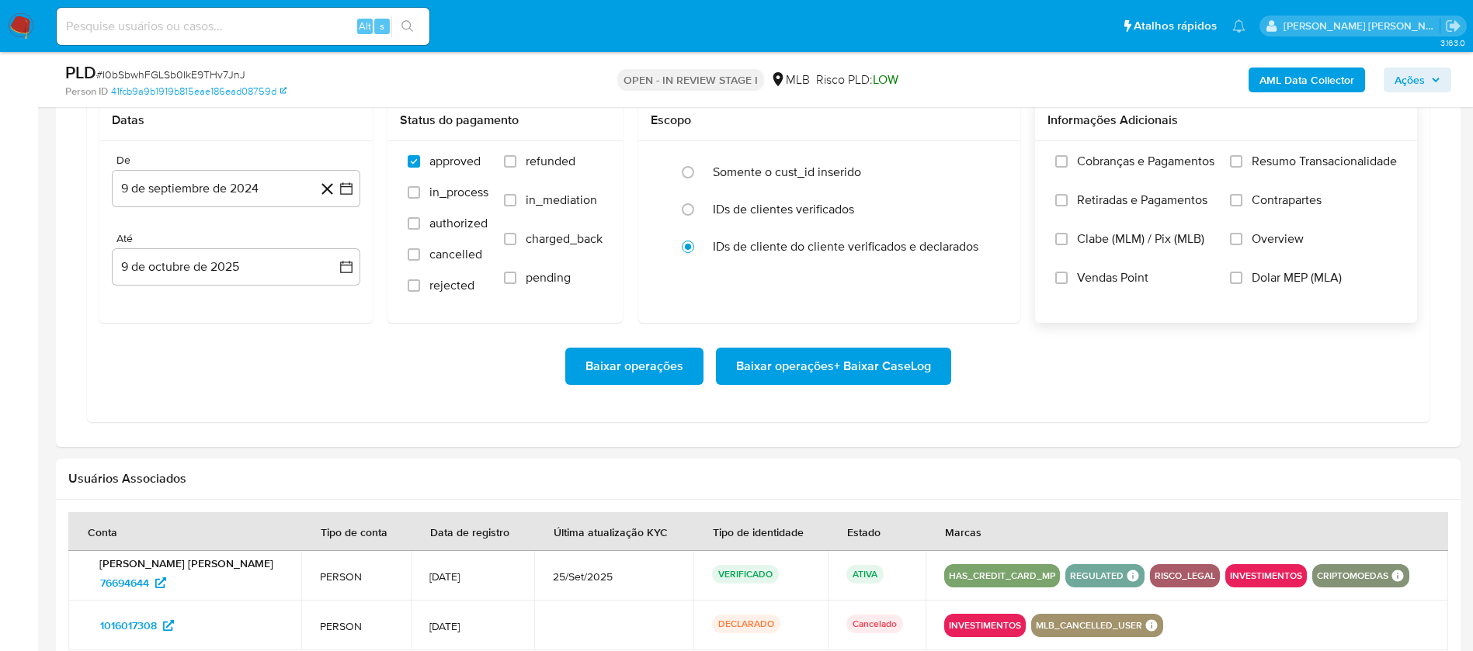
click at [1281, 154] on span "Resumo Transacionalidade" at bounding box center [1323, 162] width 145 height 16
click at [1242, 155] on input "Resumo Transacionalidade" at bounding box center [1236, 161] width 12 height 12
click at [1120, 278] on span "Vendas Point" at bounding box center [1112, 278] width 71 height 16
click at [1067, 278] on input "Vendas Point" at bounding box center [1061, 278] width 12 height 12
click at [242, 199] on button "9 de septiembre de 2024" at bounding box center [236, 188] width 248 height 37
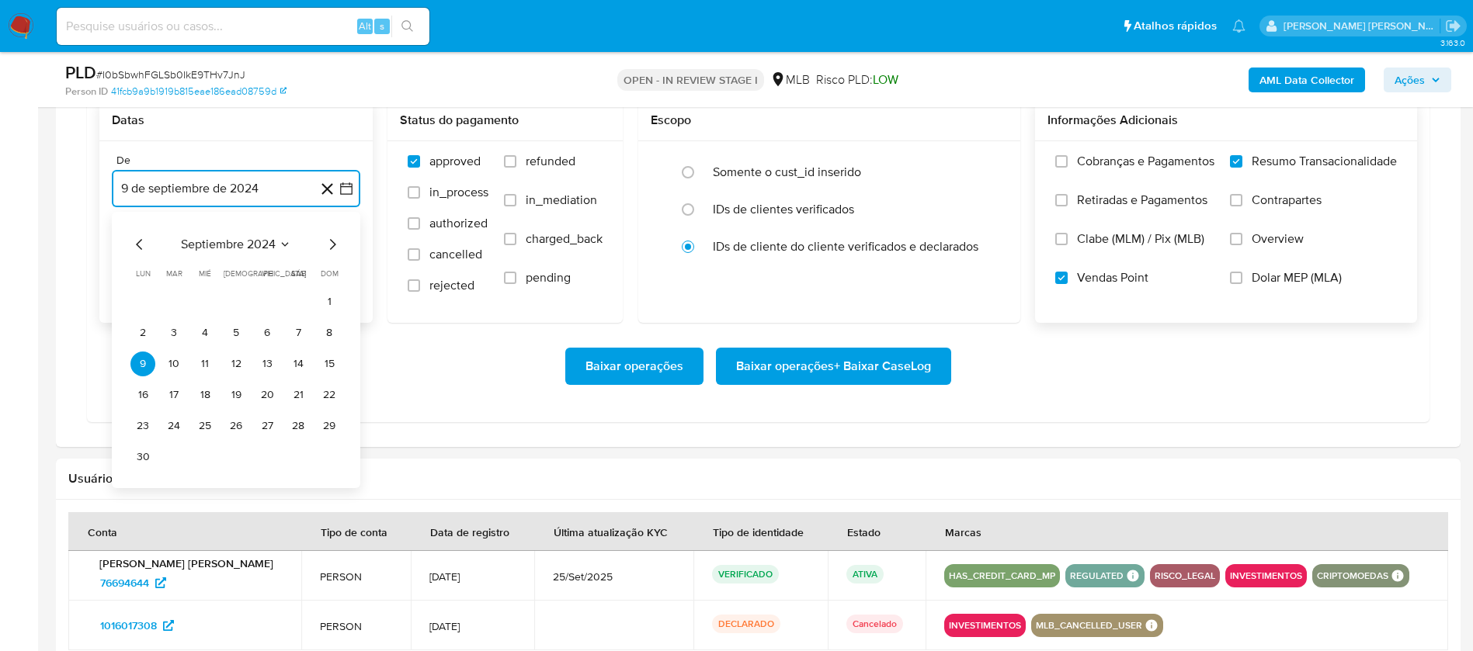
click at [258, 245] on span "septiembre 2024" at bounding box center [228, 245] width 95 height 16
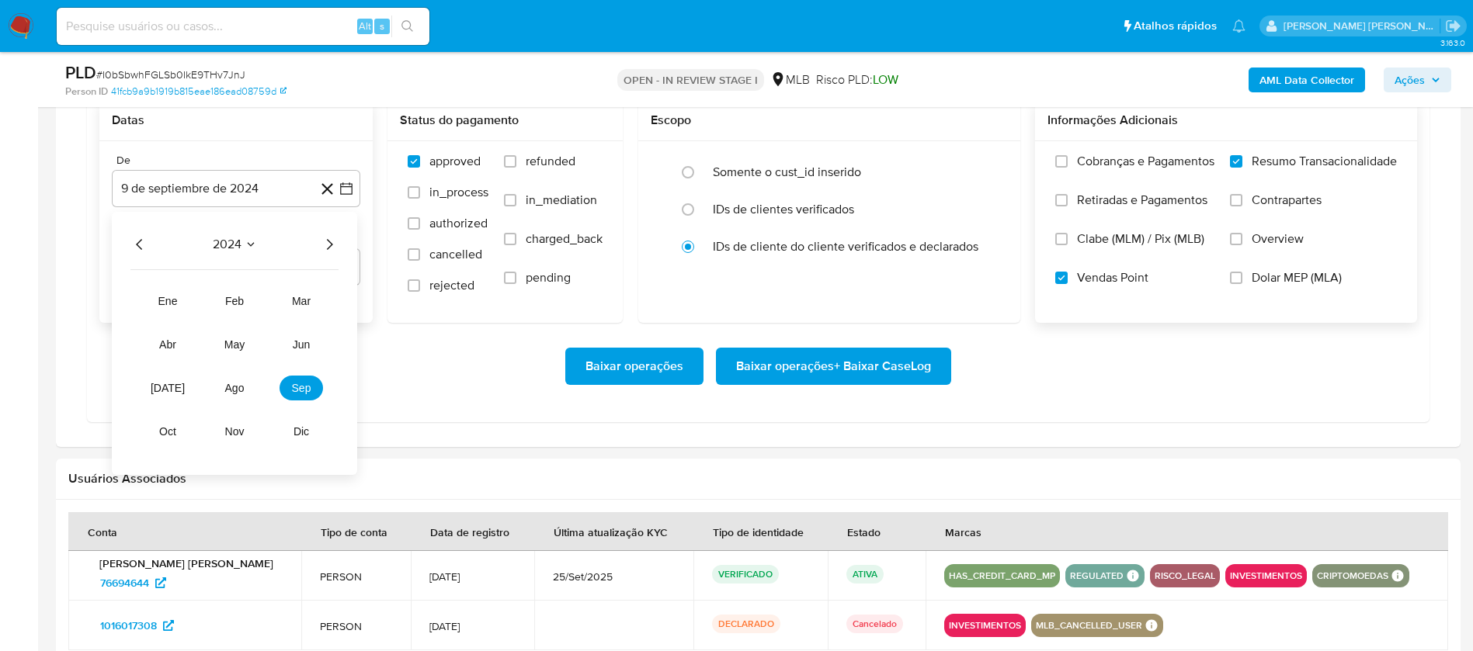
click at [332, 238] on icon "Año siguiente" at bounding box center [329, 244] width 19 height 19
click at [241, 385] on span "ago" at bounding box center [234, 388] width 19 height 12
click at [259, 301] on button "1" at bounding box center [267, 302] width 25 height 25
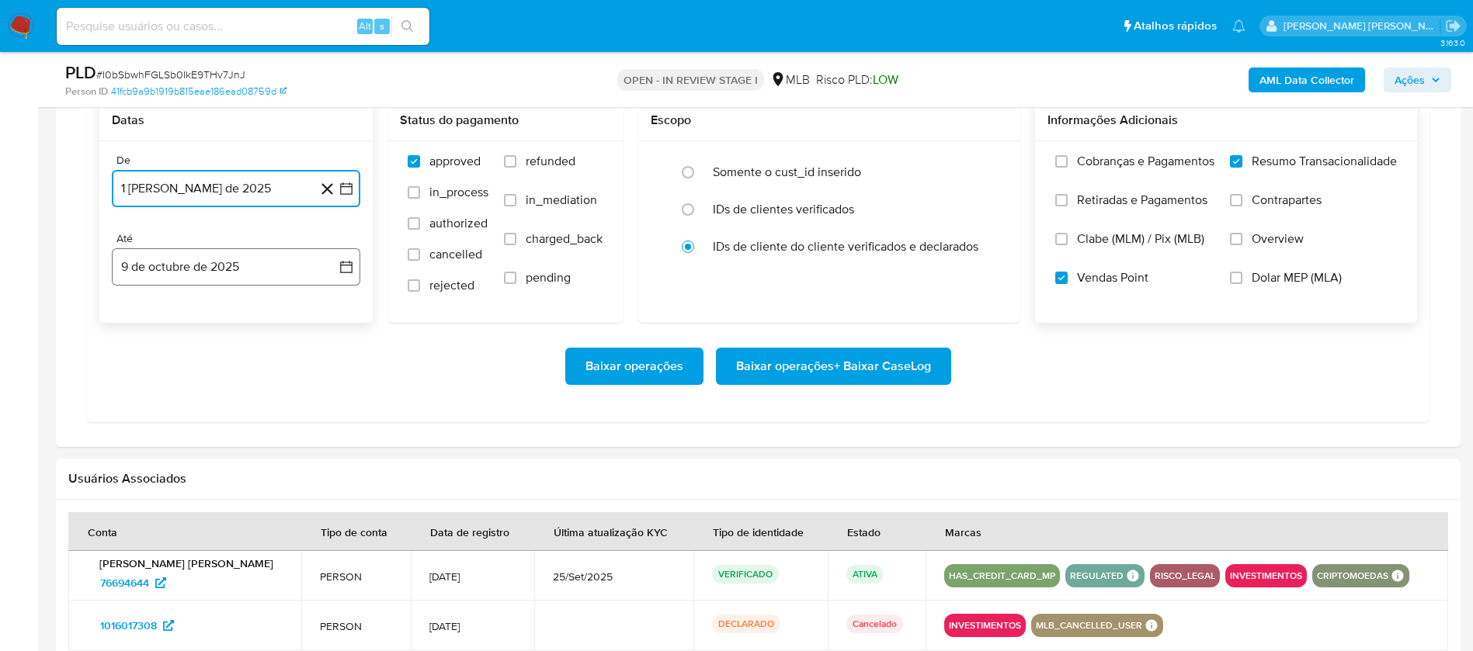
click at [240, 265] on button "9 de octubre de 2025" at bounding box center [236, 266] width 248 height 37
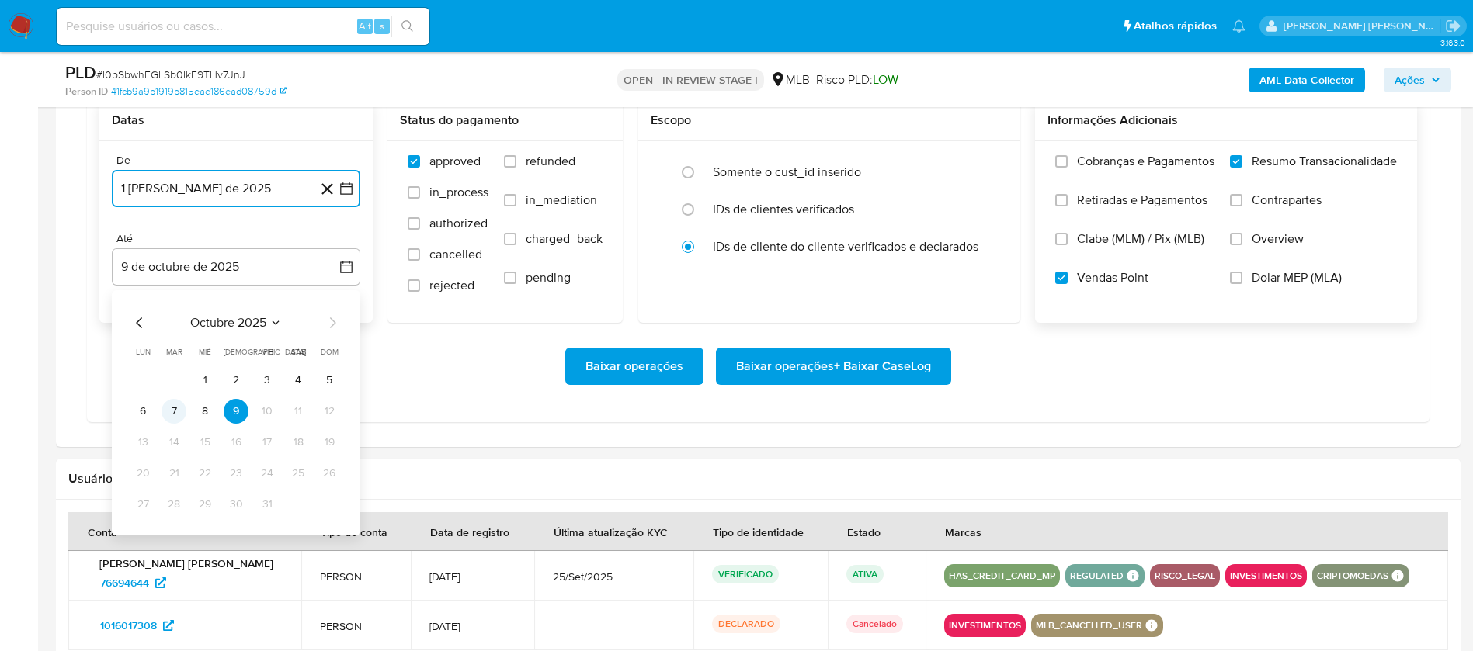
click at [164, 410] on button "7" at bounding box center [173, 411] width 25 height 25
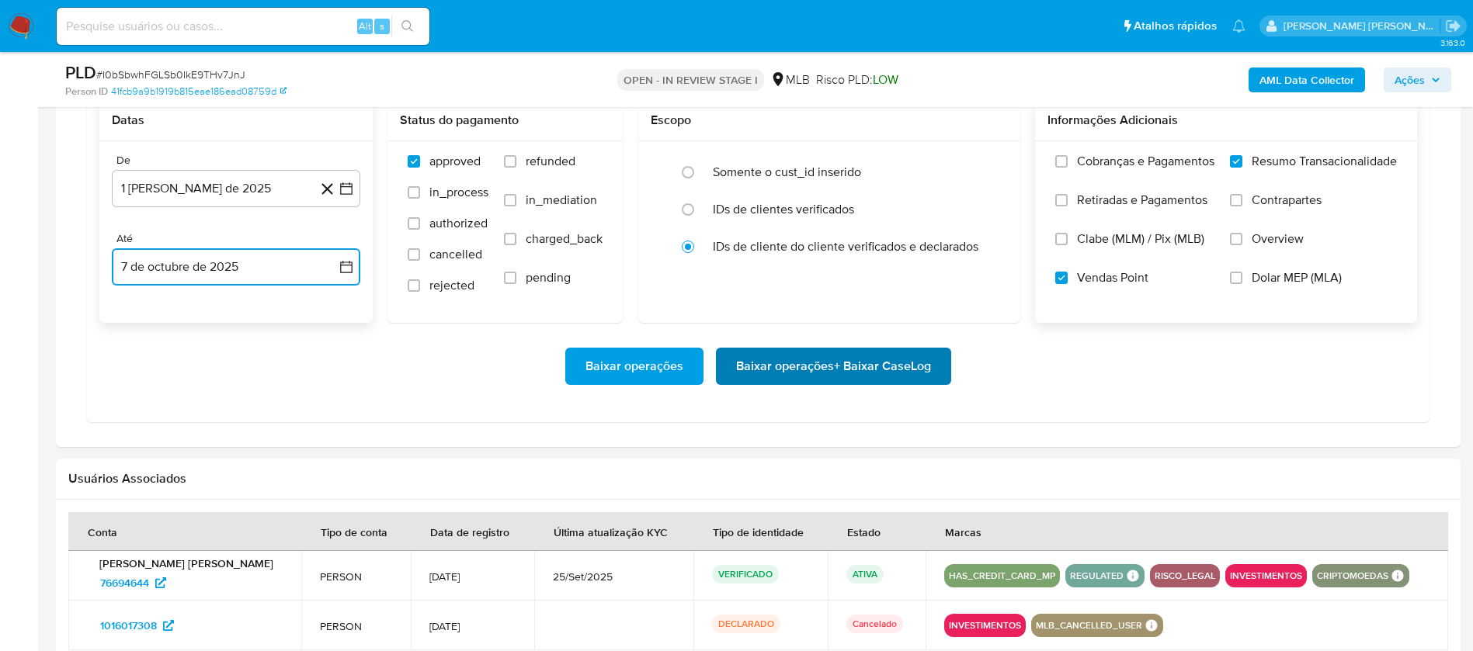
click at [888, 353] on span "Baixar operações + Baixar CaseLog" at bounding box center [833, 366] width 195 height 34
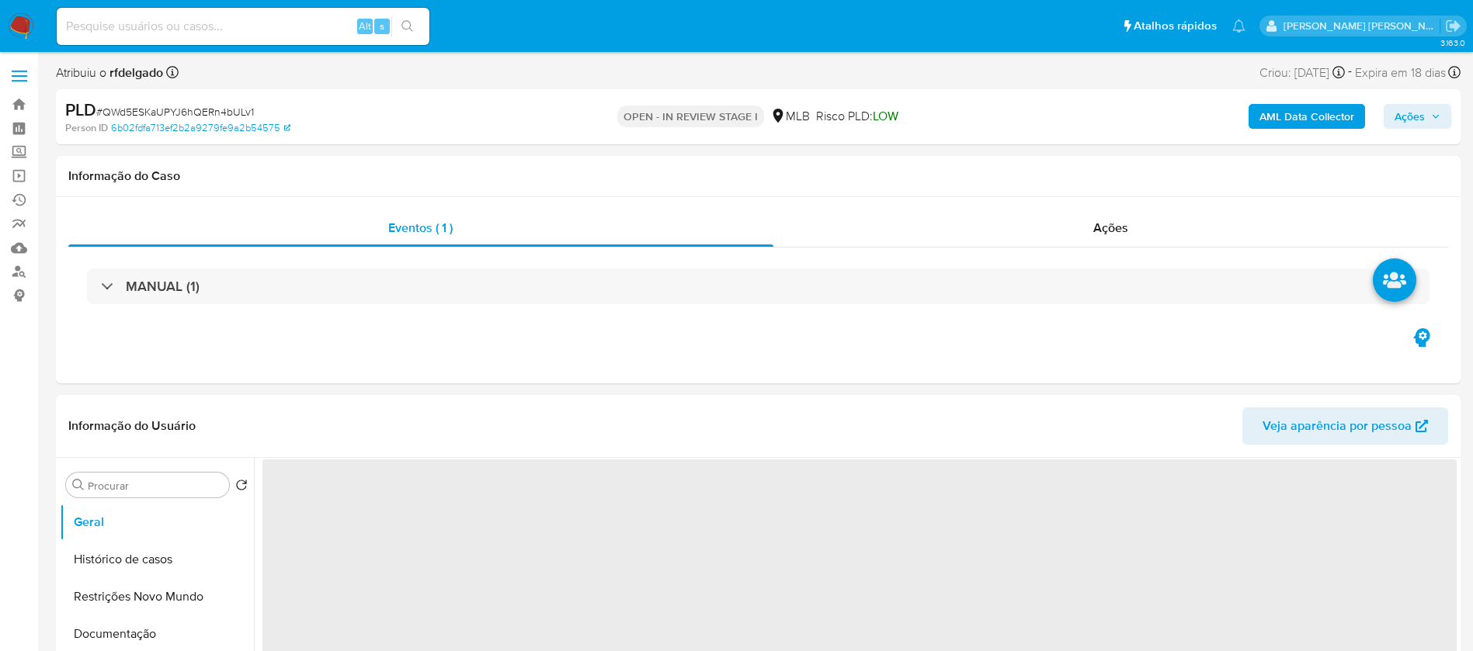
select select "10"
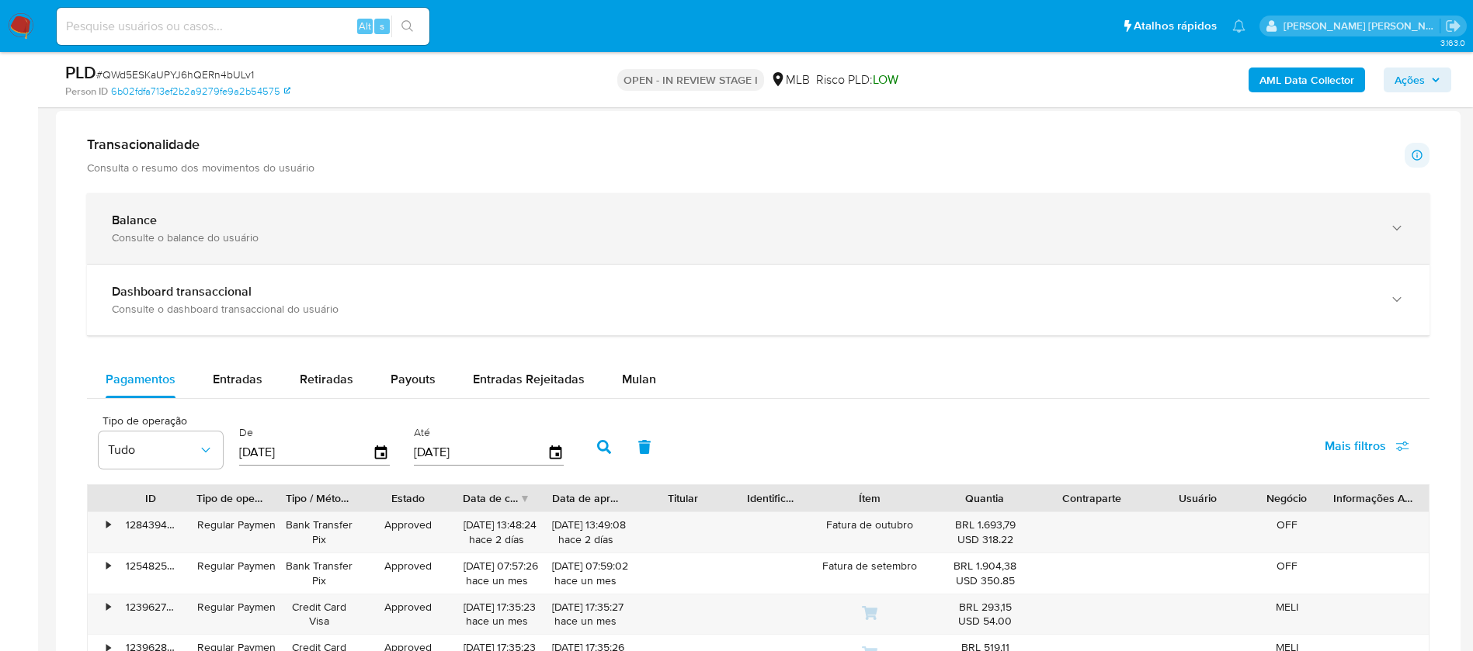
scroll to position [1281, 0]
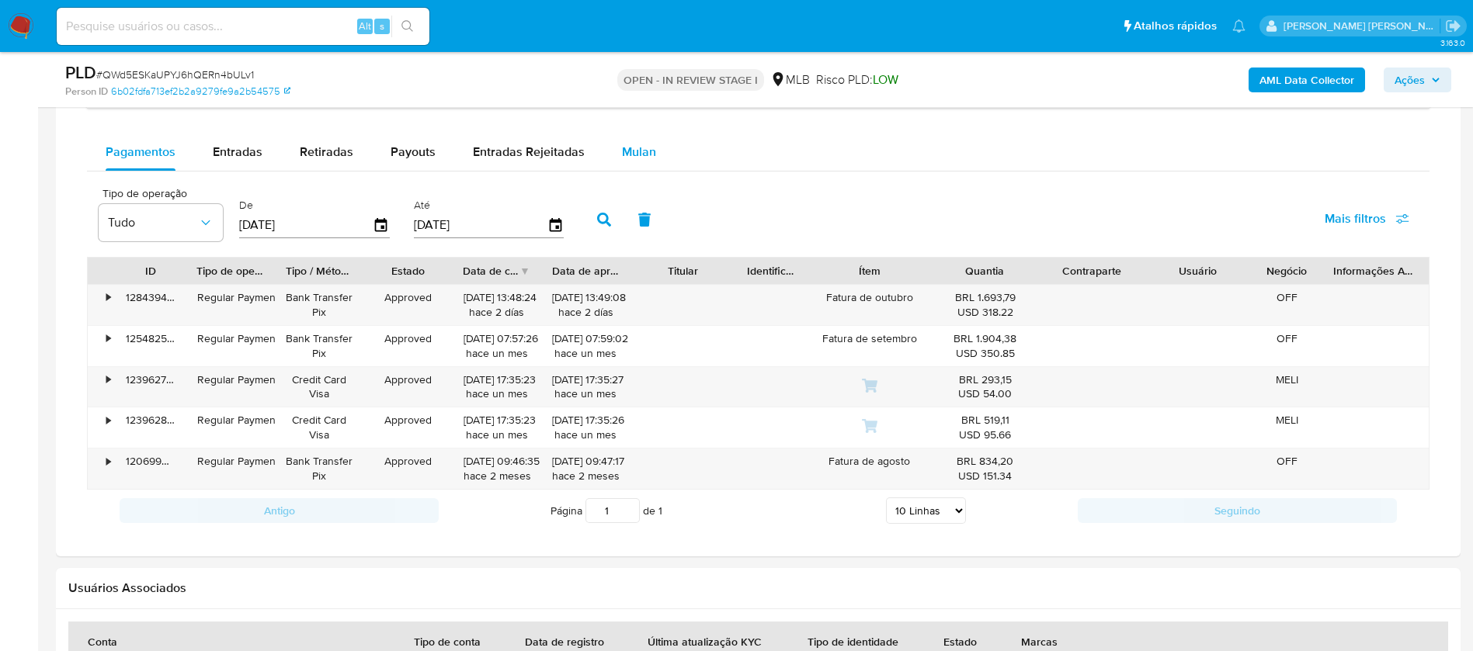
click at [645, 146] on span "Mulan" at bounding box center [639, 152] width 34 height 18
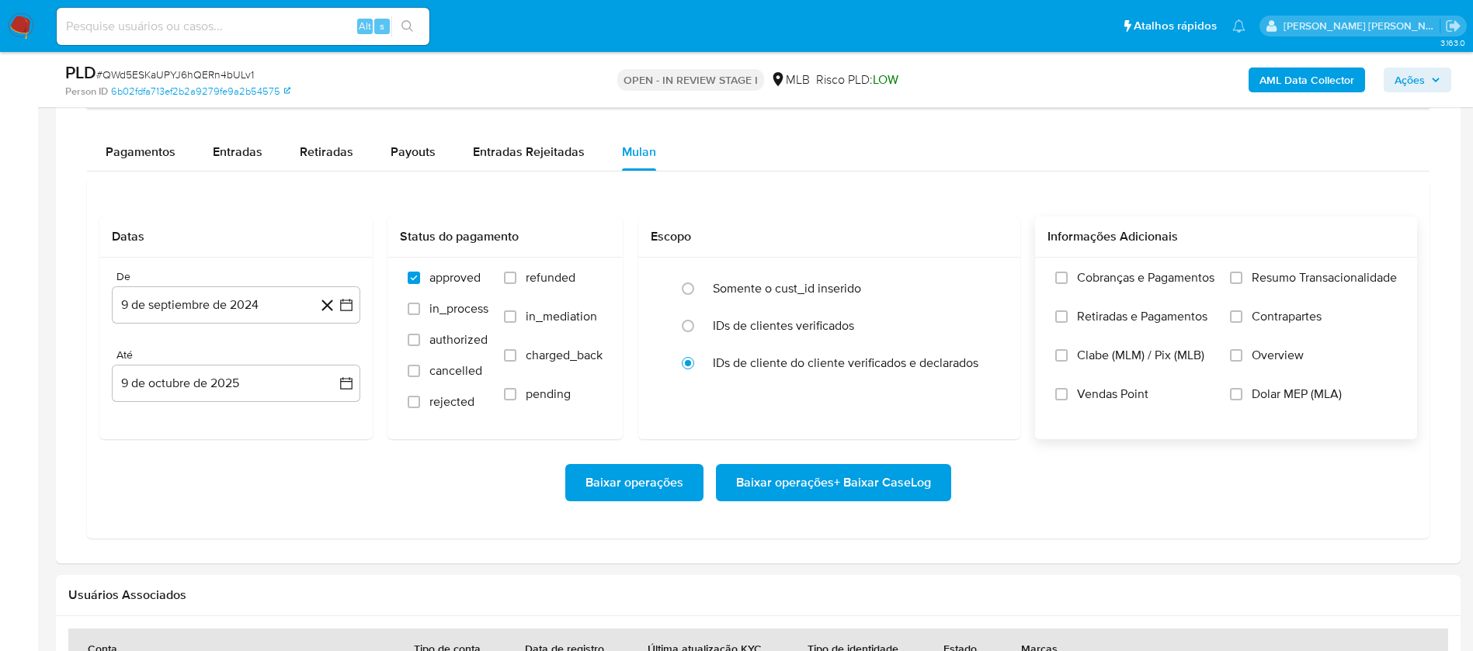
click at [1331, 274] on span "Resumo Transacionalidade" at bounding box center [1323, 278] width 145 height 16
click at [1242, 274] on input "Resumo Transacionalidade" at bounding box center [1236, 278] width 12 height 12
click at [1100, 397] on span "Vendas Point" at bounding box center [1112, 395] width 71 height 16
click at [1067, 397] on input "Vendas Point" at bounding box center [1061, 394] width 12 height 12
click at [224, 307] on button "9 de septiembre de 2024" at bounding box center [236, 304] width 248 height 37
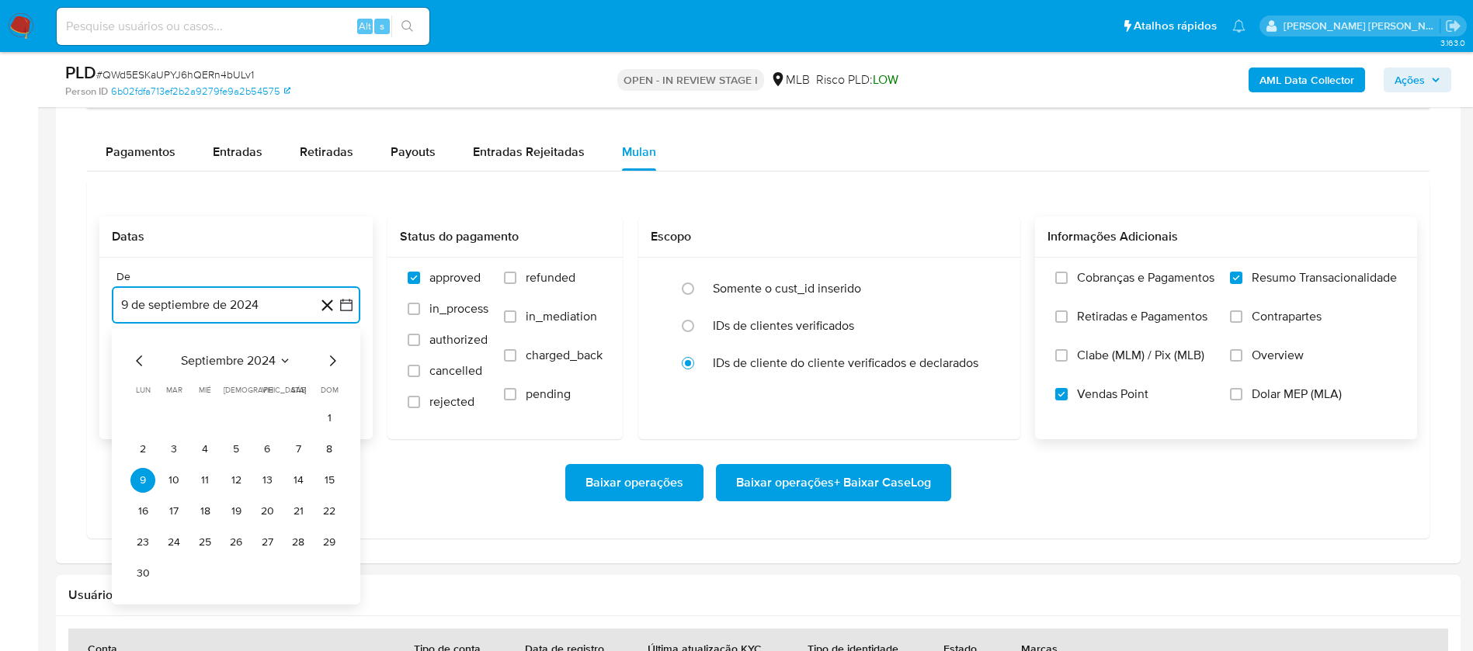
click at [274, 358] on span "septiembre 2024" at bounding box center [228, 361] width 95 height 16
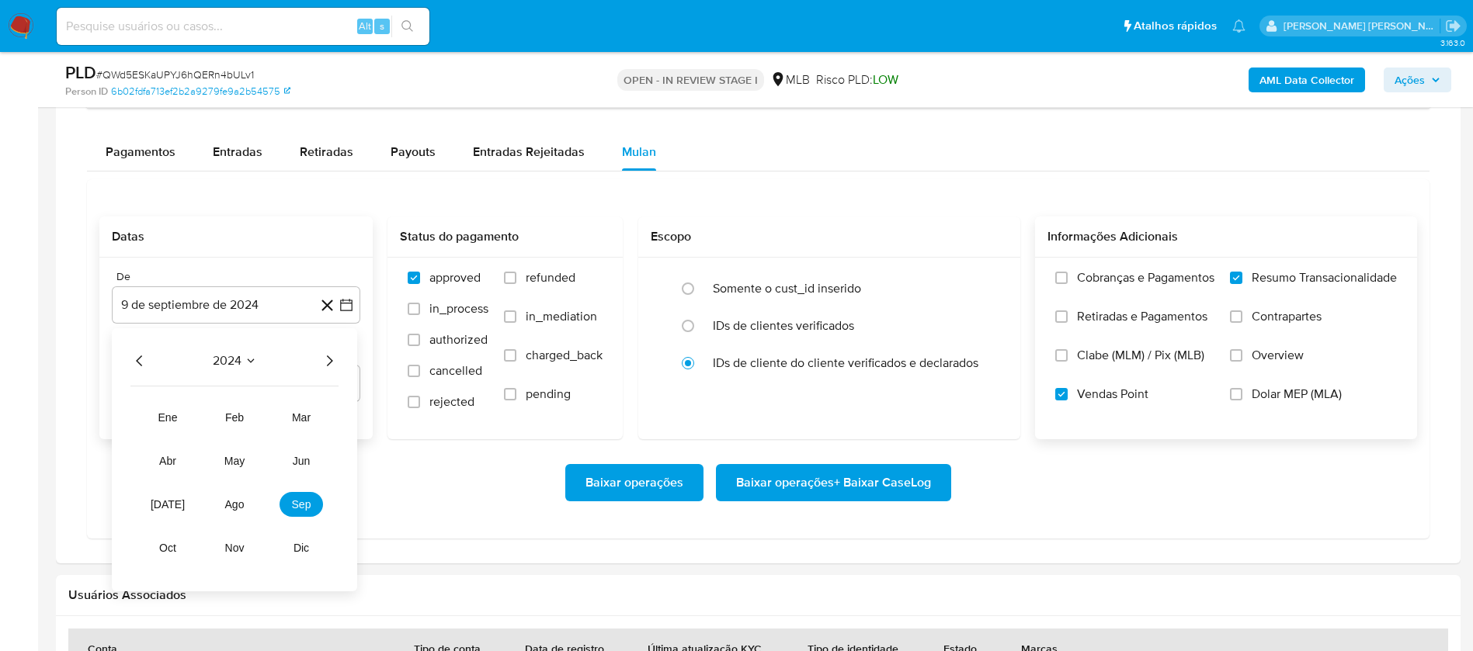
click at [323, 360] on icon "Año siguiente" at bounding box center [329, 361] width 19 height 19
click at [235, 505] on span "ago" at bounding box center [234, 504] width 19 height 12
click at [262, 410] on button "1" at bounding box center [267, 418] width 25 height 25
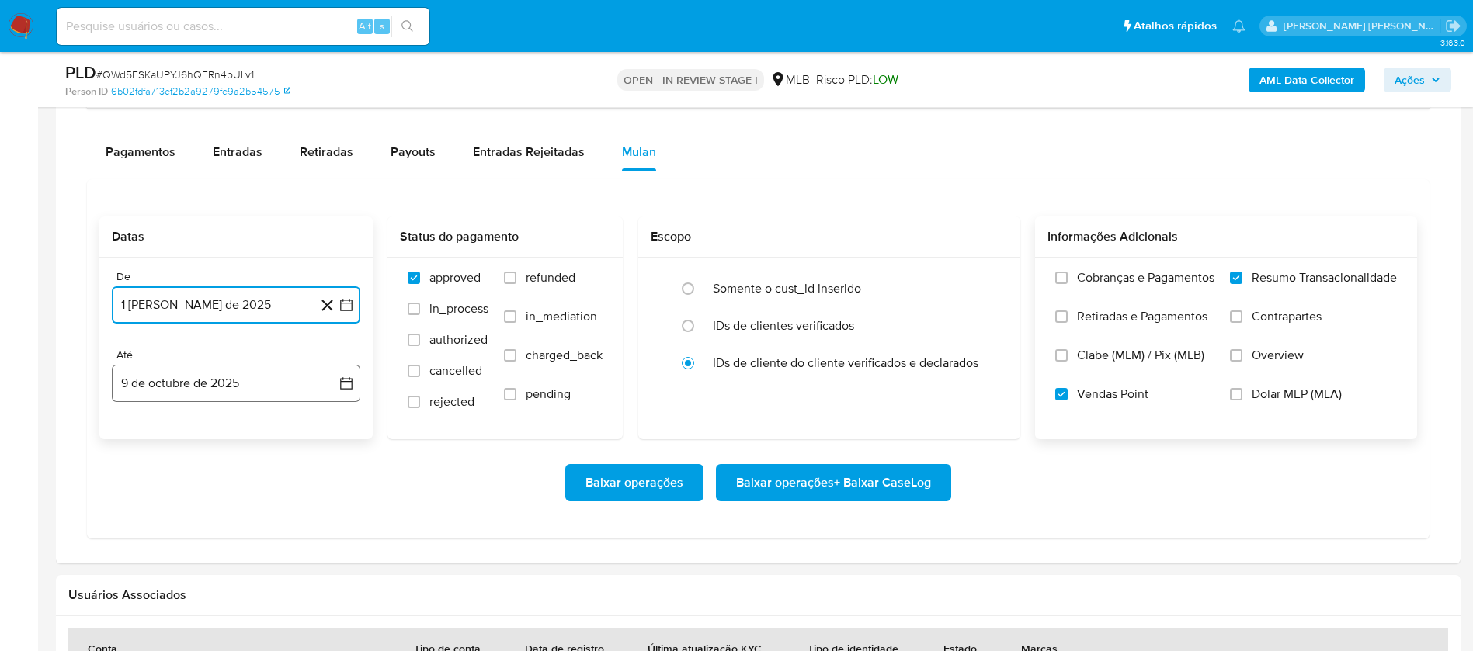
click at [248, 374] on button "9 de octubre de 2025" at bounding box center [236, 383] width 248 height 37
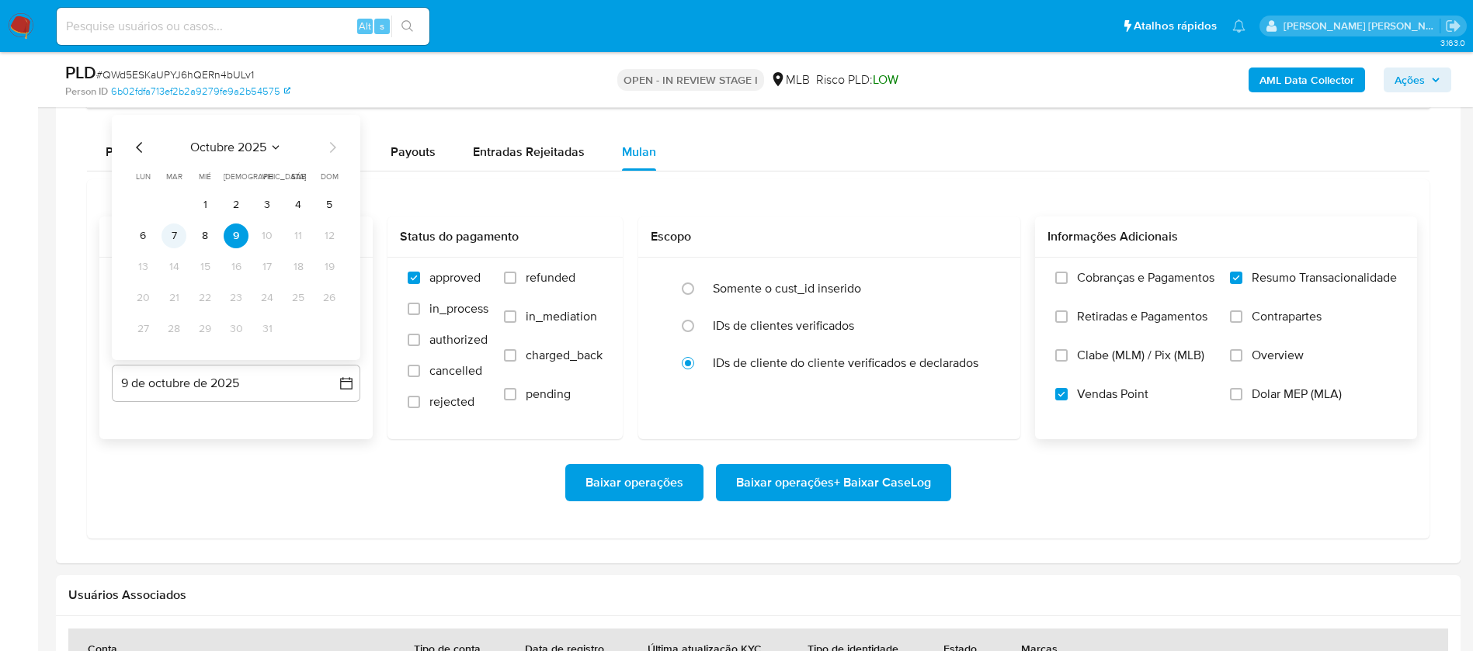
click at [165, 236] on button "7" at bounding box center [173, 236] width 25 height 25
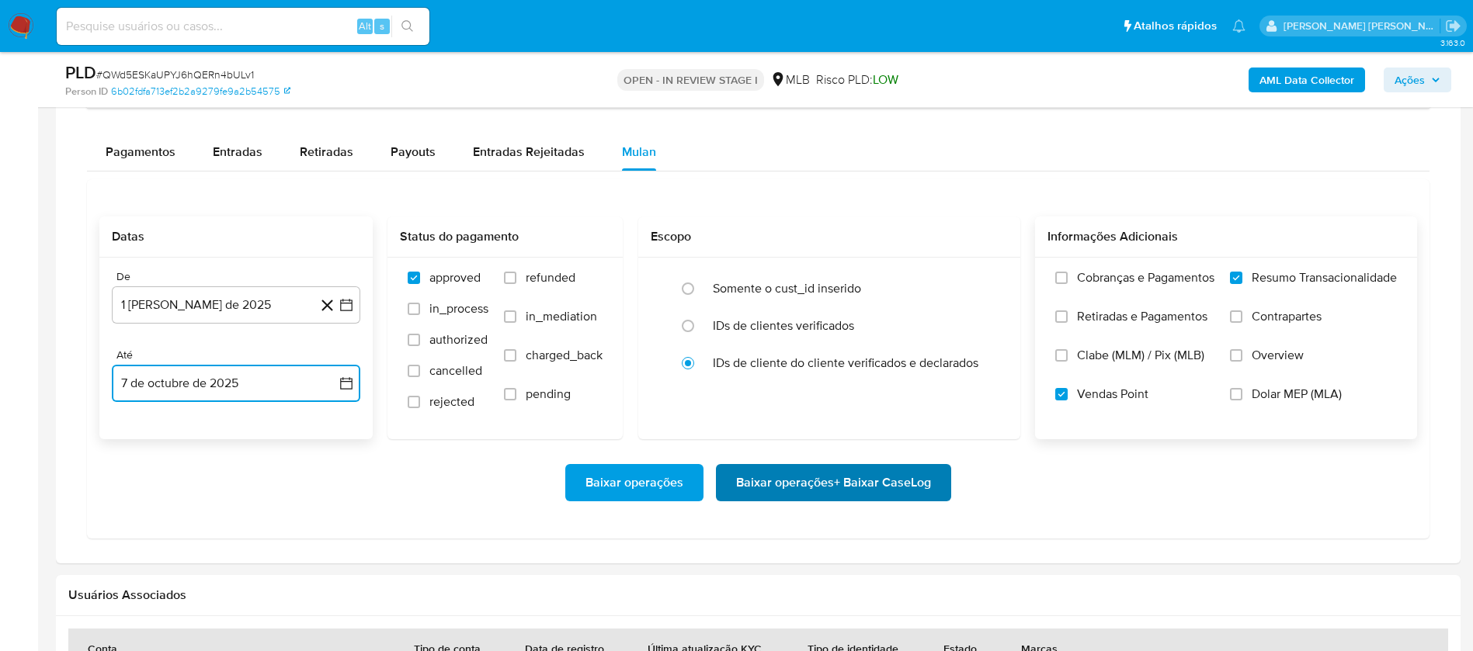
click at [747, 483] on span "Baixar operações + Baixar CaseLog" at bounding box center [833, 483] width 195 height 34
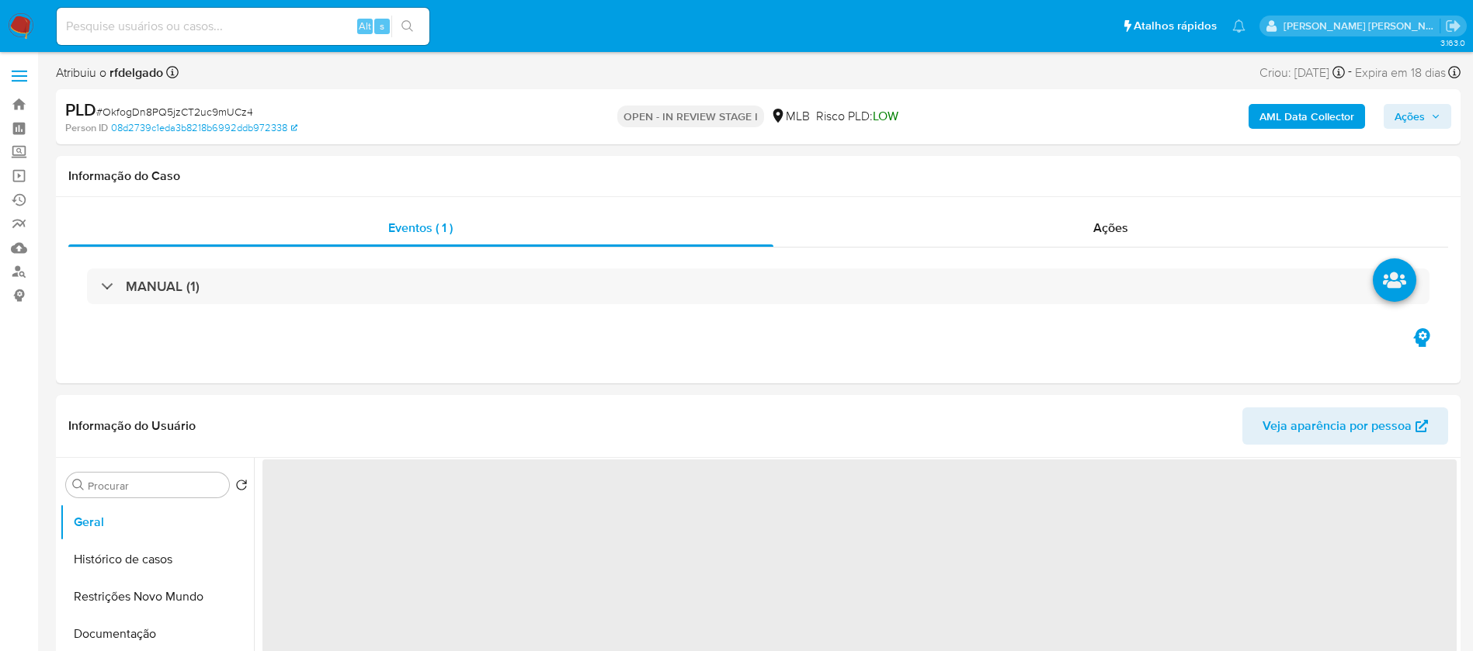
select select "10"
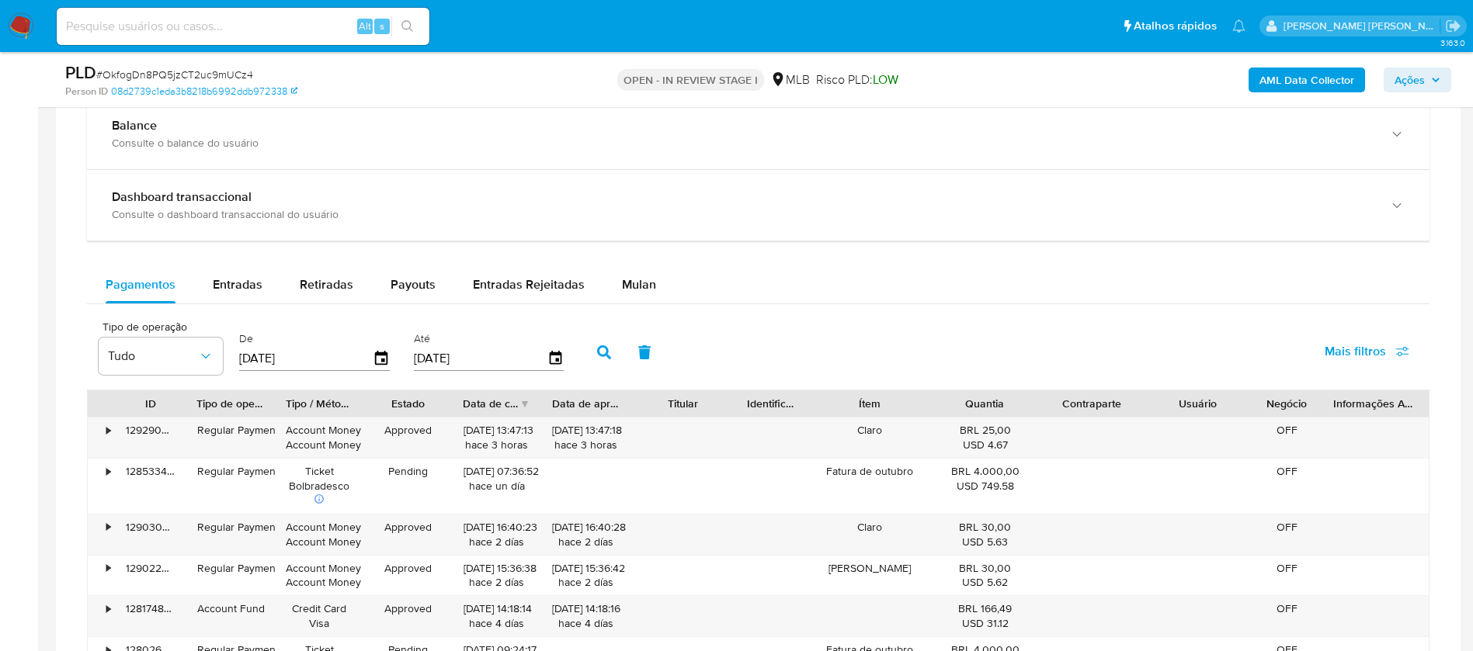
scroll to position [1164, 0]
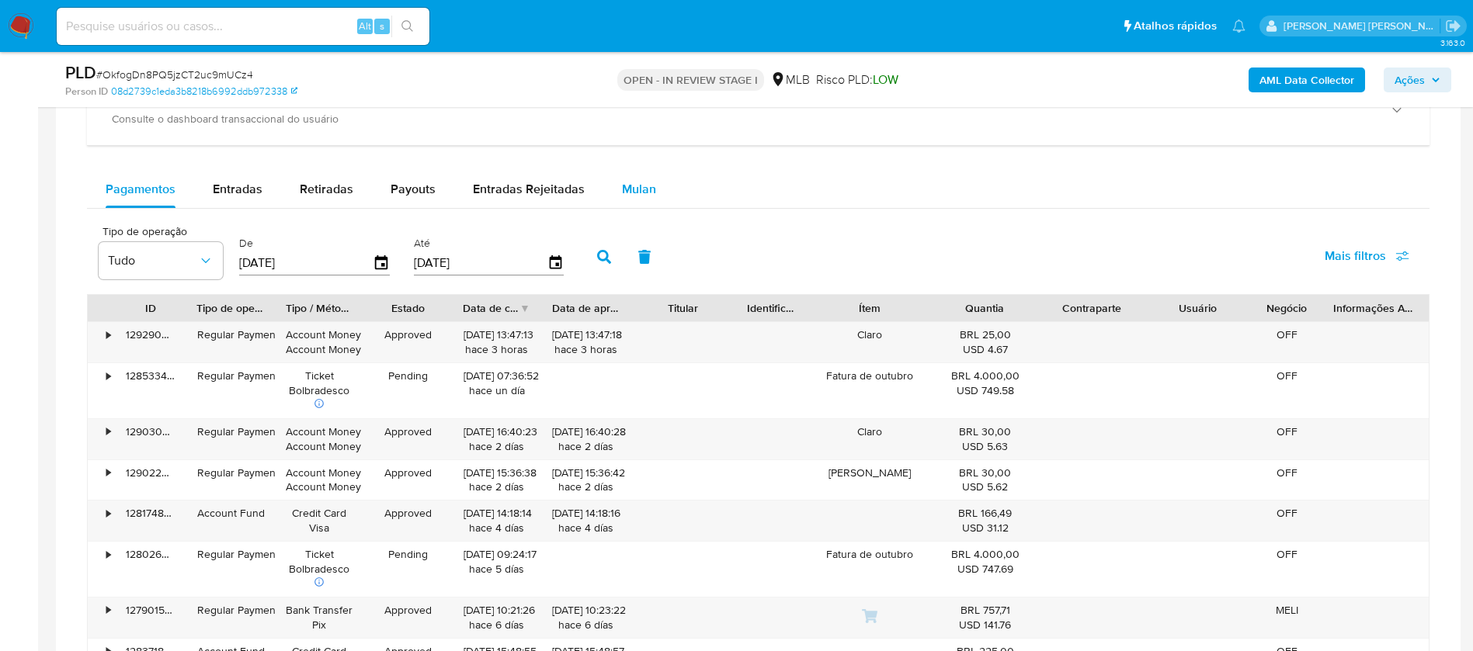
click at [650, 195] on span "Mulan" at bounding box center [639, 189] width 34 height 18
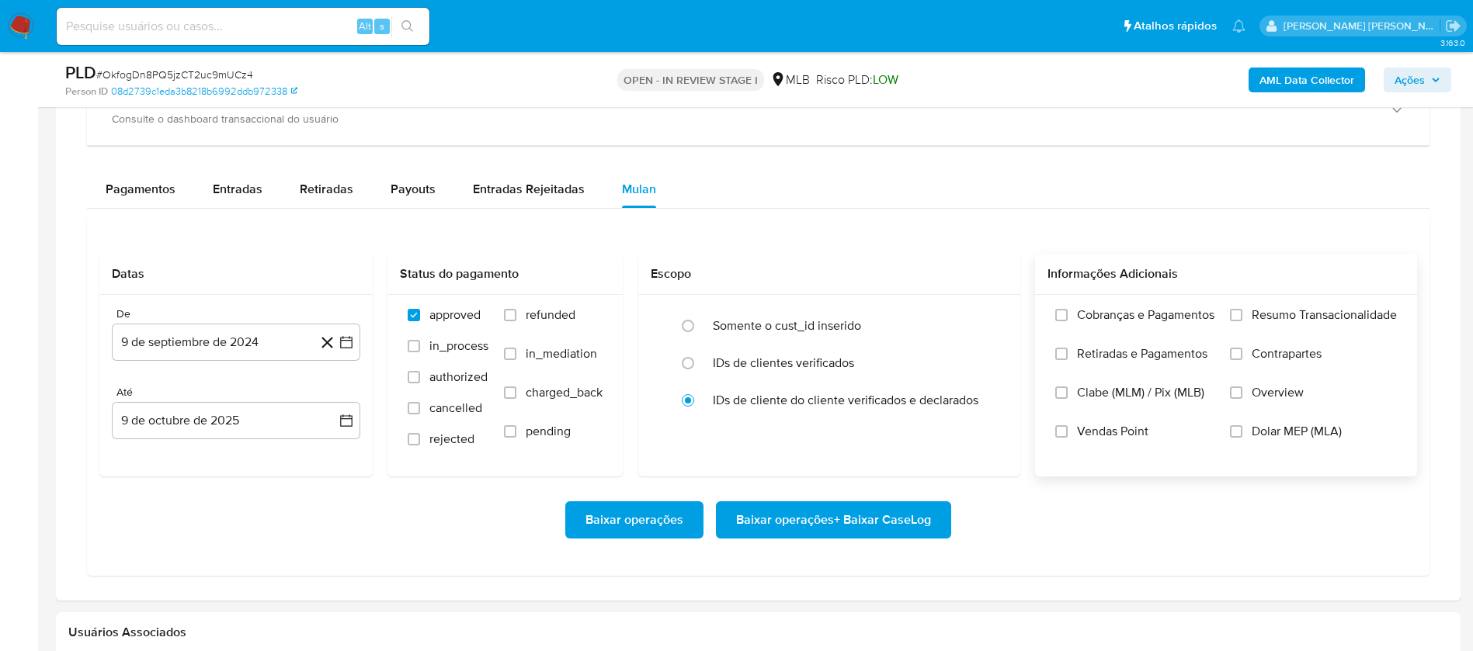
click at [1314, 311] on span "Resumo Transacionalidade" at bounding box center [1323, 315] width 145 height 16
click at [1242, 311] on input "Resumo Transacionalidade" at bounding box center [1236, 315] width 12 height 12
click at [1120, 429] on span "Vendas Point" at bounding box center [1112, 432] width 71 height 16
click at [1060, 434] on input "Vendas Point" at bounding box center [1061, 431] width 12 height 12
click at [243, 331] on button "9 de septiembre de 2024" at bounding box center [236, 342] width 248 height 37
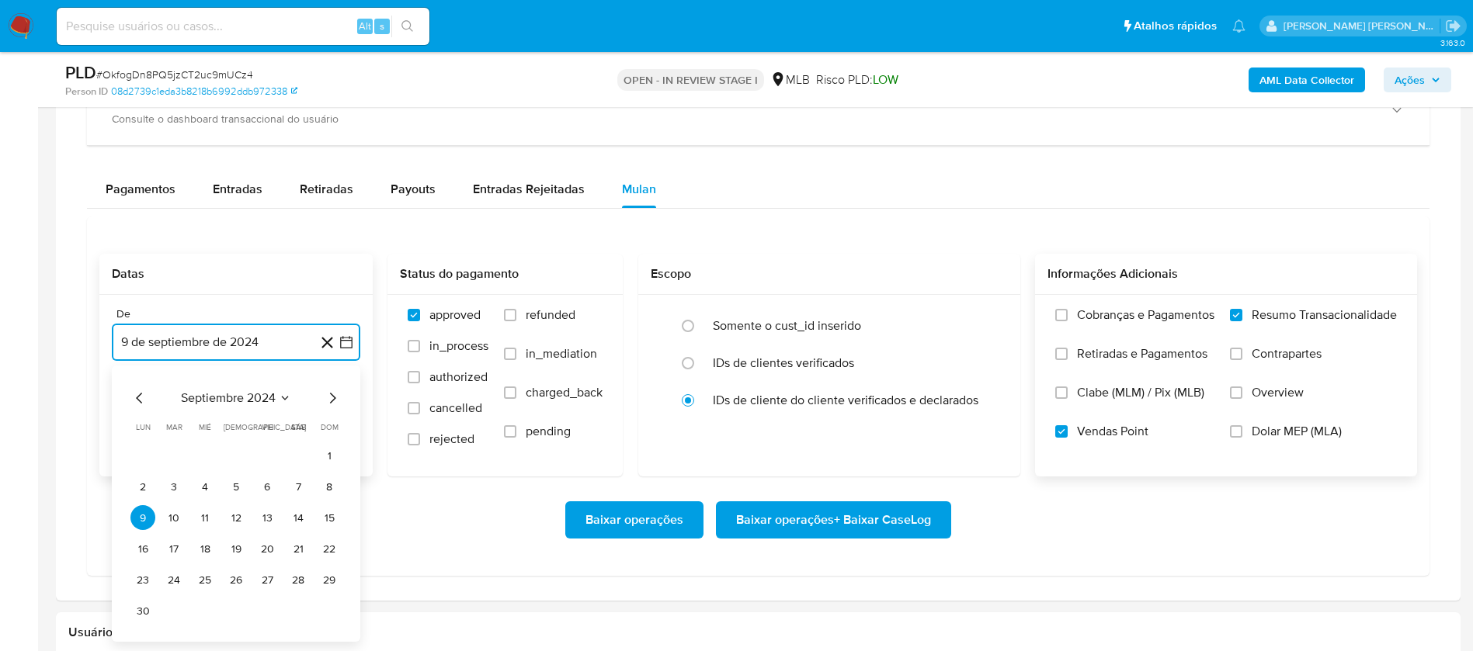
click at [262, 397] on span "septiembre 2024" at bounding box center [228, 398] width 95 height 16
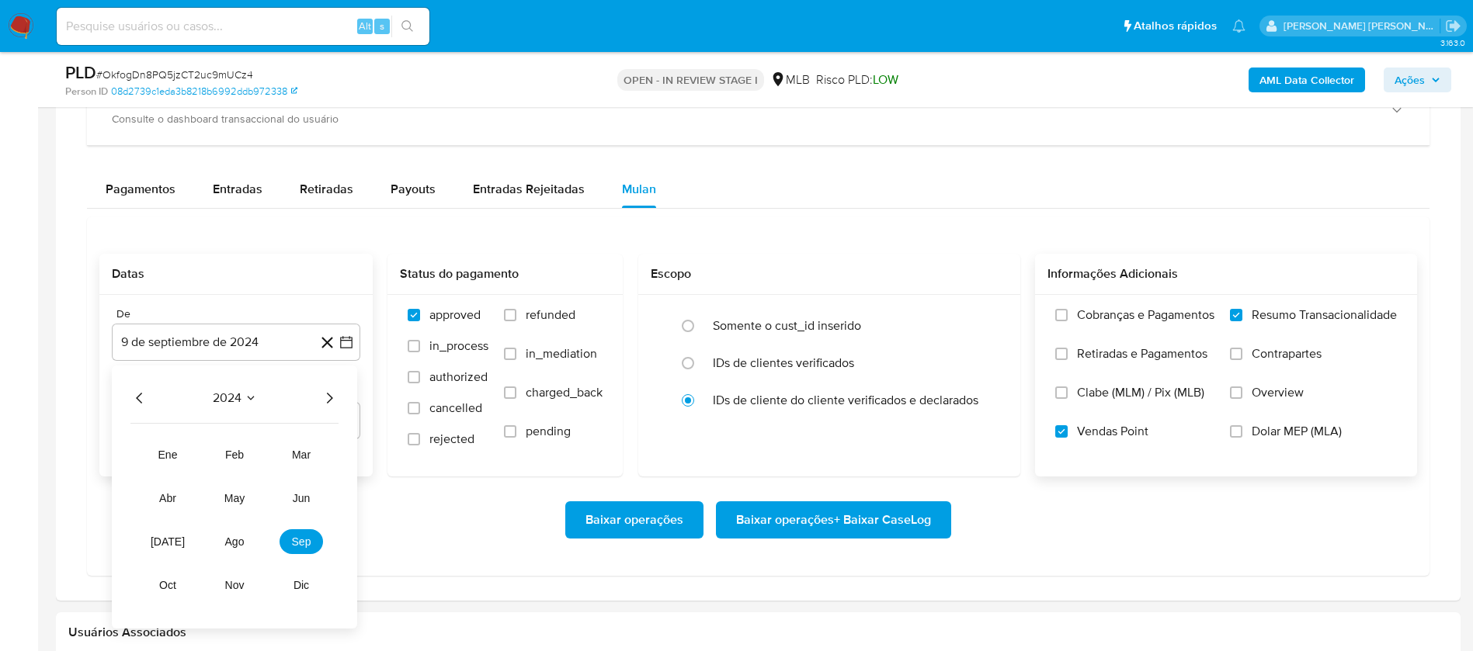
click at [331, 403] on icon "Año siguiente" at bounding box center [329, 398] width 19 height 19
click at [241, 537] on span "ago" at bounding box center [234, 542] width 19 height 12
click at [265, 453] on button "1" at bounding box center [267, 455] width 25 height 25
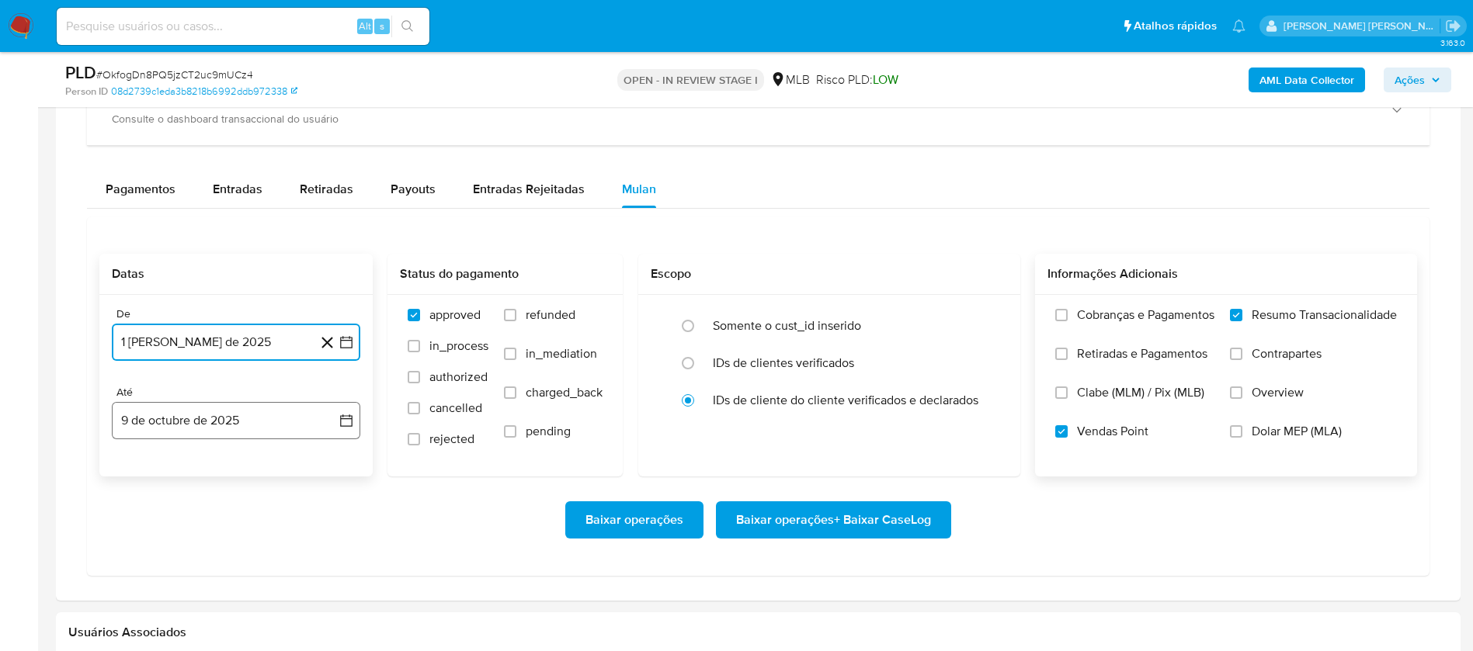
click at [267, 421] on button "9 de octubre de 2025" at bounding box center [236, 420] width 248 height 37
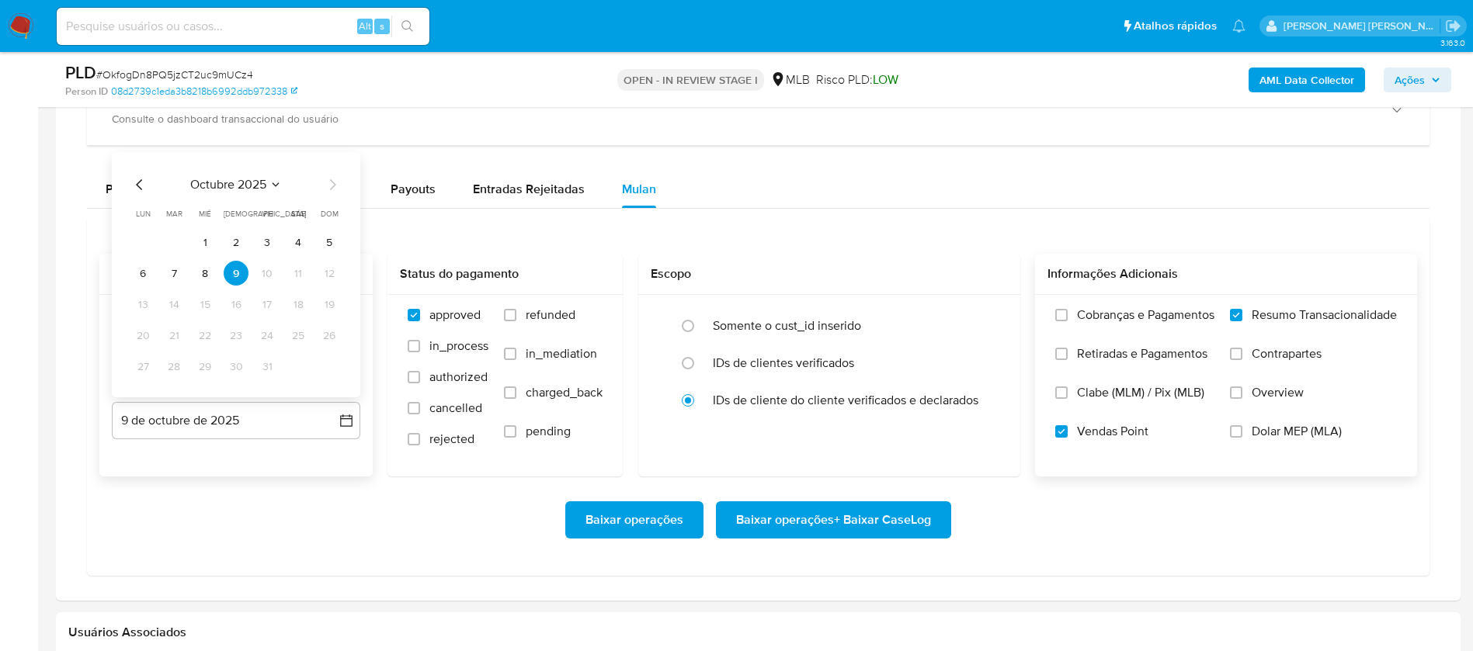
click at [171, 269] on button "7" at bounding box center [173, 273] width 25 height 25
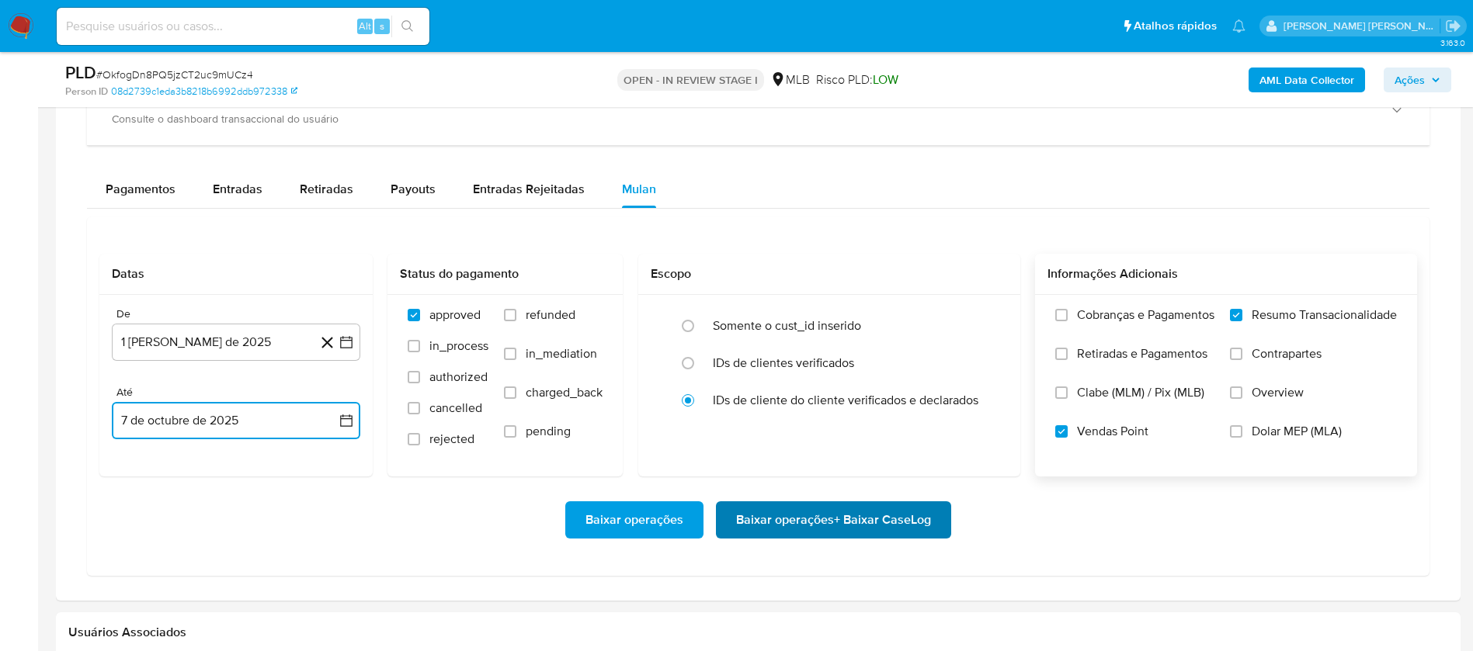
click at [764, 516] on span "Baixar operações + Baixar CaseLog" at bounding box center [833, 520] width 195 height 34
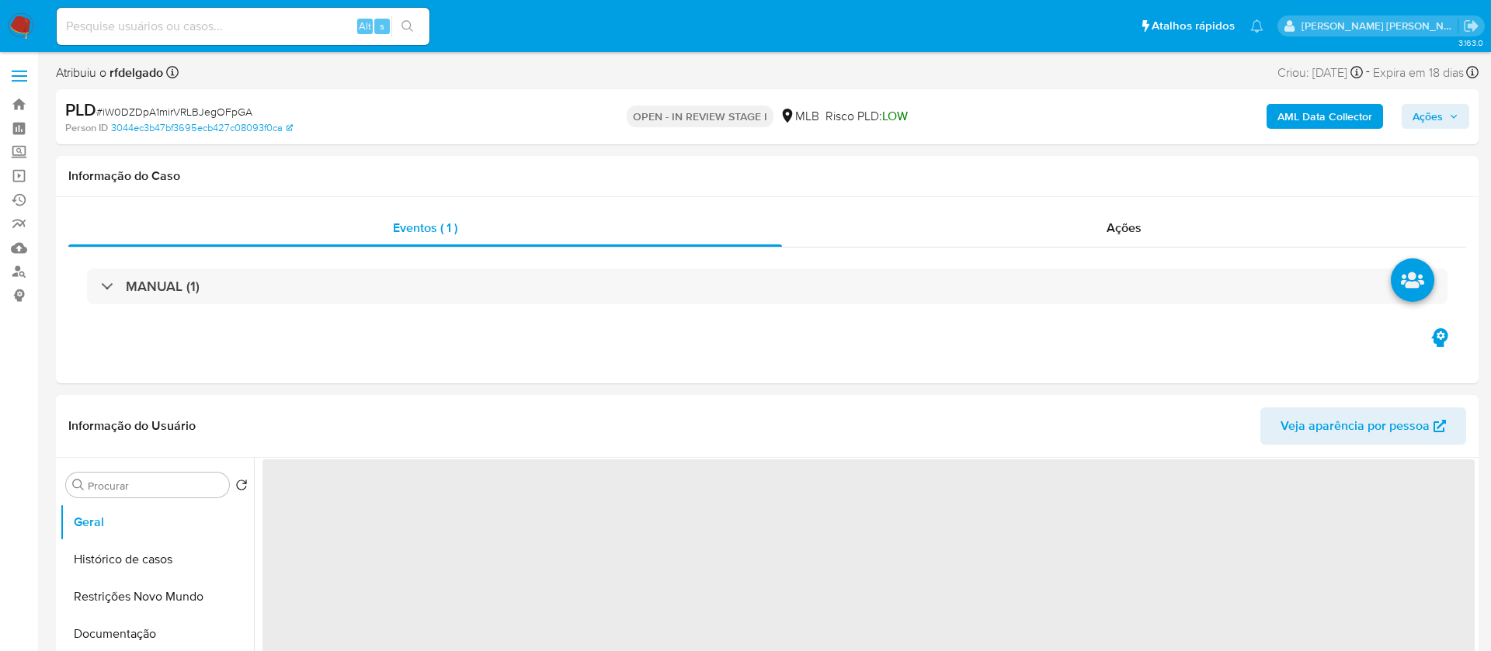
select select "10"
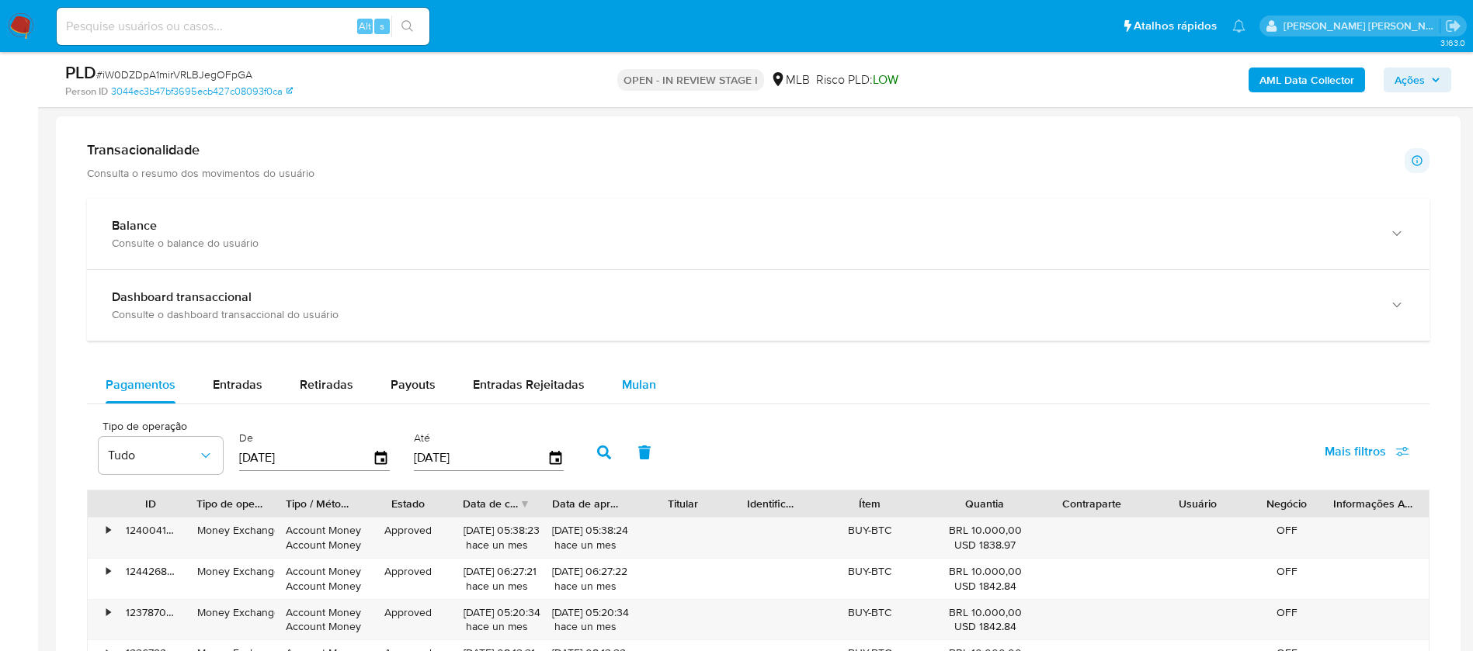
click at [637, 382] on span "Mulan" at bounding box center [639, 385] width 34 height 18
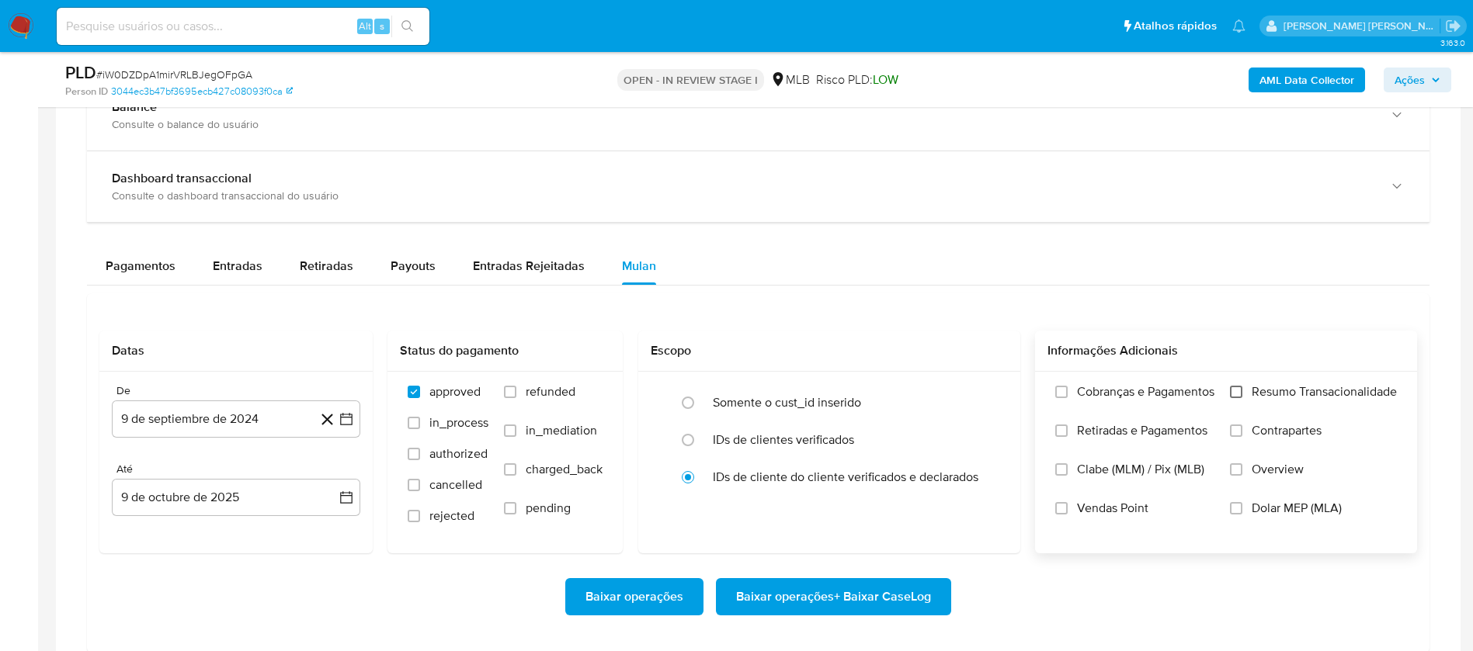
scroll to position [1281, 0]
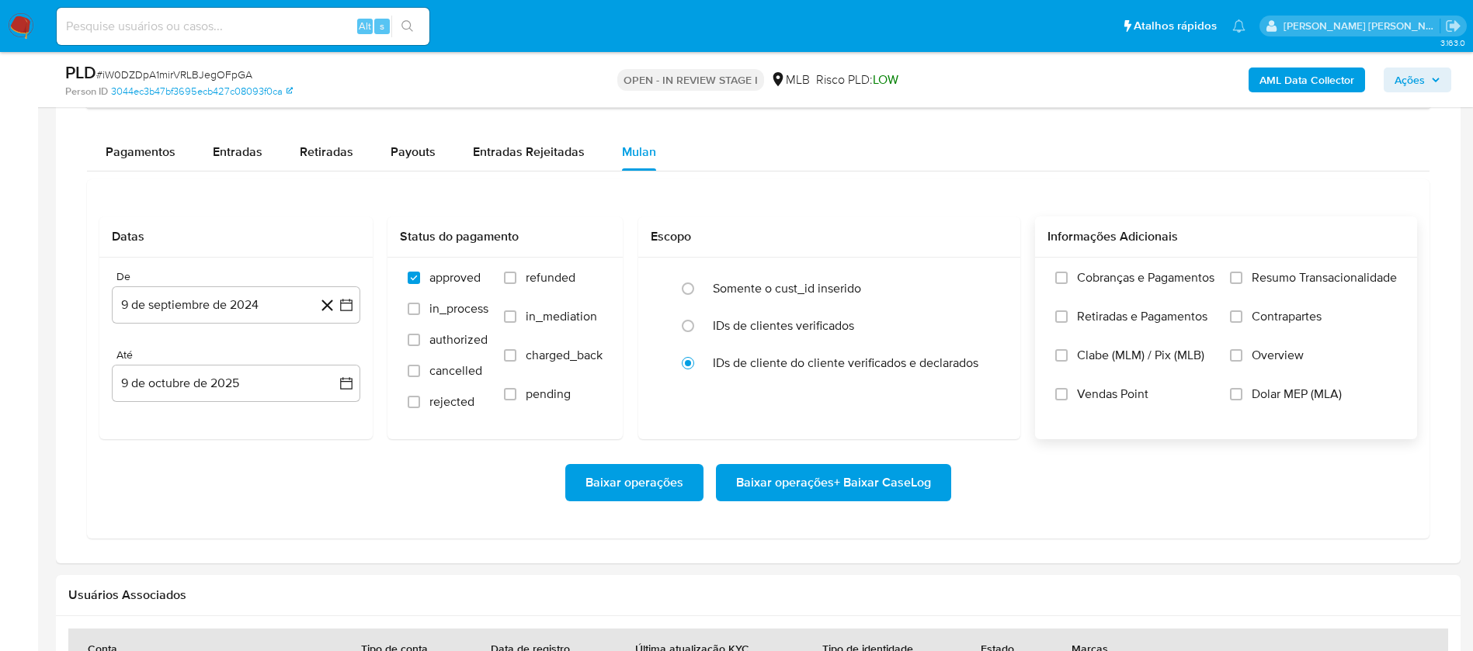
click at [1294, 286] on span "Resumo Transacionalidade" at bounding box center [1323, 278] width 145 height 16
click at [1242, 284] on input "Resumo Transacionalidade" at bounding box center [1236, 278] width 12 height 12
click at [1127, 391] on span "Vendas Point" at bounding box center [1112, 395] width 71 height 16
click at [1067, 391] on input "Vendas Point" at bounding box center [1061, 394] width 12 height 12
click at [181, 313] on button "9 de septiembre de 2024" at bounding box center [236, 304] width 248 height 37
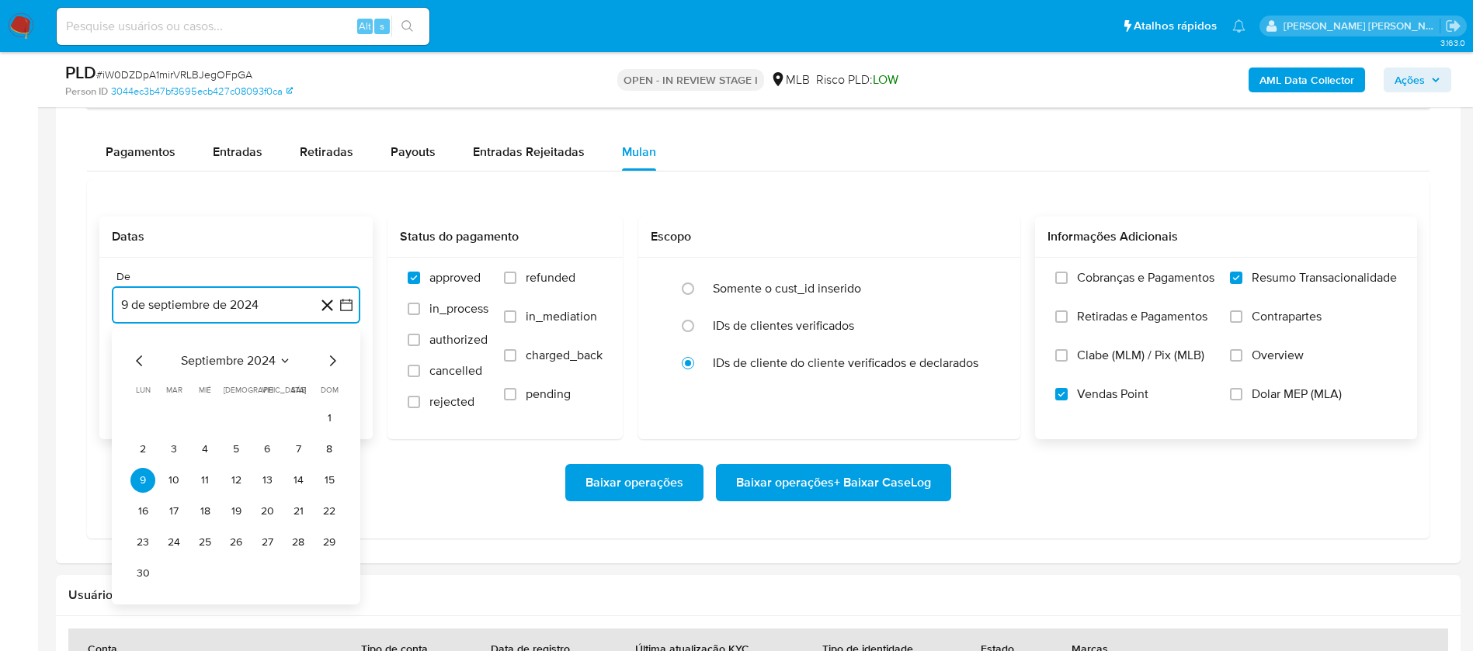
click at [256, 359] on span "septiembre 2024" at bounding box center [228, 361] width 95 height 16
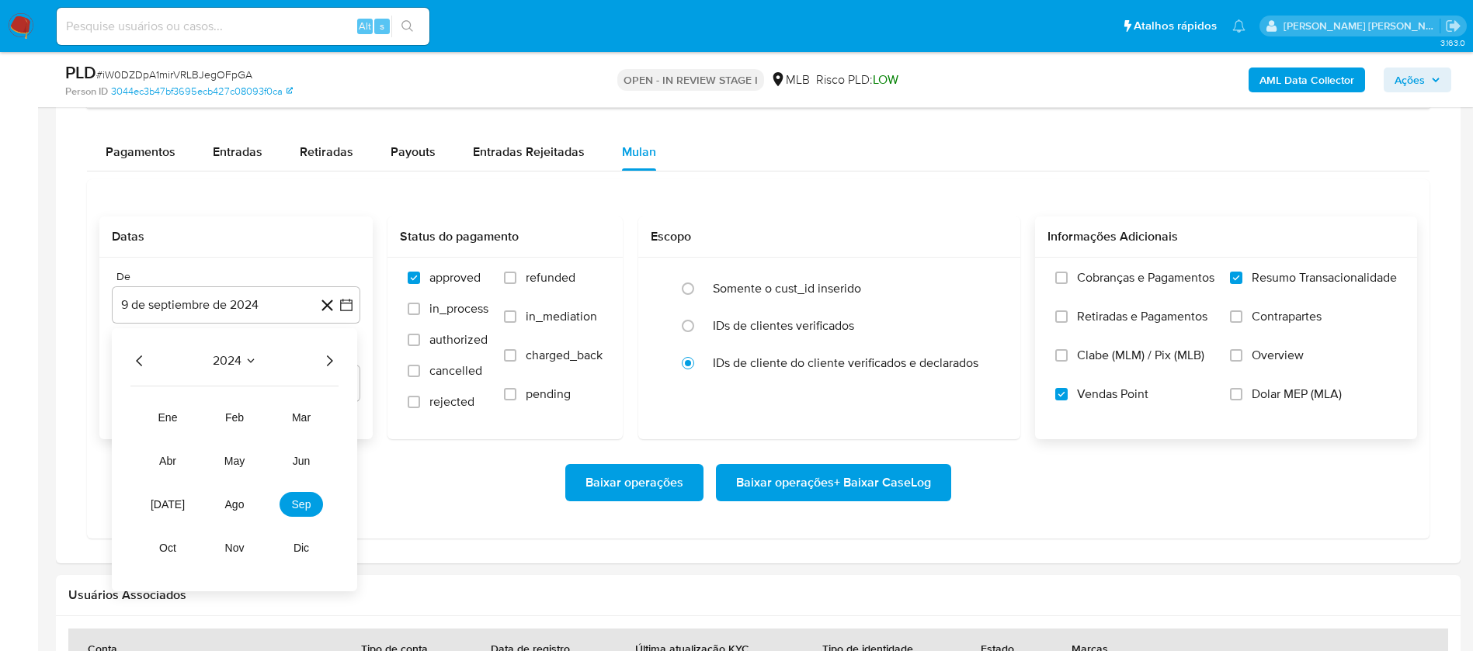
click at [331, 359] on icon "Año siguiente" at bounding box center [329, 361] width 19 height 19
click at [243, 501] on button "ago" at bounding box center [234, 504] width 43 height 25
click at [265, 415] on button "1" at bounding box center [267, 418] width 25 height 25
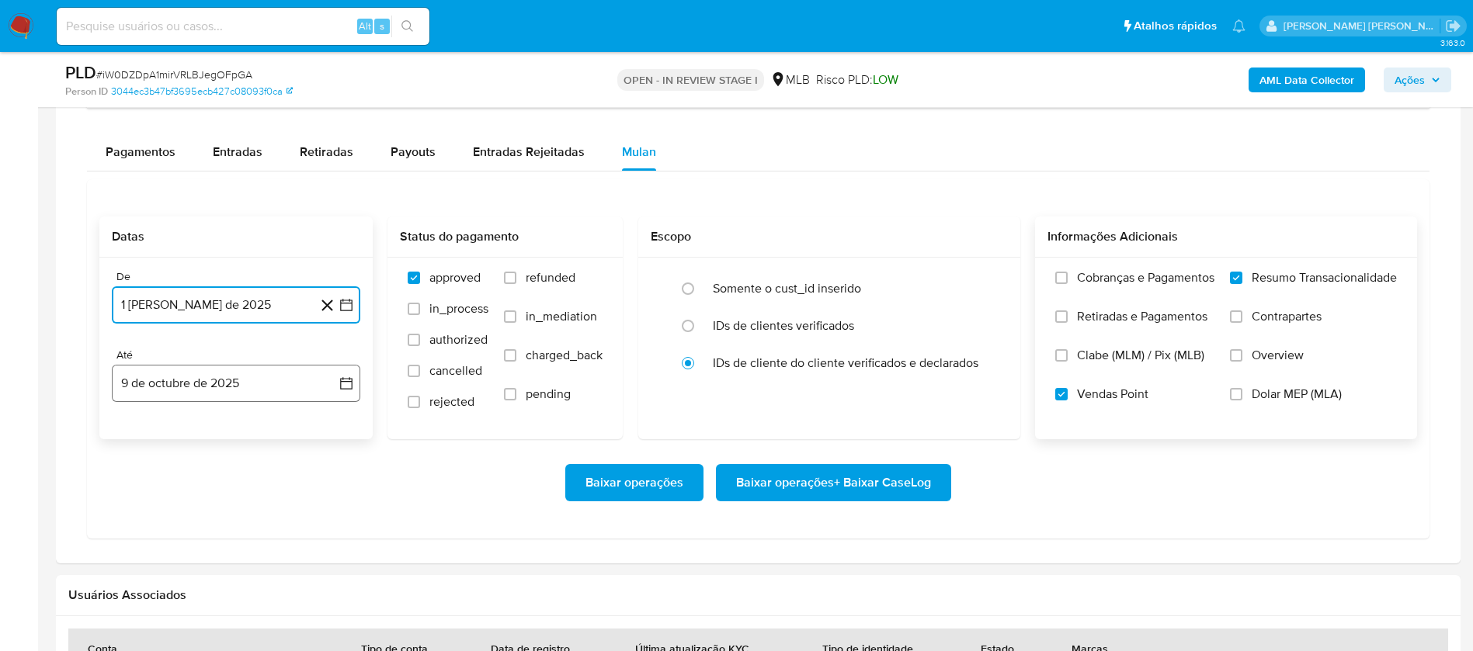
click at [262, 372] on button "9 de octubre de 2025" at bounding box center [236, 383] width 248 height 37
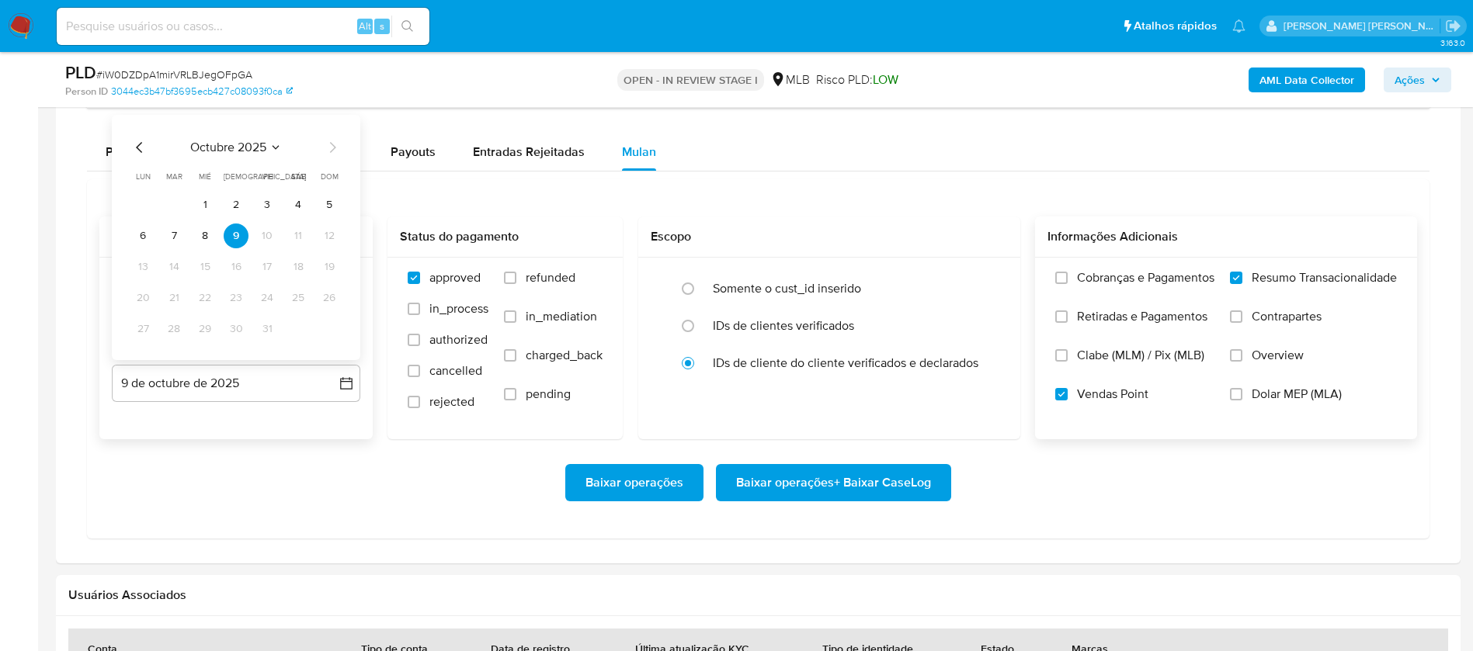
drag, startPoint x: 171, startPoint y: 232, endPoint x: 193, endPoint y: 237, distance: 22.2
click at [171, 231] on button "7" at bounding box center [173, 236] width 25 height 25
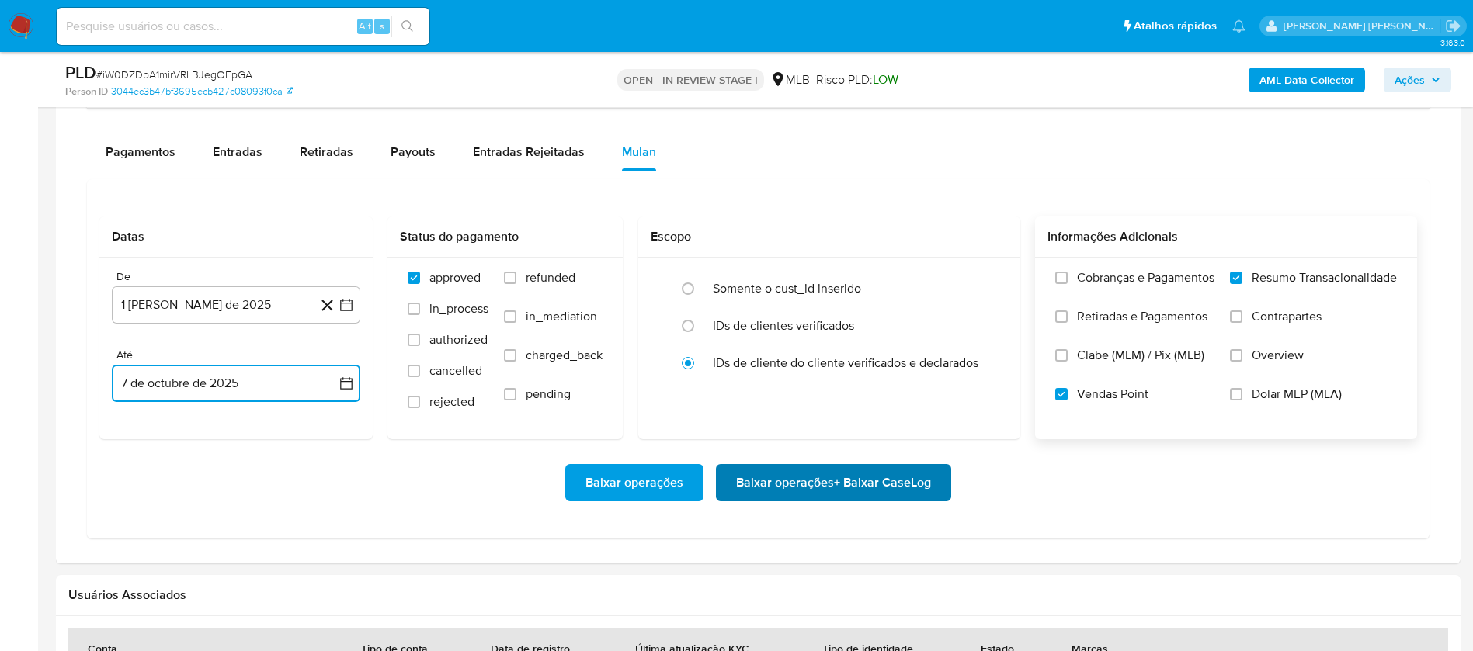
click at [795, 483] on span "Baixar operações + Baixar CaseLog" at bounding box center [833, 483] width 195 height 34
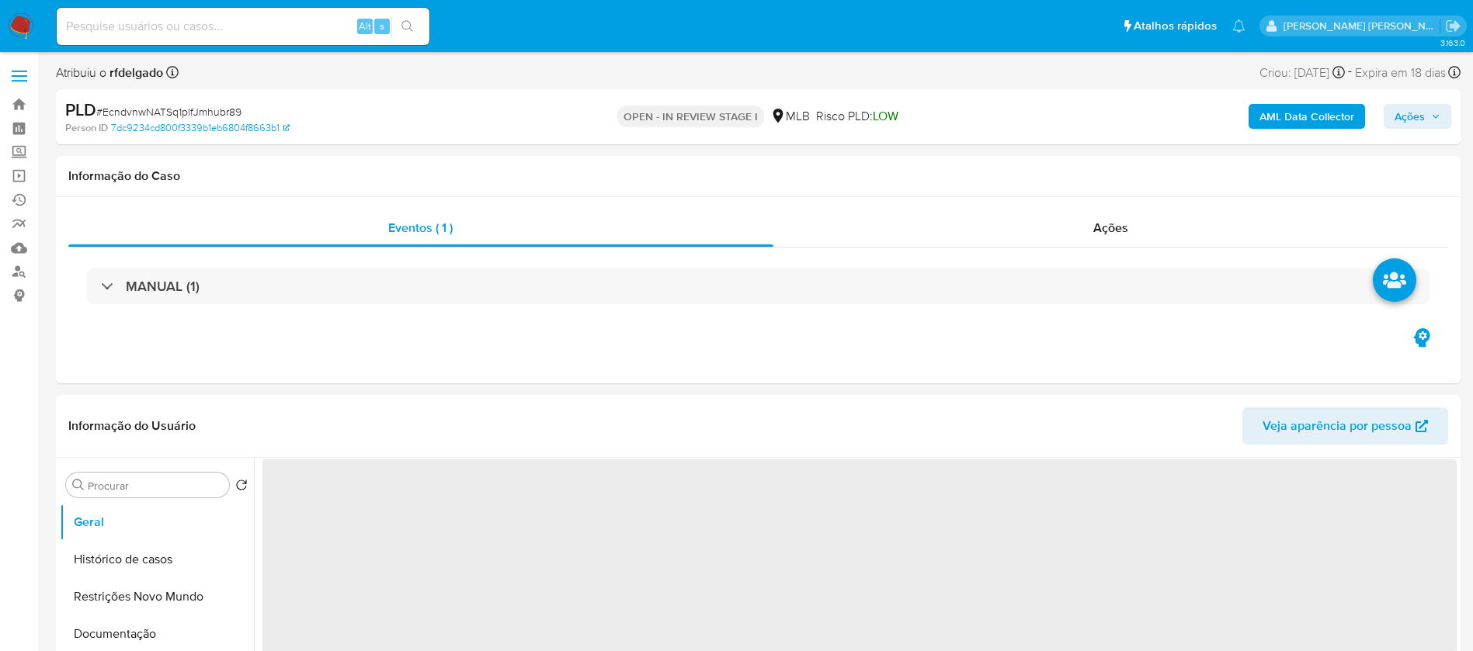
select select "10"
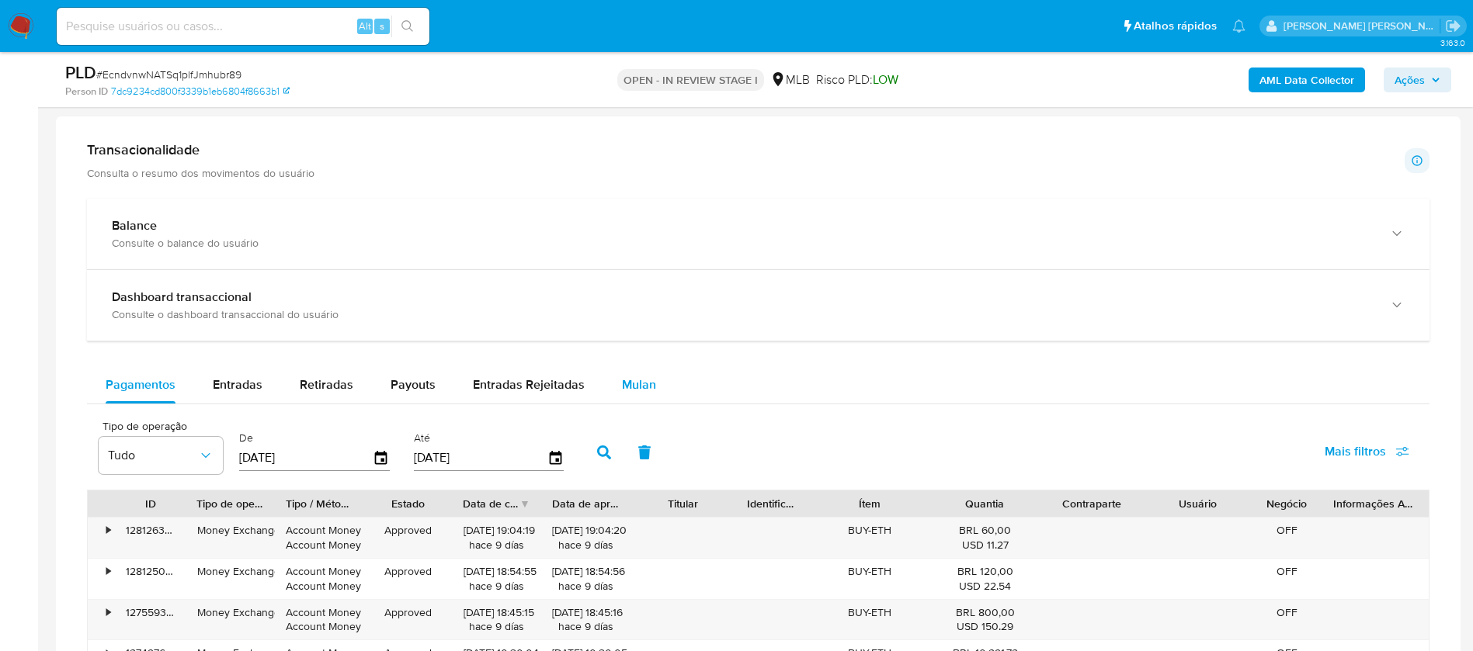
click at [639, 377] on div "Mulan" at bounding box center [639, 384] width 34 height 37
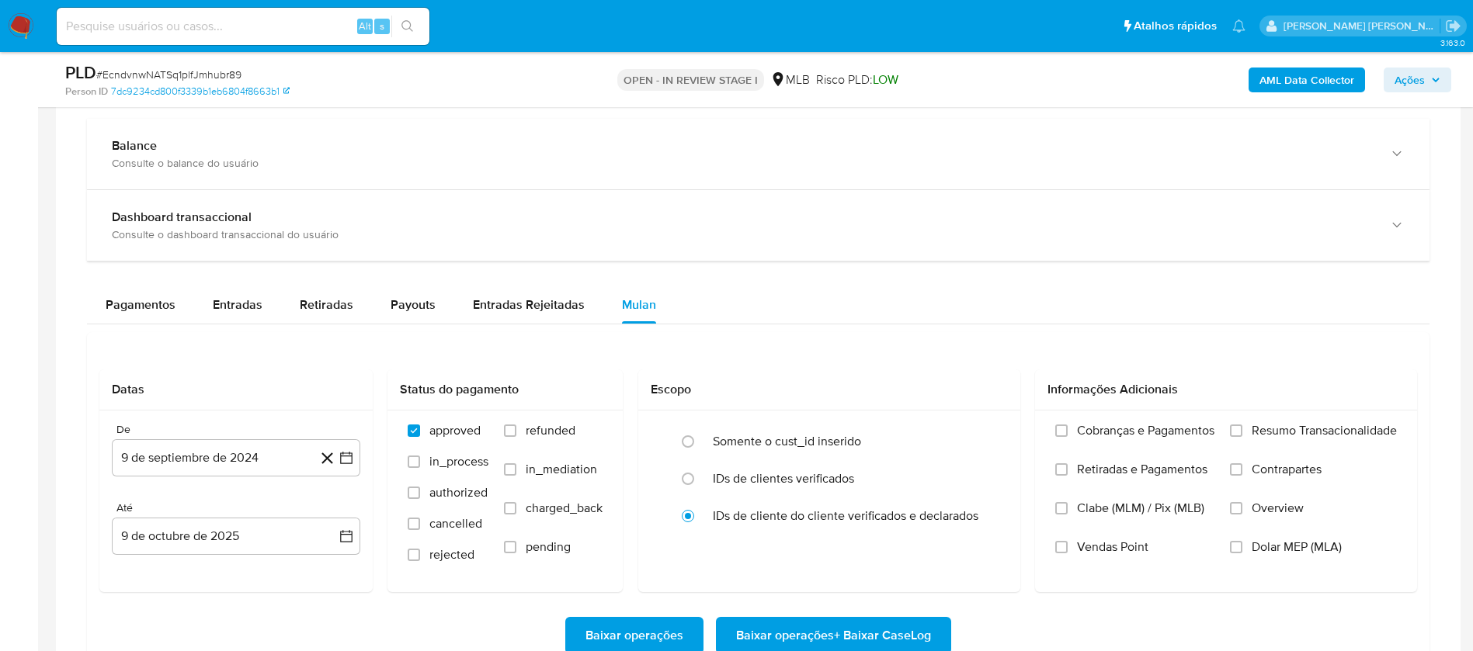
scroll to position [1164, 0]
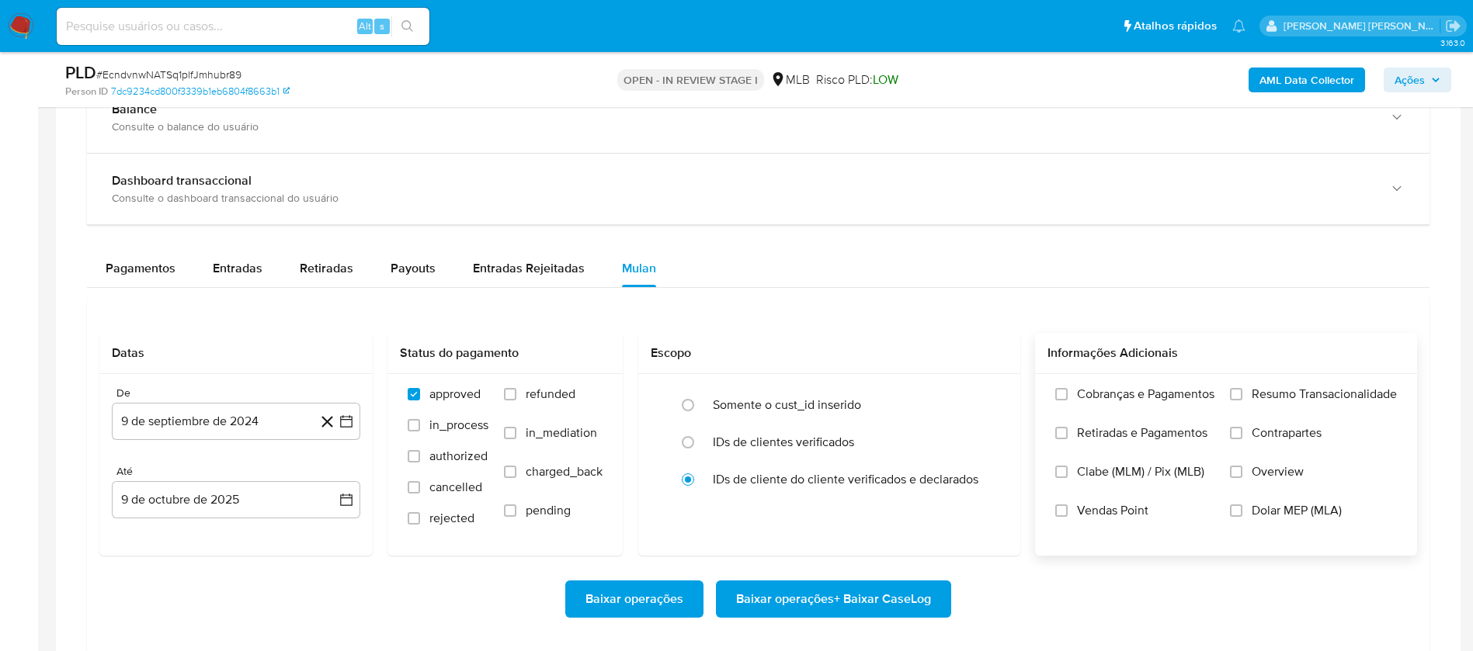
click at [1276, 387] on span "Resumo Transacionalidade" at bounding box center [1323, 395] width 145 height 16
click at [1242, 388] on input "Resumo Transacionalidade" at bounding box center [1236, 394] width 12 height 12
click at [1137, 515] on span "Vendas Point" at bounding box center [1112, 511] width 71 height 16
click at [1067, 515] on input "Vendas Point" at bounding box center [1061, 511] width 12 height 12
click at [257, 418] on button "9 de septiembre de 2024" at bounding box center [236, 421] width 248 height 37
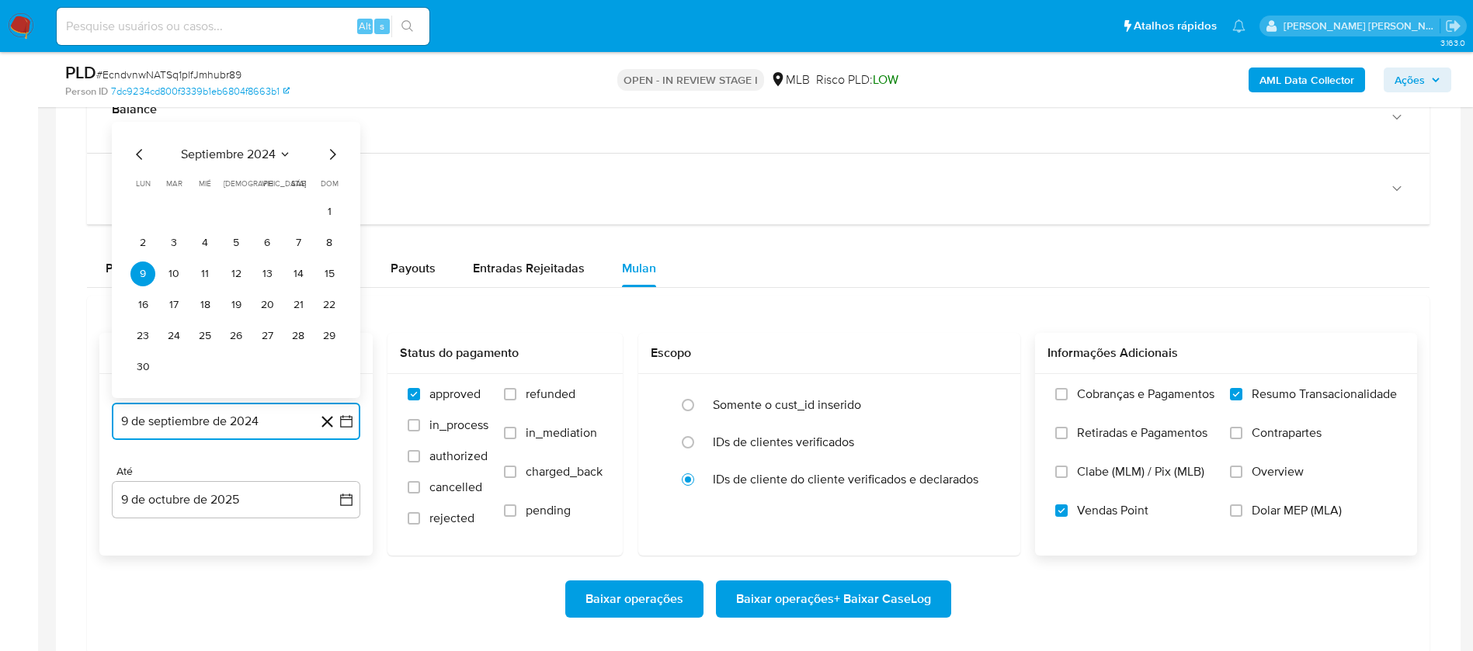
click at [228, 149] on span "septiembre 2024" at bounding box center [228, 155] width 95 height 16
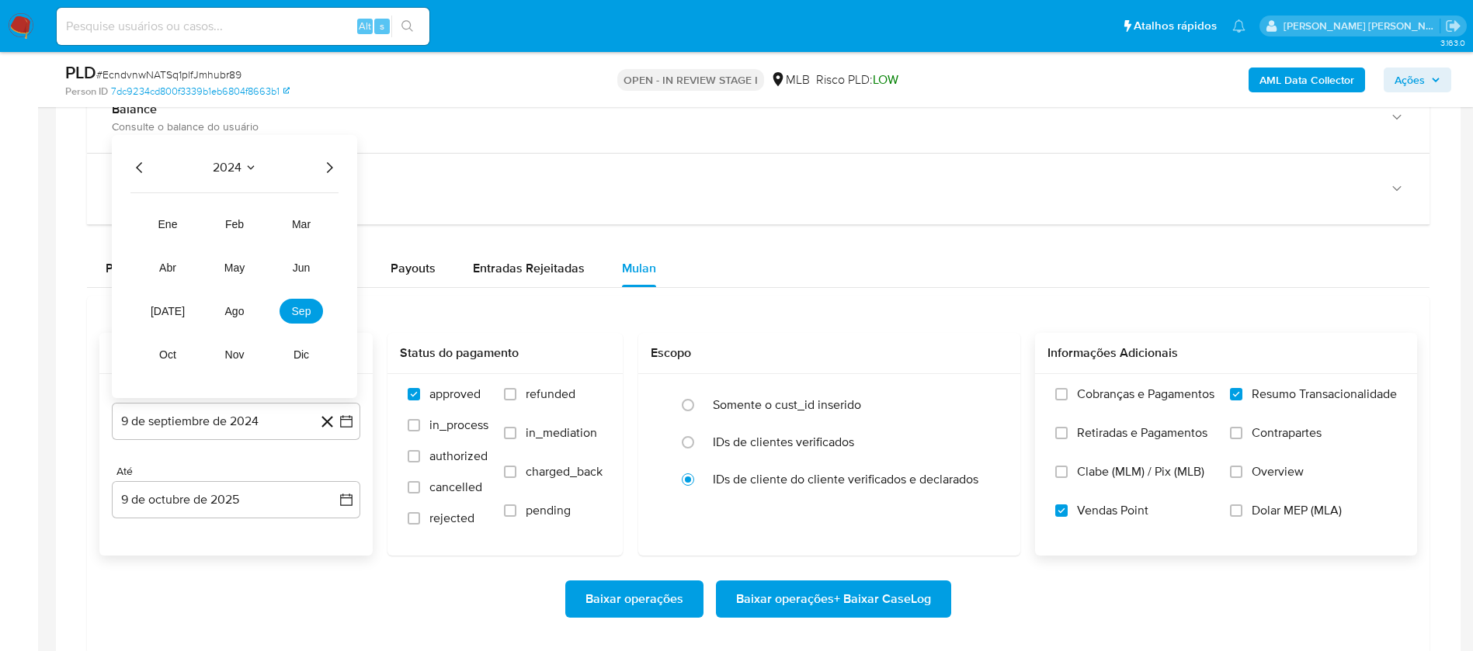
click at [334, 165] on icon "Año siguiente" at bounding box center [329, 167] width 19 height 19
click at [248, 316] on button "ago" at bounding box center [234, 311] width 43 height 25
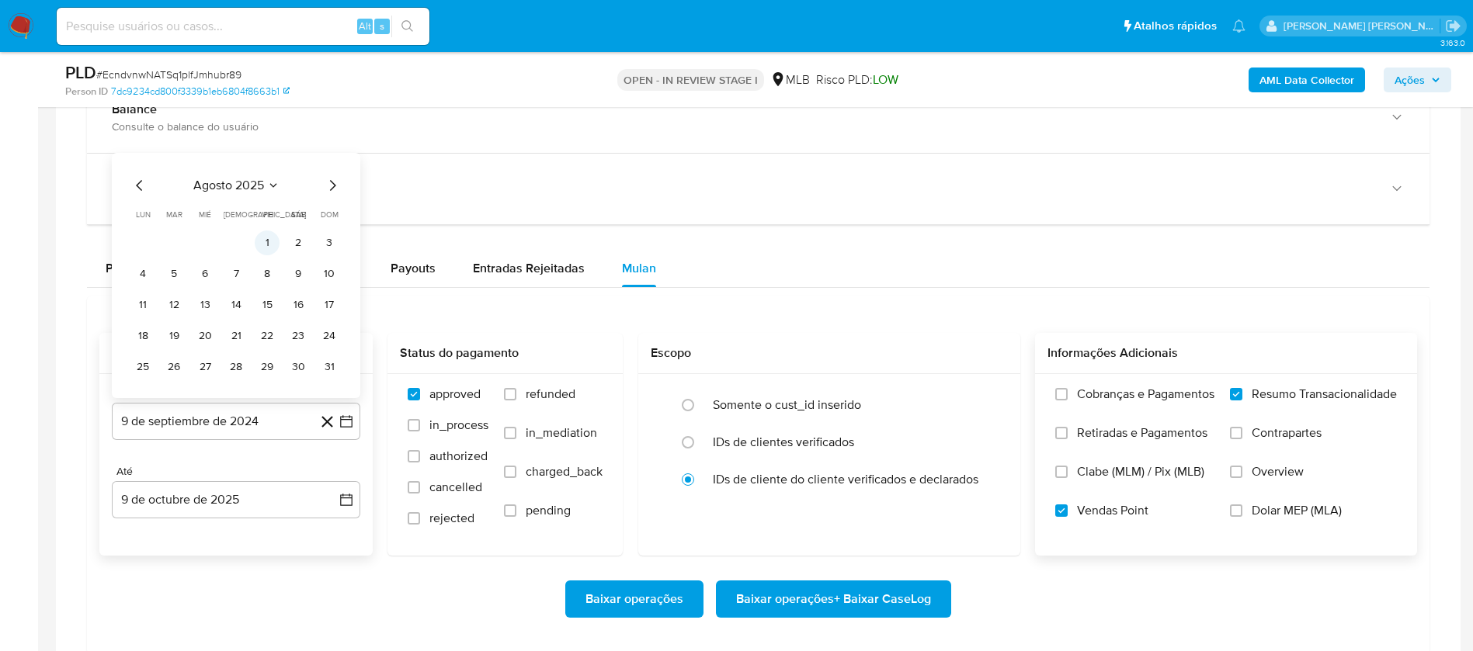
click at [265, 245] on button "1" at bounding box center [267, 243] width 25 height 25
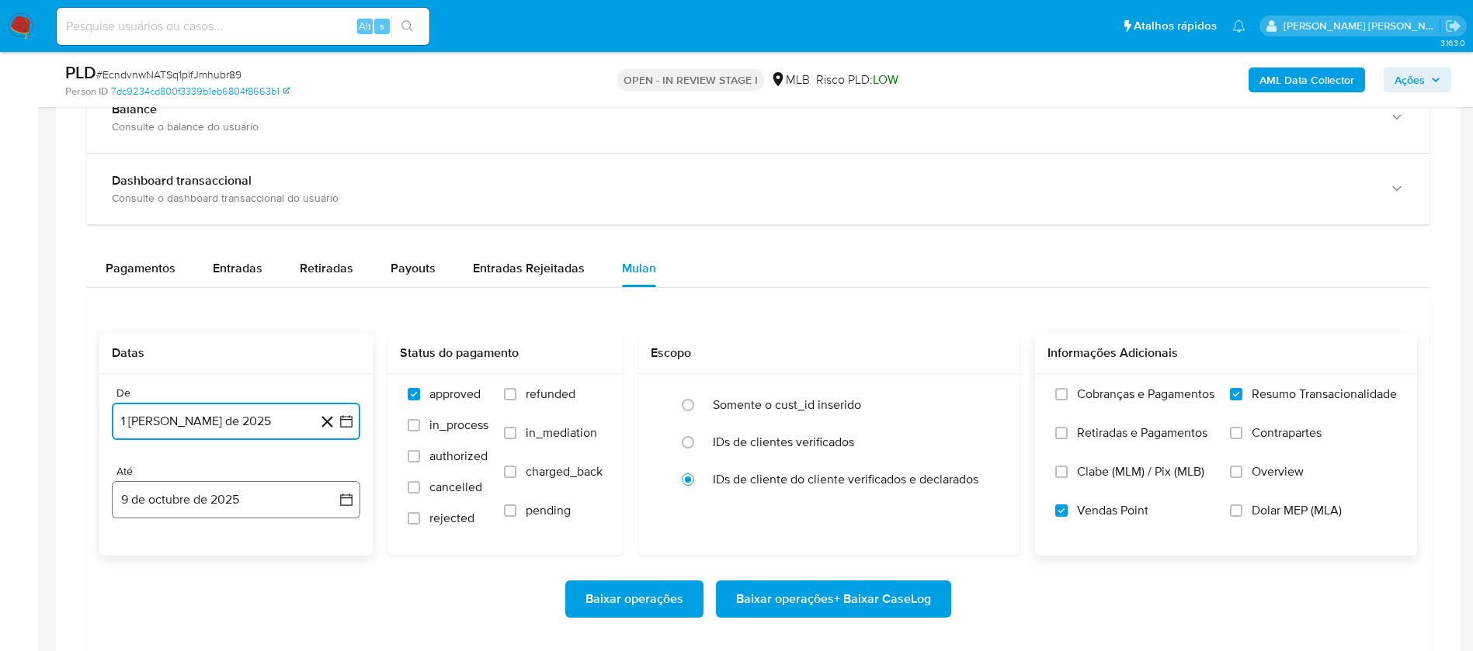
click at [263, 500] on button "9 de octubre de 2025" at bounding box center [236, 499] width 248 height 37
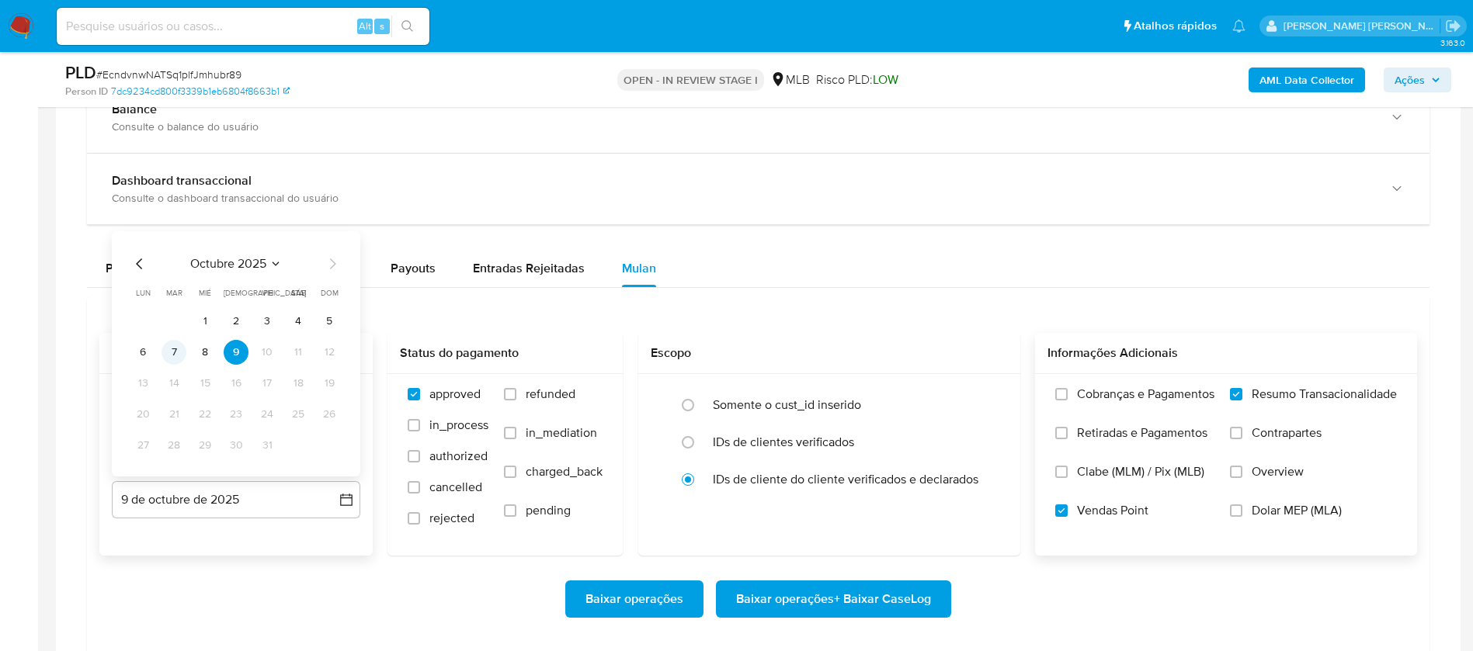
click at [172, 349] on button "7" at bounding box center [173, 352] width 25 height 25
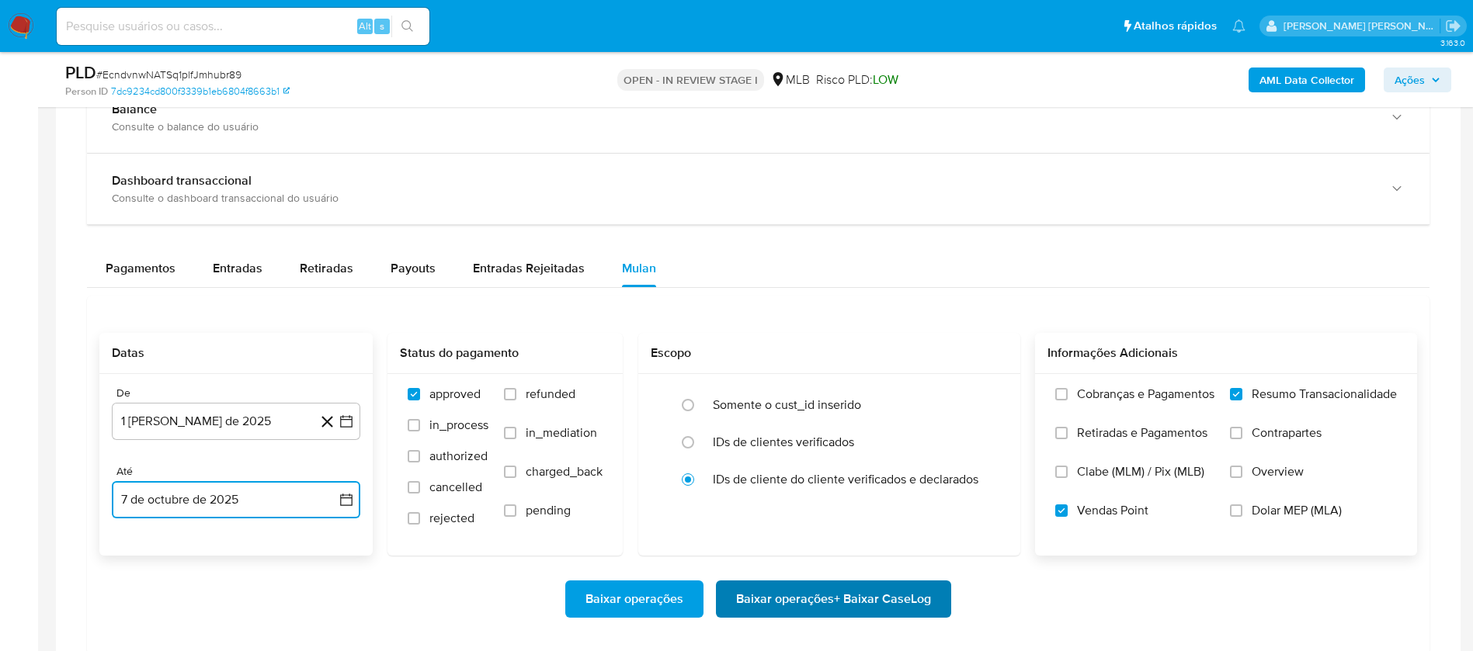
click at [786, 599] on span "Baixar operações + Baixar CaseLog" at bounding box center [833, 599] width 195 height 34
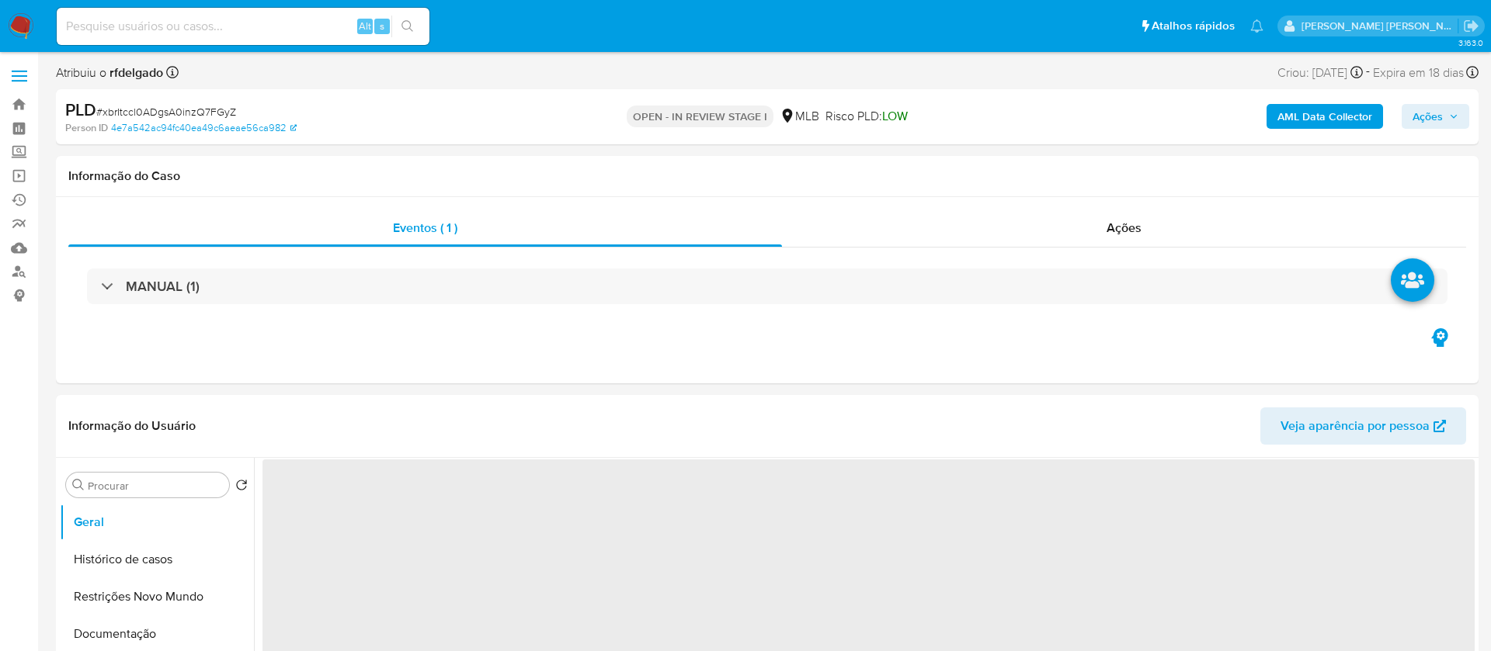
select select "10"
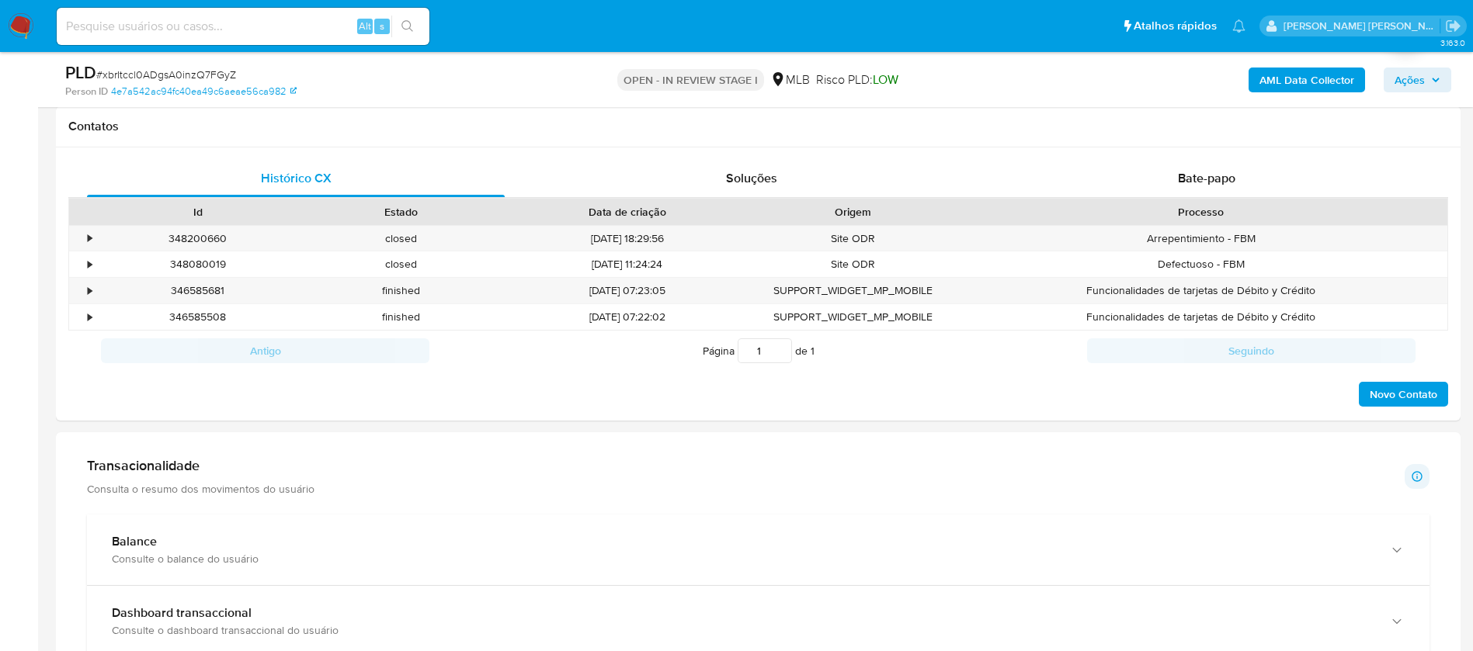
scroll to position [932, 0]
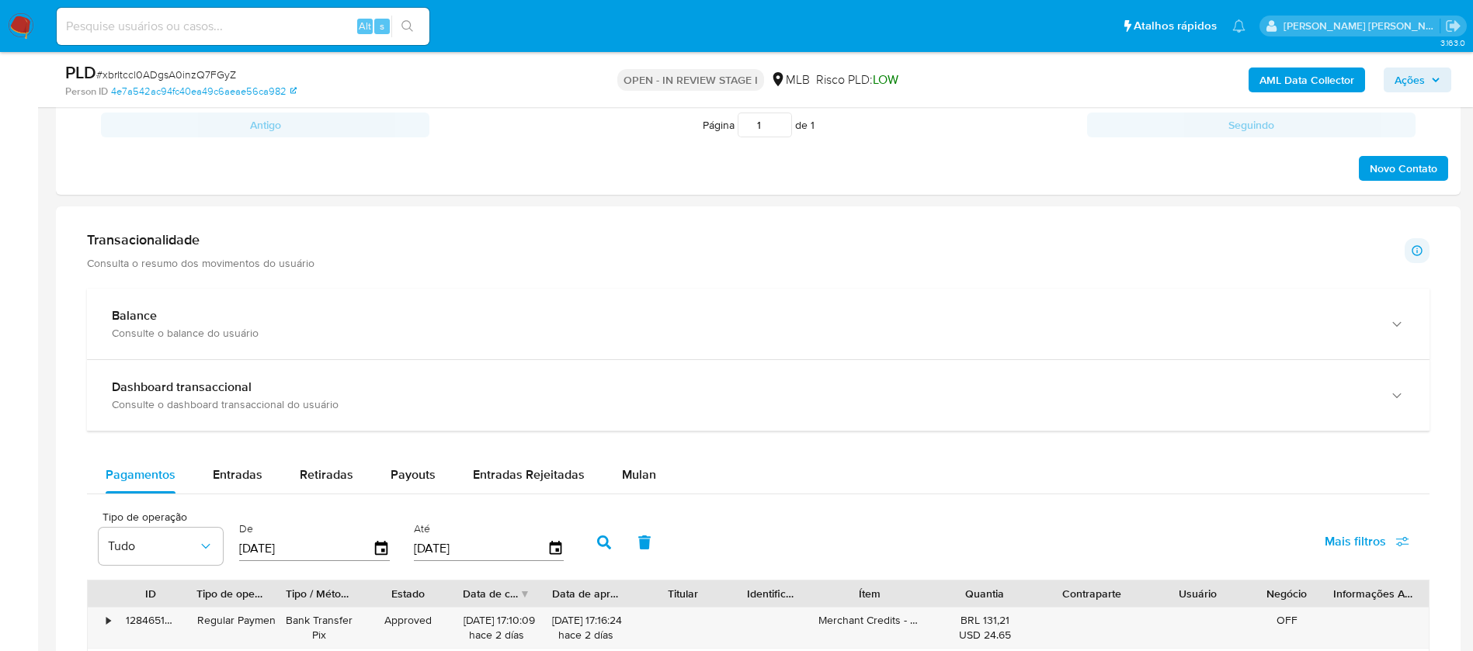
drag, startPoint x: 636, startPoint y: 471, endPoint x: 668, endPoint y: 446, distance: 40.4
click at [635, 471] on span "Mulan" at bounding box center [639, 475] width 34 height 18
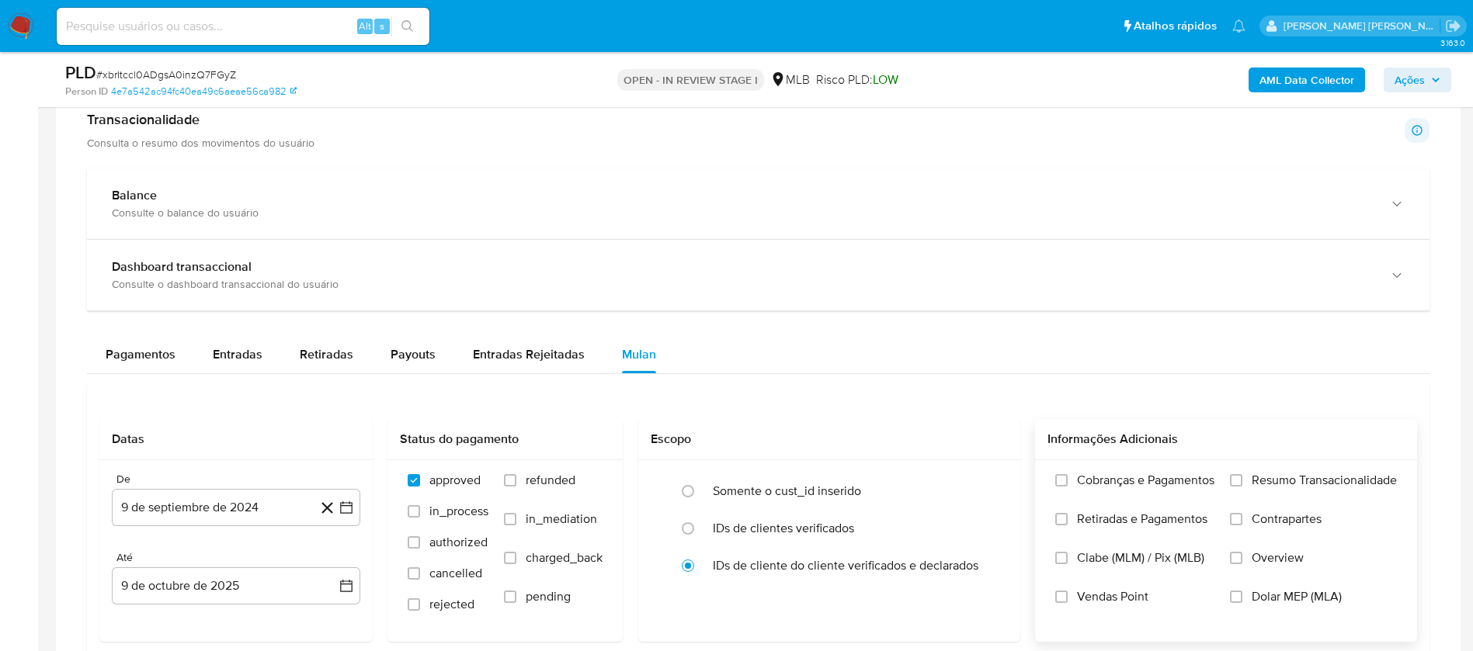
scroll to position [1281, 0]
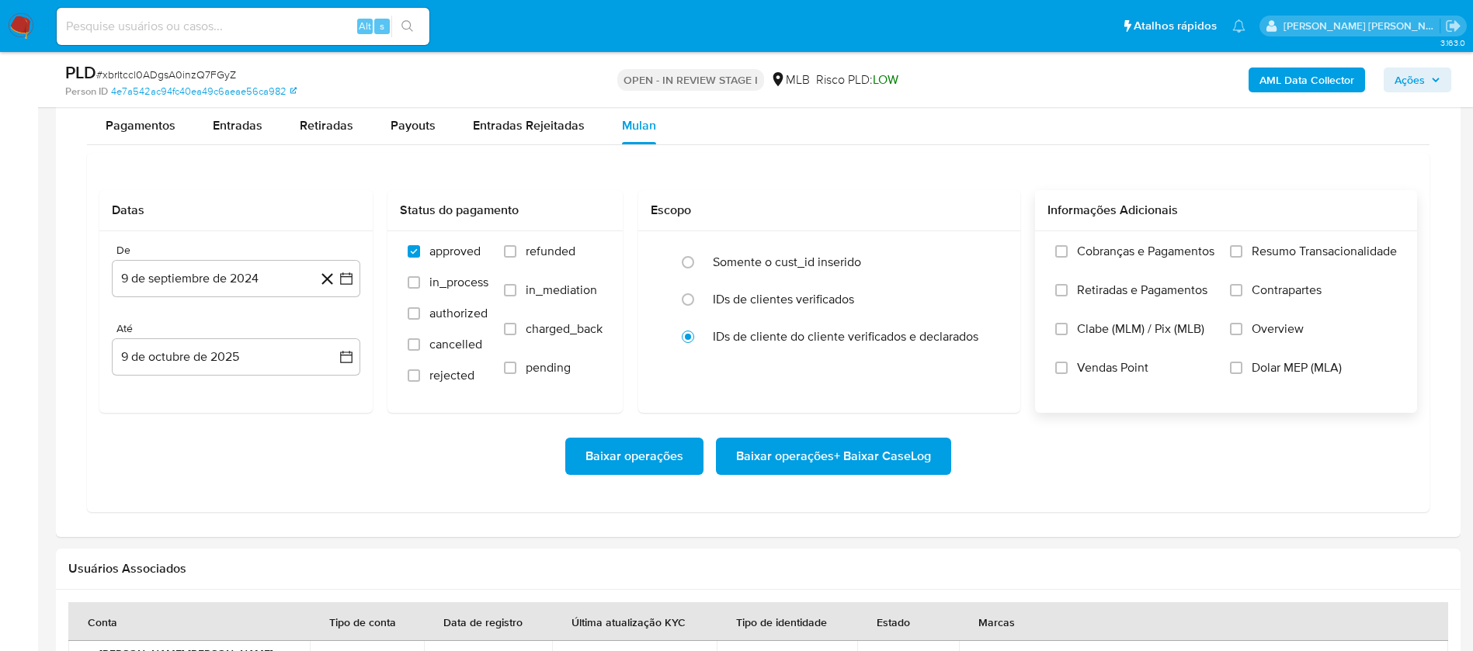
click at [1286, 252] on span "Resumo Transacionalidade" at bounding box center [1323, 252] width 145 height 16
click at [1242, 252] on input "Resumo Transacionalidade" at bounding box center [1236, 251] width 12 height 12
click at [1116, 363] on span "Vendas Point" at bounding box center [1112, 368] width 71 height 16
click at [1067, 363] on input "Vendas Point" at bounding box center [1061, 368] width 12 height 12
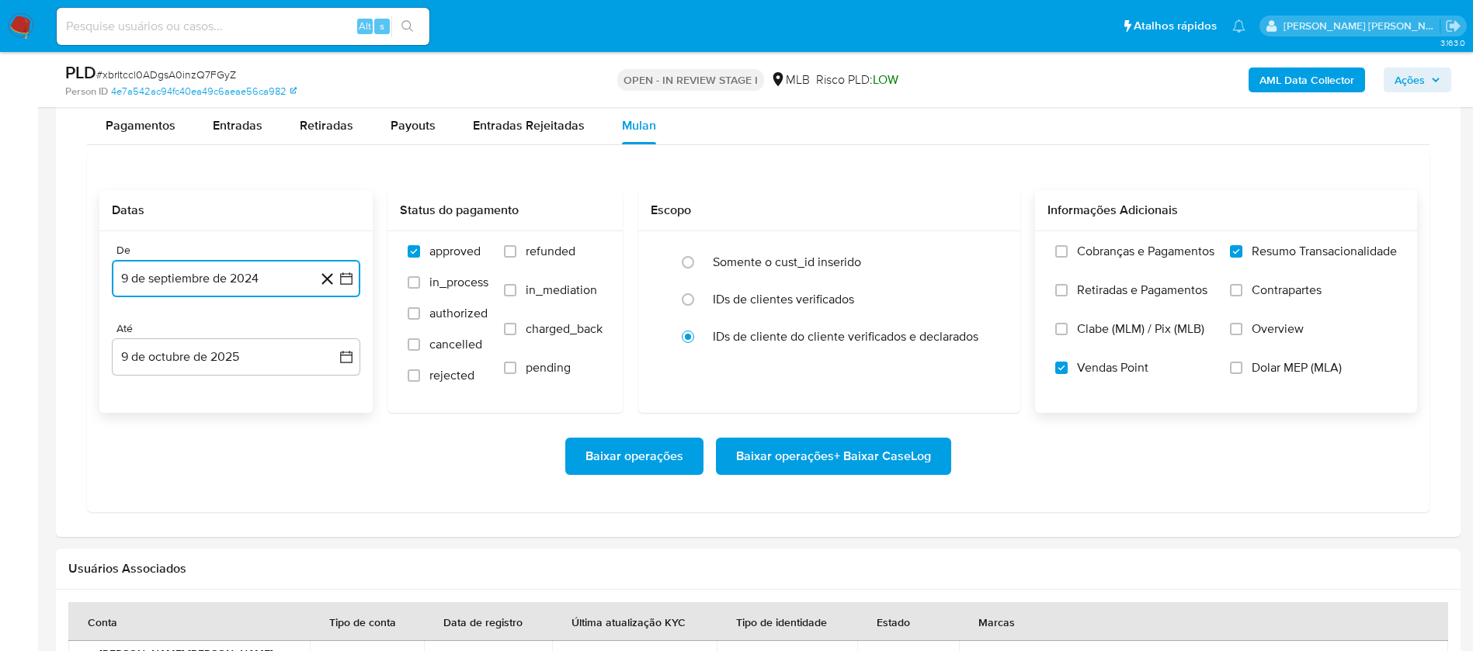
click at [239, 282] on button "9 de septiembre de 2024" at bounding box center [236, 278] width 248 height 37
click at [260, 337] on span "septiembre 2024" at bounding box center [228, 335] width 95 height 16
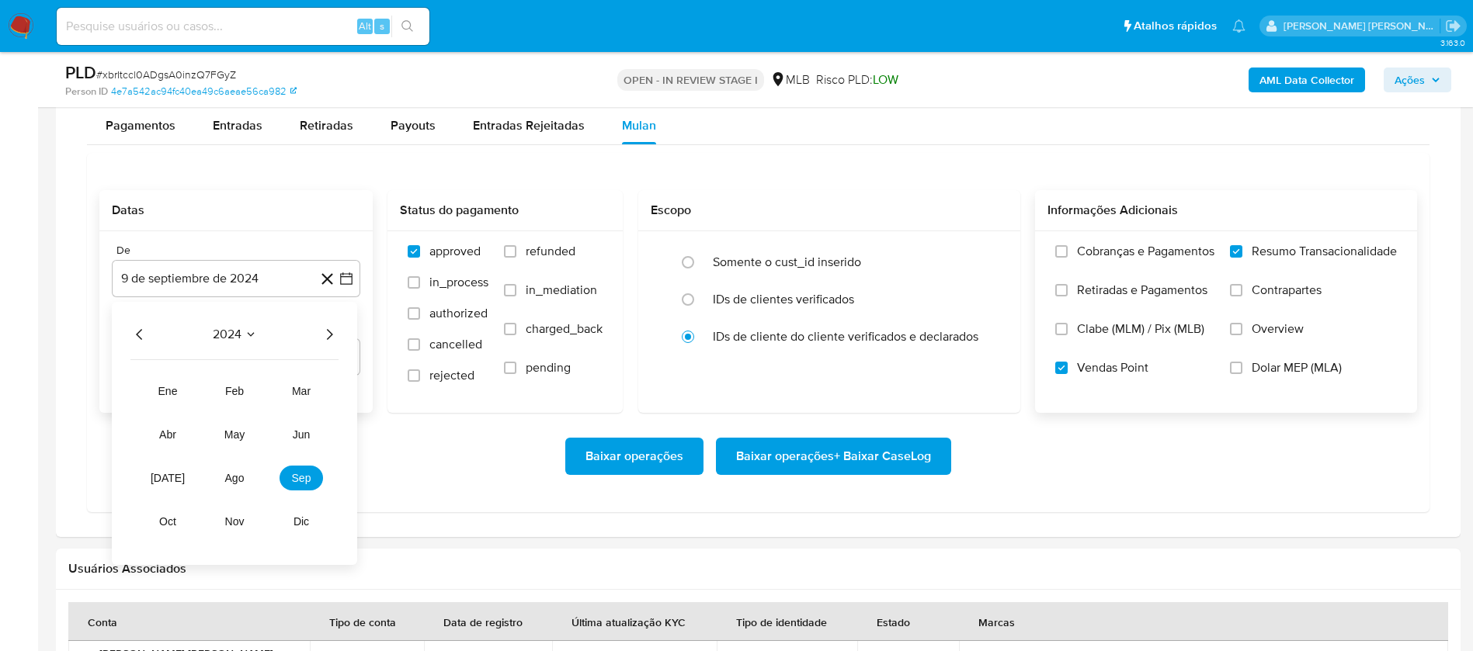
click at [331, 334] on icon "Año siguiente" at bounding box center [329, 334] width 19 height 19
click at [234, 479] on span "ago" at bounding box center [234, 478] width 19 height 12
drag, startPoint x: 265, startPoint y: 390, endPoint x: 268, endPoint y: 379, distance: 11.9
click at [265, 389] on button "1" at bounding box center [267, 392] width 25 height 25
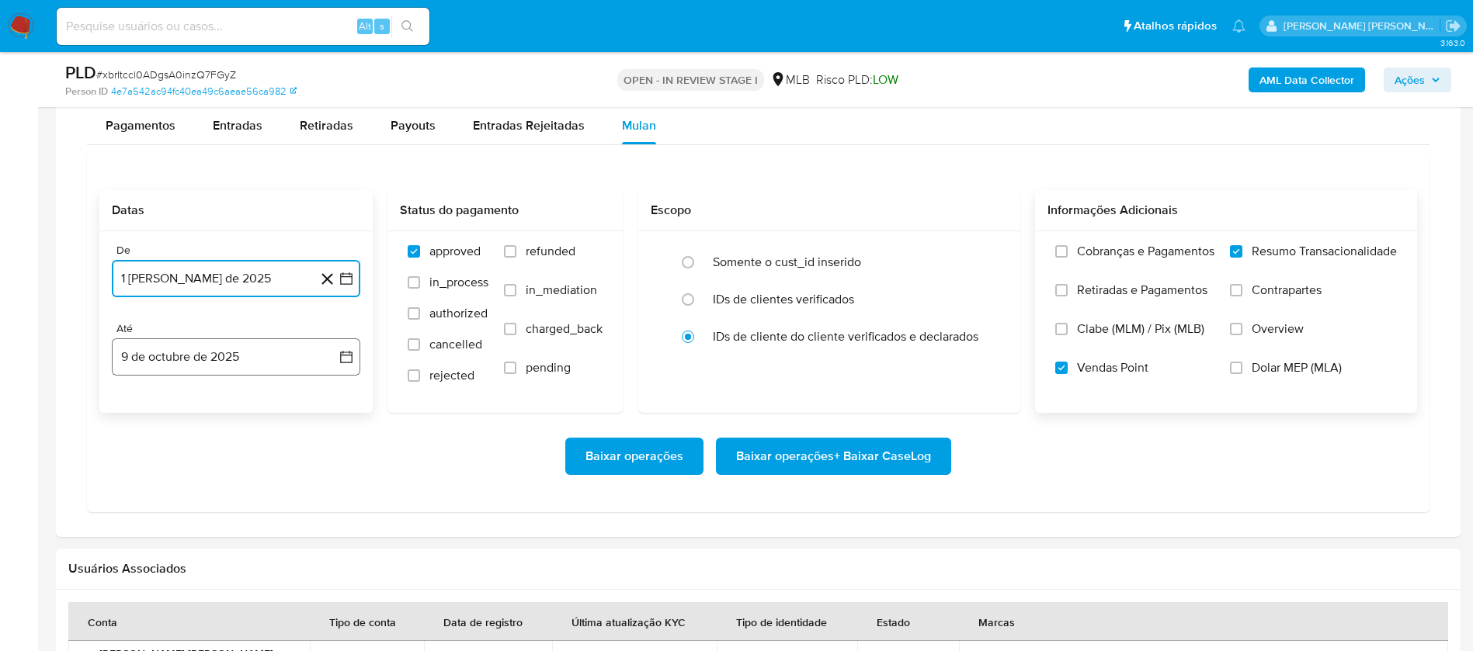
click at [265, 358] on button "9 de octubre de 2025" at bounding box center [236, 356] width 248 height 37
drag, startPoint x: 174, startPoint y: 498, endPoint x: 312, endPoint y: 483, distance: 139.0
click at [174, 497] on button "7" at bounding box center [173, 501] width 25 height 25
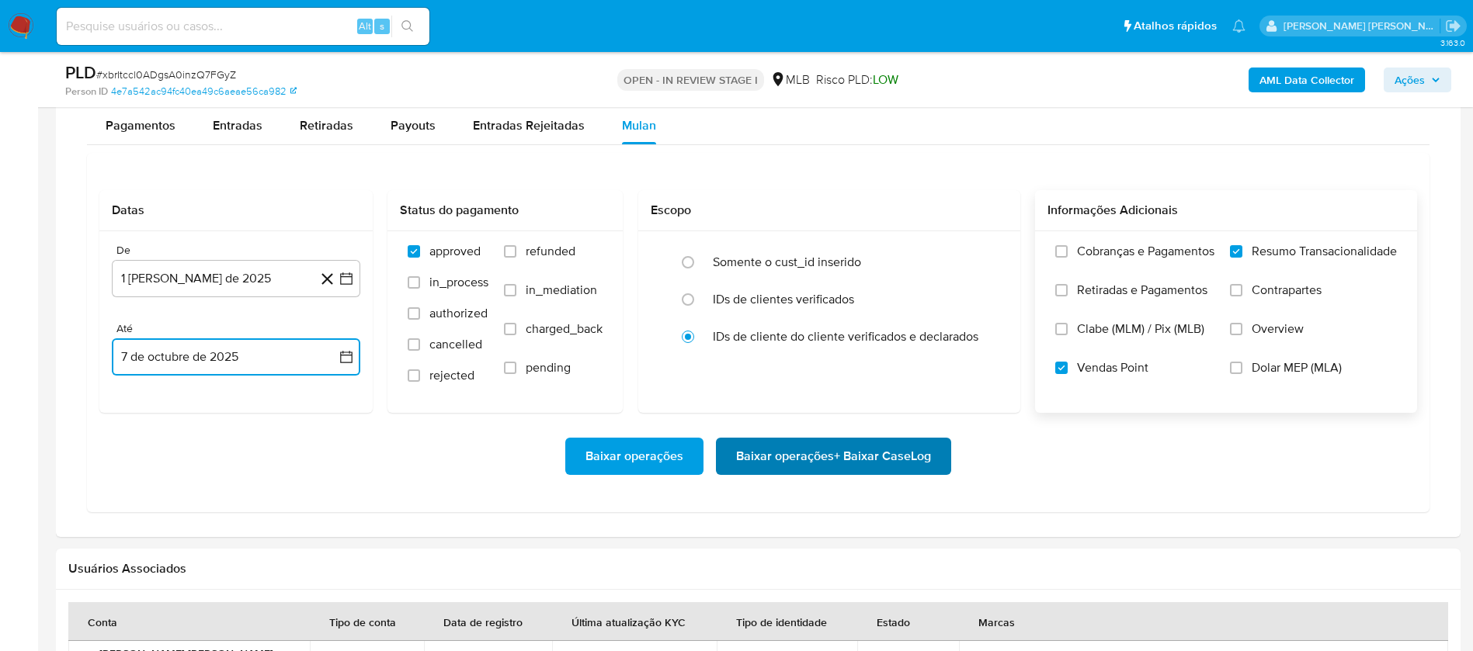
click at [796, 458] on span "Baixar operações + Baixar CaseLog" at bounding box center [833, 456] width 195 height 34
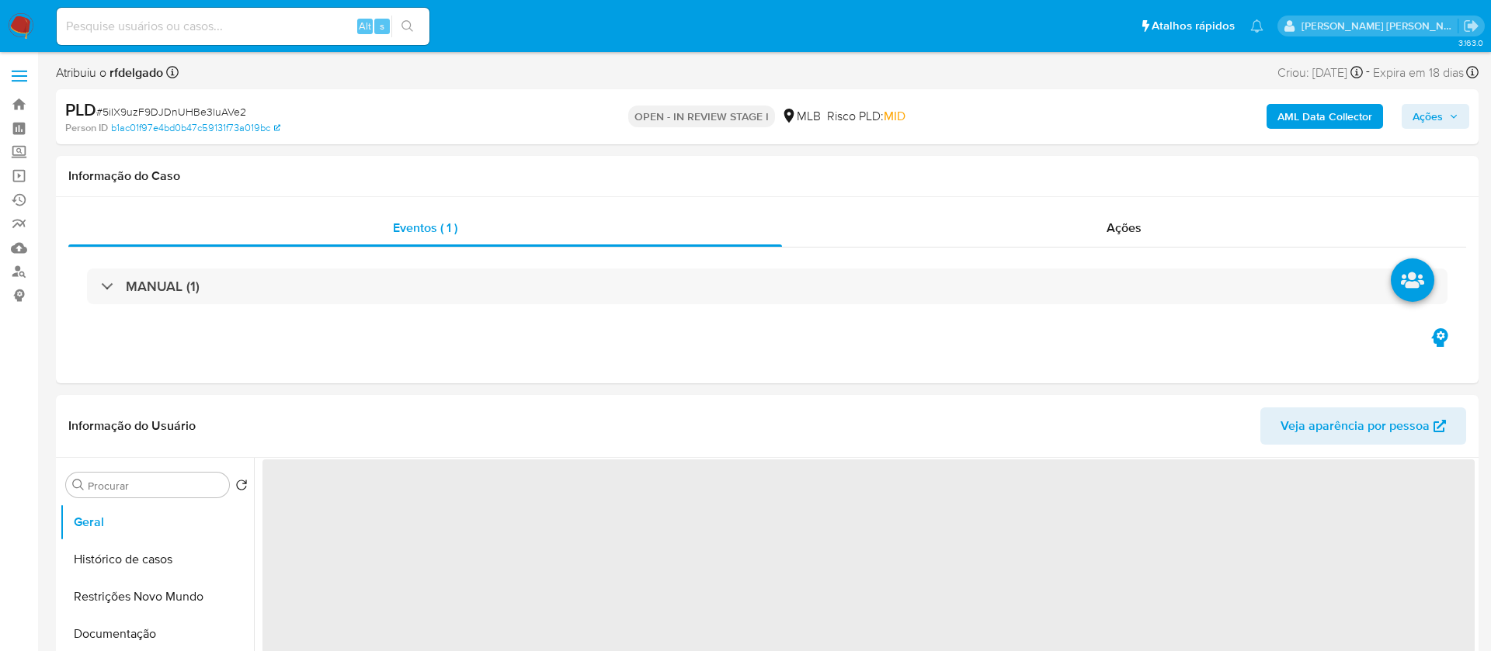
select select "10"
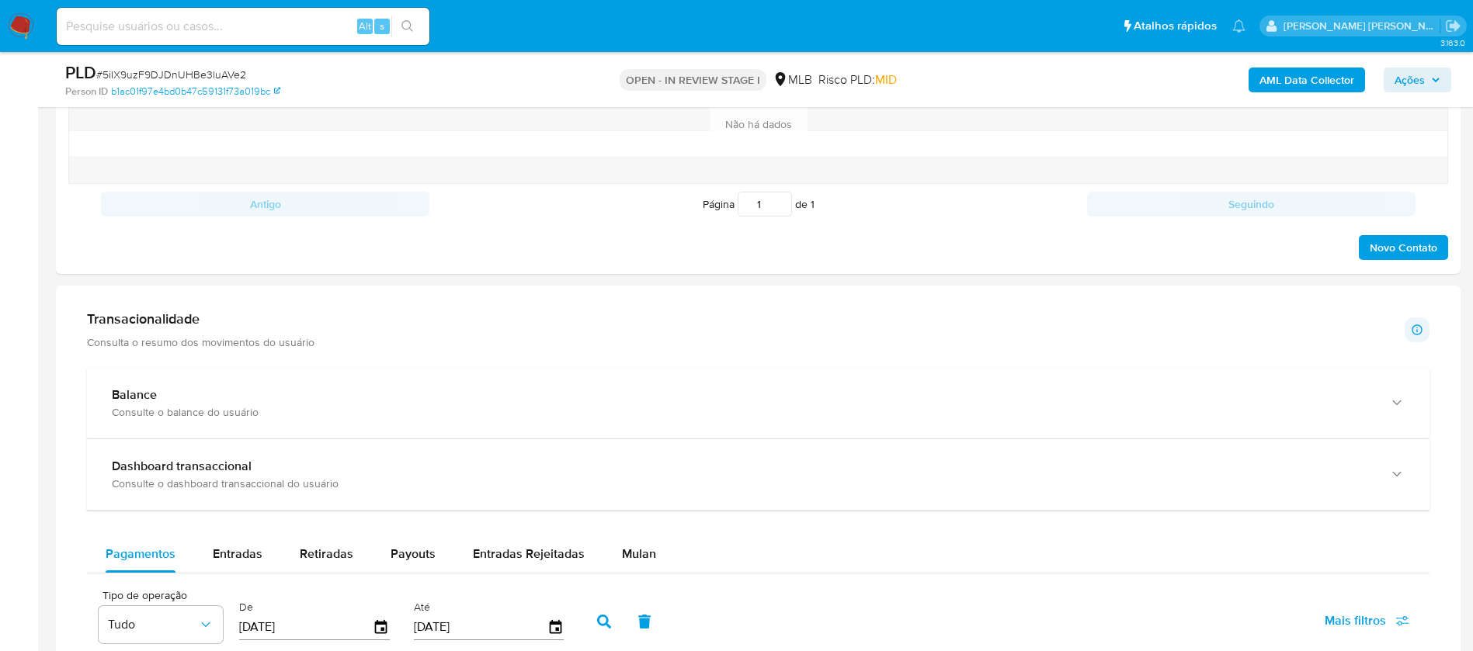
scroll to position [932, 0]
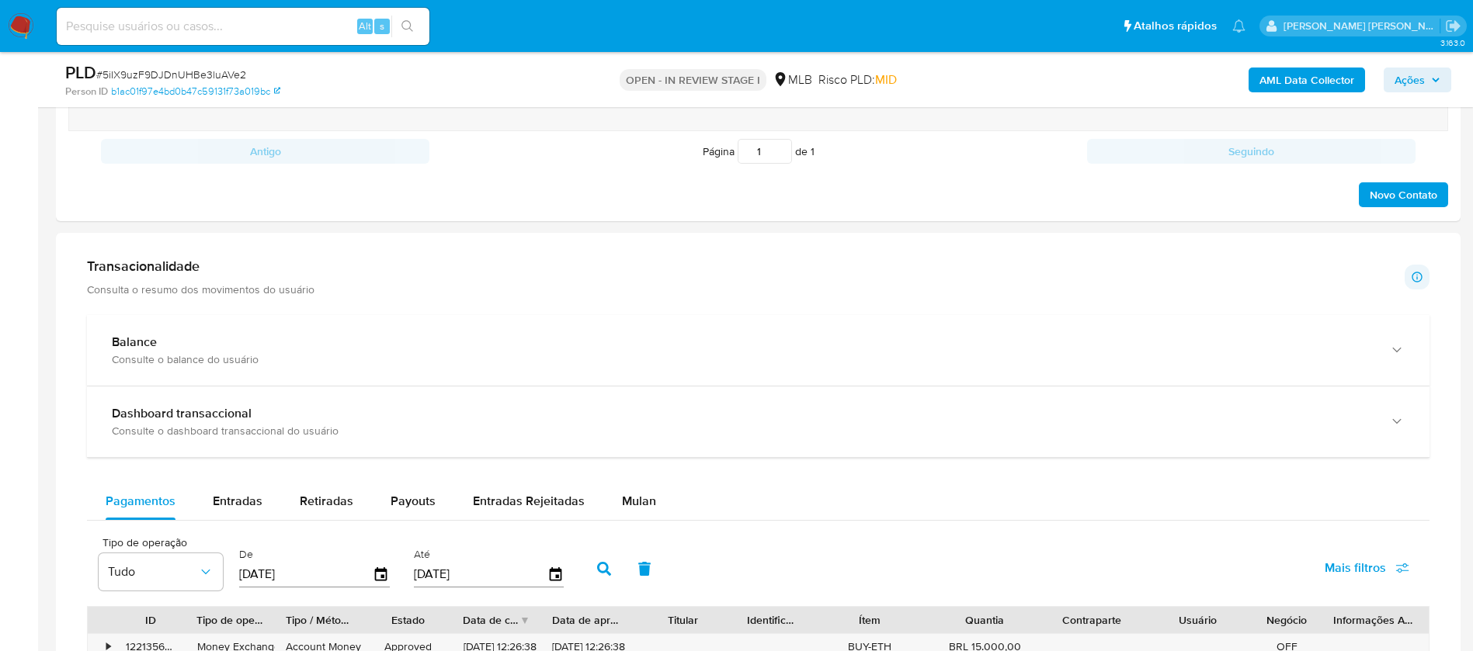
drag, startPoint x: 616, startPoint y: 488, endPoint x: 631, endPoint y: 469, distance: 23.8
click at [622, 488] on div "Mulan" at bounding box center [639, 501] width 34 height 37
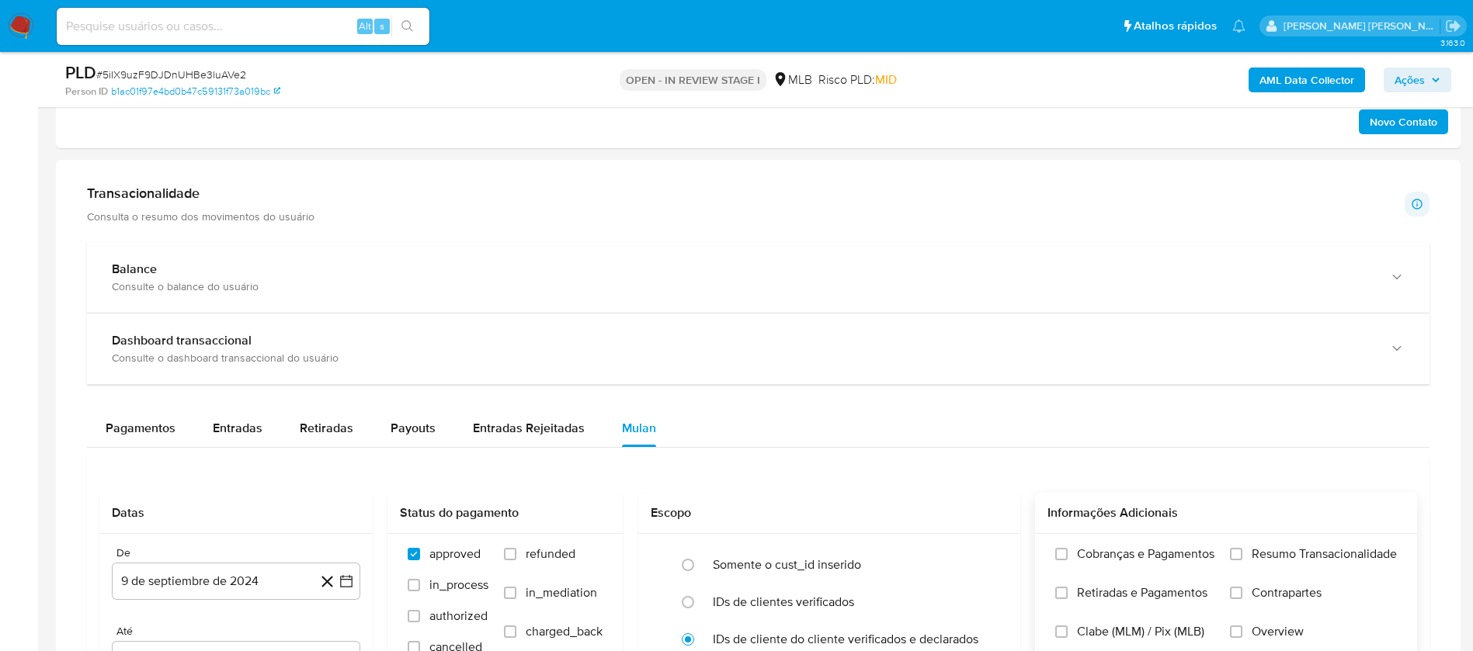
scroll to position [1164, 0]
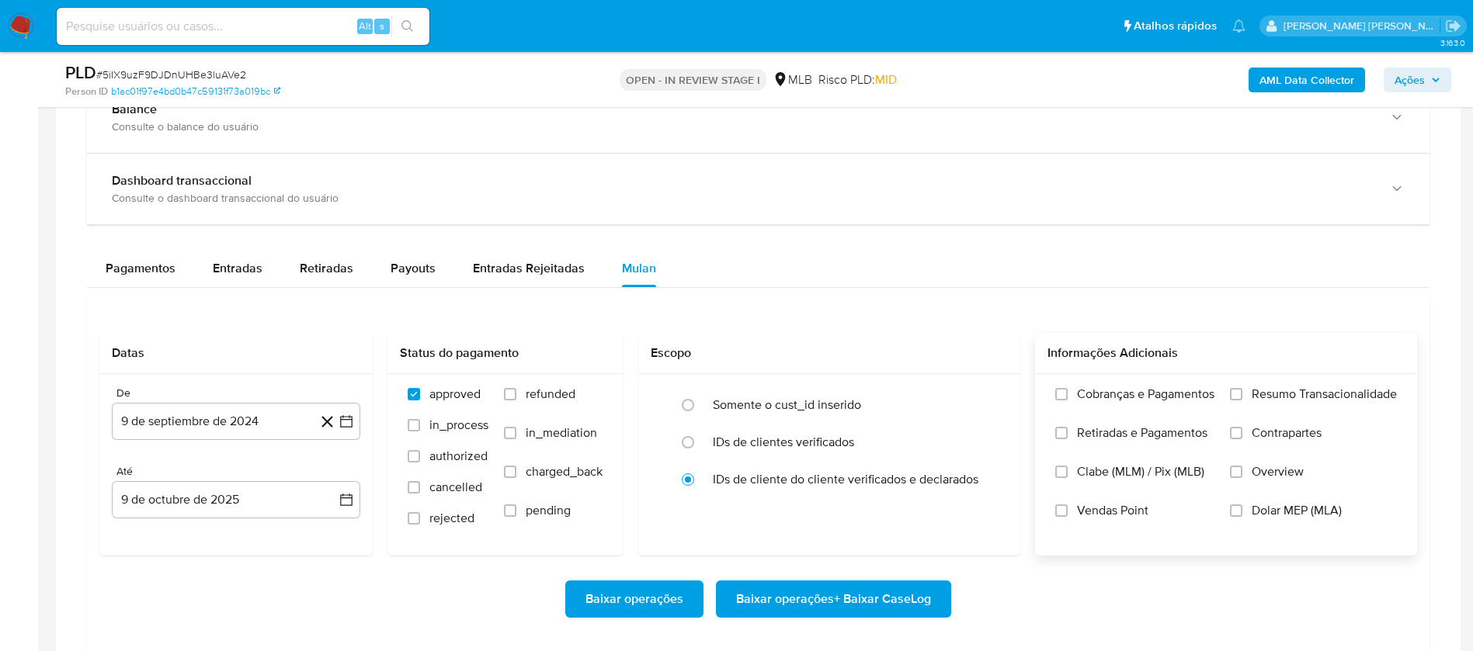
click at [1265, 397] on span "Resumo Transacionalidade" at bounding box center [1323, 395] width 145 height 16
click at [1242, 397] on input "Resumo Transacionalidade" at bounding box center [1236, 394] width 12 height 12
click at [1123, 510] on span "Vendas Point" at bounding box center [1112, 511] width 71 height 16
click at [1067, 510] on input "Vendas Point" at bounding box center [1061, 511] width 12 height 12
click at [256, 418] on button "9 de septiembre de 2024" at bounding box center [236, 421] width 248 height 37
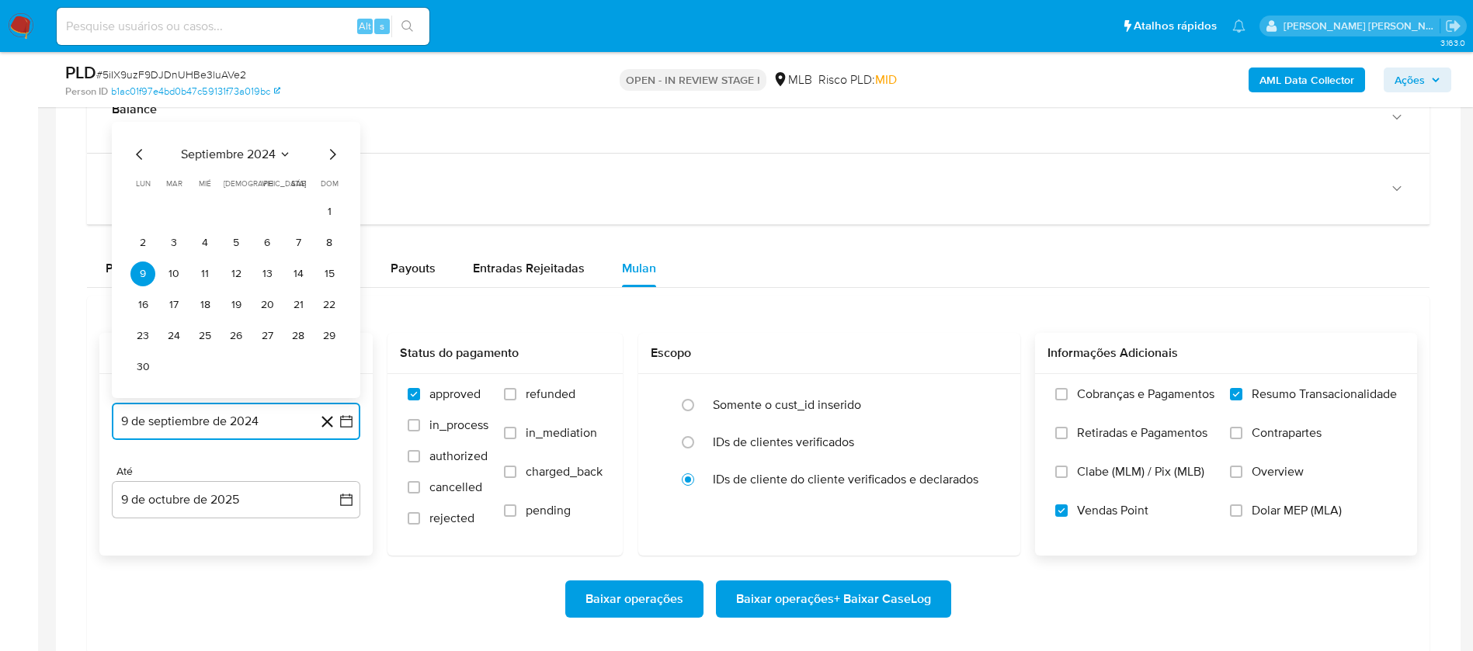
click at [251, 157] on span "septiembre 2024" at bounding box center [228, 155] width 95 height 16
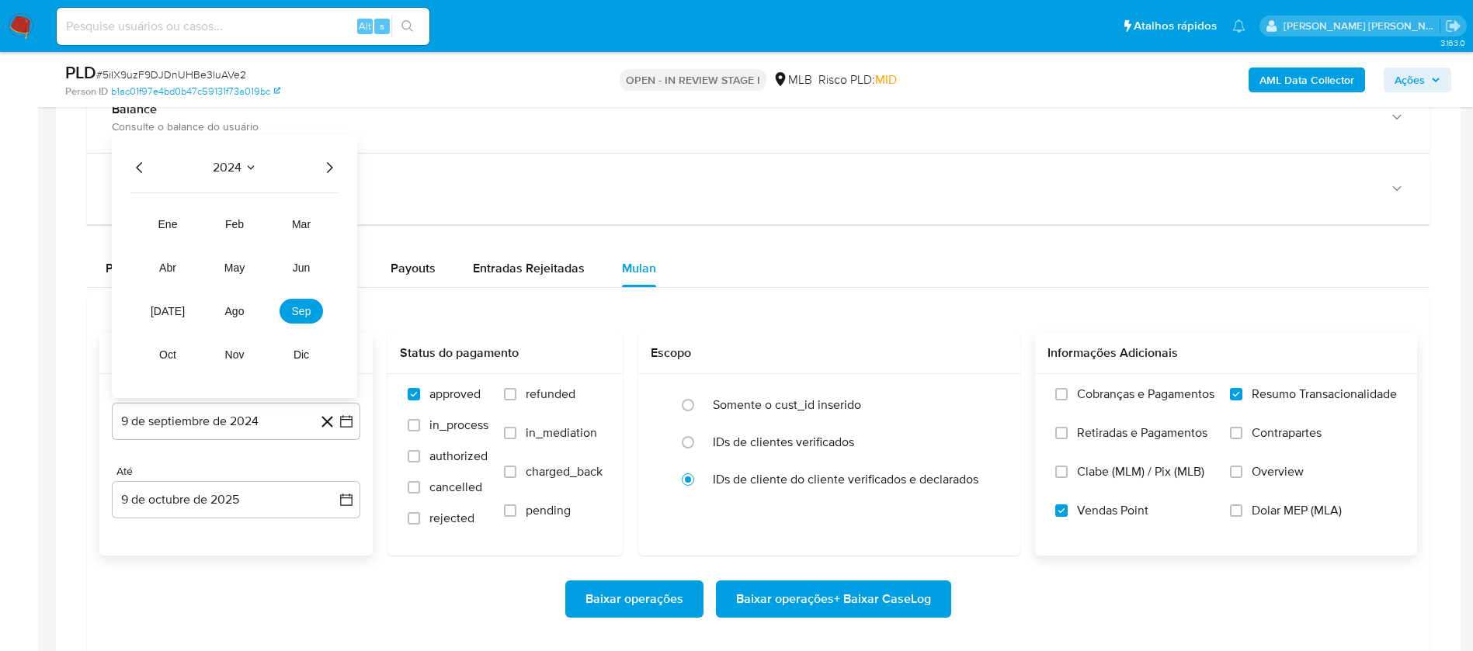
click at [331, 165] on icon "Año siguiente" at bounding box center [330, 167] width 6 height 11
click at [225, 305] on span "ago" at bounding box center [234, 311] width 19 height 12
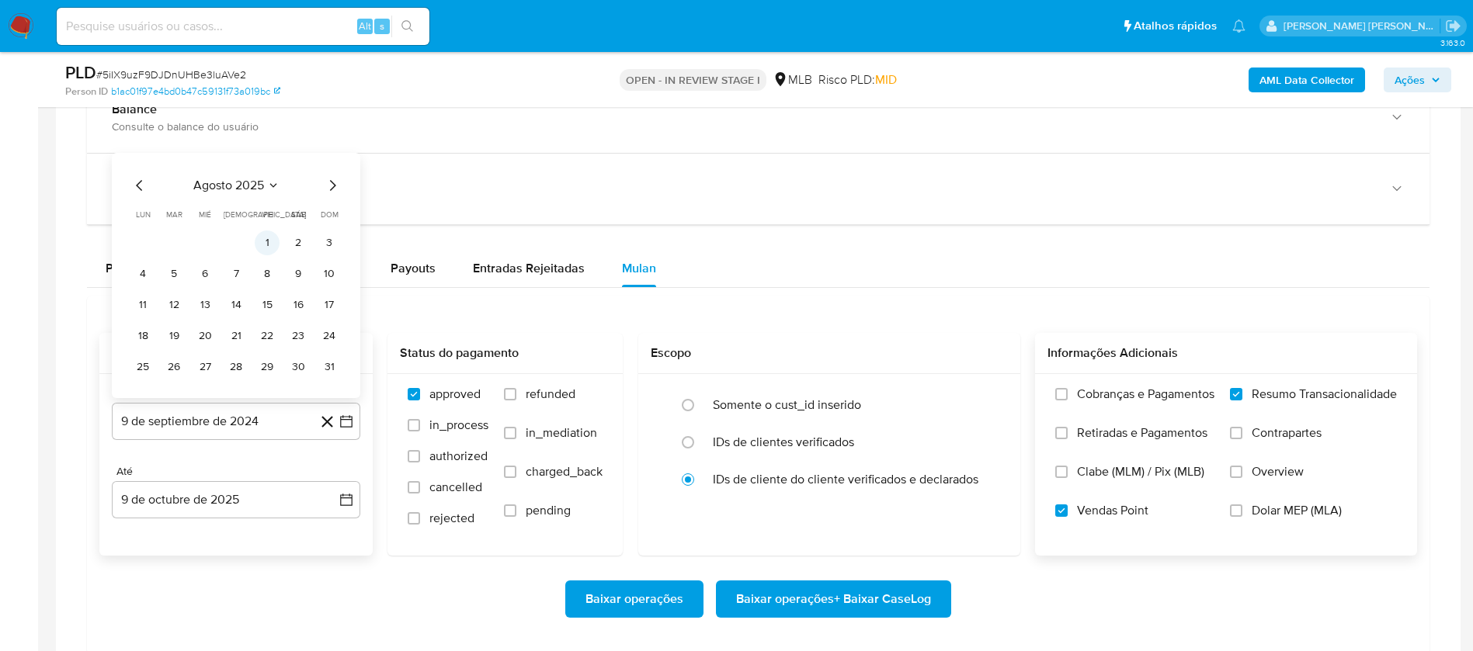
click at [266, 231] on button "1" at bounding box center [267, 243] width 25 height 25
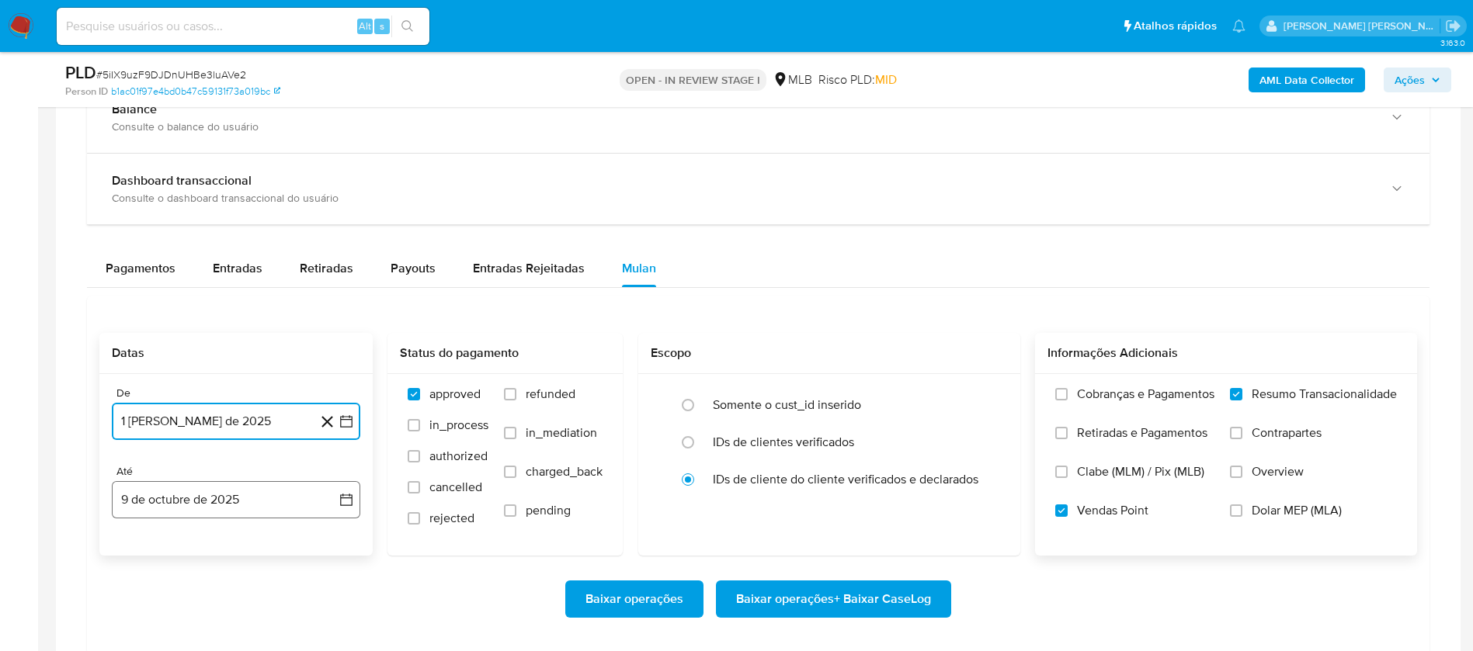
click at [233, 501] on button "9 de octubre de 2025" at bounding box center [236, 499] width 248 height 37
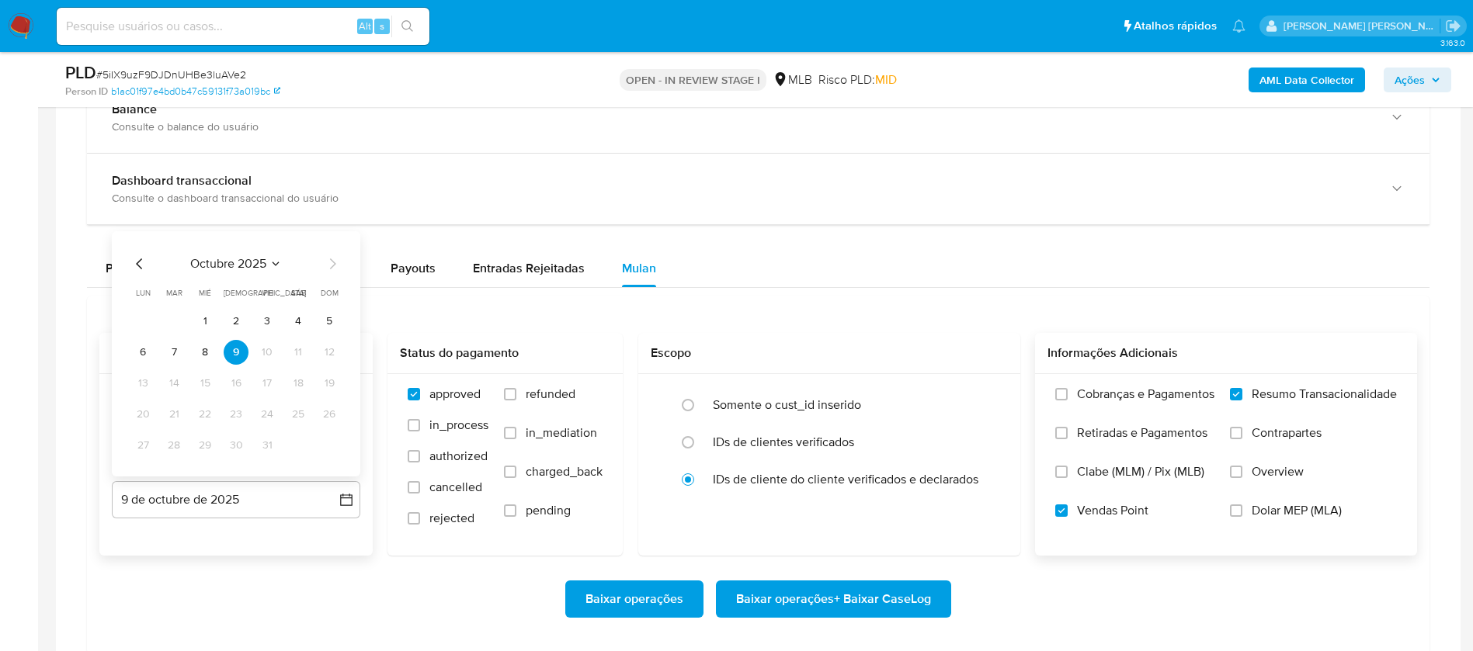
click at [163, 349] on button "7" at bounding box center [173, 352] width 25 height 25
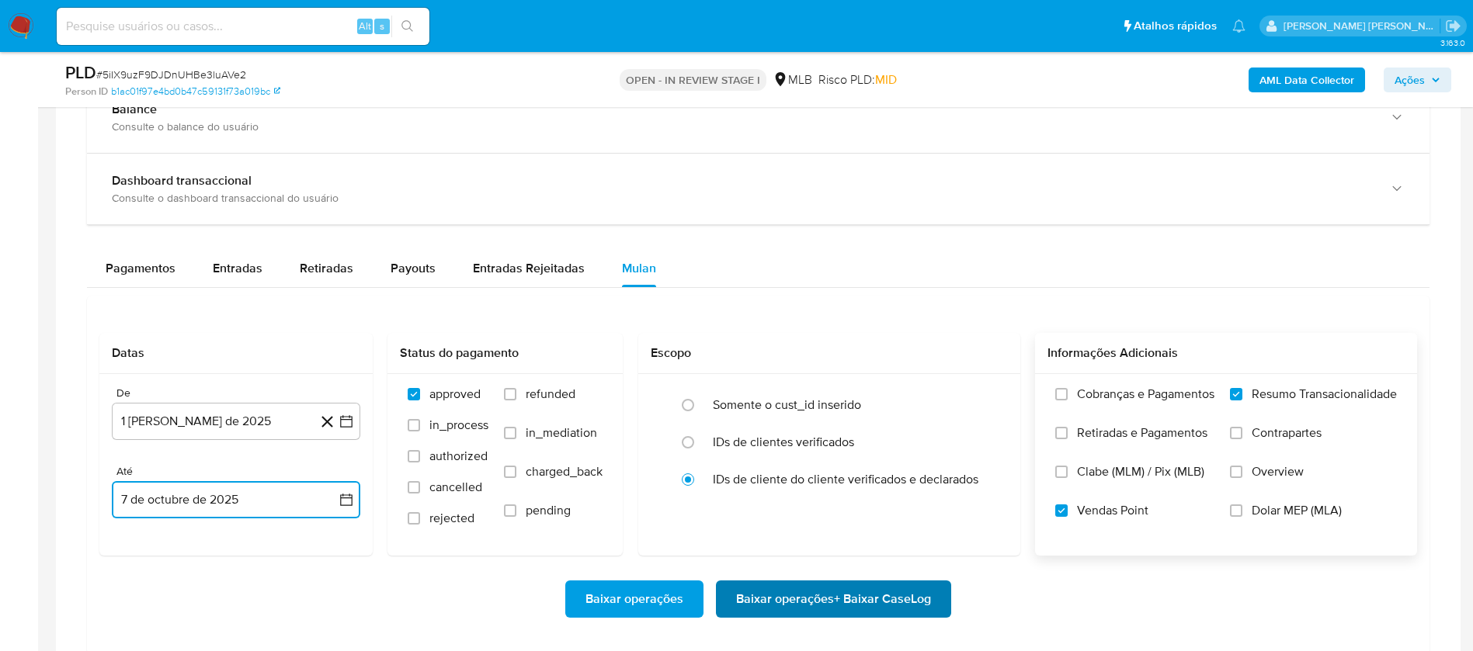
click at [760, 593] on span "Baixar operações + Baixar CaseLog" at bounding box center [833, 599] width 195 height 34
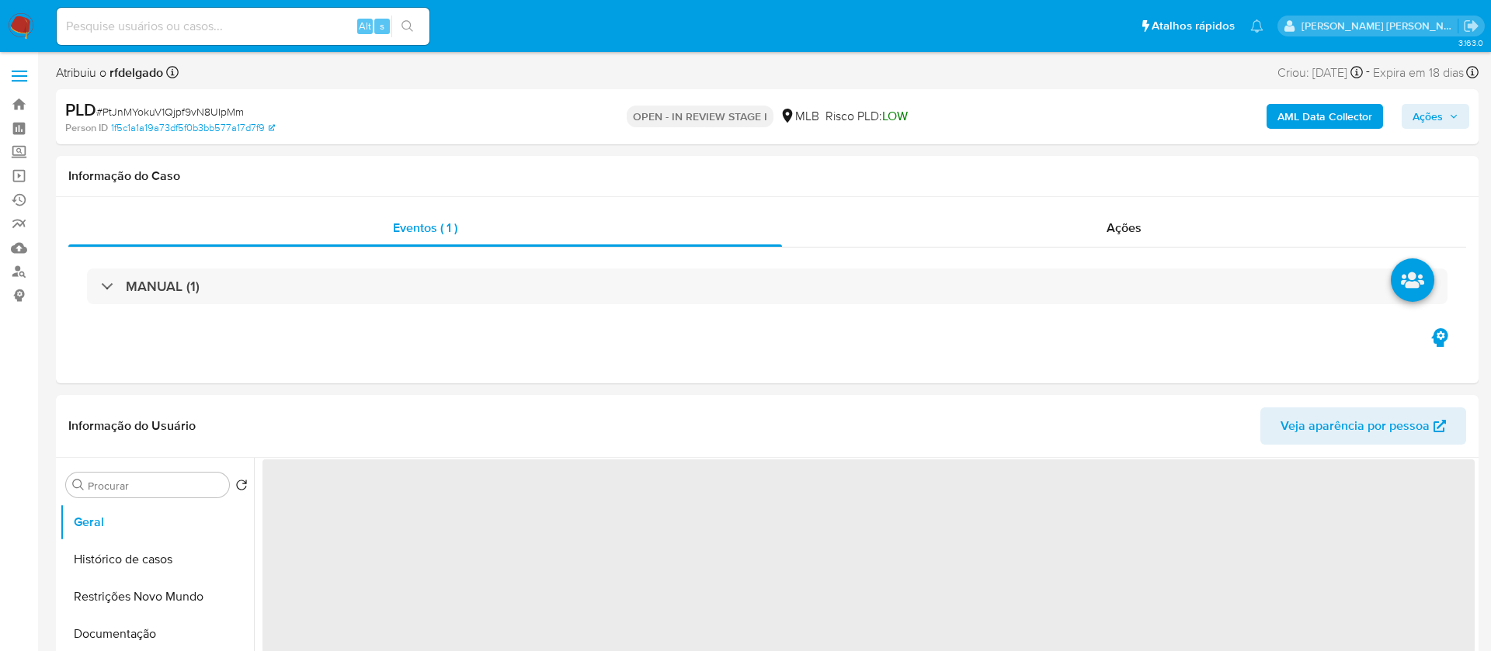
select select "10"
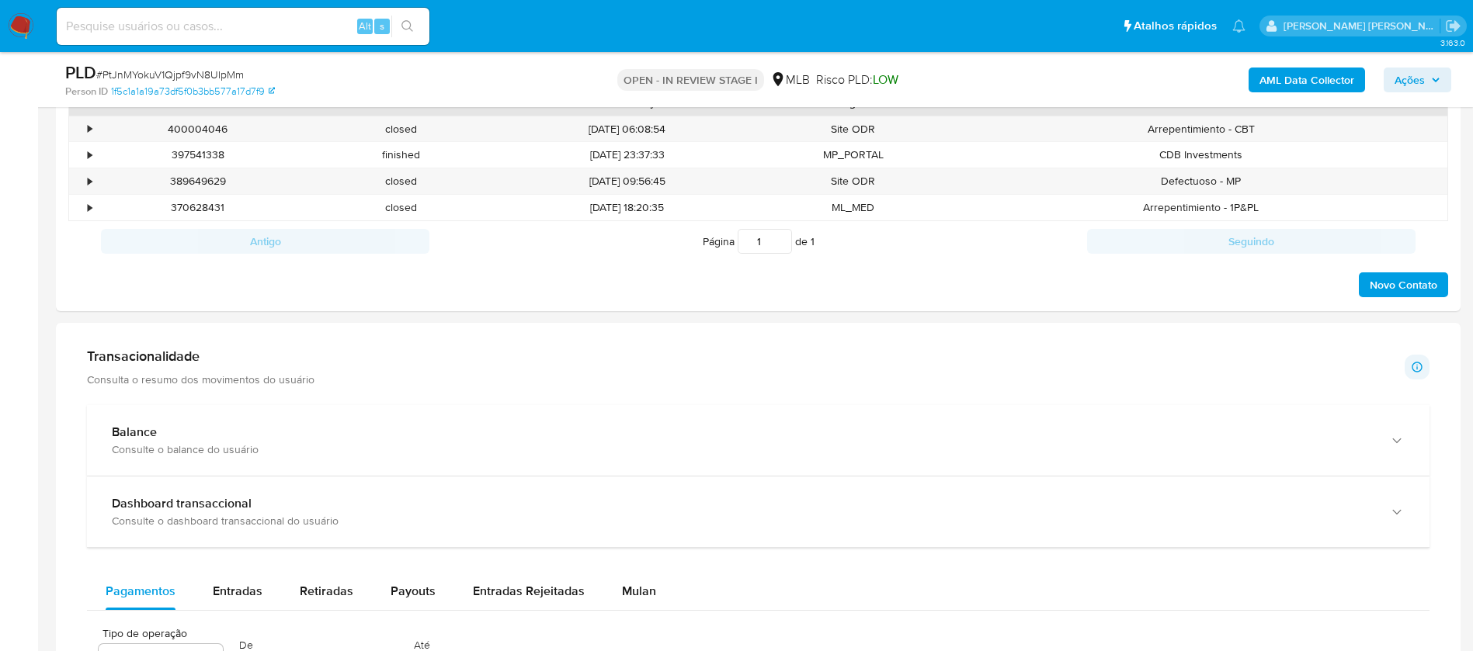
scroll to position [1048, 0]
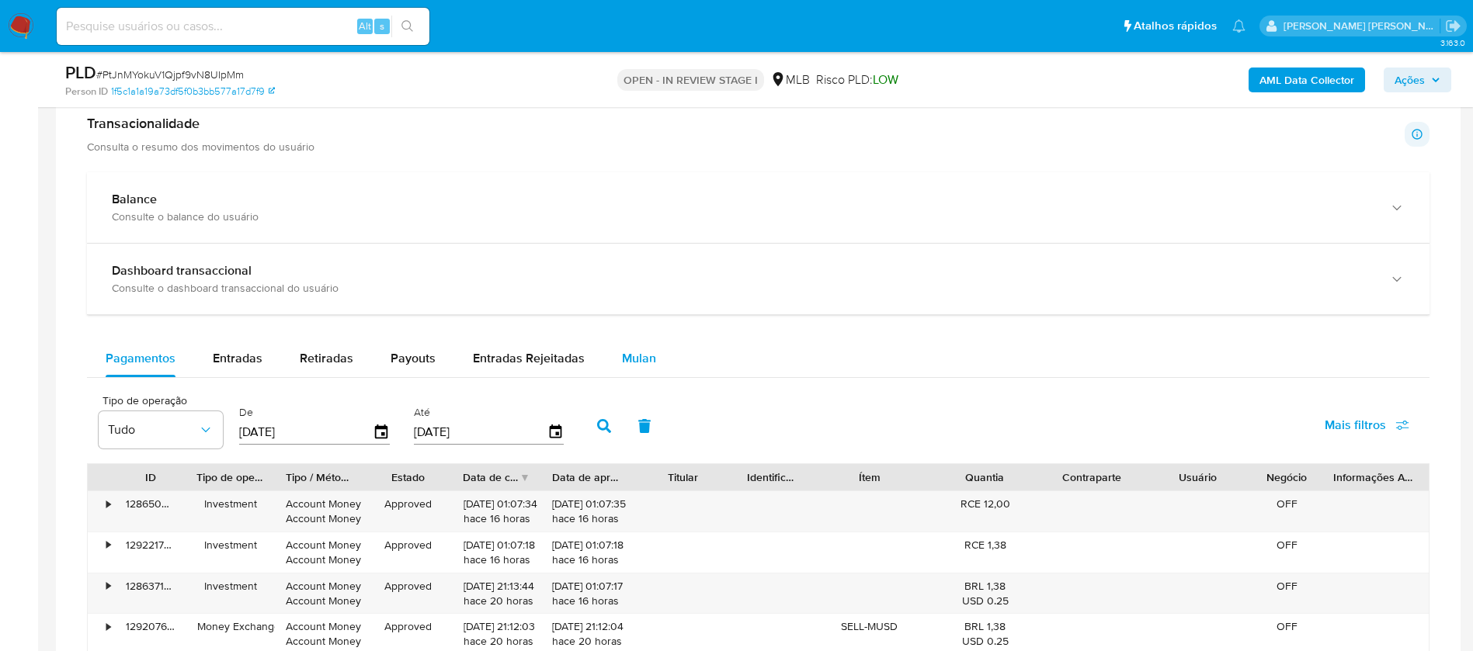
click at [637, 357] on span "Mulan" at bounding box center [639, 358] width 34 height 18
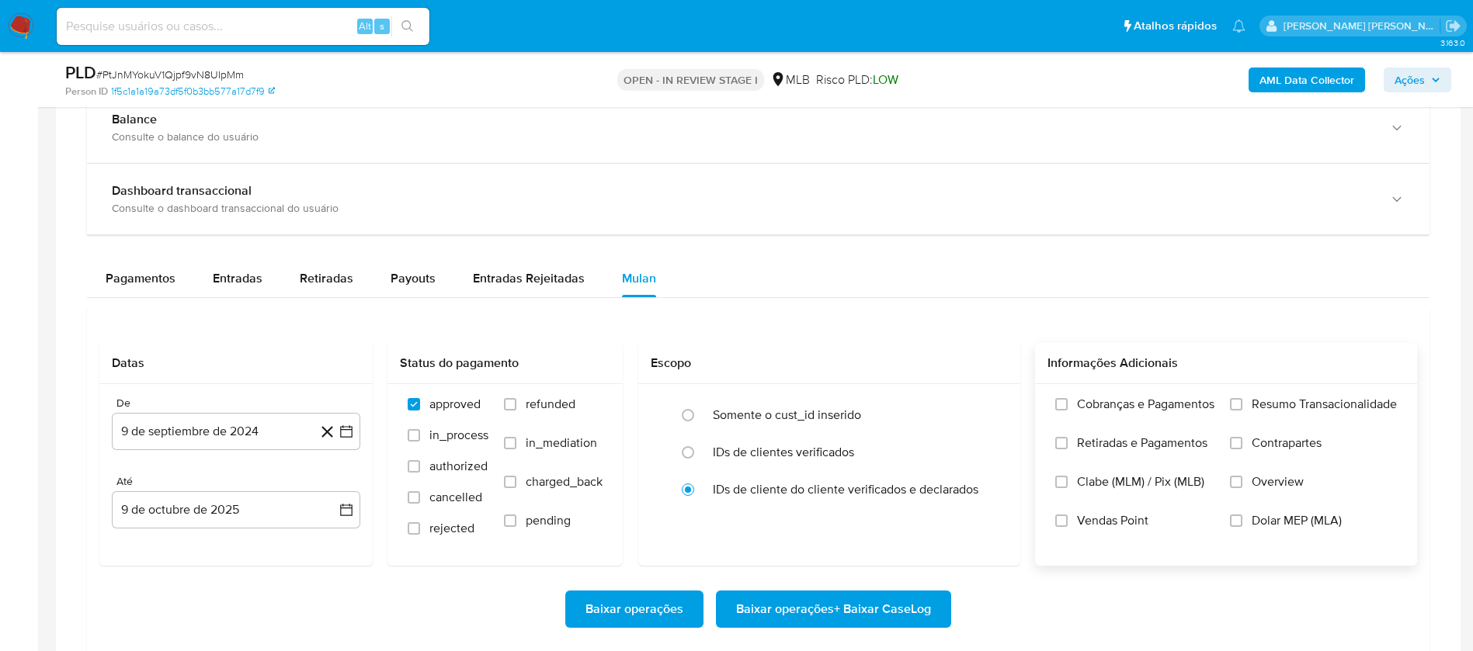
scroll to position [1164, 0]
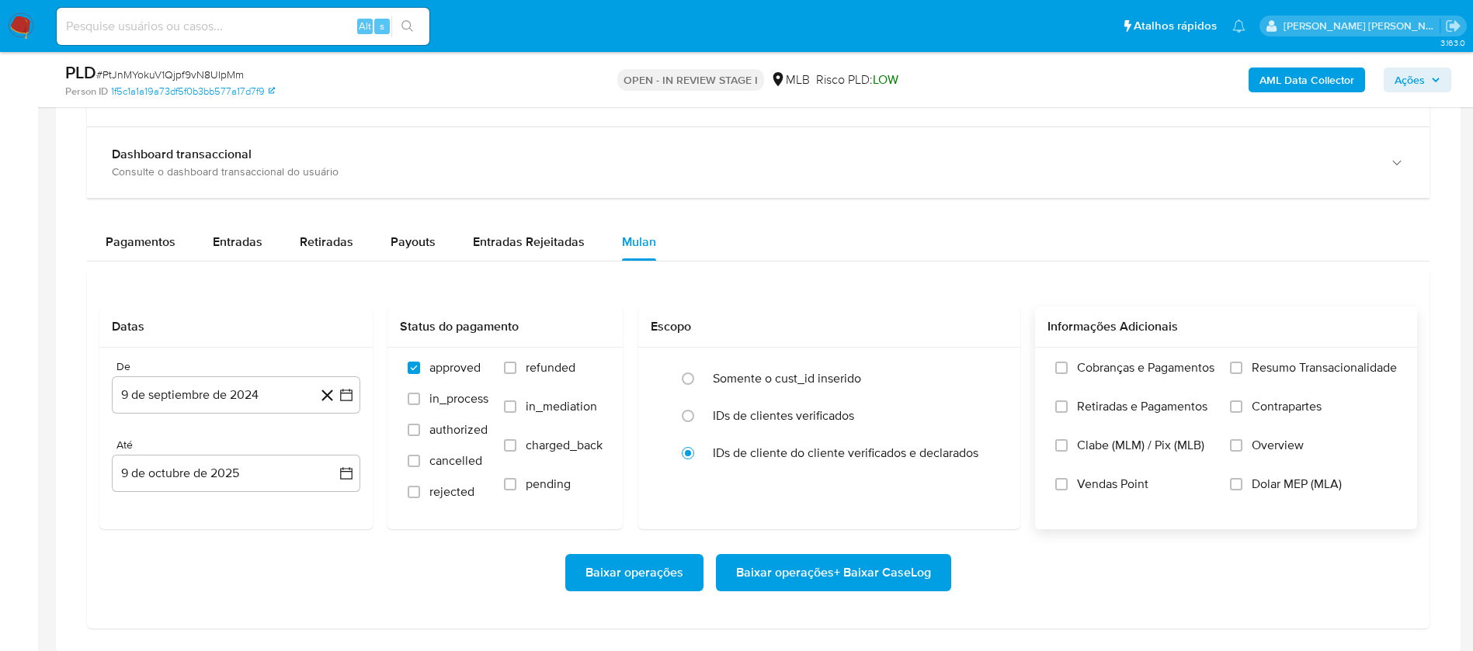
click at [1331, 367] on span "Resumo Transacionalidade" at bounding box center [1323, 368] width 145 height 16
click at [1242, 367] on input "Resumo Transacionalidade" at bounding box center [1236, 368] width 12 height 12
drag, startPoint x: 1130, startPoint y: 481, endPoint x: 973, endPoint y: 456, distance: 158.9
click at [1129, 481] on span "Vendas Point" at bounding box center [1112, 485] width 71 height 16
click at [1067, 481] on input "Vendas Point" at bounding box center [1061, 484] width 12 height 12
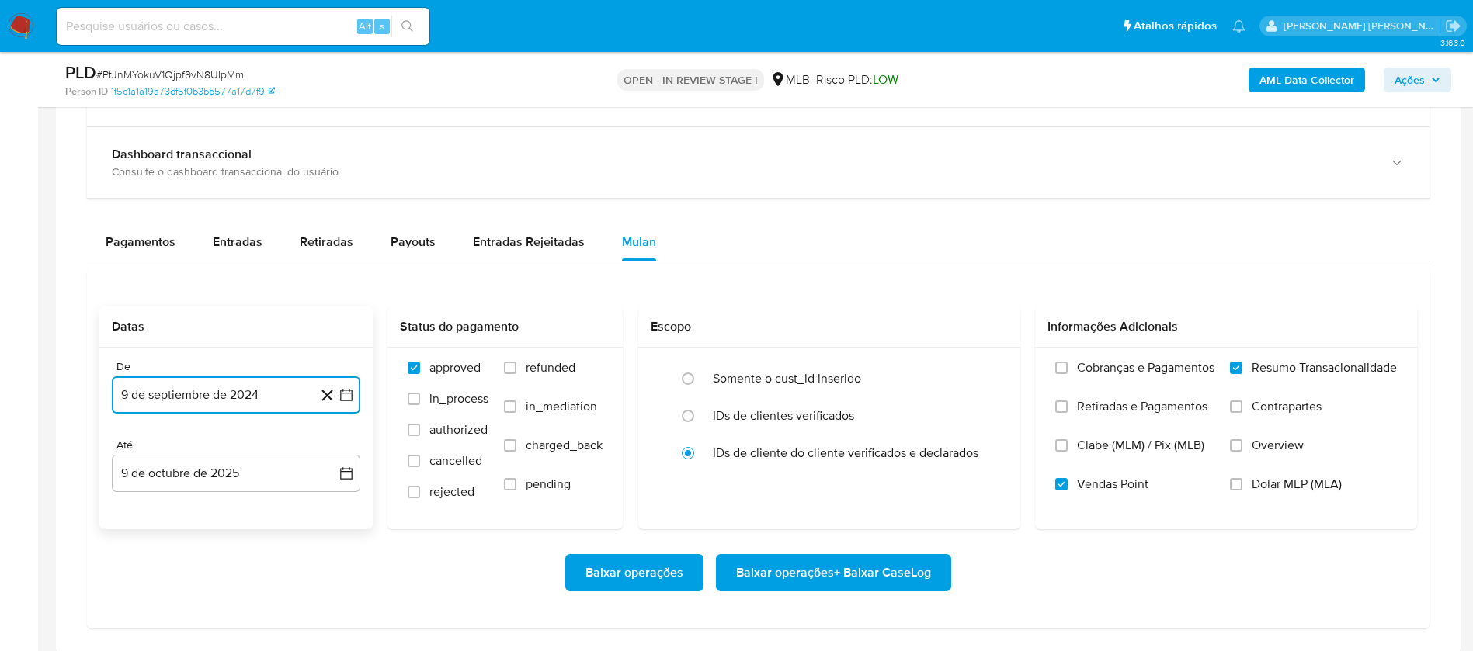
click at [215, 391] on button "9 de septiembre de 2024" at bounding box center [236, 395] width 248 height 37
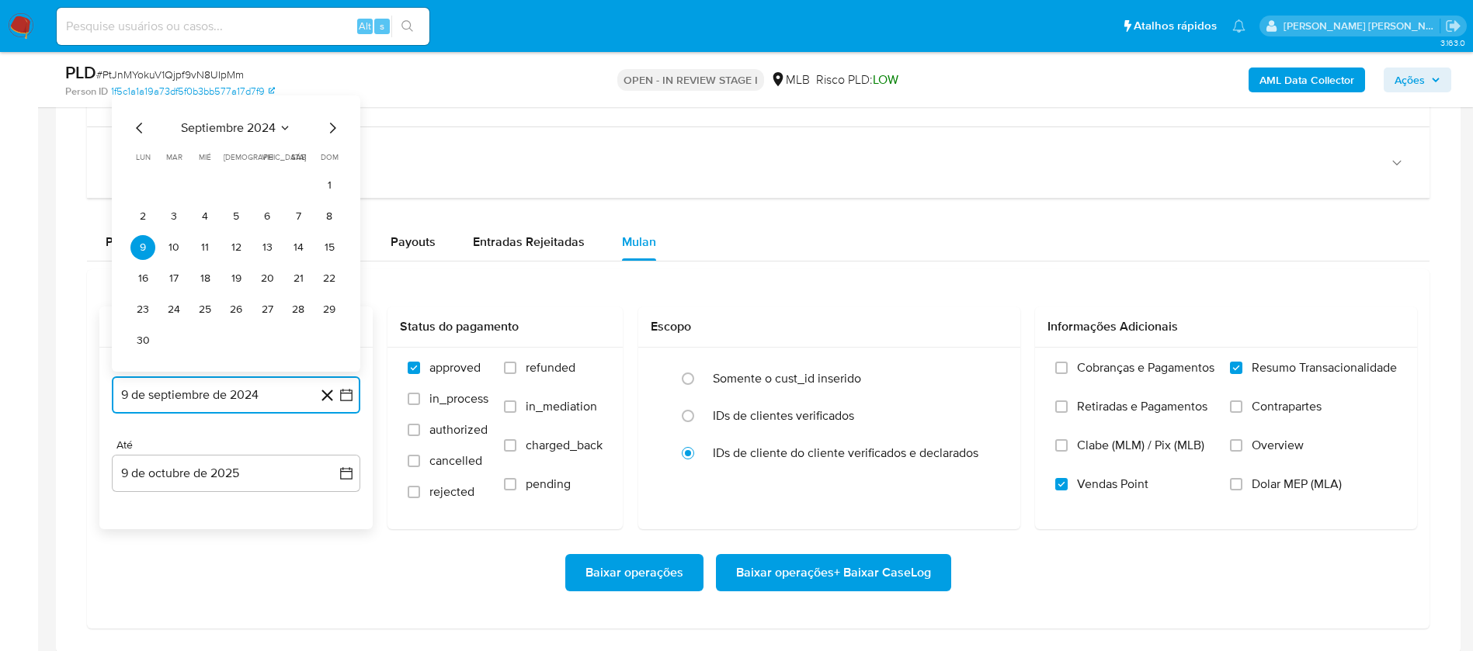
click at [243, 130] on span "septiembre 2024" at bounding box center [228, 128] width 95 height 16
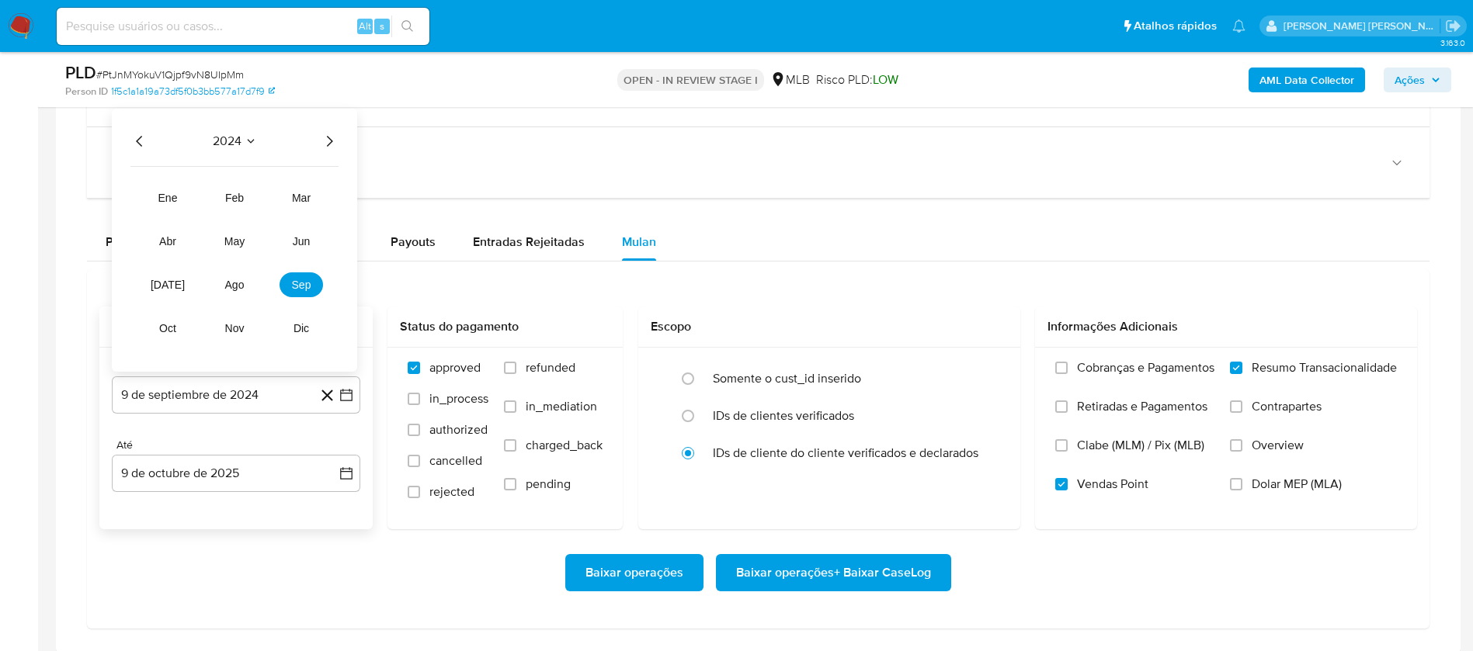
click at [327, 138] on icon "Año siguiente" at bounding box center [329, 141] width 19 height 19
click at [232, 275] on button "ago" at bounding box center [234, 284] width 43 height 25
click at [265, 208] on button "1" at bounding box center [267, 216] width 25 height 25
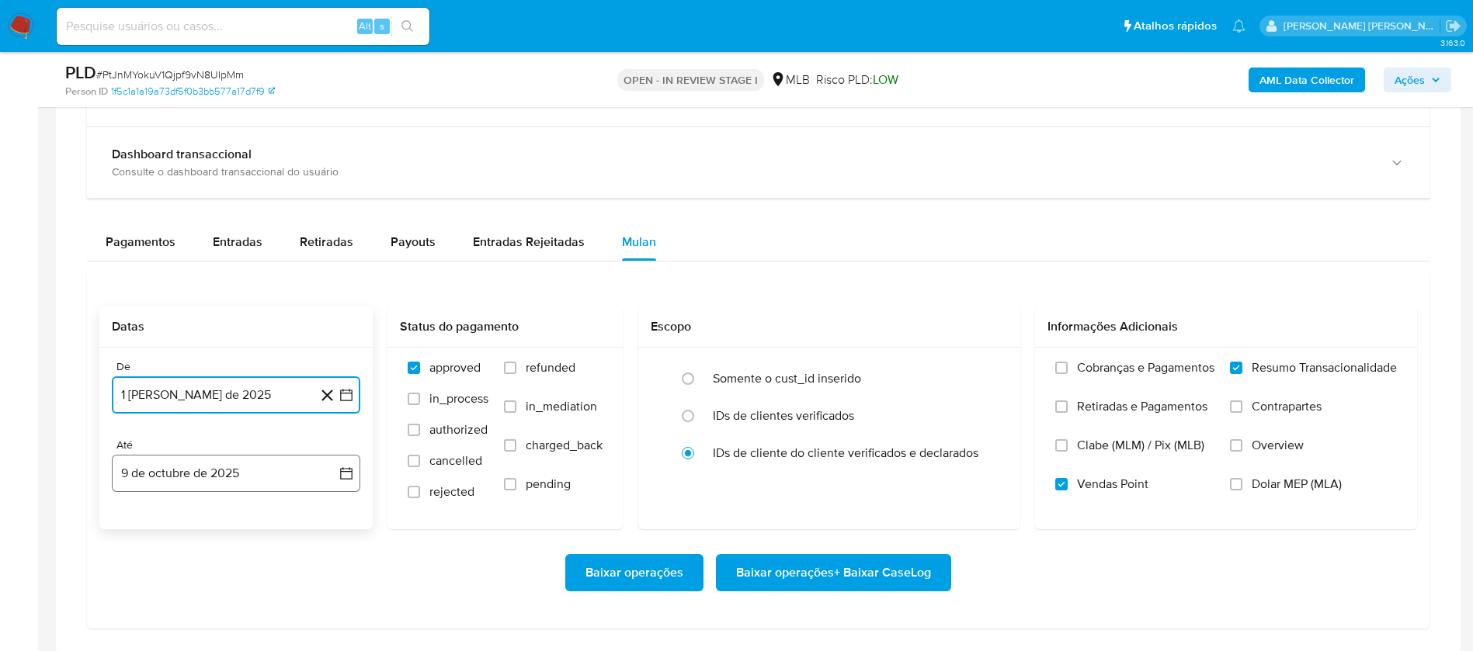
click at [267, 477] on button "9 de octubre de 2025" at bounding box center [236, 473] width 248 height 37
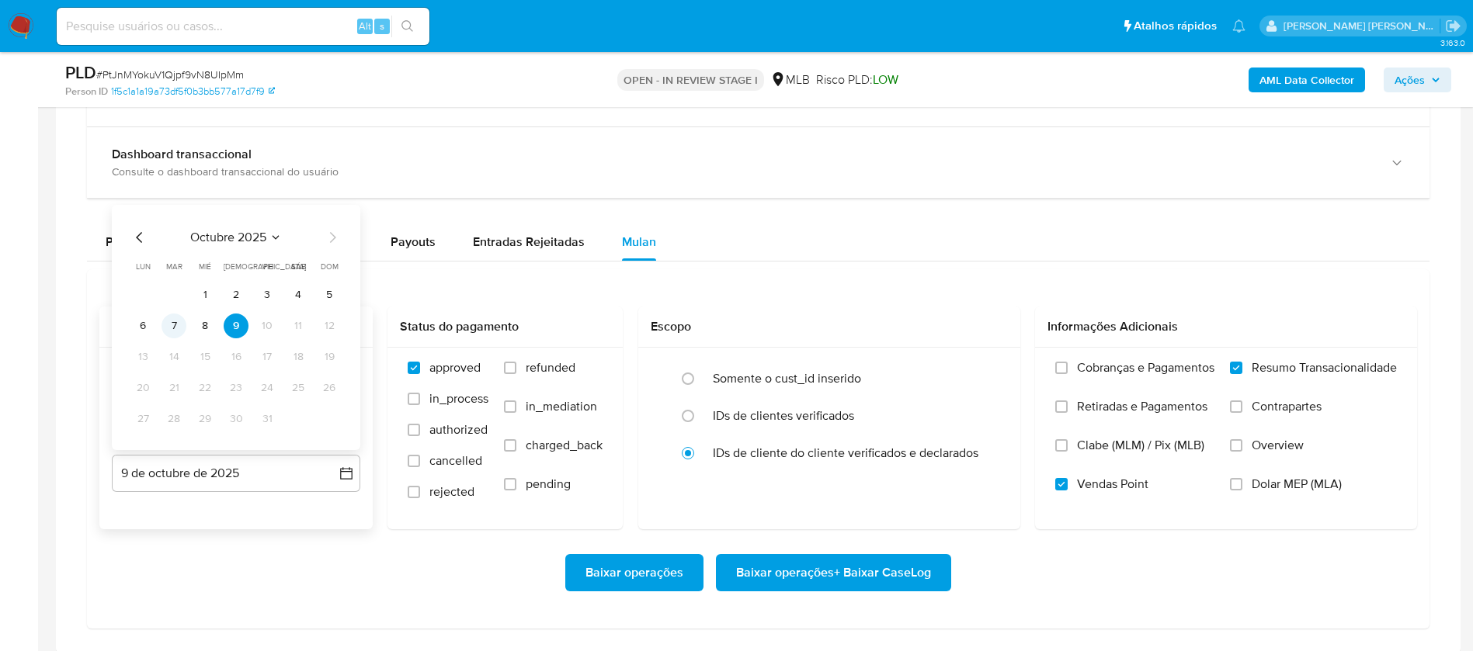
click at [178, 322] on button "7" at bounding box center [173, 326] width 25 height 25
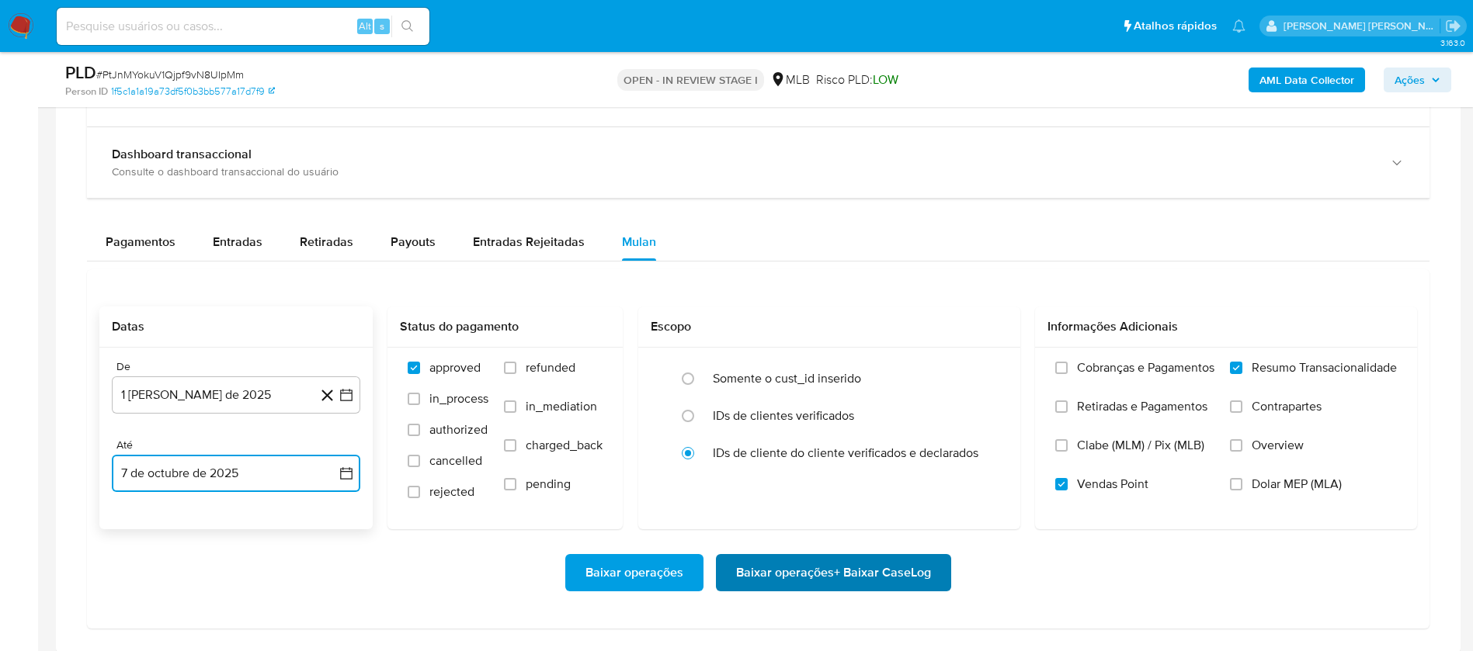
click at [828, 578] on span "Baixar operações + Baixar CaseLog" at bounding box center [833, 573] width 195 height 34
